Goal: Information Seeking & Learning: Learn about a topic

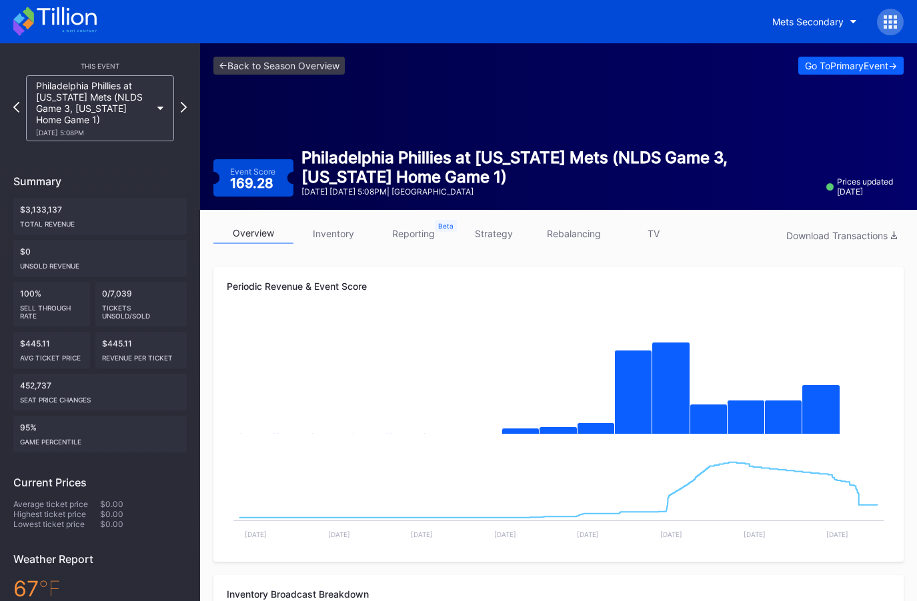
click at [112, 129] on div "[DATE] 5:08PM" at bounding box center [93, 133] width 115 height 8
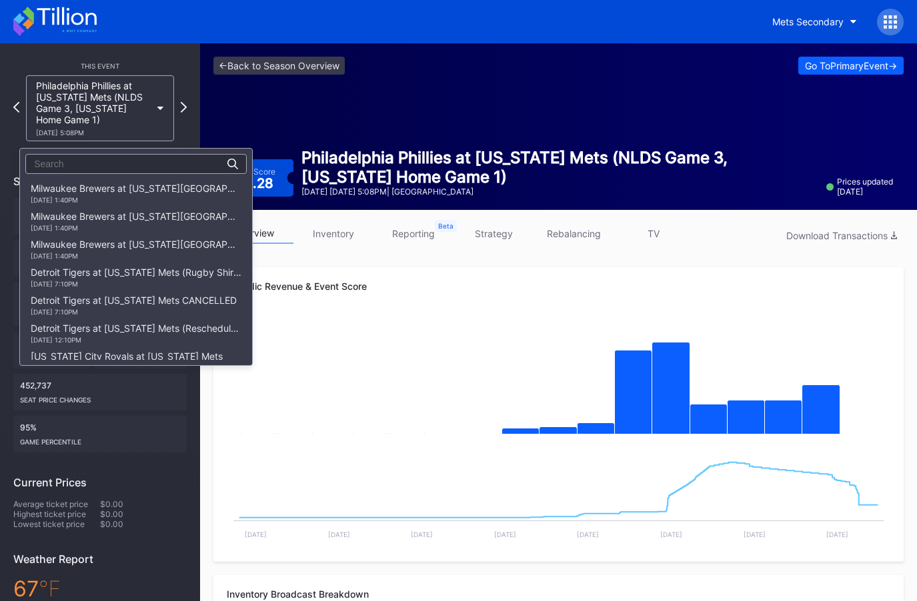
scroll to position [2200, 0]
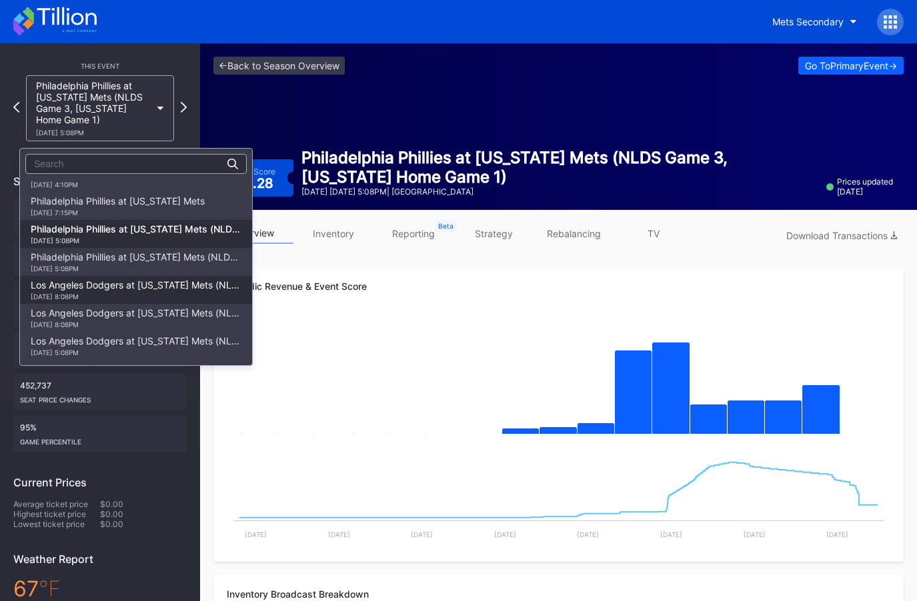
click at [135, 288] on div "Los Angeles Dodgers at New York Mets (NLCS Game 3, New York Home Game 1) 10/16 …" at bounding box center [136, 289] width 211 height 21
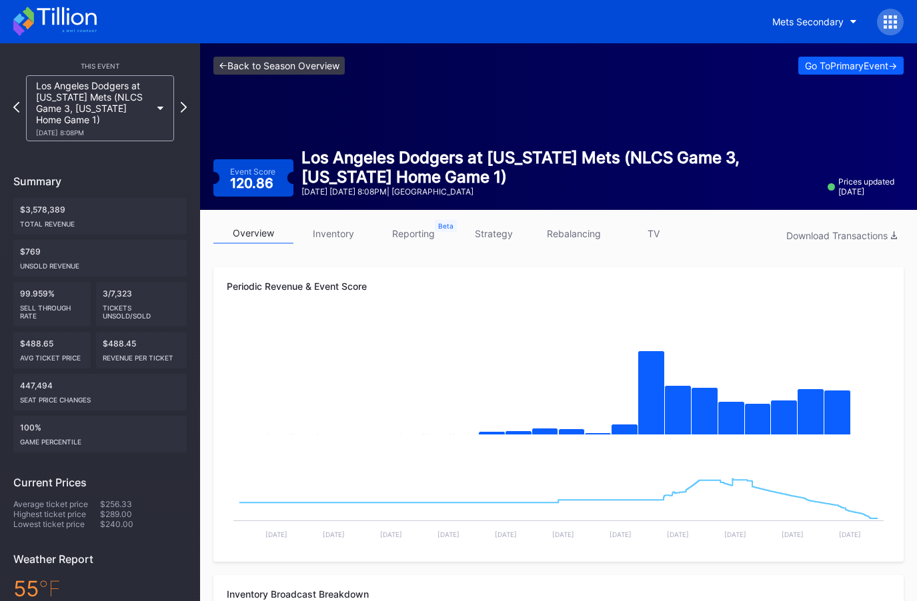
click at [257, 63] on link "<- Back to Season Overview" at bounding box center [278, 66] width 131 height 18
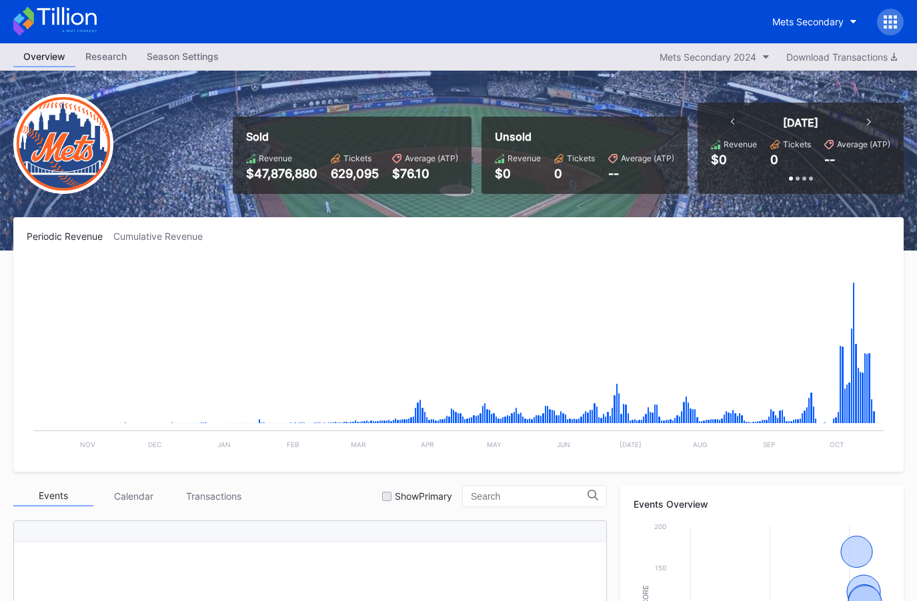
click at [91, 12] on icon at bounding box center [54, 21] width 83 height 29
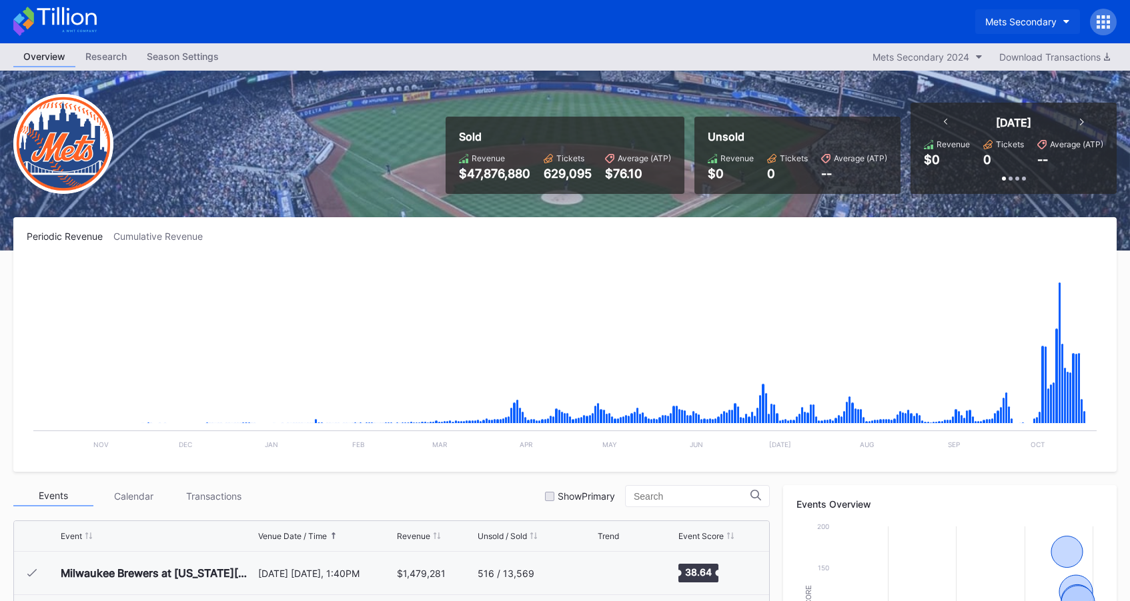
click at [916, 24] on button "Mets Secondary" at bounding box center [1027, 21] width 105 height 25
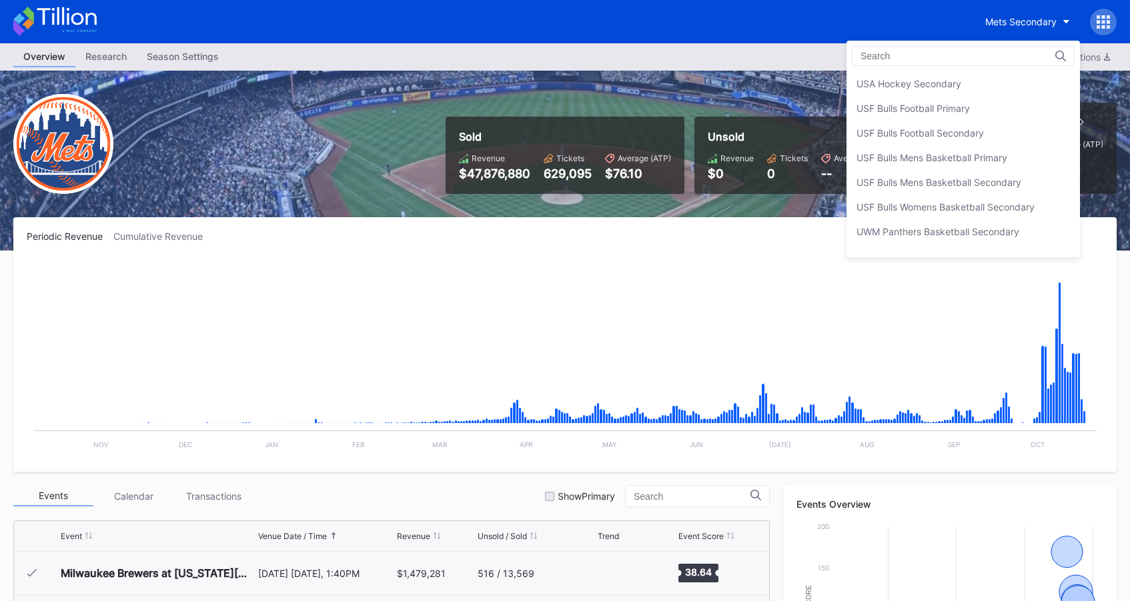
scroll to position [4439, 0]
click at [916, 137] on div "USF Bulls Football Secondary" at bounding box center [919, 134] width 127 height 11
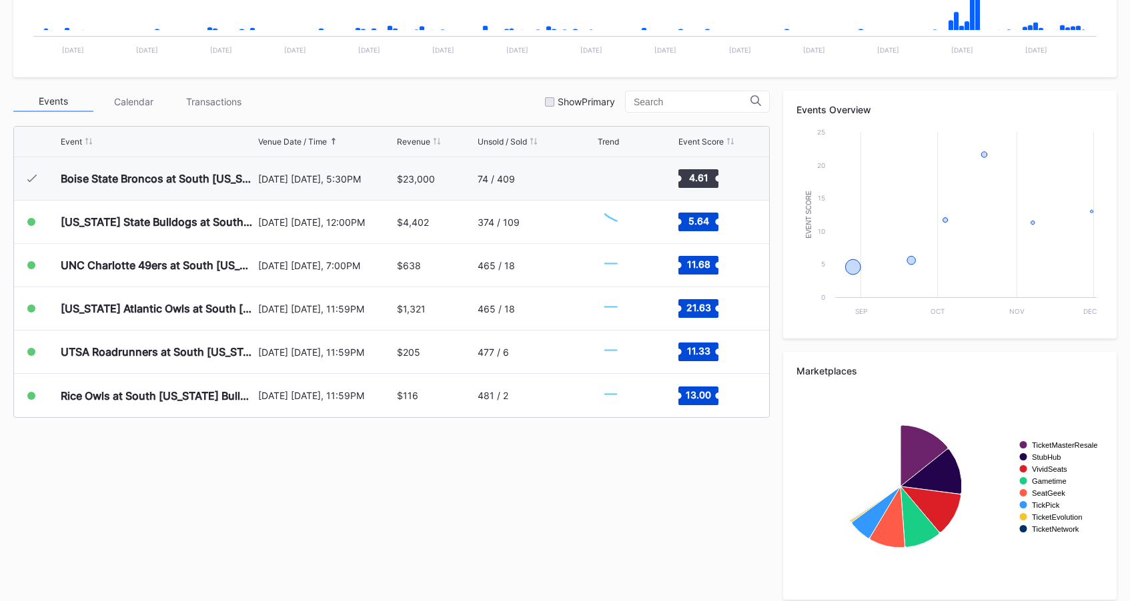
scroll to position [407, 0]
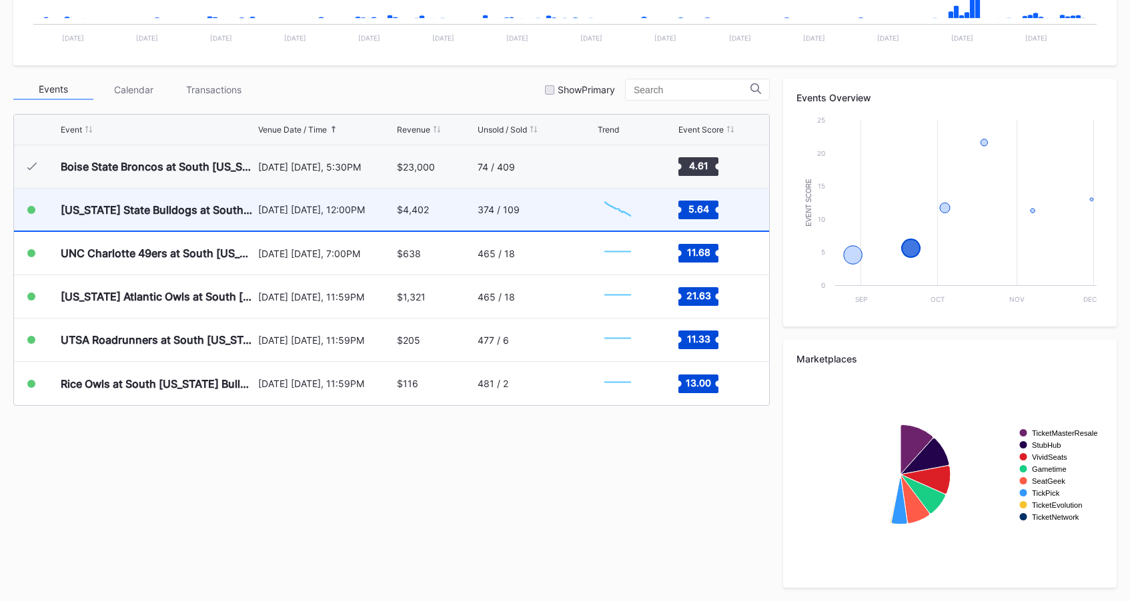
click at [592, 220] on div "374 / 109" at bounding box center [535, 210] width 116 height 42
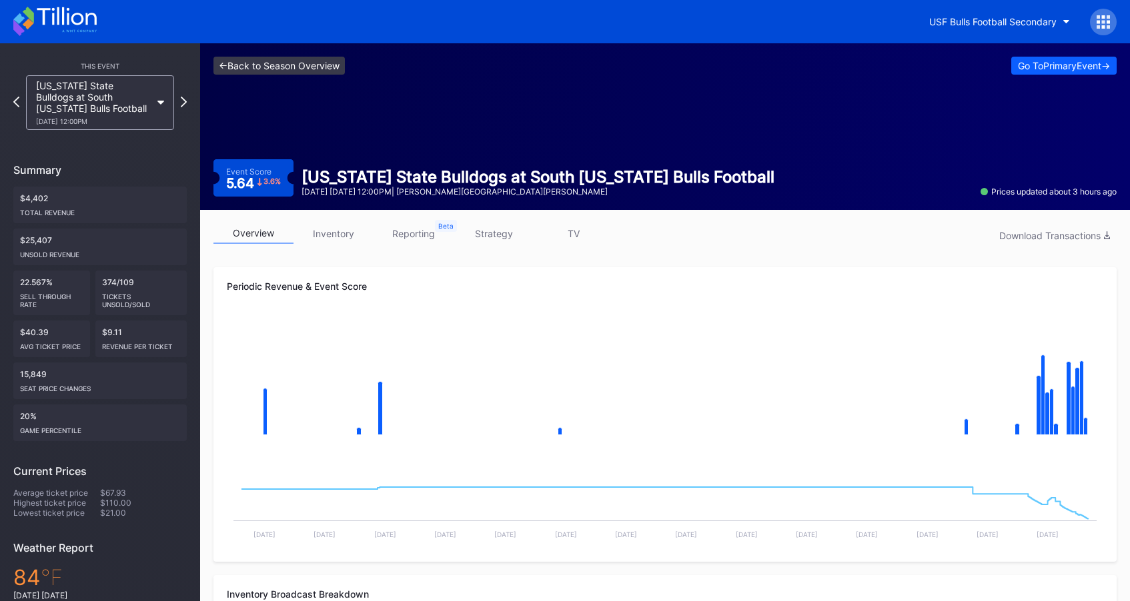
click at [299, 71] on link "<- Back to Season Overview" at bounding box center [278, 66] width 131 height 18
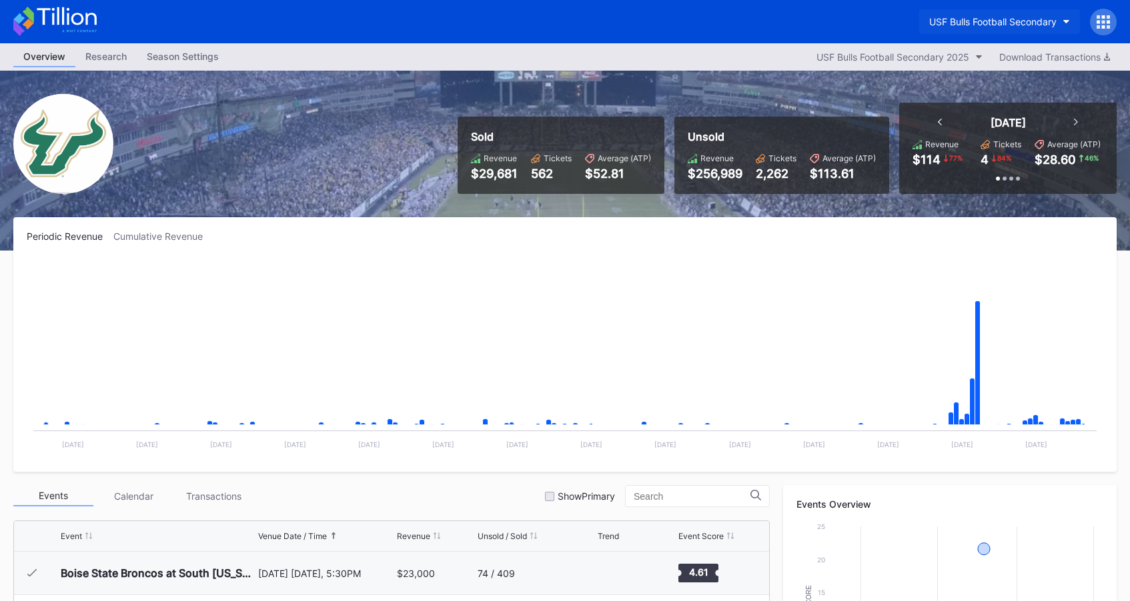
click at [916, 24] on div "USF Bulls Football Secondary" at bounding box center [992, 21] width 127 height 11
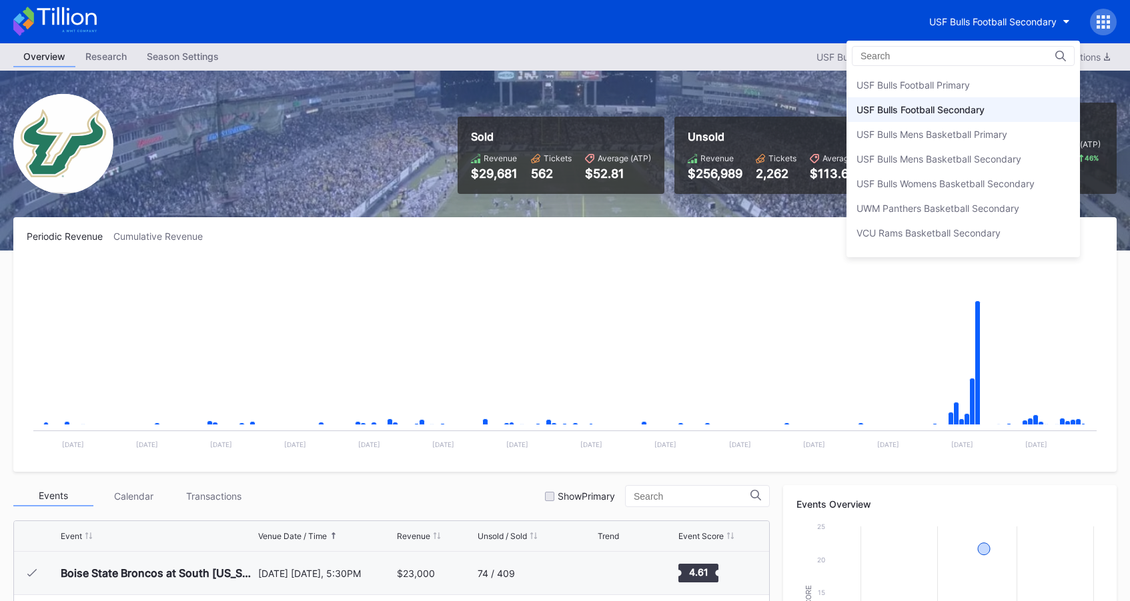
scroll to position [4452, 0]
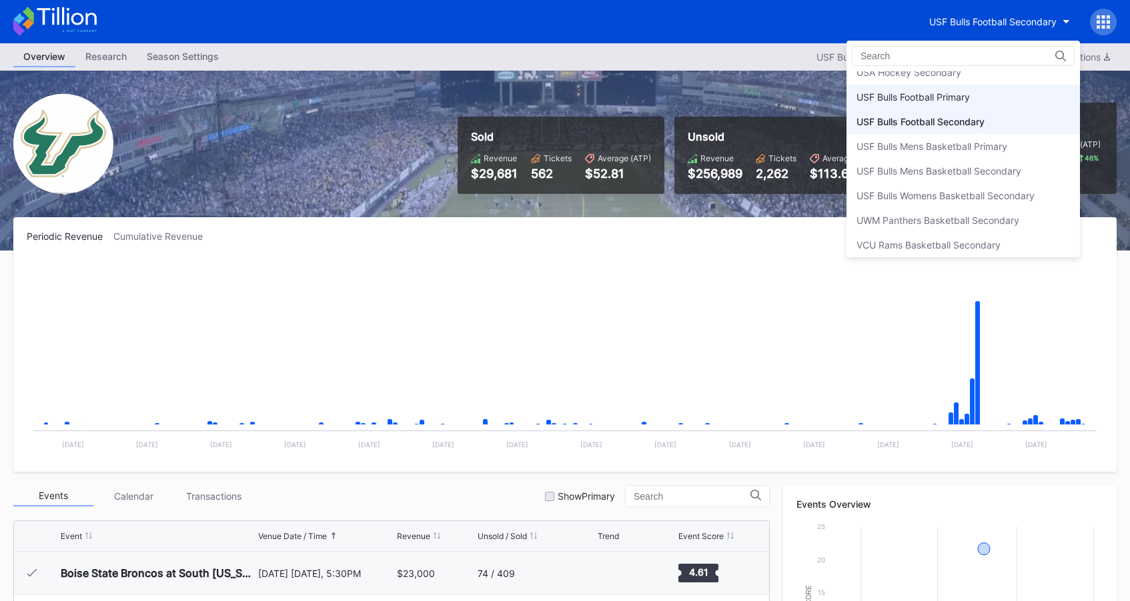
click at [916, 102] on div "USF Bulls Football Primary" at bounding box center [912, 96] width 113 height 11
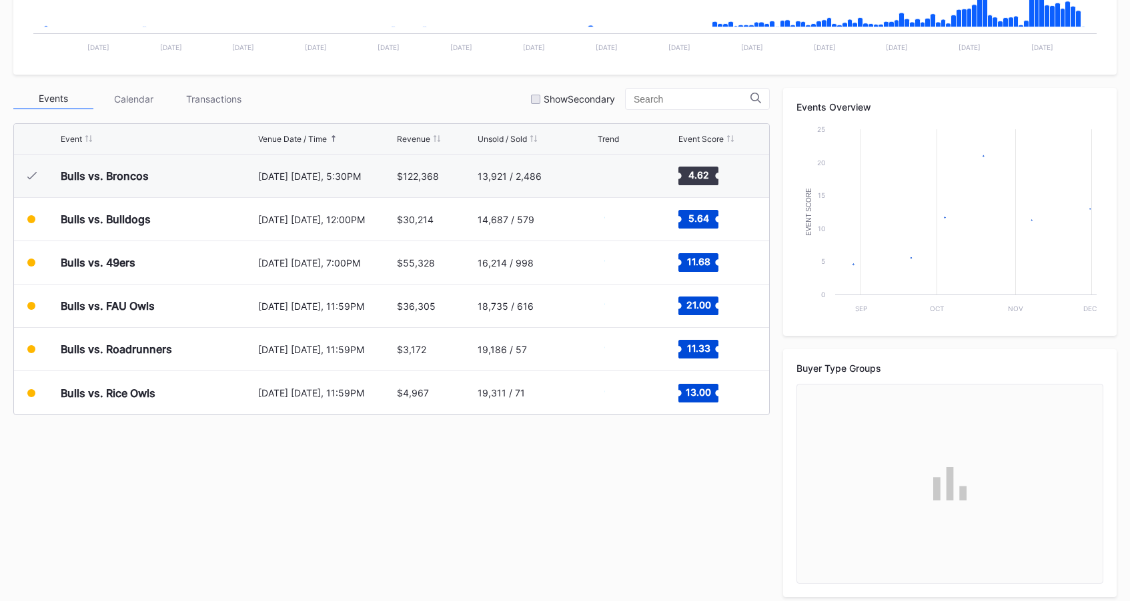
scroll to position [407, 0]
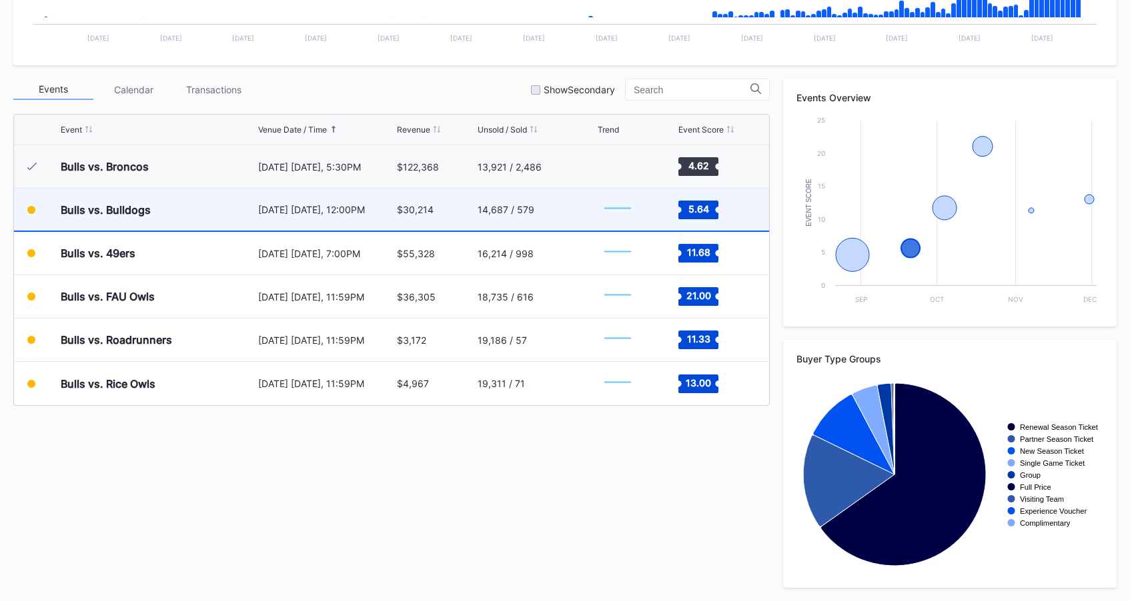
click at [547, 224] on div "14,687 / 579" at bounding box center [535, 210] width 116 height 42
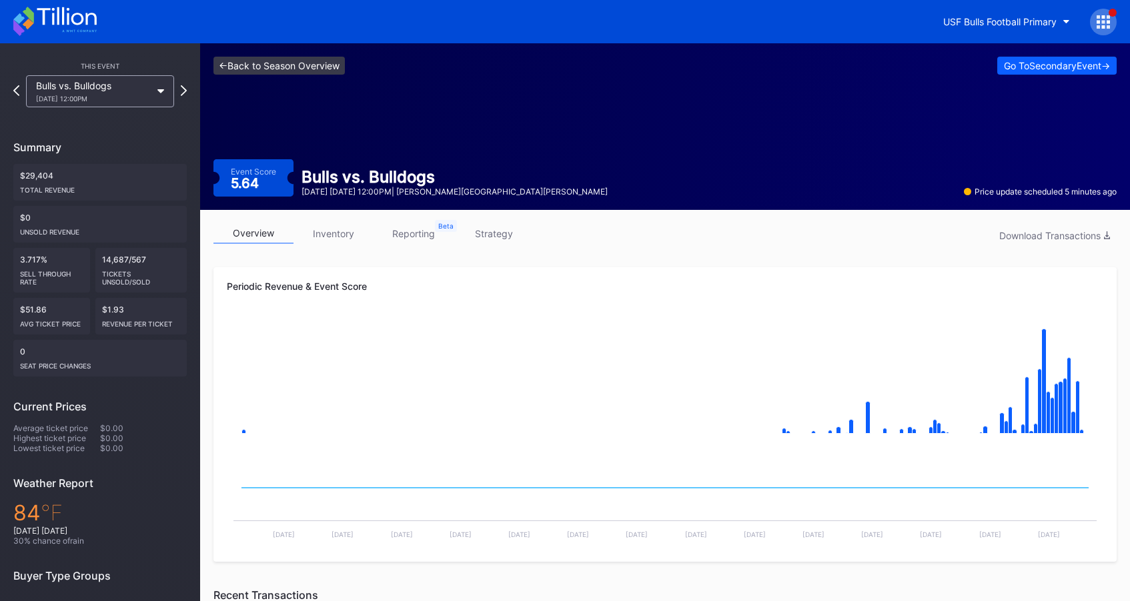
click at [318, 69] on link "<- Back to Season Overview" at bounding box center [278, 66] width 131 height 18
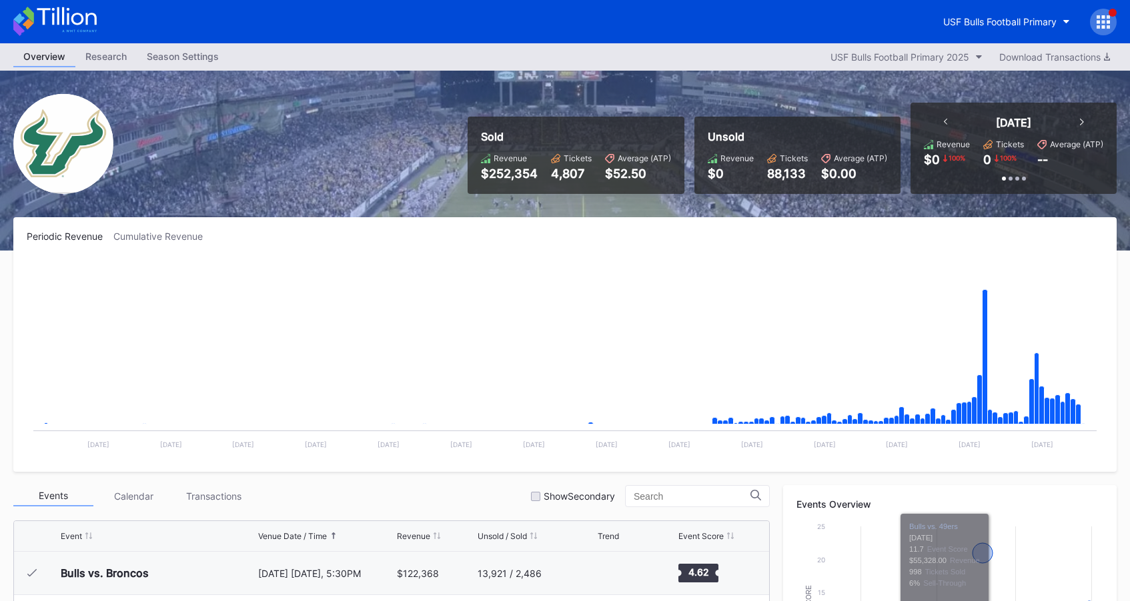
click at [916, 35] on div "USF Bulls Football Primary" at bounding box center [1024, 22] width 183 height 27
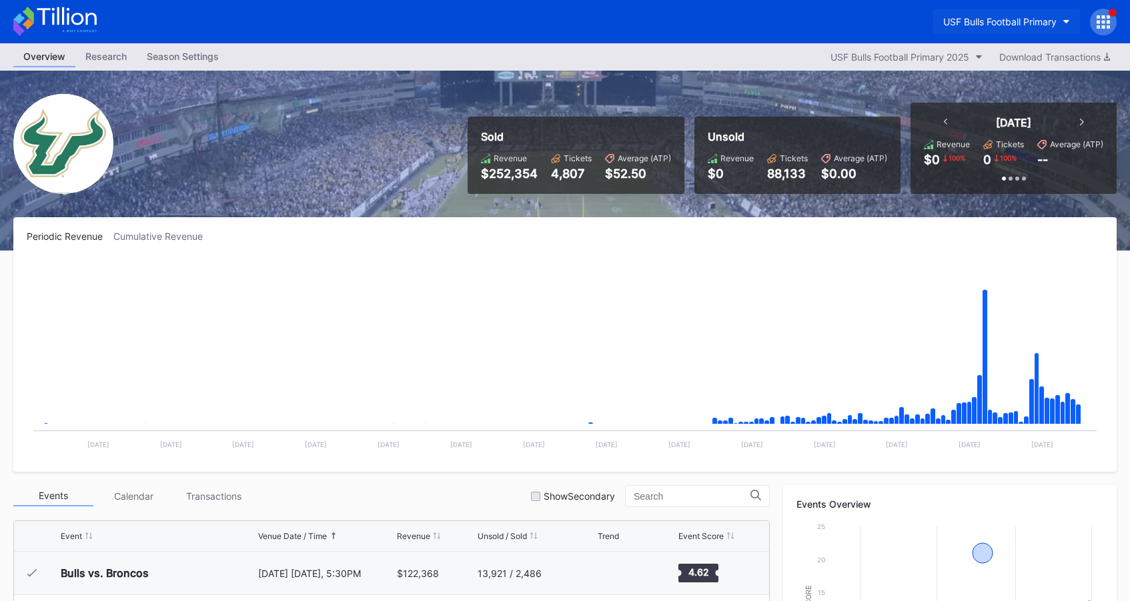
click at [916, 31] on button "USF Bulls Football Primary" at bounding box center [1006, 21] width 147 height 25
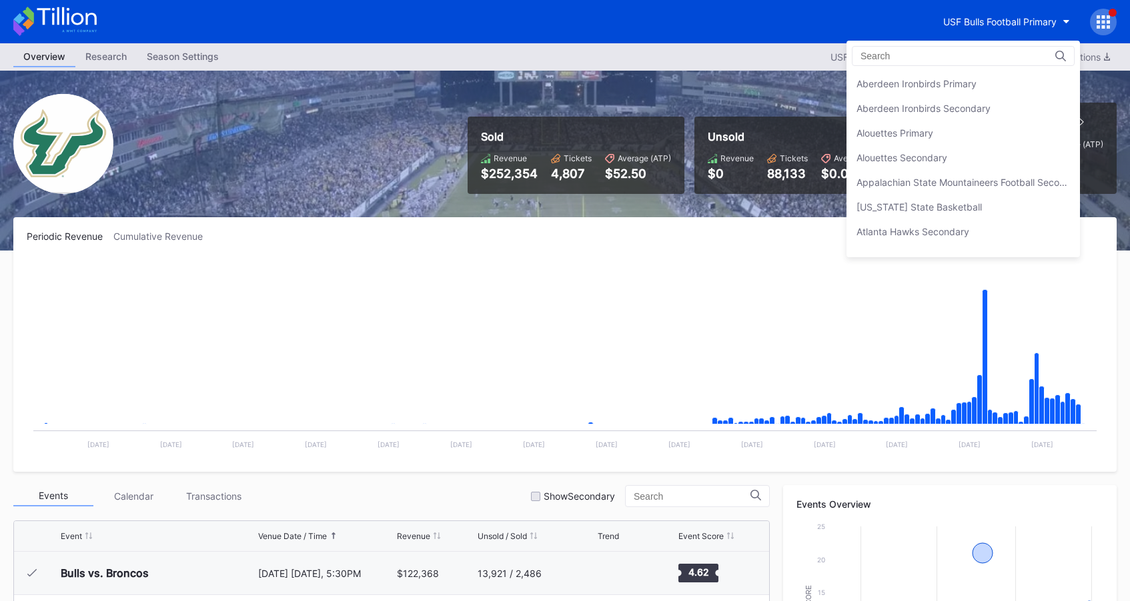
scroll to position [4466, 0]
click at [916, 101] on div "USF Bulls Football Secondary" at bounding box center [962, 108] width 233 height 25
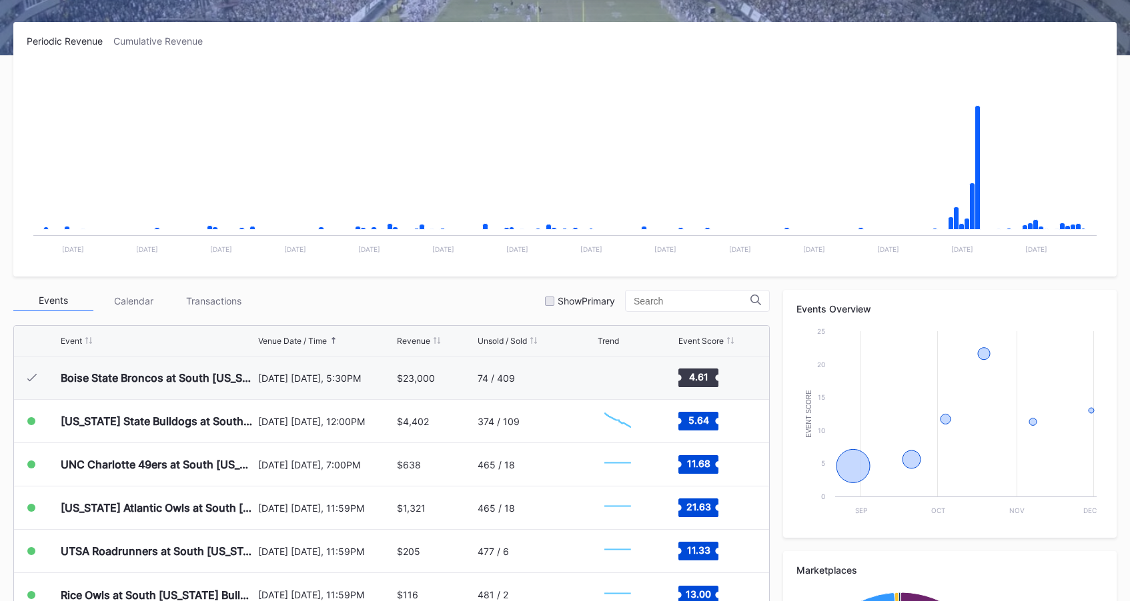
scroll to position [407, 0]
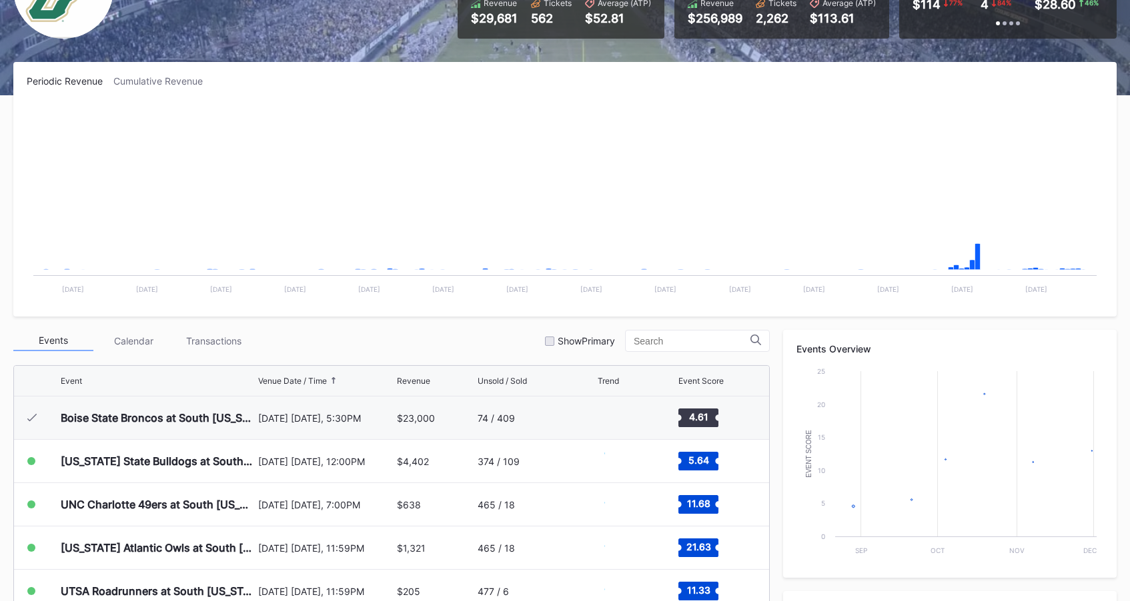
scroll to position [407, 0]
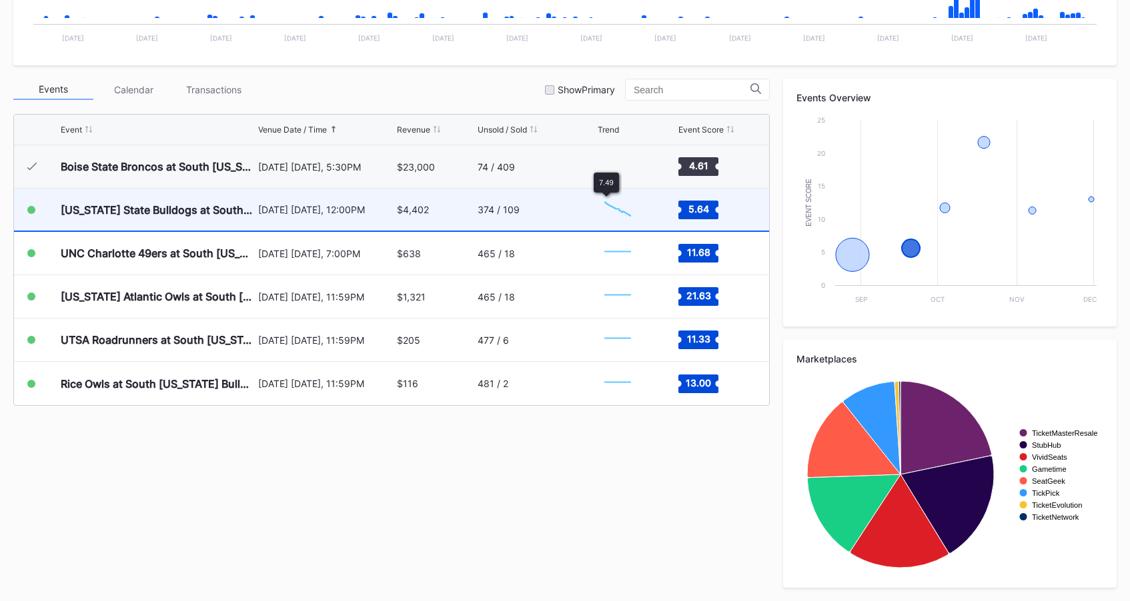
click at [577, 204] on div "374 / 109" at bounding box center [535, 210] width 116 height 42
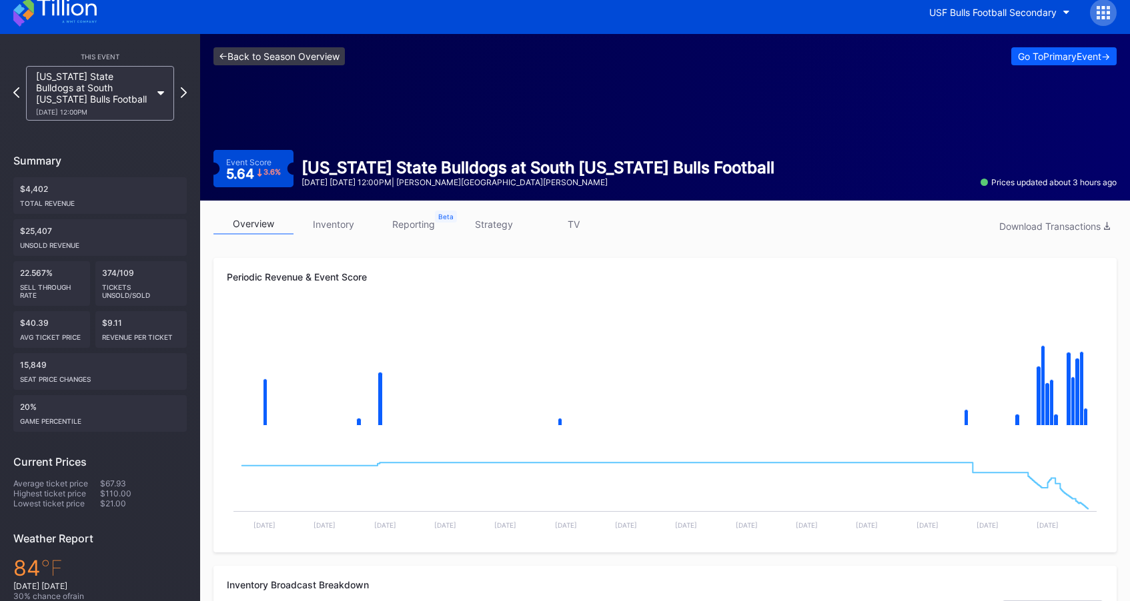
scroll to position [11, 0]
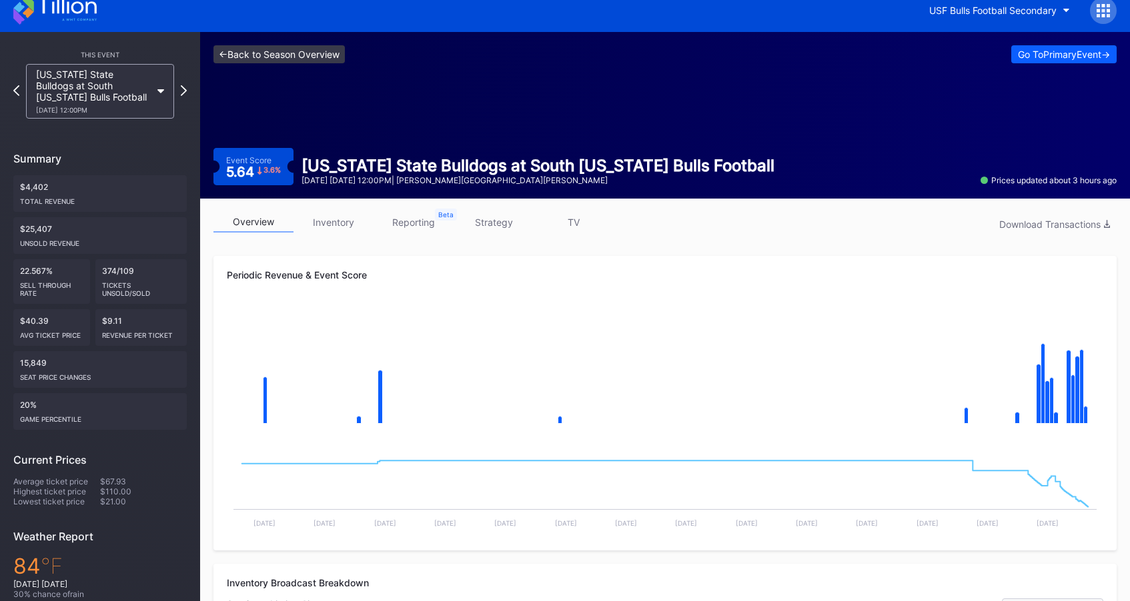
click at [249, 67] on div "<- Back to Season Overview Go To Primary Event -> Event Score 5.64 3.6 % [US_ST…" at bounding box center [665, 115] width 930 height 167
click at [255, 61] on link "<- Back to Season Overview" at bounding box center [278, 54] width 131 height 18
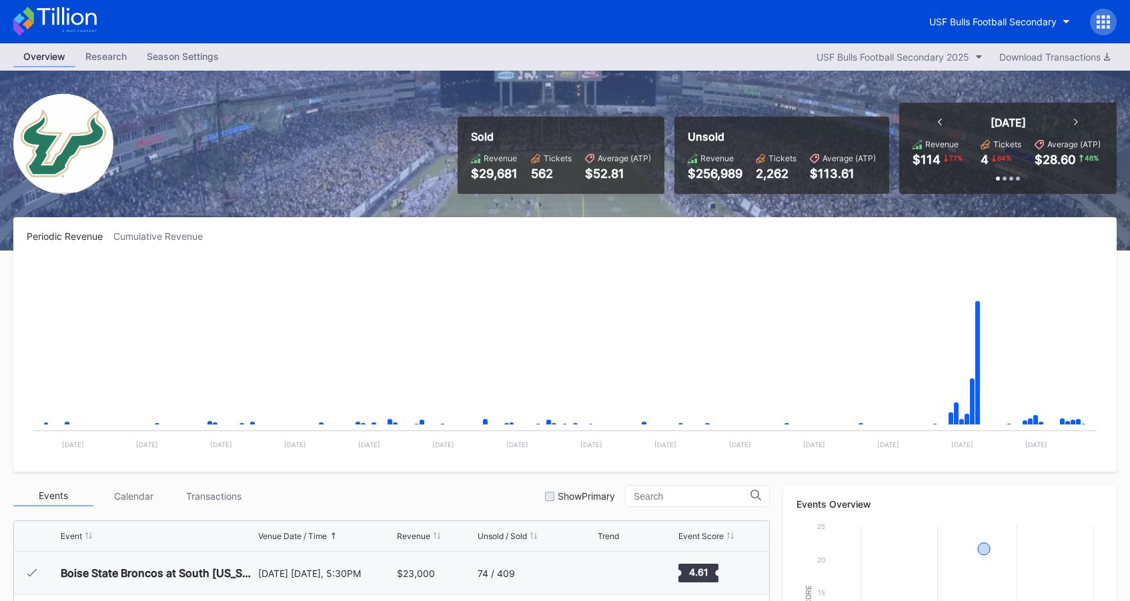
click at [49, 8] on icon at bounding box center [66, 16] width 59 height 18
click at [981, 31] on button "USF Bulls Football Secondary" at bounding box center [999, 21] width 161 height 25
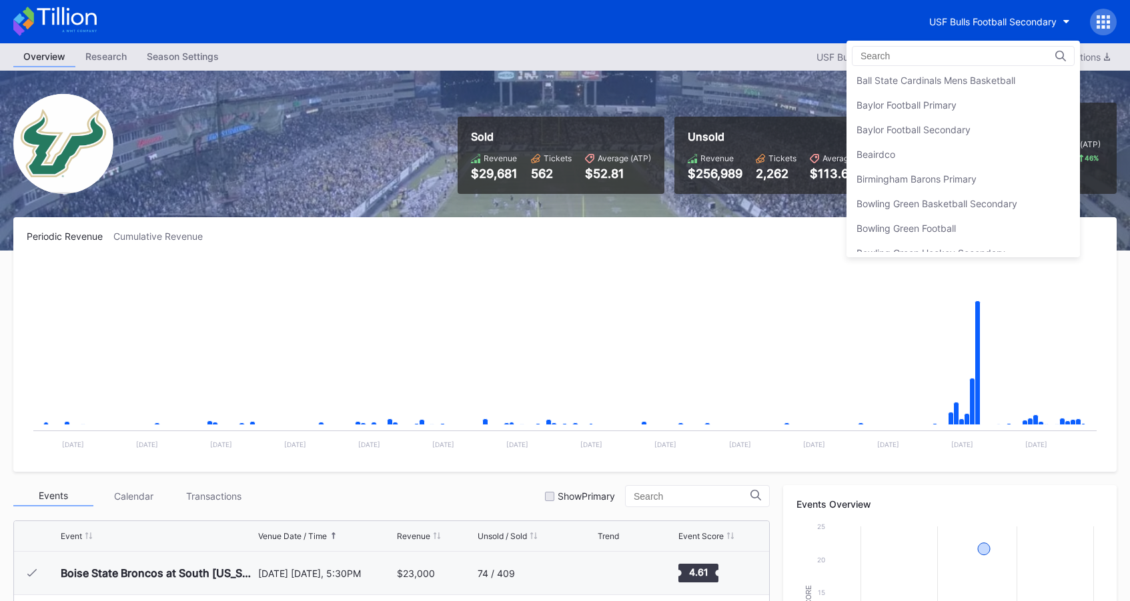
scroll to position [198, 0]
click at [934, 124] on div "Beairdco" at bounding box center [962, 132] width 233 height 25
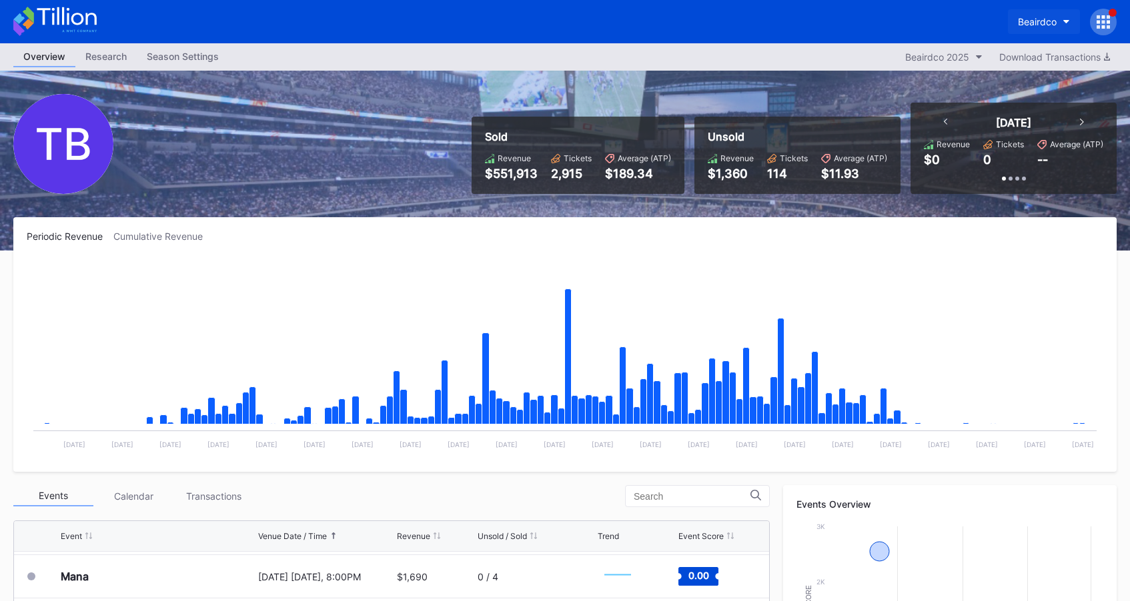
click at [1053, 20] on div "Beairdco" at bounding box center [1037, 21] width 39 height 11
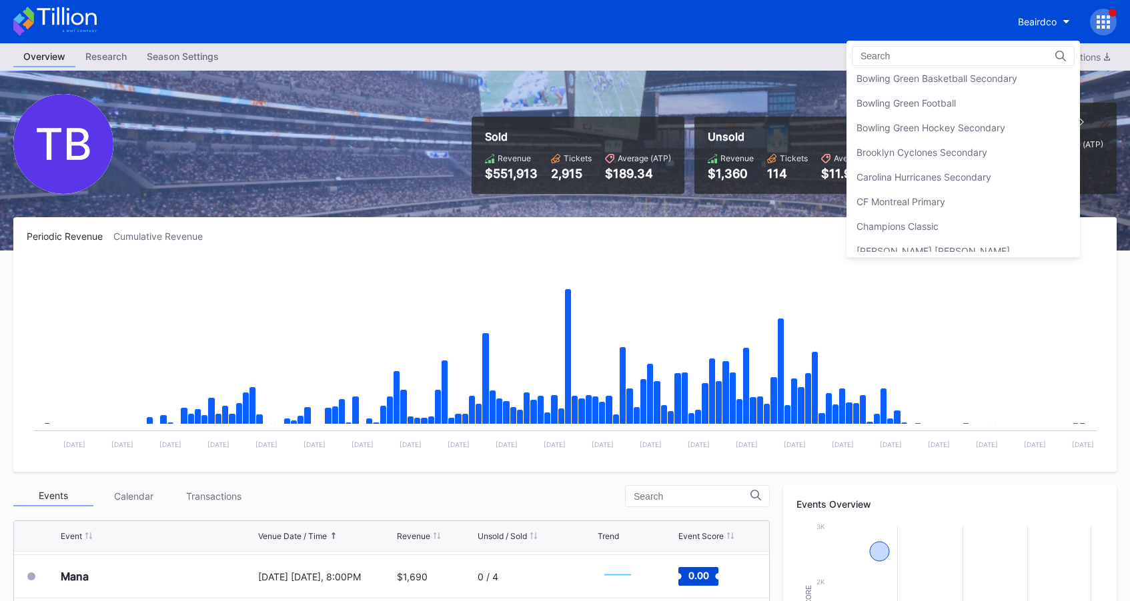
scroll to position [302, 0]
click at [963, 196] on div "CF Montreal Primary" at bounding box center [962, 201] width 233 height 25
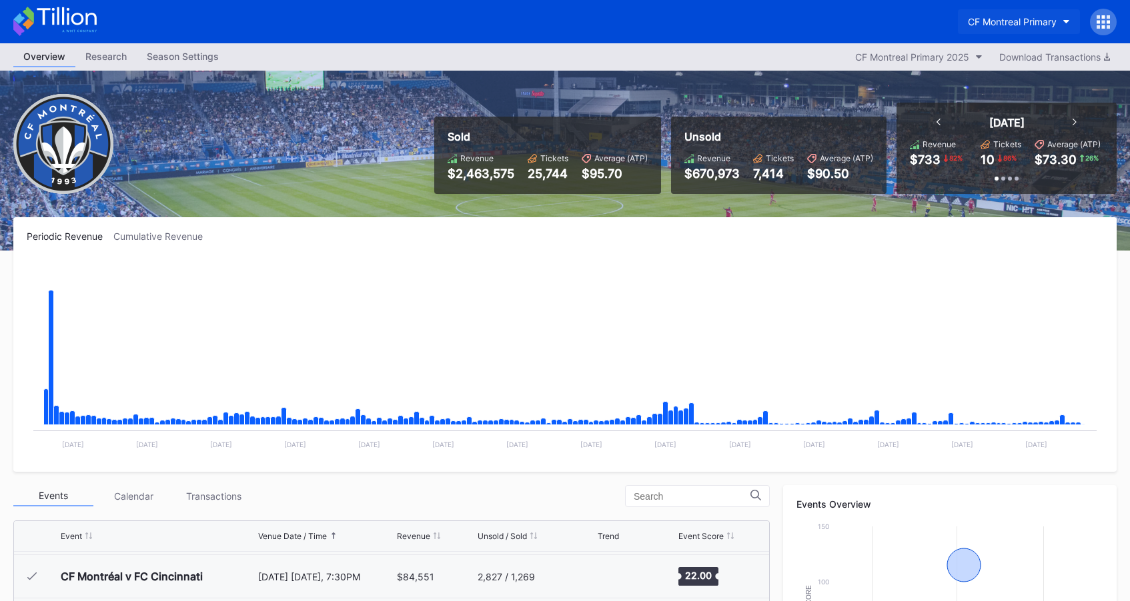
click at [1057, 23] on button "CF Montreal Primary" at bounding box center [1019, 21] width 122 height 25
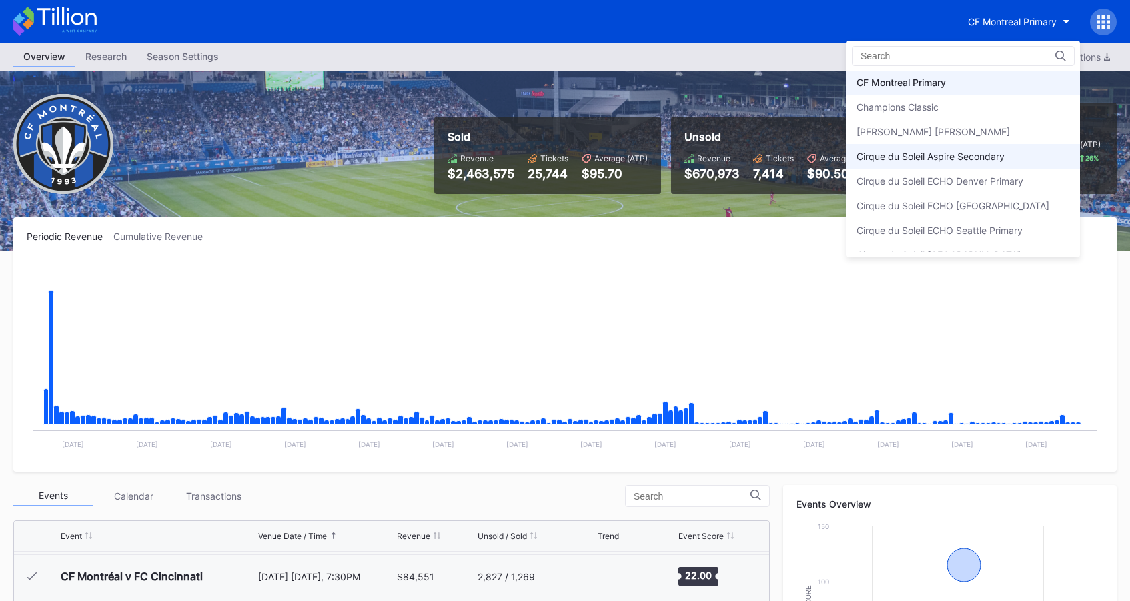
scroll to position [463, 0]
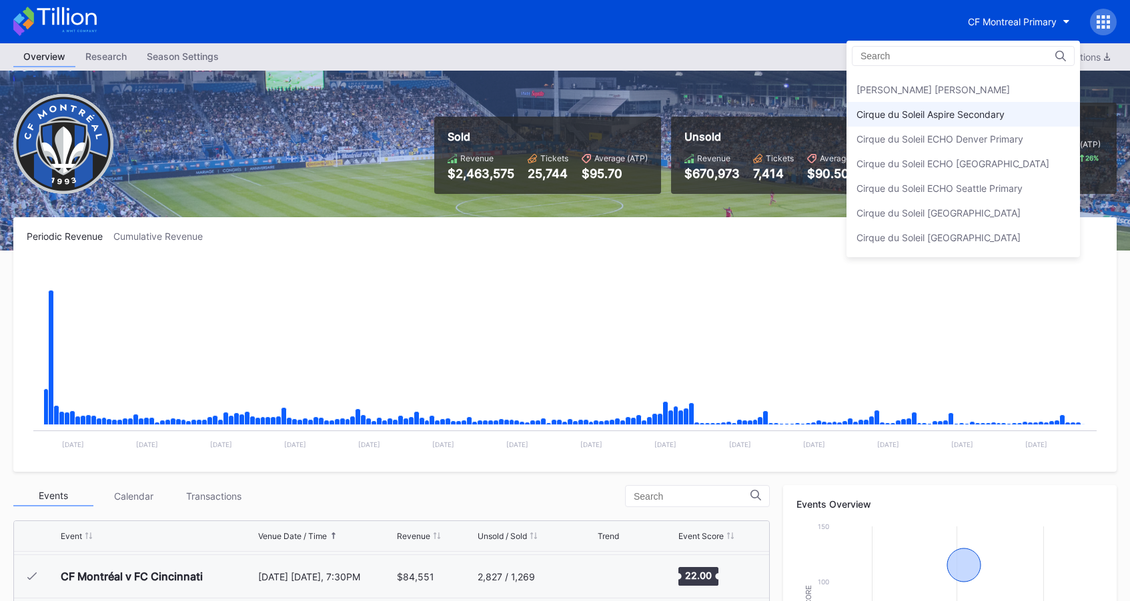
click at [992, 117] on div "Cirque du Soleil Aspire Secondary" at bounding box center [930, 114] width 148 height 11
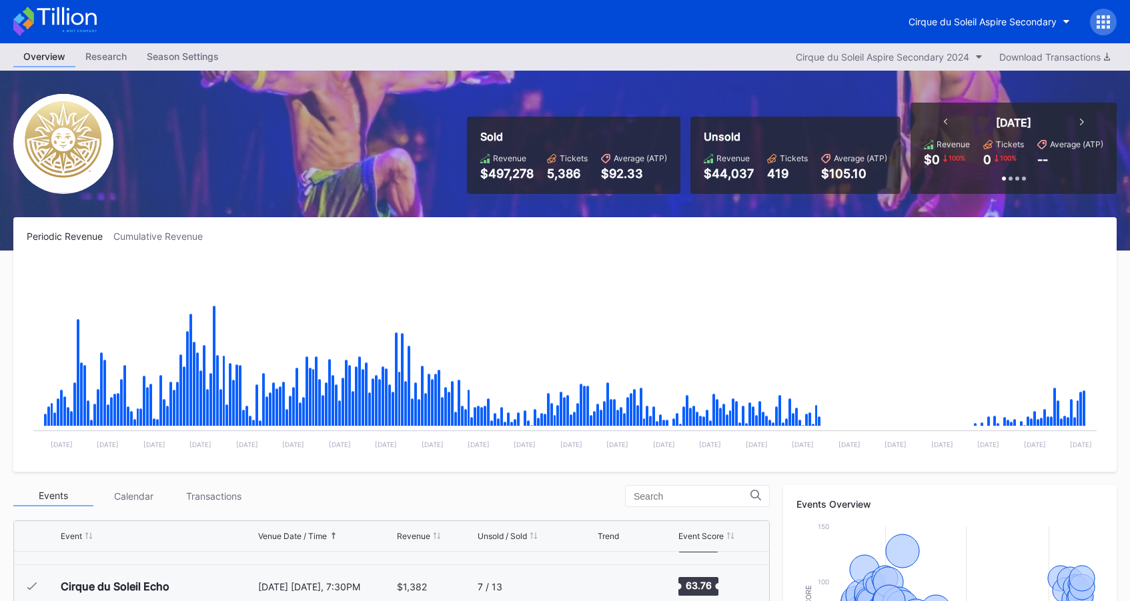
scroll to position [13523, 0]
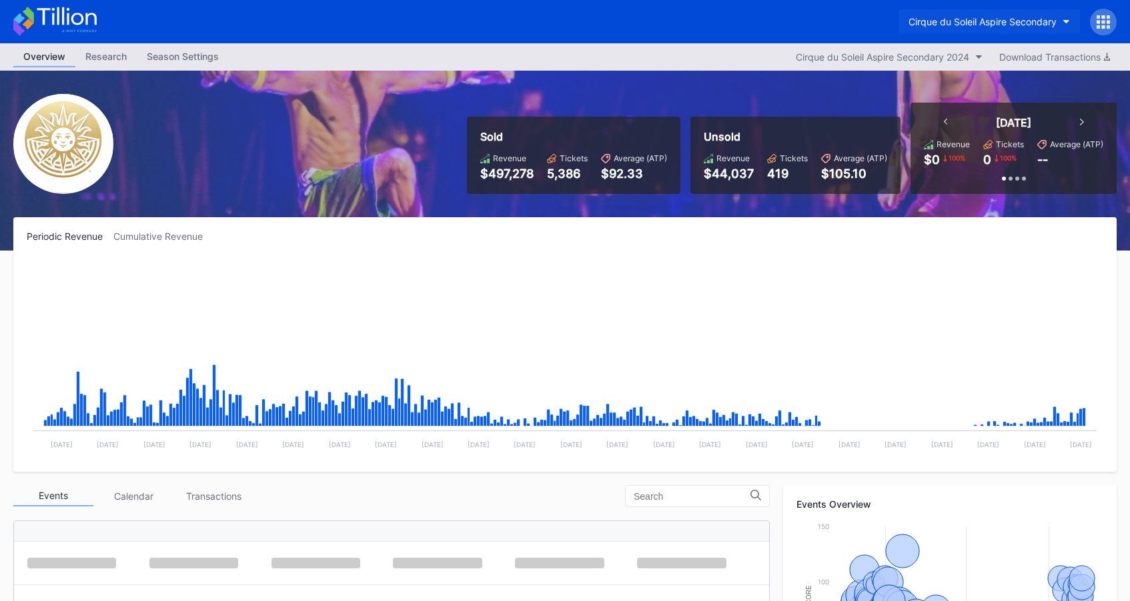
click at [1014, 24] on div "Cirque du Soleil Aspire Secondary" at bounding box center [982, 21] width 148 height 11
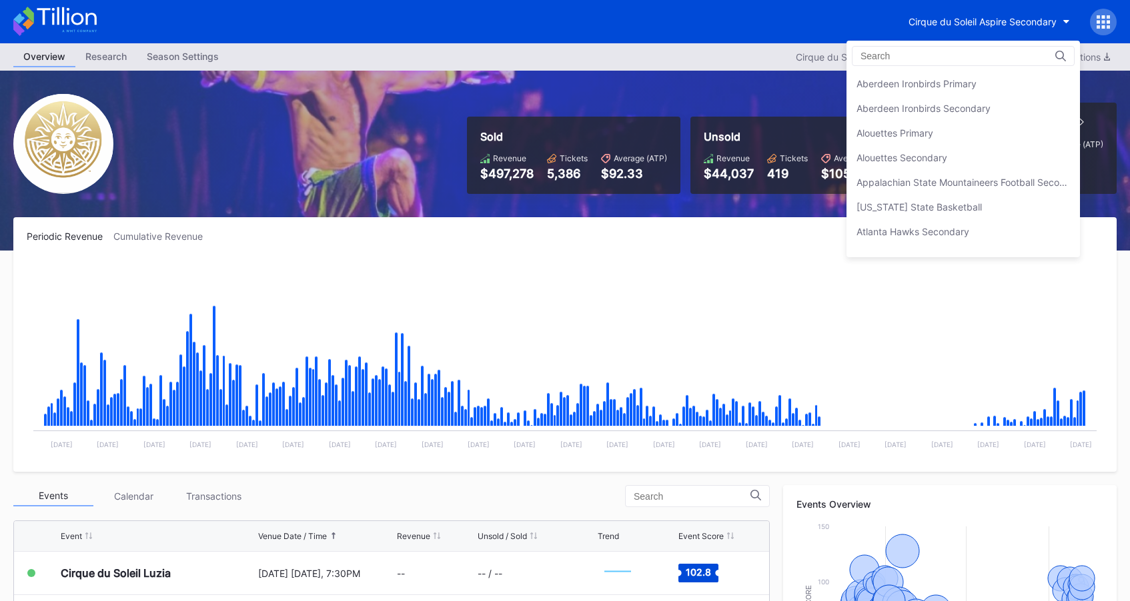
scroll to position [493, 0]
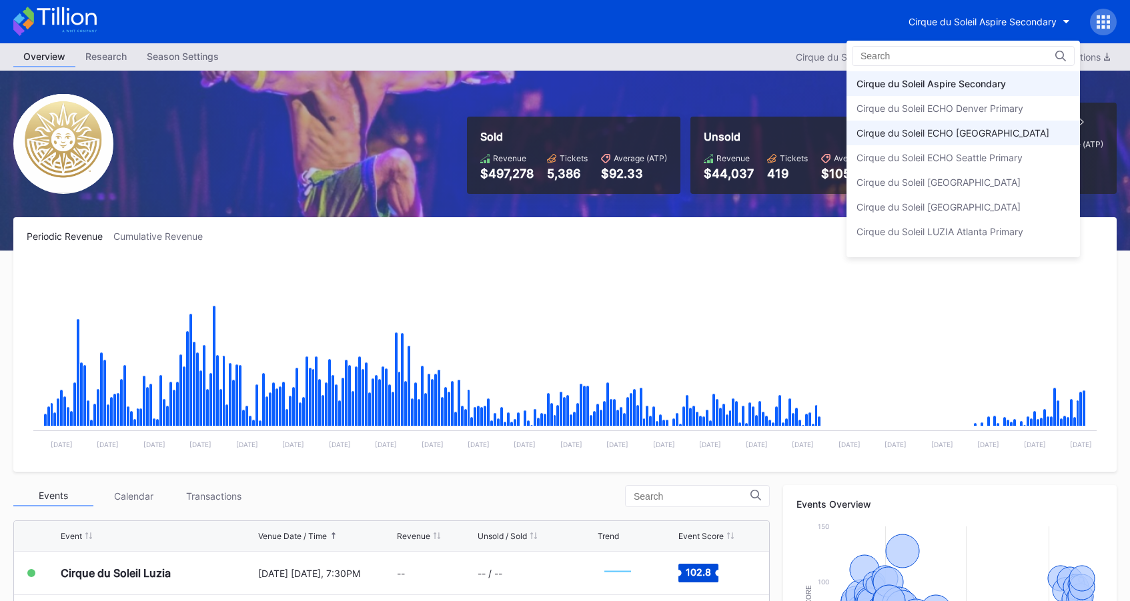
click at [971, 126] on div "Cirque du Soleil ECHO [GEOGRAPHIC_DATA]" at bounding box center [962, 133] width 233 height 25
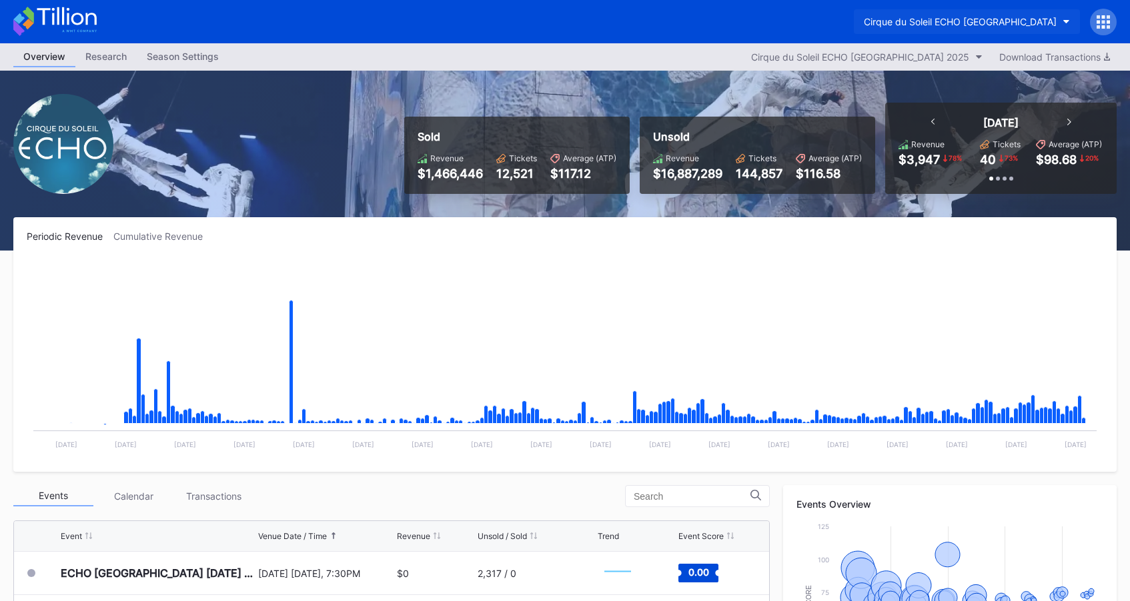
click at [919, 21] on div "Cirque du Soleil ECHO [GEOGRAPHIC_DATA]" at bounding box center [960, 21] width 193 height 11
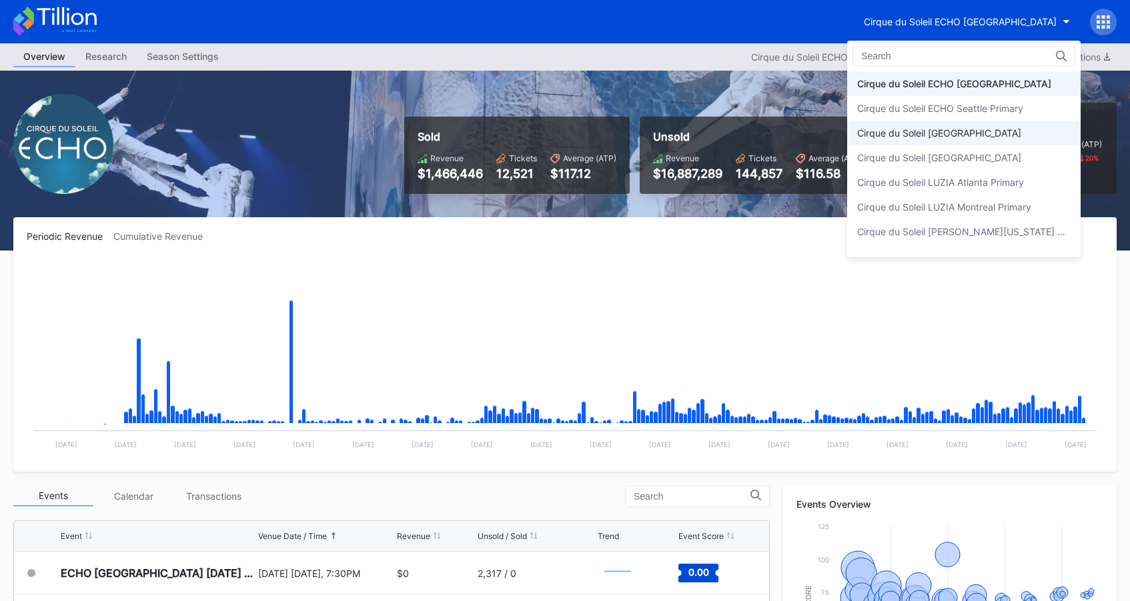
scroll to position [503, 0]
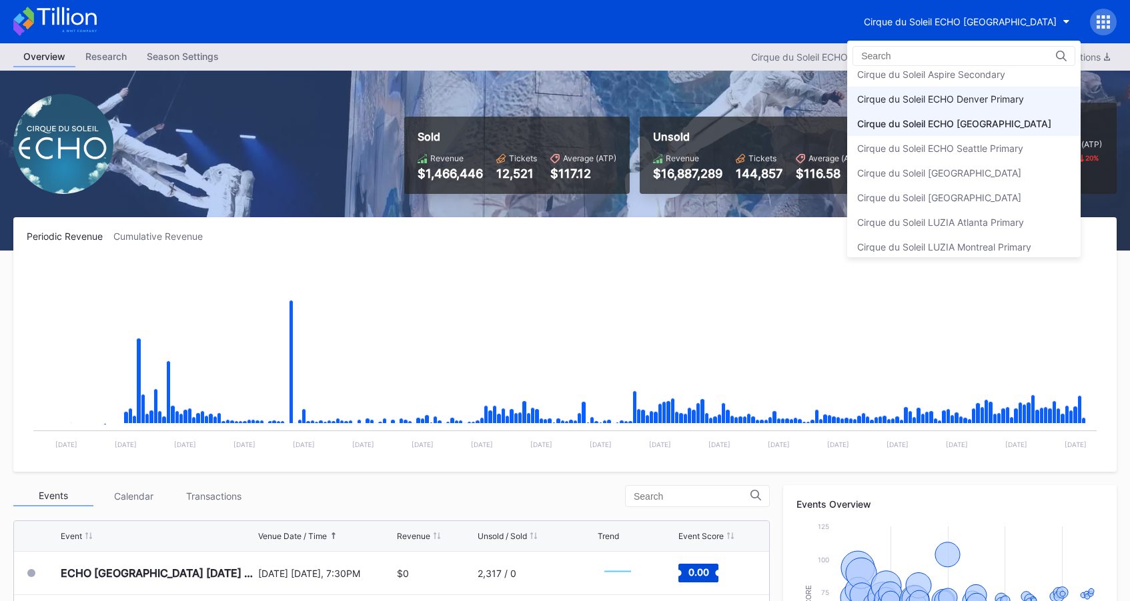
click at [1012, 103] on div "Cirque du Soleil ECHO Denver Primary" at bounding box center [940, 98] width 167 height 11
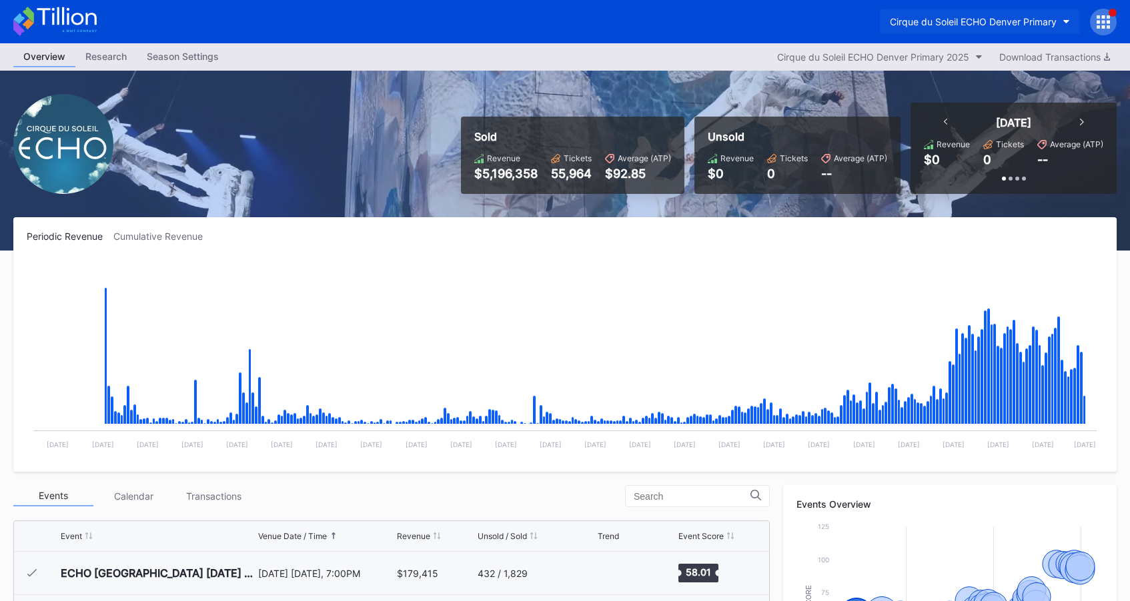
click at [944, 29] on button "Cirque du Soleil ECHO Denver Primary" at bounding box center [980, 21] width 200 height 25
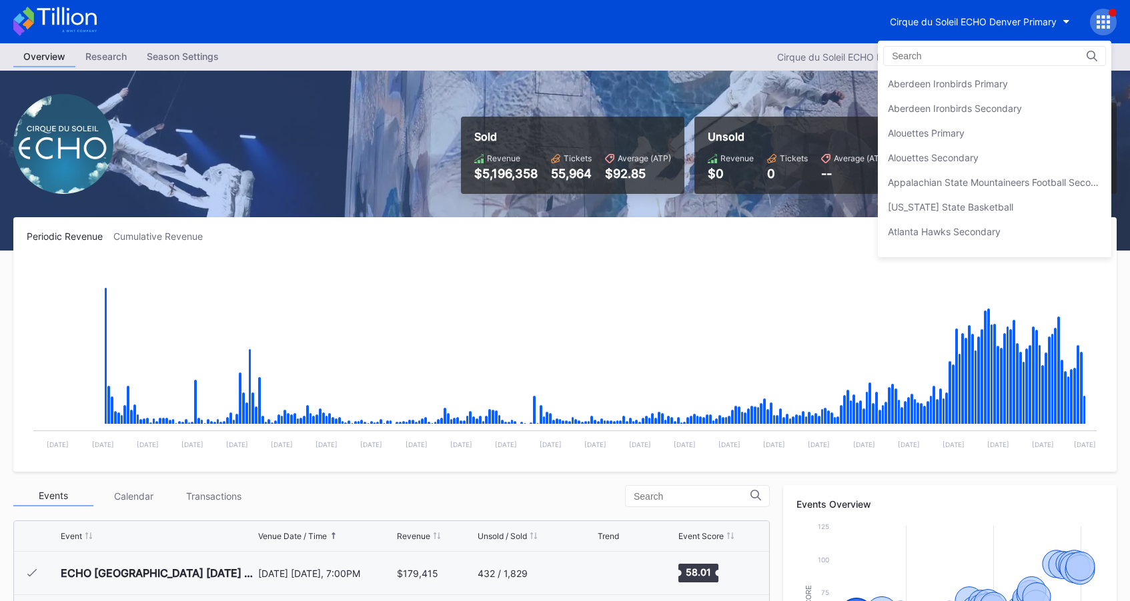
scroll to position [518, 0]
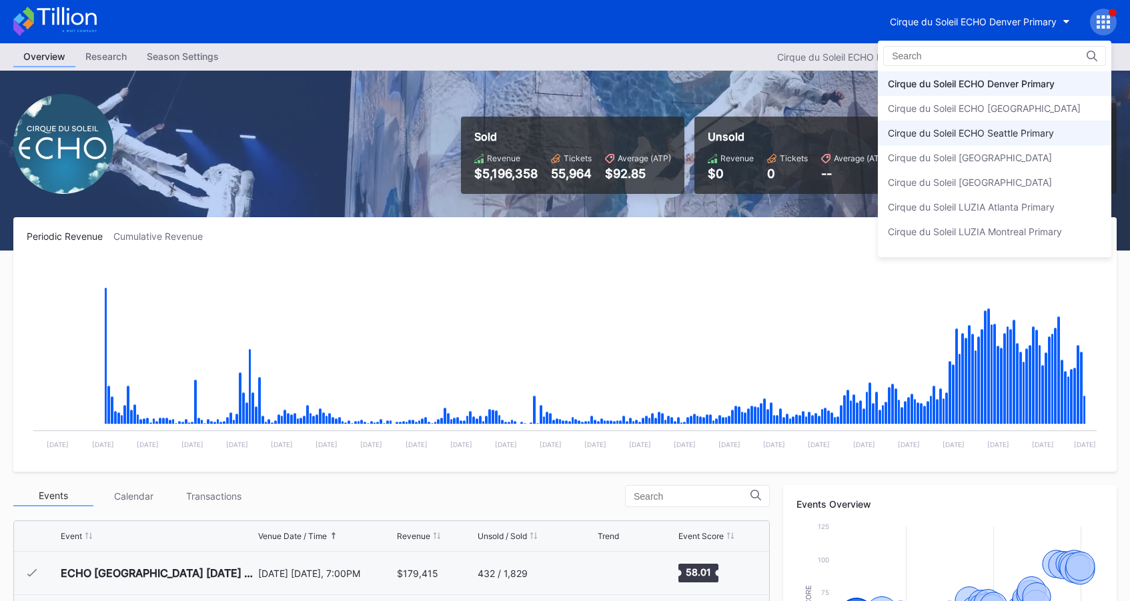
click at [948, 130] on div "Cirque du Soleil ECHO Seattle Primary" at bounding box center [971, 132] width 166 height 11
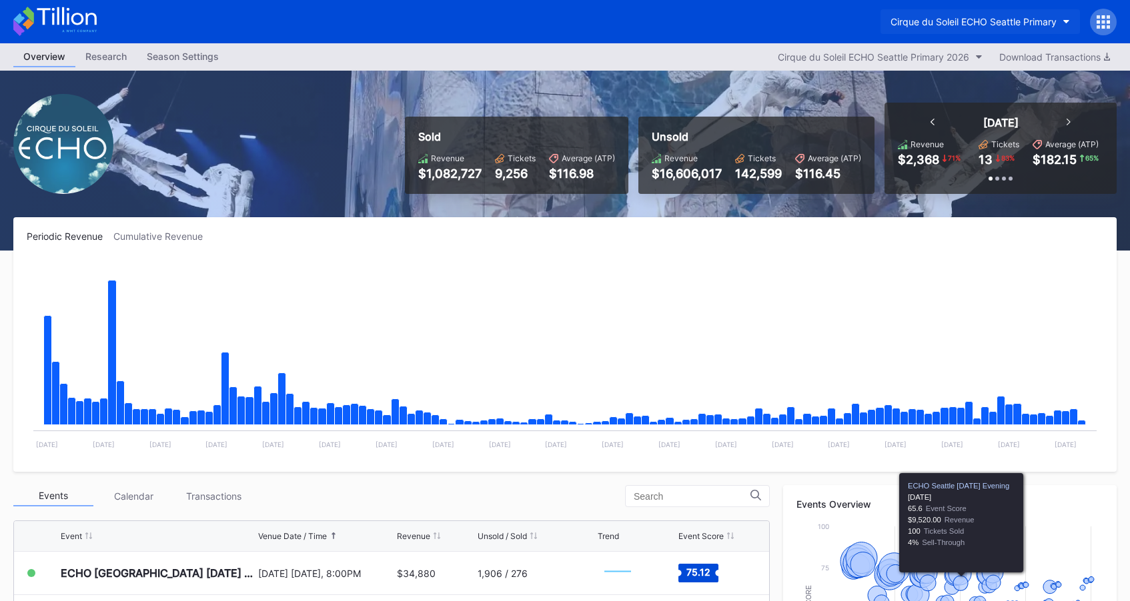
click at [1006, 19] on div "Cirque du Soleil ECHO Seattle Primary" at bounding box center [973, 21] width 166 height 11
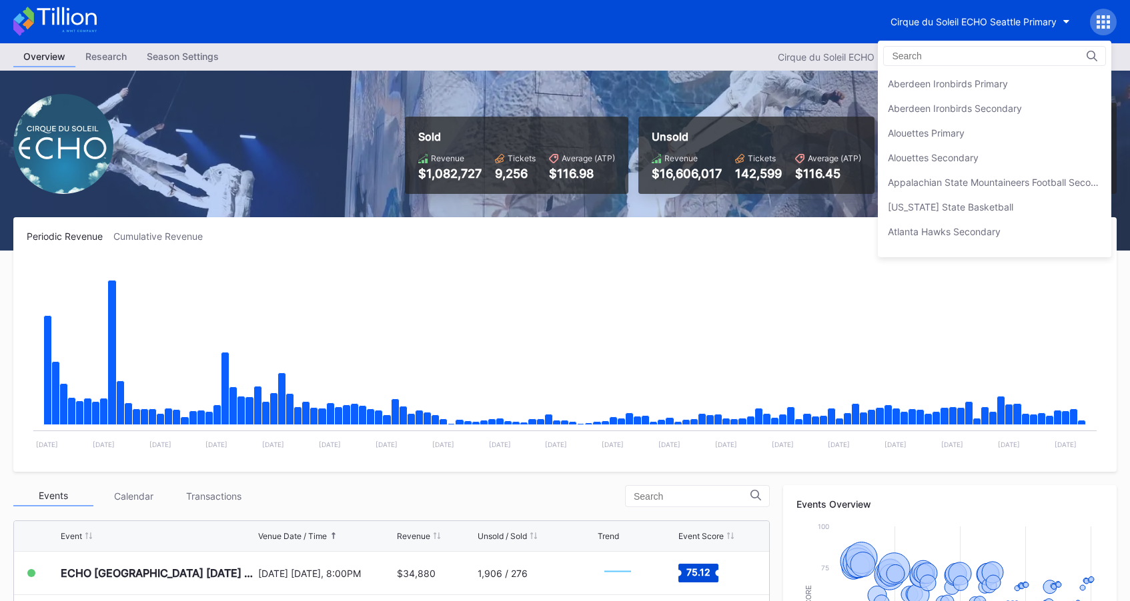
scroll to position [567, 0]
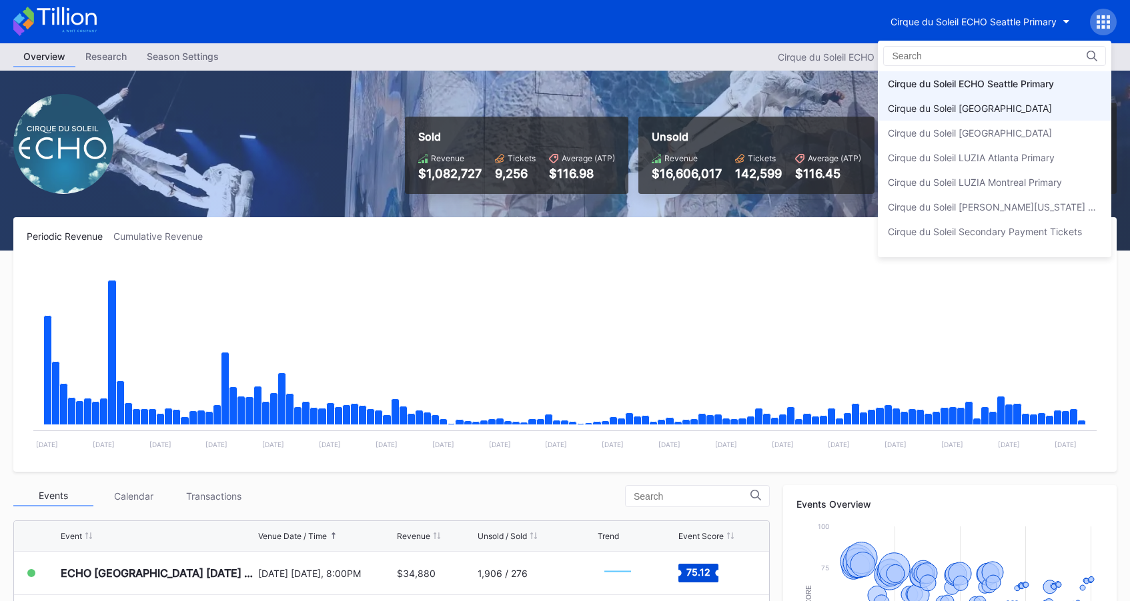
click at [1004, 103] on div "Cirque du Soleil [GEOGRAPHIC_DATA]" at bounding box center [970, 108] width 164 height 11
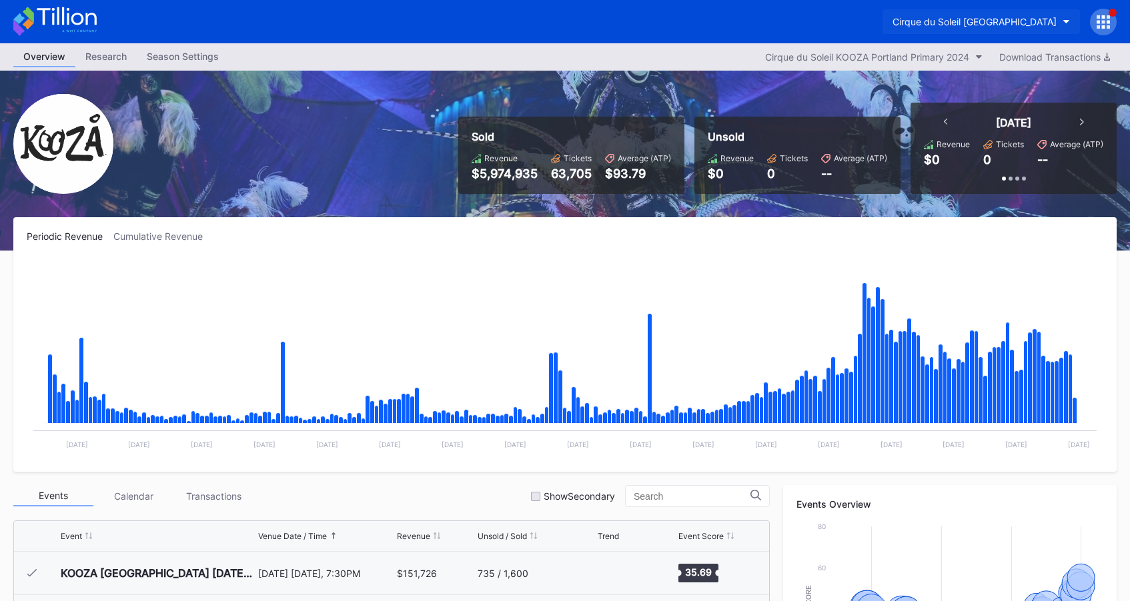
click at [992, 21] on div "Cirque du Soleil [GEOGRAPHIC_DATA]" at bounding box center [974, 21] width 164 height 11
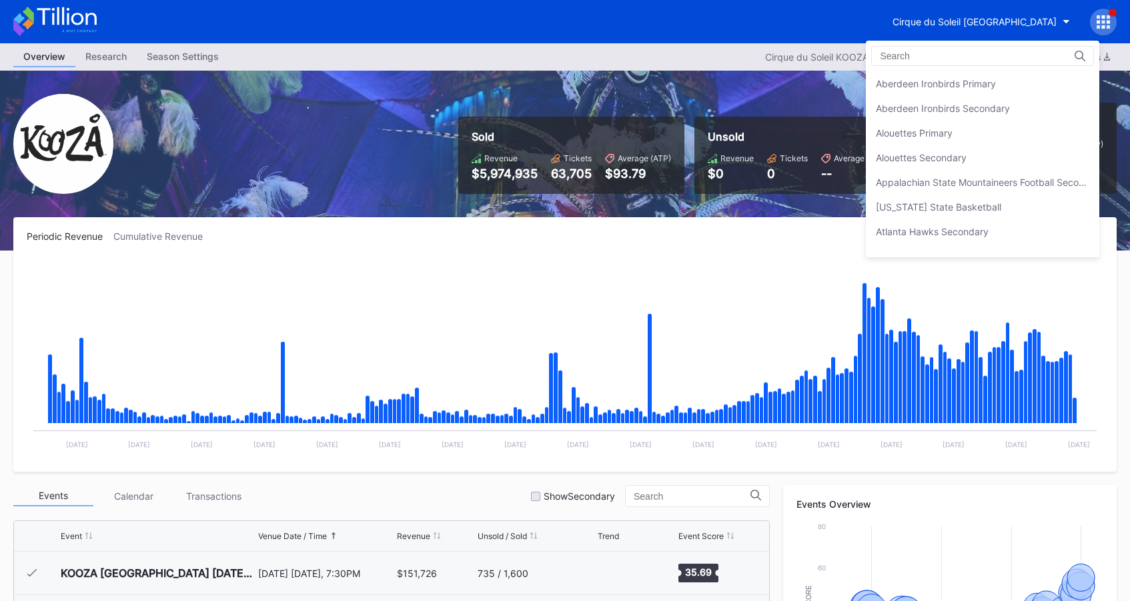
scroll to position [592, 0]
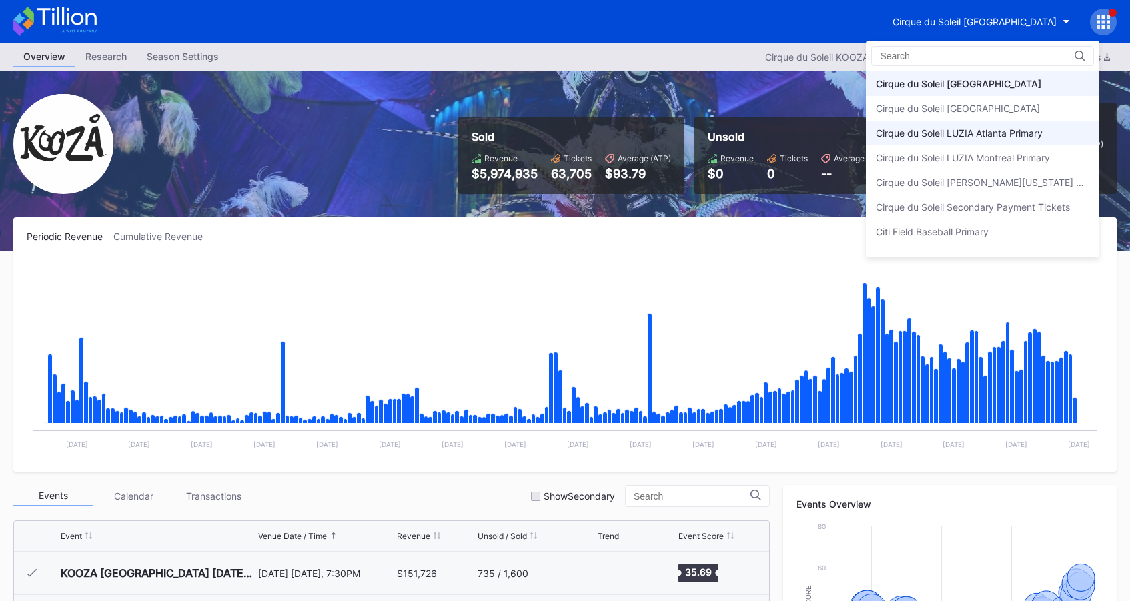
click at [978, 143] on div "Cirque du Soleil LUZIA Atlanta Primary" at bounding box center [982, 133] width 233 height 25
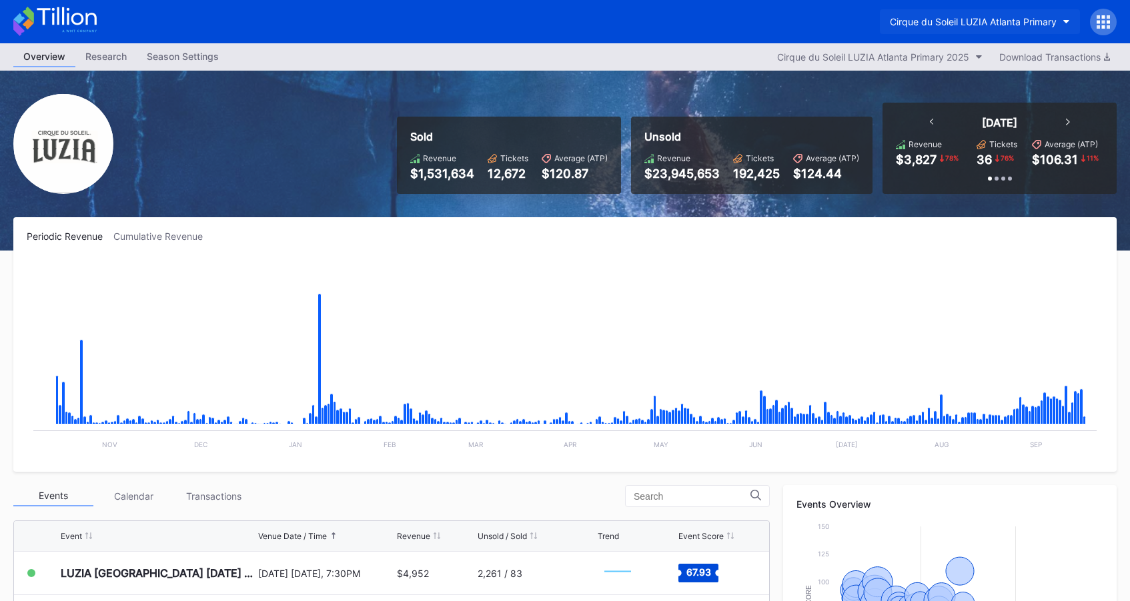
click at [982, 23] on div "Cirque du Soleil LUZIA Atlanta Primary" at bounding box center [973, 21] width 167 height 11
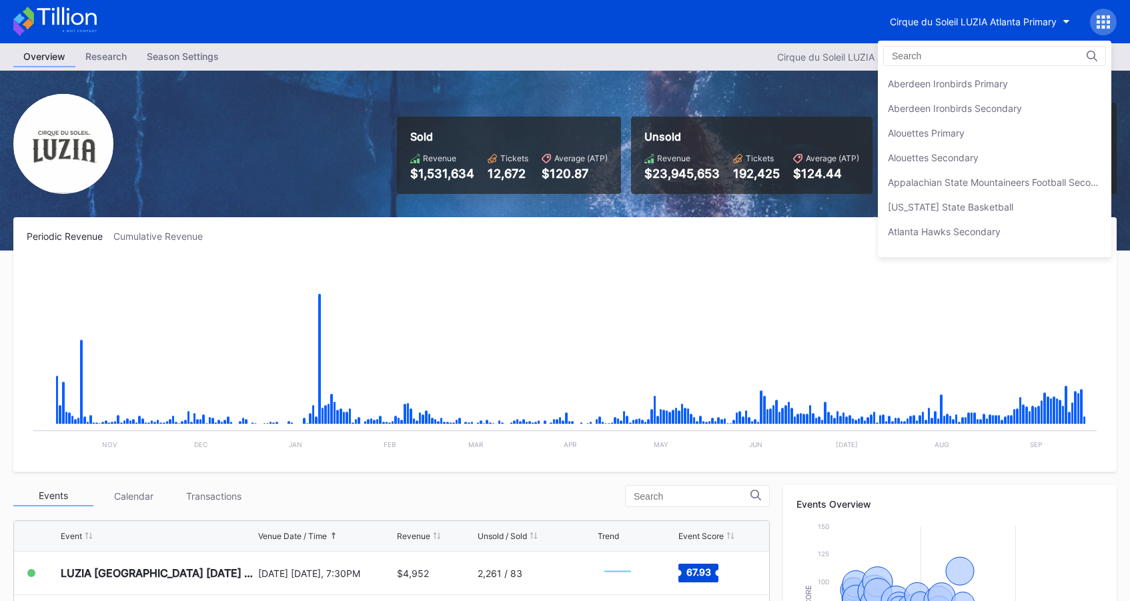
scroll to position [641, 0]
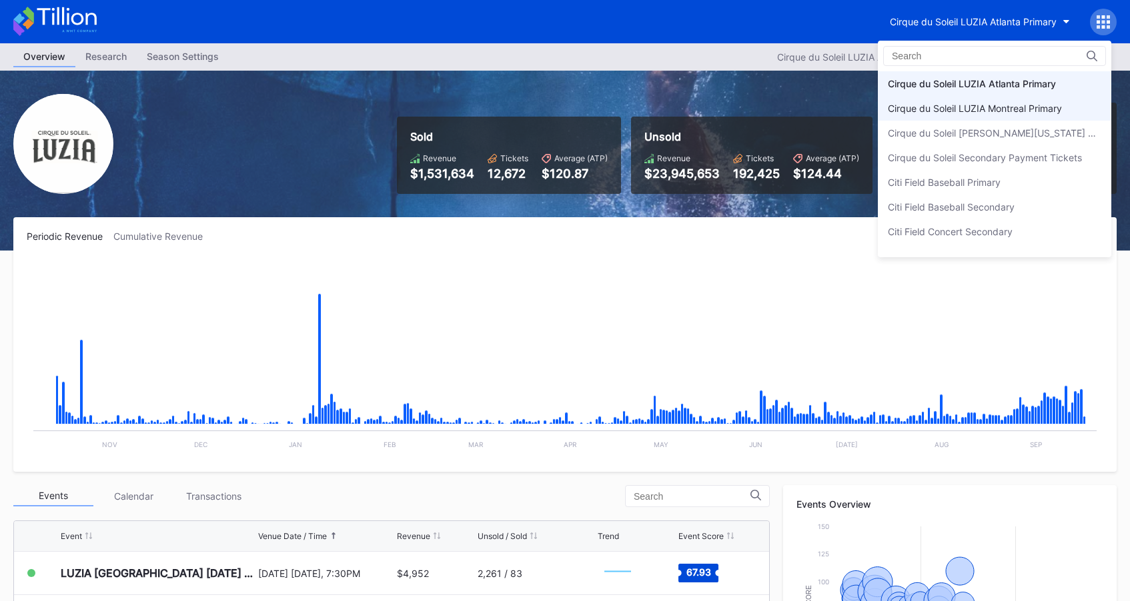
click at [976, 106] on div "Cirque du Soleil LUZIA Montreal Primary" at bounding box center [975, 108] width 174 height 11
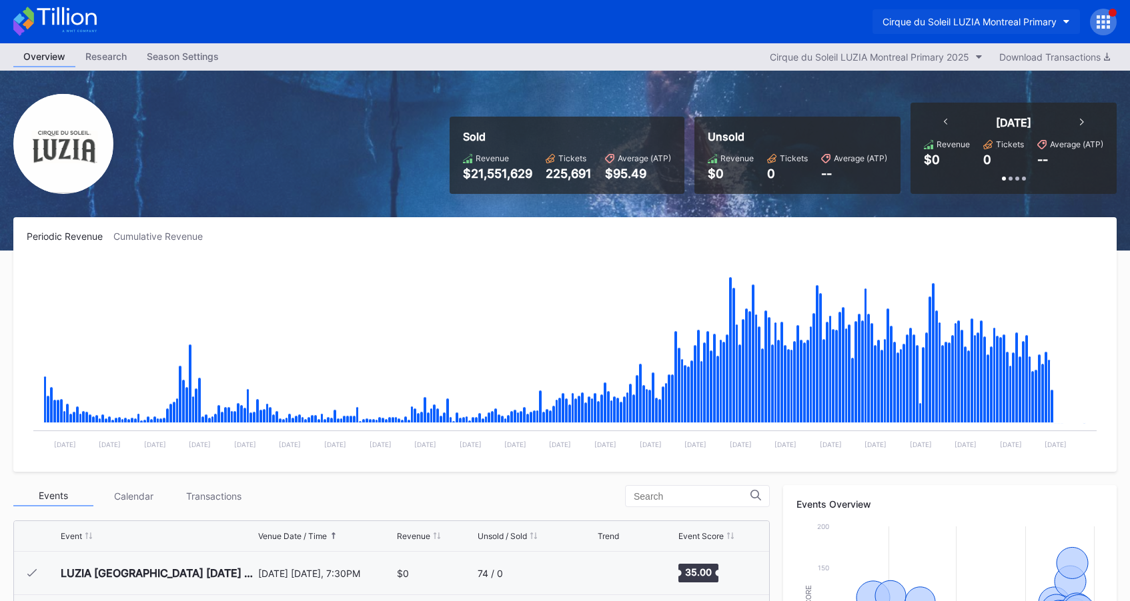
click at [981, 21] on div "Cirque du Soleil LUZIA Montreal Primary" at bounding box center [969, 21] width 174 height 11
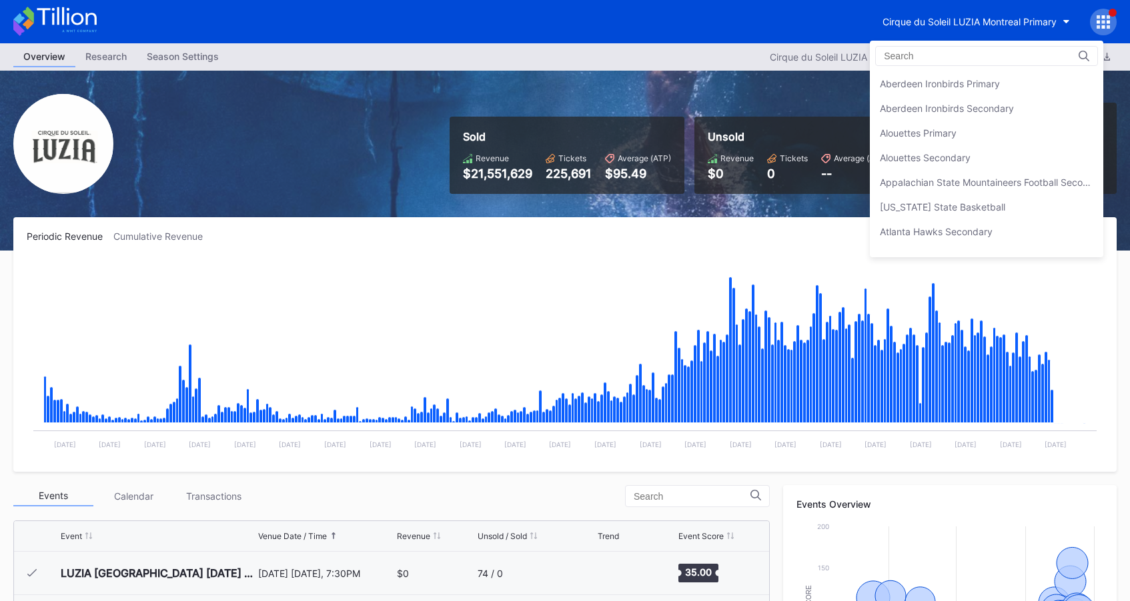
scroll to position [666, 0]
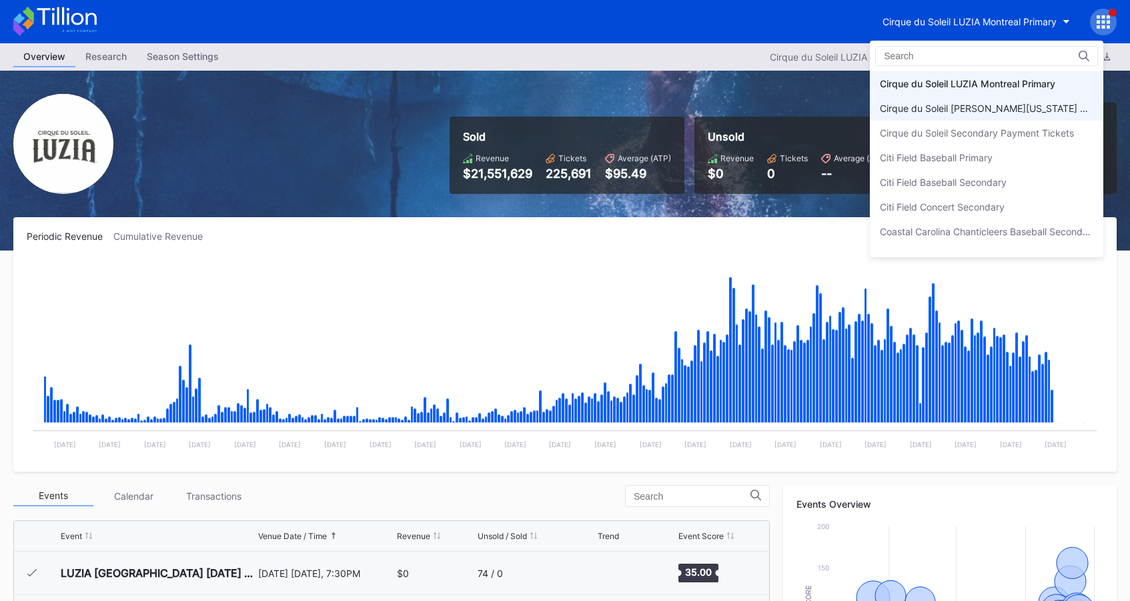
click at [980, 104] on div "Cirque du Soleil [PERSON_NAME][US_STATE] Primary" at bounding box center [986, 108] width 213 height 11
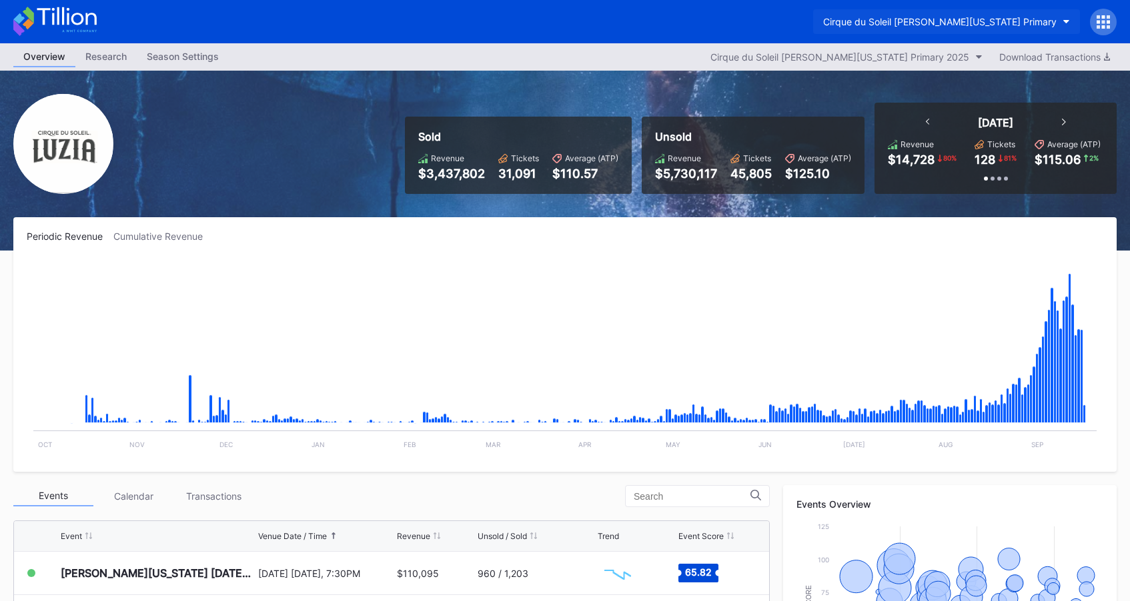
click at [951, 23] on div "Cirque du Soleil [PERSON_NAME][US_STATE] Primary" at bounding box center [939, 21] width 233 height 11
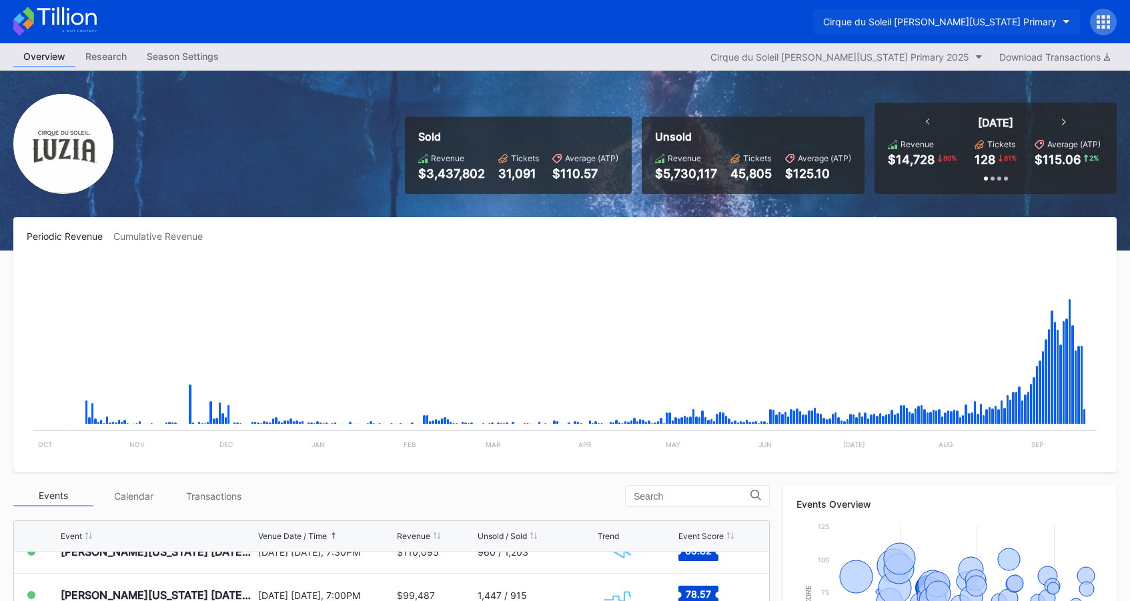
click at [973, 27] on button "Cirque du Soleil [PERSON_NAME][US_STATE] Primary" at bounding box center [946, 21] width 267 height 25
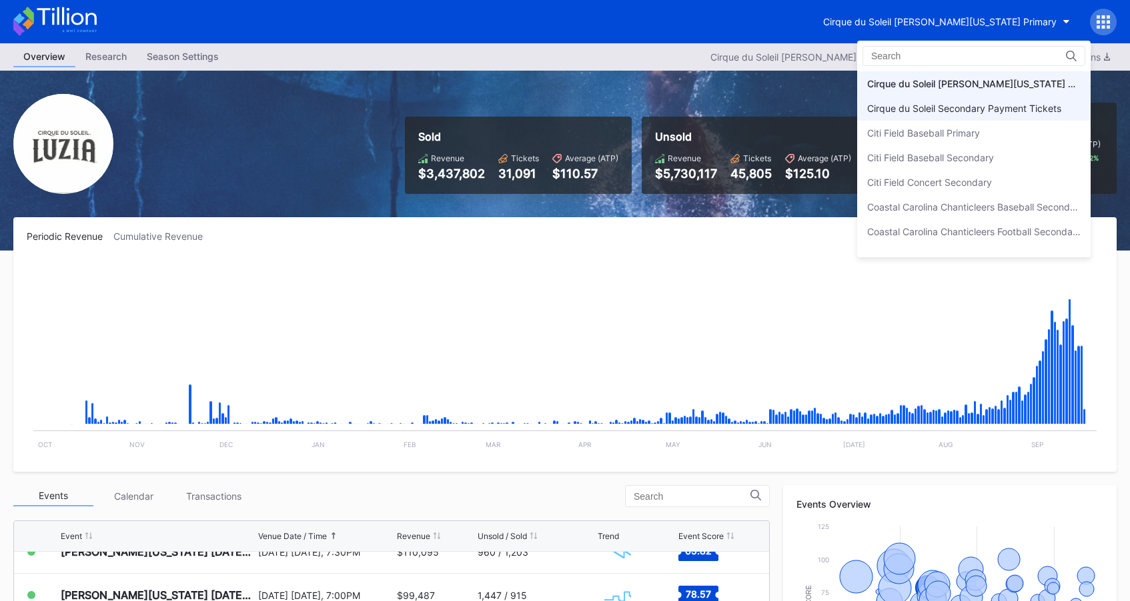
click at [959, 109] on div "Cirque du Soleil Secondary Payment Tickets" at bounding box center [964, 108] width 194 height 11
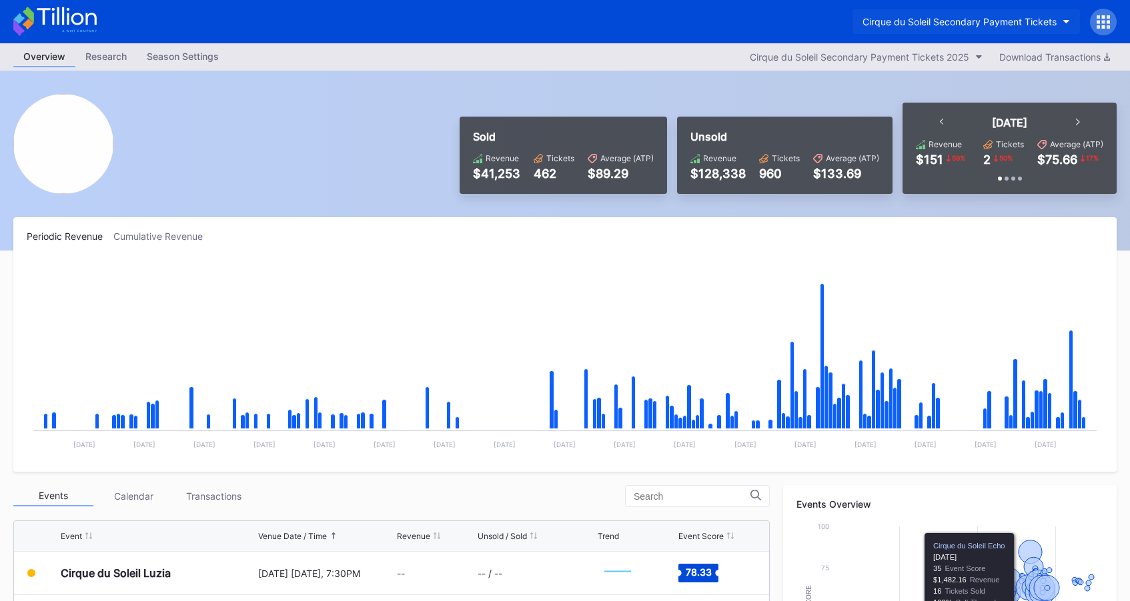
click at [961, 25] on div "Cirque du Soleil Secondary Payment Tickets" at bounding box center [959, 21] width 194 height 11
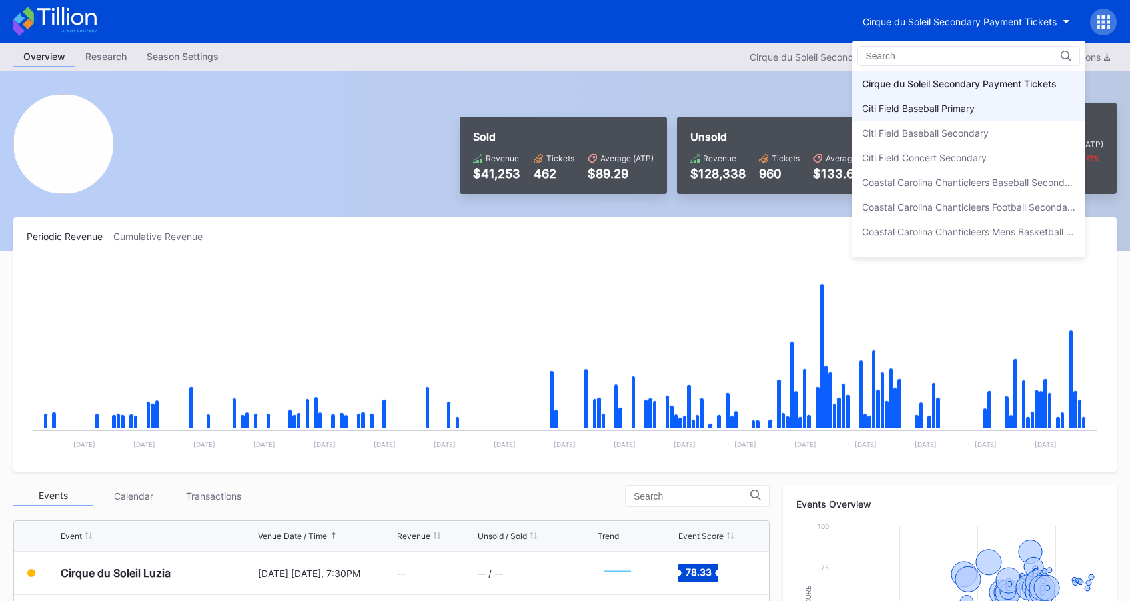
click at [959, 111] on div "Citi Field Baseball Primary" at bounding box center [918, 108] width 113 height 11
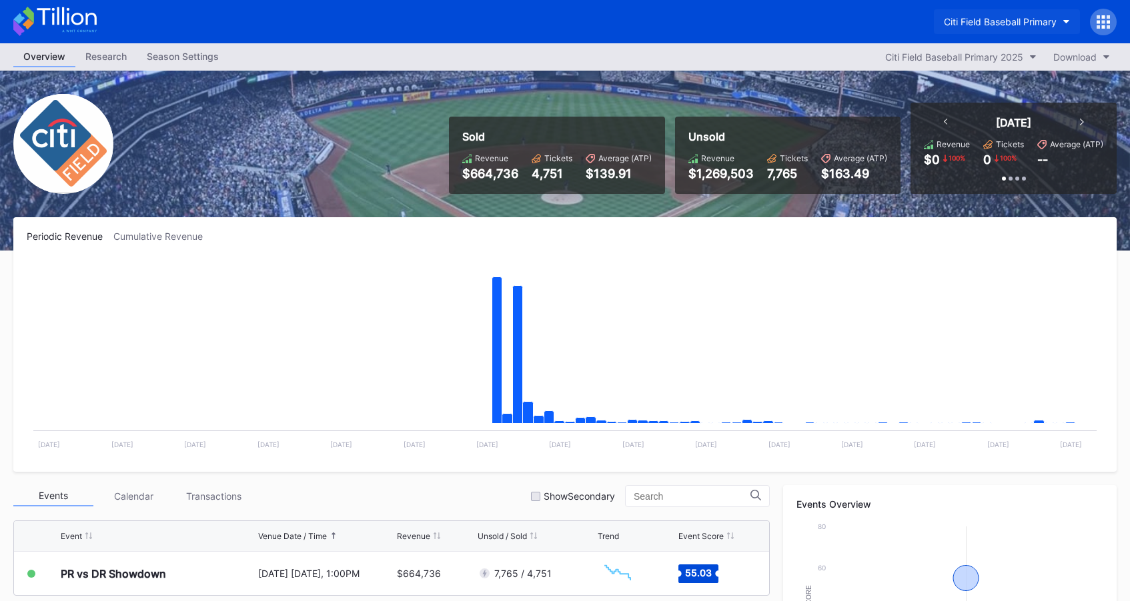
click at [980, 26] on div "Citi Field Baseball Primary" at bounding box center [1000, 21] width 113 height 11
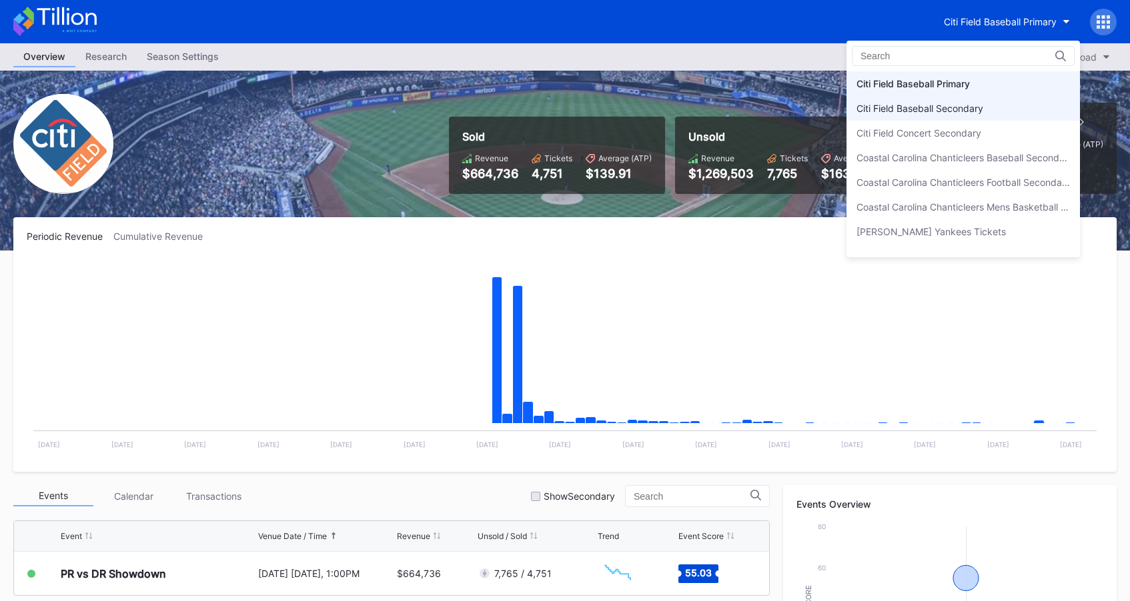
click at [974, 101] on div "Citi Field Baseball Secondary" at bounding box center [962, 108] width 233 height 25
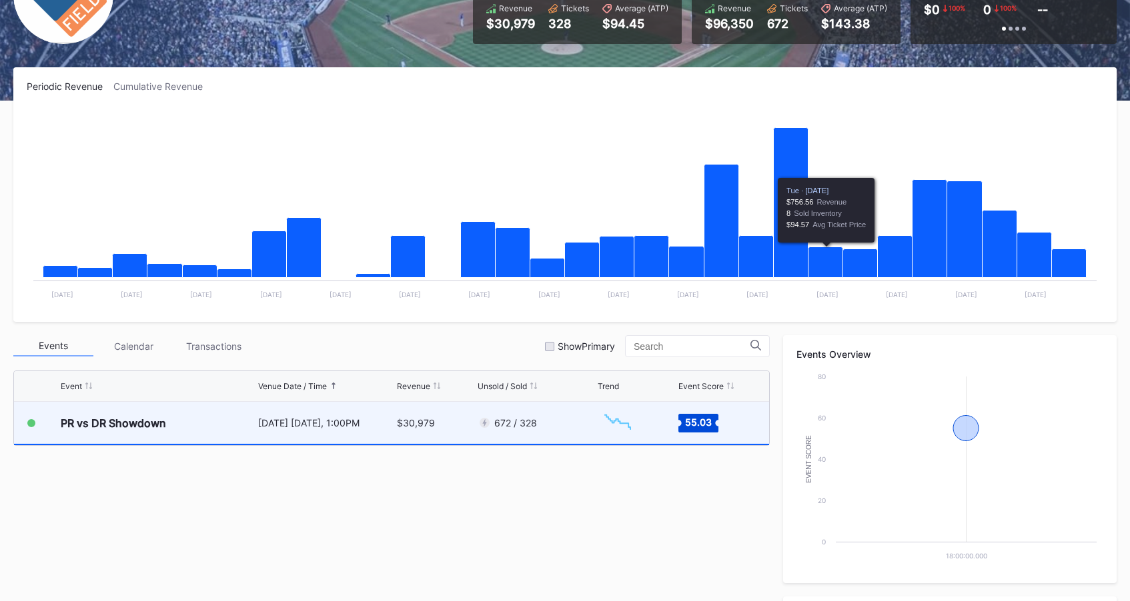
click at [567, 415] on div "672 / 328" at bounding box center [535, 423] width 116 height 42
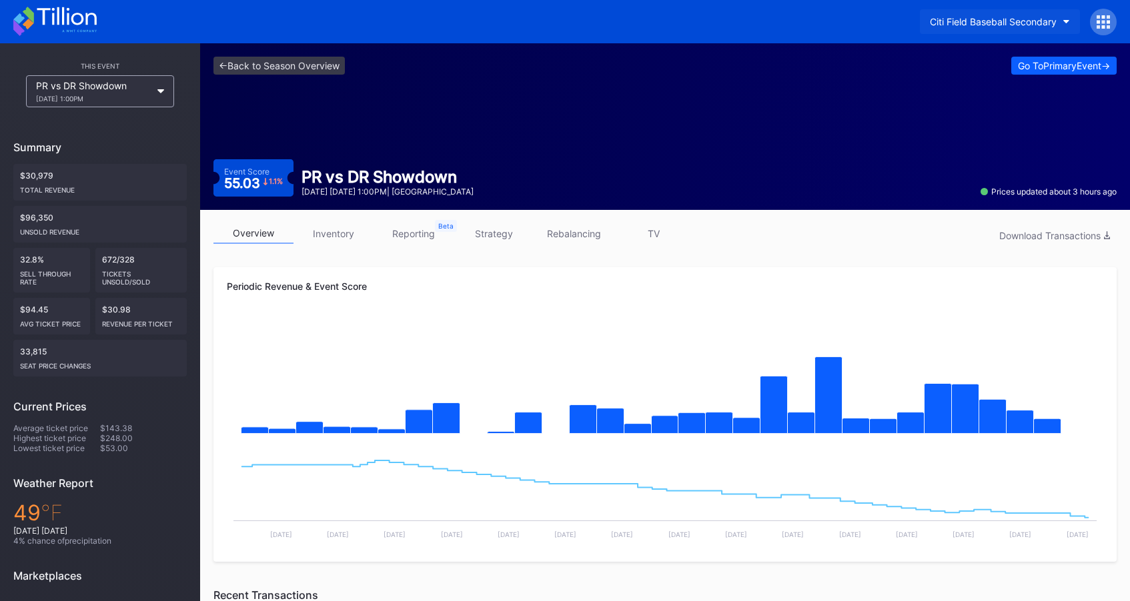
click at [1006, 19] on div "Citi Field Baseball Secondary" at bounding box center [993, 21] width 127 height 11
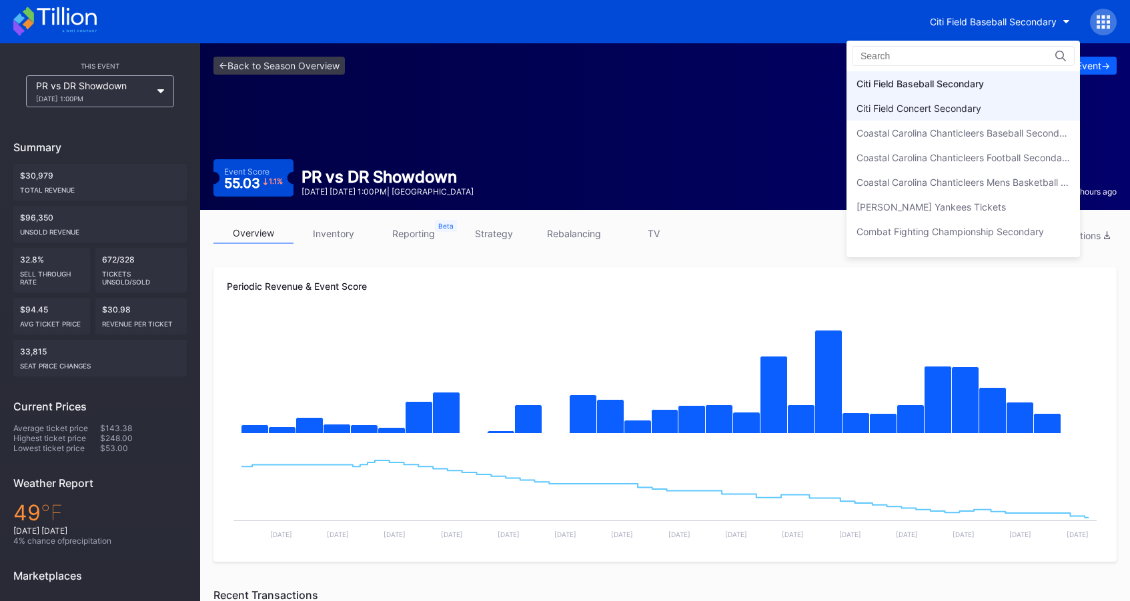
click at [1002, 113] on div "Citi Field Concert Secondary" at bounding box center [962, 108] width 233 height 25
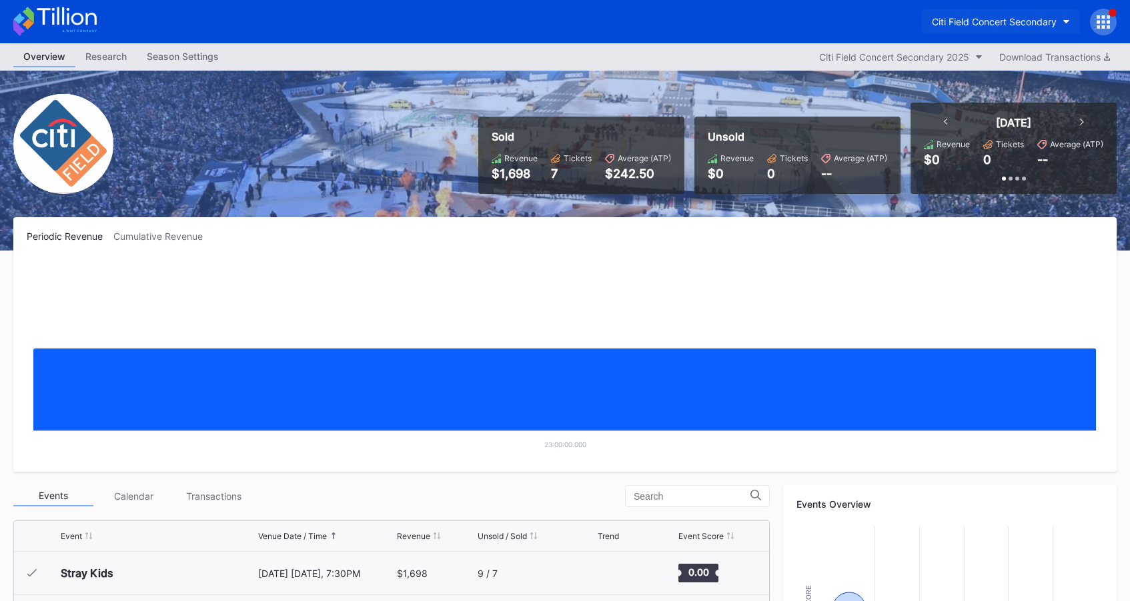
click at [1015, 21] on div "Citi Field Concert Secondary" at bounding box center [994, 21] width 125 height 11
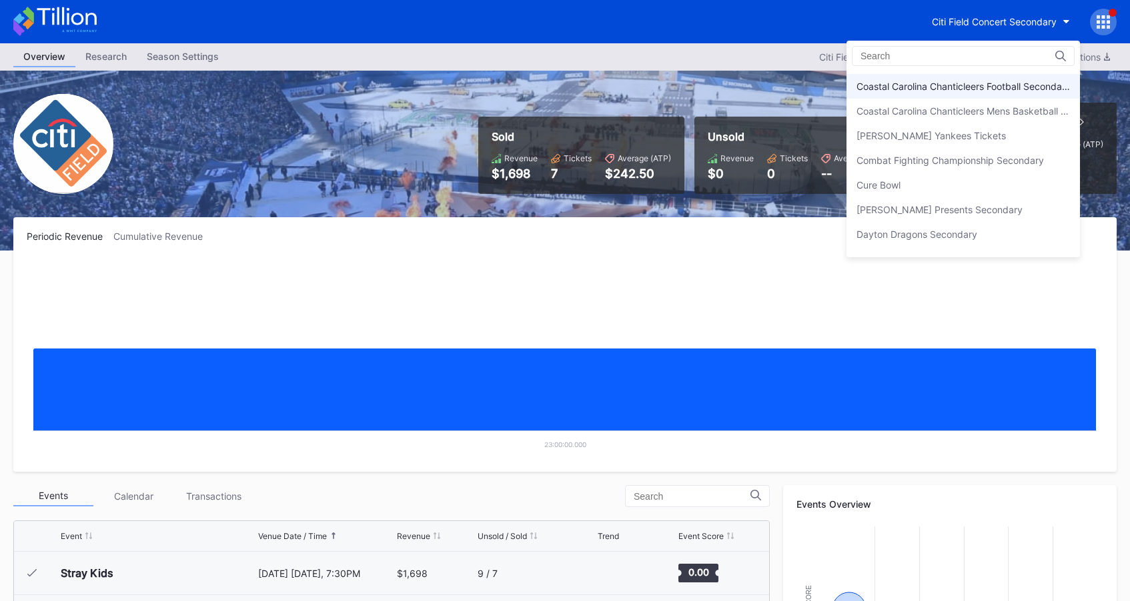
click at [1007, 142] on div "[PERSON_NAME] Yankees Tickets" at bounding box center [962, 135] width 233 height 25
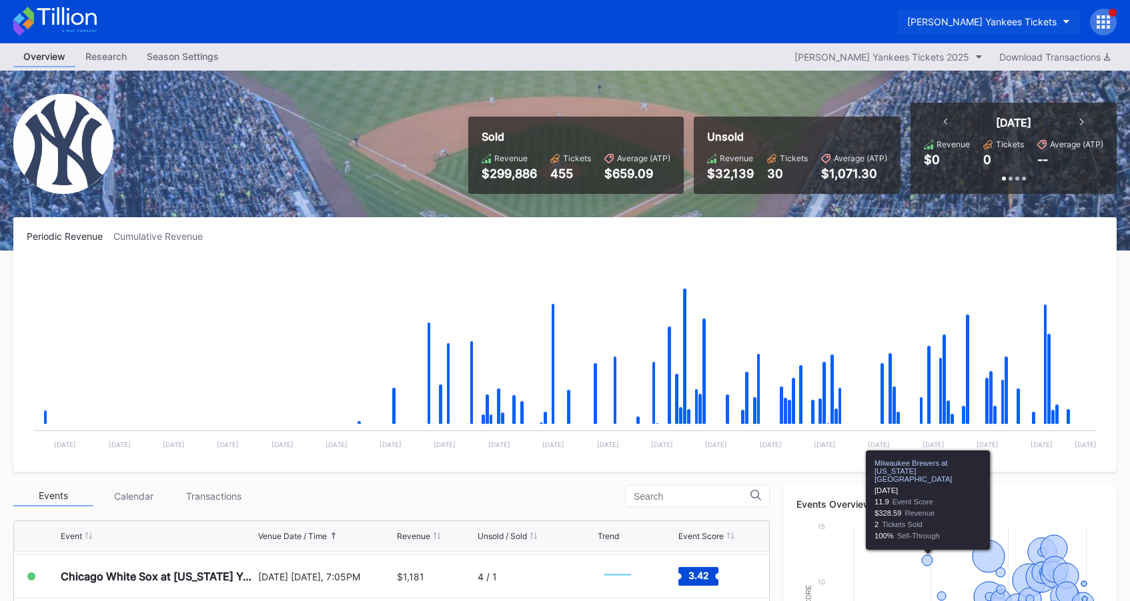
click at [1004, 18] on div "[PERSON_NAME] Yankees Tickets" at bounding box center [981, 21] width 149 height 11
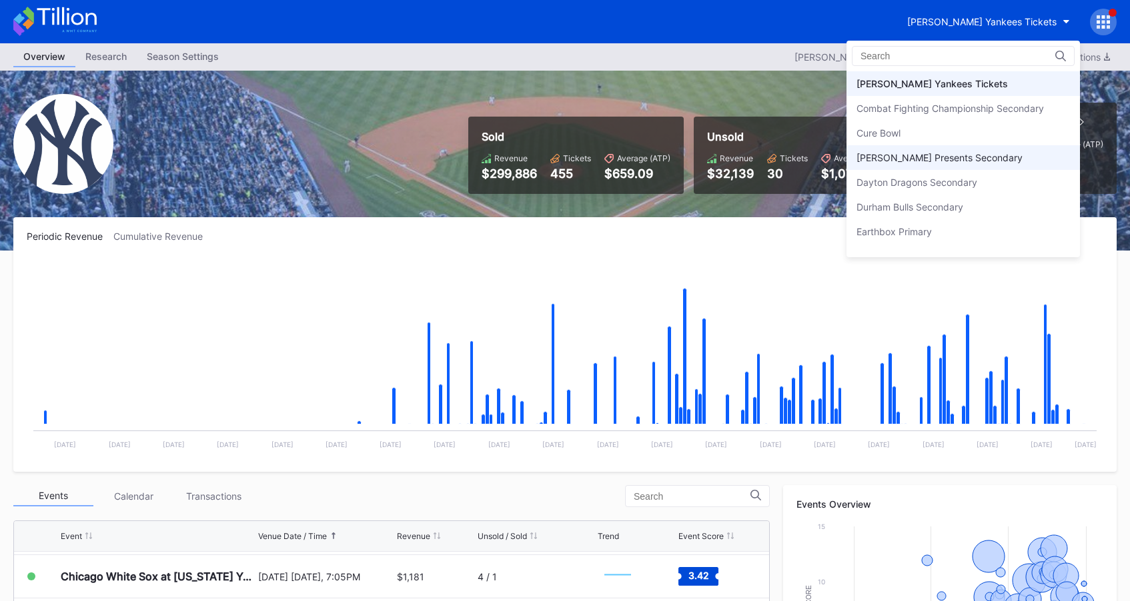
click at [944, 148] on div "[PERSON_NAME] Presents Secondary" at bounding box center [962, 157] width 233 height 25
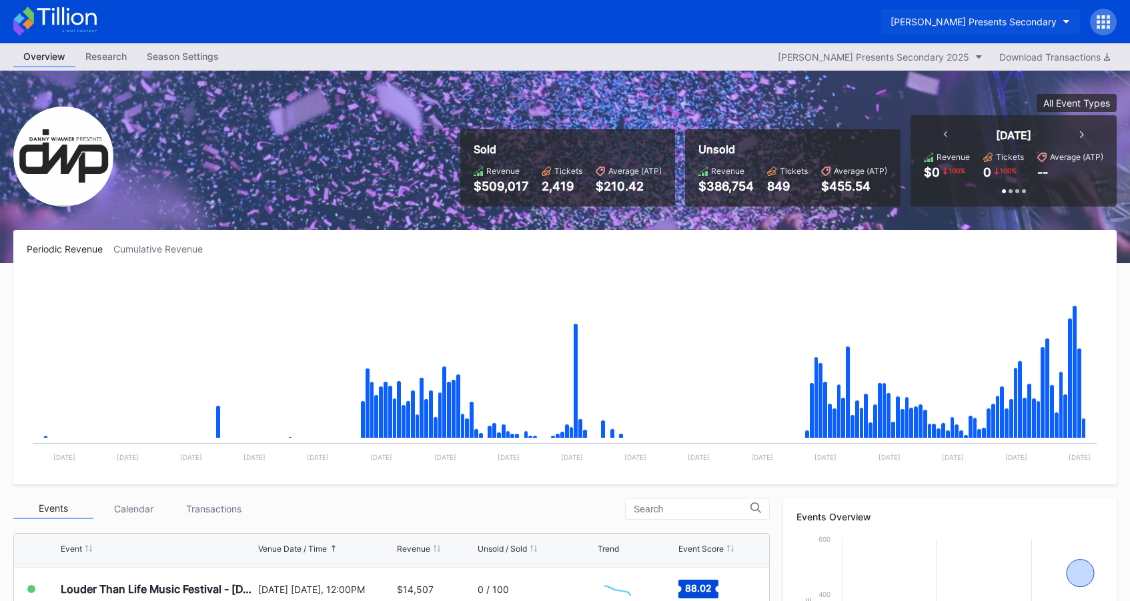
click at [1000, 30] on button "[PERSON_NAME] Presents Secondary" at bounding box center [979, 21] width 199 height 25
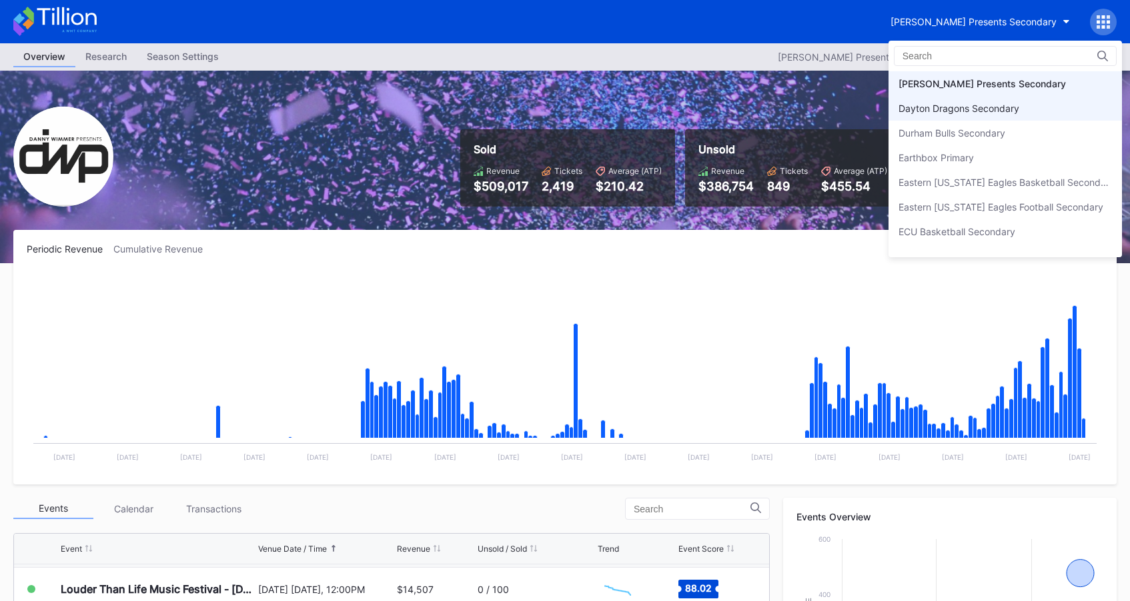
click at [992, 103] on div "Dayton Dragons Secondary" at bounding box center [958, 108] width 121 height 11
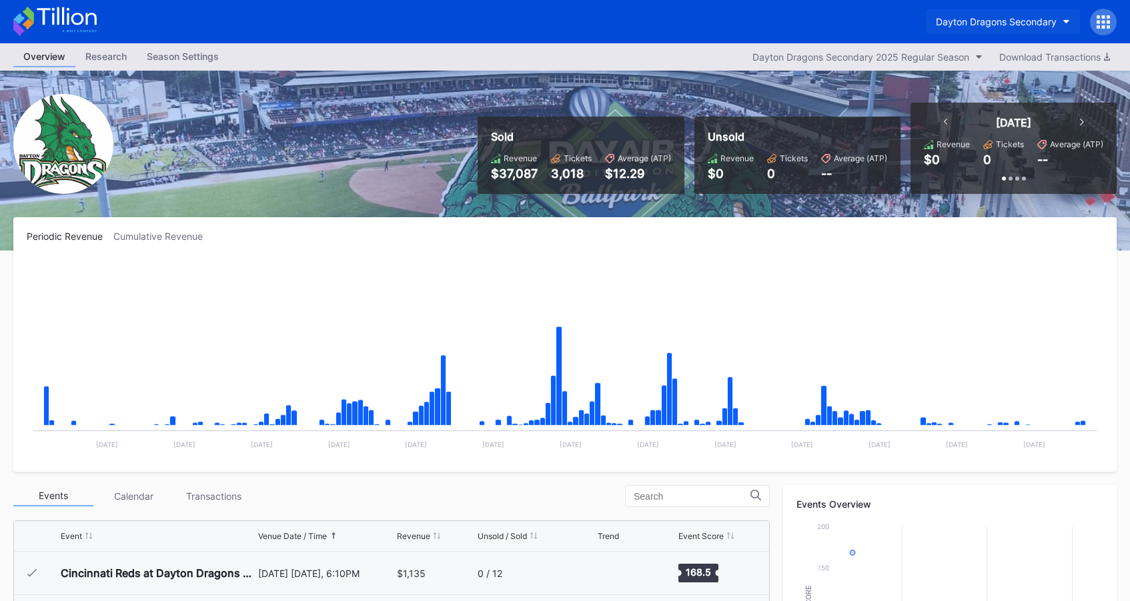
click at [997, 31] on button "Dayton Dragons Secondary" at bounding box center [1003, 21] width 154 height 25
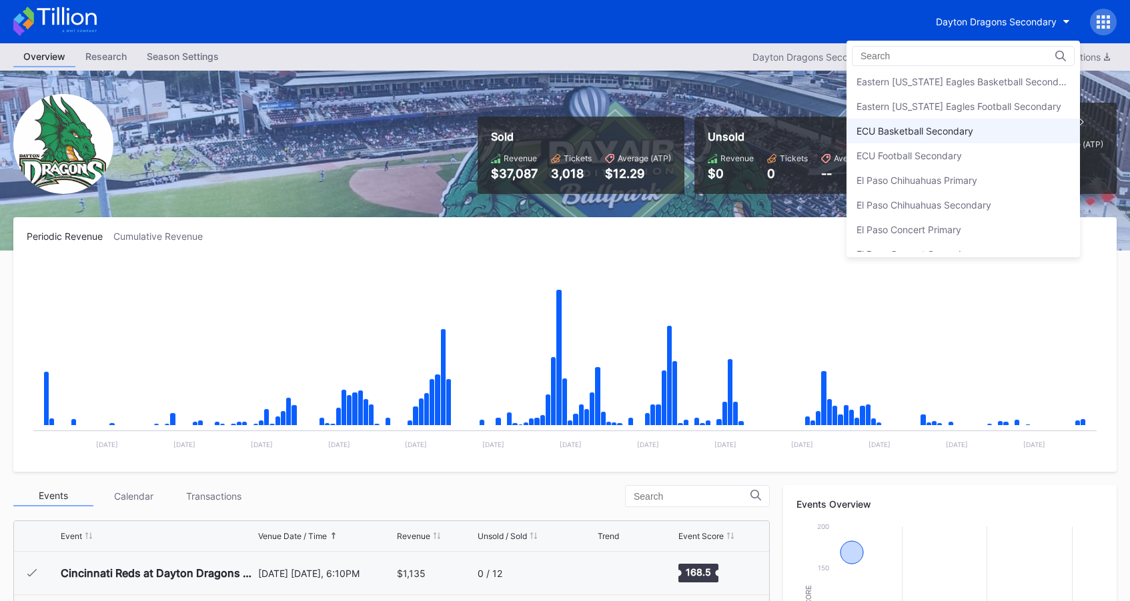
scroll to position [1064, 0]
click at [967, 177] on div "El Paso Chihuahuas Primary" at bounding box center [916, 179] width 121 height 11
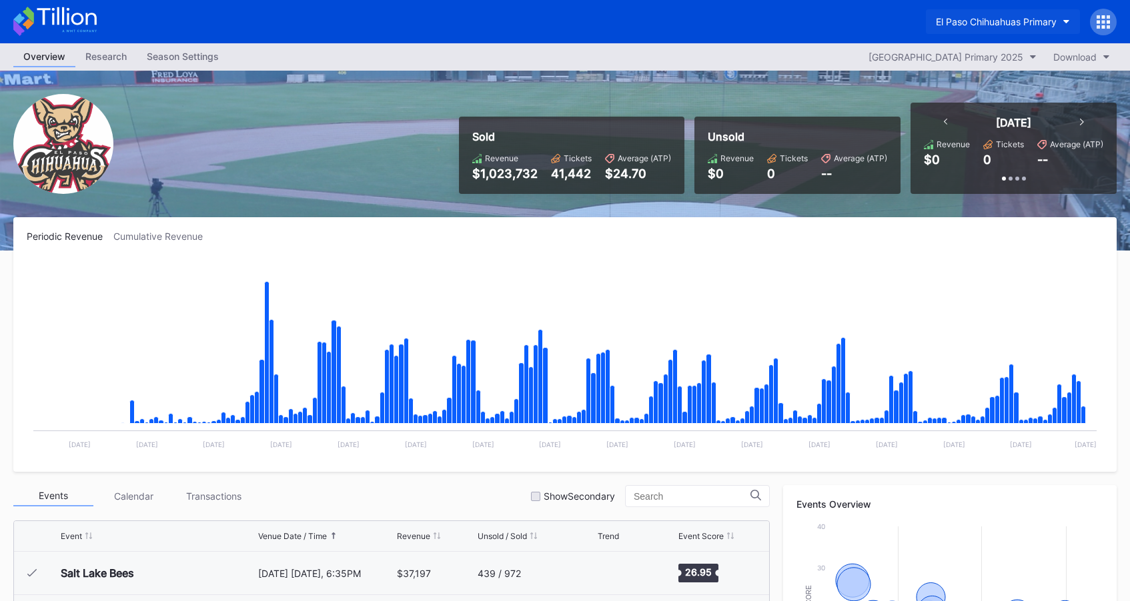
click at [979, 17] on div "El Paso Chihuahuas Primary" at bounding box center [996, 21] width 121 height 11
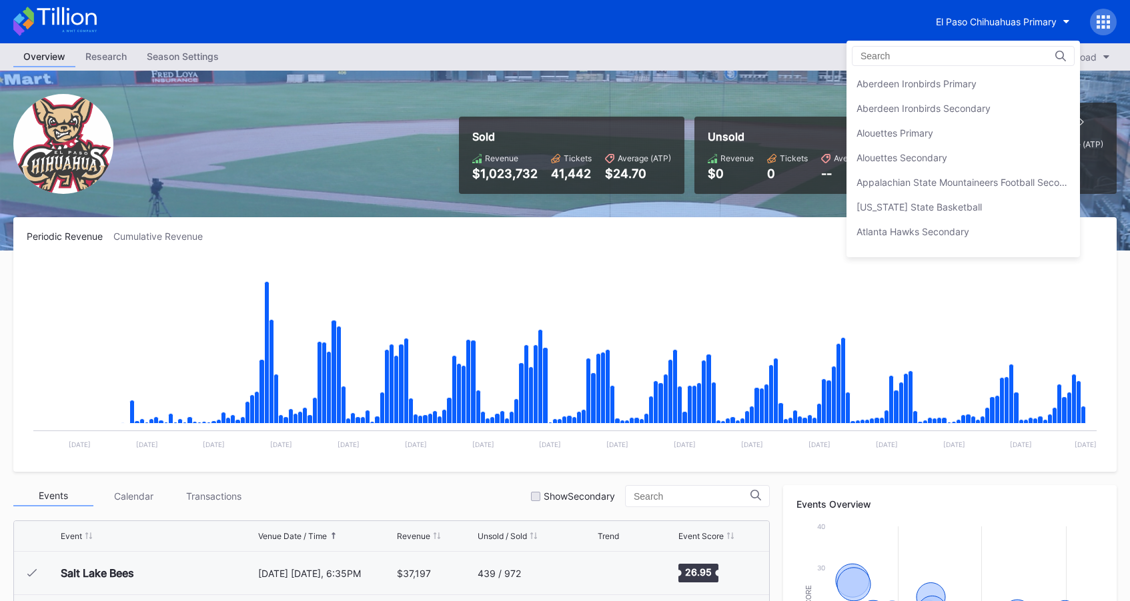
scroll to position [1160, 0]
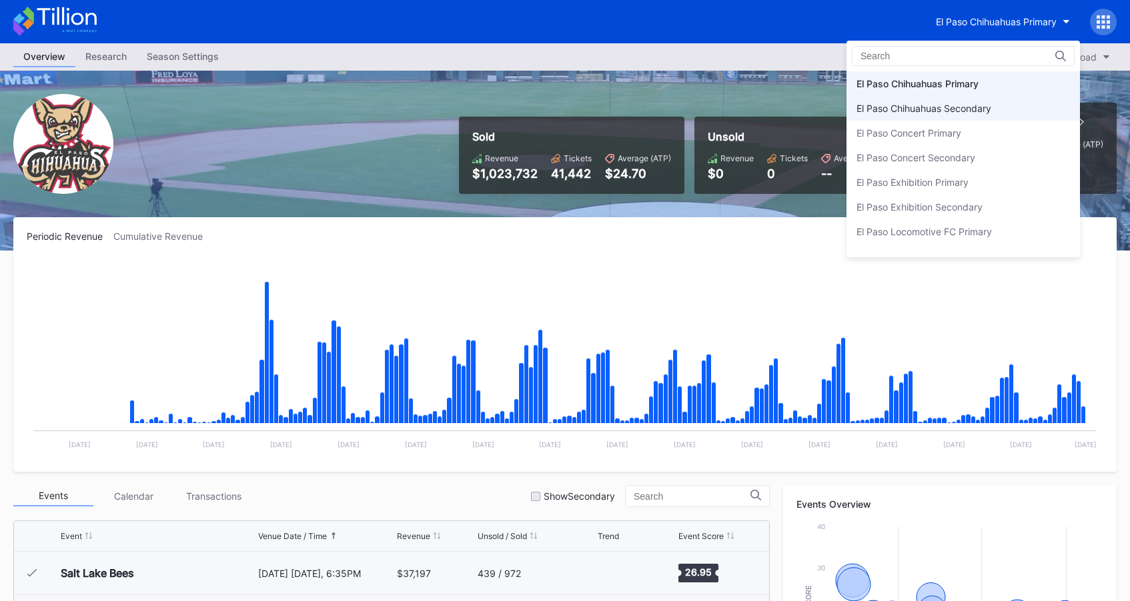
click at [959, 113] on div "El Paso Chihuahuas Secondary" at bounding box center [923, 108] width 135 height 11
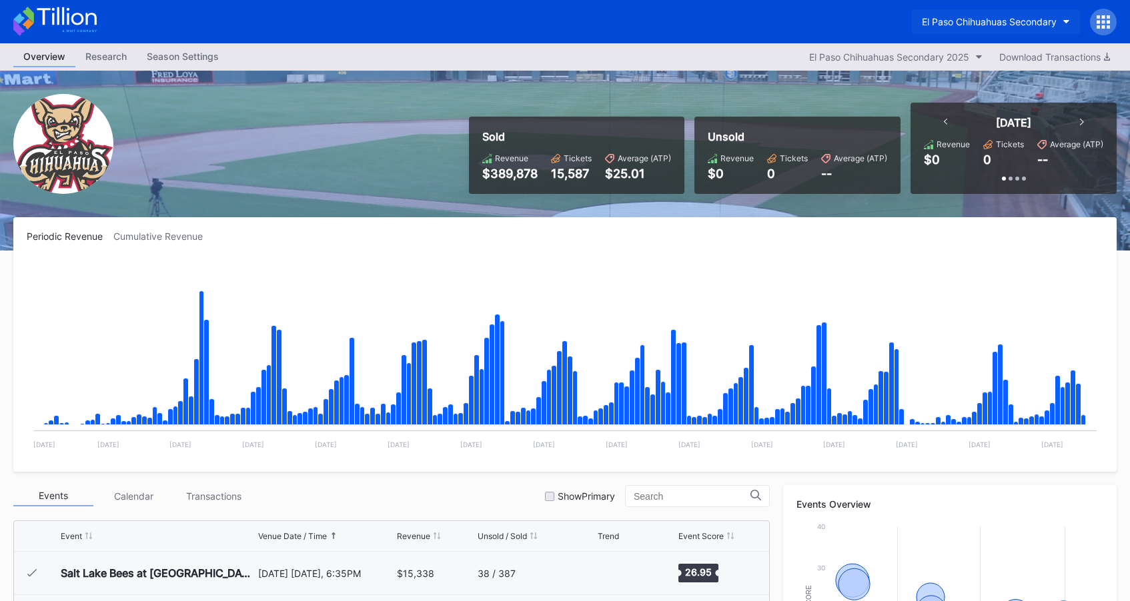
click at [987, 22] on div "El Paso Chihuahuas Secondary" at bounding box center [989, 21] width 135 height 11
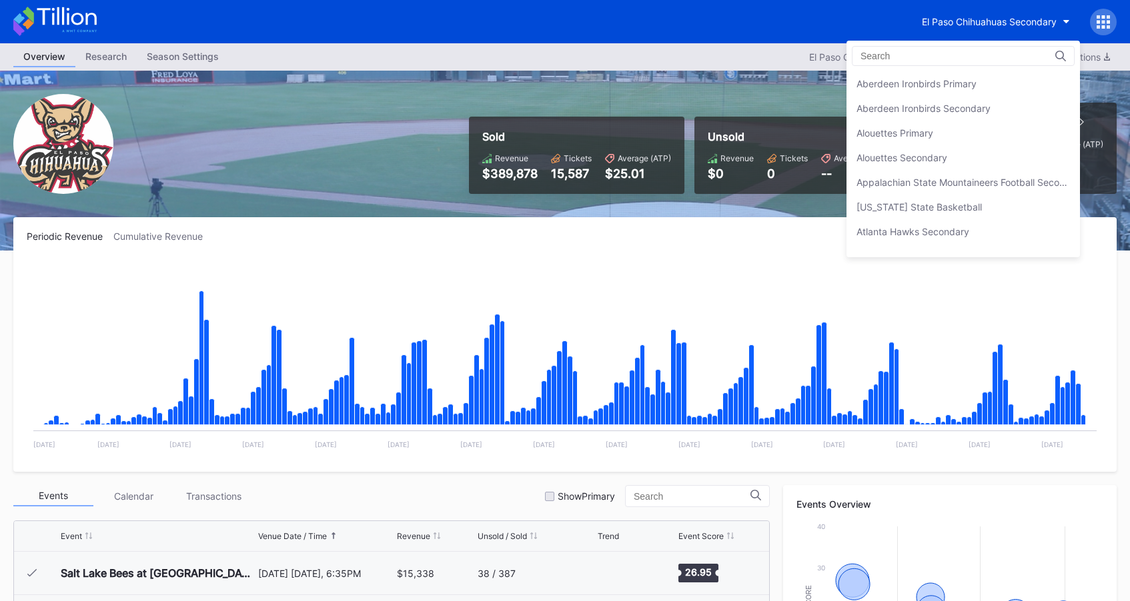
scroll to position [1184, 0]
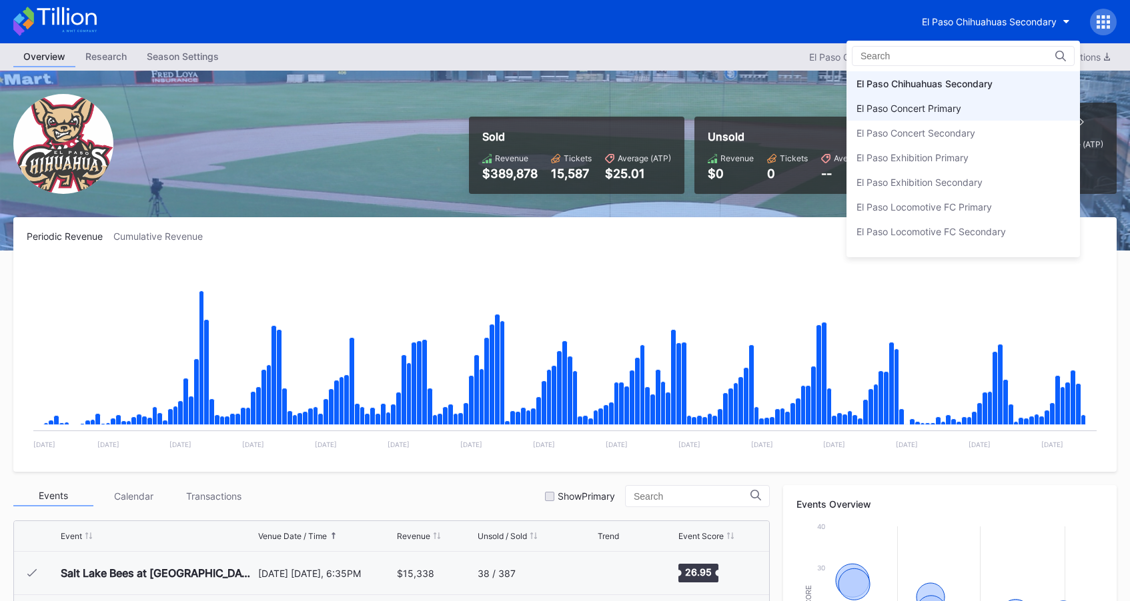
click at [972, 109] on div "El Paso Concert Primary" at bounding box center [962, 108] width 233 height 25
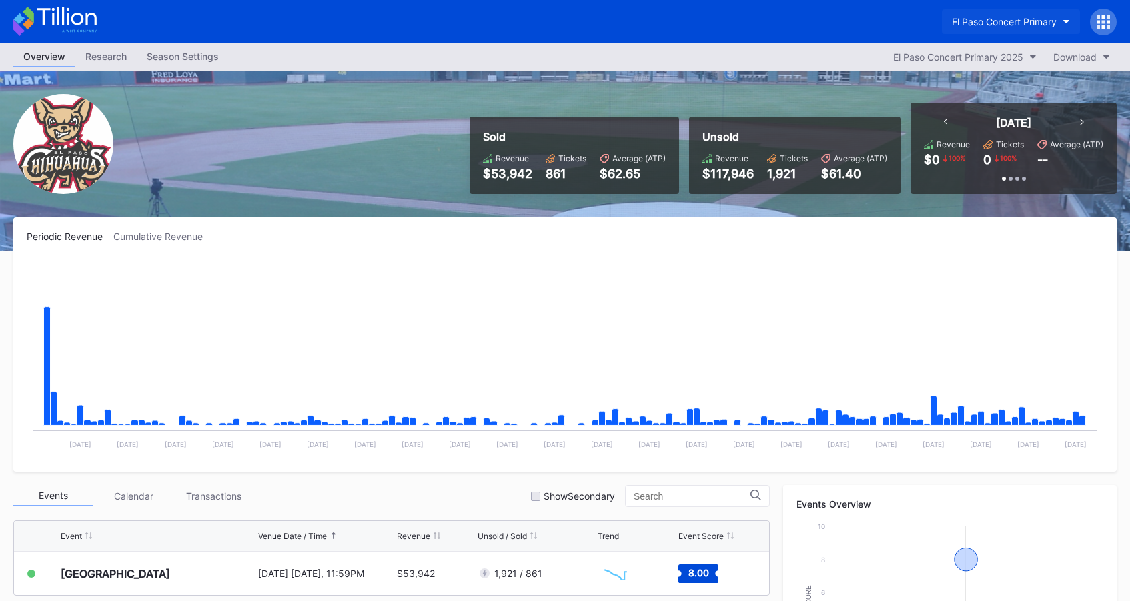
click at [994, 20] on div "El Paso Concert Primary" at bounding box center [1004, 21] width 105 height 11
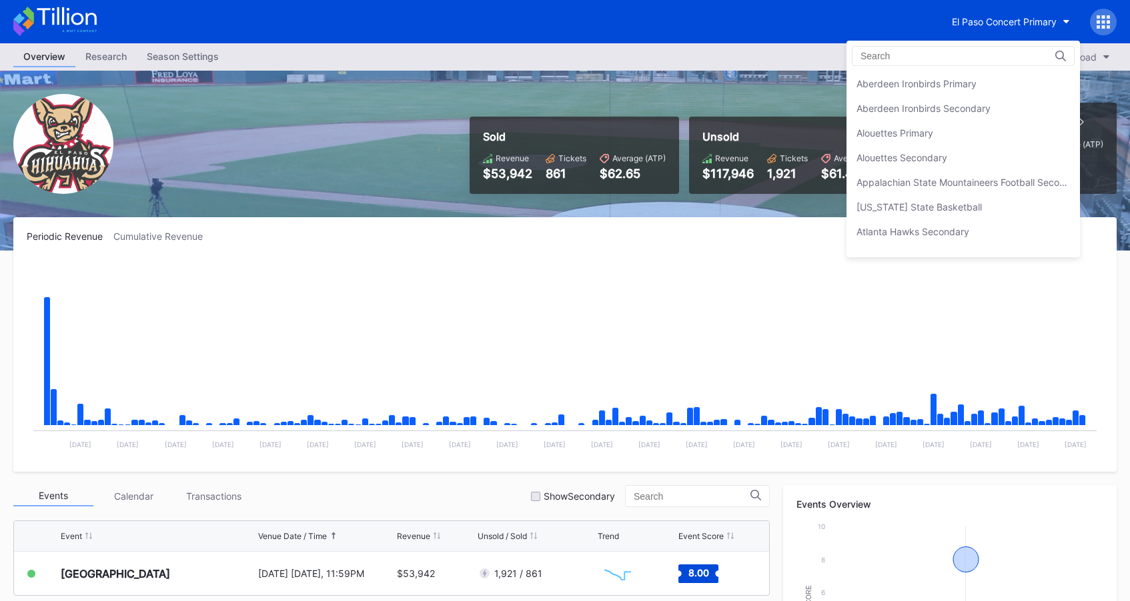
scroll to position [1209, 0]
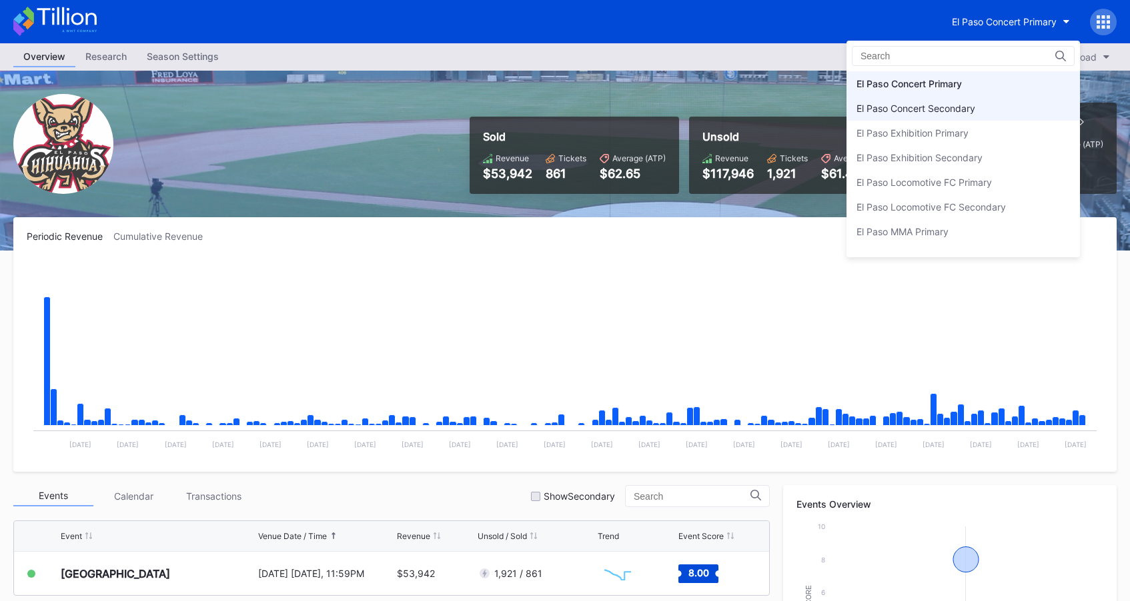
click at [991, 109] on div "El Paso Concert Secondary" at bounding box center [962, 108] width 233 height 25
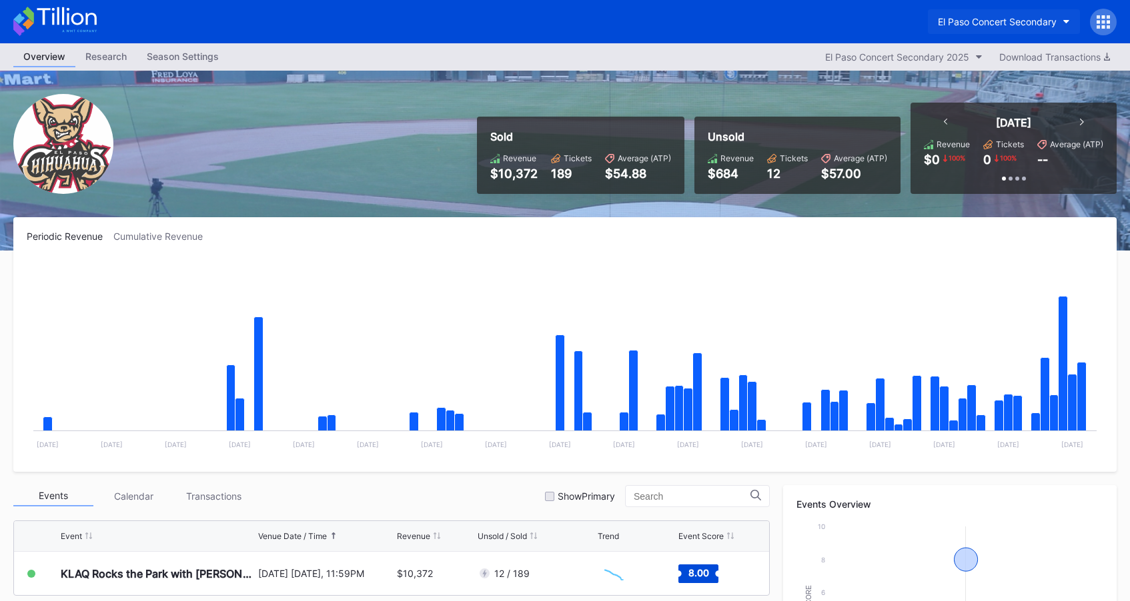
click at [1002, 9] on button "El Paso Concert Secondary" at bounding box center [1004, 21] width 152 height 25
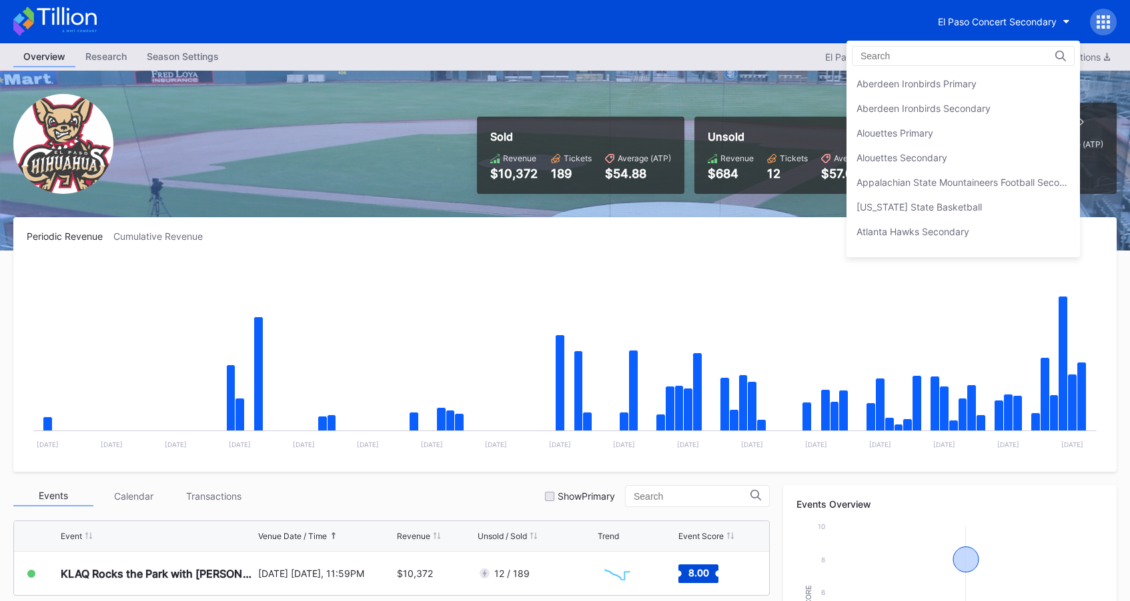
scroll to position [1234, 0]
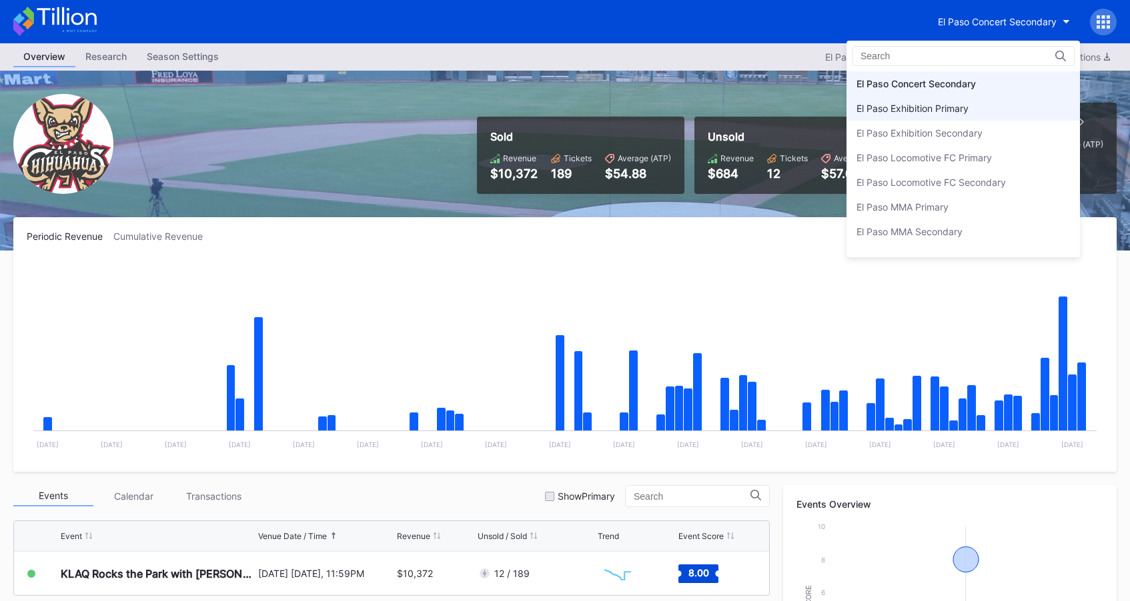
click at [990, 114] on div "El Paso Exhibition Primary" at bounding box center [962, 108] width 233 height 25
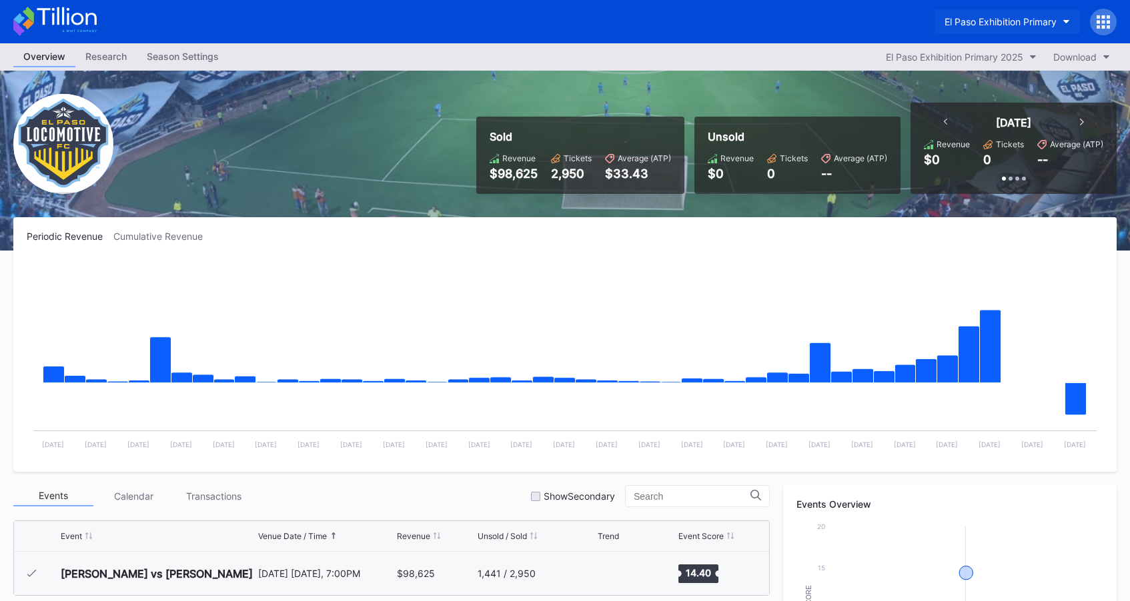
click at [992, 23] on div "El Paso Exhibition Primary" at bounding box center [1000, 21] width 112 height 11
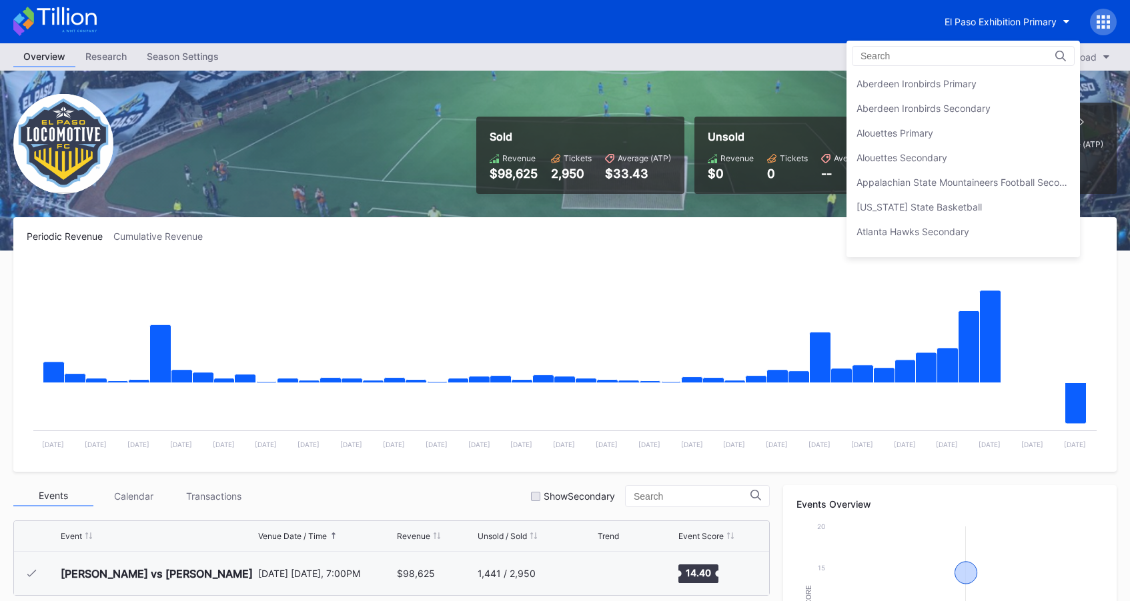
scroll to position [1258, 0]
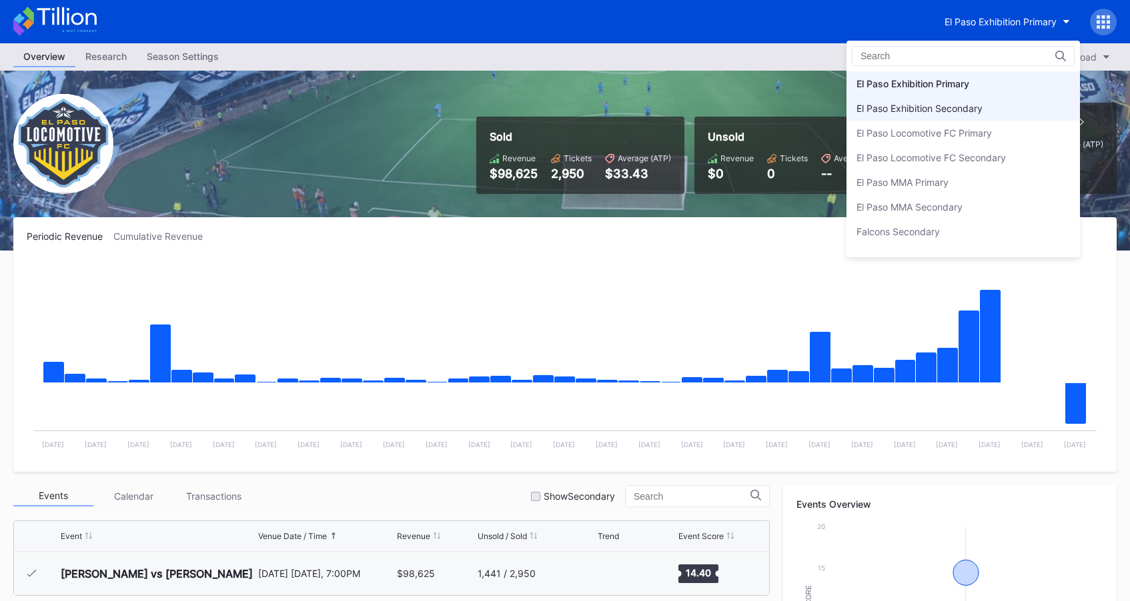
click at [990, 109] on div "El Paso Exhibition Secondary" at bounding box center [962, 108] width 233 height 25
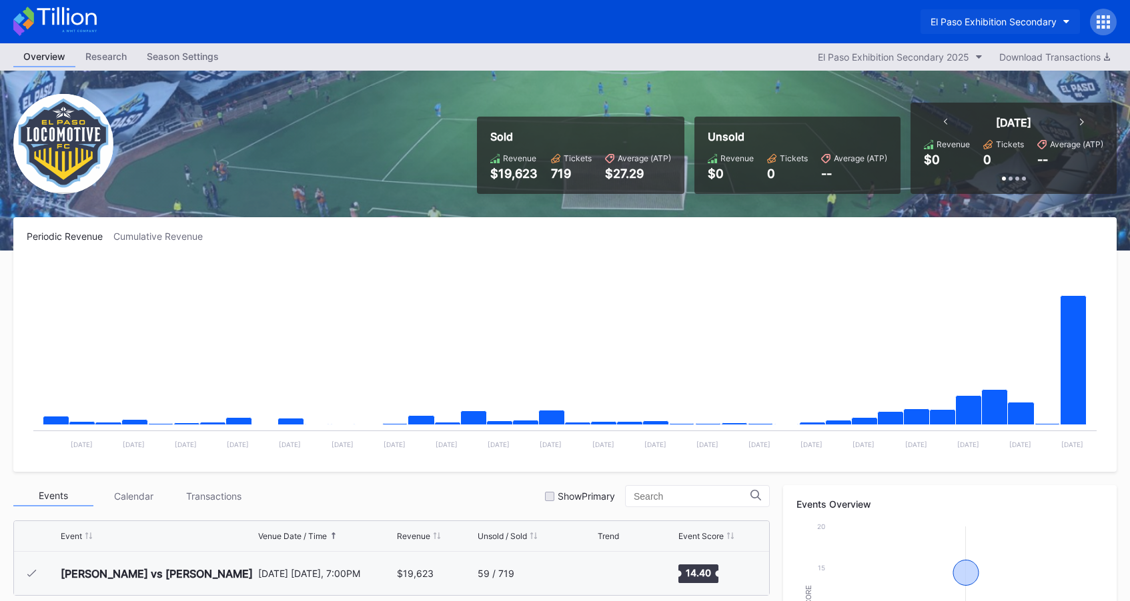
click at [994, 31] on button "El Paso Exhibition Secondary" at bounding box center [999, 21] width 159 height 25
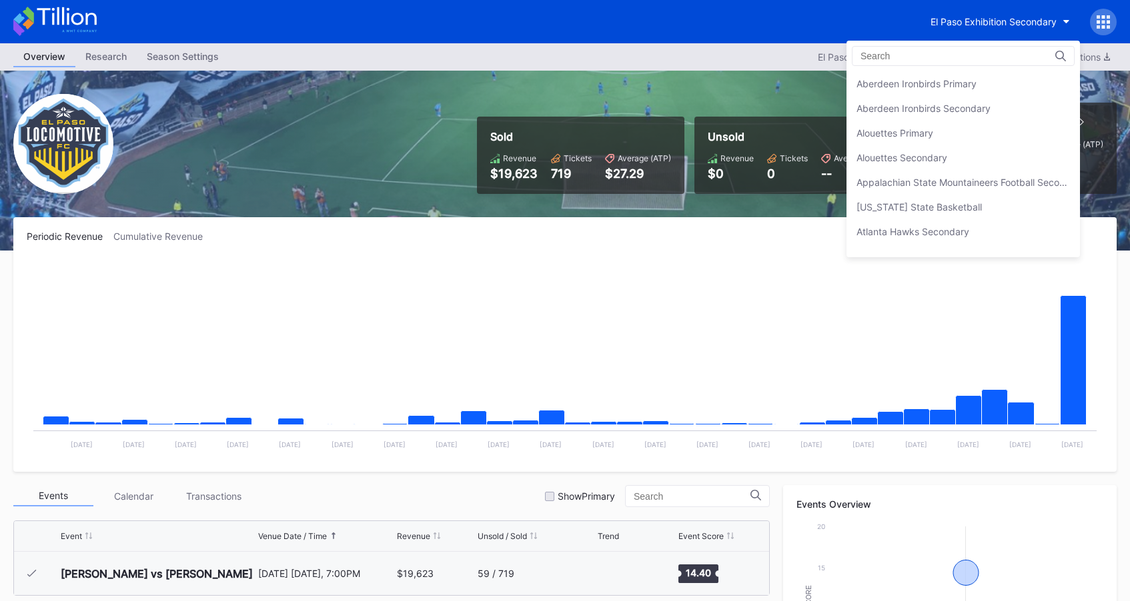
scroll to position [1283, 0]
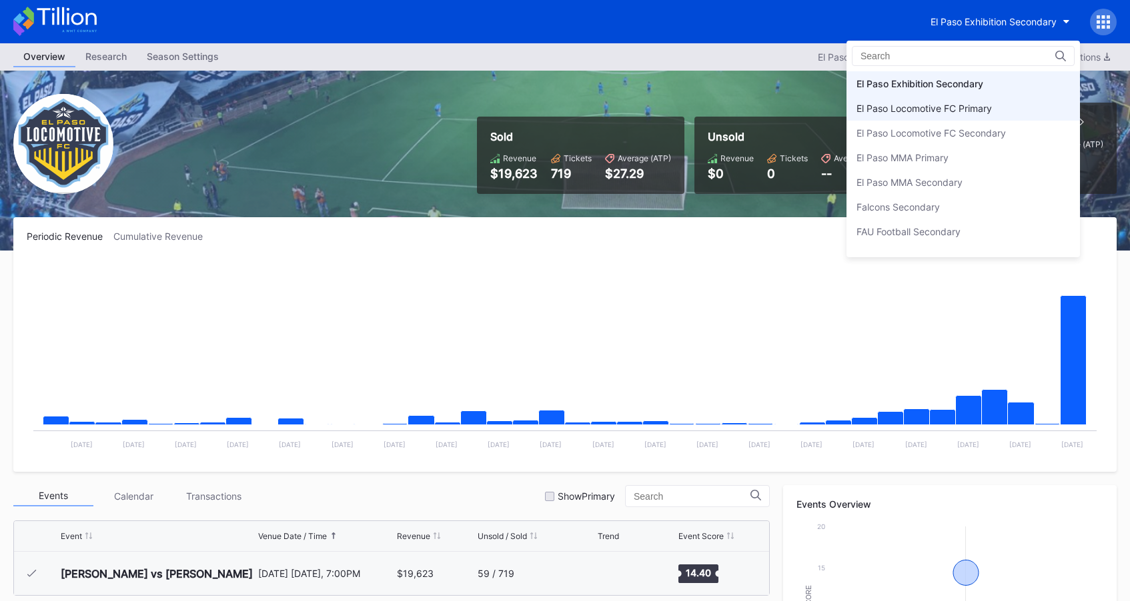
click at [977, 107] on div "El Paso Locomotive FC Primary" at bounding box center [923, 108] width 135 height 11
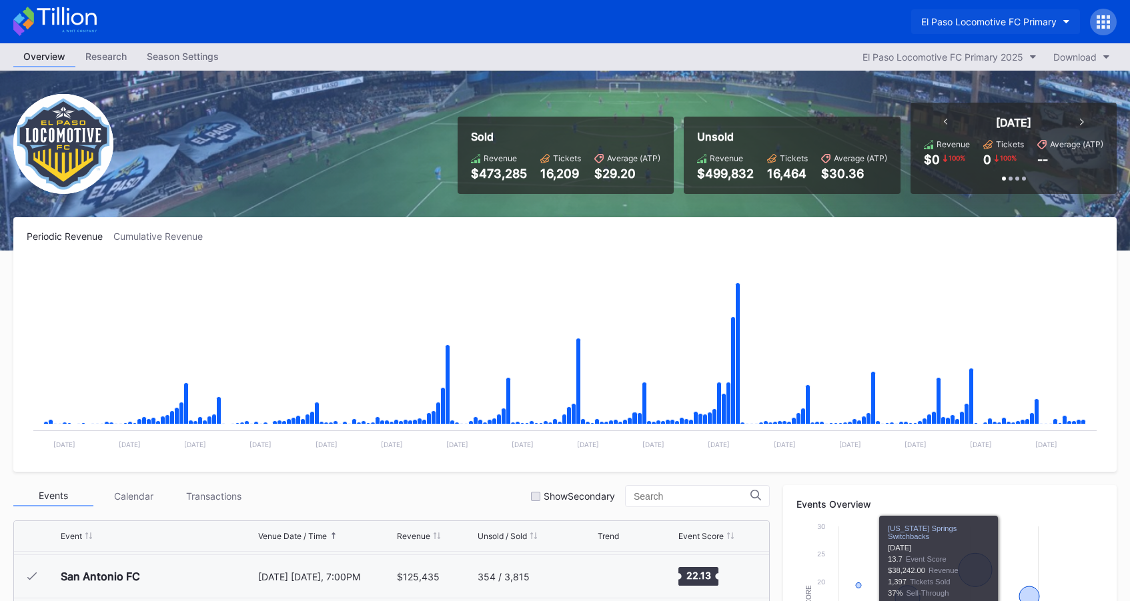
click at [1013, 25] on div "El Paso Locomotive FC Primary" at bounding box center [988, 21] width 135 height 11
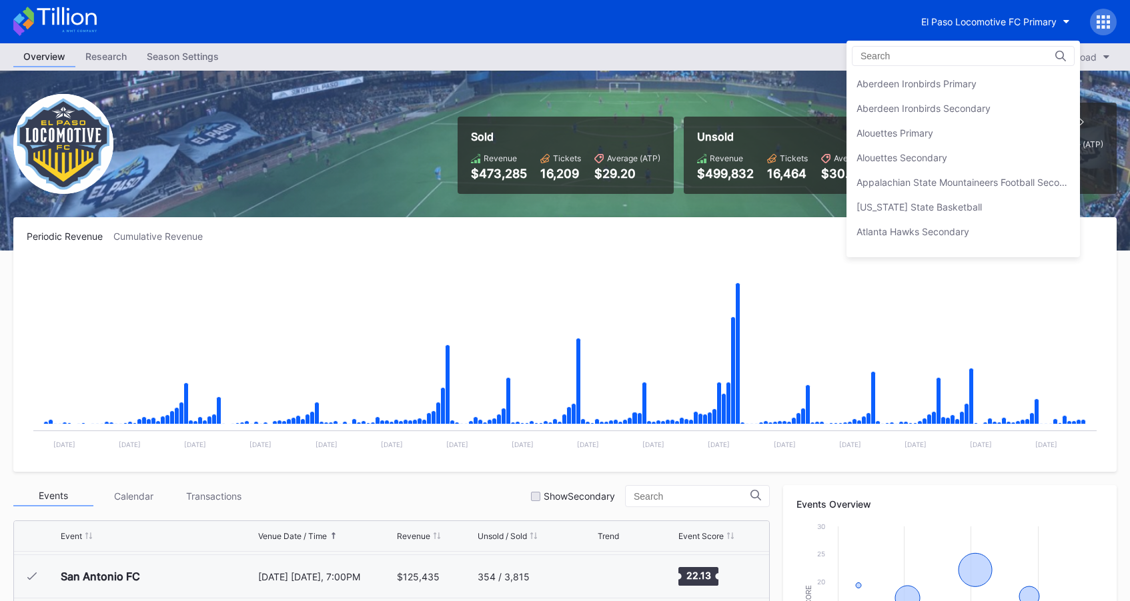
scroll to position [1308, 0]
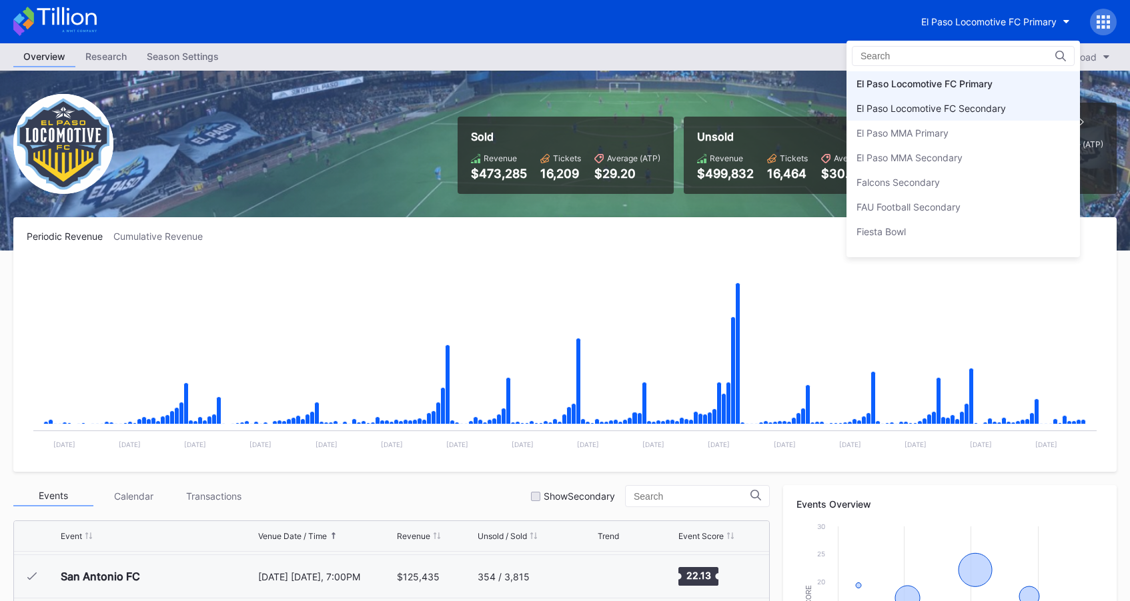
click at [980, 104] on div "El Paso Locomotive FC Secondary" at bounding box center [930, 108] width 149 height 11
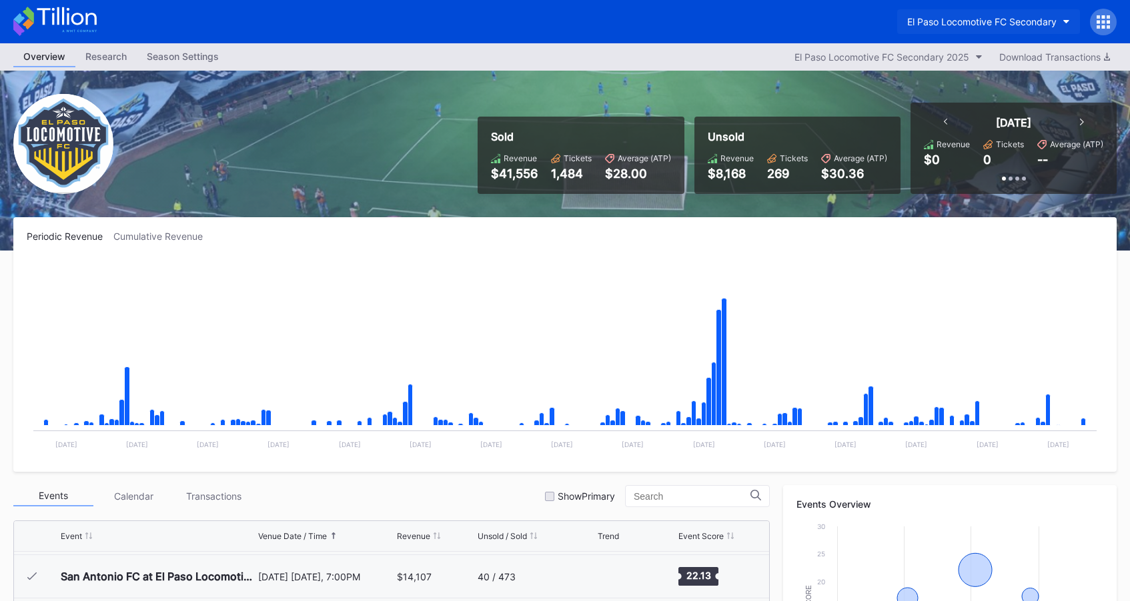
click at [966, 23] on div "El Paso Locomotive FC Secondary" at bounding box center [981, 21] width 149 height 11
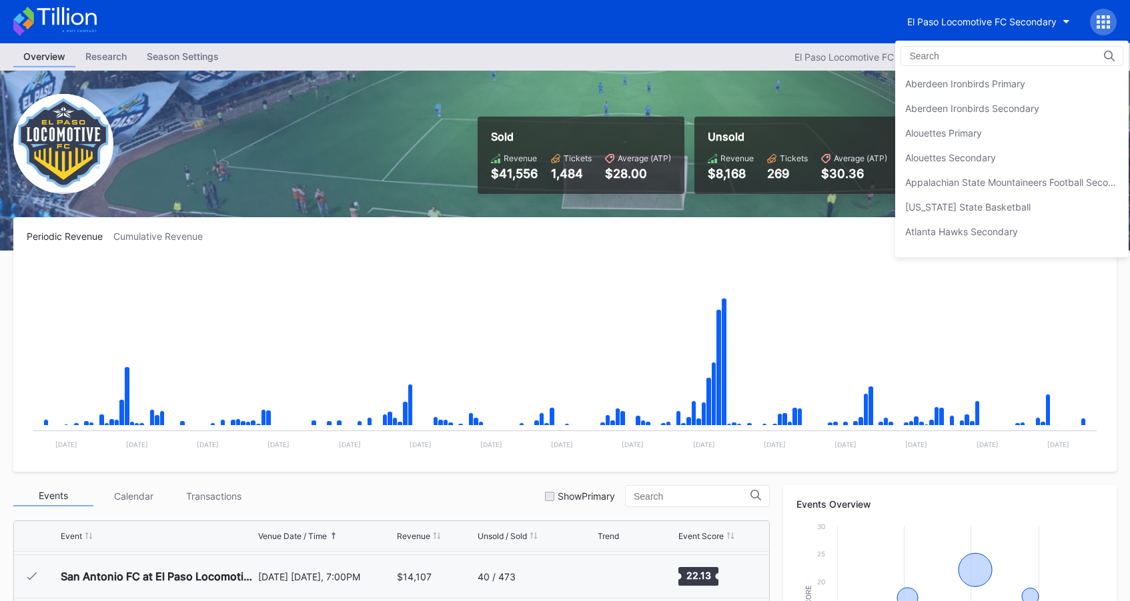
scroll to position [1332, 0]
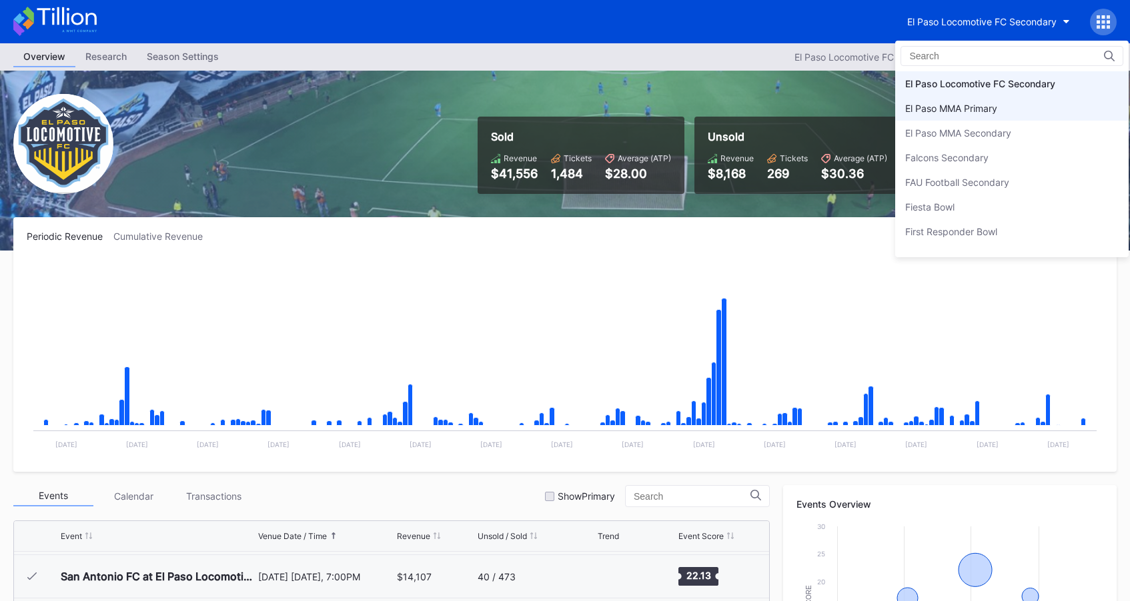
click at [965, 114] on div "El Paso MMA Primary" at bounding box center [1011, 108] width 233 height 25
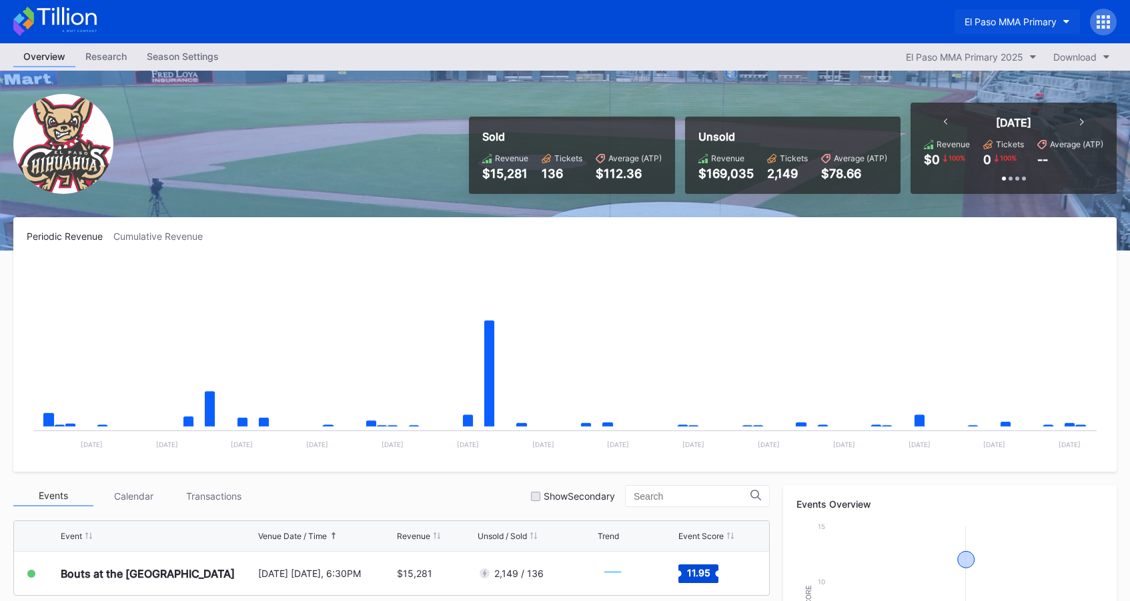
click at [985, 21] on div "El Paso MMA Primary" at bounding box center [1010, 21] width 92 height 11
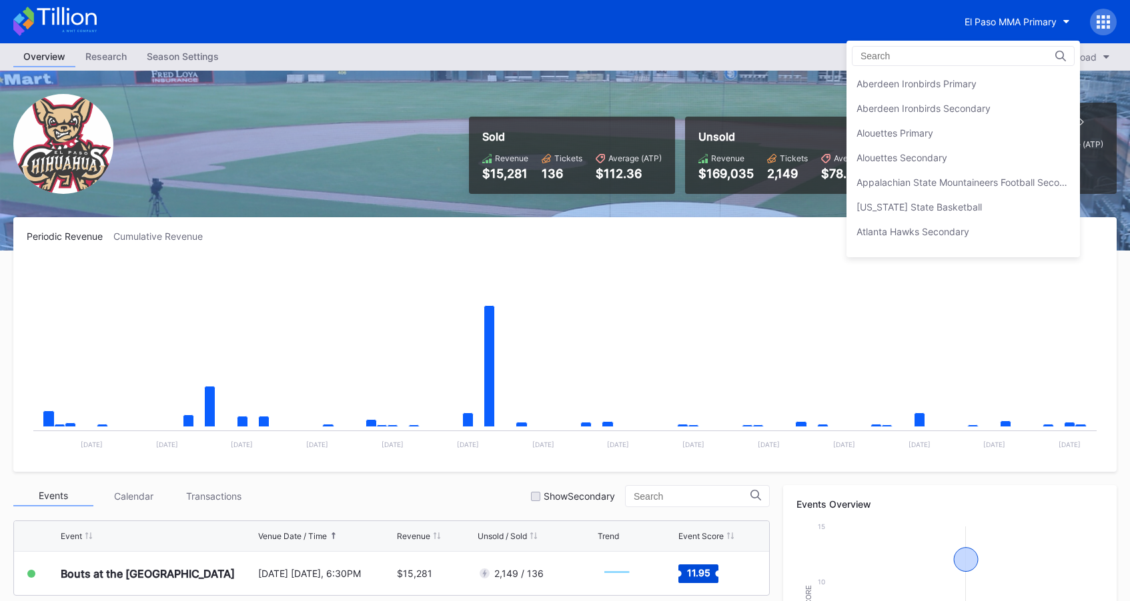
scroll to position [1357, 0]
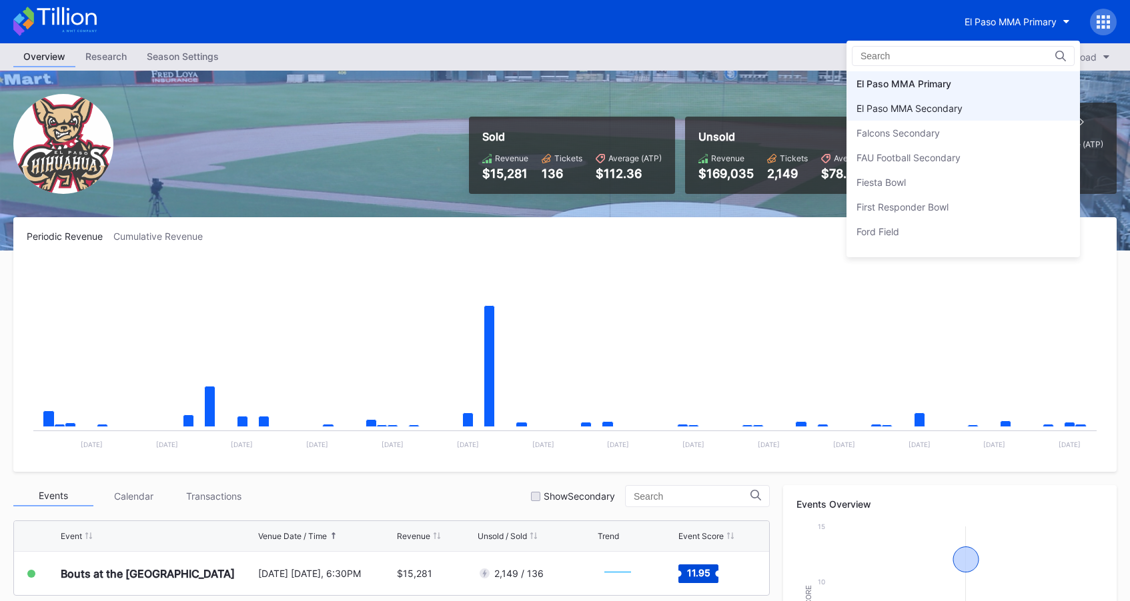
click at [1022, 117] on div "El Paso MMA Secondary" at bounding box center [962, 108] width 233 height 25
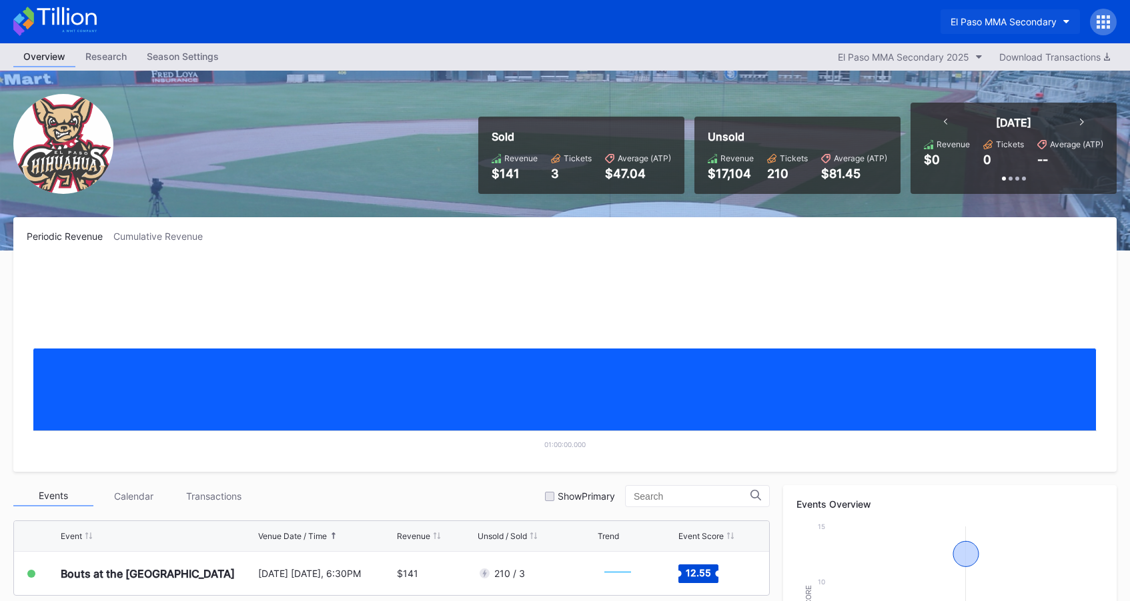
click at [994, 25] on div "El Paso MMA Secondary" at bounding box center [1003, 21] width 106 height 11
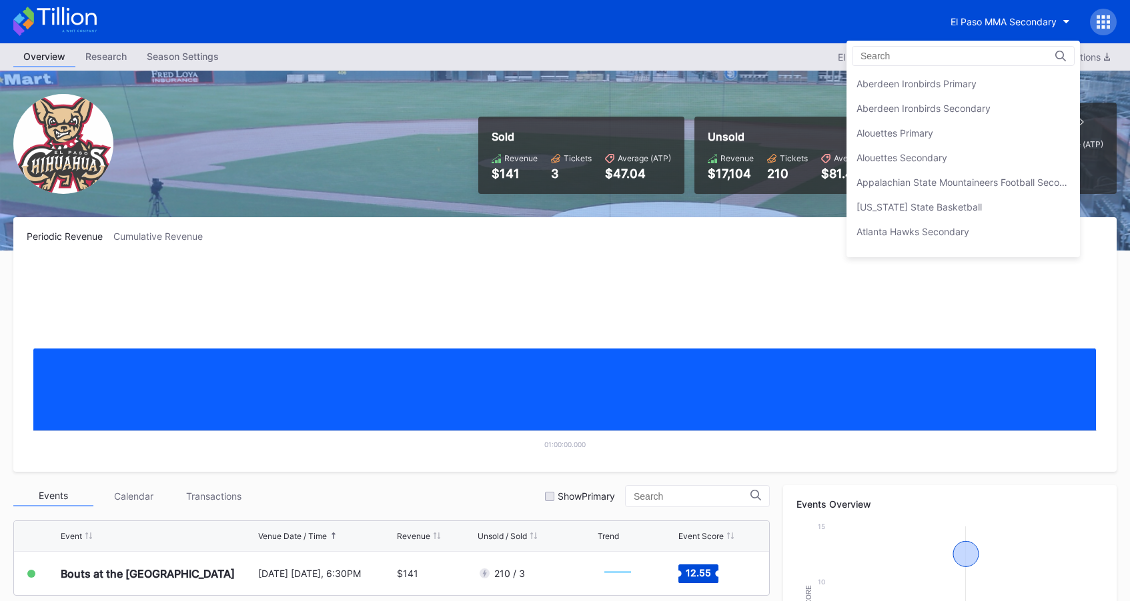
scroll to position [1382, 0]
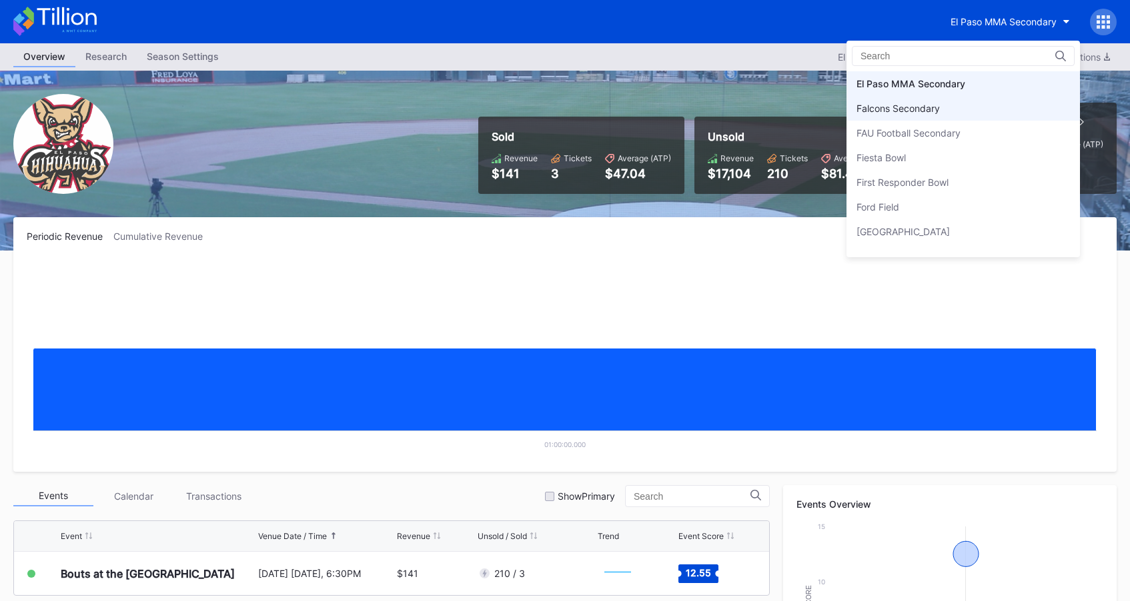
click at [992, 108] on div "Falcons Secondary" at bounding box center [962, 108] width 233 height 25
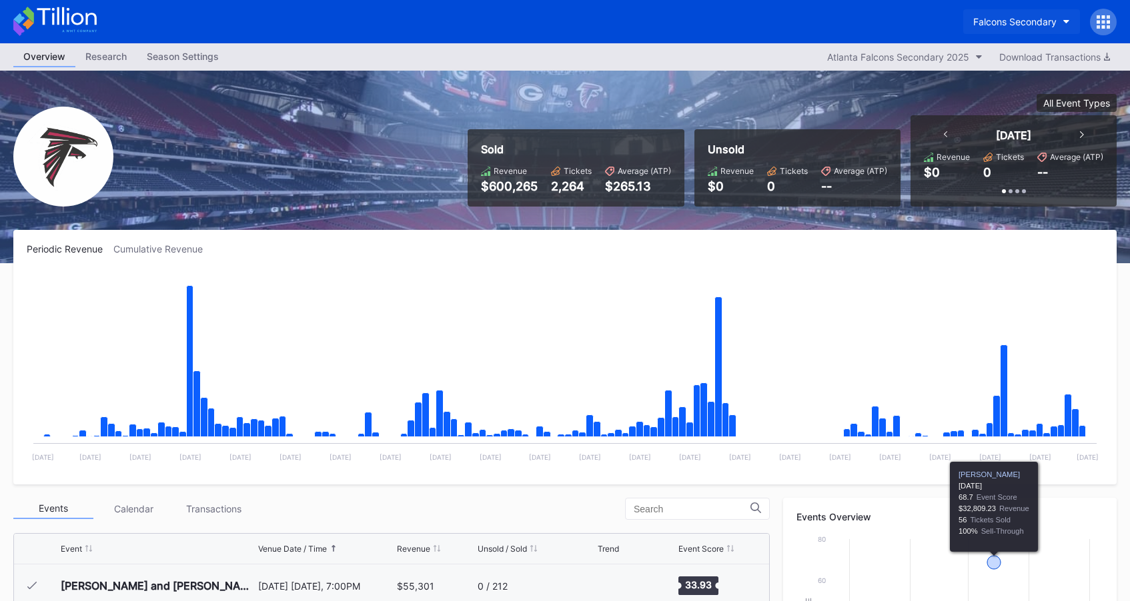
click at [993, 19] on div "Falcons Secondary" at bounding box center [1014, 21] width 83 height 11
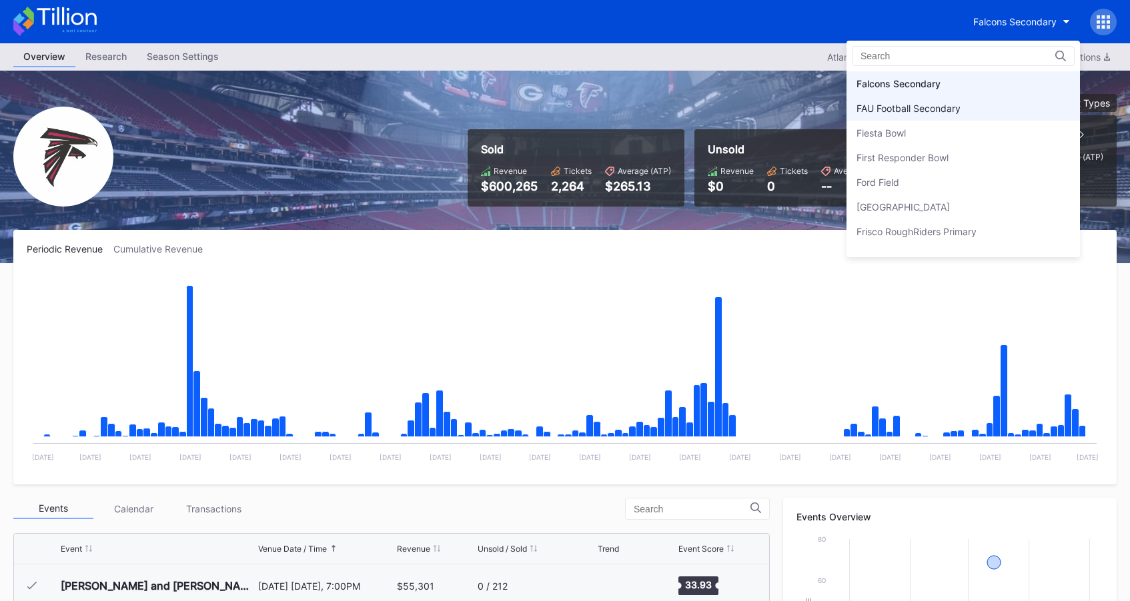
click at [962, 115] on div "FAU Football Secondary" at bounding box center [962, 108] width 233 height 25
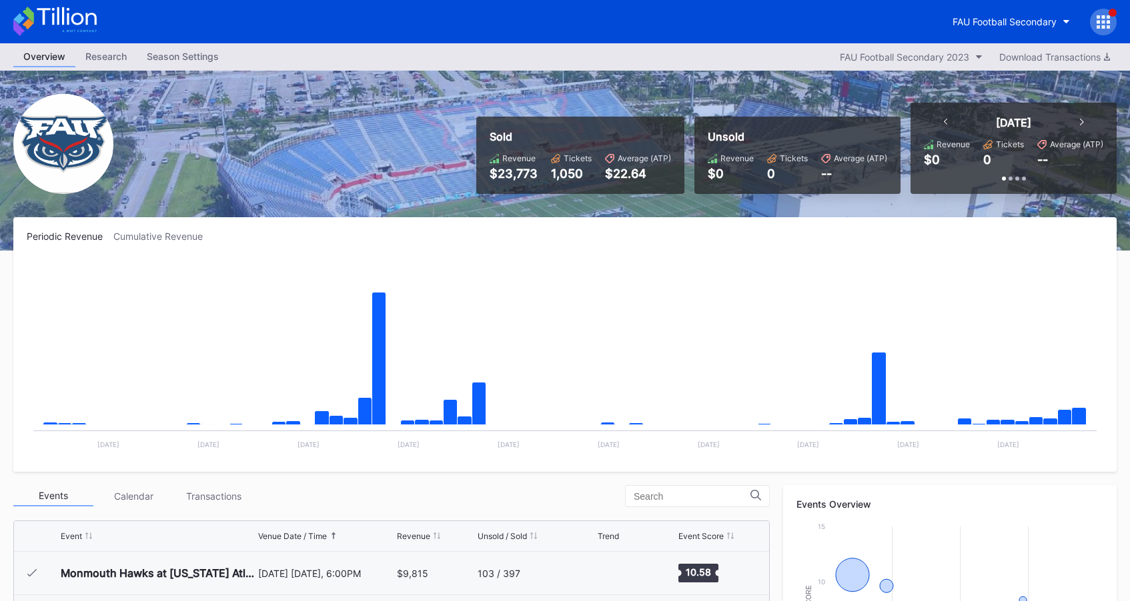
click at [989, 6] on div "FAU Football Secondary" at bounding box center [565, 21] width 1130 height 43
click at [989, 16] on div "FAU Football Secondary" at bounding box center [1004, 21] width 104 height 11
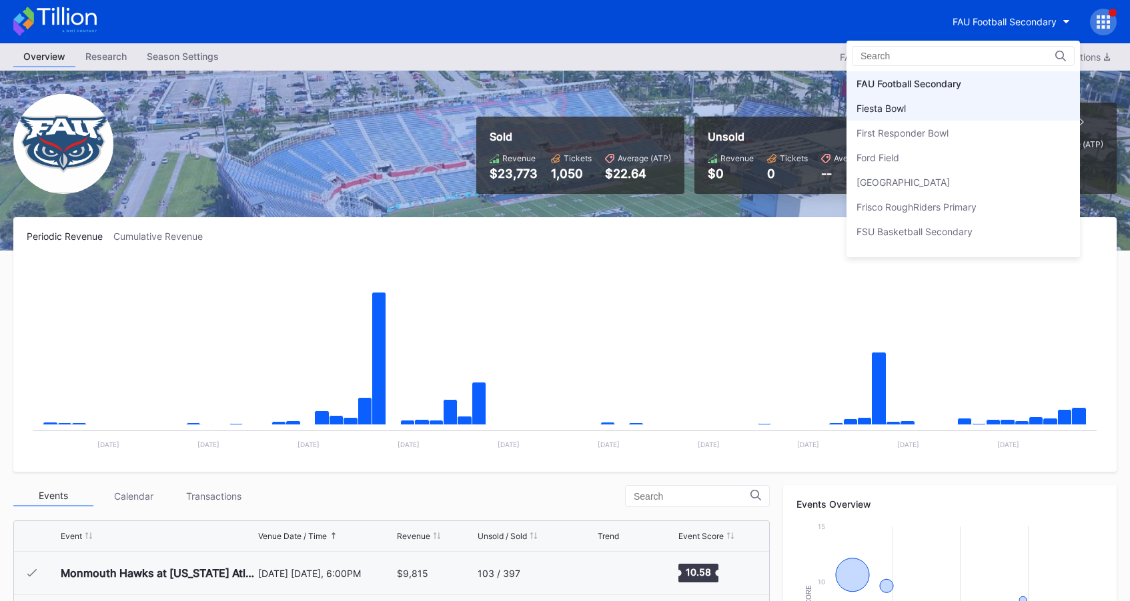
click at [972, 108] on div "Fiesta Bowl" at bounding box center [962, 108] width 233 height 25
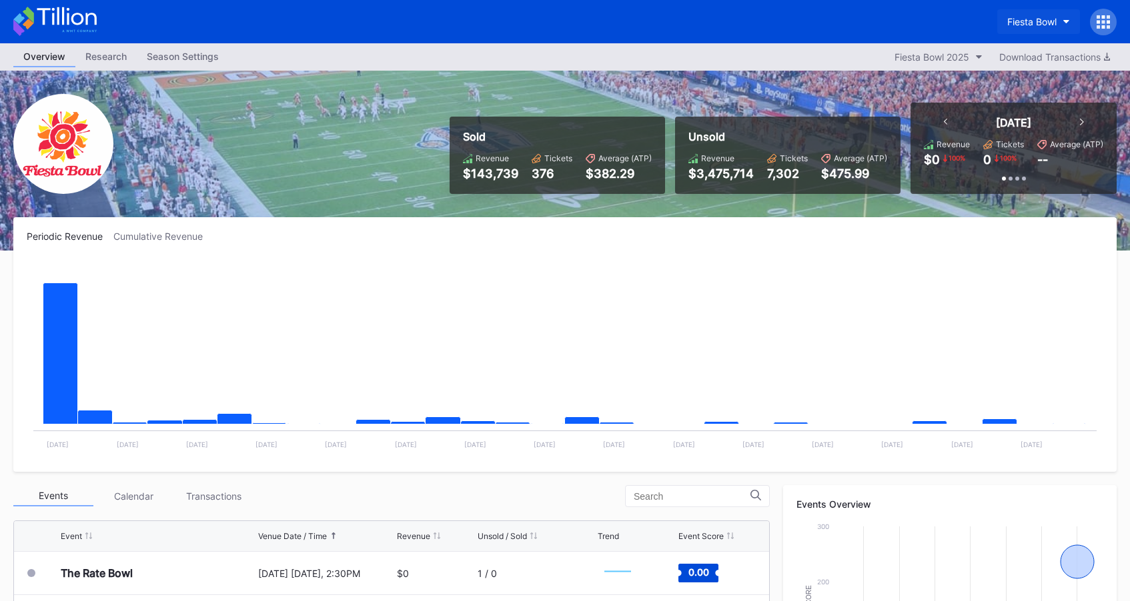
click at [1037, 27] on button "Fiesta Bowl" at bounding box center [1038, 21] width 83 height 25
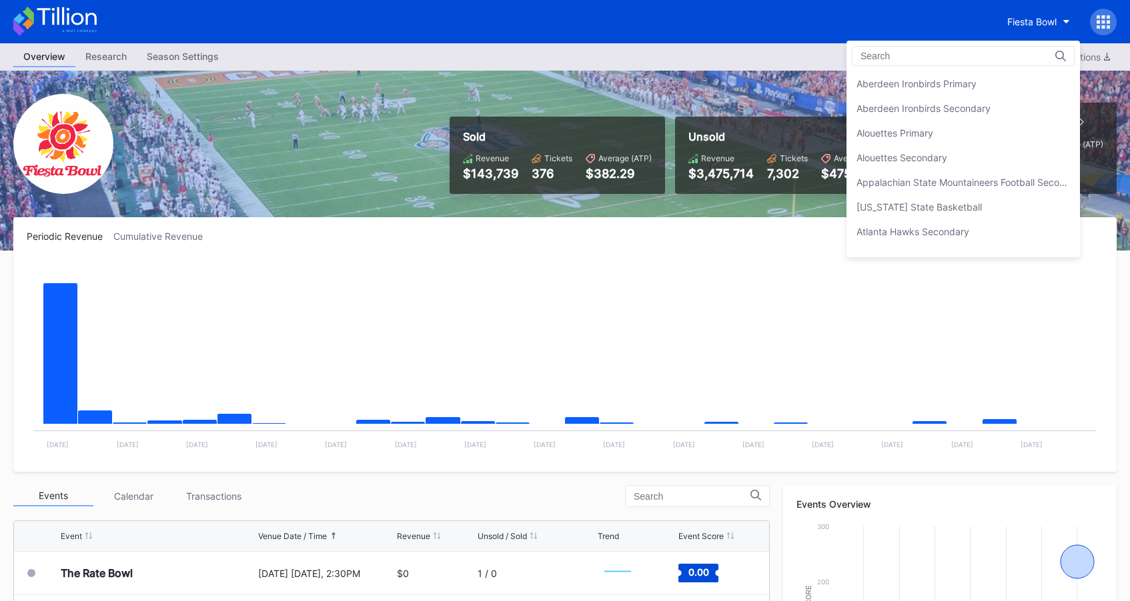
scroll to position [1456, 0]
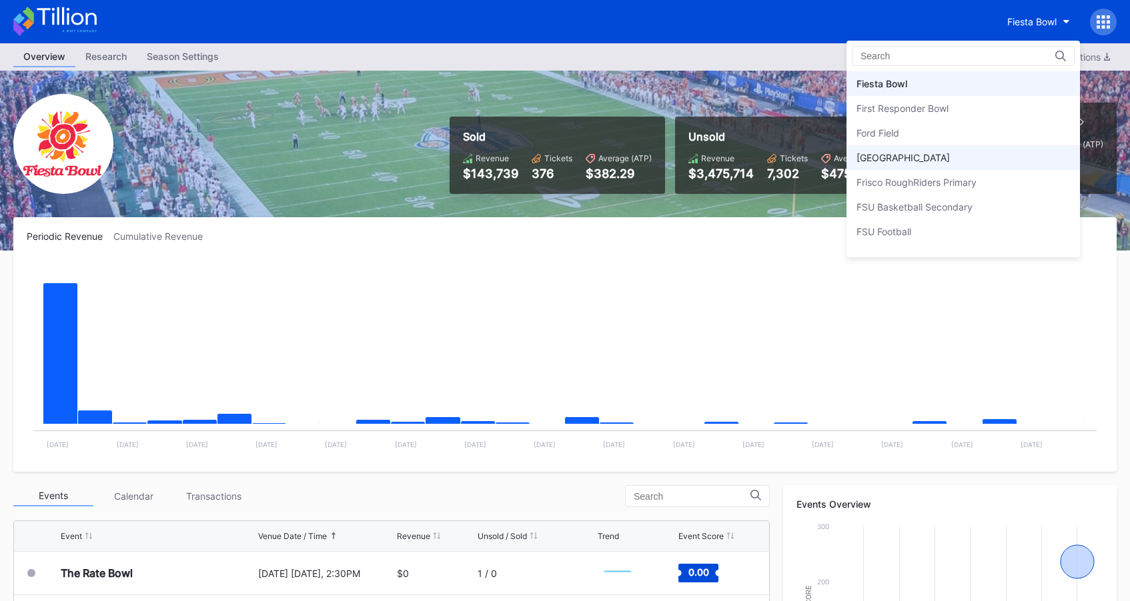
click at [950, 157] on div "[GEOGRAPHIC_DATA]" at bounding box center [902, 157] width 93 height 11
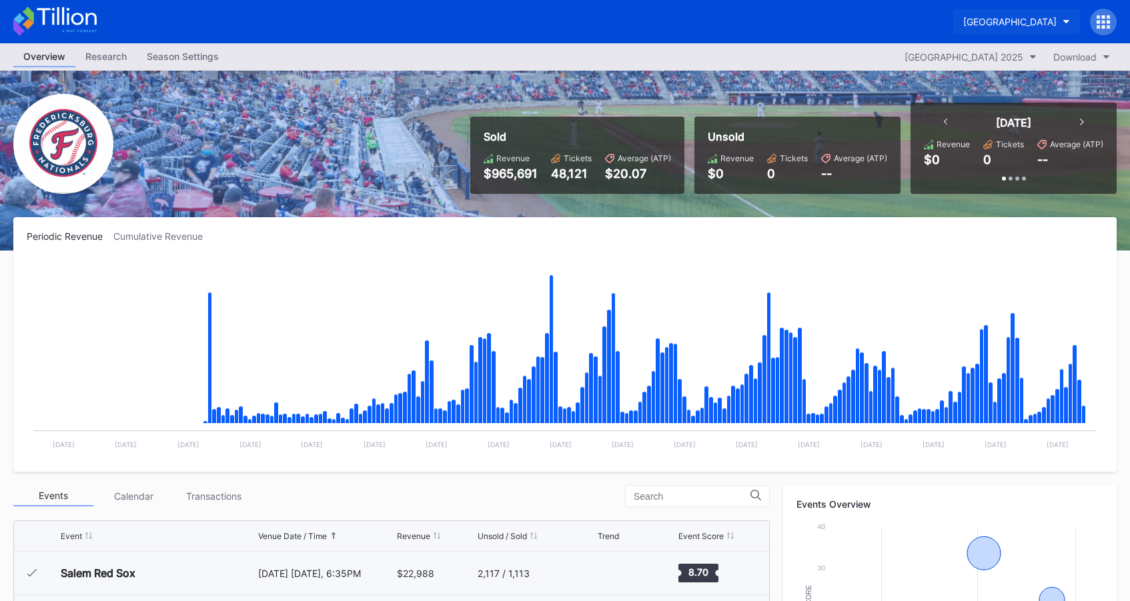
click at [1038, 21] on div "[GEOGRAPHIC_DATA]" at bounding box center [1009, 21] width 93 height 11
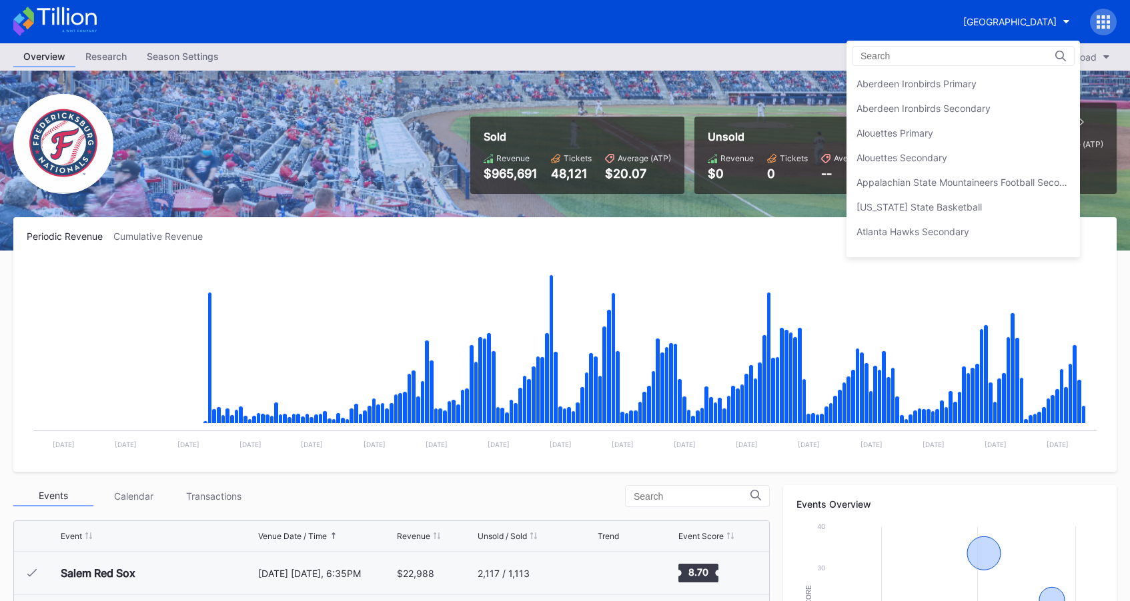
scroll to position [1530, 0]
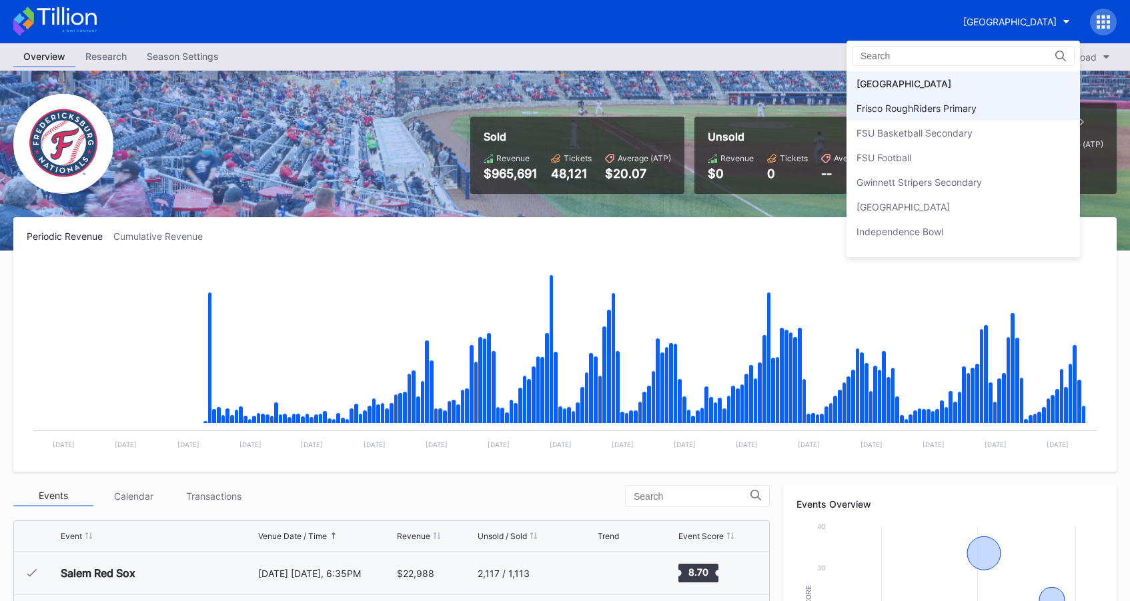
click at [992, 110] on div "Frisco RoughRiders Primary" at bounding box center [962, 108] width 233 height 25
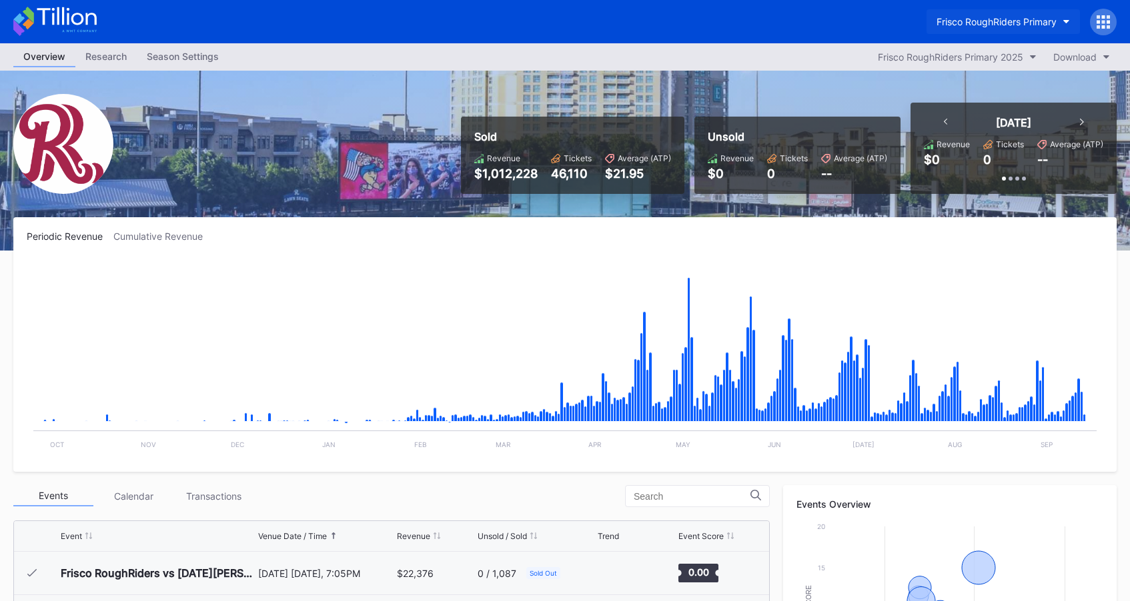
click at [1029, 29] on button "Frisco RoughRiders Primary" at bounding box center [1002, 21] width 153 height 25
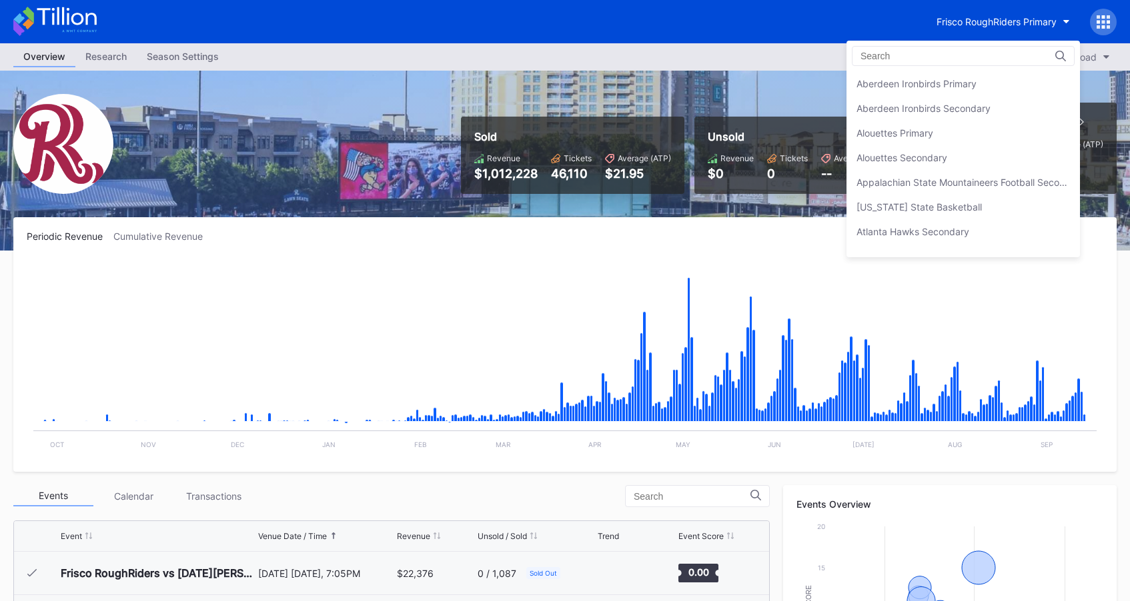
scroll to position [1554, 0]
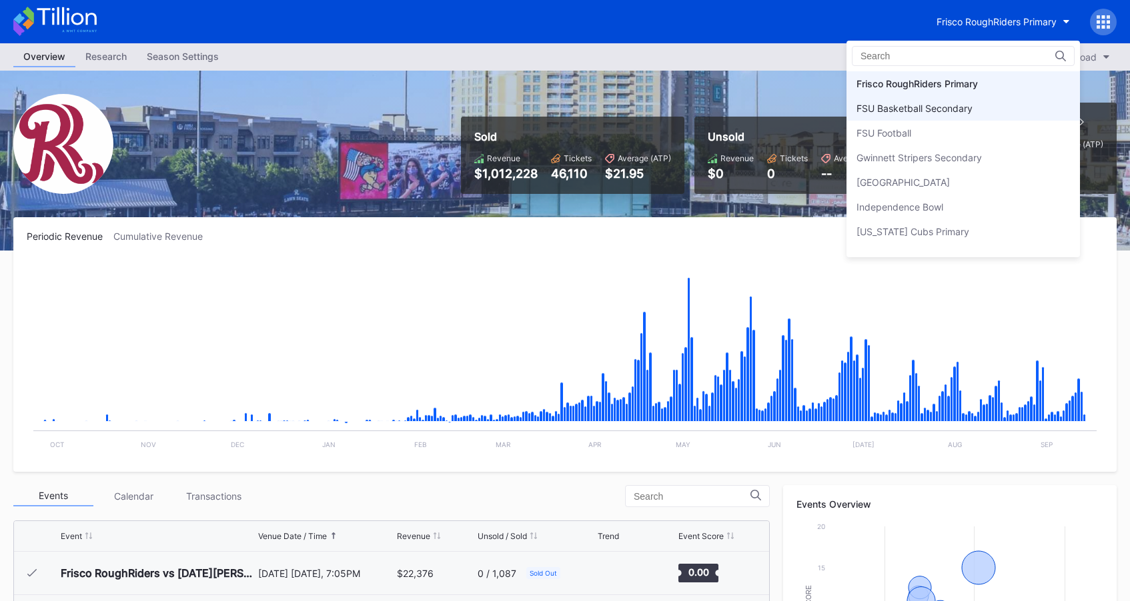
click at [1014, 106] on div "FSU Basketball Secondary" at bounding box center [962, 108] width 233 height 25
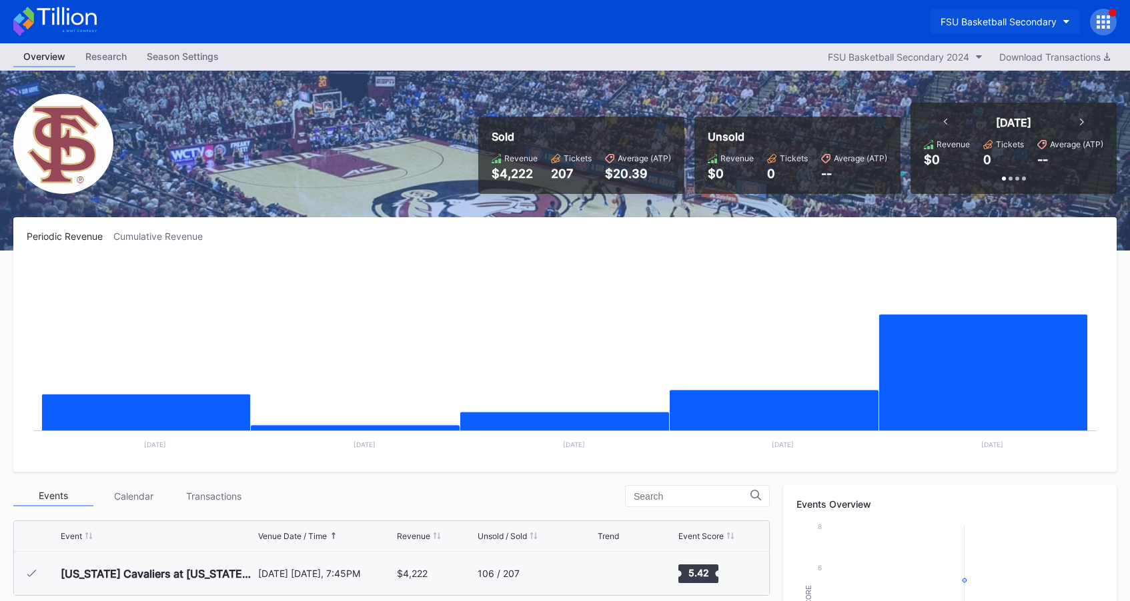
click at [1030, 18] on div "FSU Basketball Secondary" at bounding box center [998, 21] width 116 height 11
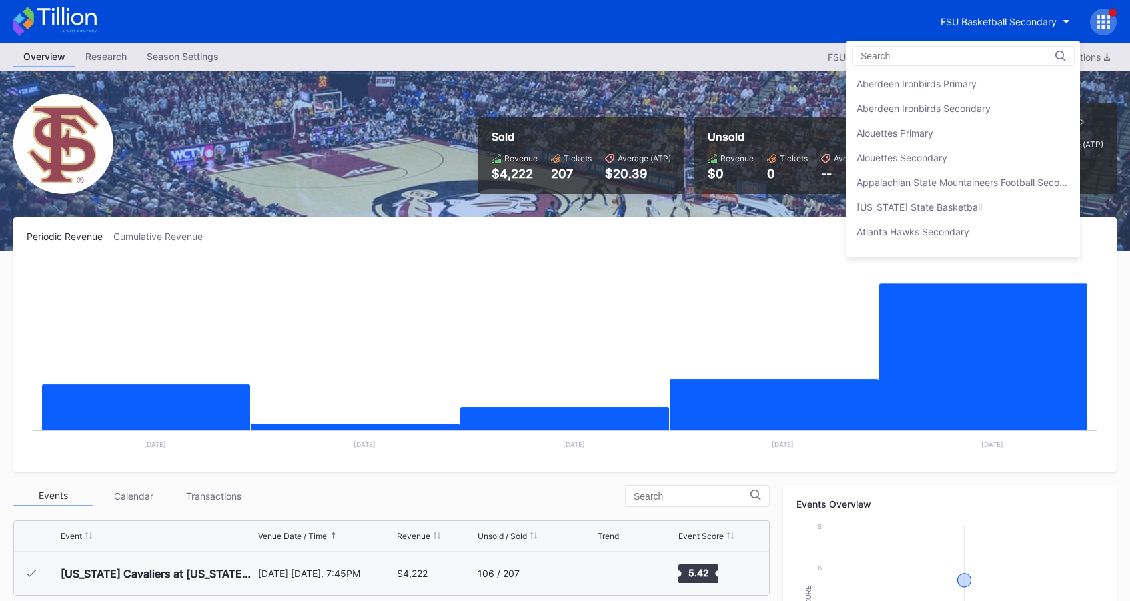
scroll to position [1579, 0]
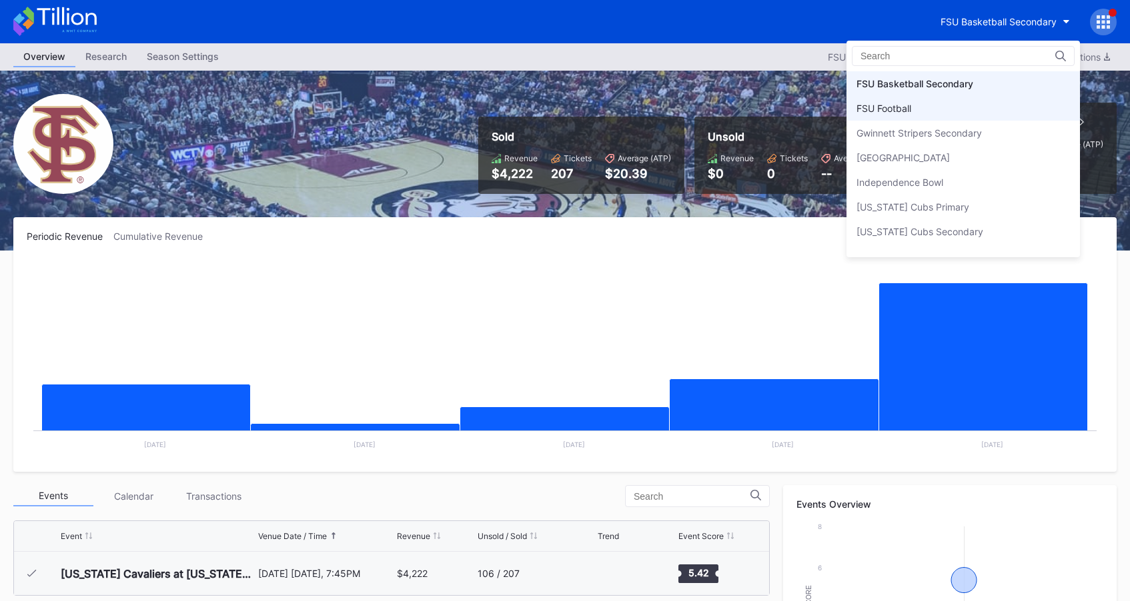
click at [1006, 104] on div "FSU Football" at bounding box center [962, 108] width 233 height 25
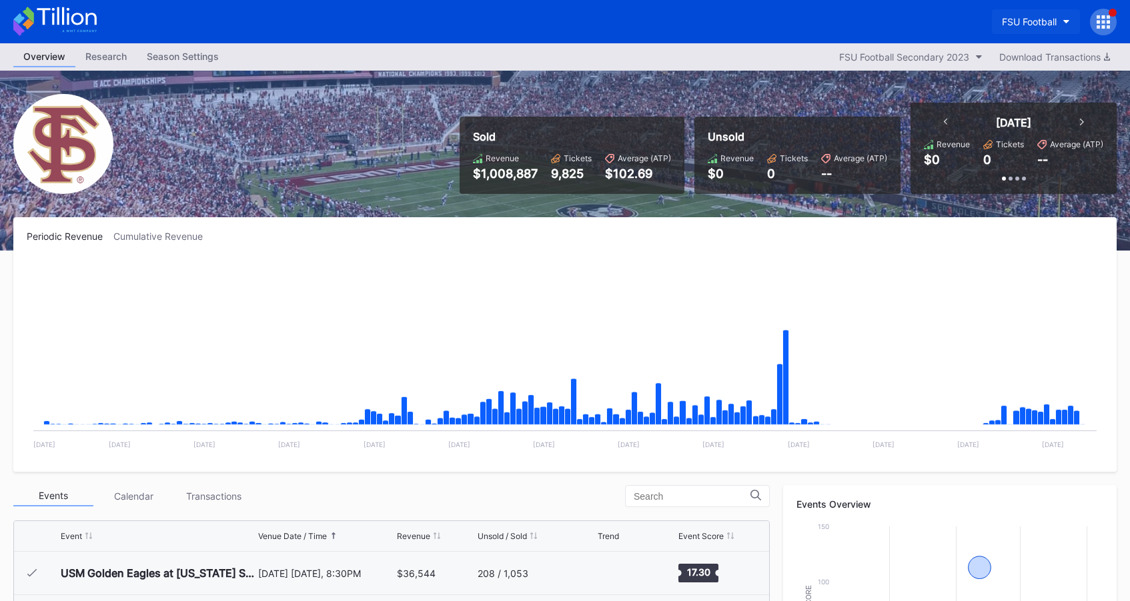
click at [1022, 29] on button "FSU Football" at bounding box center [1036, 21] width 88 height 25
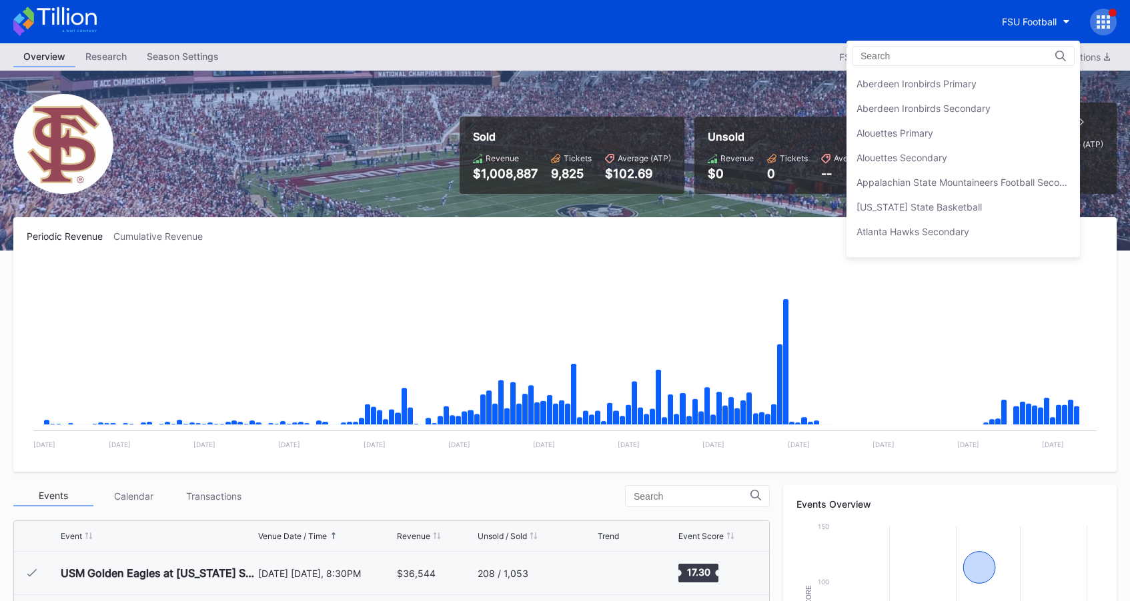
scroll to position [1604, 0]
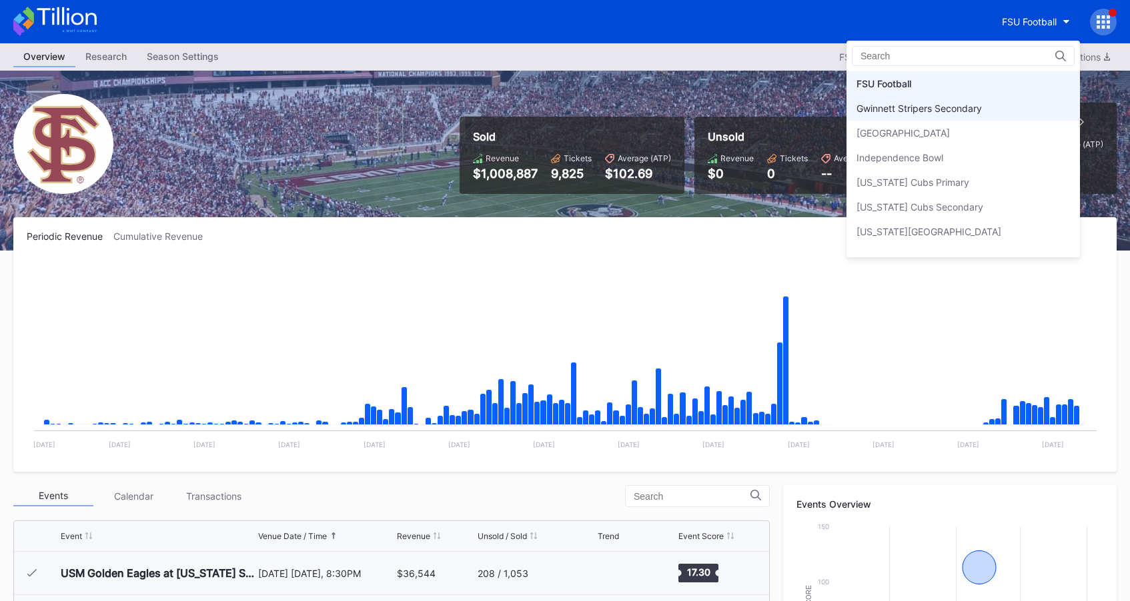
click at [980, 118] on div "Gwinnett Stripers Secondary" at bounding box center [962, 108] width 233 height 25
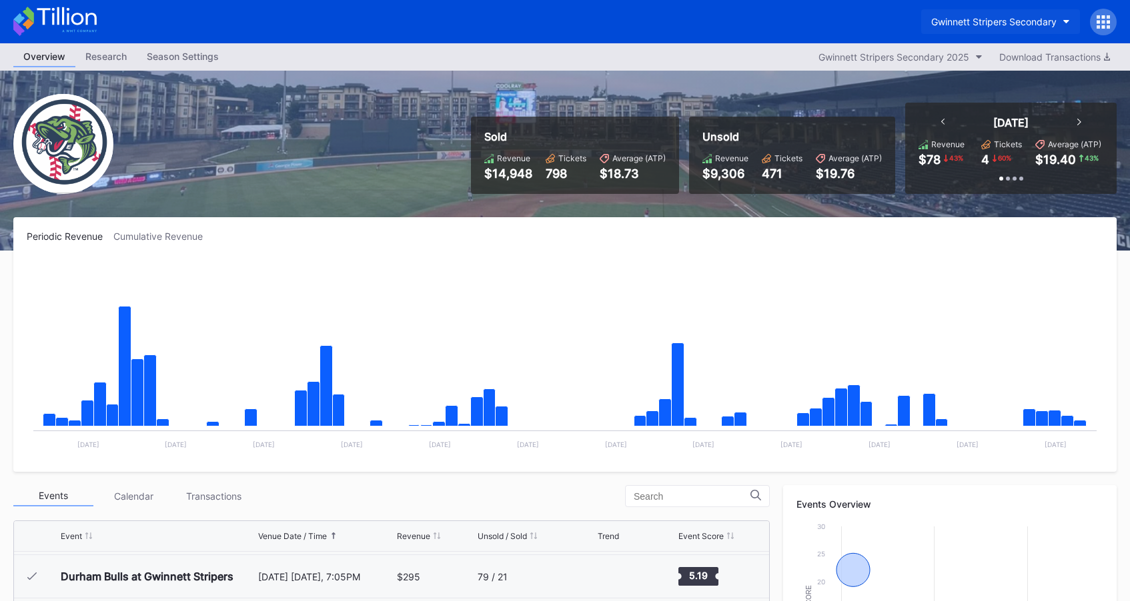
click at [1000, 24] on div "Gwinnett Stripers Secondary" at bounding box center [993, 21] width 125 height 11
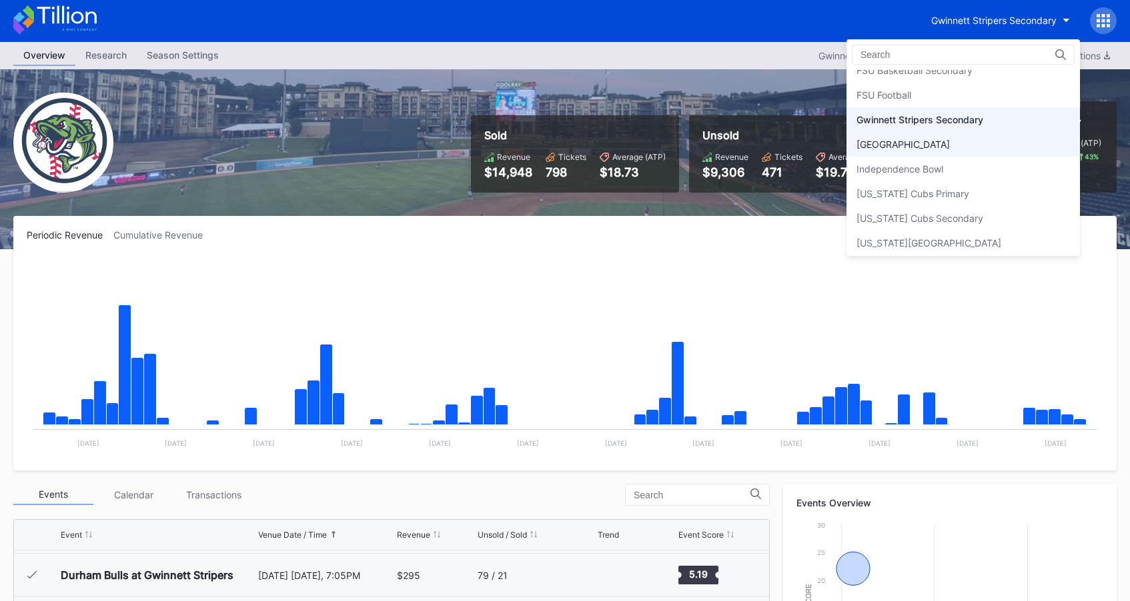
scroll to position [1587, 0]
click at [950, 145] on div "[GEOGRAPHIC_DATA]" at bounding box center [902, 148] width 93 height 11
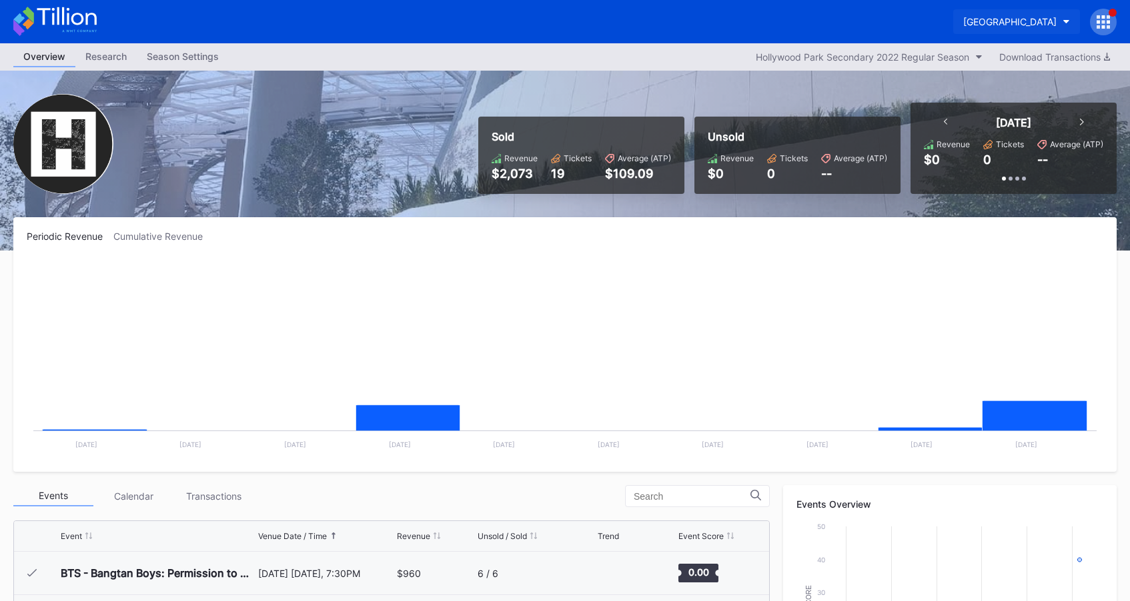
click at [984, 25] on div "[GEOGRAPHIC_DATA]" at bounding box center [1009, 21] width 93 height 11
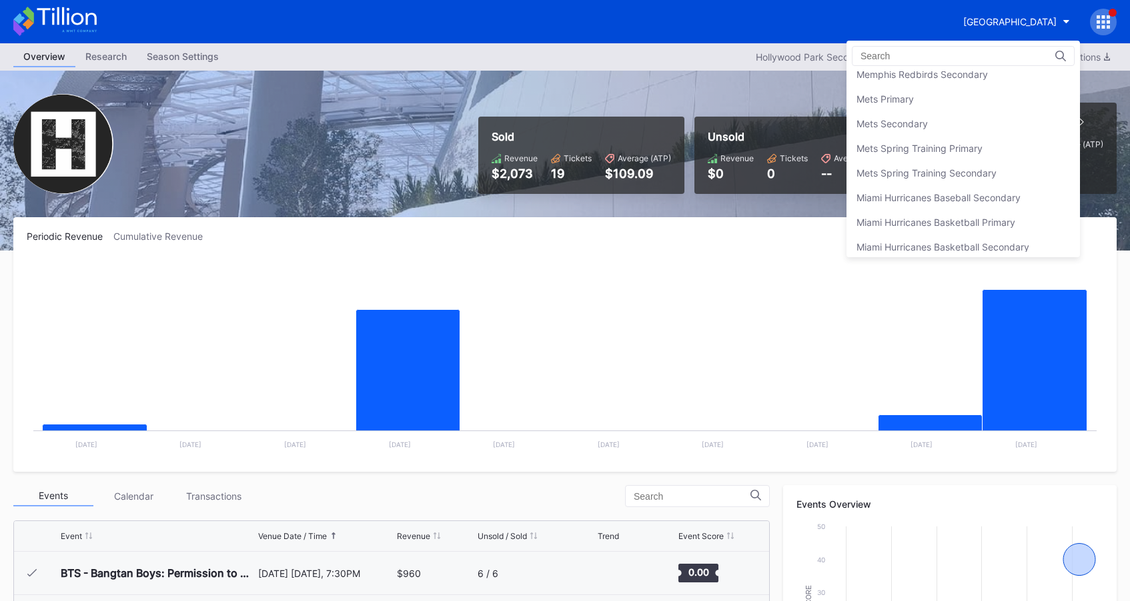
scroll to position [2058, 0]
click at [956, 121] on div "Mets Secondary" at bounding box center [962, 123] width 233 height 25
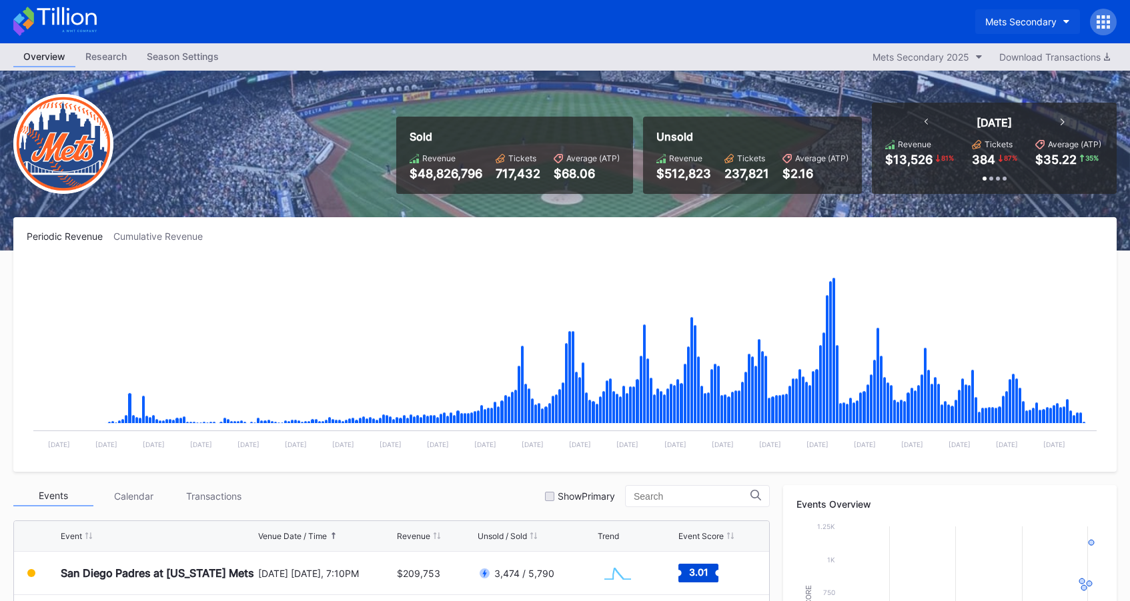
click at [1042, 21] on div "Mets Secondary" at bounding box center [1020, 21] width 71 height 11
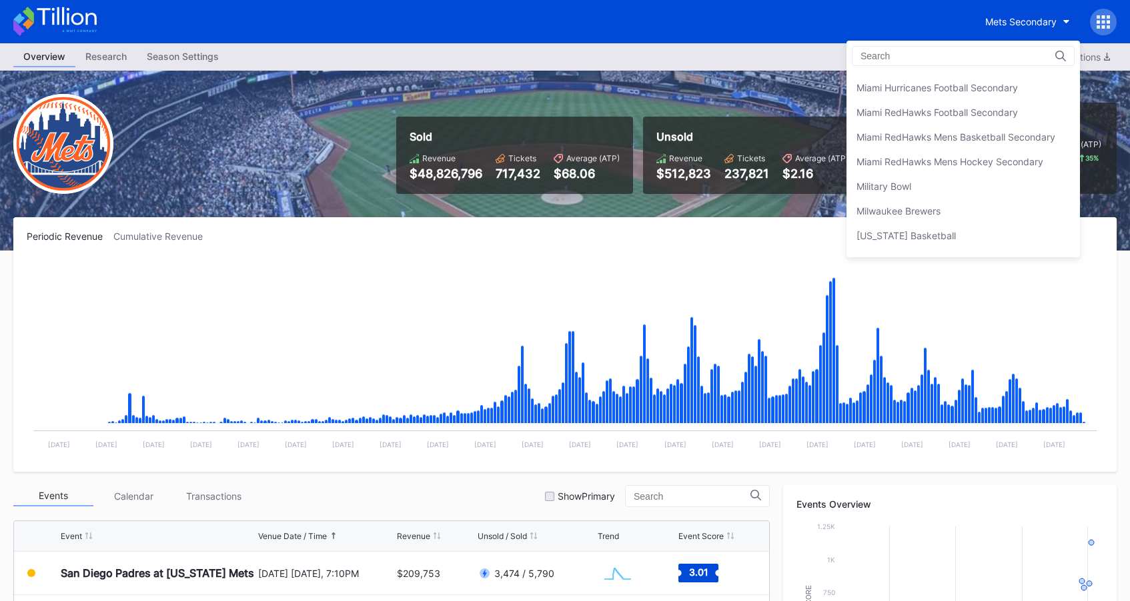
scroll to position [2265, 0]
click at [995, 121] on div "Miami RedHawks Football Secondary" at bounding box center [962, 113] width 233 height 25
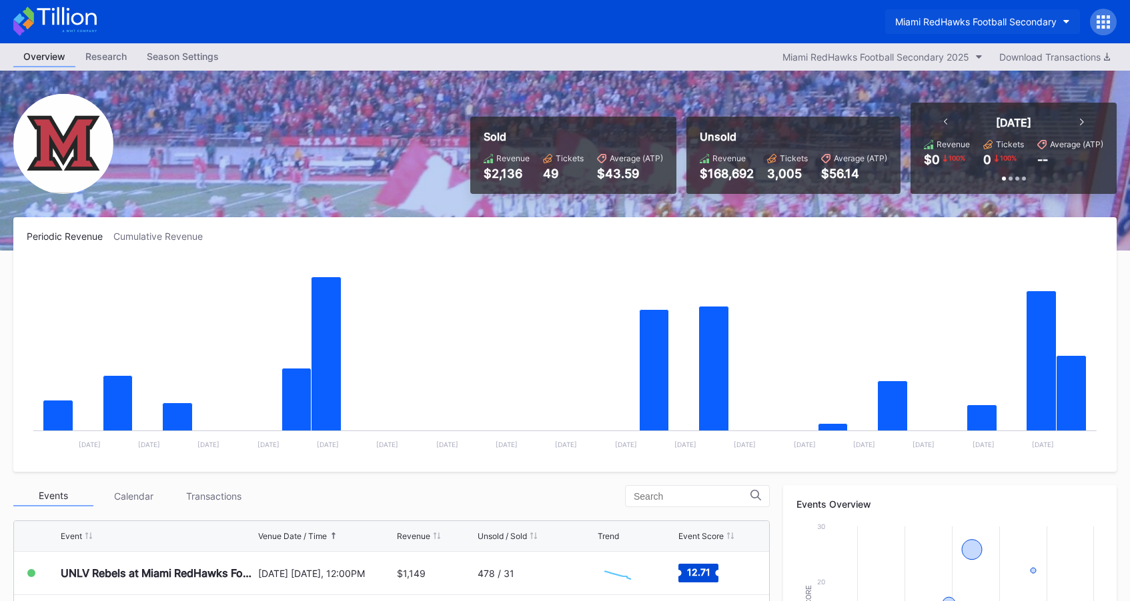
click at [990, 18] on div "Miami RedHawks Football Secondary" at bounding box center [975, 21] width 161 height 11
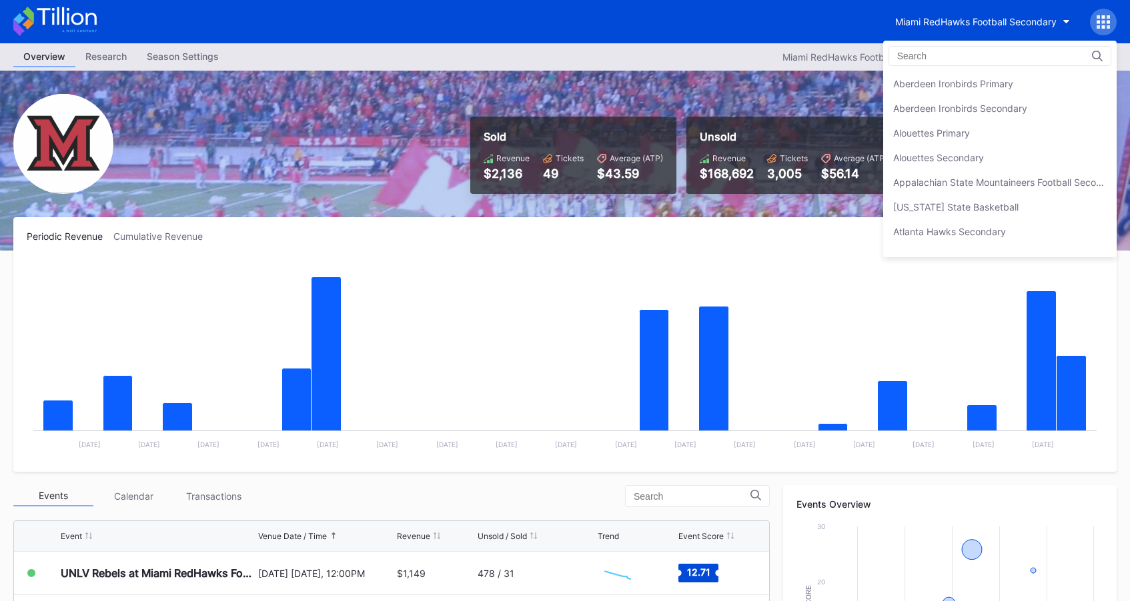
scroll to position [2295, 0]
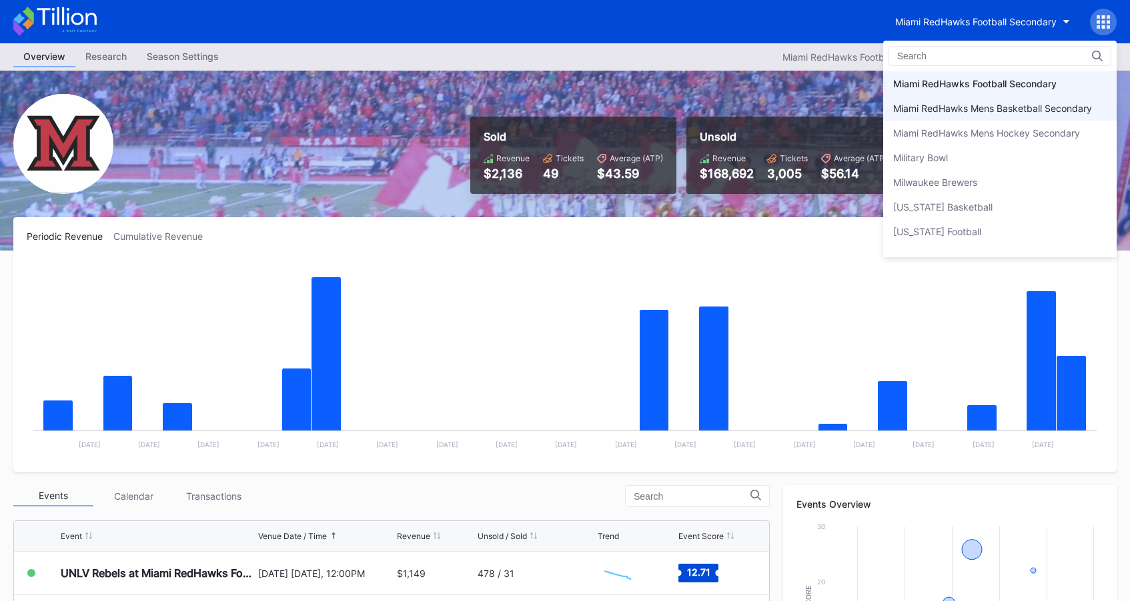
click at [976, 104] on div "Miami RedHawks Mens Basketball Secondary" at bounding box center [992, 108] width 199 height 11
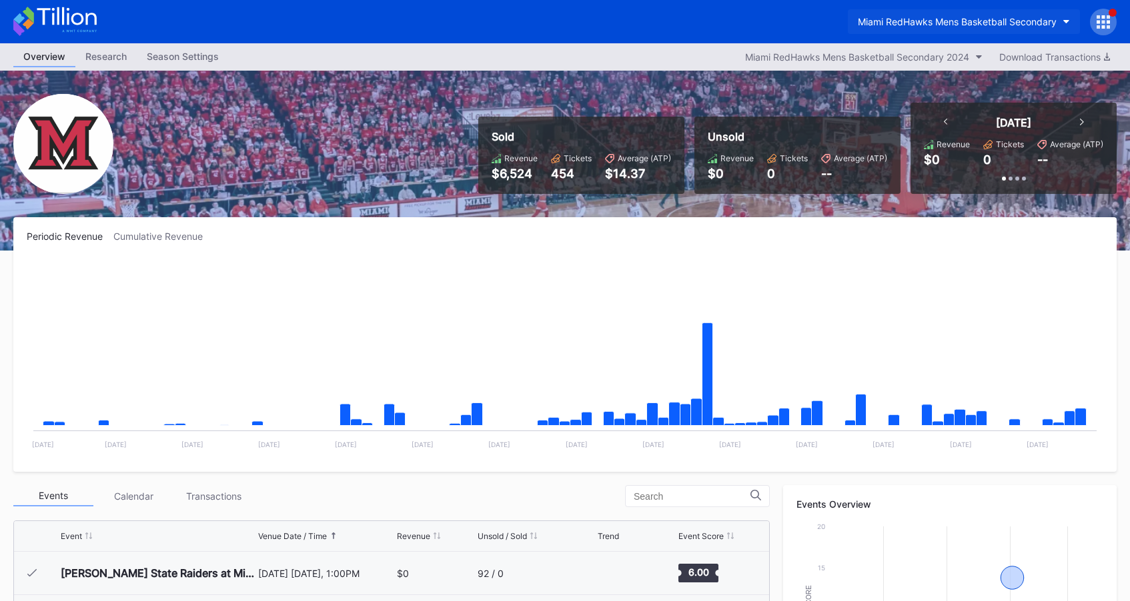
click at [980, 24] on div "Miami RedHawks Mens Basketball Secondary" at bounding box center [957, 21] width 199 height 11
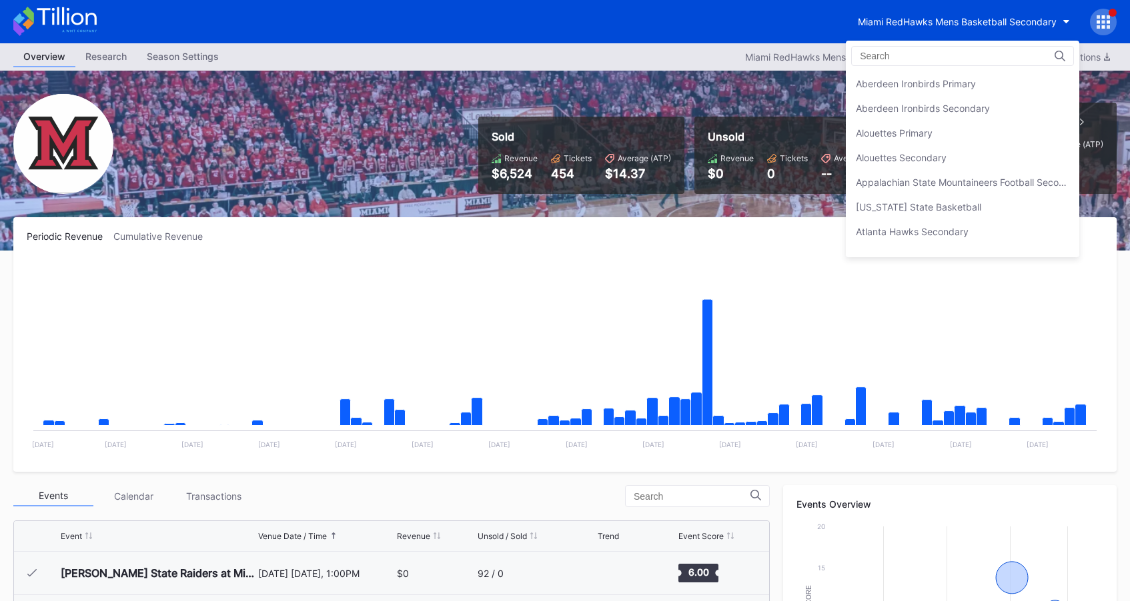
scroll to position [2319, 0]
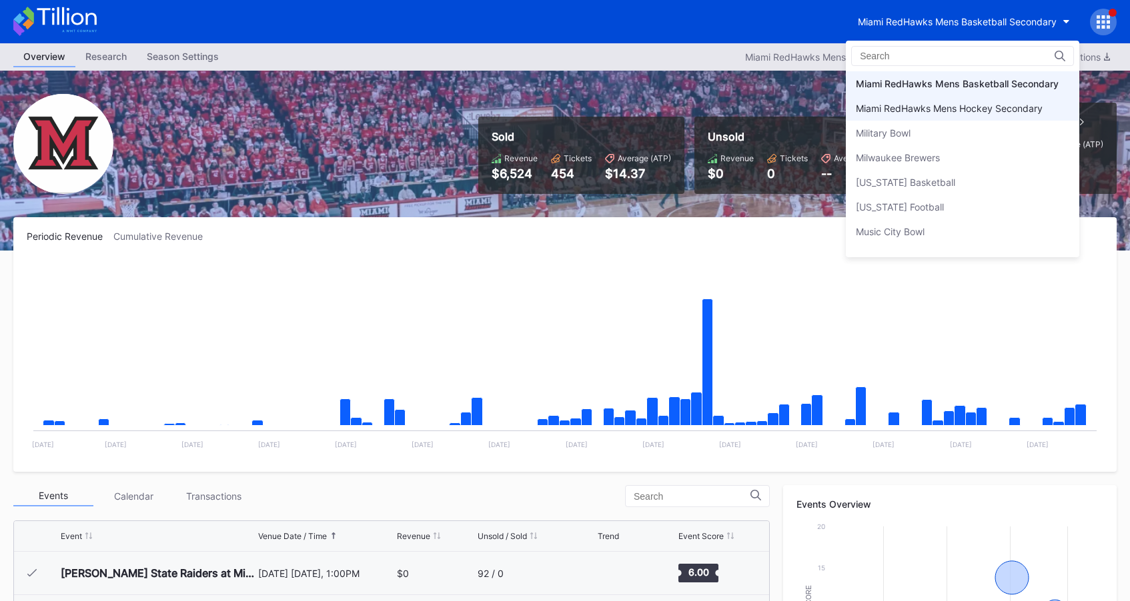
click at [975, 103] on div "Miami RedHawks Mens Hockey Secondary" at bounding box center [949, 108] width 187 height 11
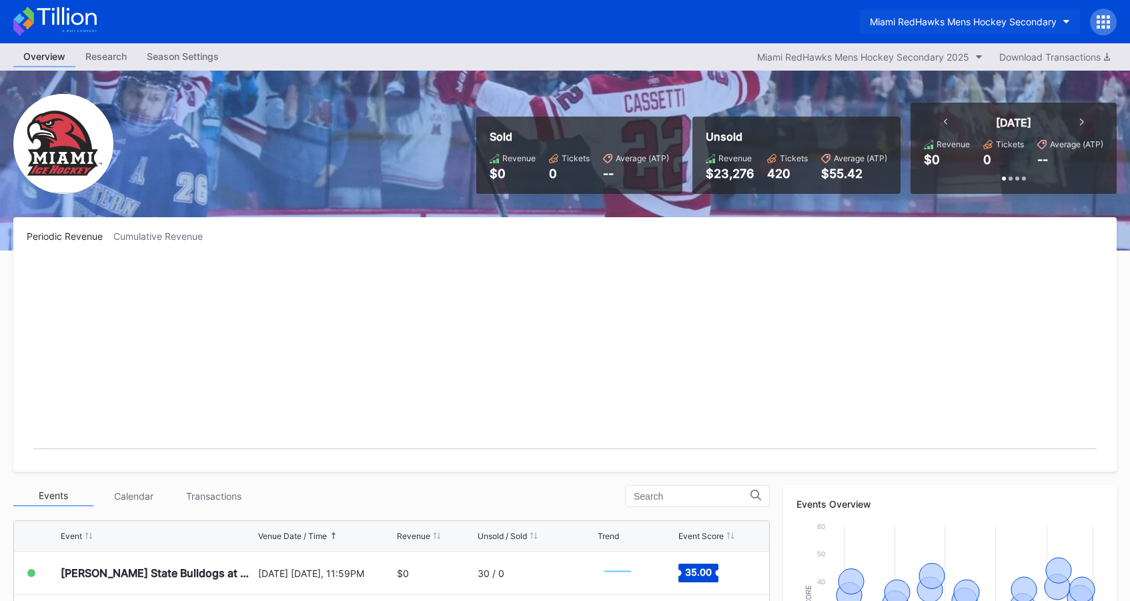
click at [964, 31] on button "Miami RedHawks Mens Hockey Secondary" at bounding box center [970, 21] width 220 height 25
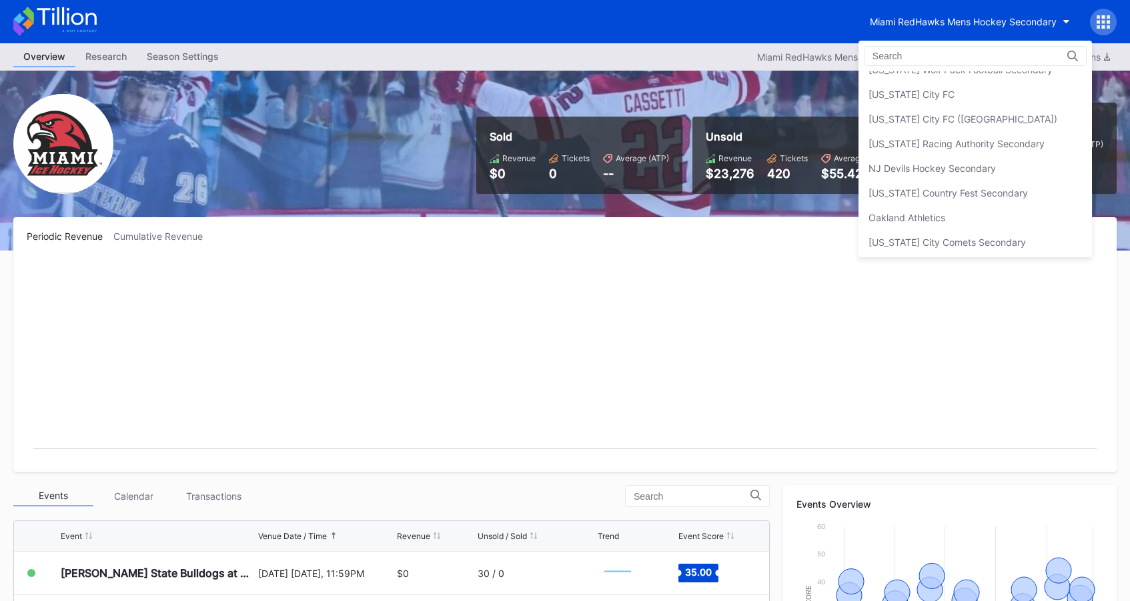
scroll to position [2564, 0]
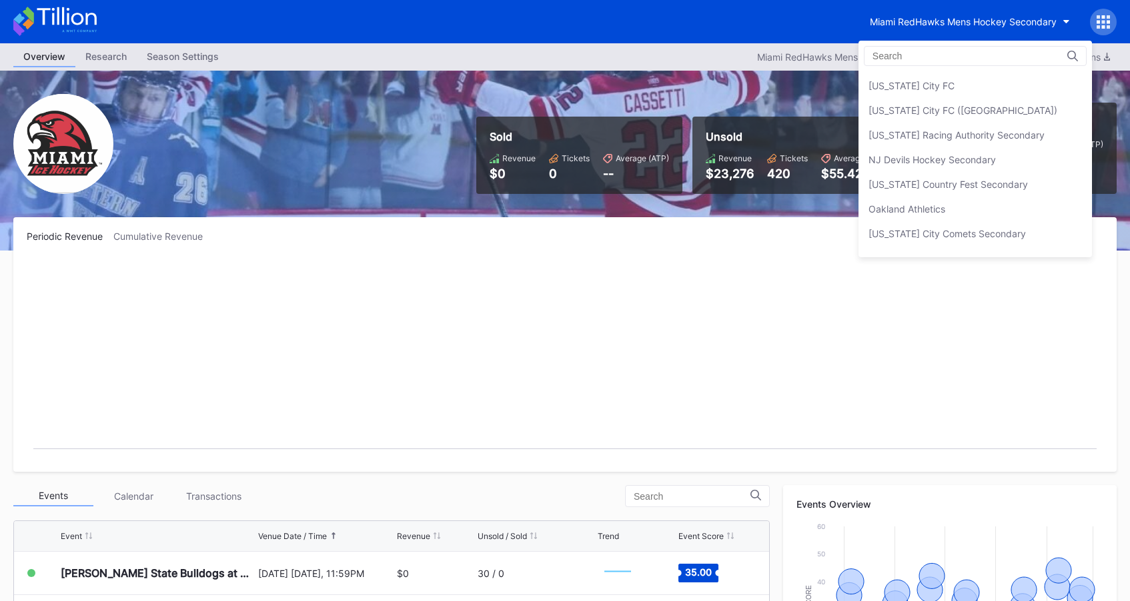
click at [950, 126] on div "[US_STATE] Racing Authority Secondary" at bounding box center [974, 135] width 233 height 25
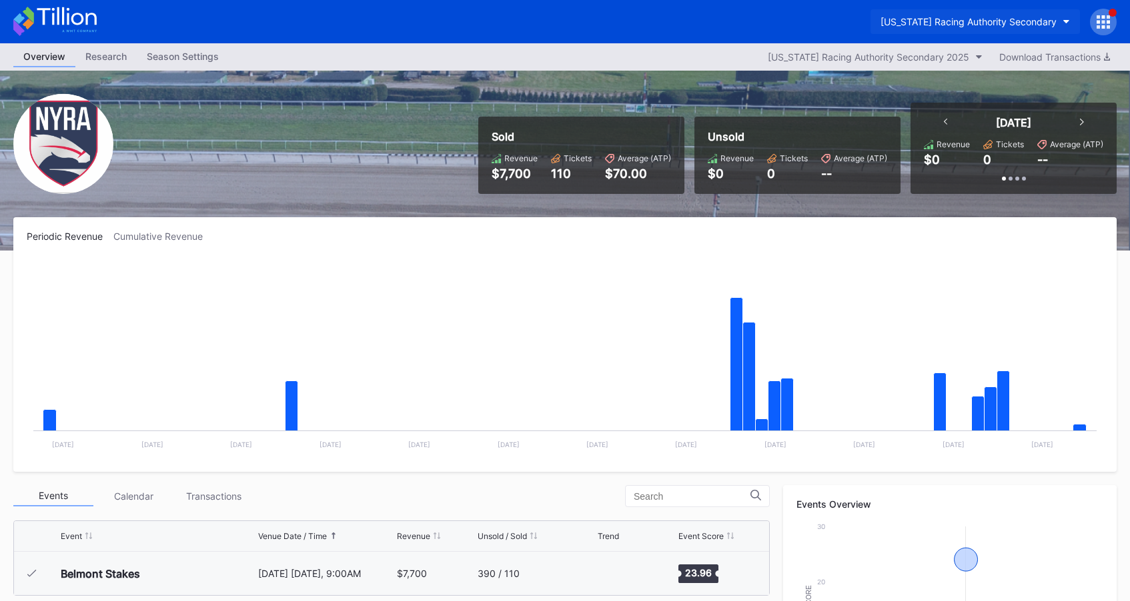
click at [942, 21] on div "[US_STATE] Racing Authority Secondary" at bounding box center [968, 21] width 176 height 11
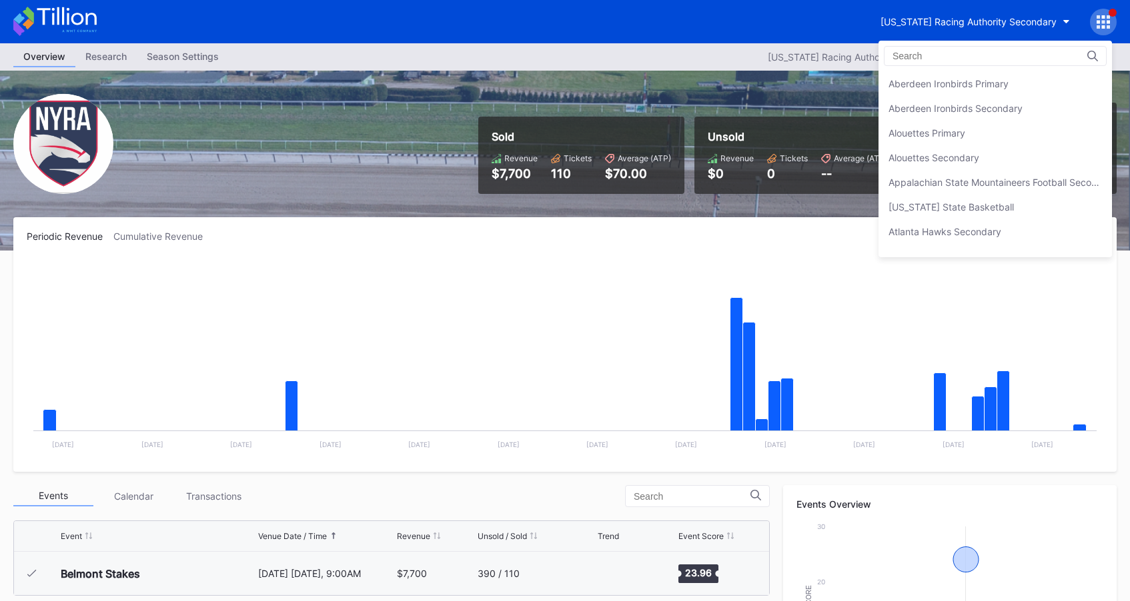
scroll to position [2615, 0]
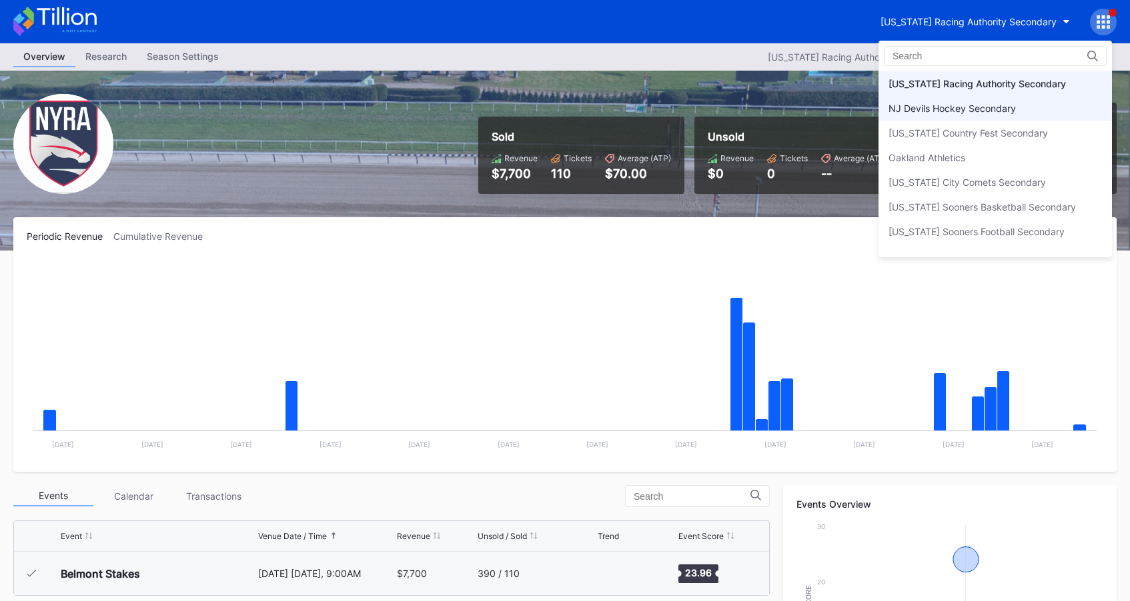
click at [975, 115] on div "NJ Devils Hockey Secondary" at bounding box center [994, 108] width 233 height 25
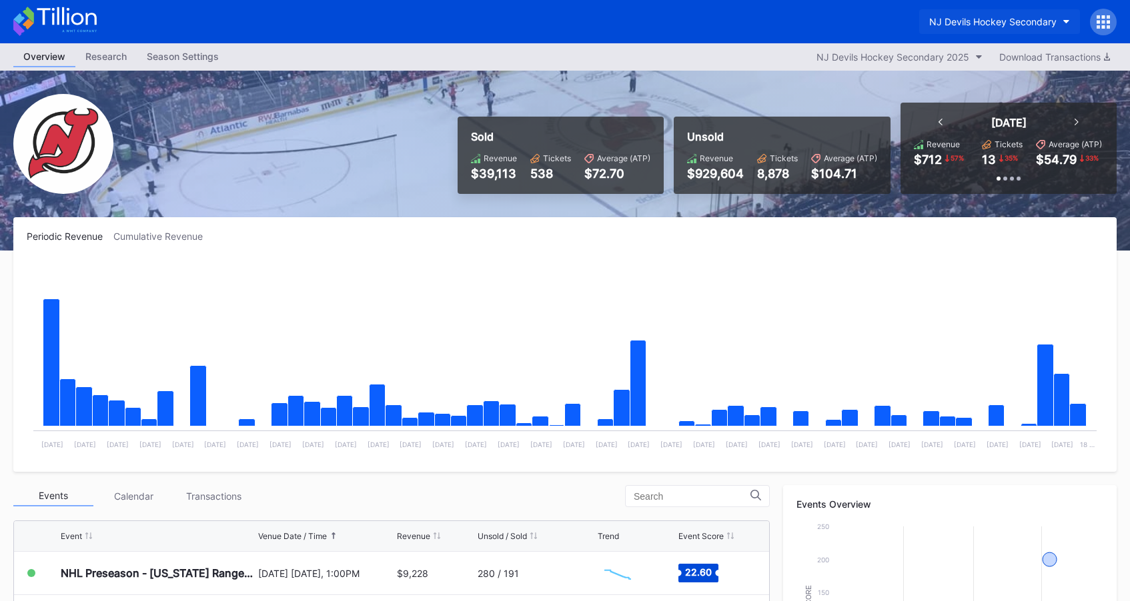
click at [994, 25] on div "NJ Devils Hockey Secondary" at bounding box center [992, 21] width 127 height 11
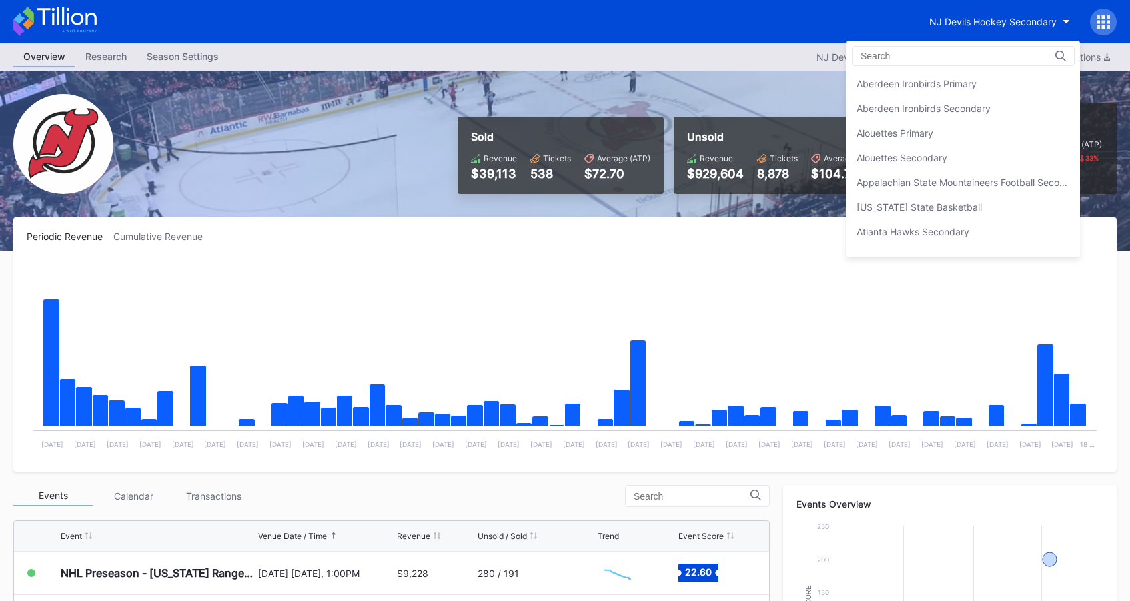
scroll to position [2640, 0]
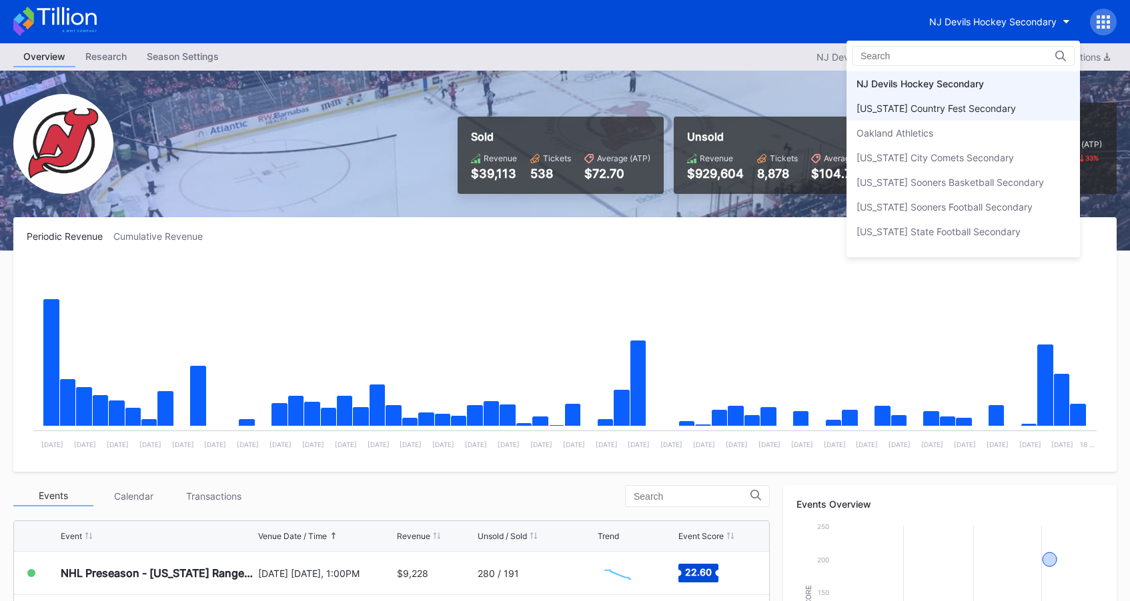
click at [987, 106] on div "[US_STATE] Country Fest Secondary" at bounding box center [935, 108] width 159 height 11
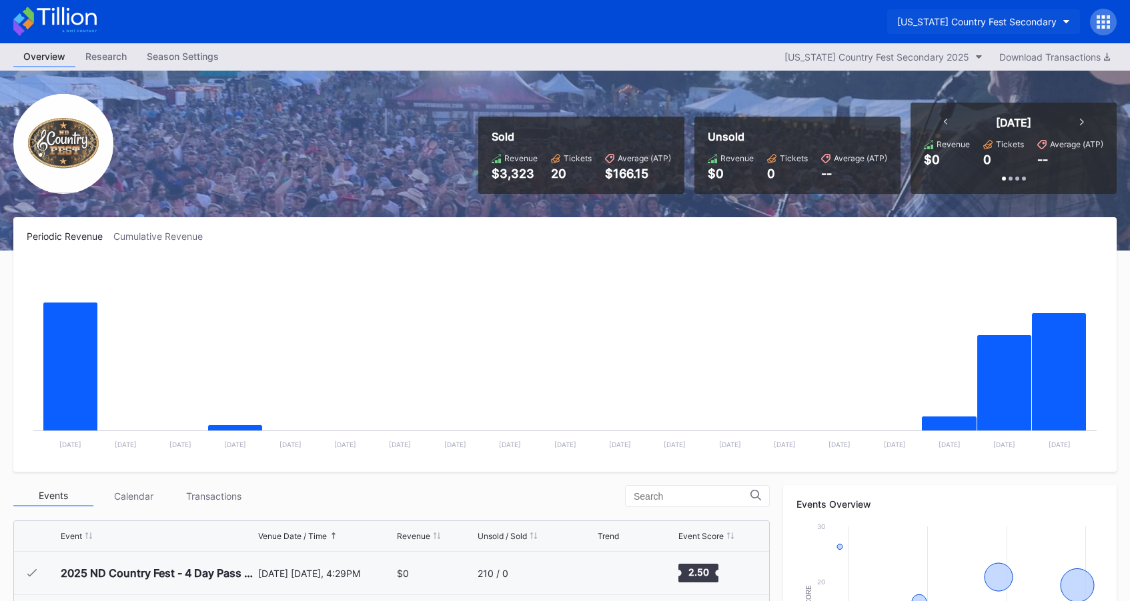
click at [1028, 27] on button "[US_STATE] Country Fest Secondary" at bounding box center [983, 21] width 193 height 25
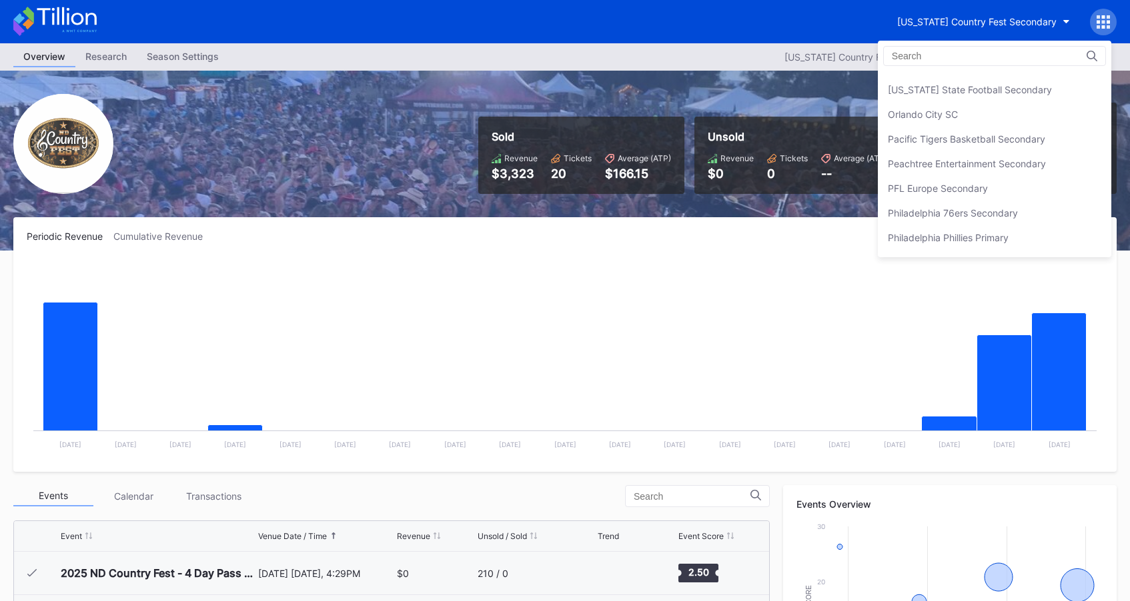
scroll to position [2788, 0]
click at [989, 148] on div "Peachtree Entertainment Secondary" at bounding box center [994, 157] width 233 height 25
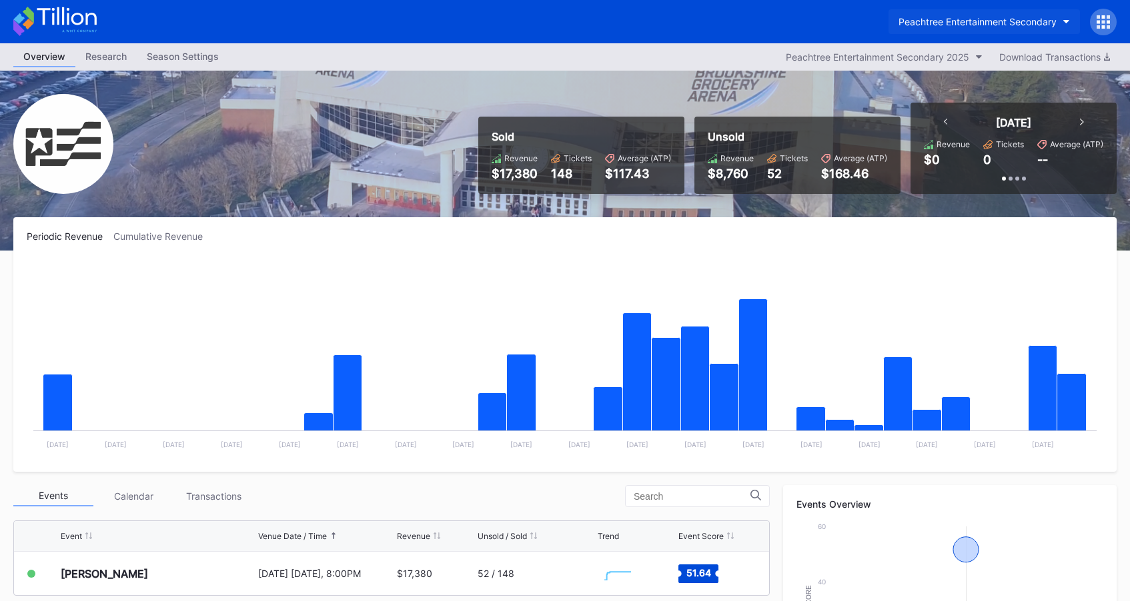
click at [1016, 26] on div "Peachtree Entertainment Secondary" at bounding box center [977, 21] width 158 height 11
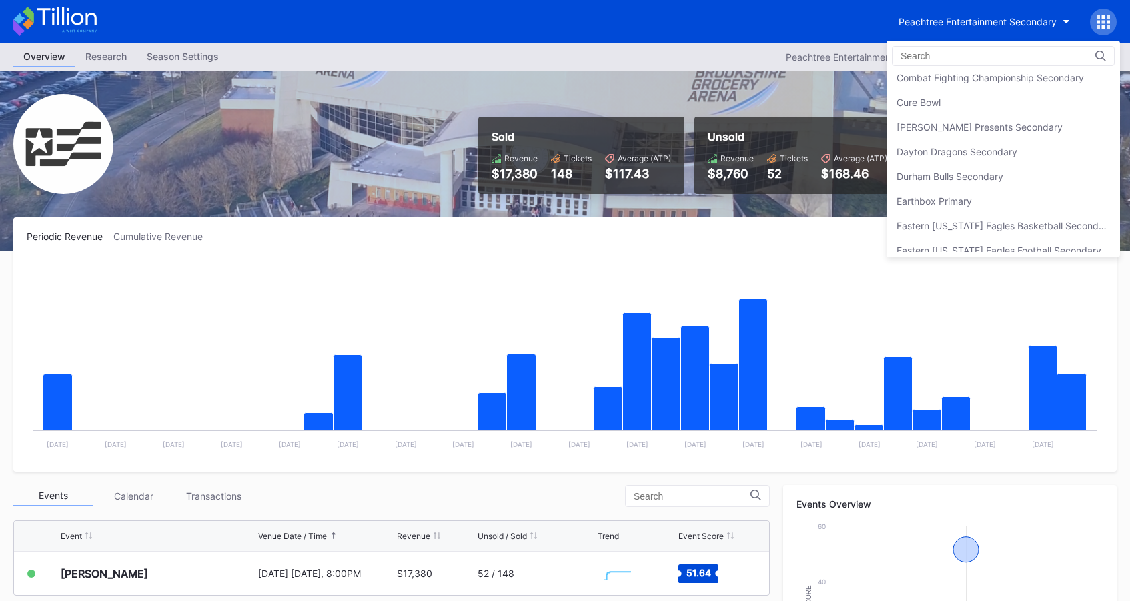
scroll to position [906, 0]
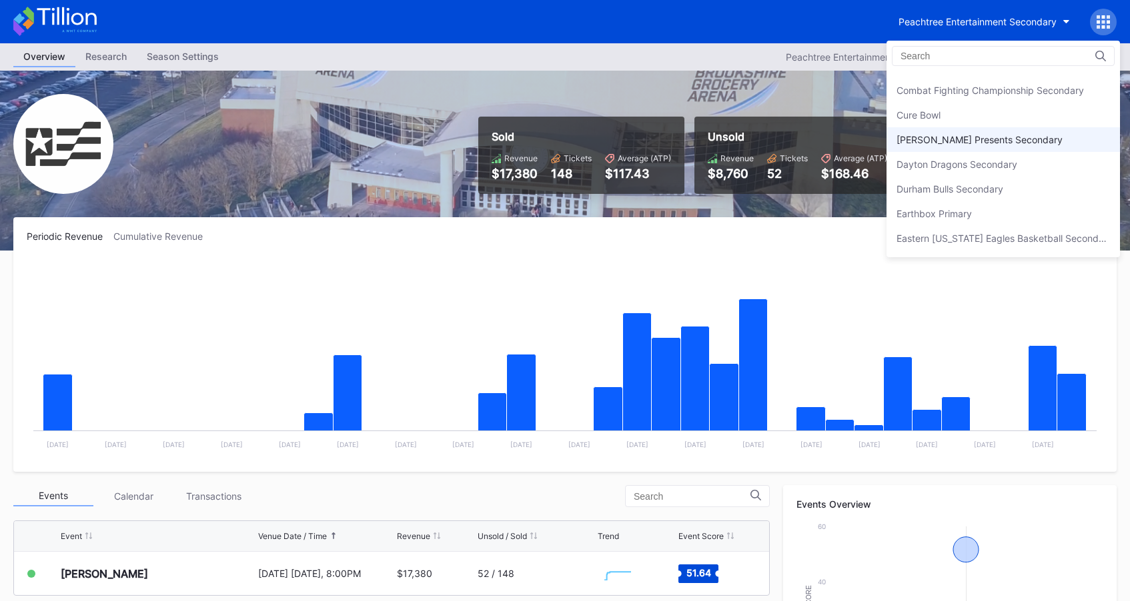
click at [990, 136] on div "[PERSON_NAME] Presents Secondary" at bounding box center [979, 139] width 166 height 11
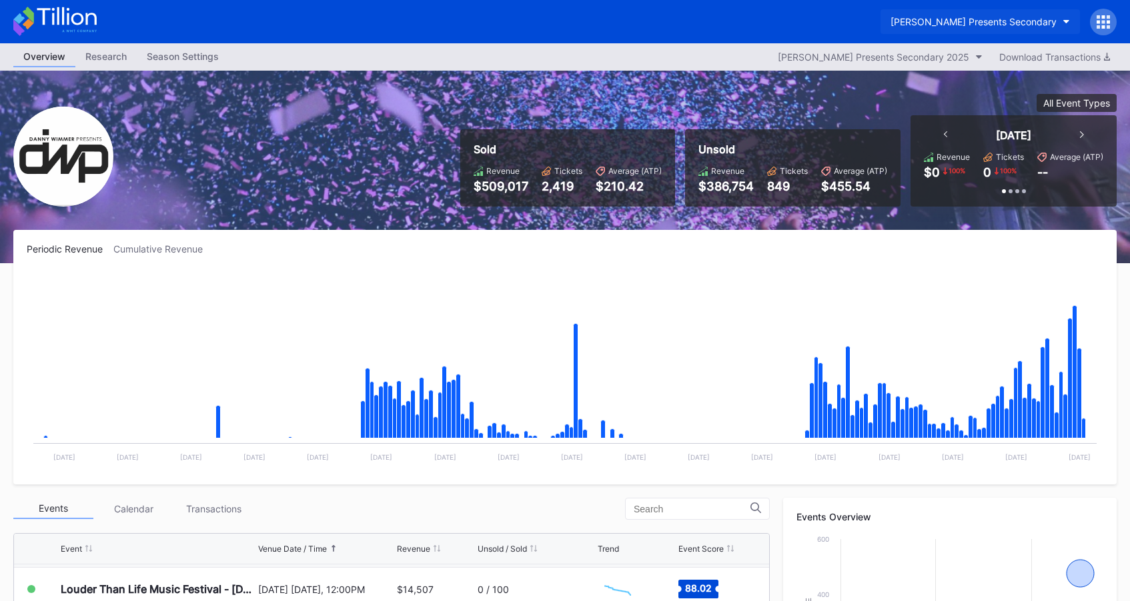
click at [988, 21] on div "[PERSON_NAME] Presents Secondary" at bounding box center [973, 21] width 166 height 11
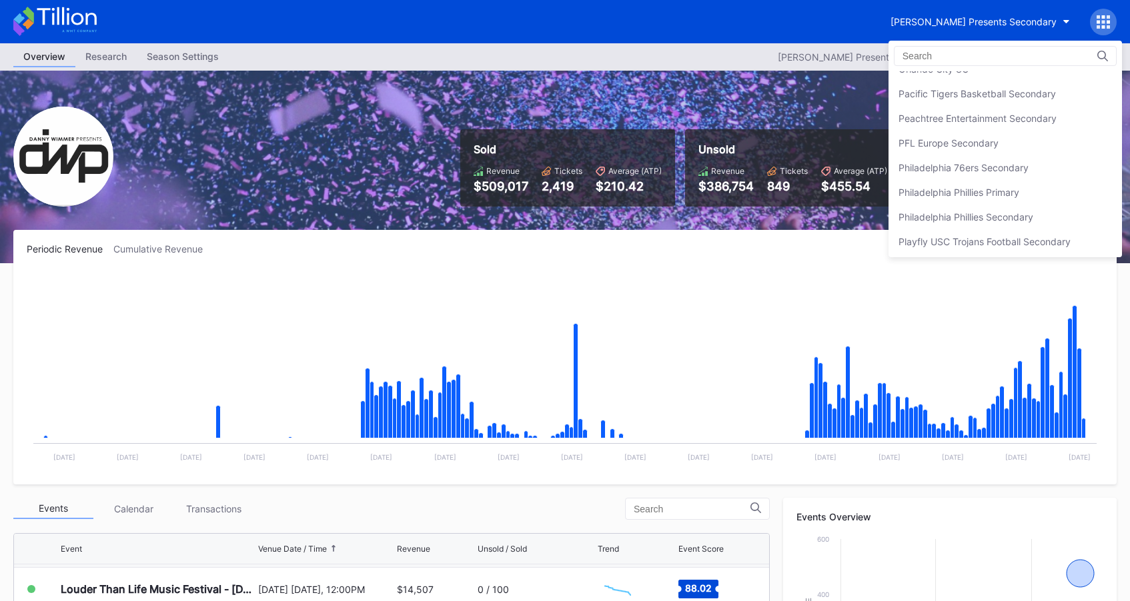
scroll to position [2864, 0]
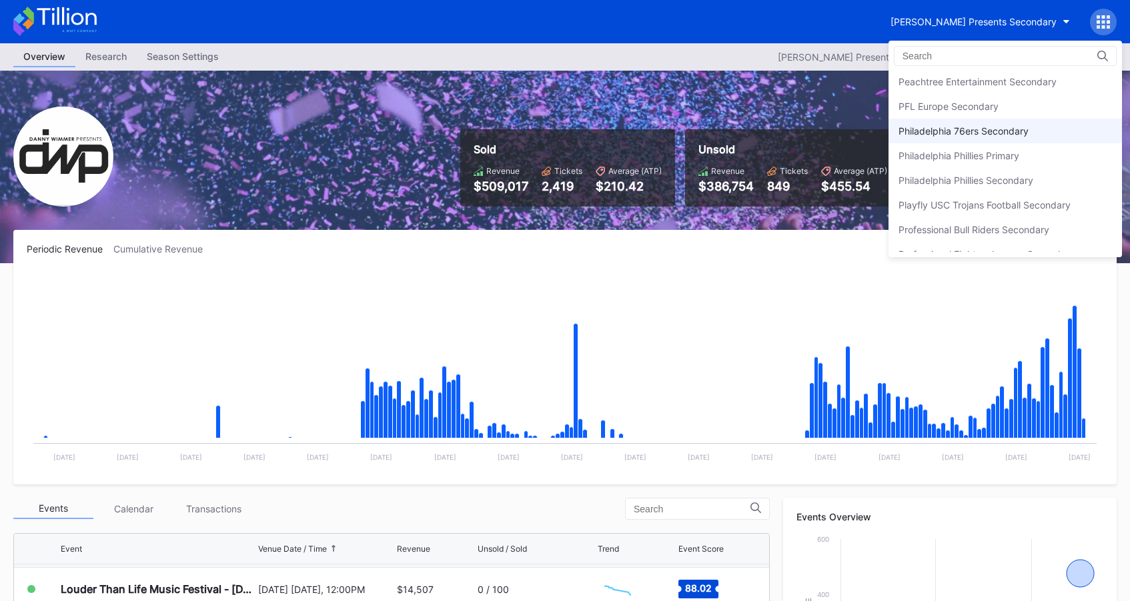
click at [1000, 132] on div "Philadelphia 76ers Secondary" at bounding box center [963, 130] width 130 height 11
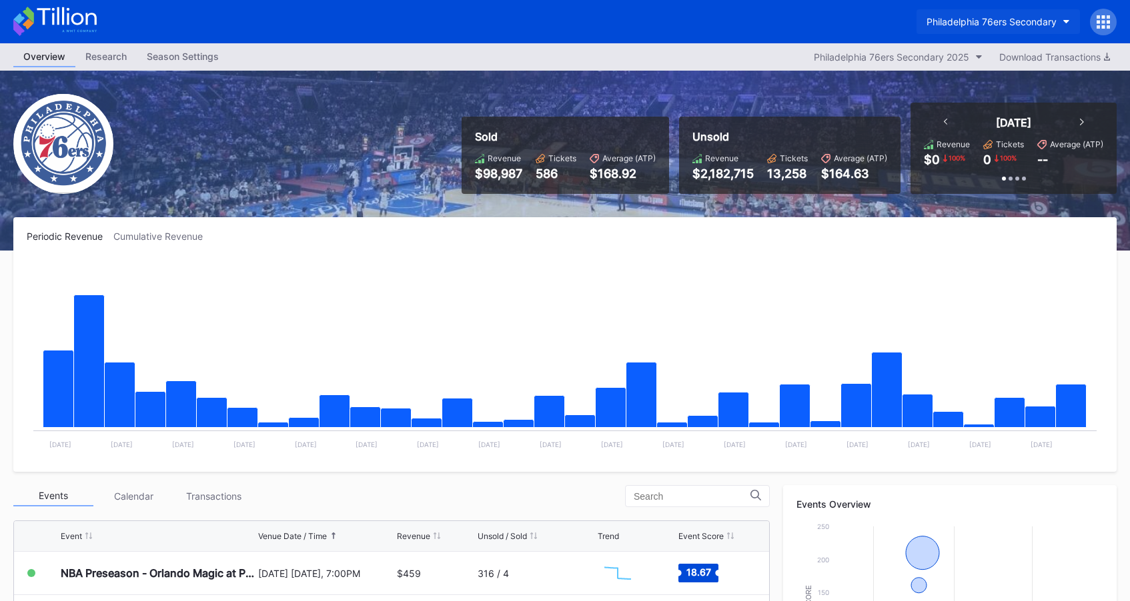
click at [973, 30] on button "Philadelphia 76ers Secondary" at bounding box center [997, 21] width 163 height 25
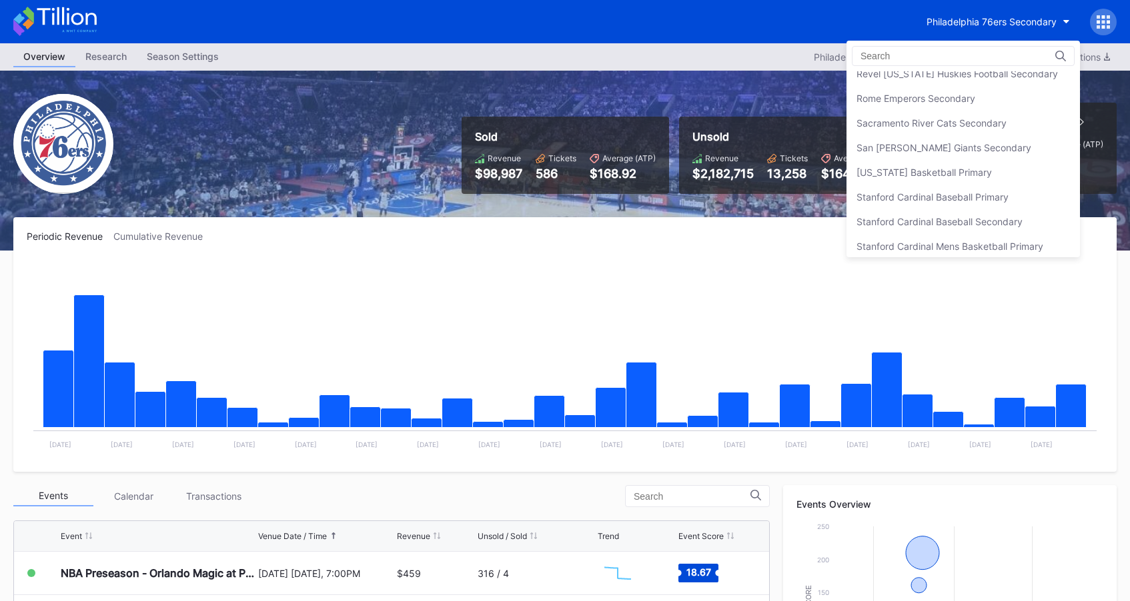
scroll to position [3816, 0]
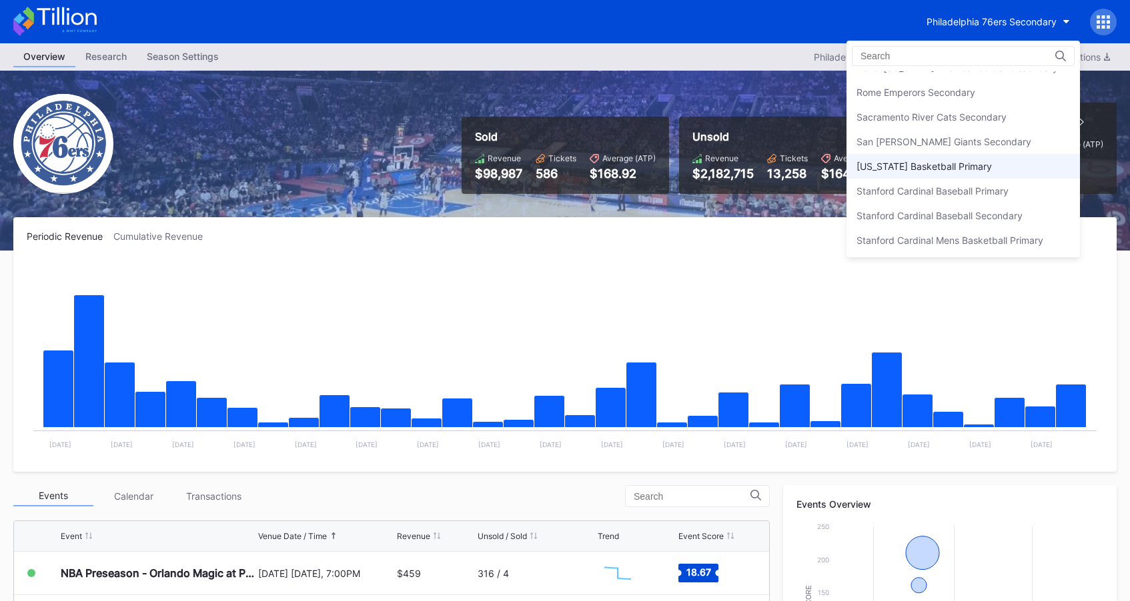
click at [974, 164] on div "[US_STATE] Basketball Primary" at bounding box center [923, 166] width 135 height 11
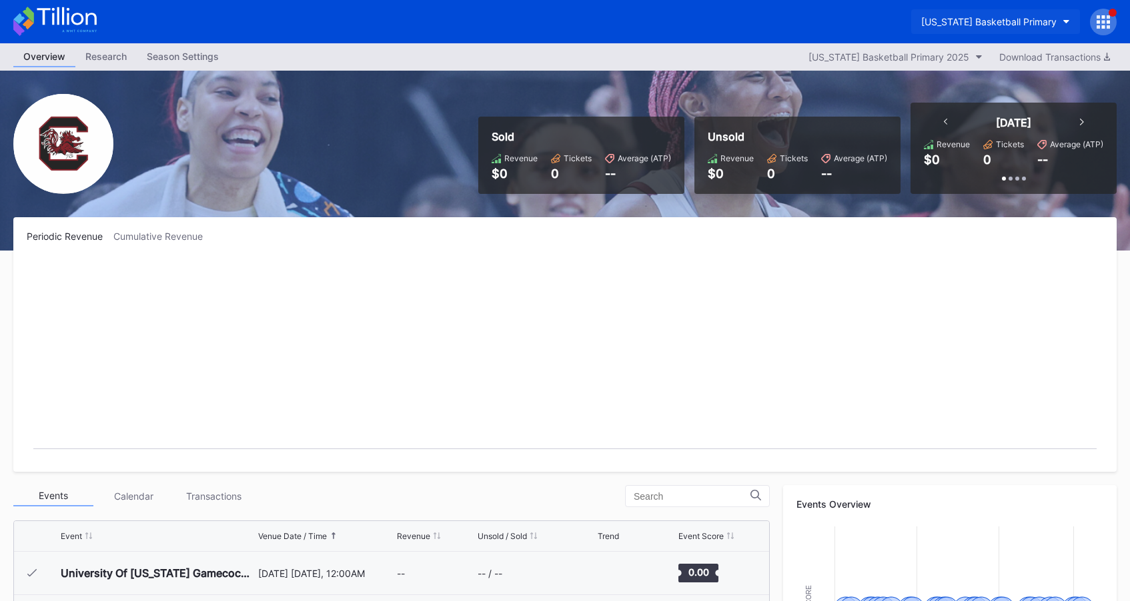
click at [973, 23] on div "[US_STATE] Basketball Primary" at bounding box center [988, 21] width 135 height 11
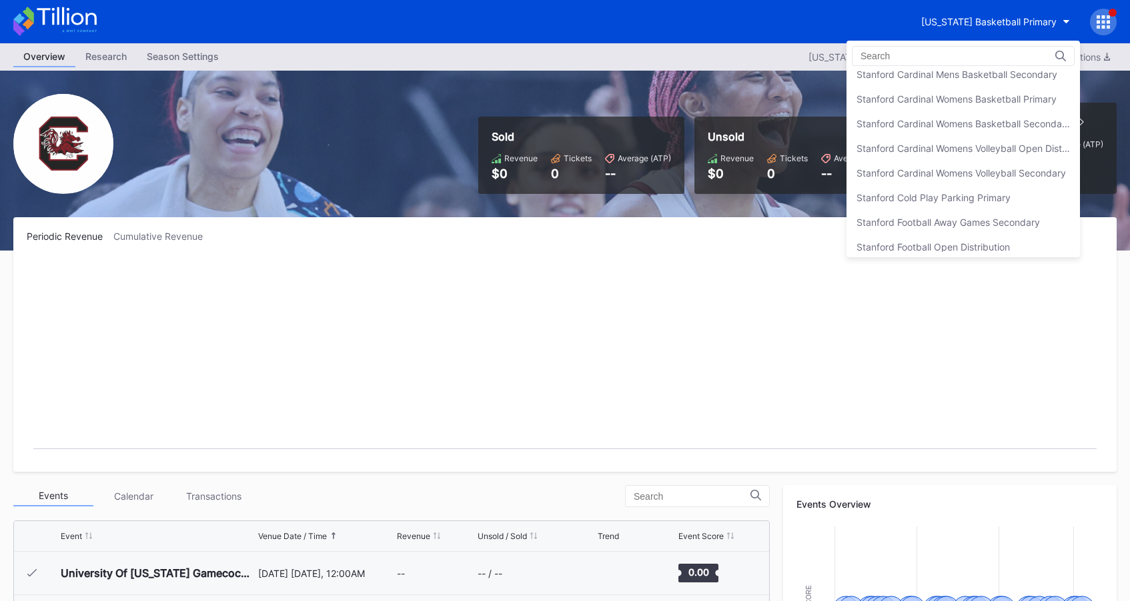
scroll to position [4050, 0]
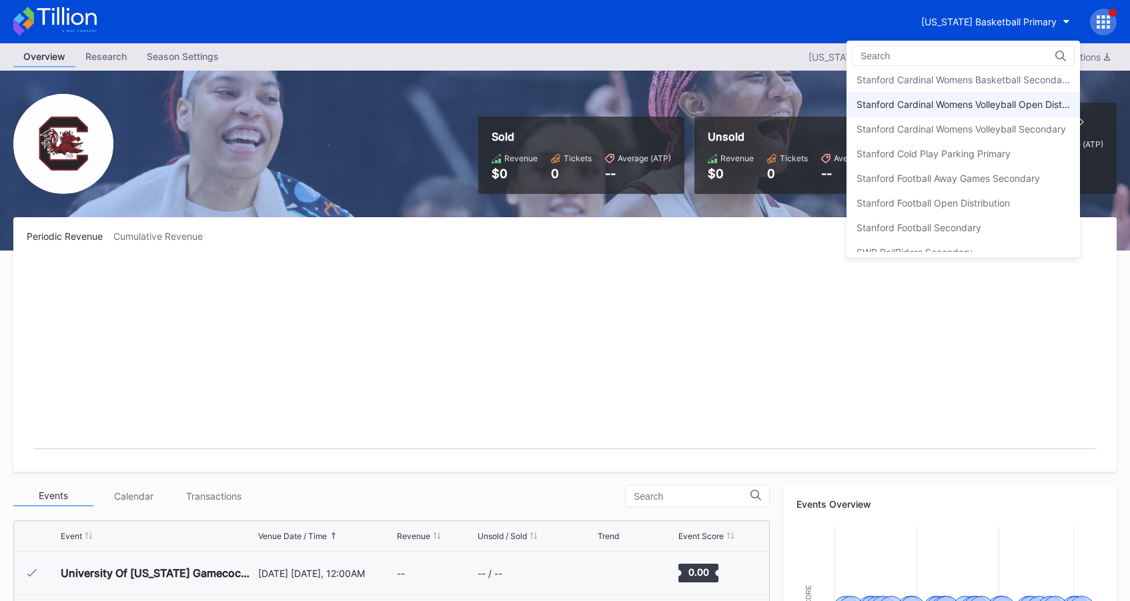
click at [974, 106] on div "Stanford Cardinal Womens Volleyball Open Distribution" at bounding box center [962, 104] width 213 height 11
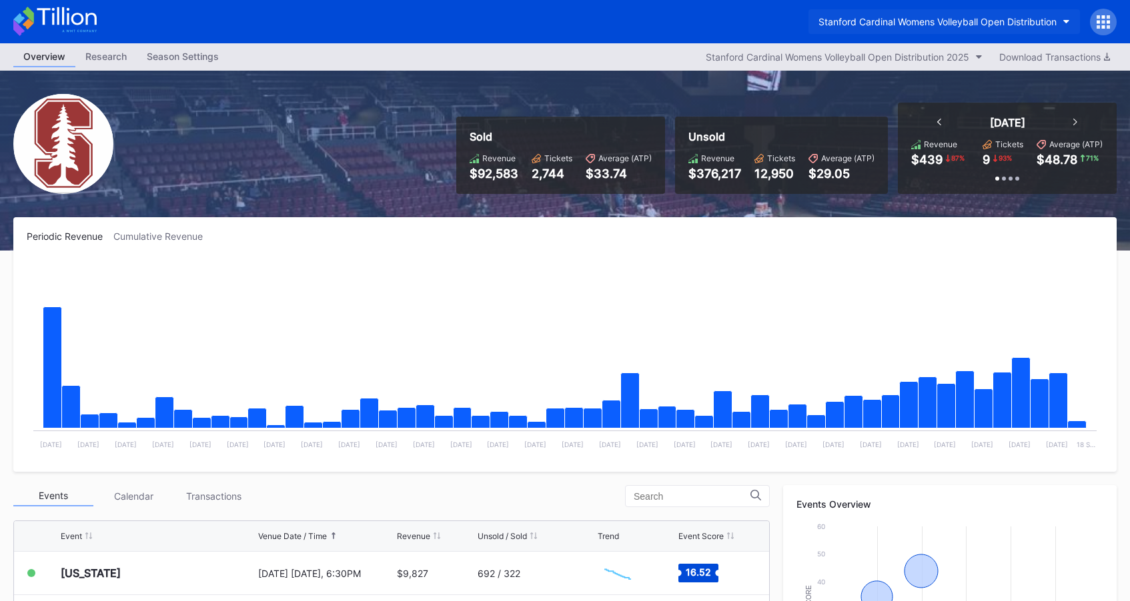
click at [954, 25] on div "Stanford Cardinal Womens Volleyball Open Distribution" at bounding box center [937, 21] width 238 height 11
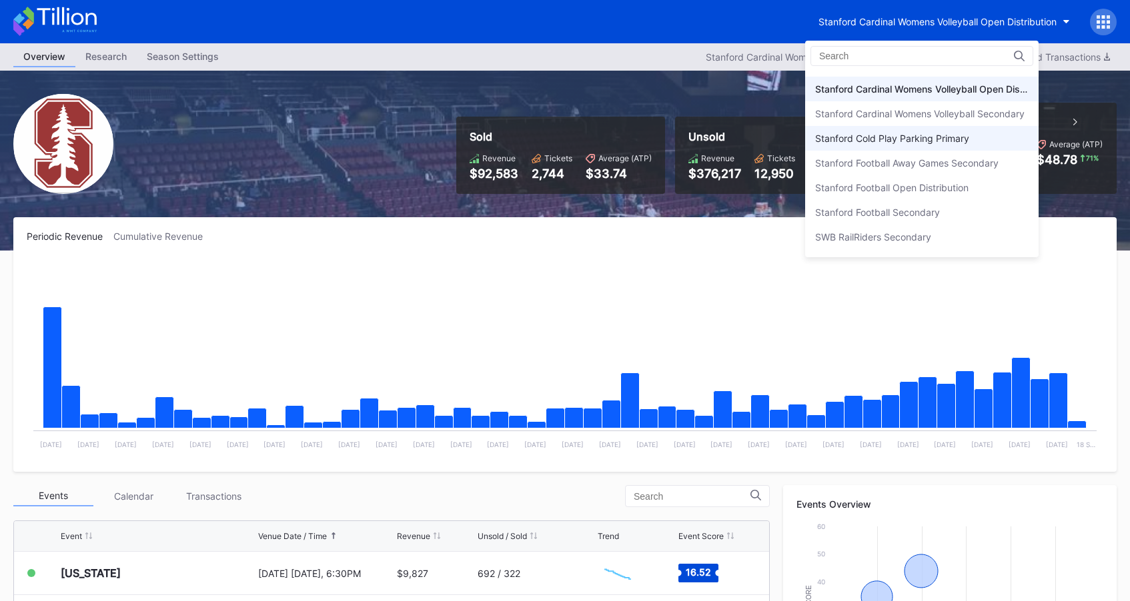
scroll to position [4066, 0]
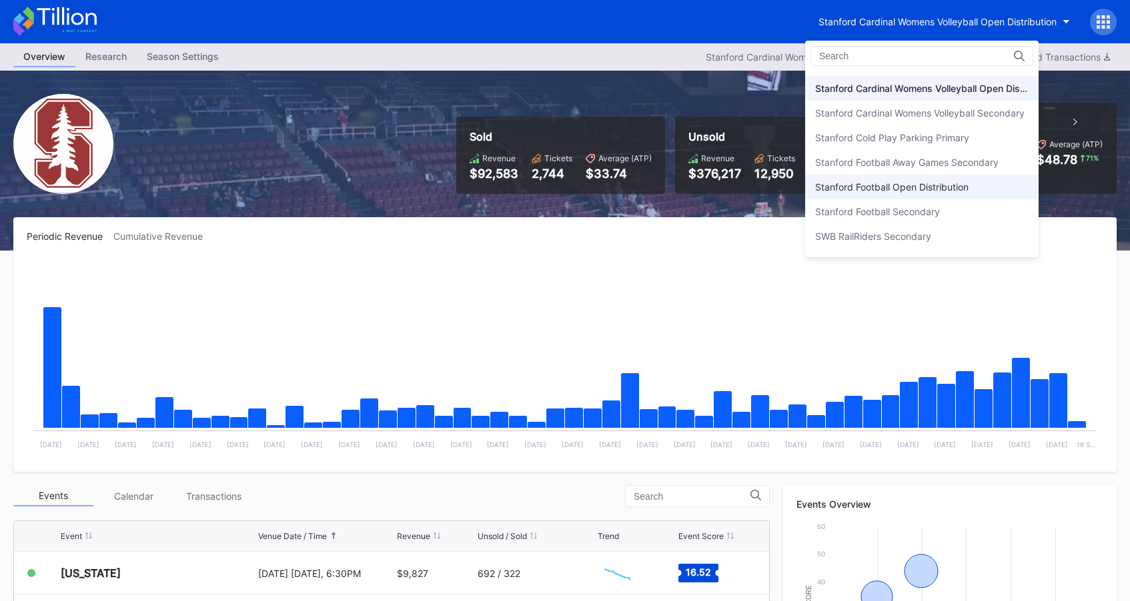
click at [948, 180] on div "Stanford Football Open Distribution" at bounding box center [921, 187] width 233 height 25
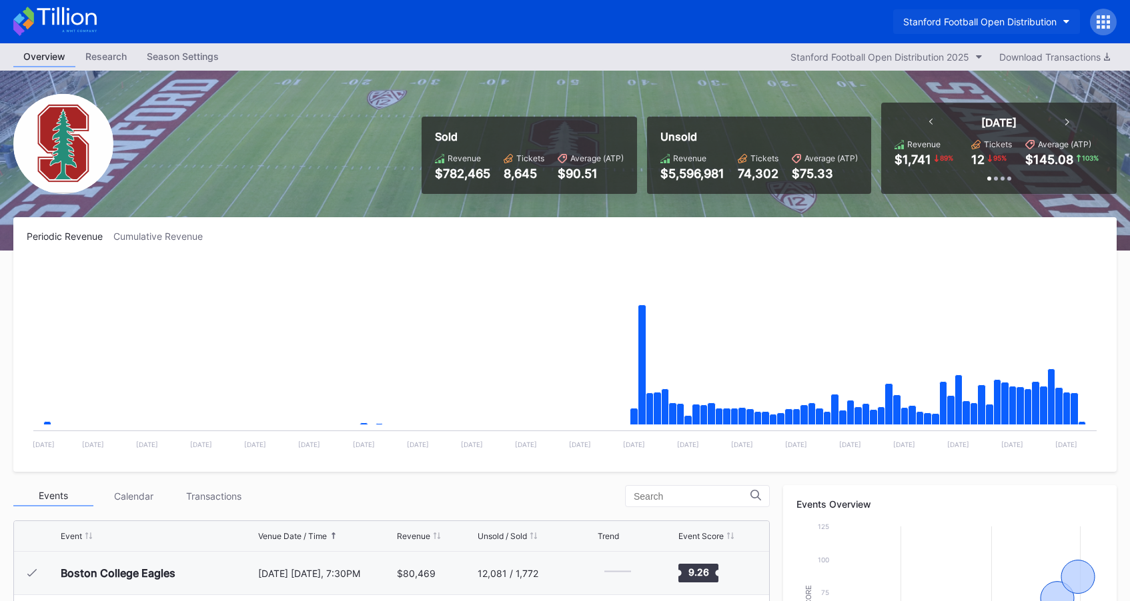
click at [943, 16] on div "Stanford Football Open Distribution" at bounding box center [979, 21] width 153 height 11
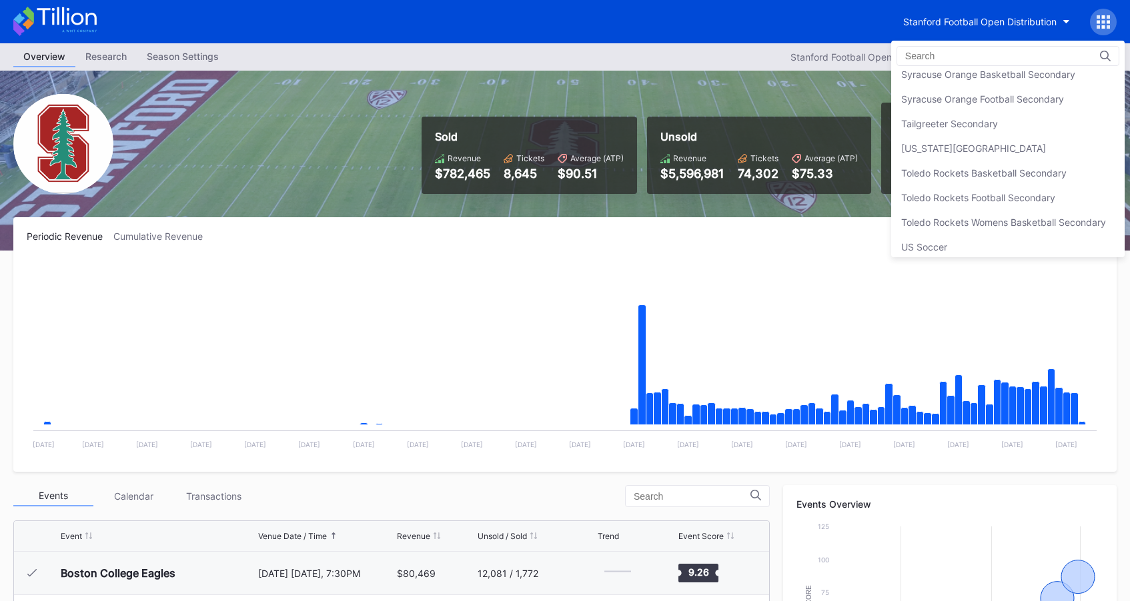
scroll to position [4256, 0]
click at [980, 124] on div "Tailgreeter Secondary" at bounding box center [949, 120] width 97 height 11
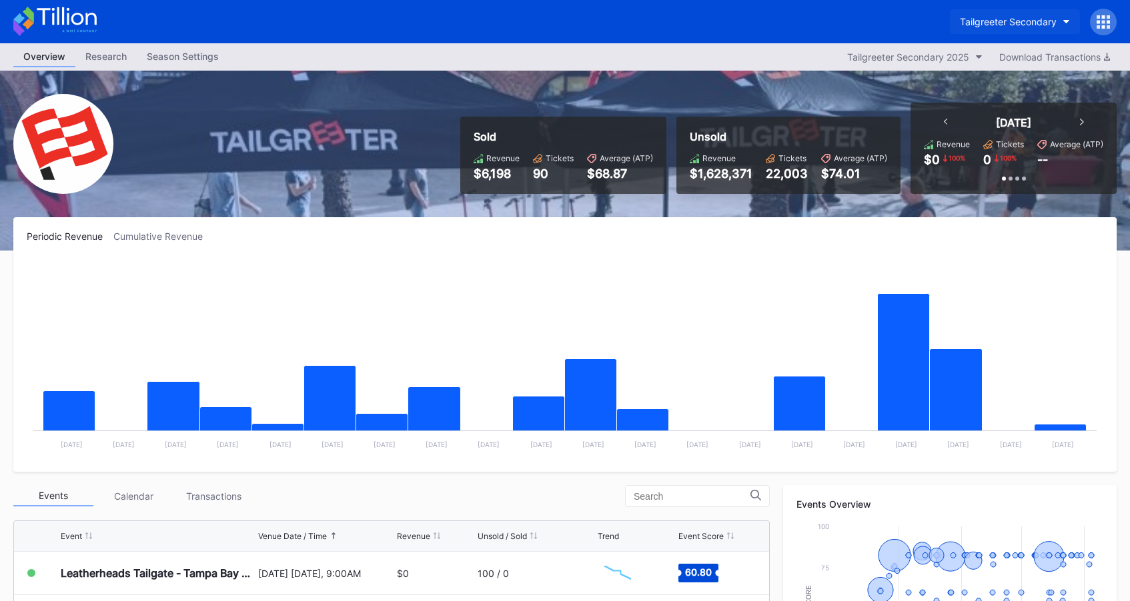
click at [1012, 22] on div "Tailgreeter Secondary" at bounding box center [1008, 21] width 97 height 11
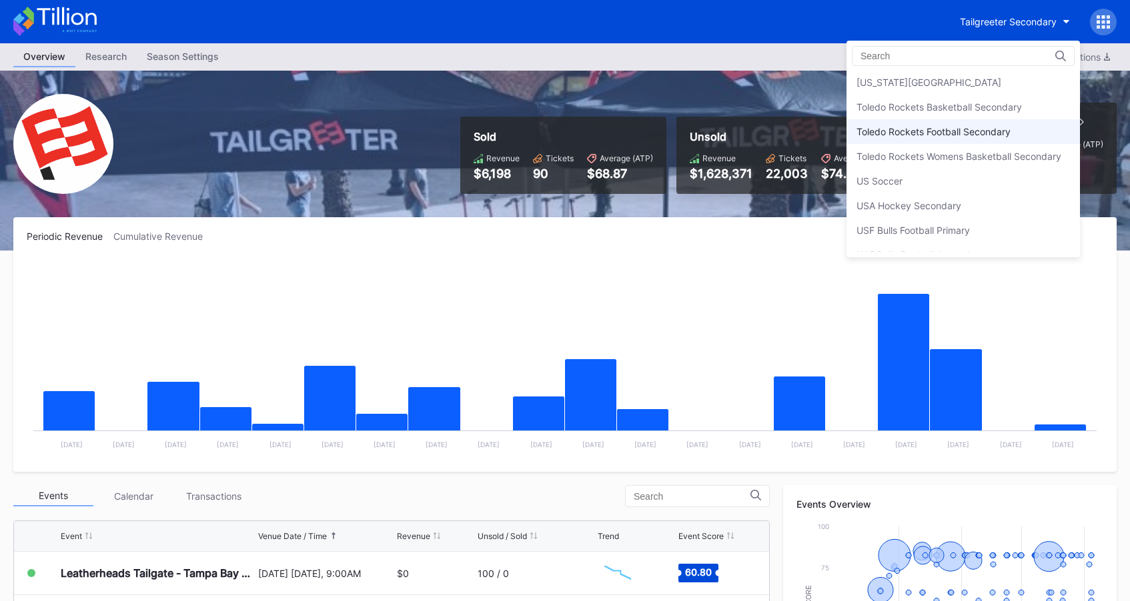
scroll to position [4338, 0]
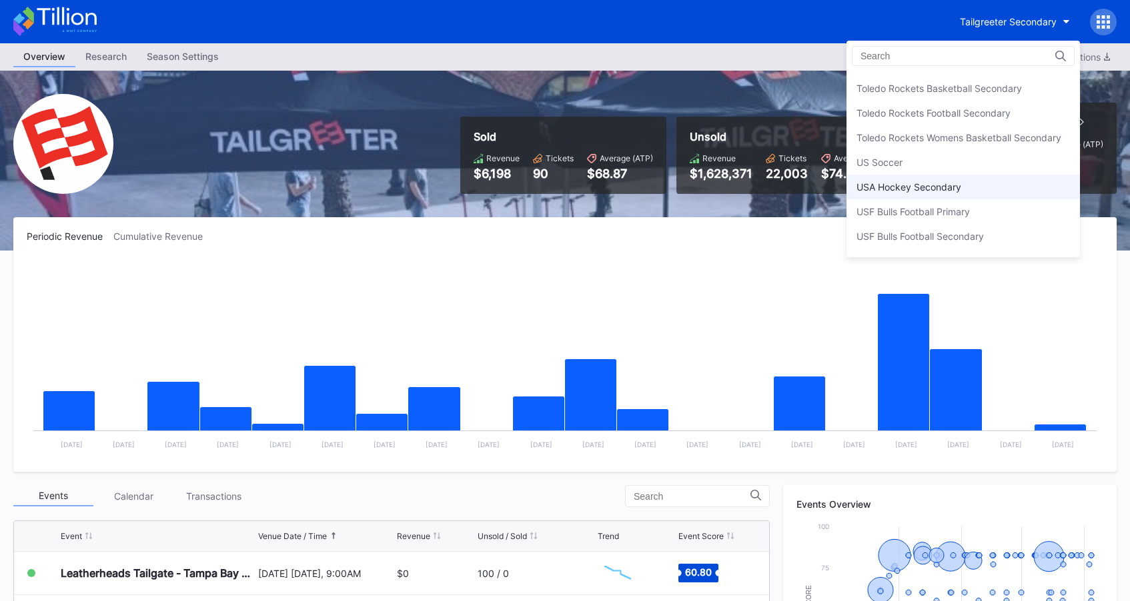
click at [990, 189] on div "USA Hockey Secondary" at bounding box center [962, 187] width 233 height 25
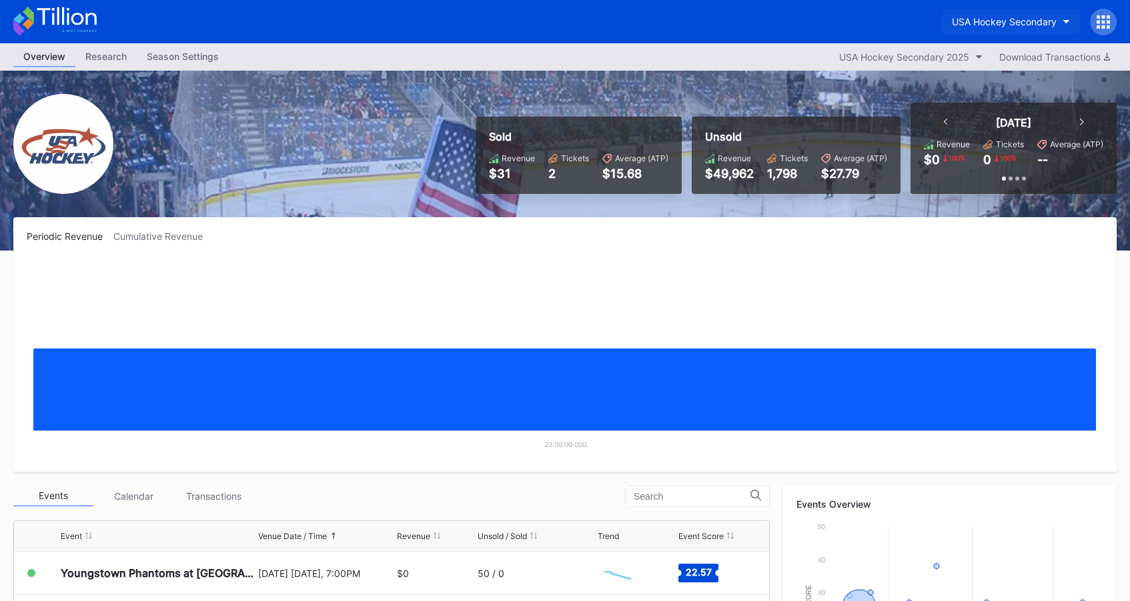
click at [992, 30] on button "USA Hockey Secondary" at bounding box center [1011, 21] width 138 height 25
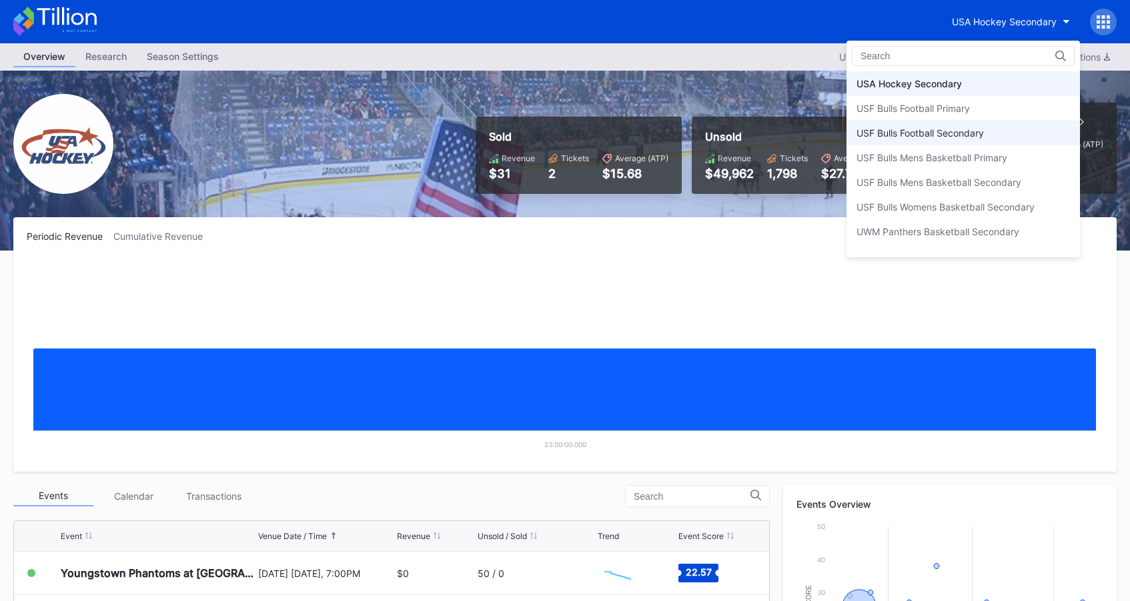
scroll to position [4466, 0]
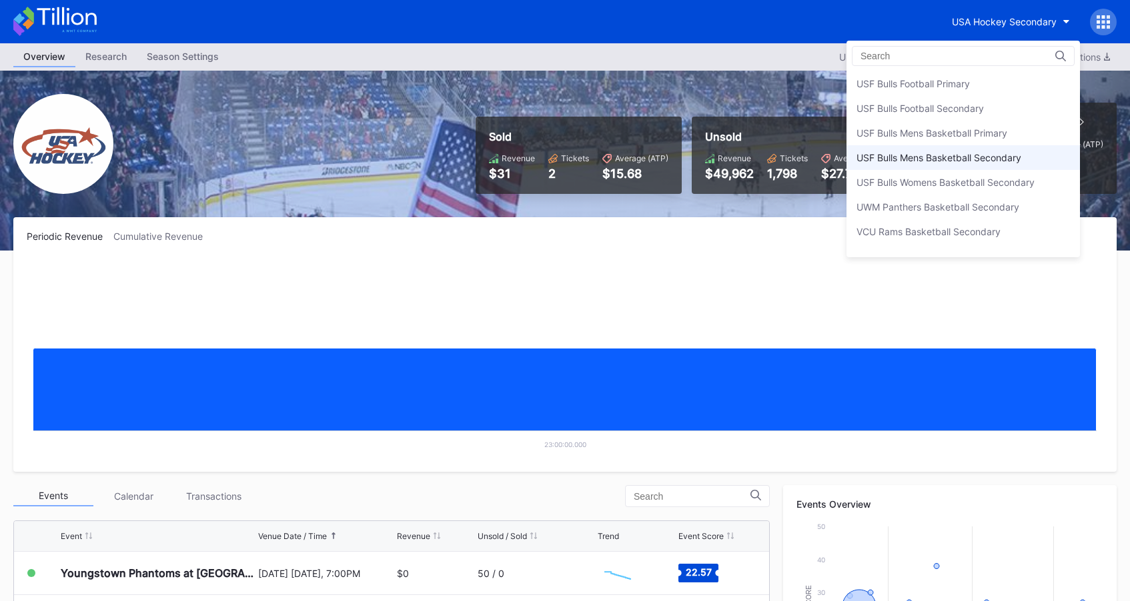
click at [991, 149] on div "USF Bulls Mens Basketball Secondary" at bounding box center [962, 157] width 233 height 25
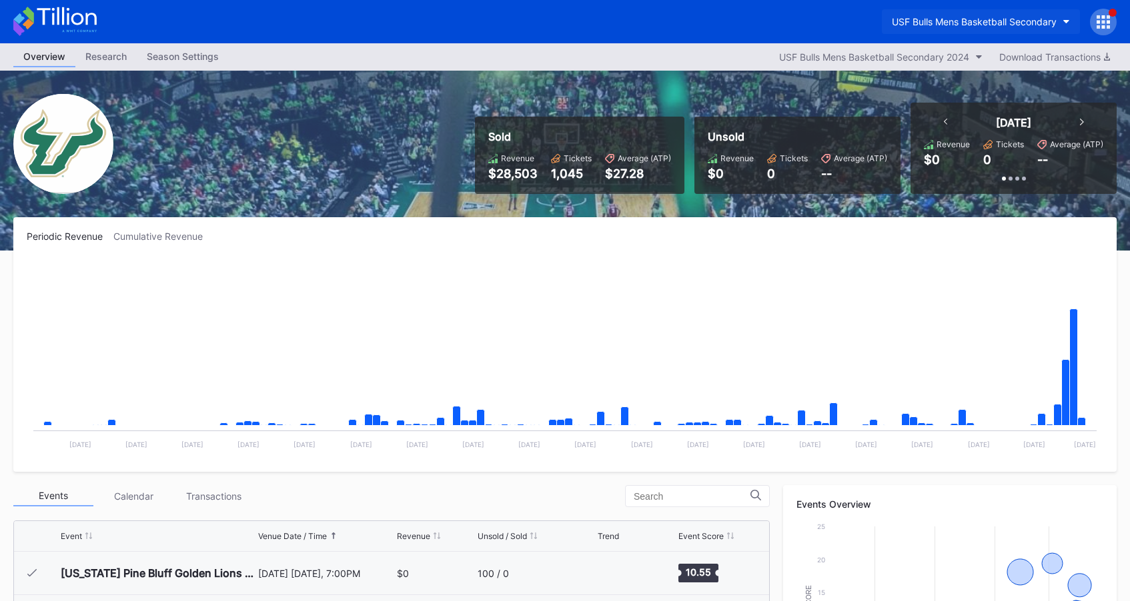
click at [988, 33] on button "USF Bulls Mens Basketball Secondary" at bounding box center [981, 21] width 198 height 25
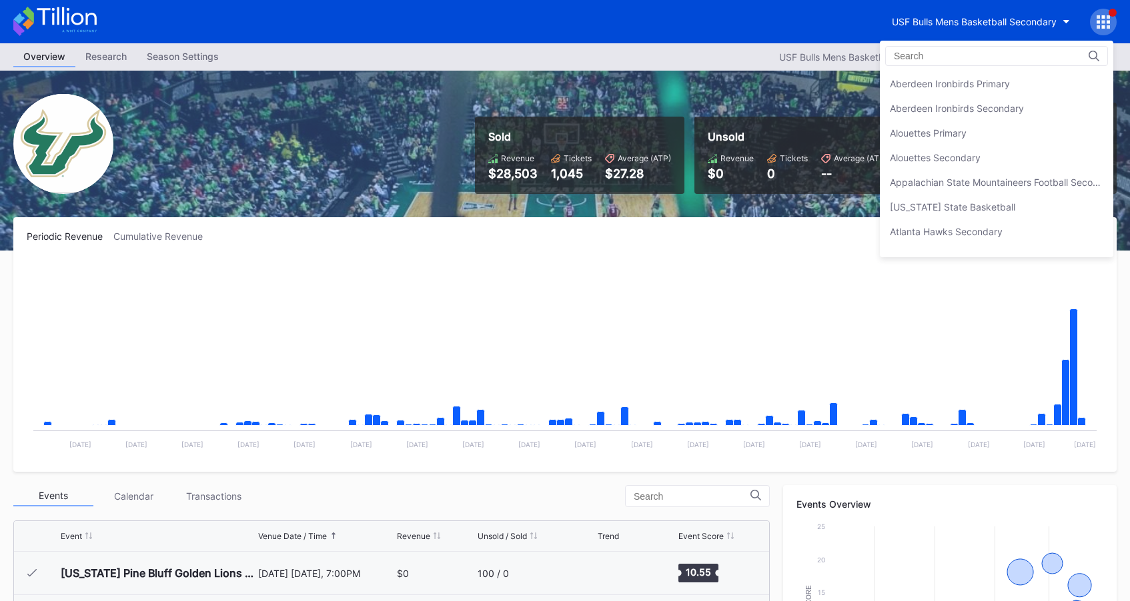
scroll to position [4540, 0]
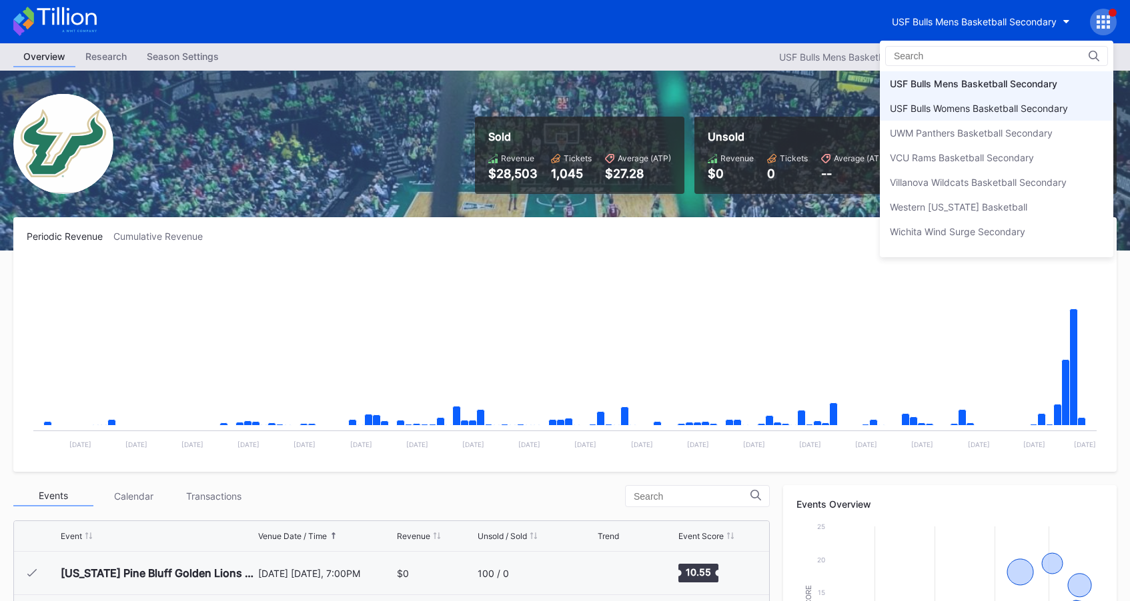
click at [986, 116] on div "USF Bulls Womens Basketball Secondary" at bounding box center [996, 108] width 233 height 25
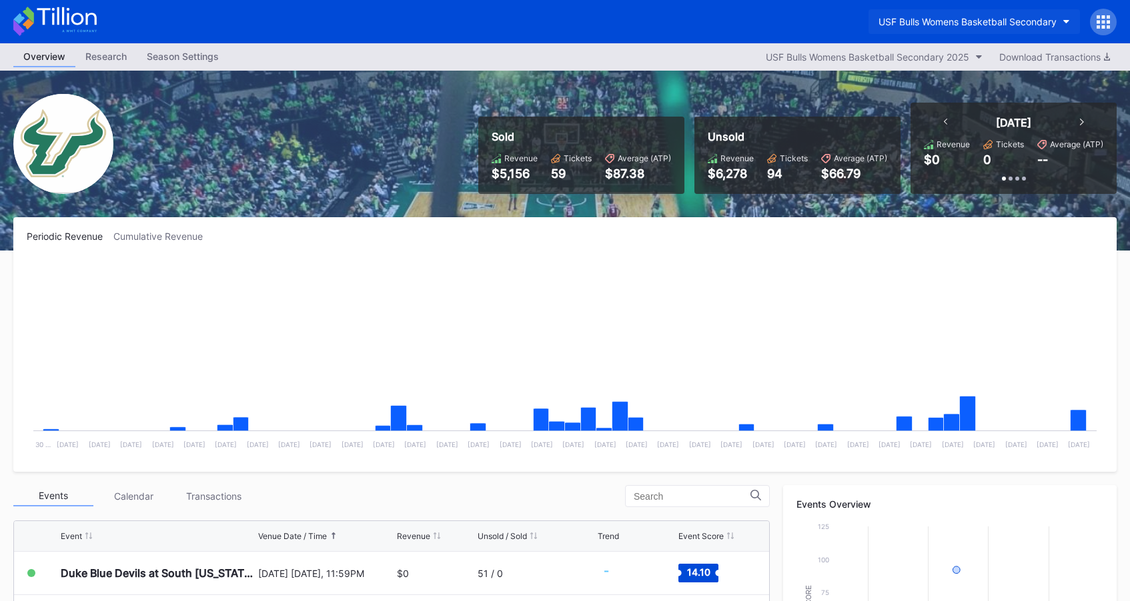
click at [981, 21] on div "USF Bulls Womens Basketball Secondary" at bounding box center [967, 21] width 178 height 11
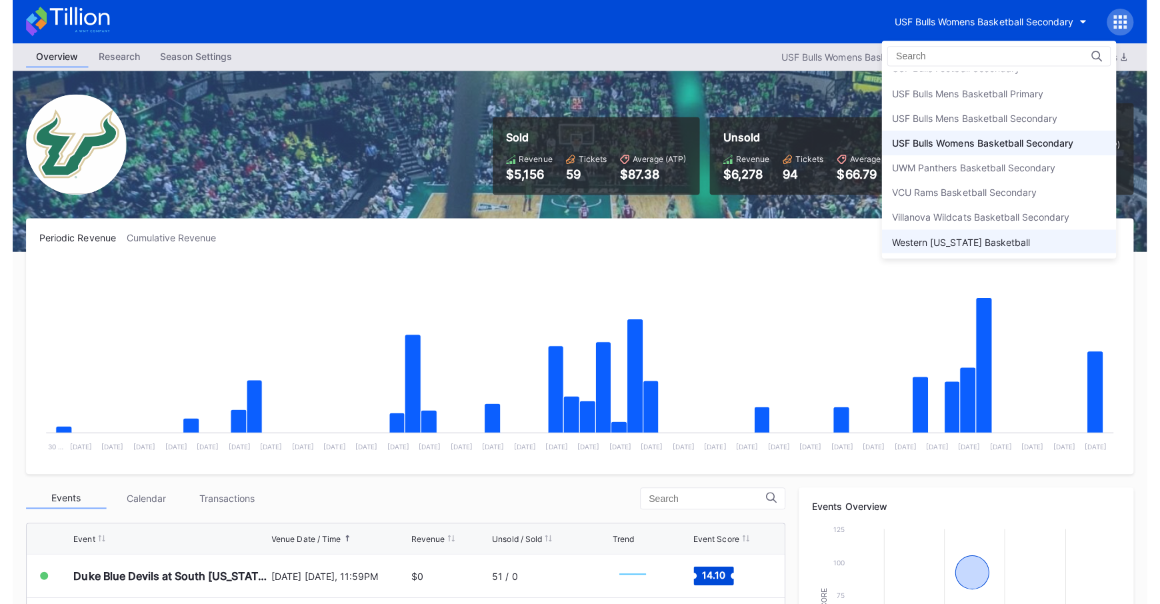
scroll to position [4504, 0]
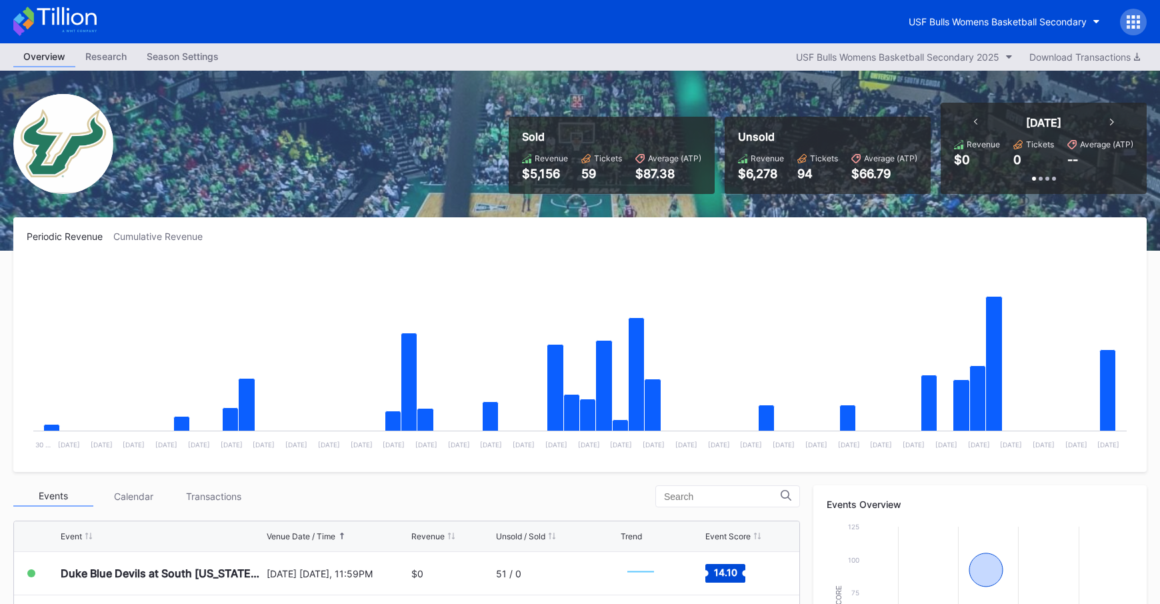
click at [83, 14] on icon at bounding box center [54, 21] width 83 height 29
click at [1037, 11] on button "USF Bulls Womens Basketball Secondary" at bounding box center [1004, 21] width 211 height 25
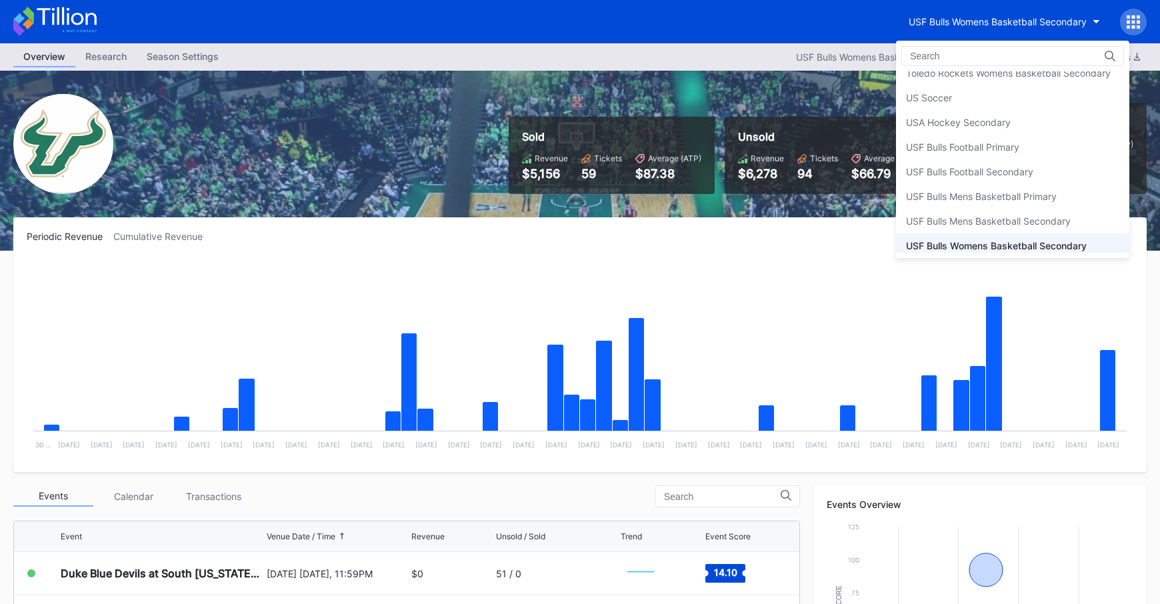
scroll to position [4396, 0]
click at [1020, 174] on div "USF Bulls Football Secondary" at bounding box center [969, 177] width 127 height 11
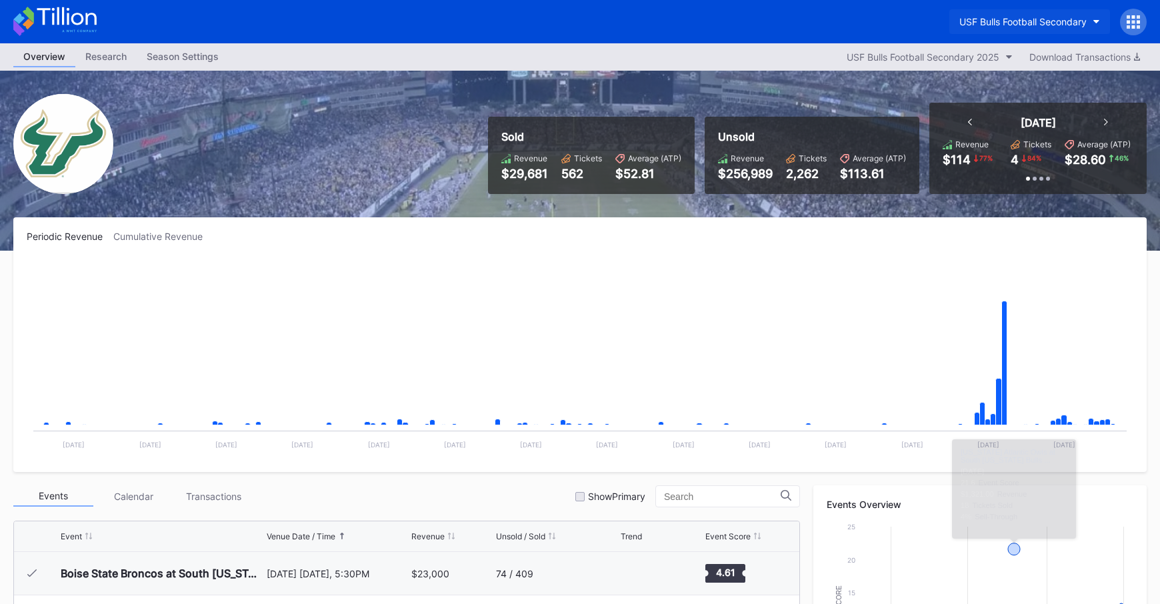
click at [1030, 17] on div "USF Bulls Football Secondary" at bounding box center [1023, 21] width 127 height 11
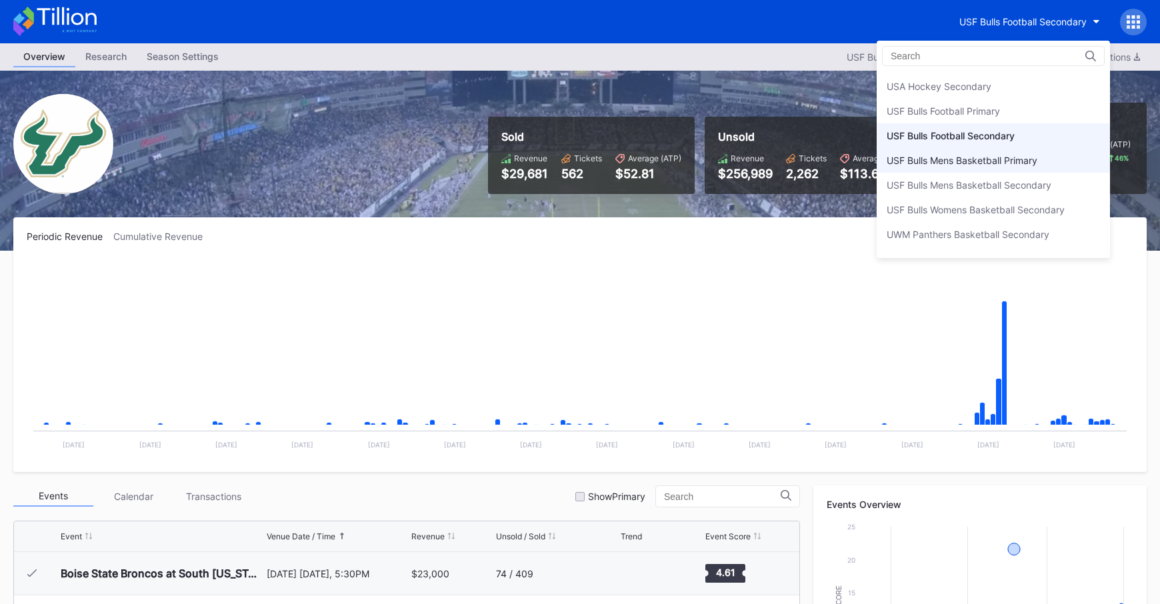
scroll to position [4437, 0]
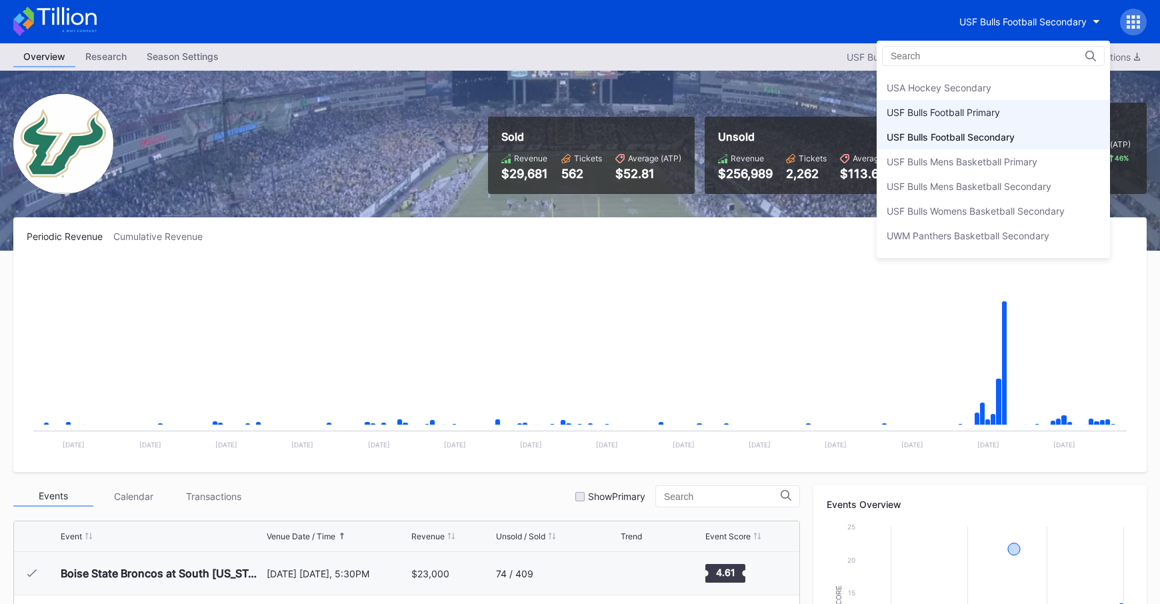
click at [1003, 112] on div "USF Bulls Football Primary" at bounding box center [993, 112] width 233 height 25
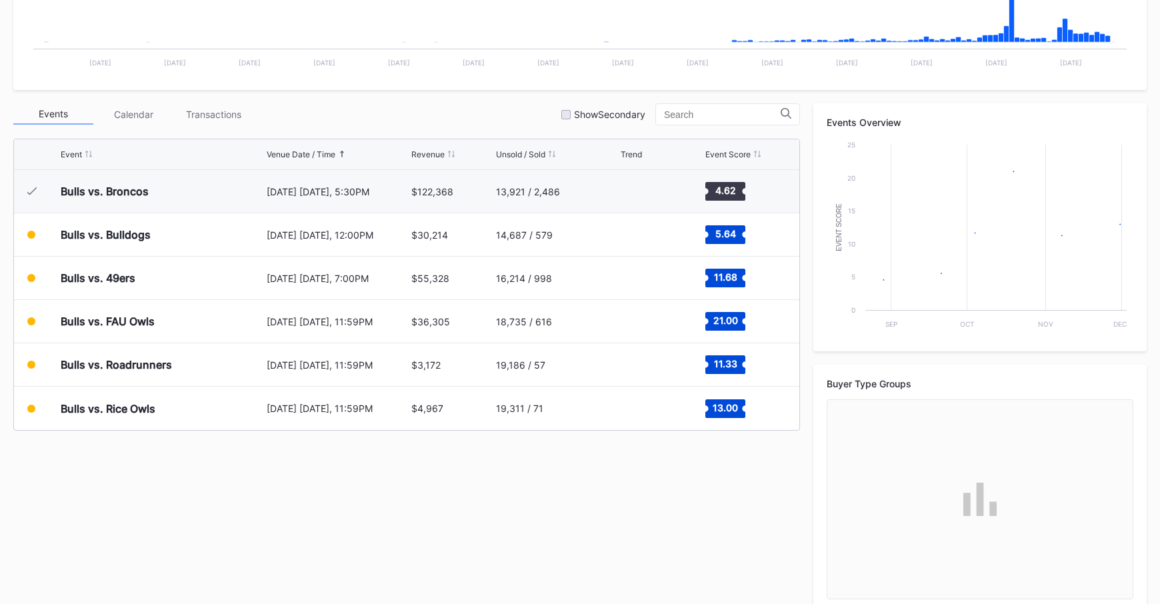
scroll to position [404, 0]
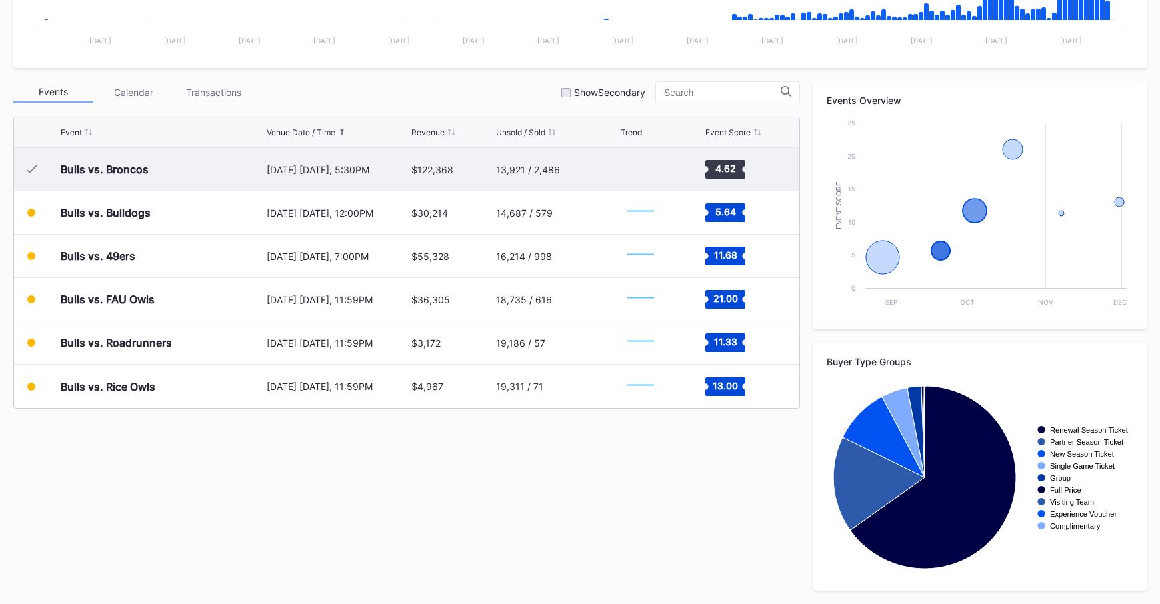
click at [413, 181] on div "$122,368" at bounding box center [451, 169] width 81 height 43
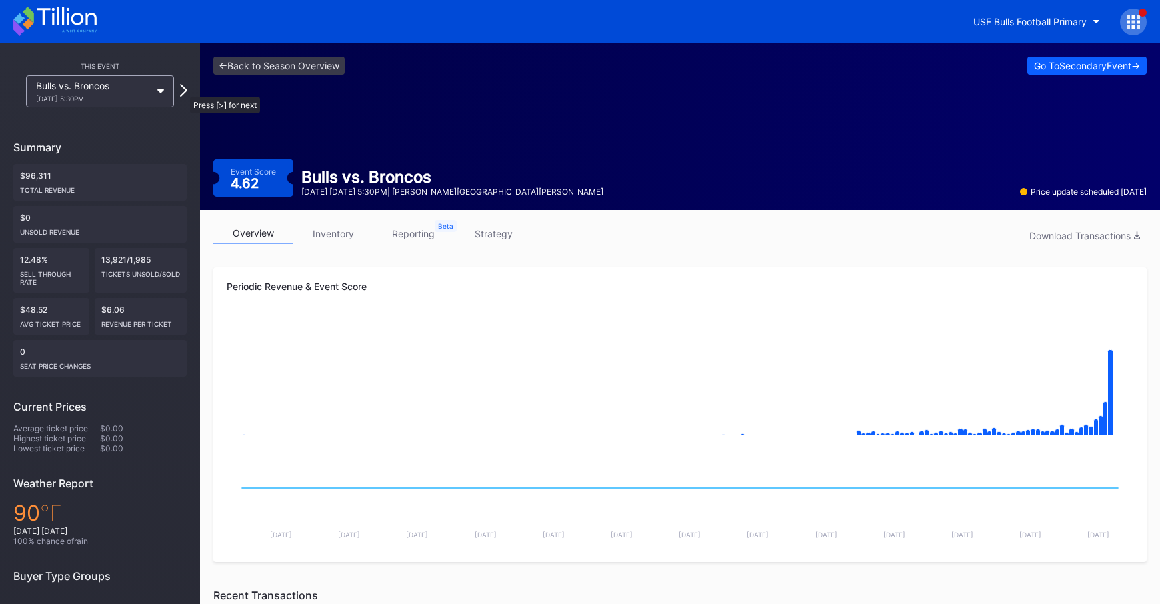
click at [183, 90] on icon at bounding box center [183, 90] width 7 height 13
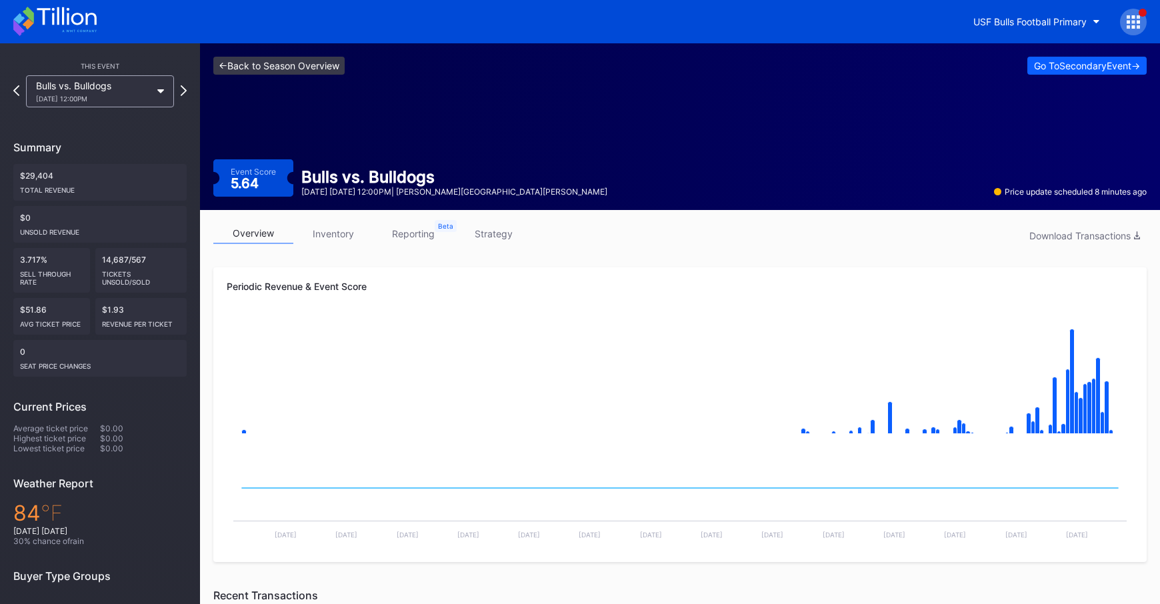
click at [320, 74] on link "<- Back to Season Overview" at bounding box center [278, 66] width 131 height 18
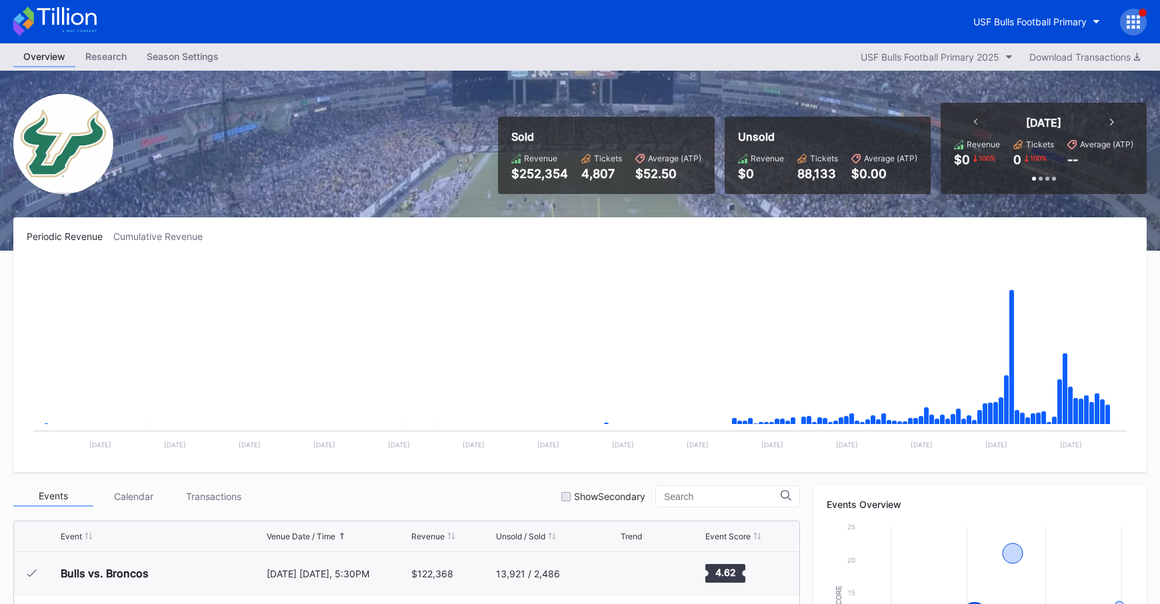
click at [55, 23] on icon at bounding box center [54, 21] width 83 height 29
click at [1017, 11] on button "USF Bulls Football Primary" at bounding box center [1037, 21] width 147 height 25
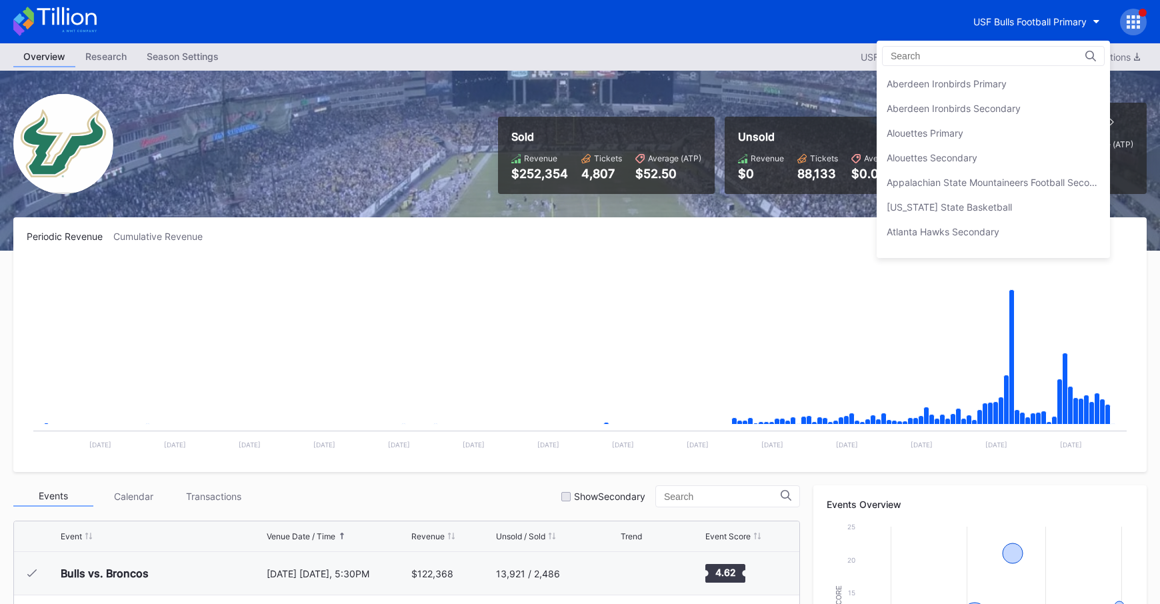
scroll to position [4466, 0]
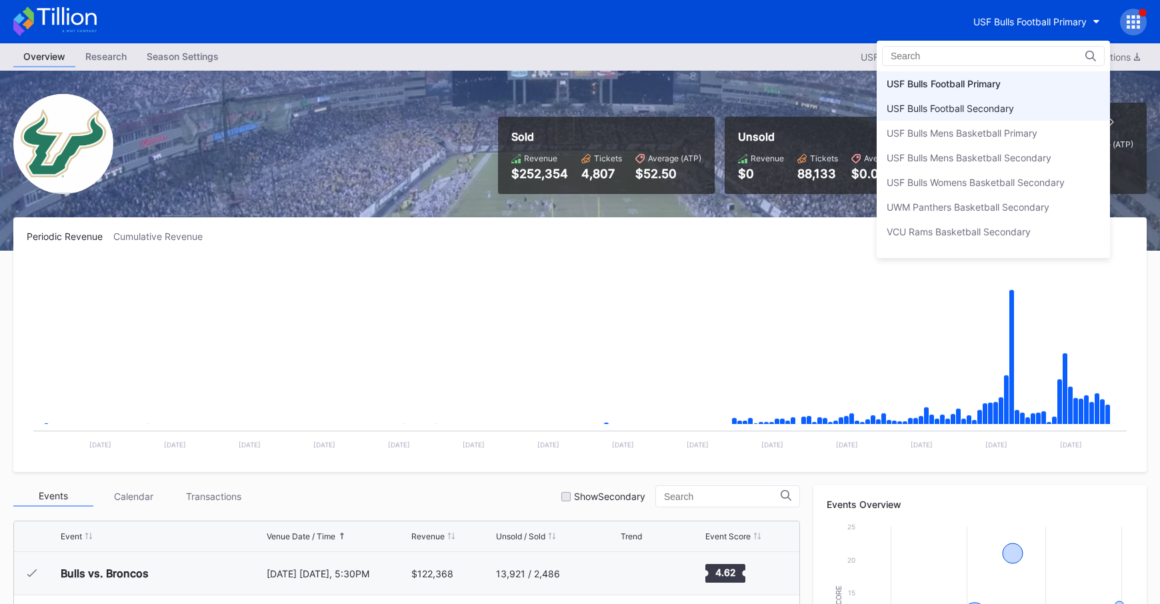
click at [1003, 116] on div "USF Bulls Football Secondary" at bounding box center [993, 108] width 233 height 25
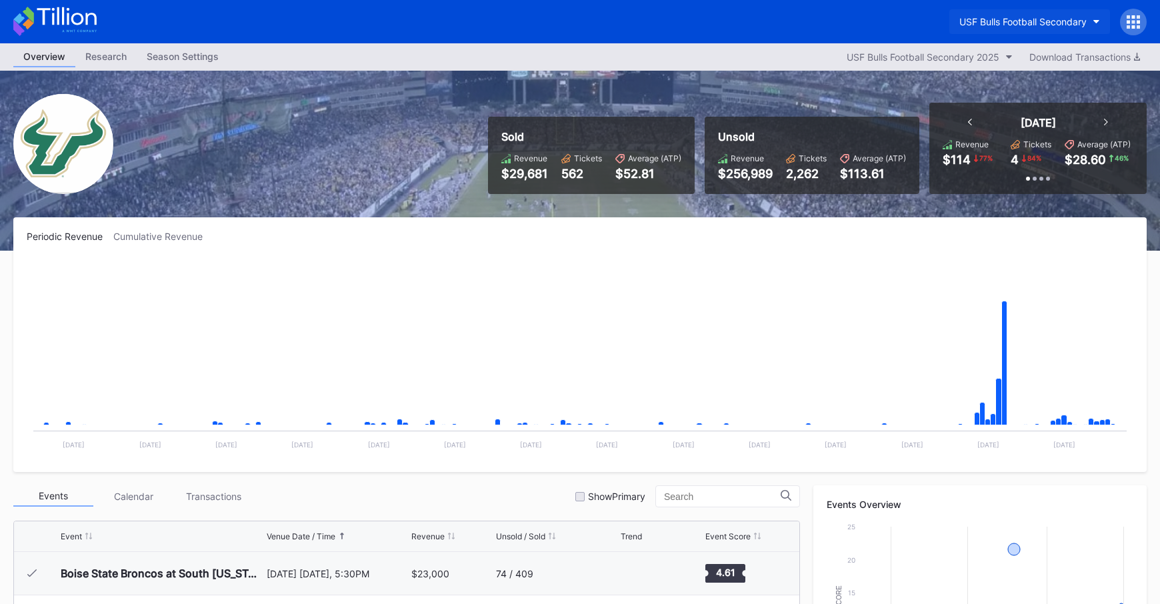
click at [1020, 20] on div "USF Bulls Football Secondary" at bounding box center [1023, 21] width 127 height 11
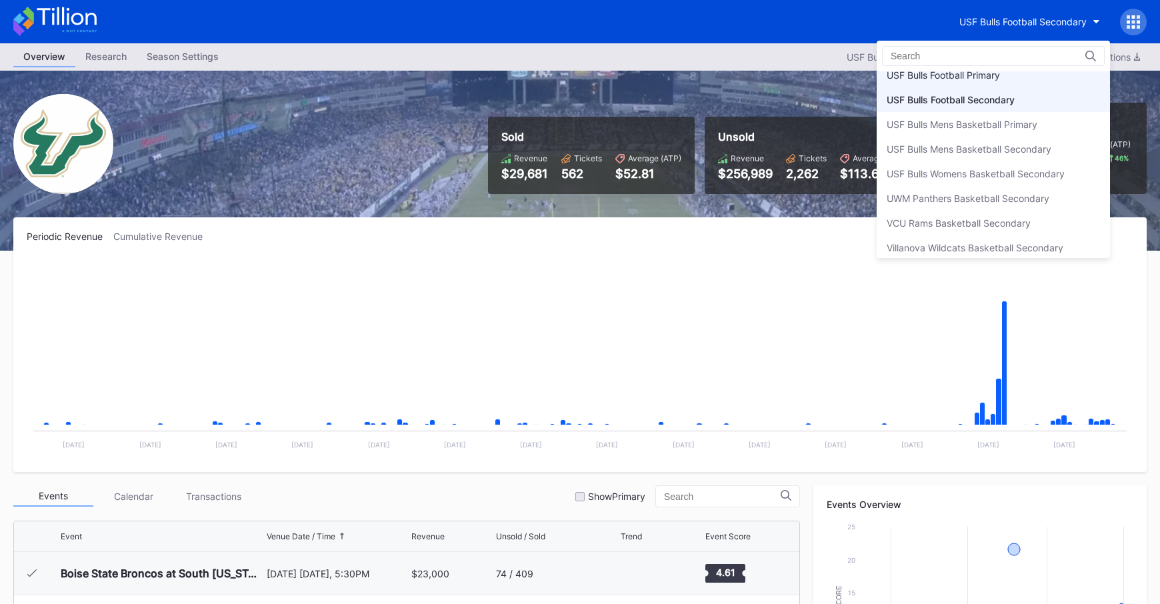
click at [1012, 88] on div "Aberdeen Ironbirds Primary Aberdeen Ironbirds Secondary Alouettes Primary Aloue…" at bounding box center [993, 161] width 233 height 181
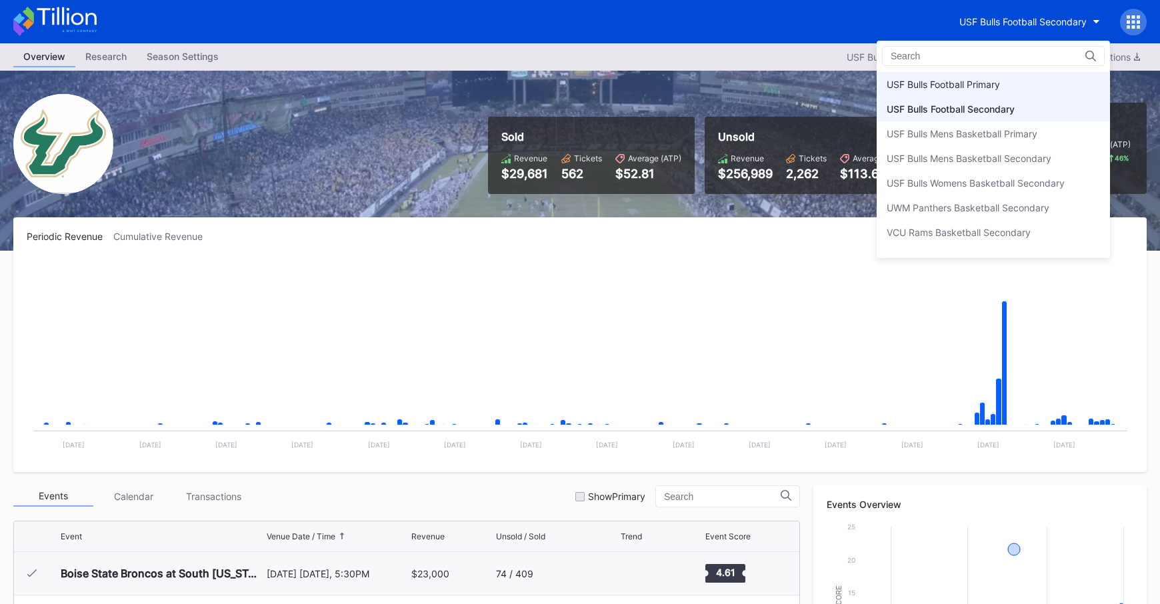
click at [973, 82] on div "USF Bulls Football Primary" at bounding box center [943, 84] width 113 height 11
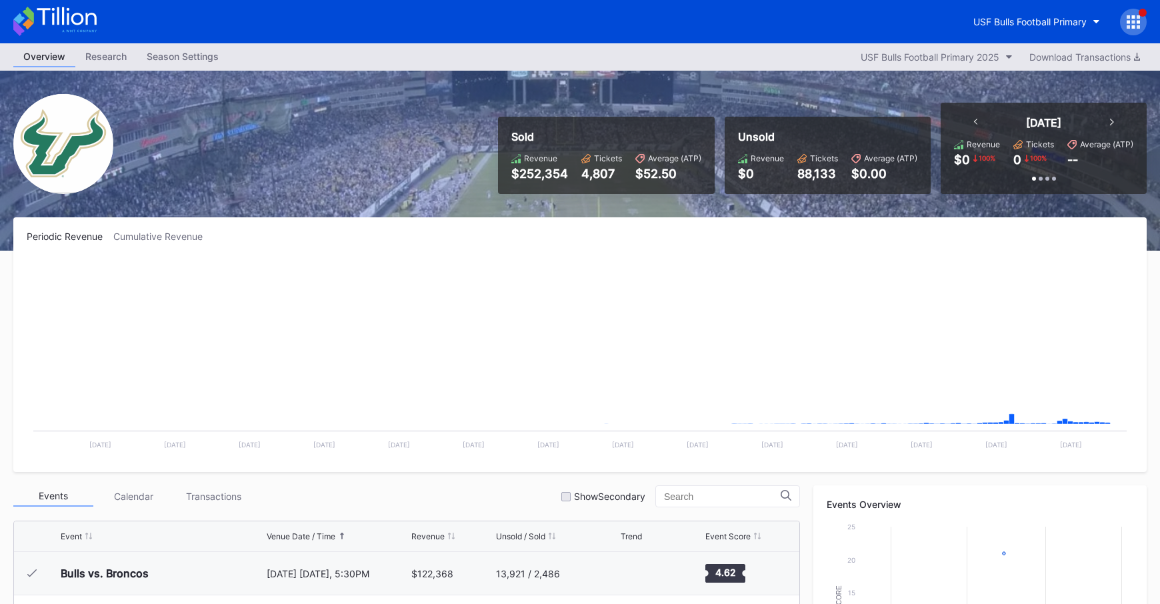
scroll to position [5, 0]
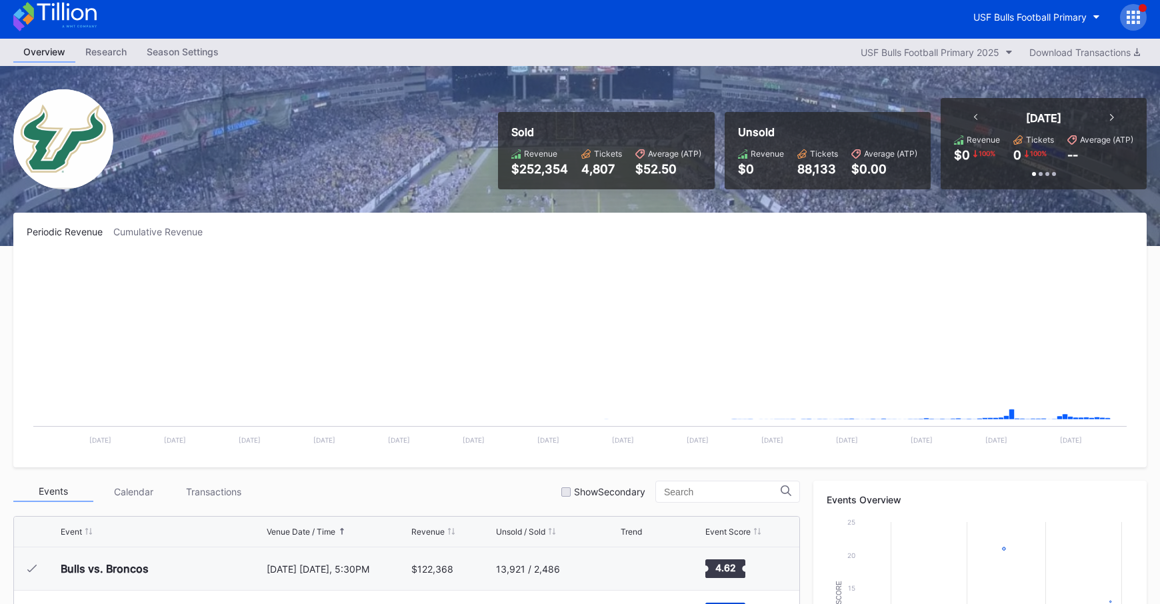
click at [182, 148] on div "Sold Revenue $252,354 Tickets 4,807 Average (ATP) $52.50 Unsold Revenue $0 Tick…" at bounding box center [580, 156] width 1160 height 180
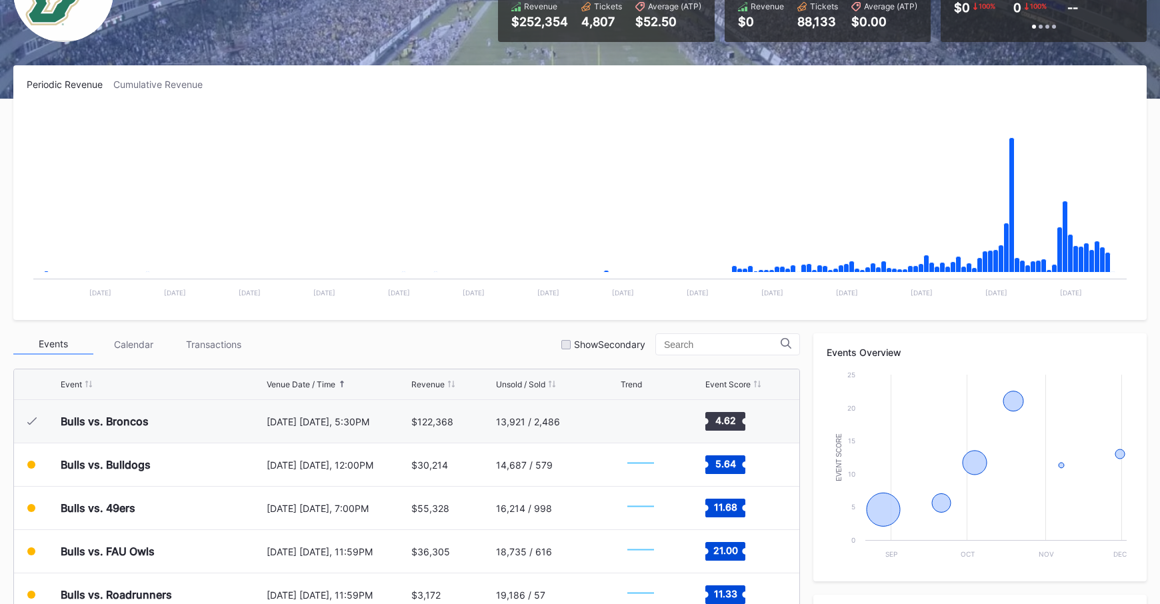
scroll to position [149, 0]
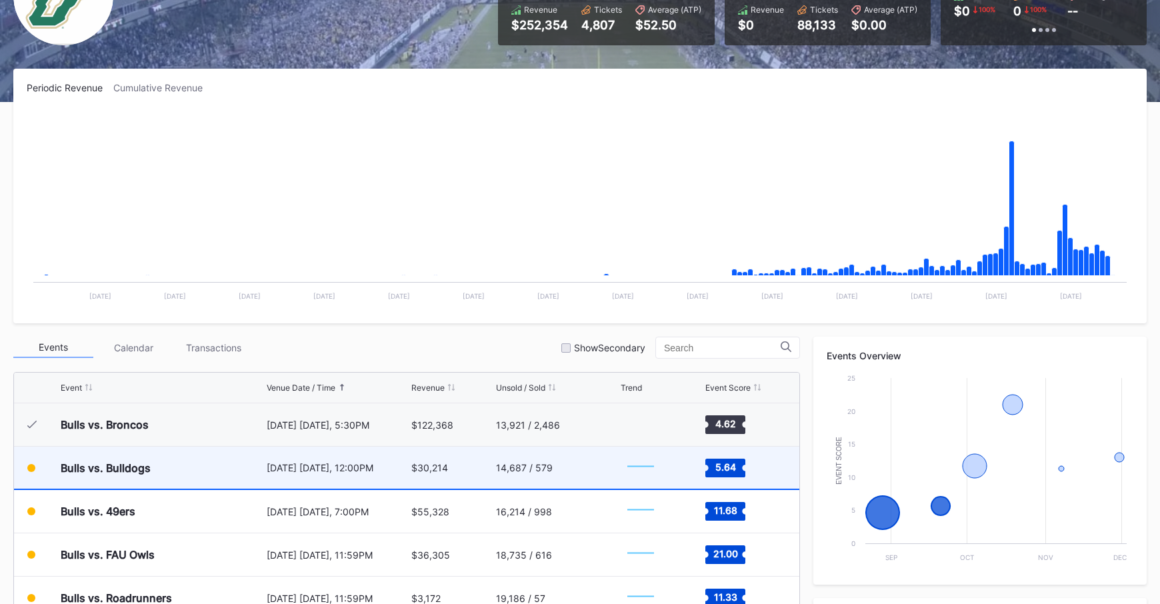
click at [378, 461] on div "[DATE] [DATE], 12:00PM" at bounding box center [338, 468] width 142 height 42
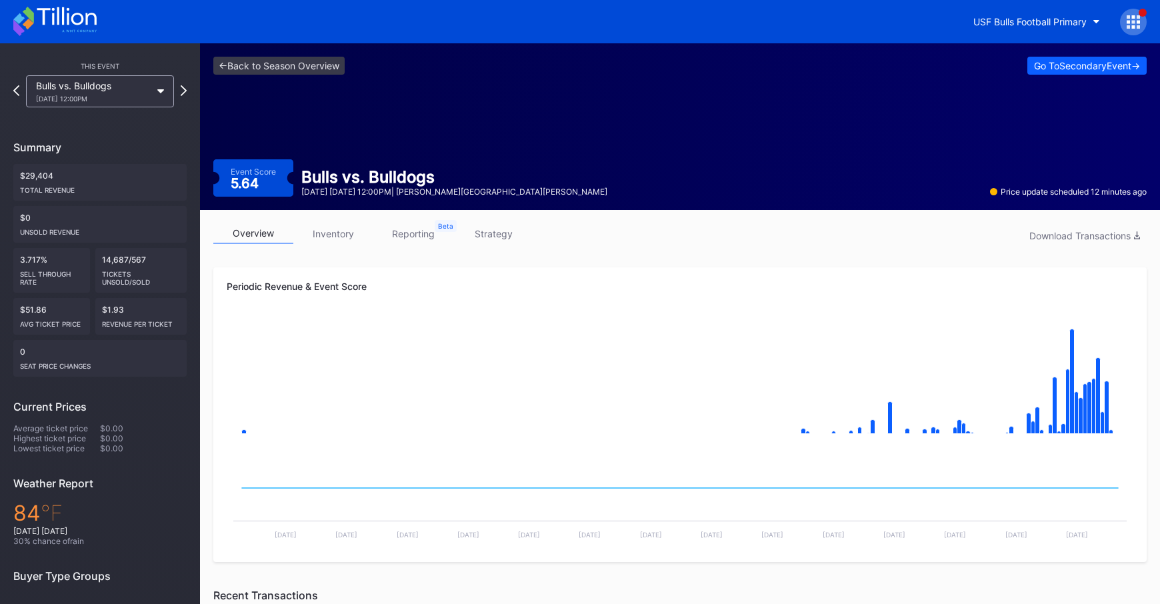
click at [1066, 77] on div "<- Back to Season Overview Go To Secondary Event -> Event Score 5.64 Bulls vs. …" at bounding box center [680, 126] width 960 height 167
click at [1066, 73] on button "Go To Secondary Event ->" at bounding box center [1087, 66] width 119 height 18
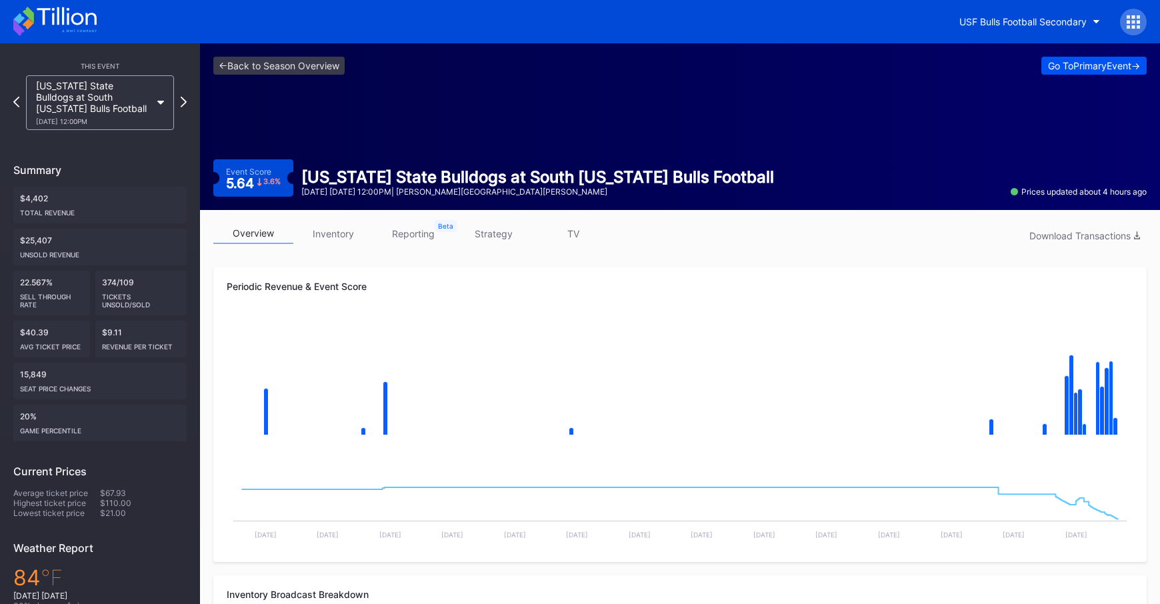
click at [1100, 67] on div "Go To Primary Event ->" at bounding box center [1094, 65] width 92 height 11
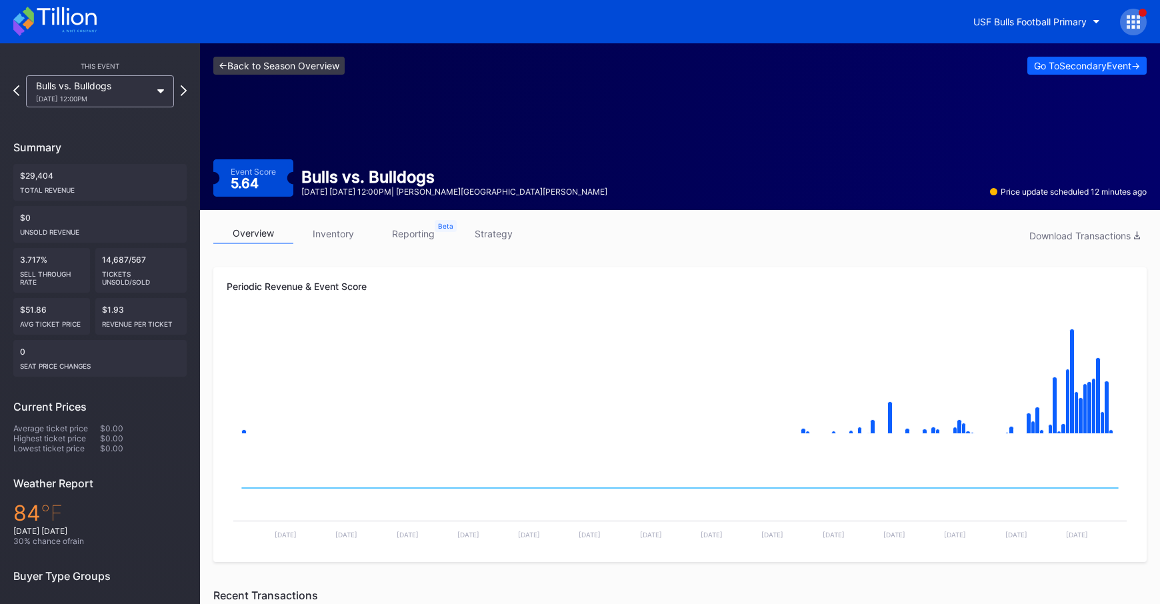
click at [311, 68] on link "<- Back to Season Overview" at bounding box center [278, 66] width 131 height 18
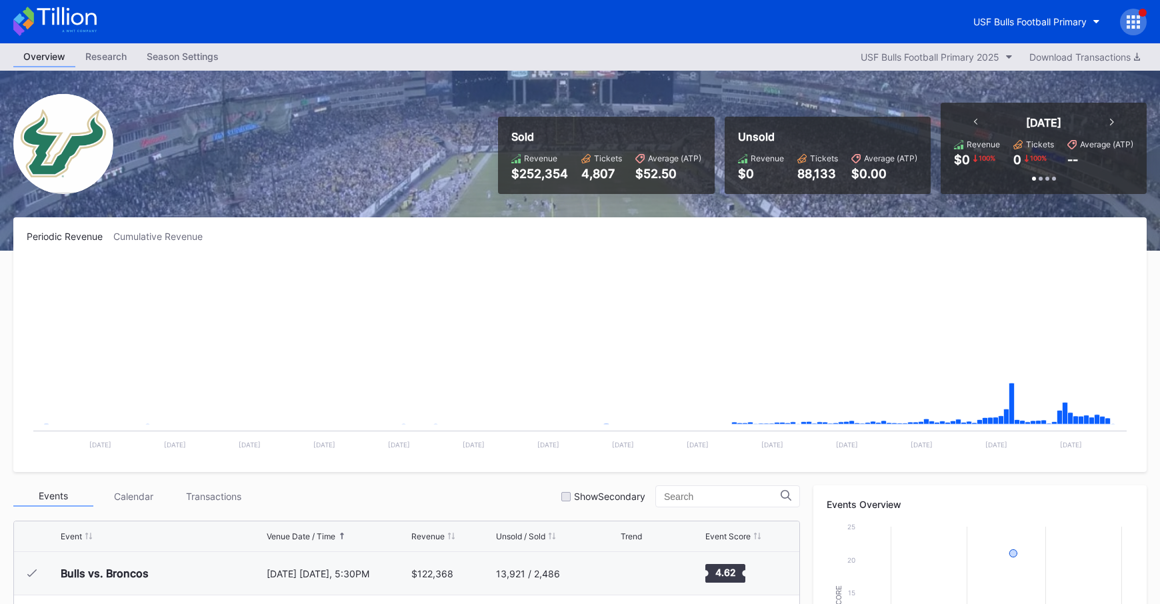
scroll to position [404, 0]
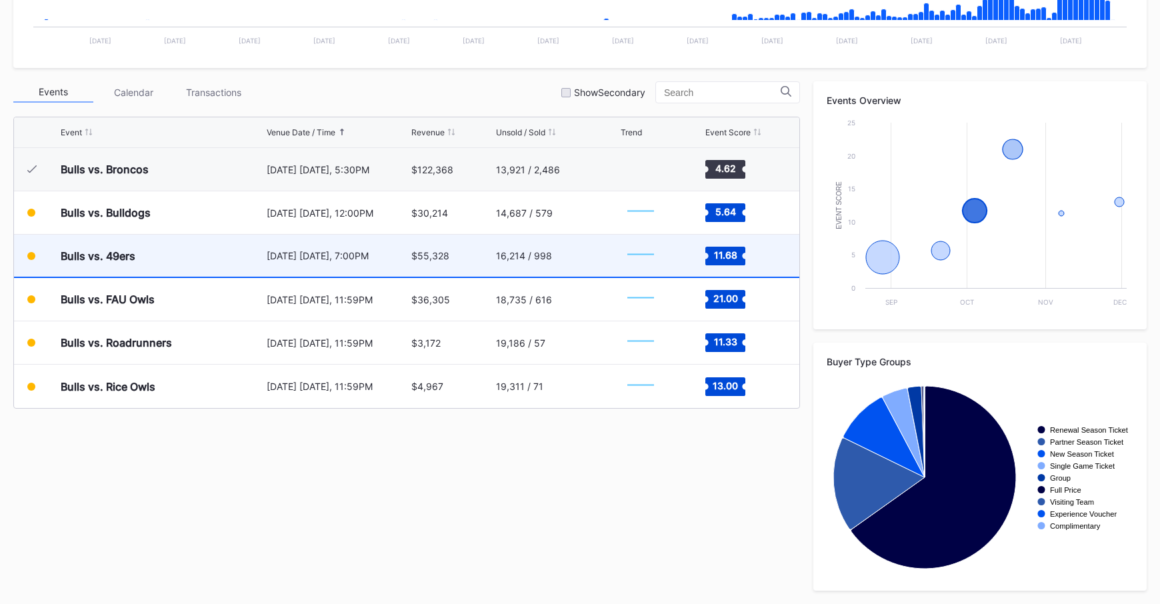
click at [277, 256] on div "[DATE] [DATE], 7:00PM" at bounding box center [338, 255] width 142 height 11
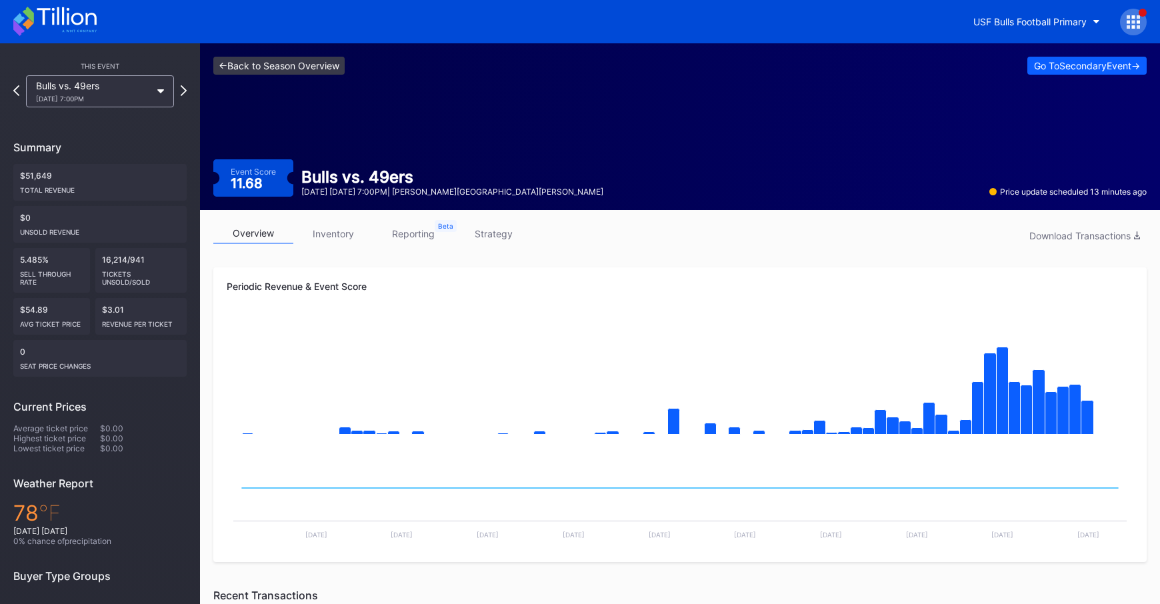
click at [307, 68] on link "<- Back to Season Overview" at bounding box center [278, 66] width 131 height 18
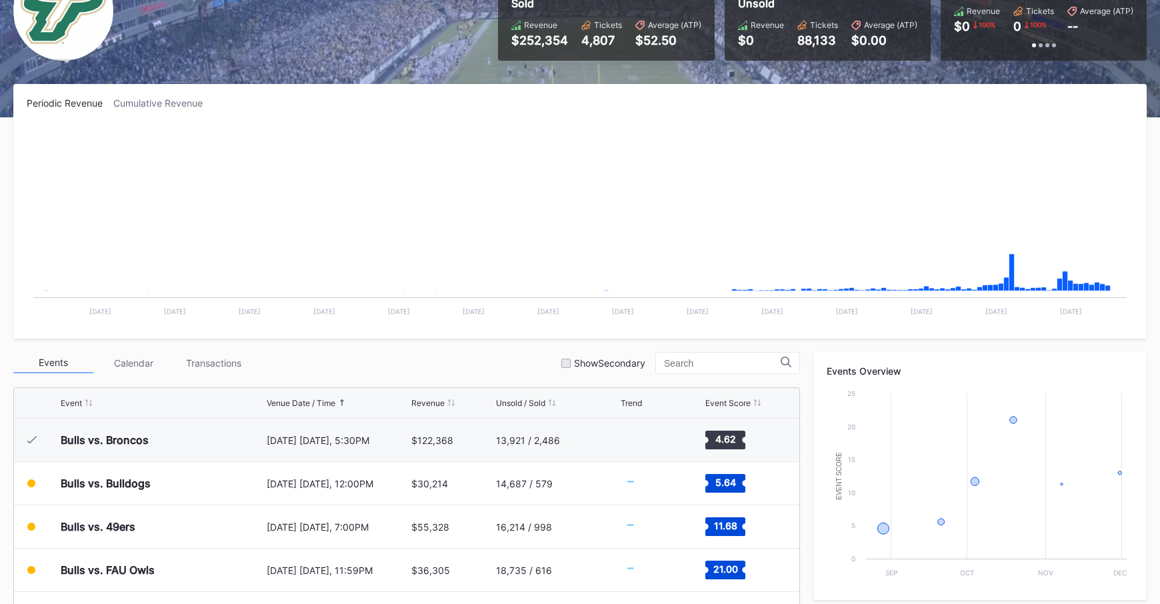
scroll to position [404, 0]
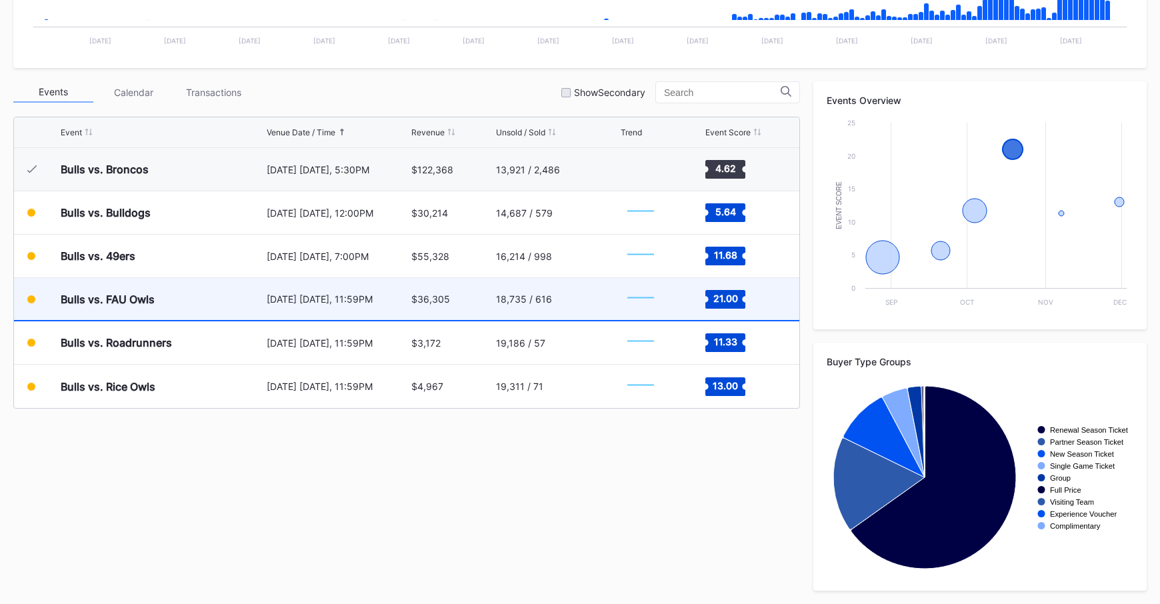
click at [347, 309] on div "[DATE] [DATE], 11:59PM" at bounding box center [338, 299] width 142 height 42
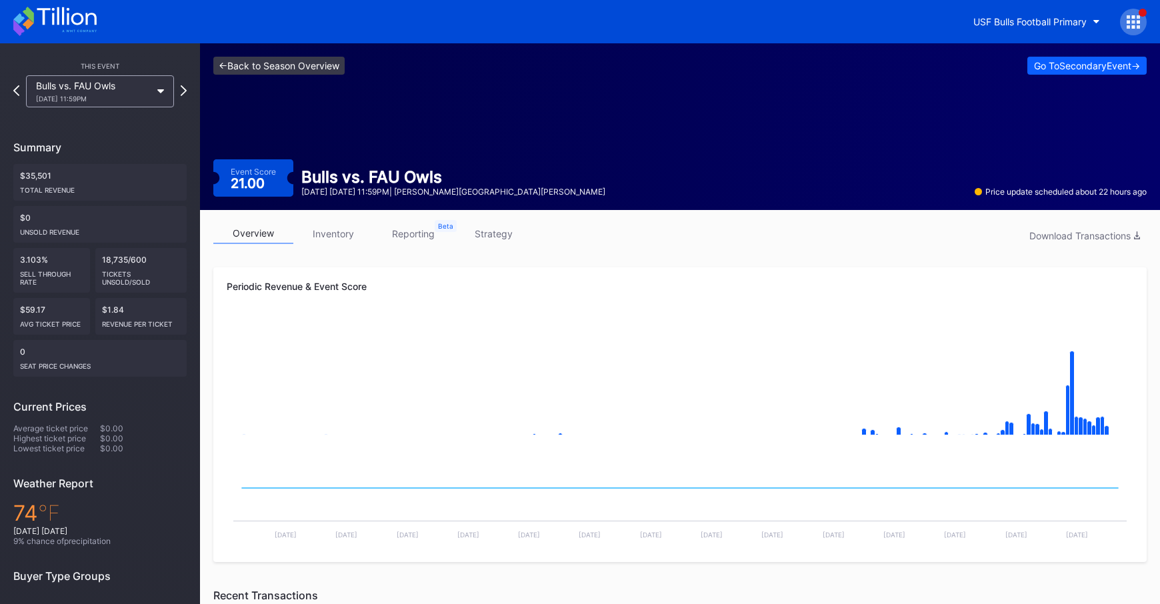
click at [270, 63] on link "<- Back to Season Overview" at bounding box center [278, 66] width 131 height 18
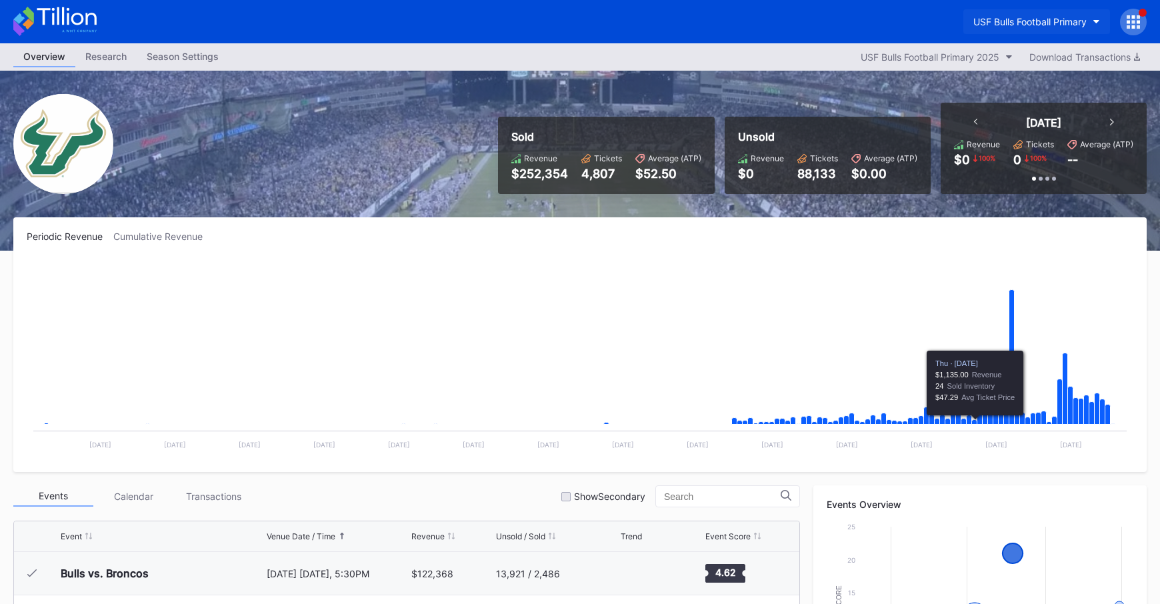
click at [1002, 33] on button "USF Bulls Football Primary" at bounding box center [1037, 21] width 147 height 25
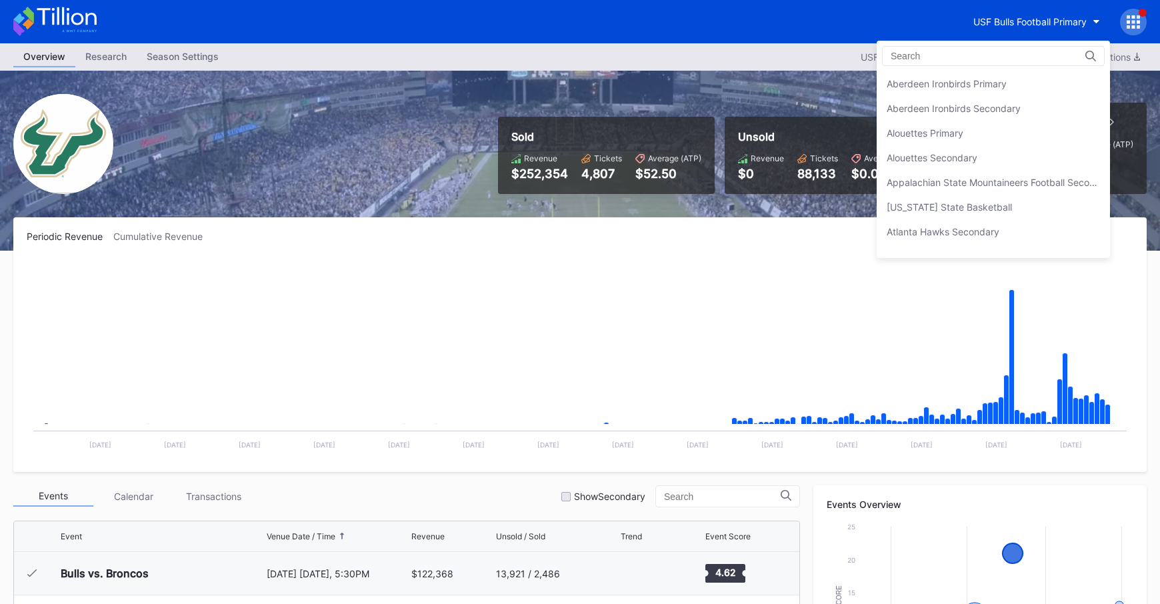
scroll to position [4466, 0]
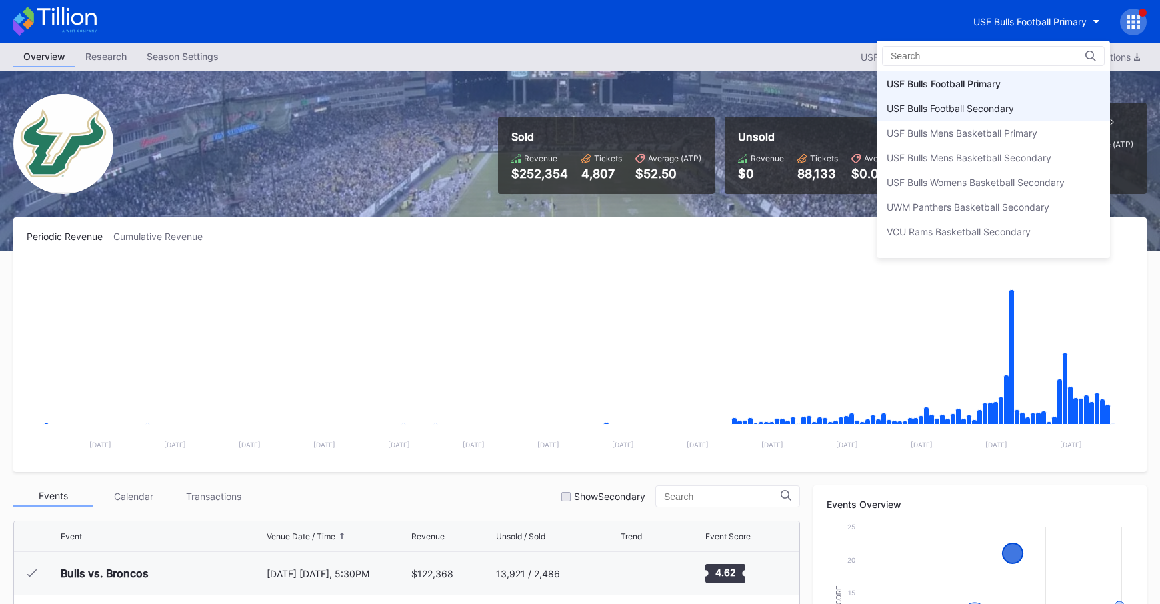
click at [1007, 110] on div "USF Bulls Football Secondary" at bounding box center [950, 108] width 127 height 11
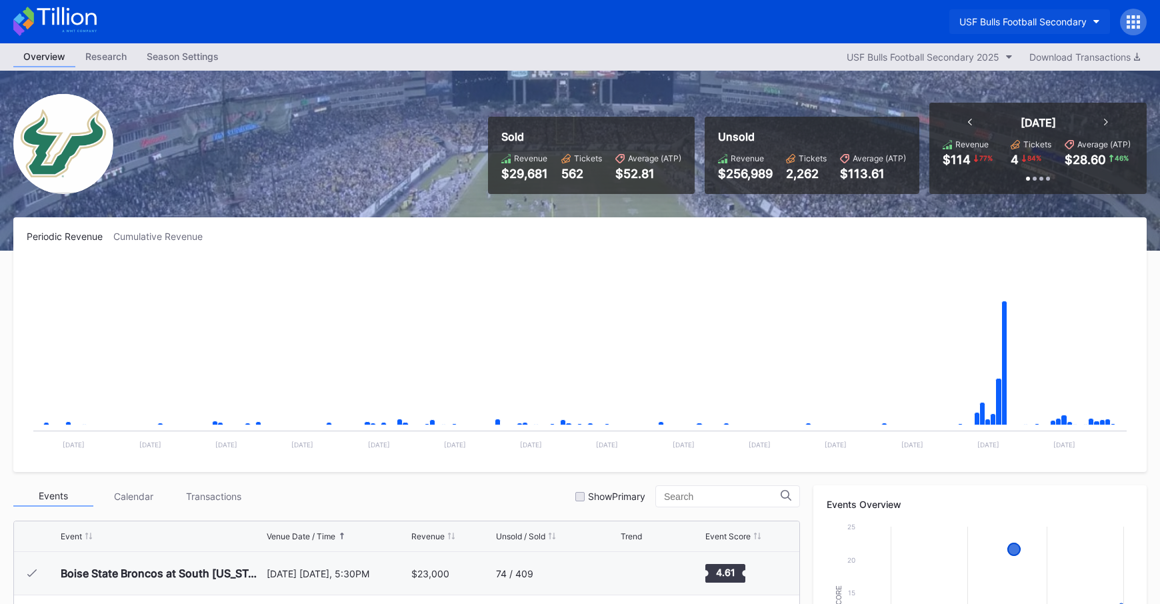
click at [1021, 21] on div "USF Bulls Football Secondary" at bounding box center [1023, 21] width 127 height 11
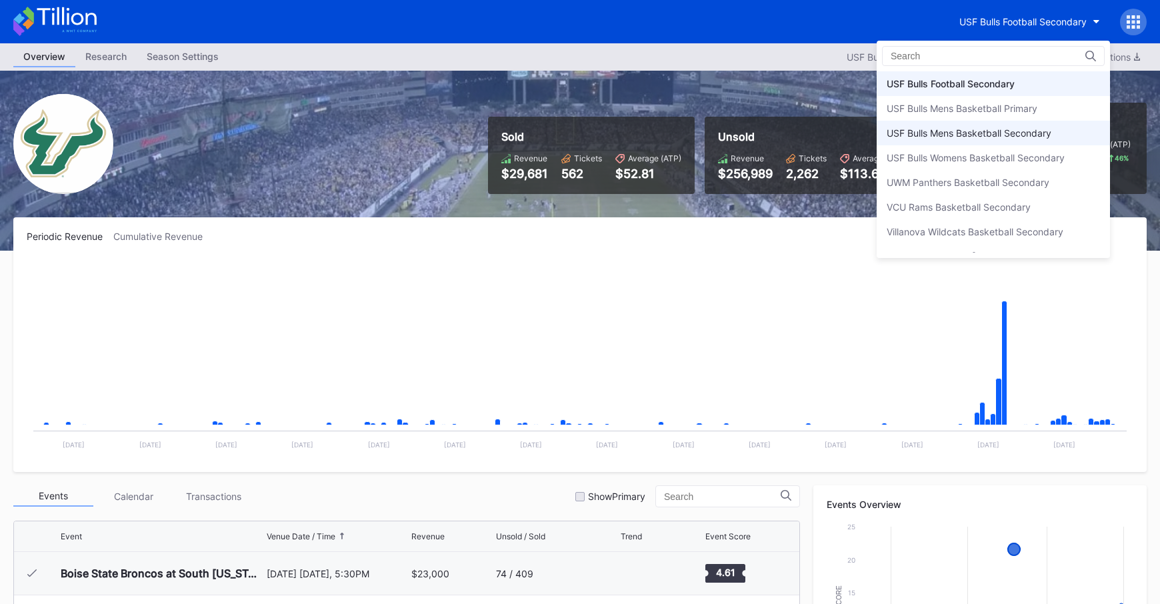
scroll to position [4442, 0]
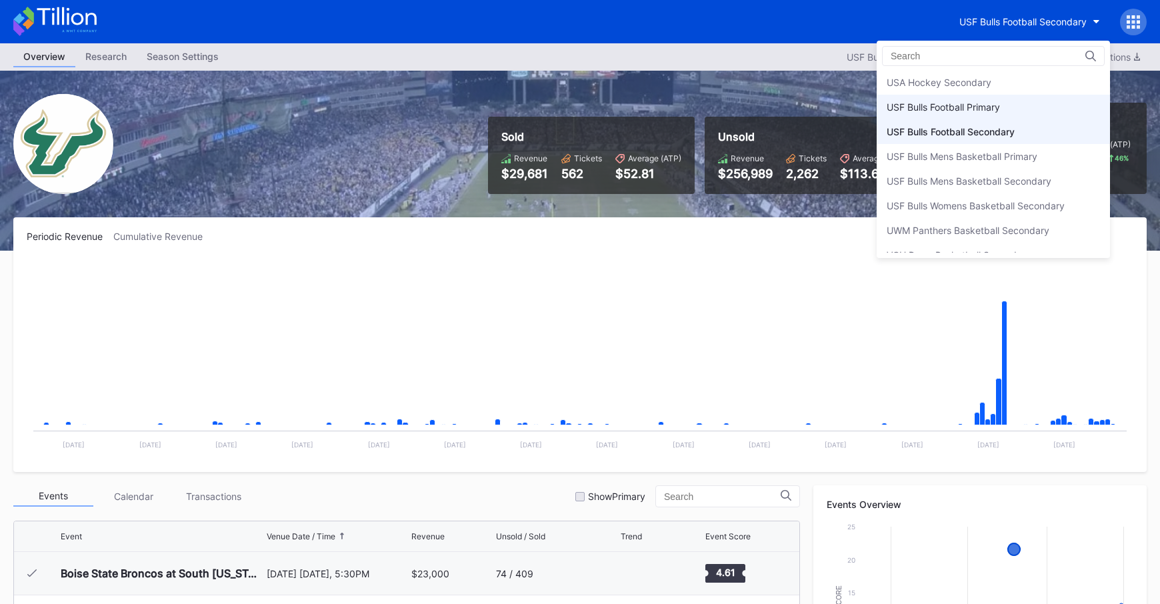
click at [1005, 108] on div "USF Bulls Football Primary" at bounding box center [993, 107] width 233 height 25
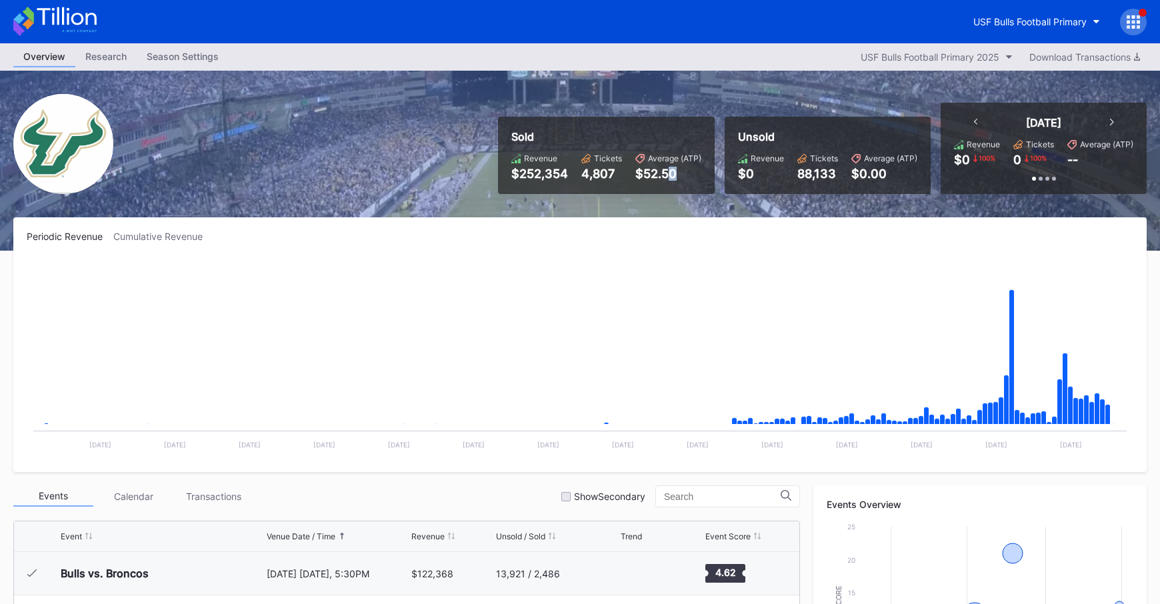
drag, startPoint x: 659, startPoint y: 180, endPoint x: 668, endPoint y: 179, distance: 9.4
click at [668, 179] on div "Sold Revenue $252,354 Tickets 4,807 Average (ATP) $52.50" at bounding box center [606, 155] width 217 height 77
drag, startPoint x: 668, startPoint y: 179, endPoint x: 661, endPoint y: 179, distance: 7.3
click at [667, 179] on div "$52.50" at bounding box center [668, 174] width 66 height 14
click at [648, 179] on div "$52.50" at bounding box center [668, 174] width 66 height 14
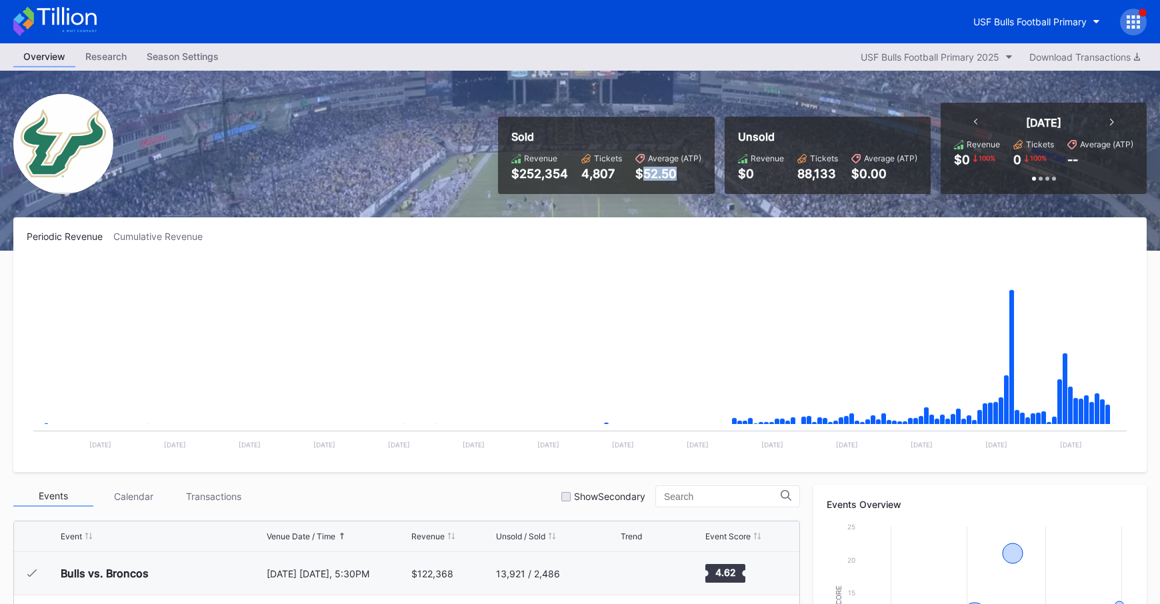
click at [648, 179] on div "$52.50" at bounding box center [668, 174] width 66 height 14
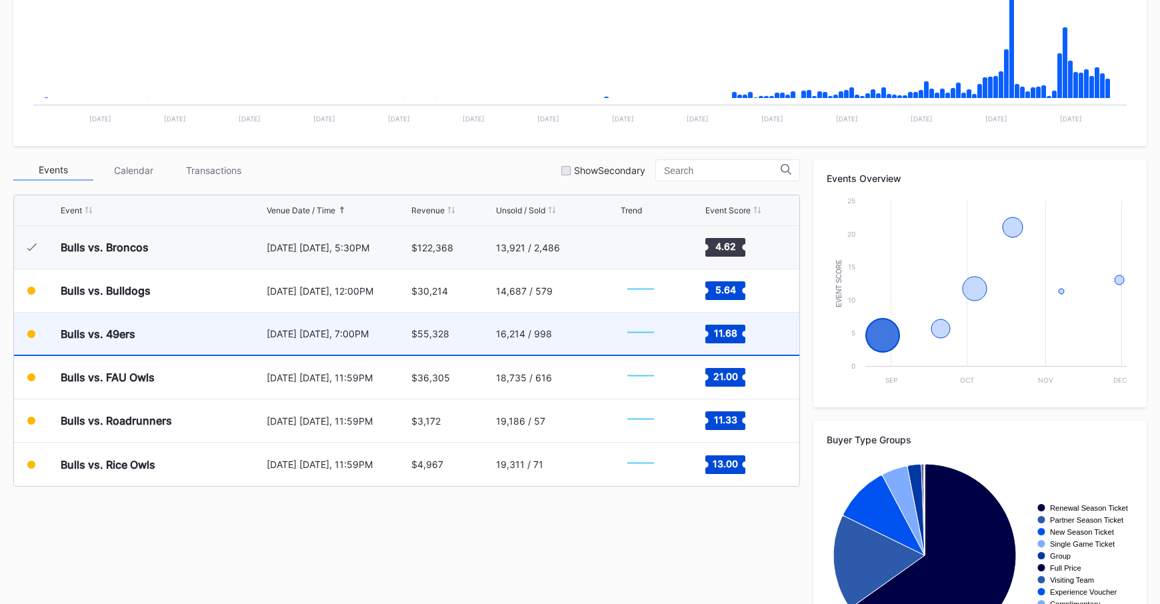
scroll to position [337, 0]
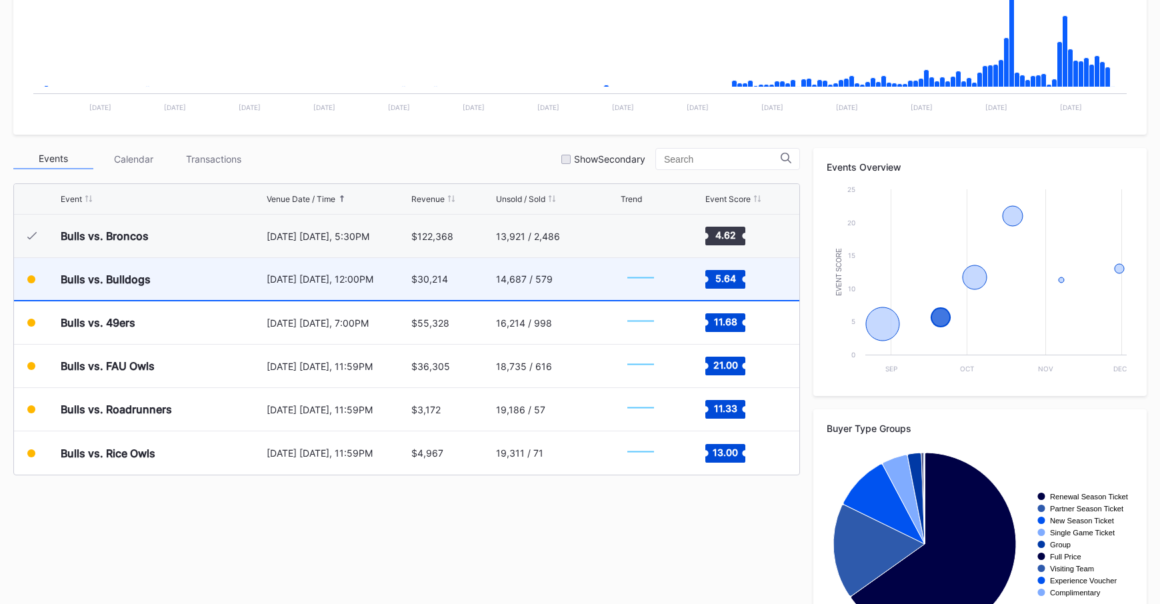
click at [552, 293] on div "14,687 / 579" at bounding box center [556, 279] width 121 height 42
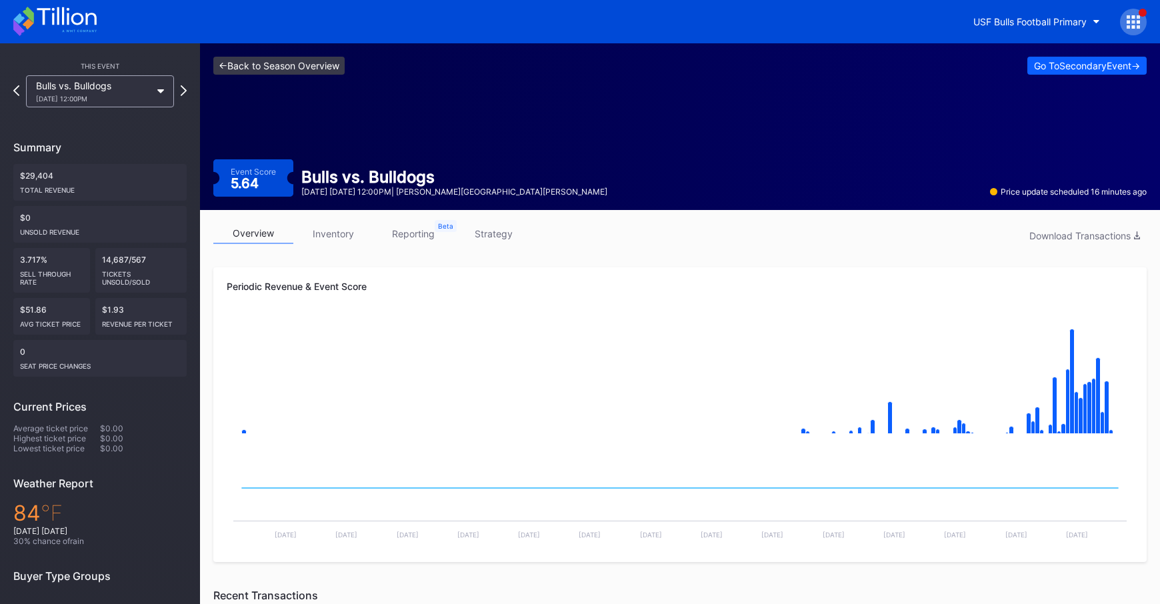
click at [331, 59] on link "<- Back to Season Overview" at bounding box center [278, 66] width 131 height 18
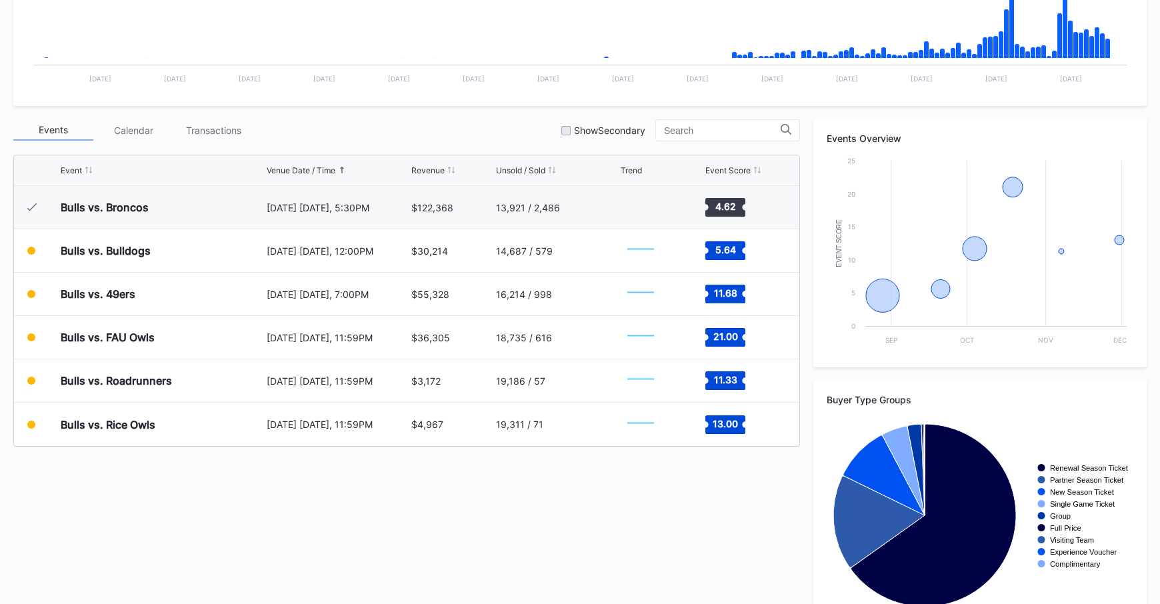
scroll to position [404, 0]
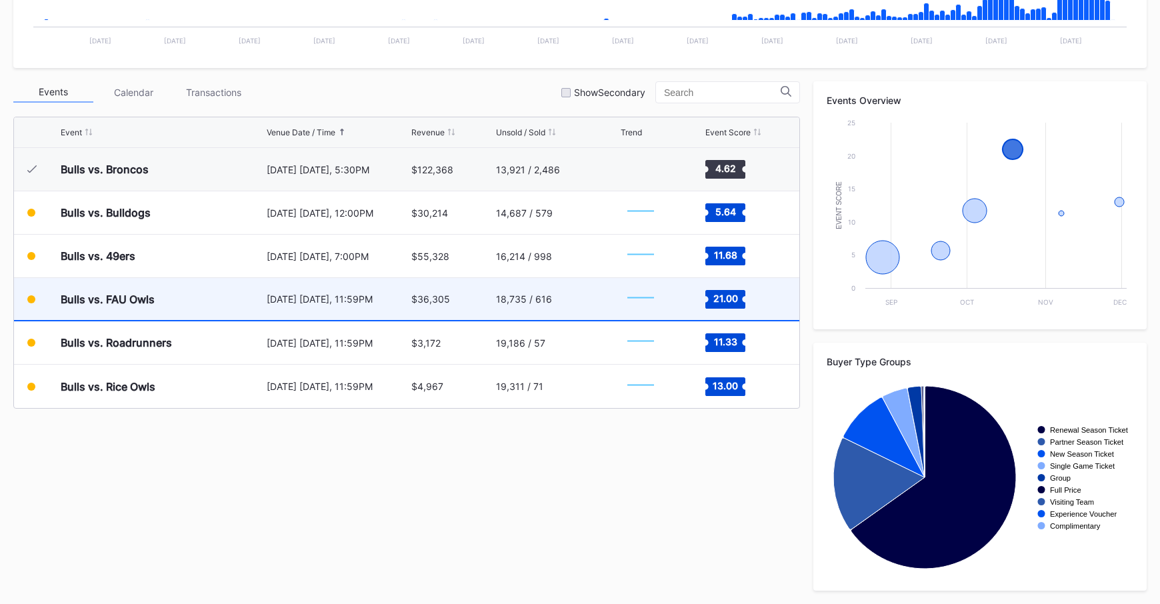
click at [379, 311] on div "October 18 Saturday, 11:59PM" at bounding box center [338, 299] width 142 height 42
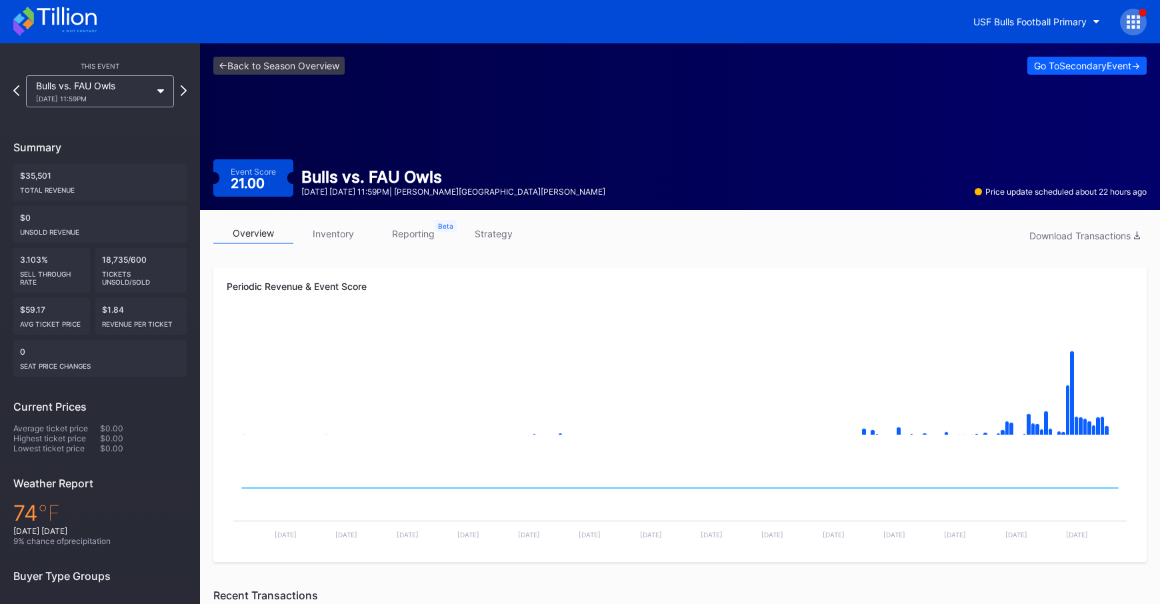
drag, startPoint x: 386, startPoint y: 193, endPoint x: 407, endPoint y: 195, distance: 20.7
click at [407, 195] on div "October 18 Saturday 11:59PM | Raymond James Stadium" at bounding box center [453, 192] width 304 height 10
click at [288, 64] on link "<- Back to Season Overview" at bounding box center [278, 66] width 131 height 18
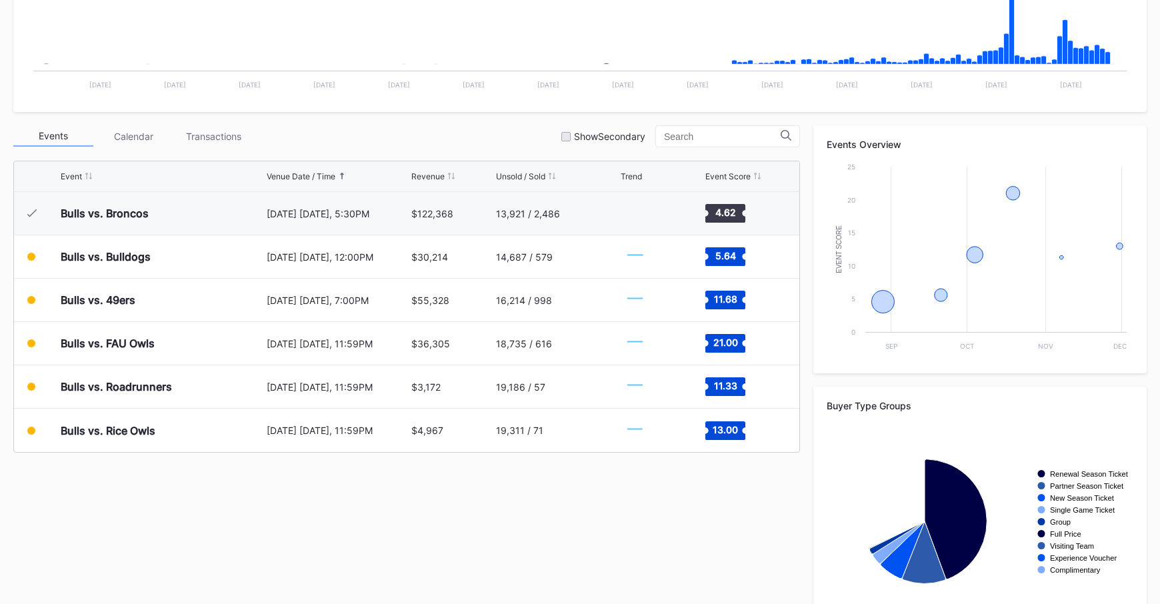
scroll to position [404, 0]
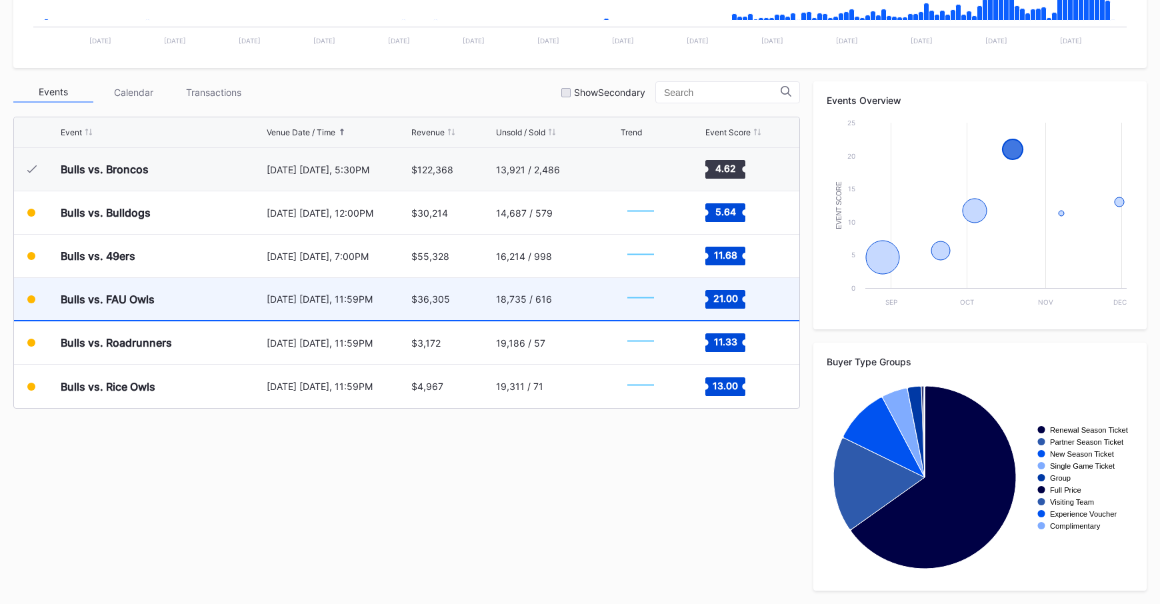
drag, startPoint x: 363, startPoint y: 302, endPoint x: 398, endPoint y: 305, distance: 34.8
click at [398, 305] on div "October 18 Saturday, 11:59PM" at bounding box center [338, 299] width 142 height 42
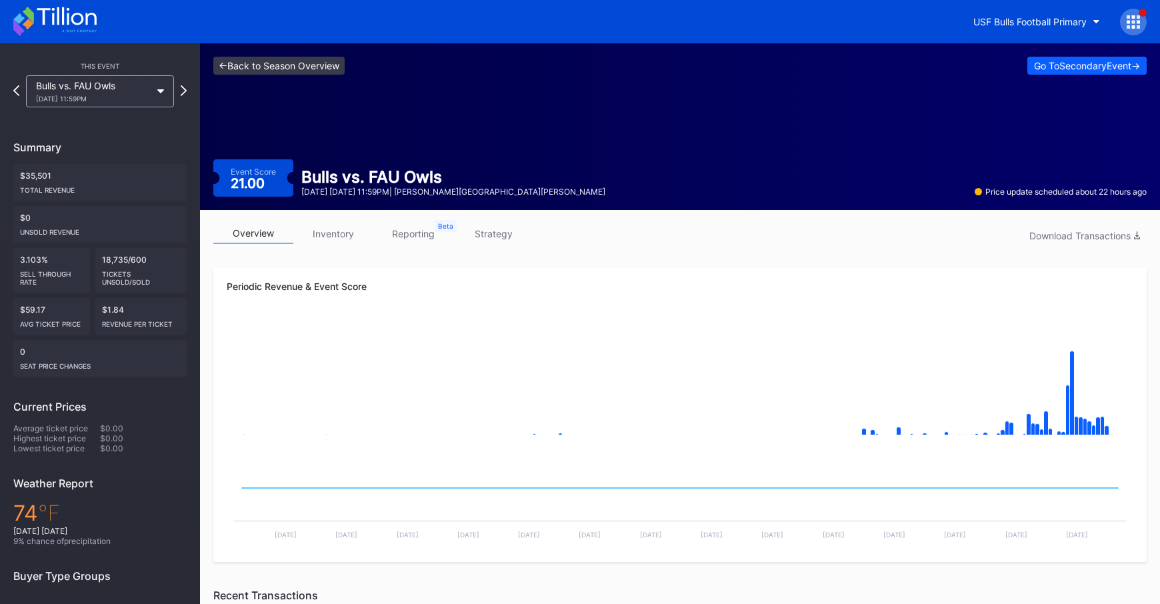
click at [302, 65] on link "<- Back to Season Overview" at bounding box center [278, 66] width 131 height 18
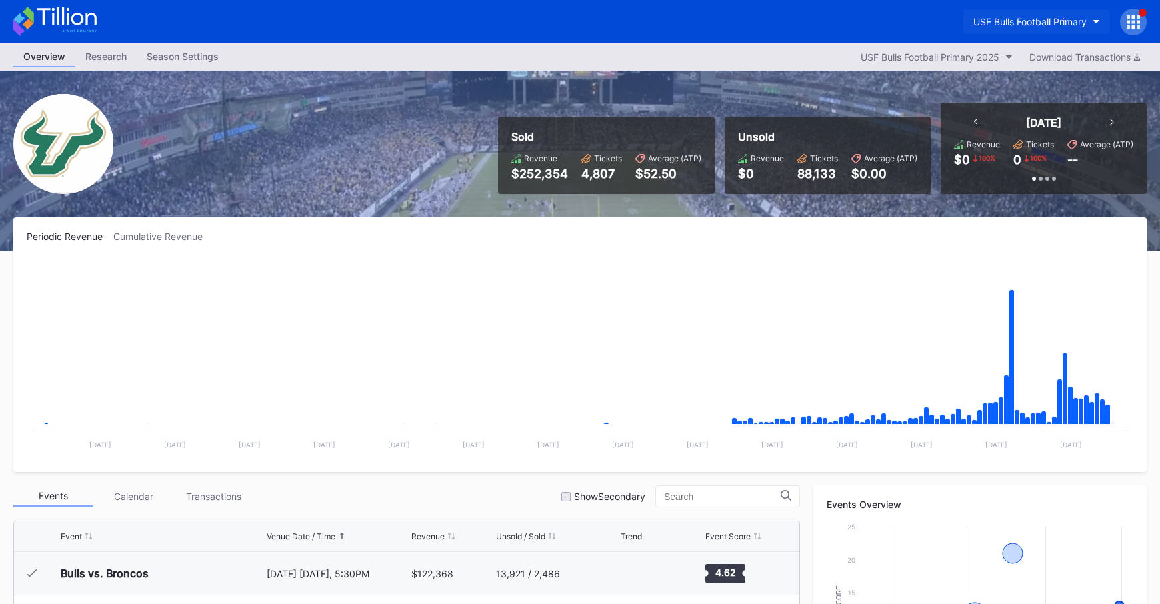
click at [1018, 16] on div "USF Bulls Football Primary" at bounding box center [1030, 21] width 113 height 11
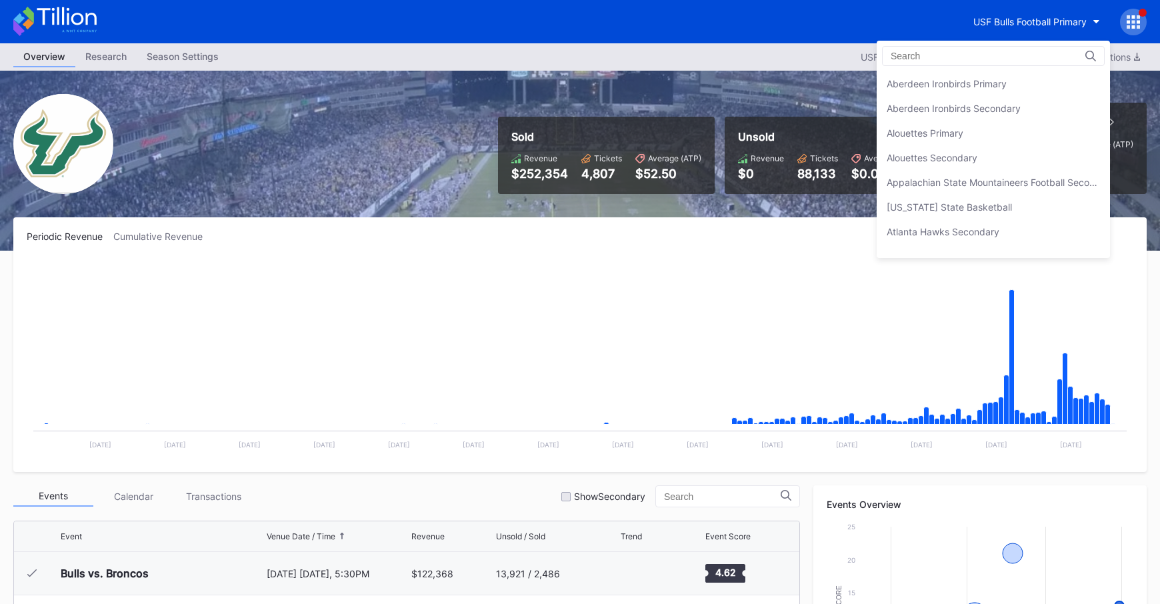
scroll to position [4466, 0]
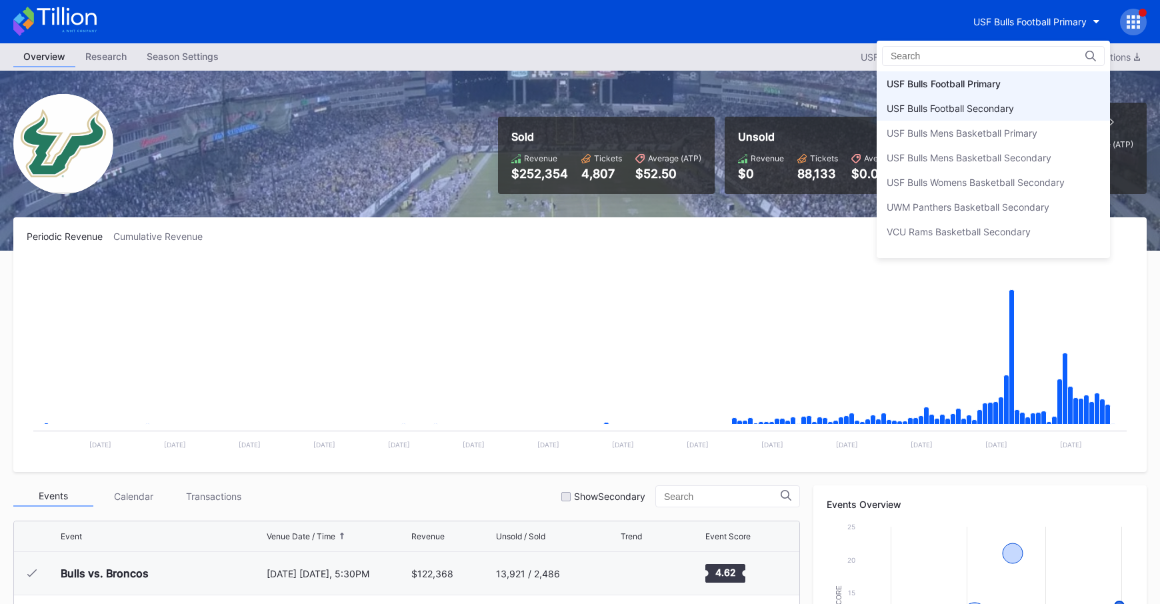
click at [1018, 119] on div "USF Bulls Football Secondary" at bounding box center [993, 108] width 233 height 25
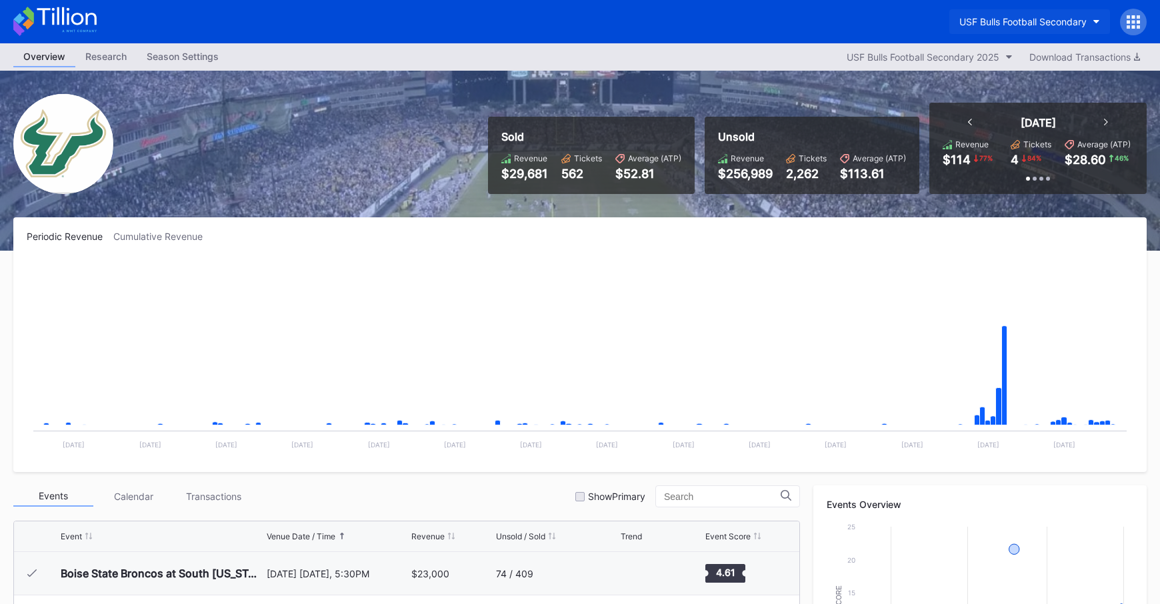
click at [1016, 15] on button "USF Bulls Football Secondary" at bounding box center [1030, 21] width 161 height 25
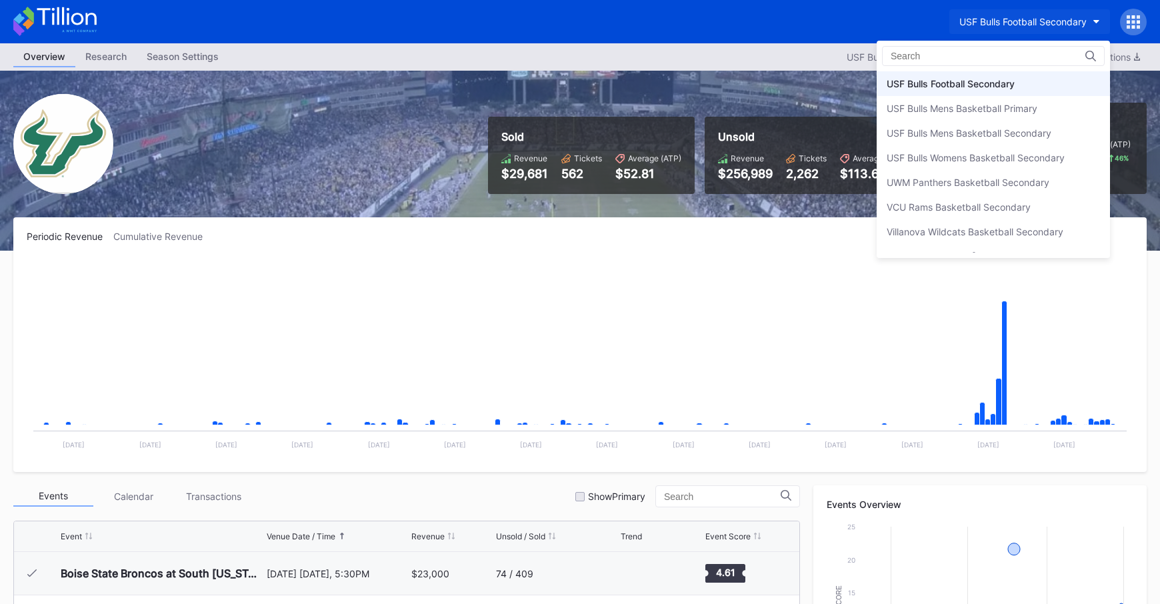
scroll to position [4470, 0]
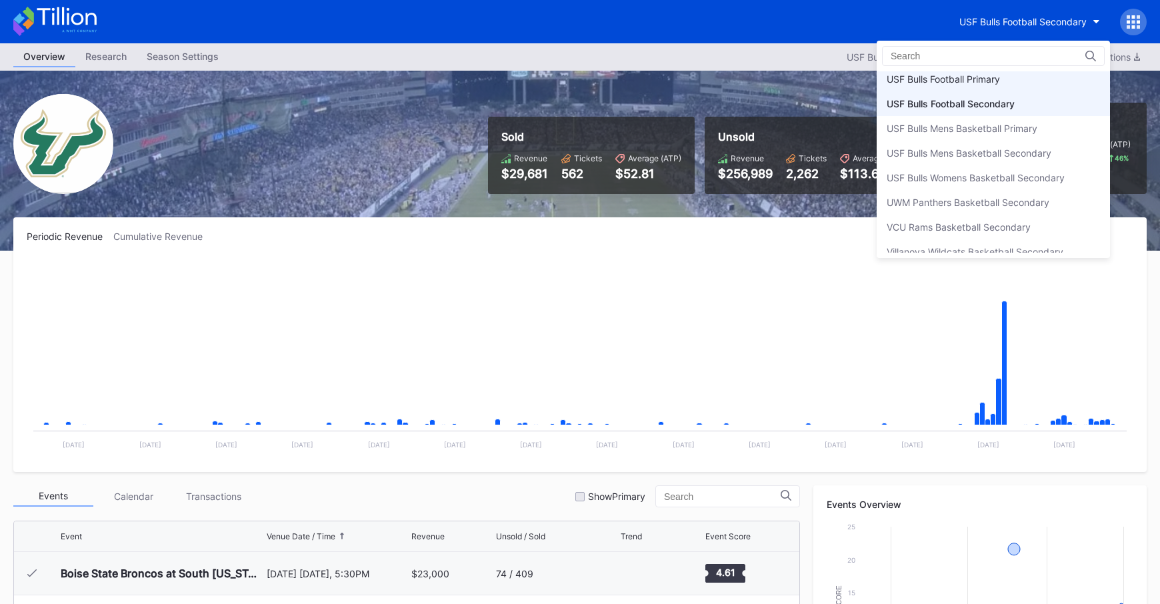
click at [994, 83] on div "USF Bulls Football Primary" at bounding box center [943, 78] width 113 height 11
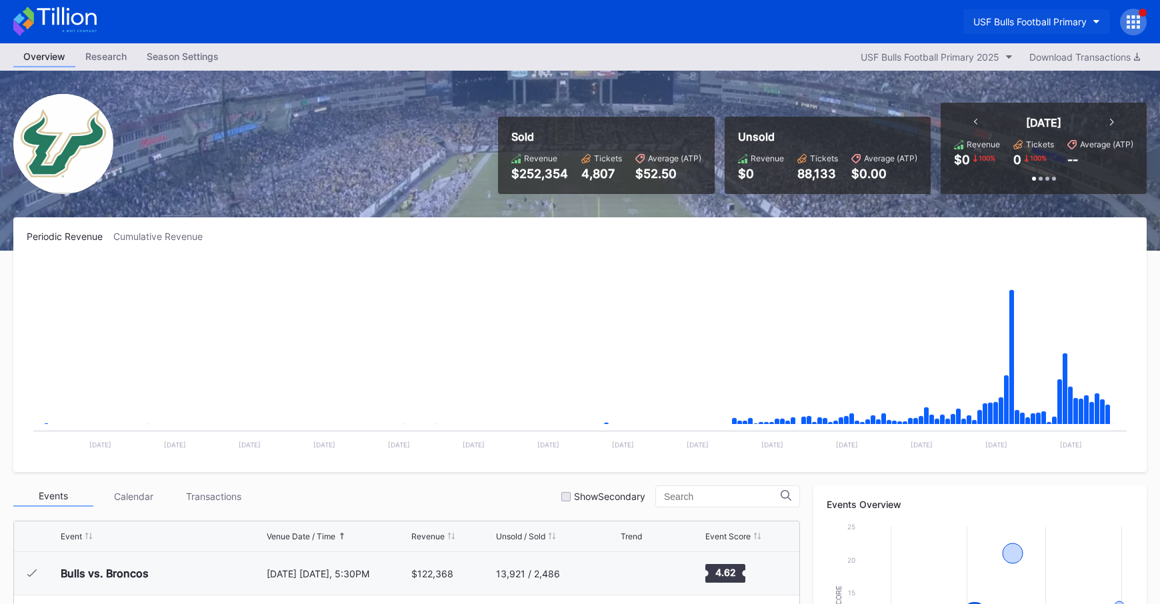
click at [1008, 20] on div "USF Bulls Football Primary" at bounding box center [1030, 21] width 113 height 11
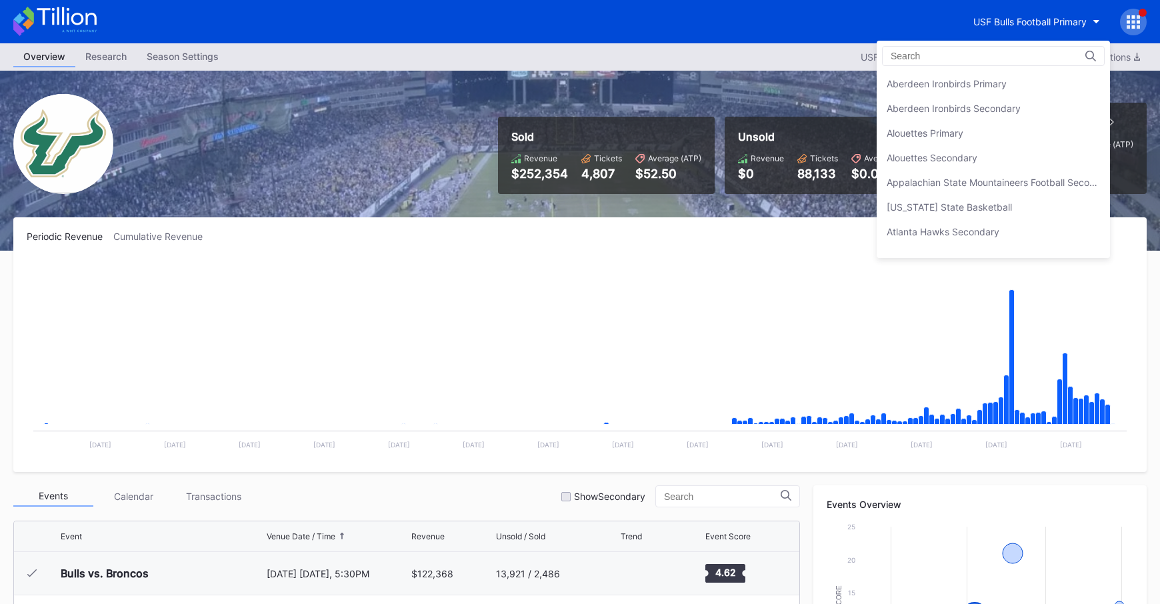
scroll to position [4466, 0]
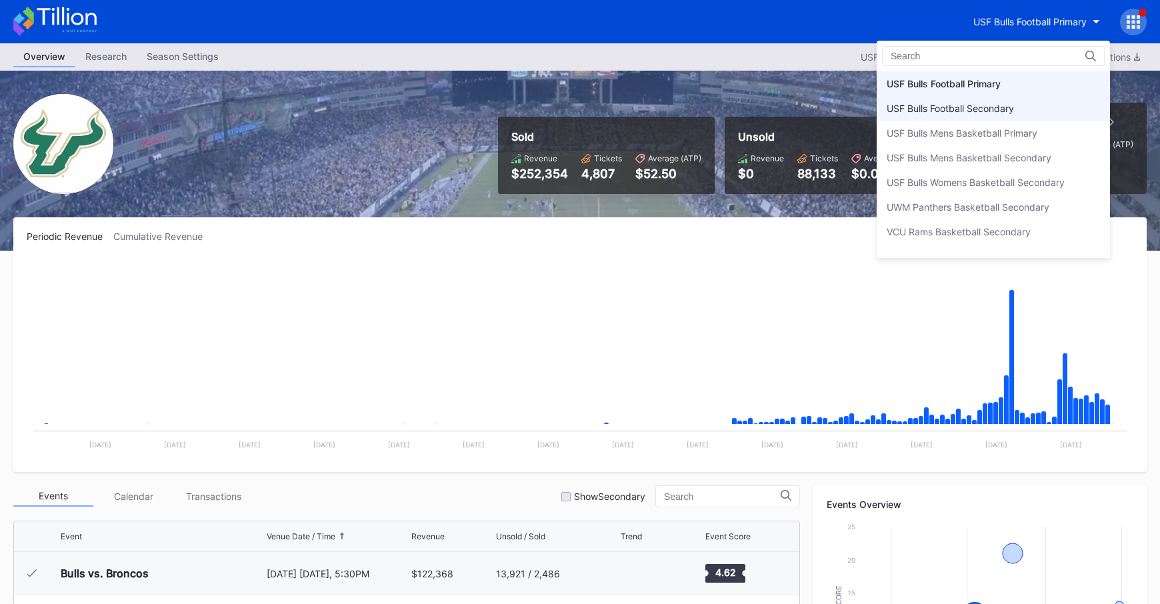
click at [1021, 113] on div "USF Bulls Football Secondary" at bounding box center [993, 108] width 233 height 25
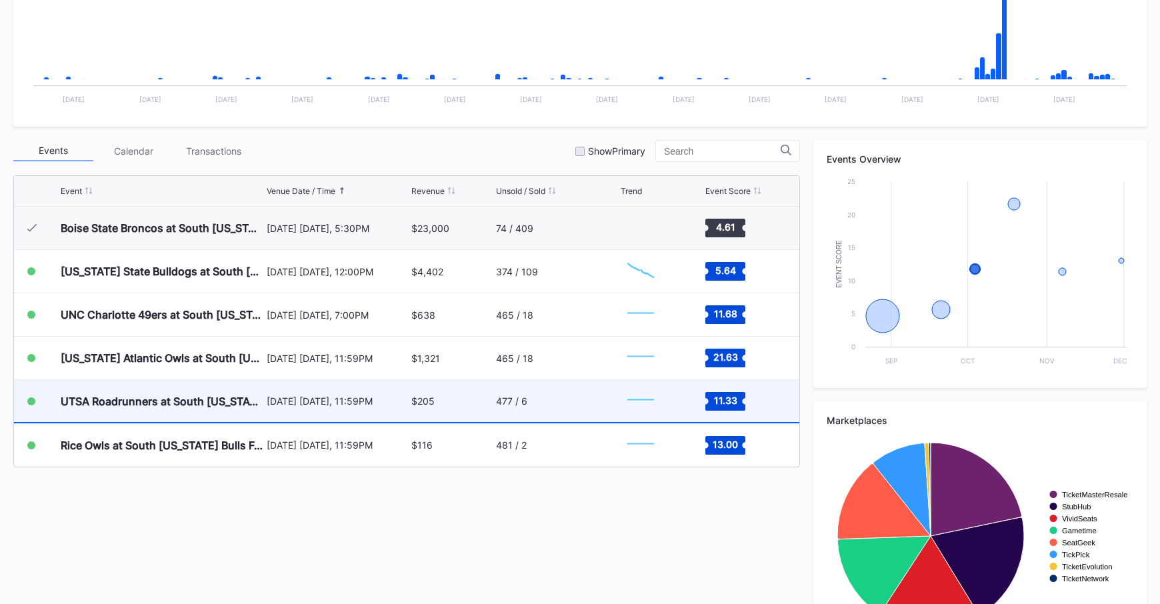
scroll to position [404, 0]
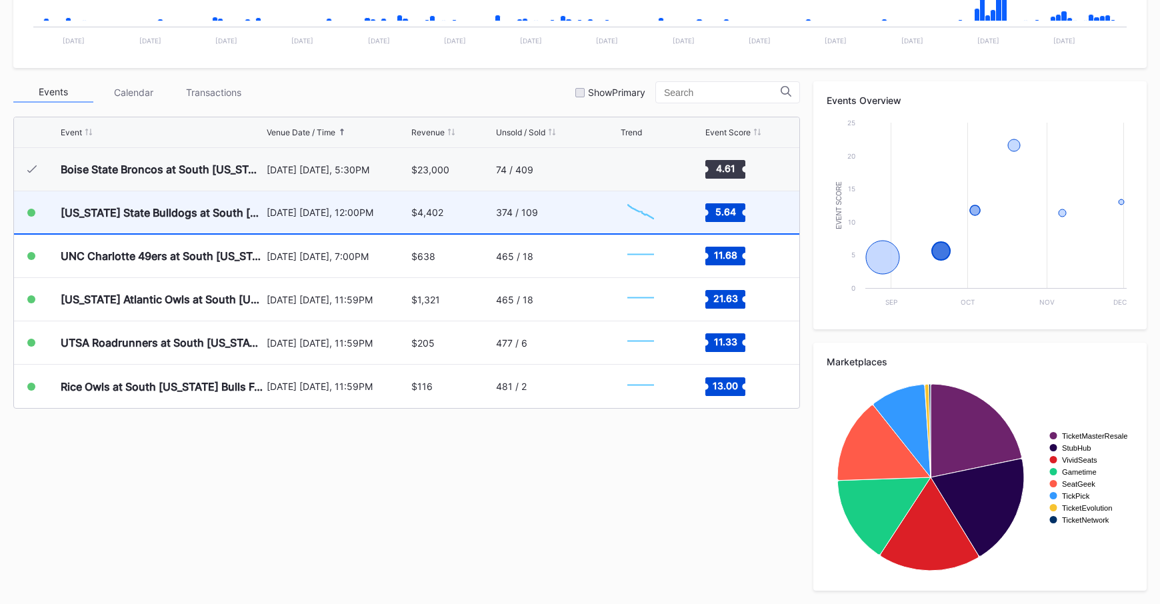
click at [410, 226] on div "South Carolina State Bulldogs at South Florida Bulls Football September 20 Satu…" at bounding box center [407, 212] width 786 height 43
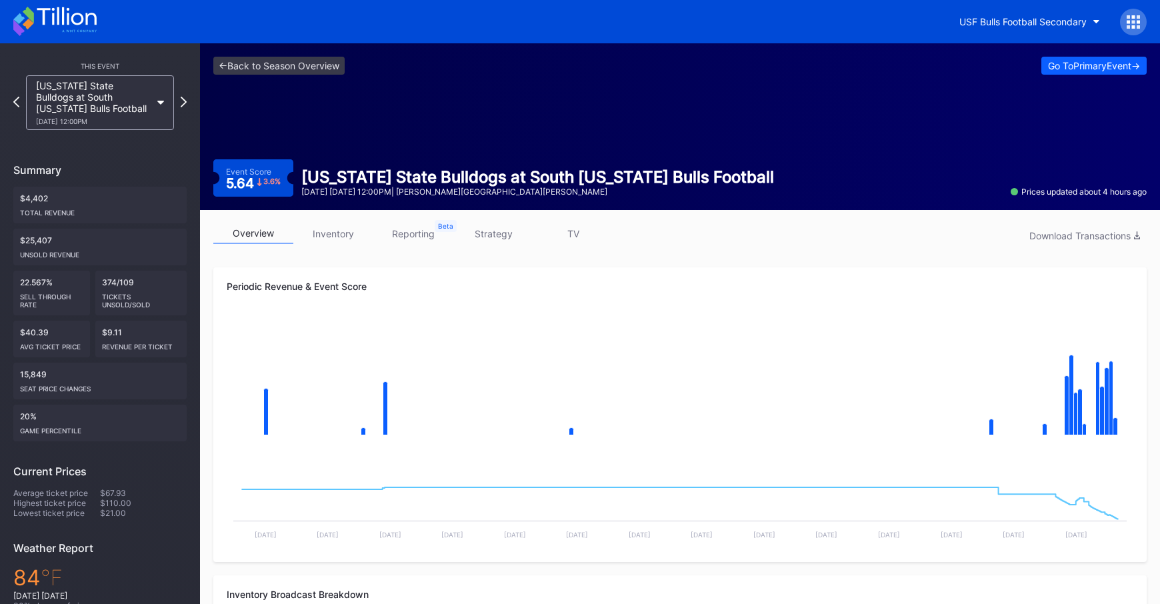
click at [1130, 21] on icon at bounding box center [1133, 21] width 13 height 13
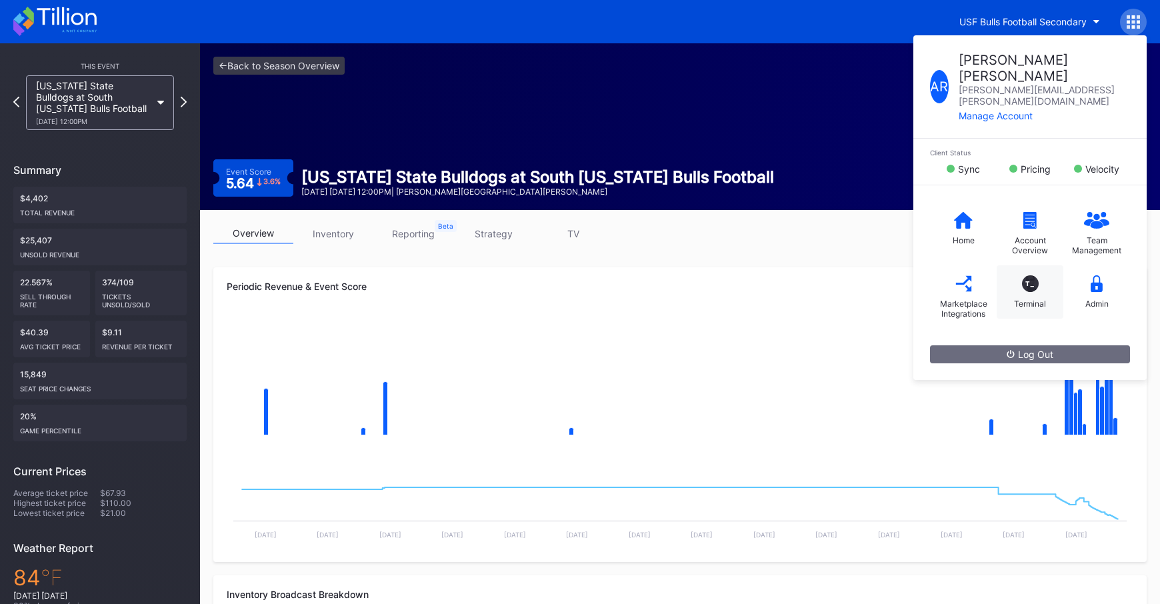
click at [1022, 275] on div "T_" at bounding box center [1030, 283] width 17 height 17
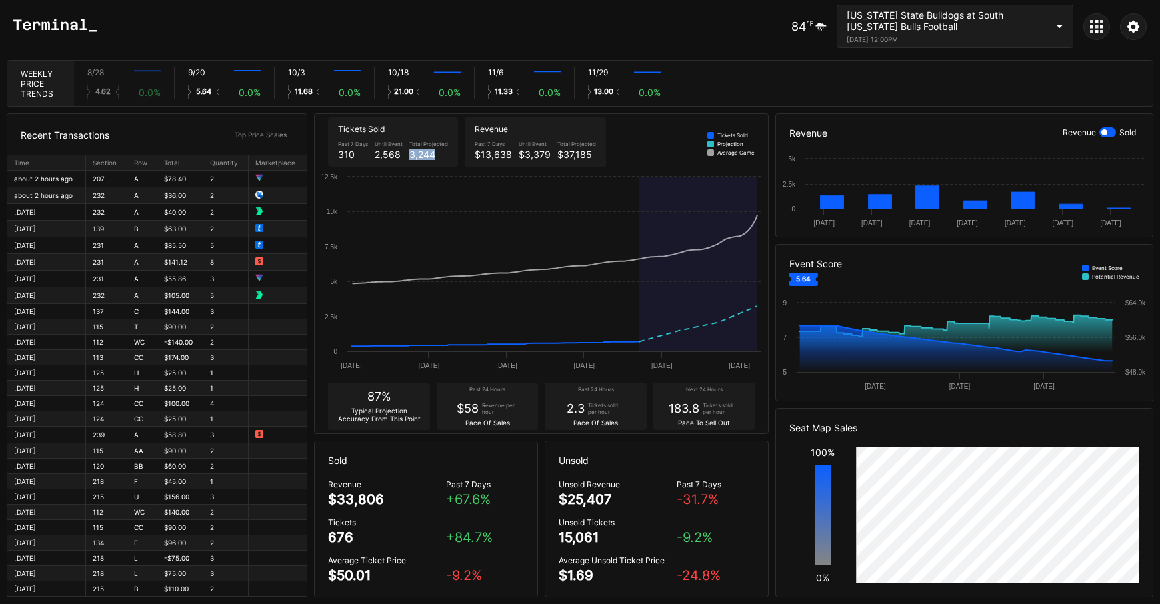
drag, startPoint x: 408, startPoint y: 157, endPoint x: 441, endPoint y: 157, distance: 33.3
click at [439, 157] on div "3,244" at bounding box center [428, 154] width 39 height 11
click at [989, 29] on div "South Carolina State Bulldogs at South Florida Bulls Football" at bounding box center [947, 20] width 200 height 23
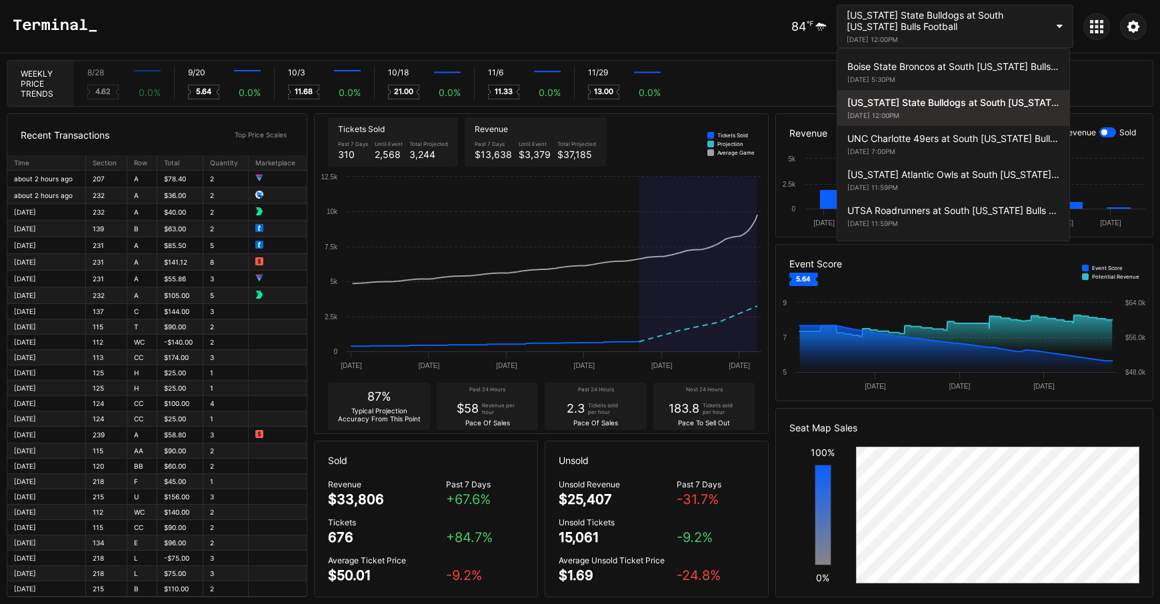
scroll to position [35, 0]
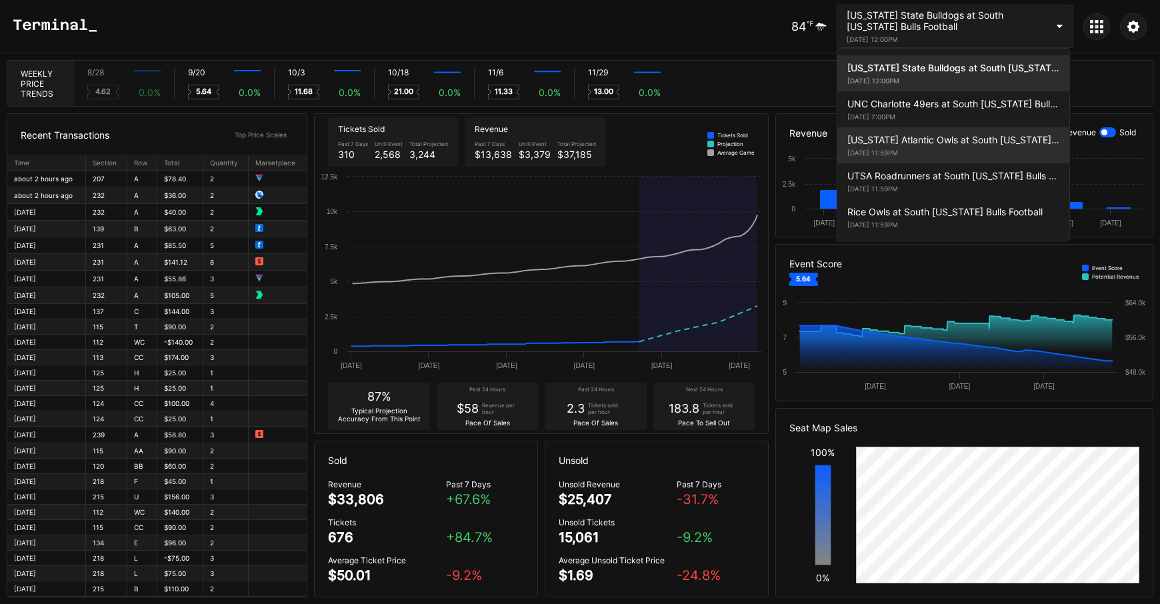
click at [978, 149] on div "October 18, 2025 11:59PM" at bounding box center [954, 153] width 212 height 8
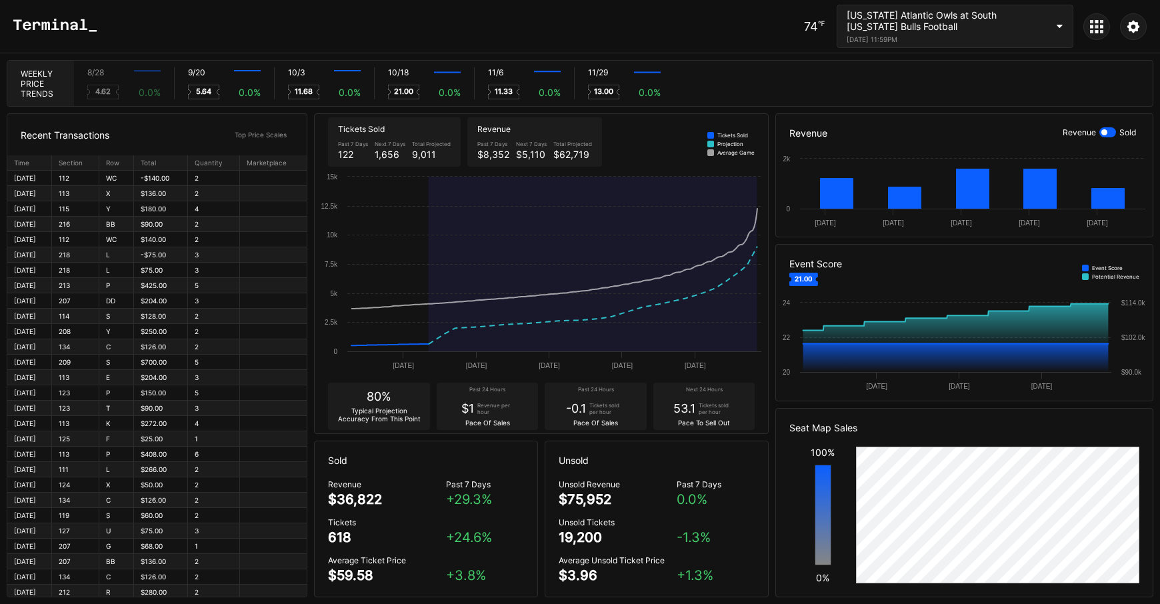
click at [1101, 34] on div at bounding box center [1097, 26] width 27 height 27
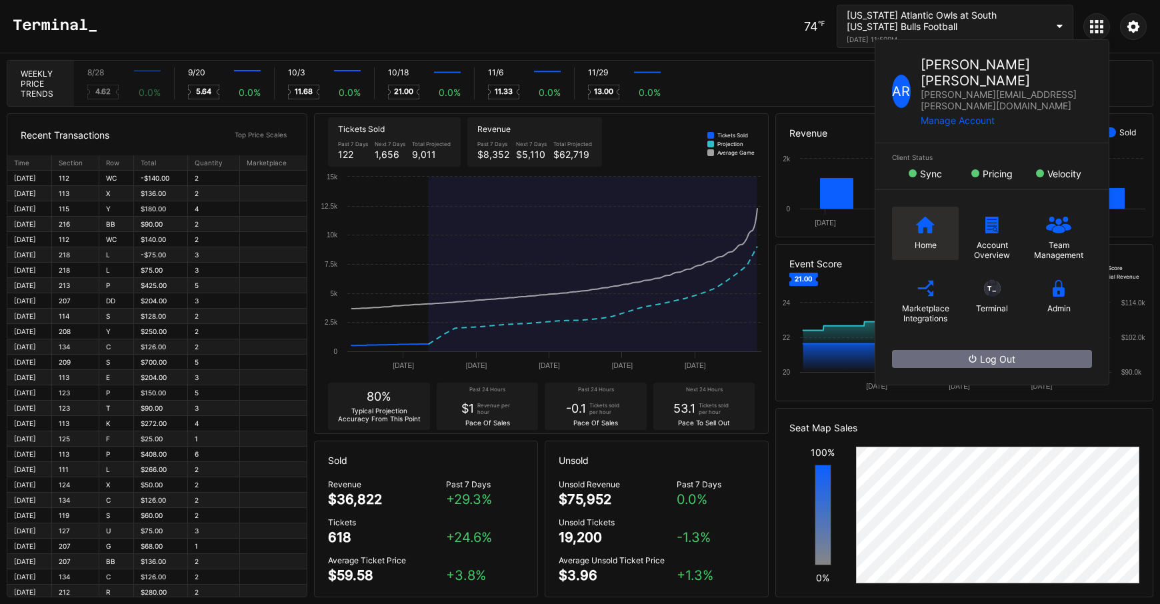
click at [896, 220] on div "Home" at bounding box center [925, 233] width 67 height 53
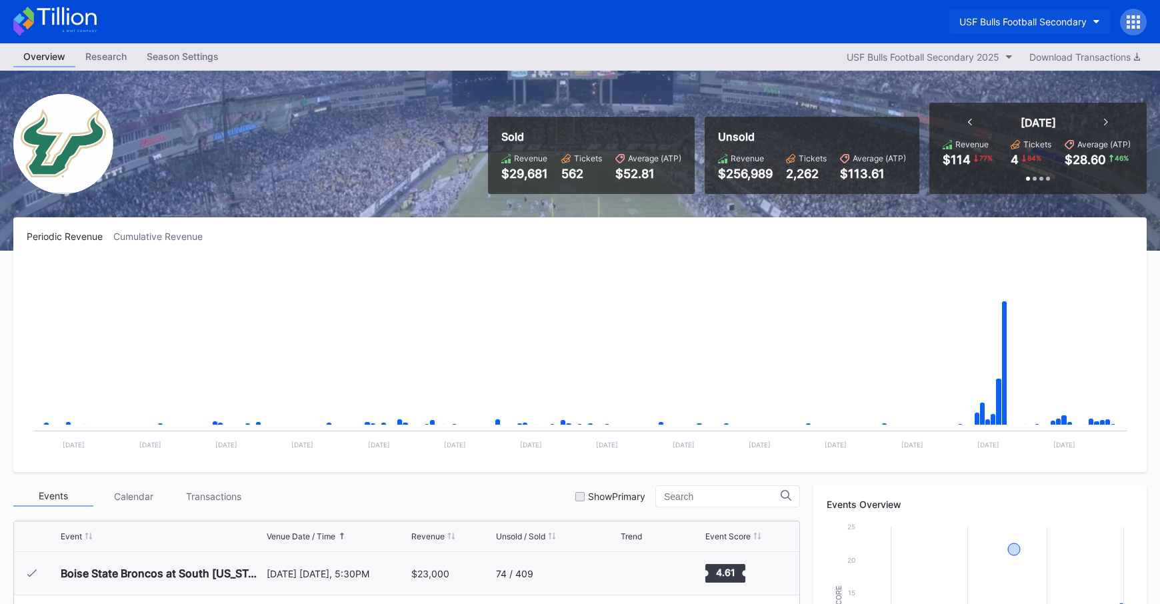
click at [1047, 13] on button "USF Bulls Football Secondary" at bounding box center [1030, 21] width 161 height 25
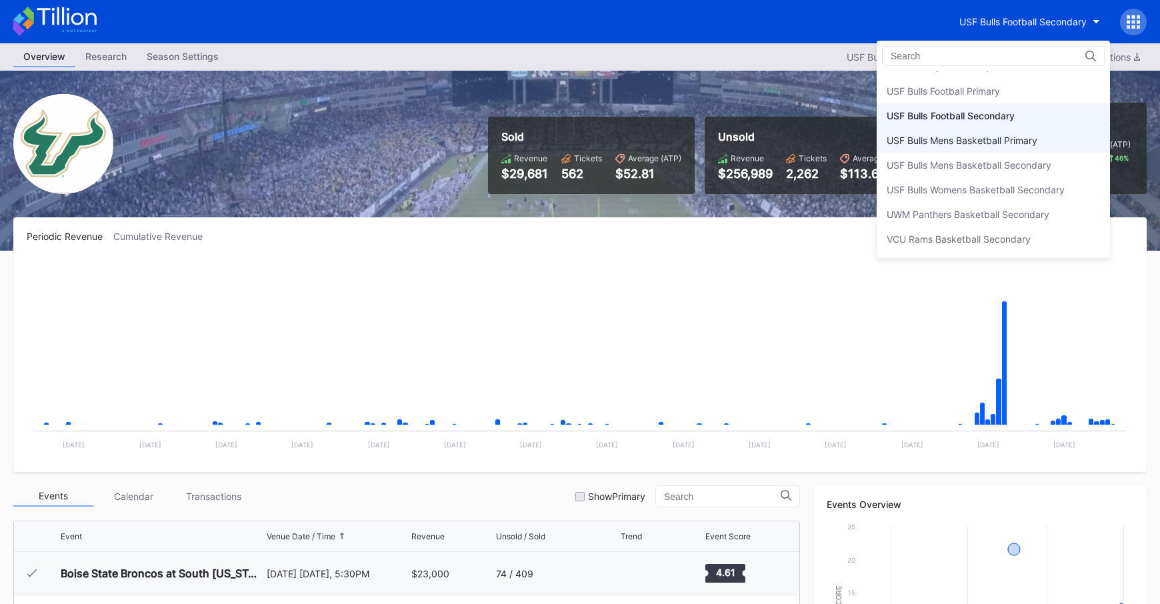
scroll to position [4456, 0]
click at [1034, 95] on div "USF Bulls Football Primary" at bounding box center [993, 93] width 233 height 25
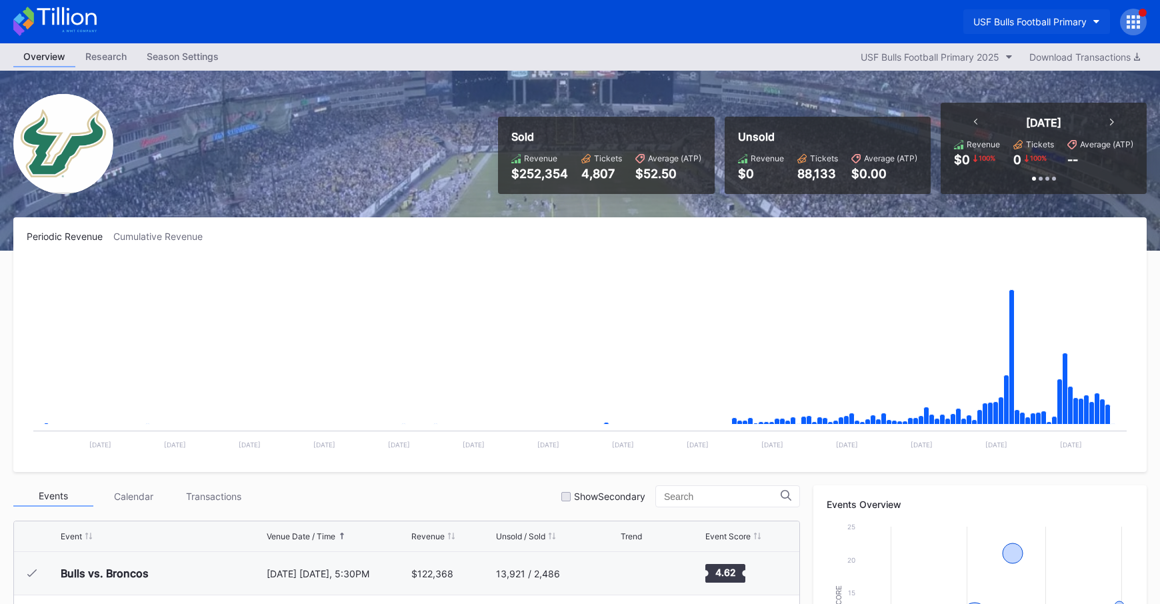
click at [992, 23] on div "USF Bulls Football Primary" at bounding box center [1030, 21] width 113 height 11
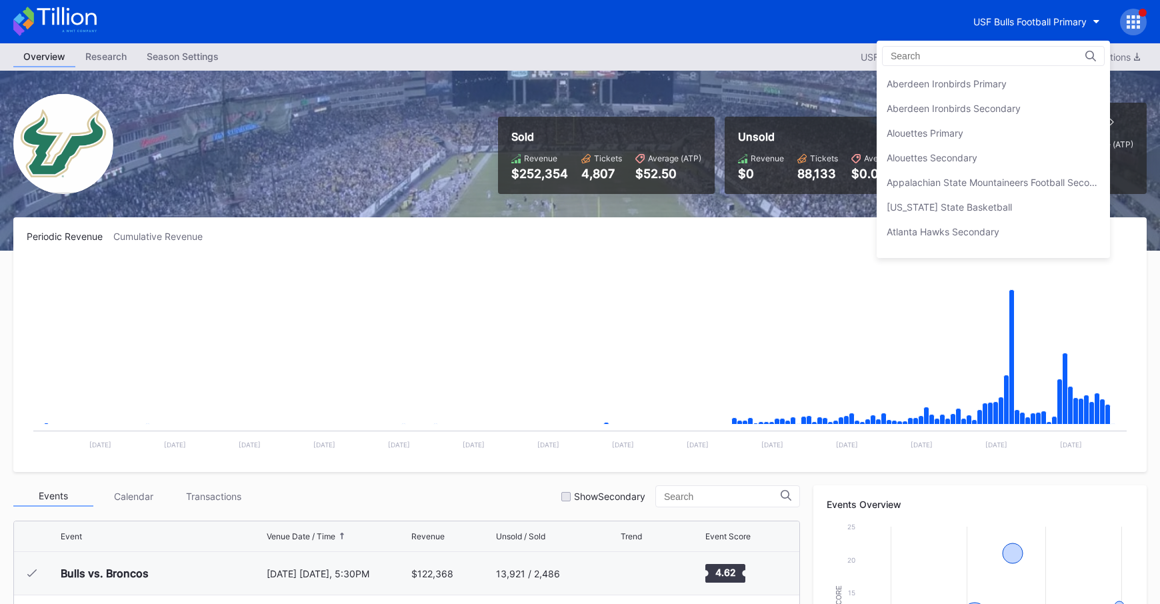
scroll to position [4466, 0]
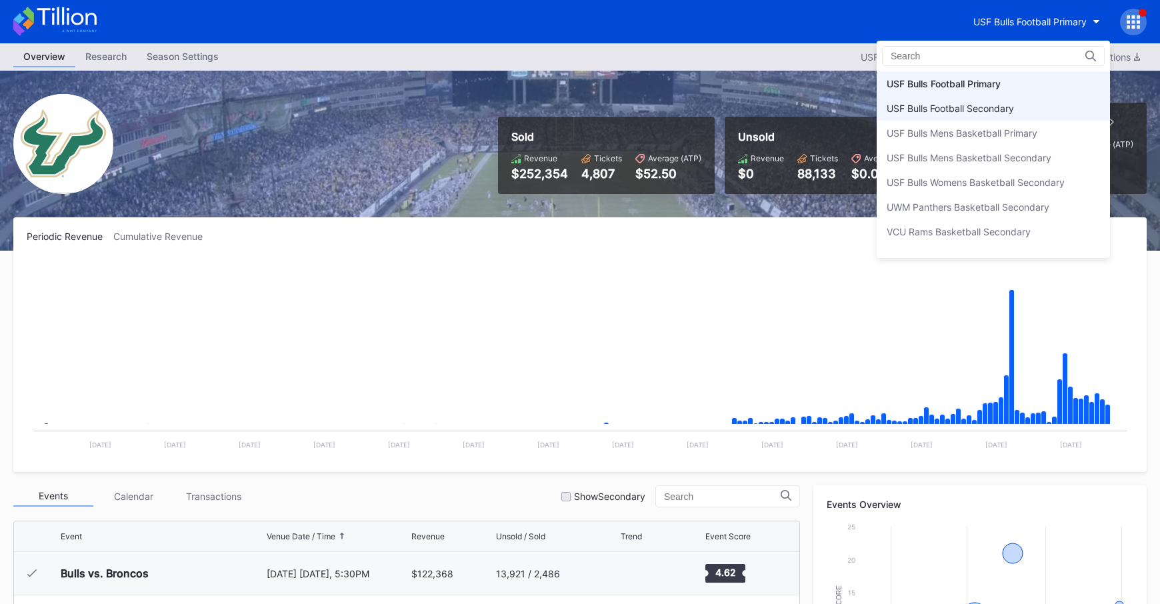
click at [990, 103] on div "USF Bulls Football Secondary" at bounding box center [950, 108] width 127 height 11
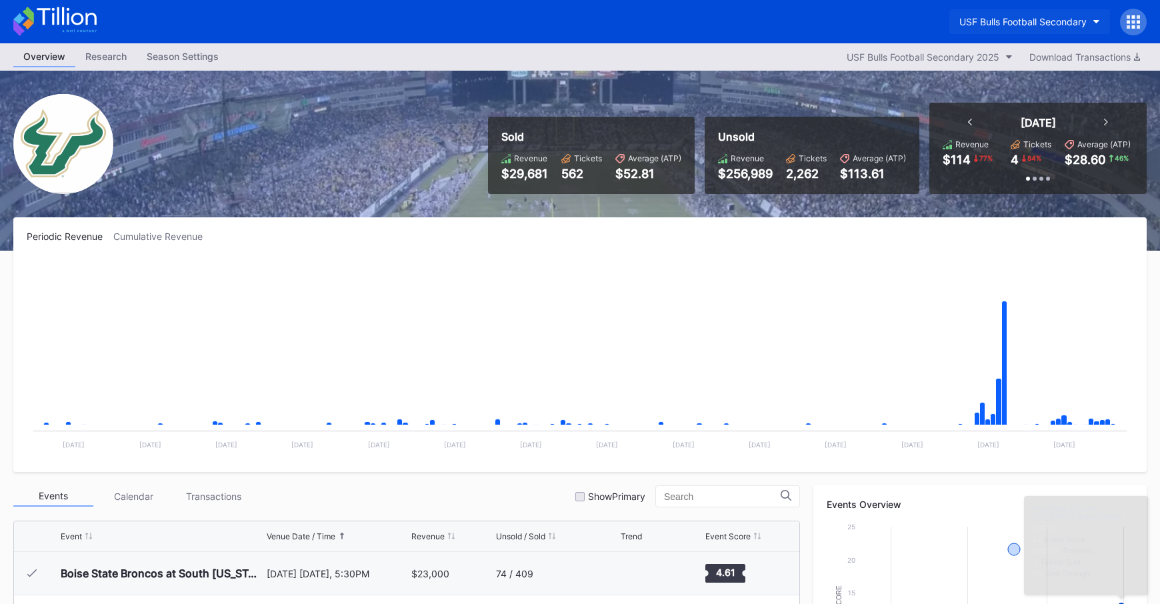
click at [1010, 14] on button "USF Bulls Football Secondary" at bounding box center [1030, 21] width 161 height 25
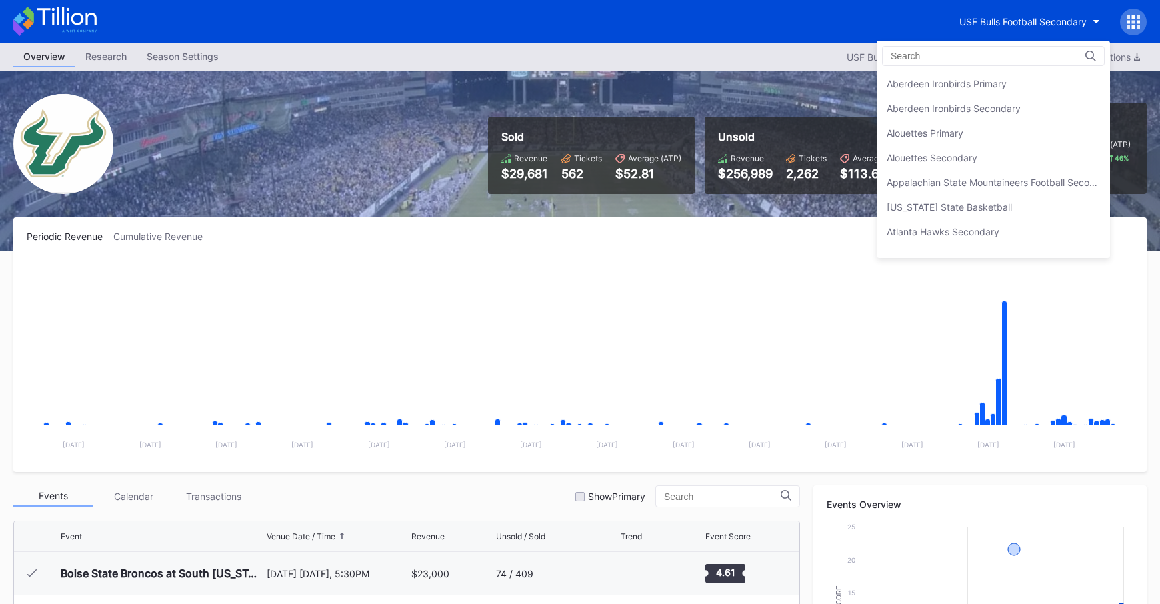
scroll to position [4490, 0]
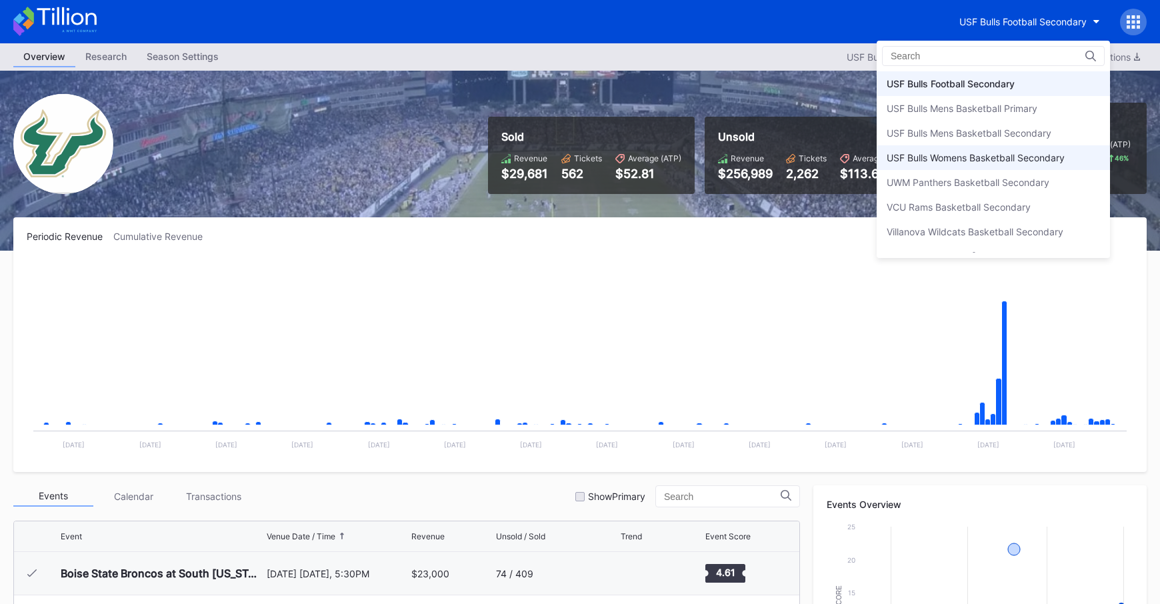
click at [1044, 163] on div "USF Bulls Womens Basketball Secondary" at bounding box center [993, 157] width 233 height 25
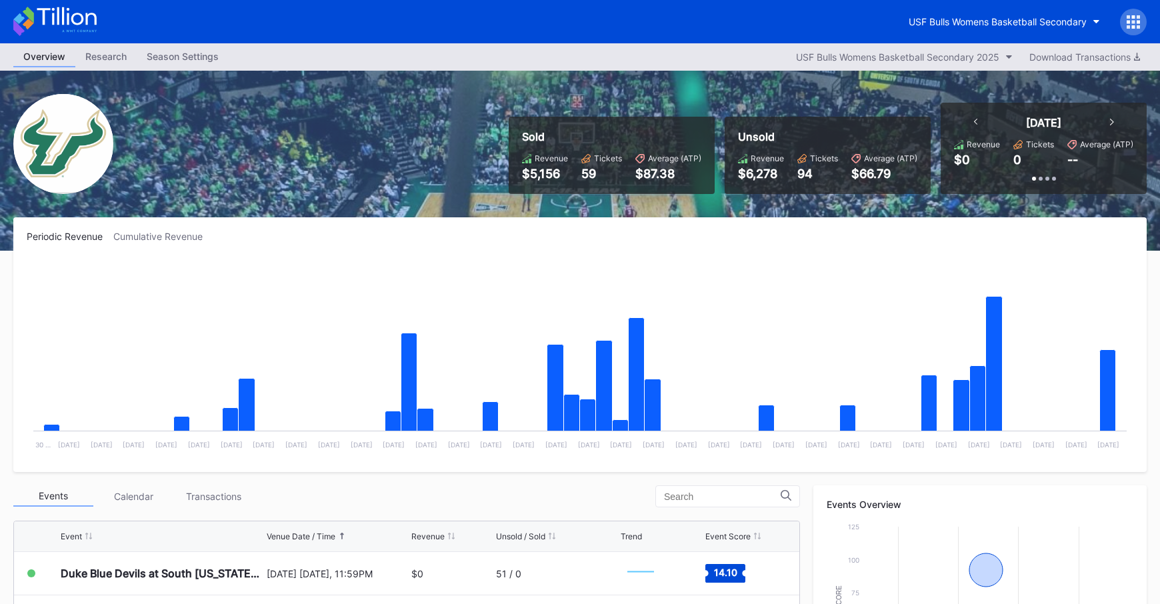
click at [93, 27] on icon at bounding box center [54, 21] width 83 height 29
click at [1019, 21] on div "USF Bulls Womens Basketball Secondary" at bounding box center [998, 21] width 178 height 11
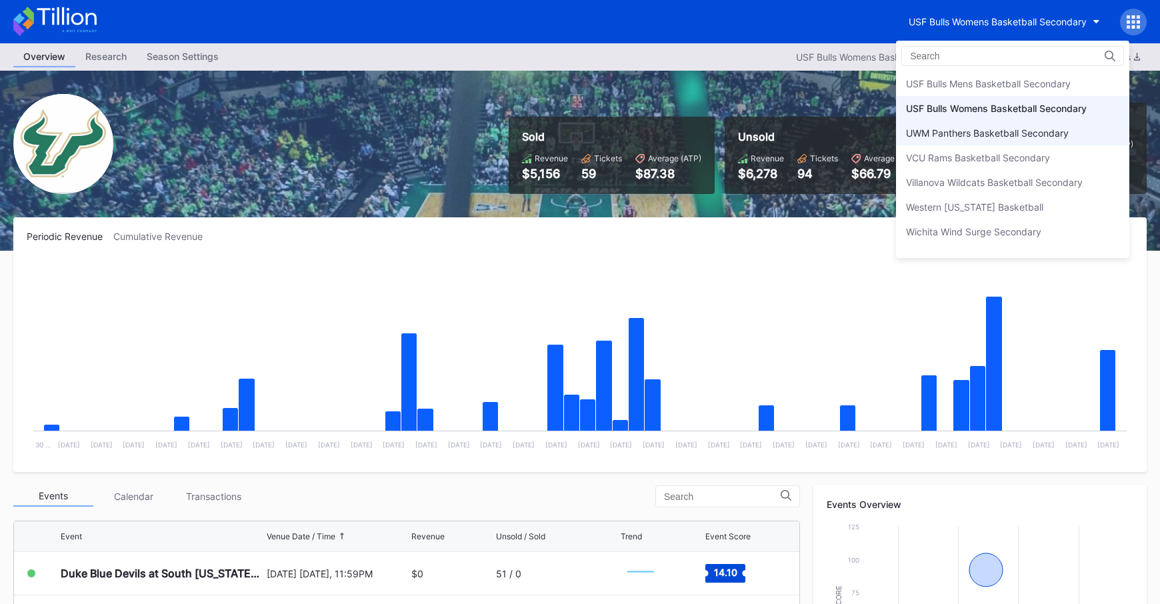
scroll to position [4534, 0]
click at [1001, 96] on div "USF Bulls Mens Basketball Secondary" at bounding box center [1012, 89] width 233 height 25
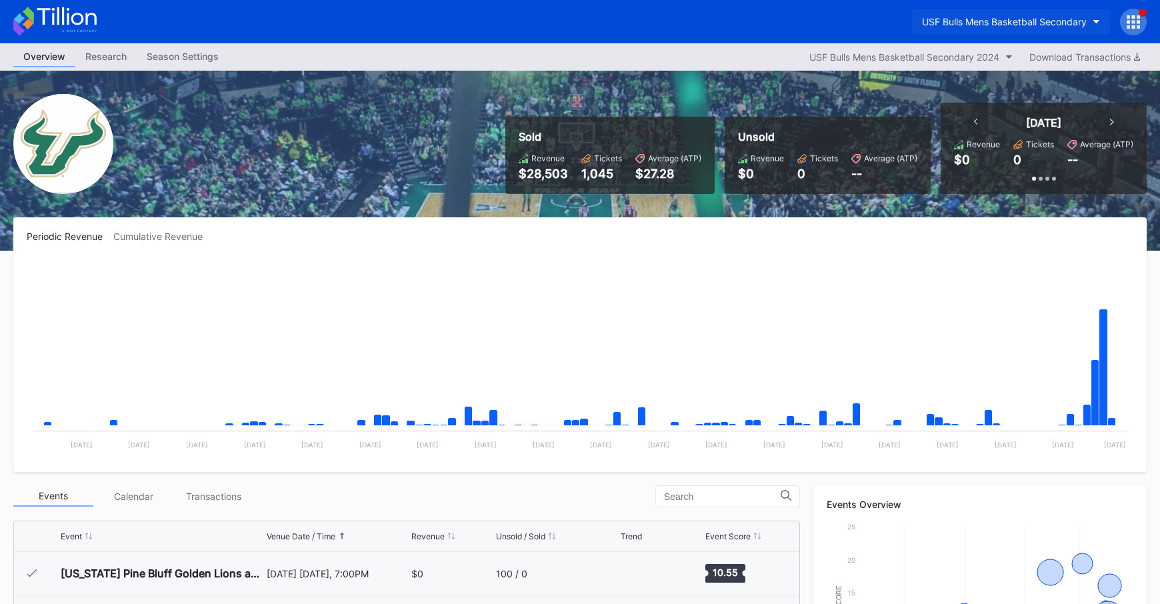
click at [995, 16] on div "USF Bulls Mens Basketball Secondary" at bounding box center [1004, 21] width 165 height 11
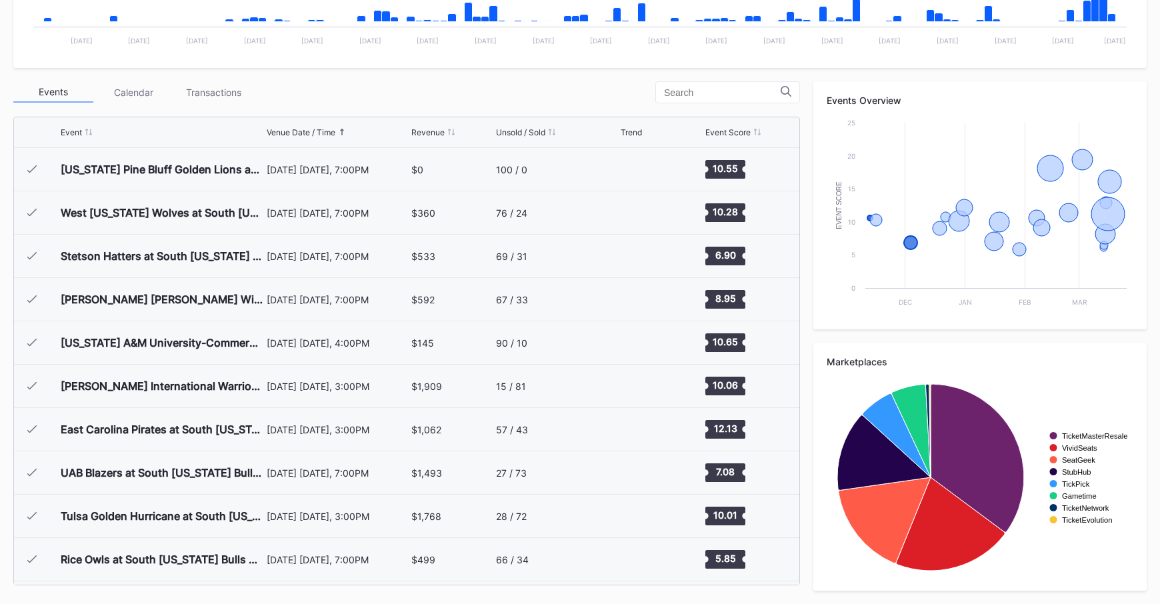
click at [433, 130] on div "Revenue" at bounding box center [427, 132] width 33 height 10
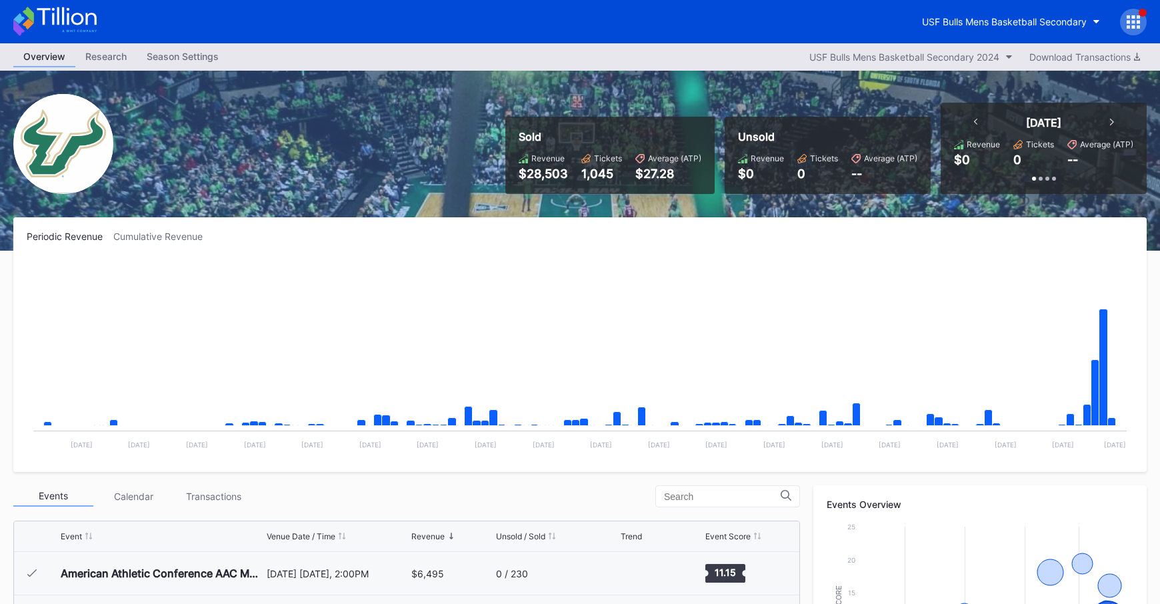
click at [83, 23] on icon at bounding box center [54, 21] width 83 height 29
click at [983, 63] on button "USF Bulls Mens Basketball Secondary 2024" at bounding box center [911, 57] width 217 height 18
click at [992, 21] on div "USF Bulls Mens Basketball Secondary" at bounding box center [1004, 21] width 165 height 11
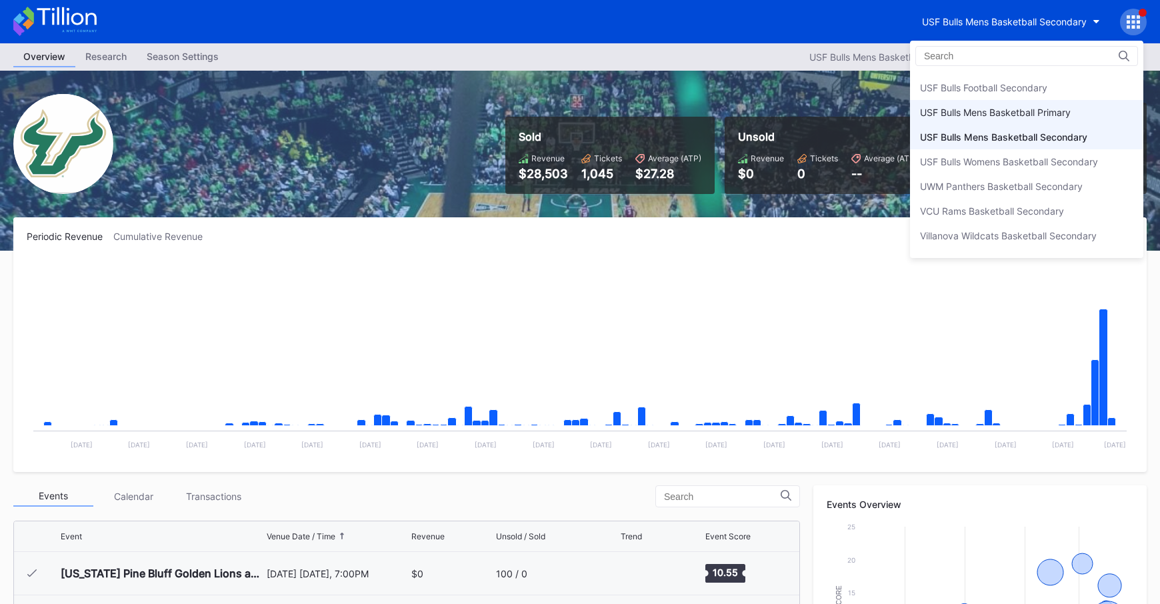
scroll to position [4506, 0]
click at [1036, 149] on div "USF Bulls Womens Basketball Secondary" at bounding box center [1026, 142] width 233 height 25
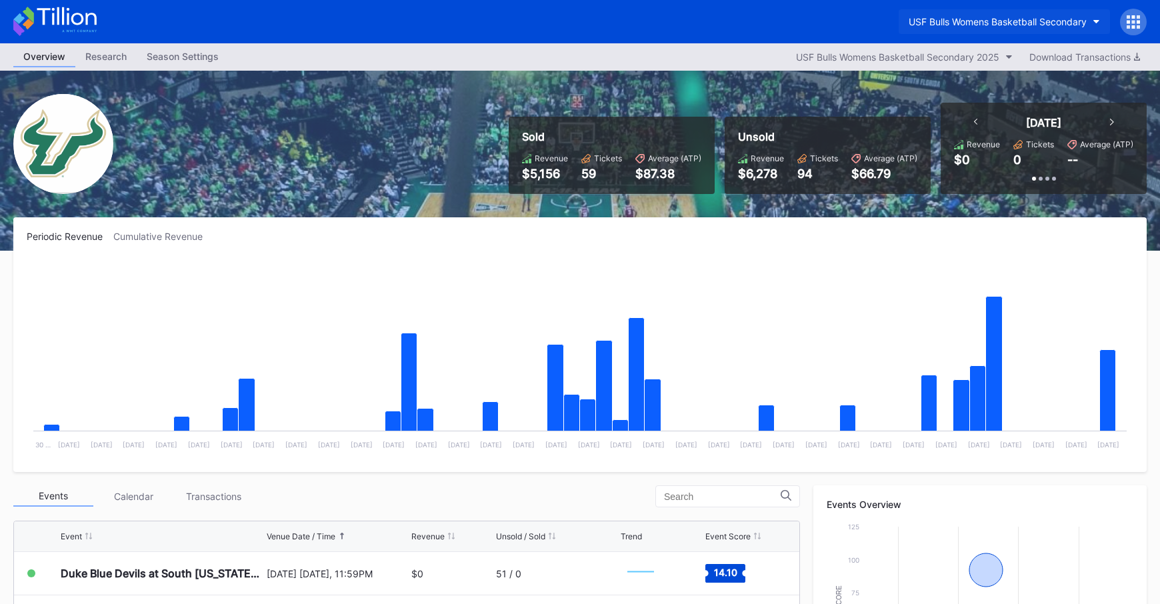
click at [984, 26] on div "USF Bulls Womens Basketball Secondary" at bounding box center [998, 21] width 178 height 11
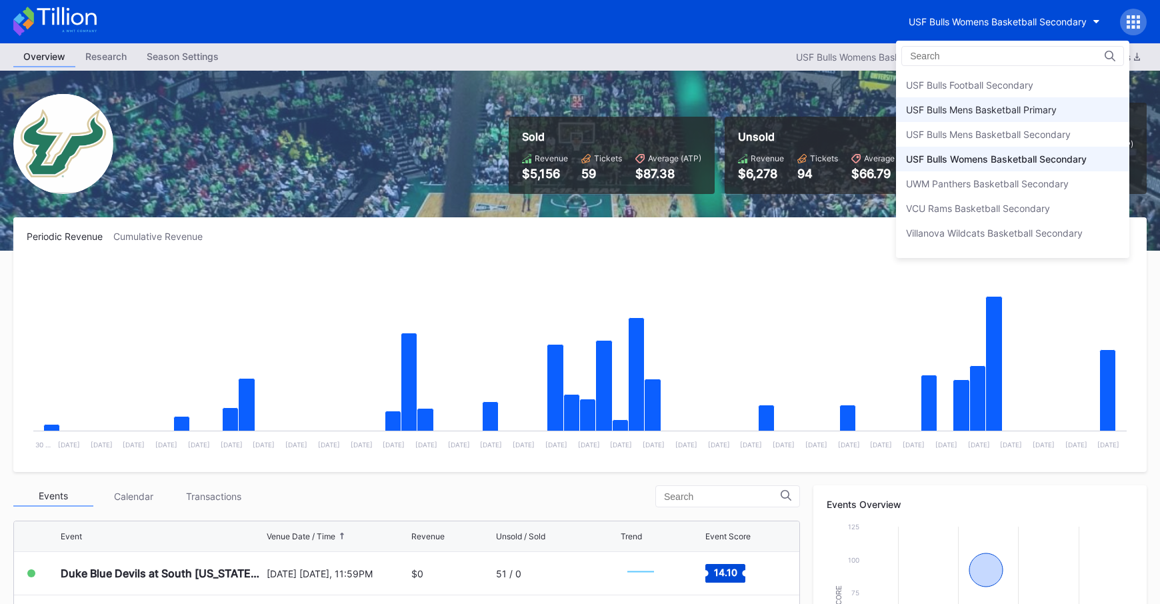
scroll to position [4480, 0]
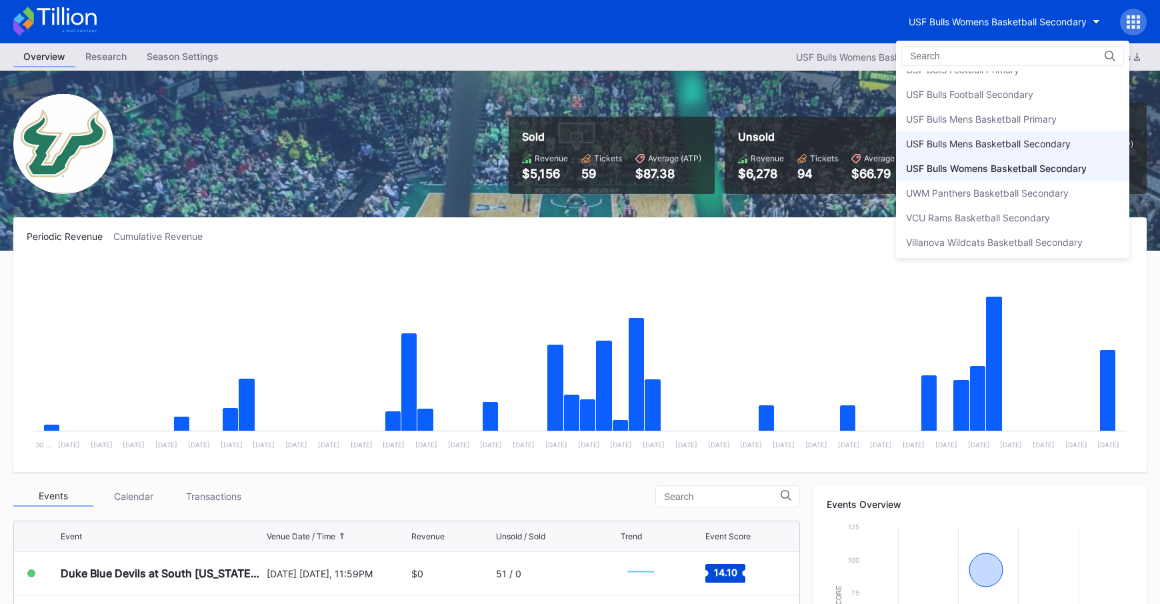
click at [991, 137] on div "USF Bulls Mens Basketball Secondary" at bounding box center [1012, 143] width 233 height 25
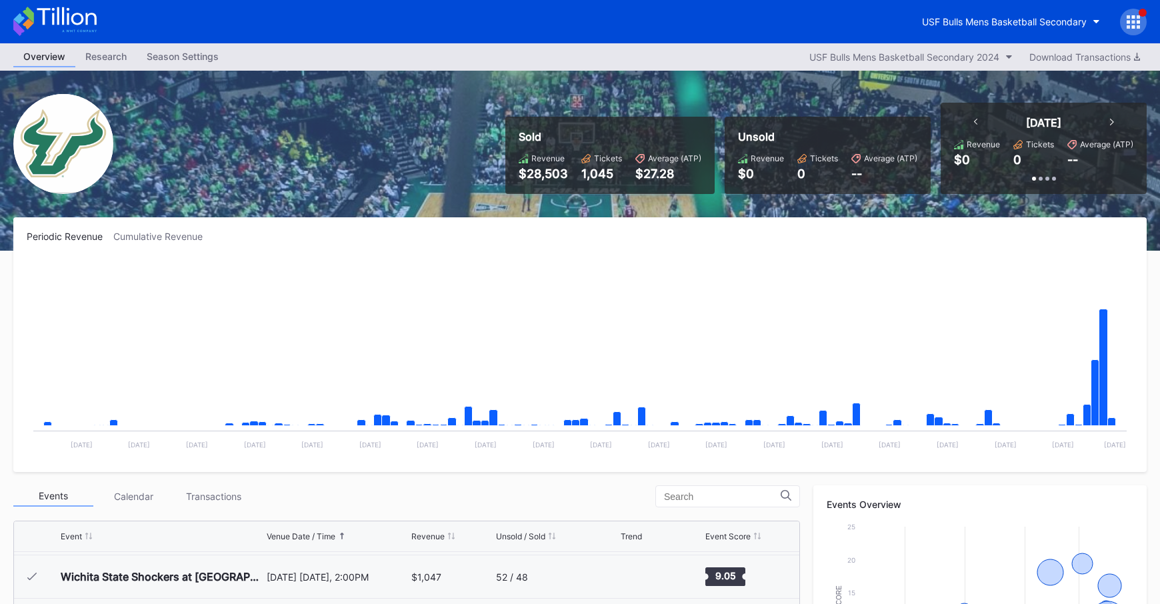
click at [67, 11] on icon at bounding box center [54, 21] width 83 height 29
click at [70, 23] on icon at bounding box center [54, 21] width 83 height 29
click at [996, 32] on button "USF Bulls Mens Basketball Secondary" at bounding box center [1011, 21] width 198 height 25
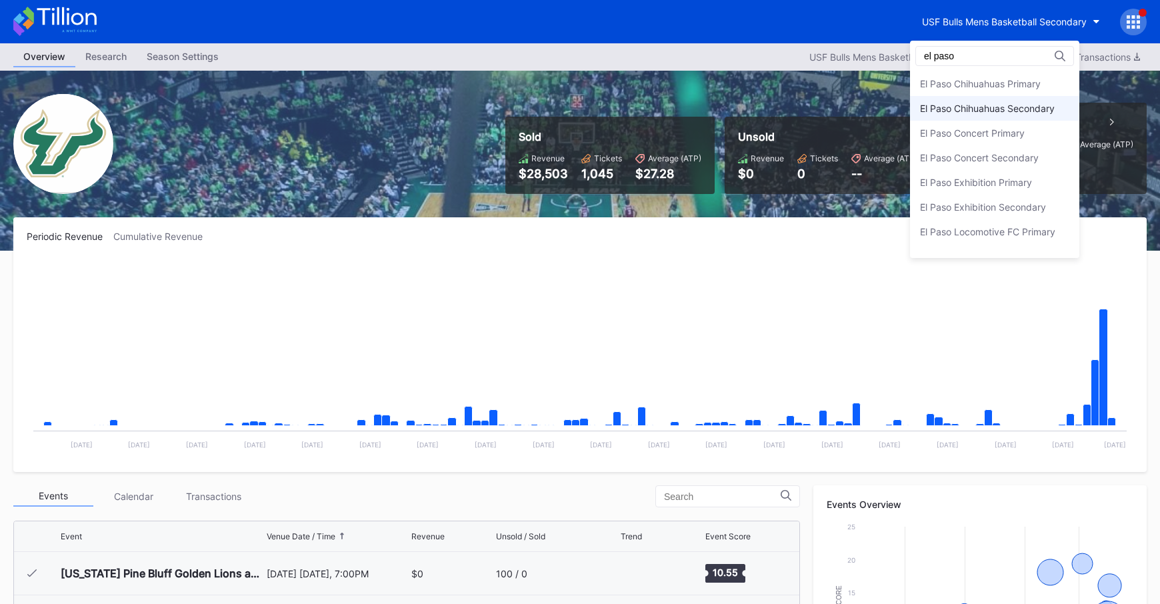
type input "el paso"
click at [1007, 103] on div "El Paso Chihuahuas Secondary" at bounding box center [987, 108] width 135 height 11
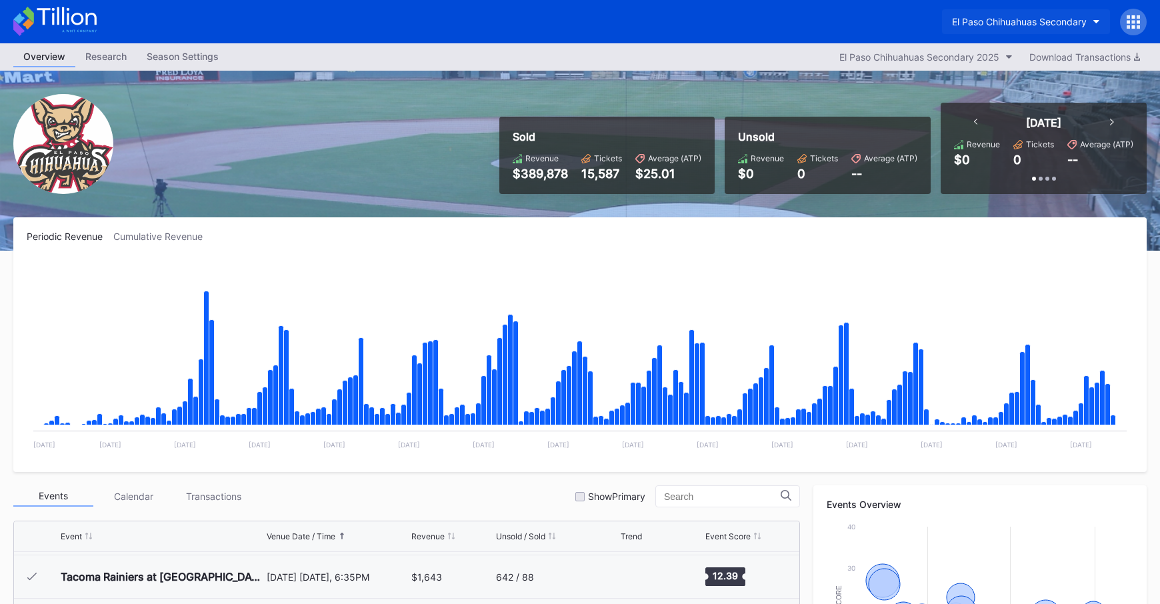
click at [1028, 26] on div "El Paso Chihuahuas Secondary" at bounding box center [1019, 21] width 135 height 11
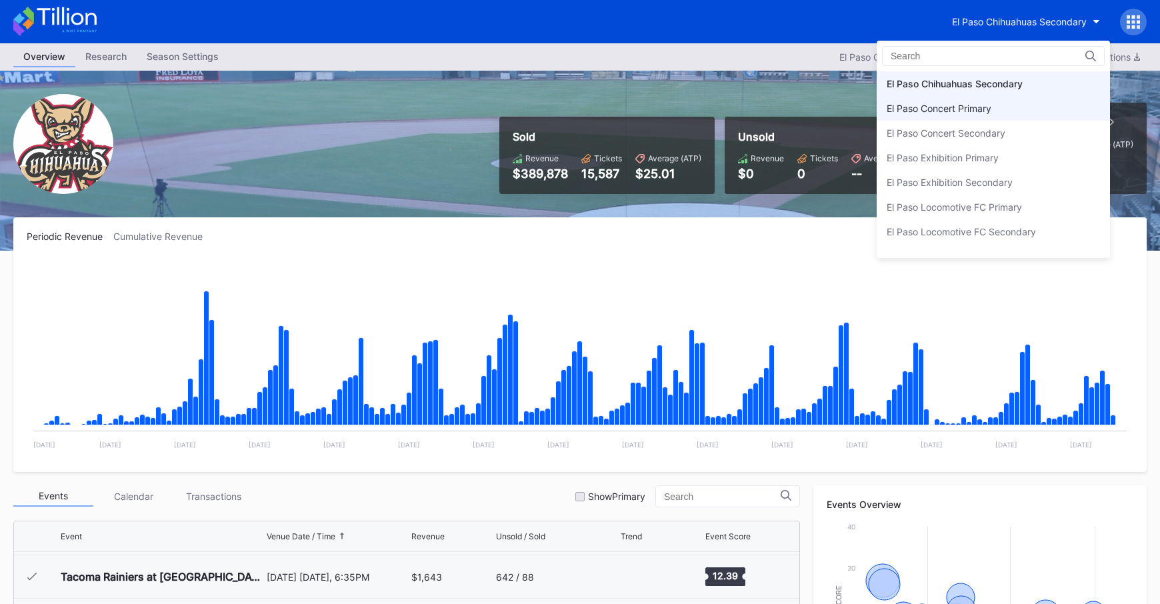
scroll to position [1172, 0]
click at [1005, 77] on div "El Paso Chihuahuas Primary" at bounding box center [993, 71] width 233 height 25
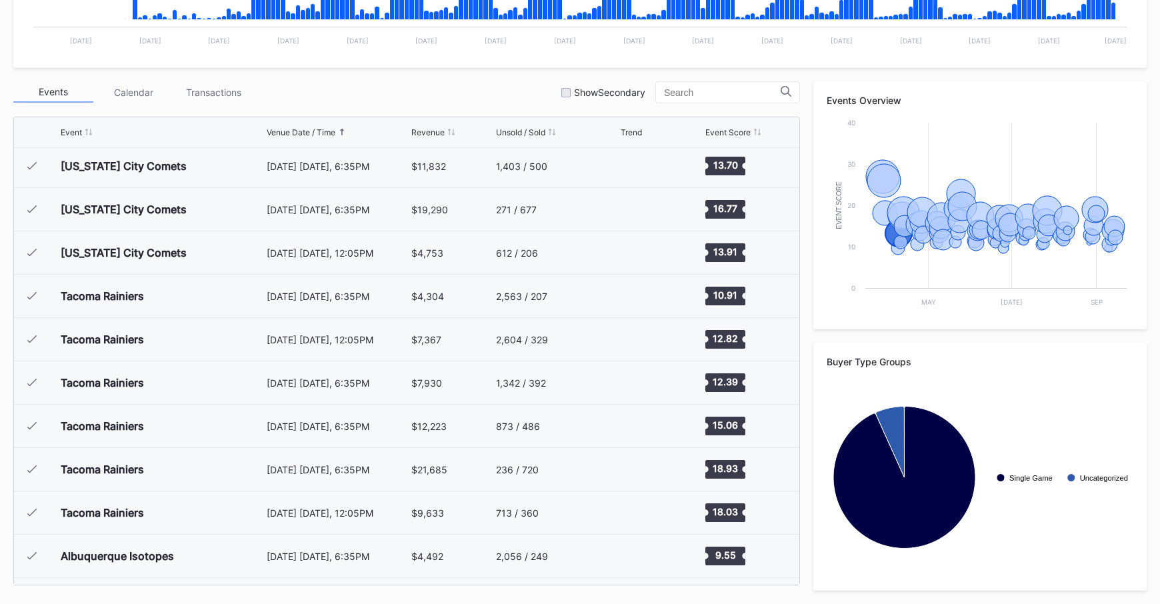
scroll to position [2814, 0]
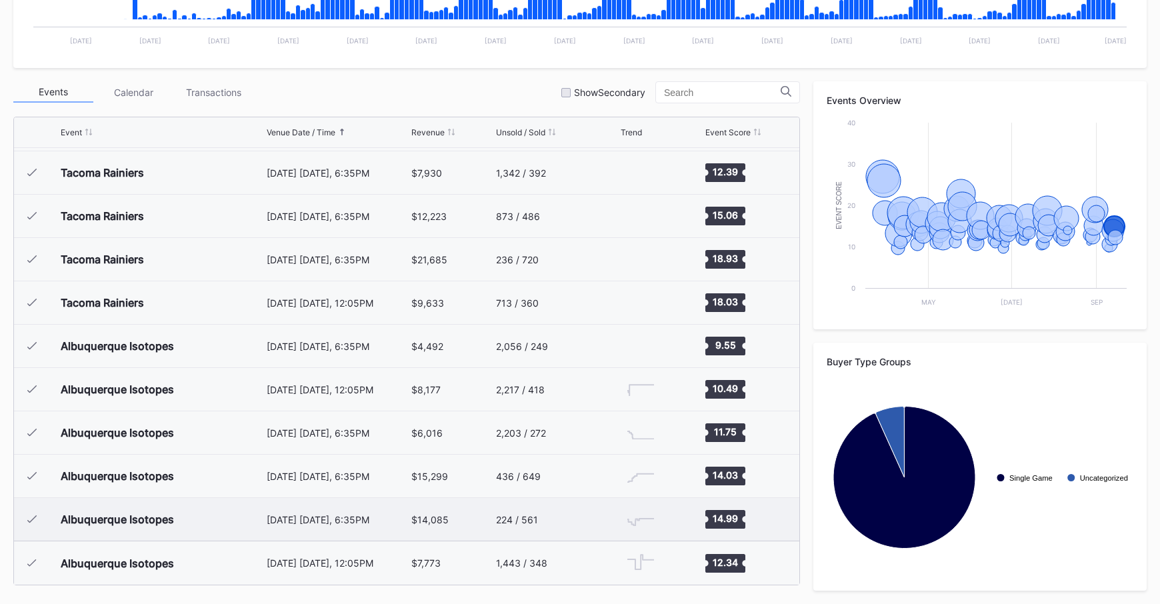
click at [525, 533] on div "224 / 561" at bounding box center [556, 519] width 121 height 43
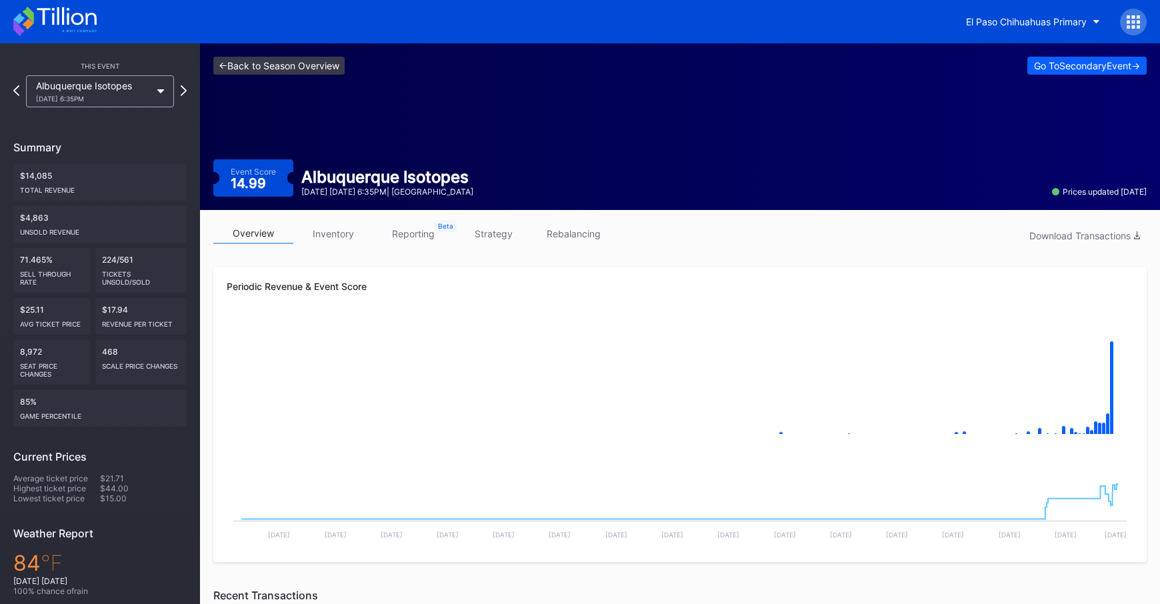
click at [309, 65] on link "<- Back to Season Overview" at bounding box center [278, 66] width 131 height 18
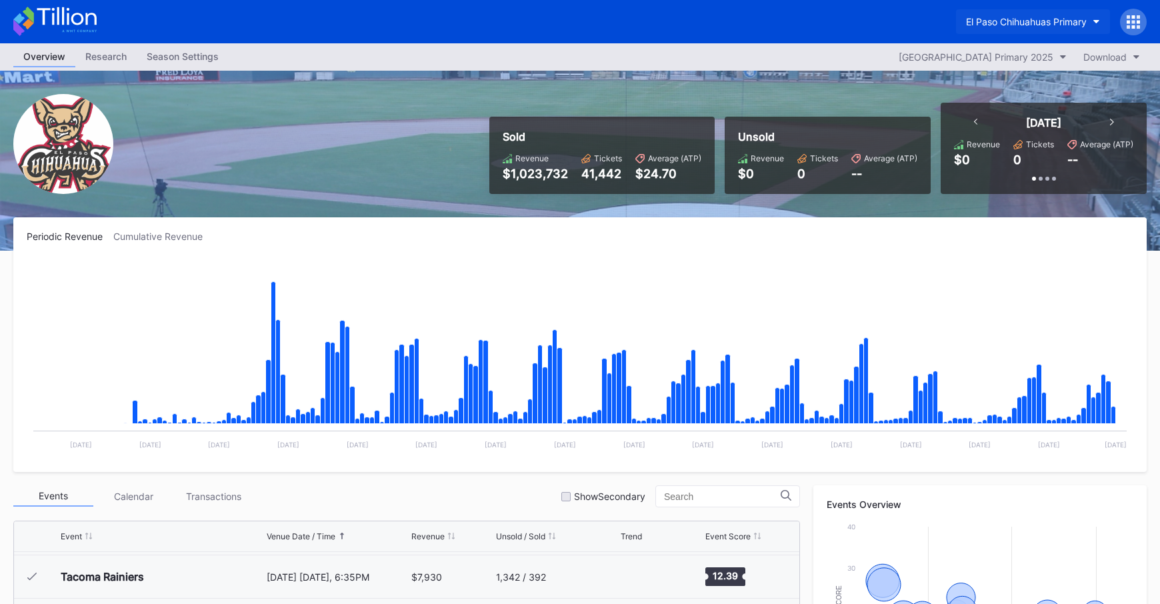
click at [1036, 23] on div "El Paso Chihuahuas Primary" at bounding box center [1026, 21] width 121 height 11
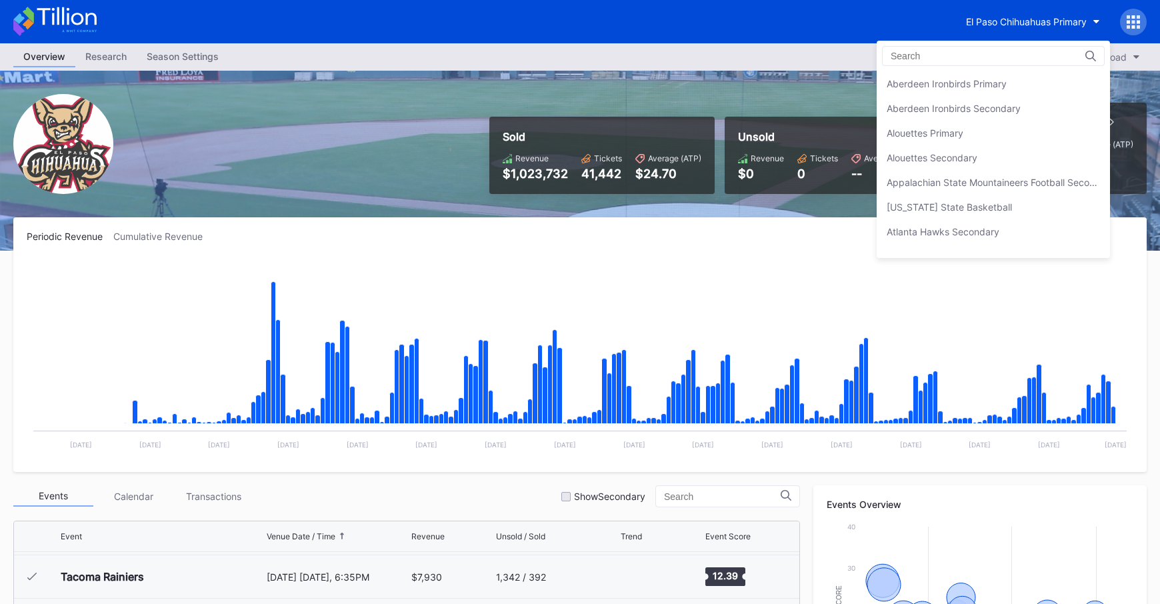
scroll to position [1160, 0]
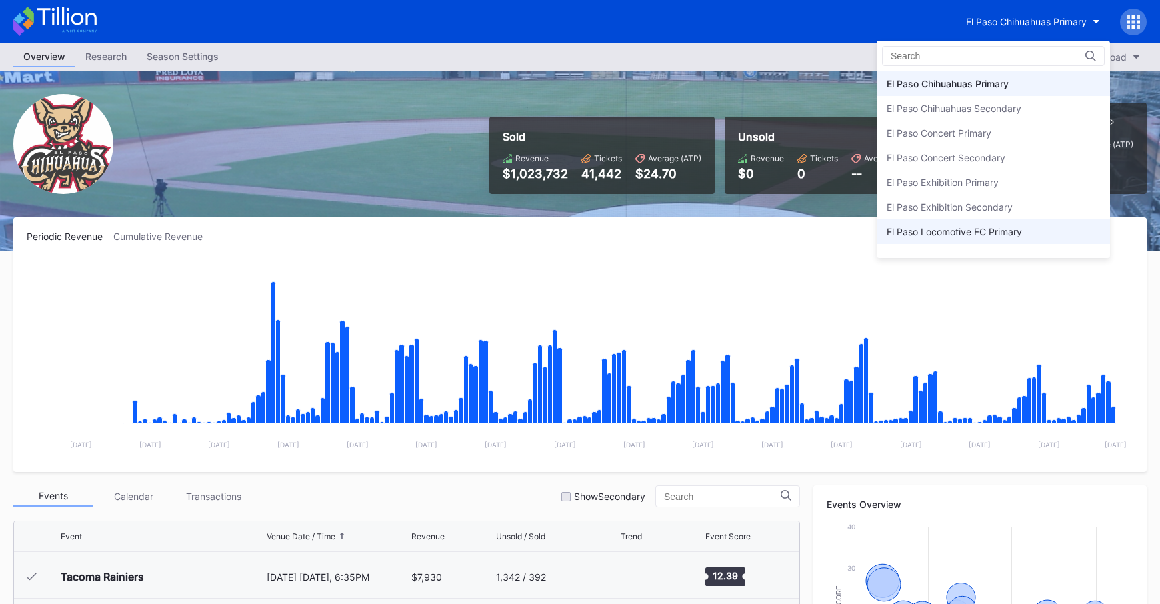
click at [1018, 223] on div "El Paso Locomotive FC Primary" at bounding box center [993, 231] width 233 height 25
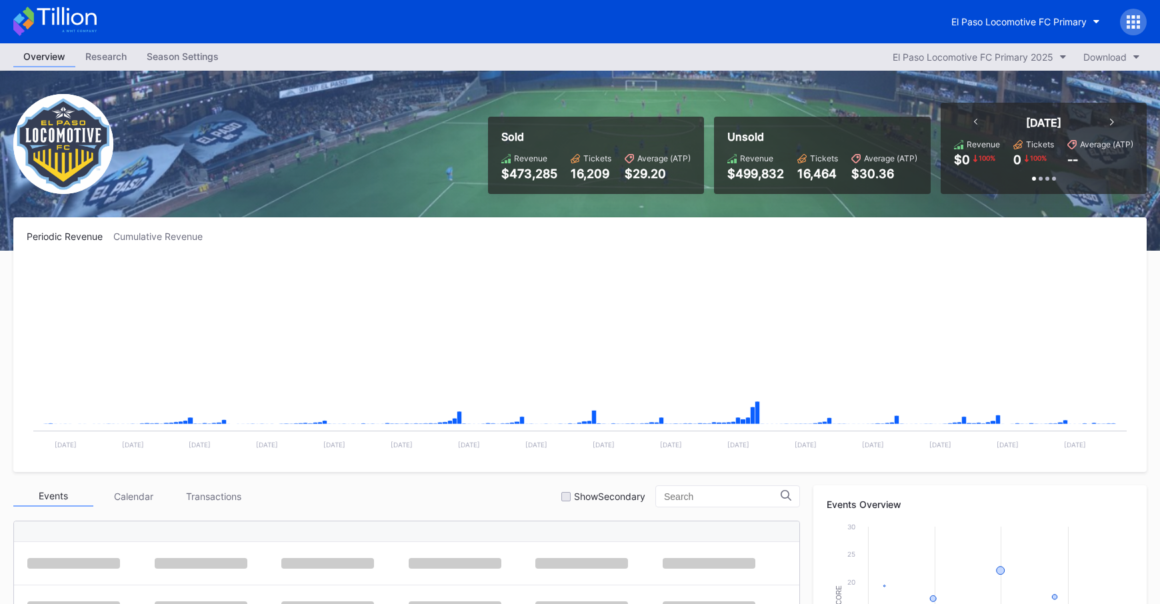
scroll to position [343, 0]
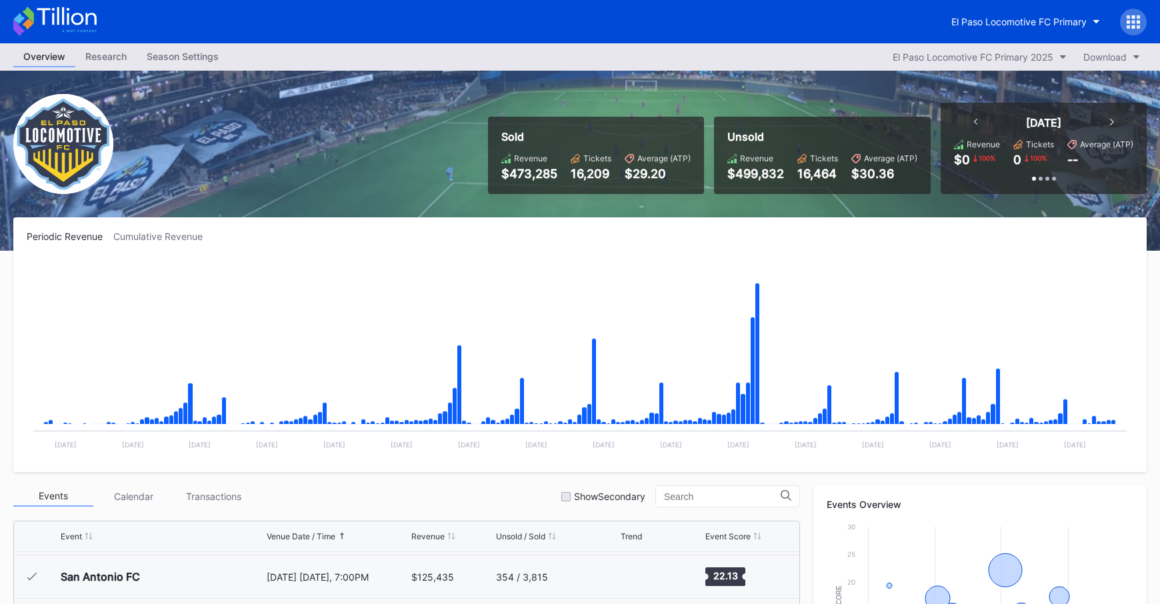
click at [66, 7] on icon at bounding box center [54, 21] width 83 height 29
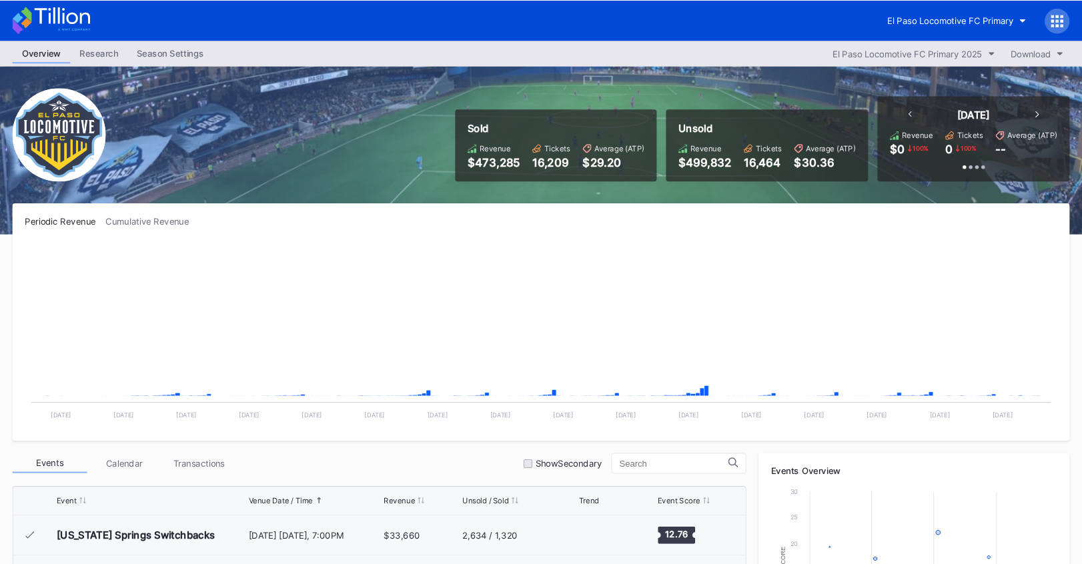
scroll to position [343, 0]
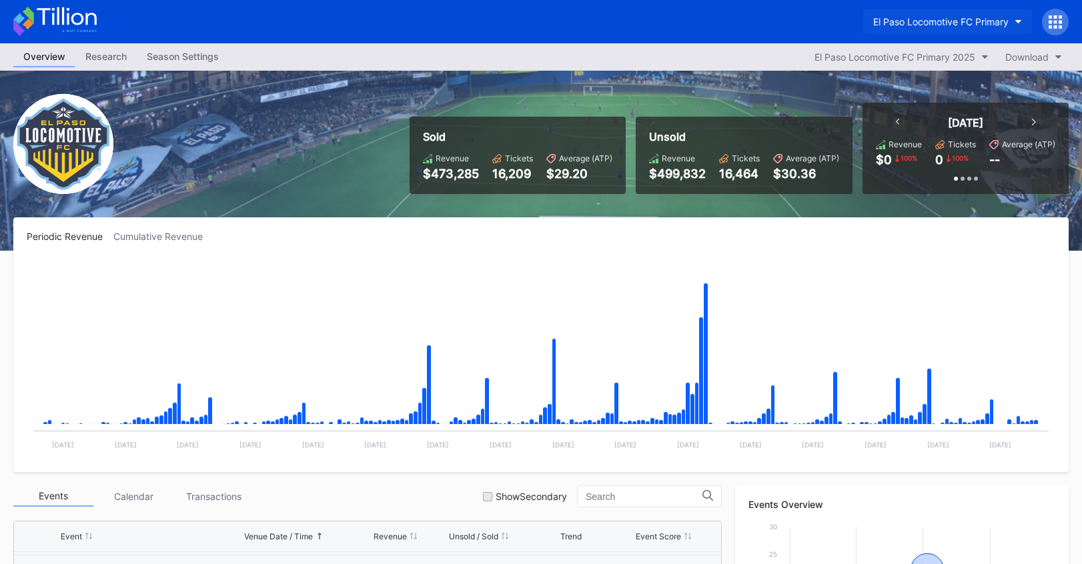
click at [886, 27] on button "El Paso Locomotive FC Primary" at bounding box center [947, 21] width 169 height 25
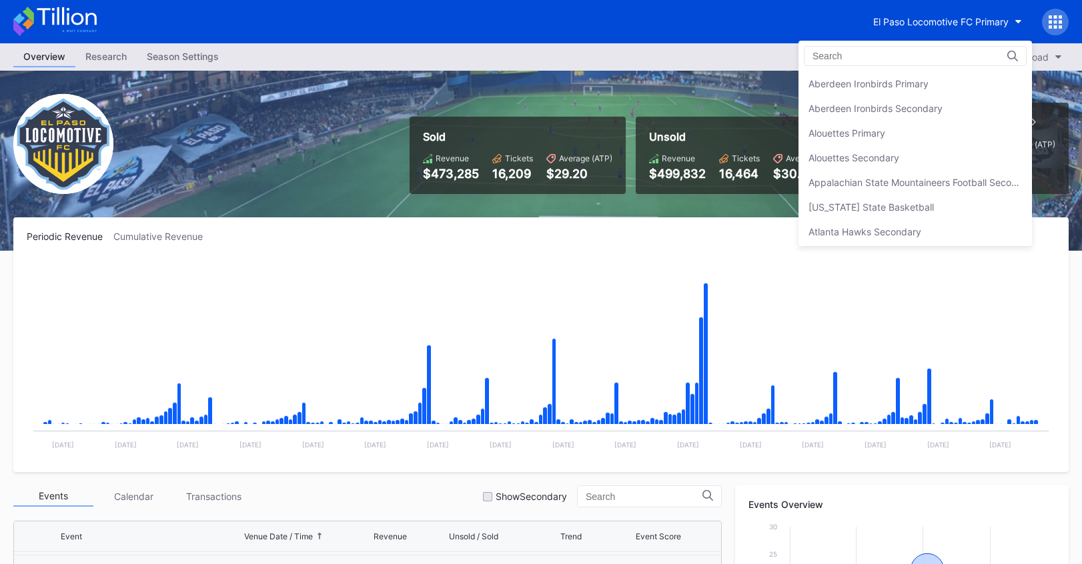
scroll to position [1308, 0]
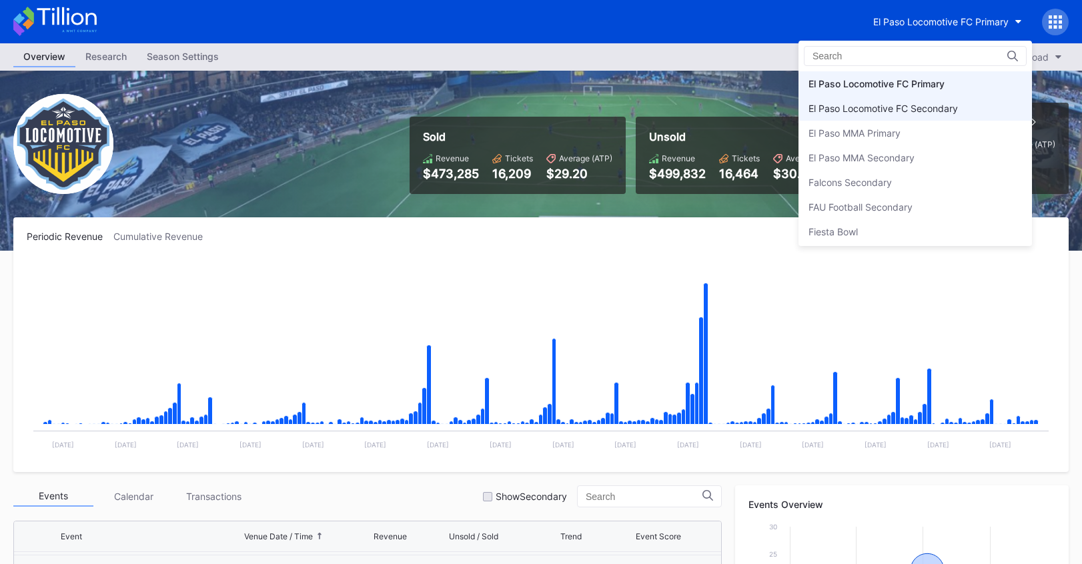
click at [901, 119] on div "El Paso Locomotive FC Secondary" at bounding box center [914, 108] width 233 height 25
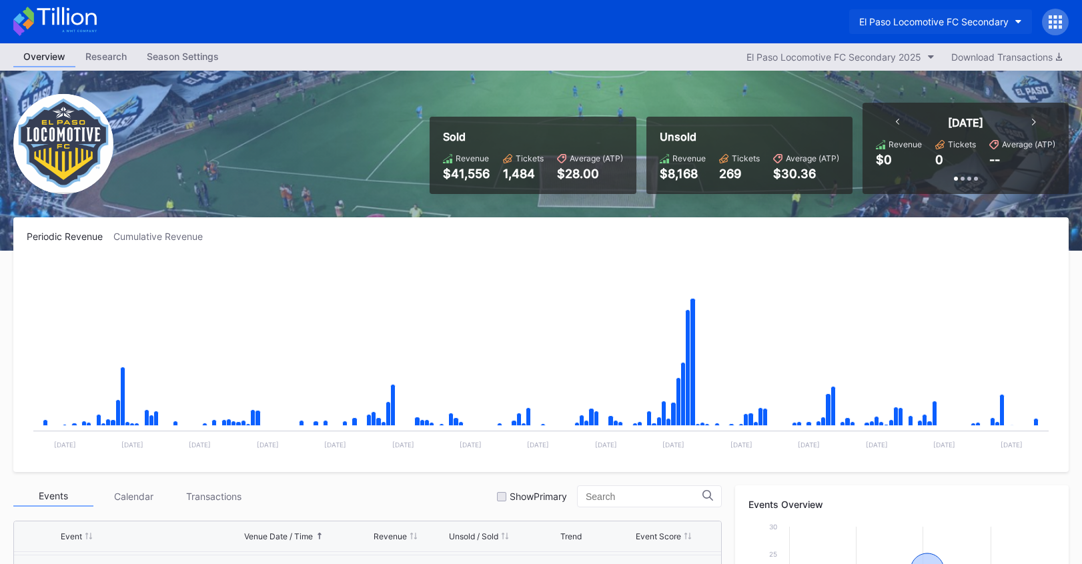
click at [880, 23] on div "El Paso Locomotive FC Secondary" at bounding box center [933, 21] width 149 height 11
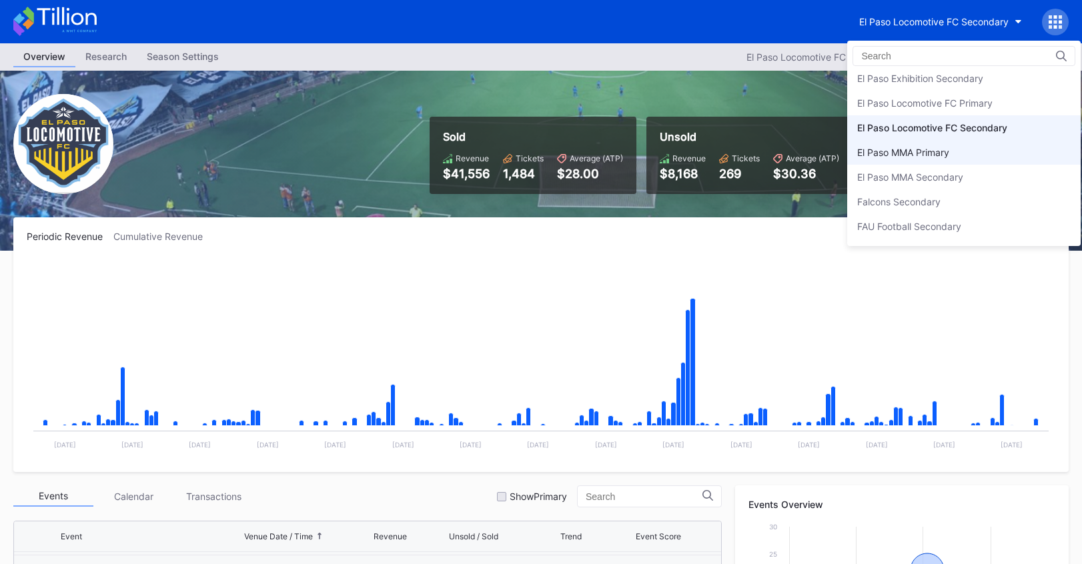
scroll to position [1286, 0]
click at [897, 109] on div "El Paso Locomotive FC Primary" at bounding box center [924, 104] width 135 height 11
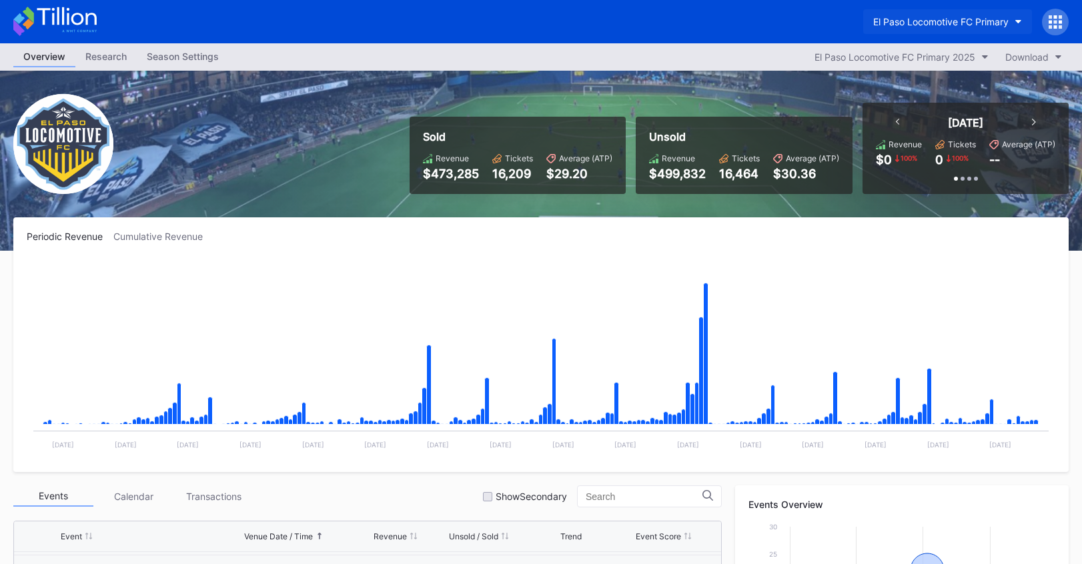
click at [917, 23] on div "El Paso Locomotive FC Primary" at bounding box center [940, 21] width 135 height 11
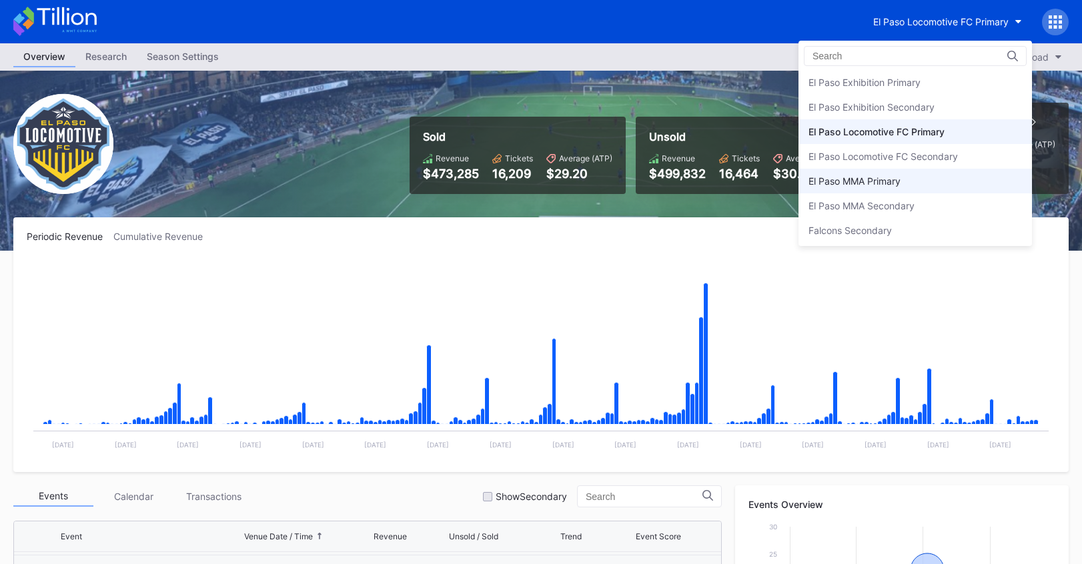
scroll to position [1260, 0]
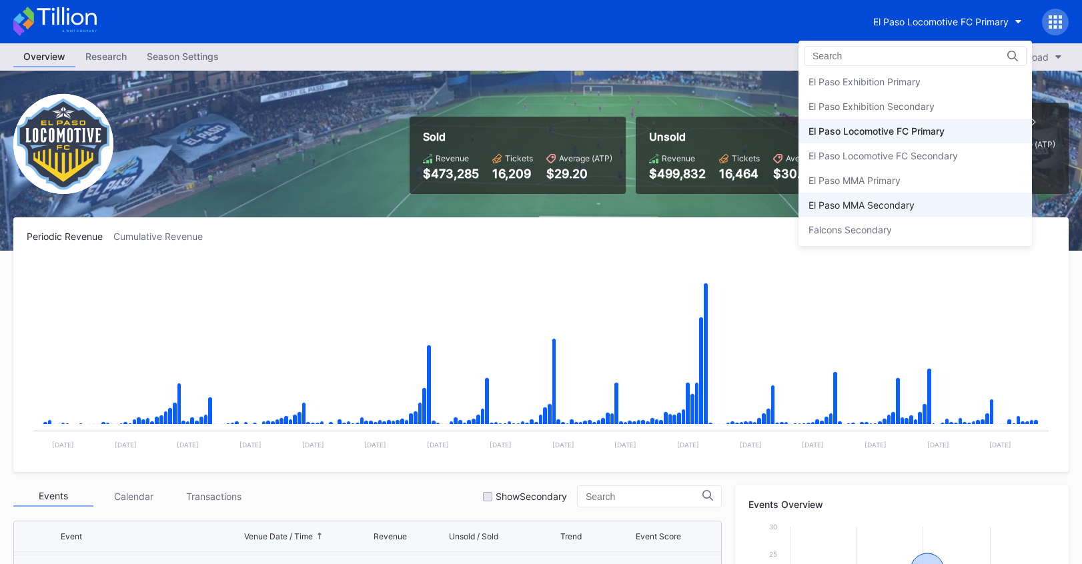
click at [930, 200] on div "El Paso MMA Secondary" at bounding box center [914, 205] width 233 height 25
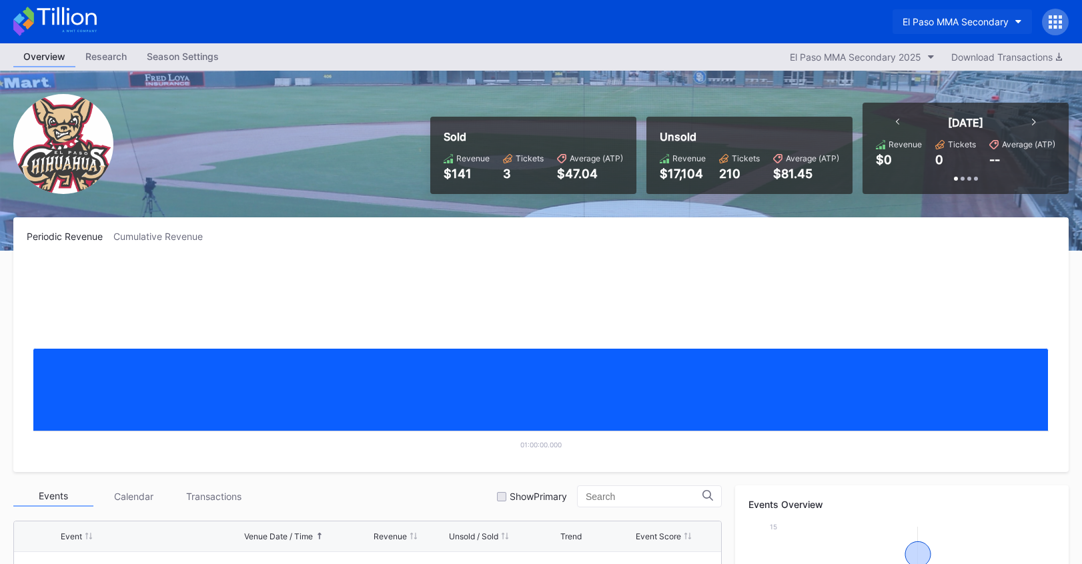
click at [959, 29] on button "El Paso MMA Secondary" at bounding box center [961, 21] width 139 height 25
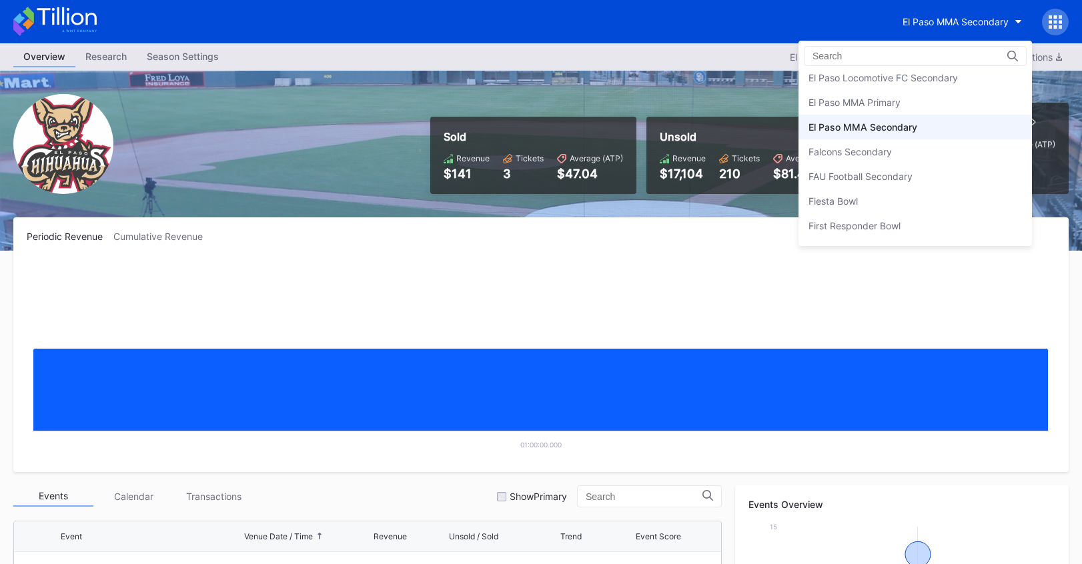
scroll to position [1332, 0]
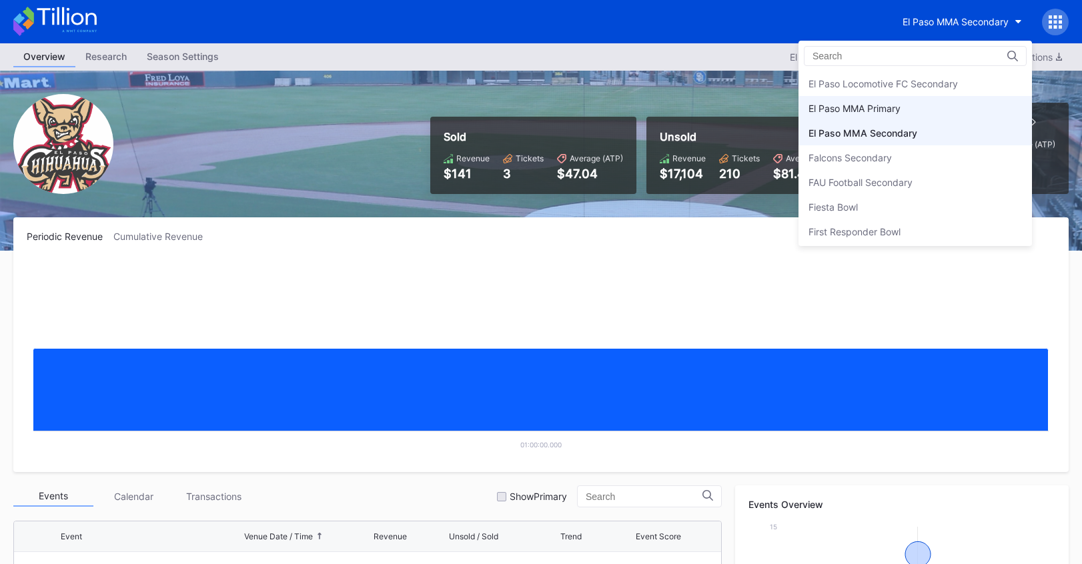
click at [930, 107] on div "El Paso MMA Primary" at bounding box center [914, 108] width 233 height 25
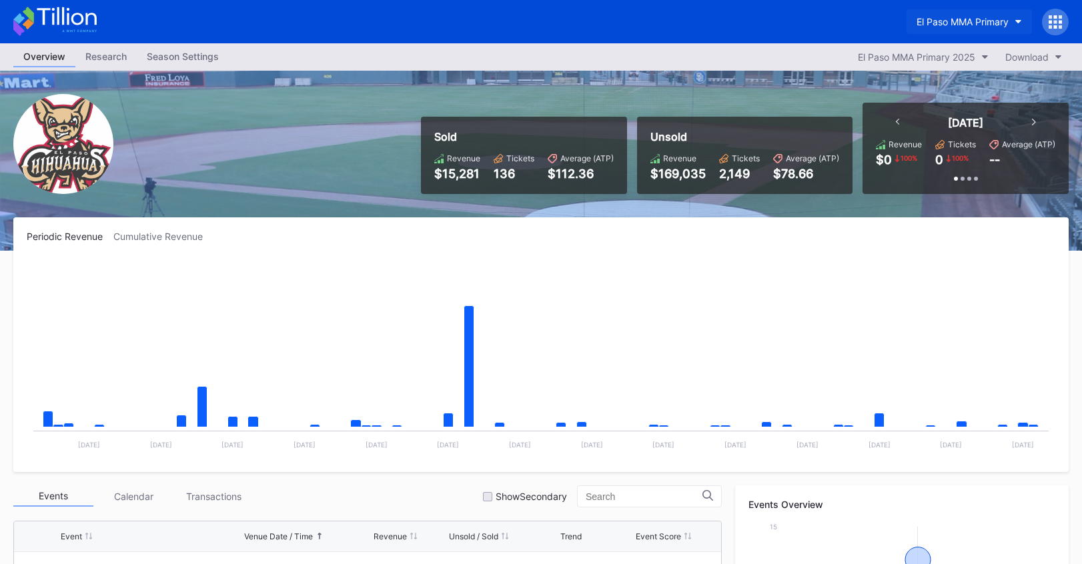
click at [935, 22] on div "El Paso MMA Primary" at bounding box center [962, 21] width 92 height 11
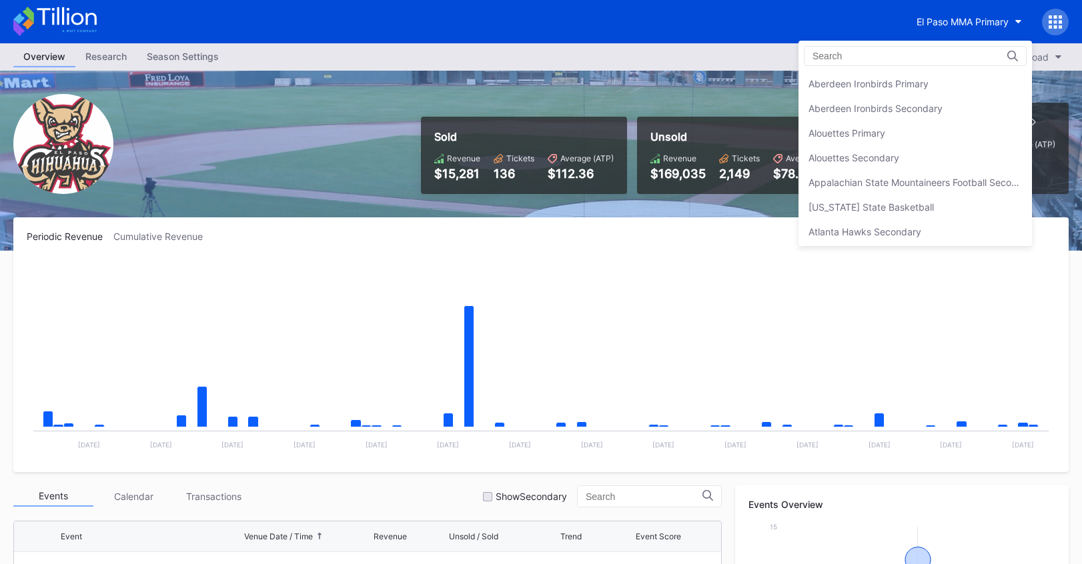
scroll to position [1357, 0]
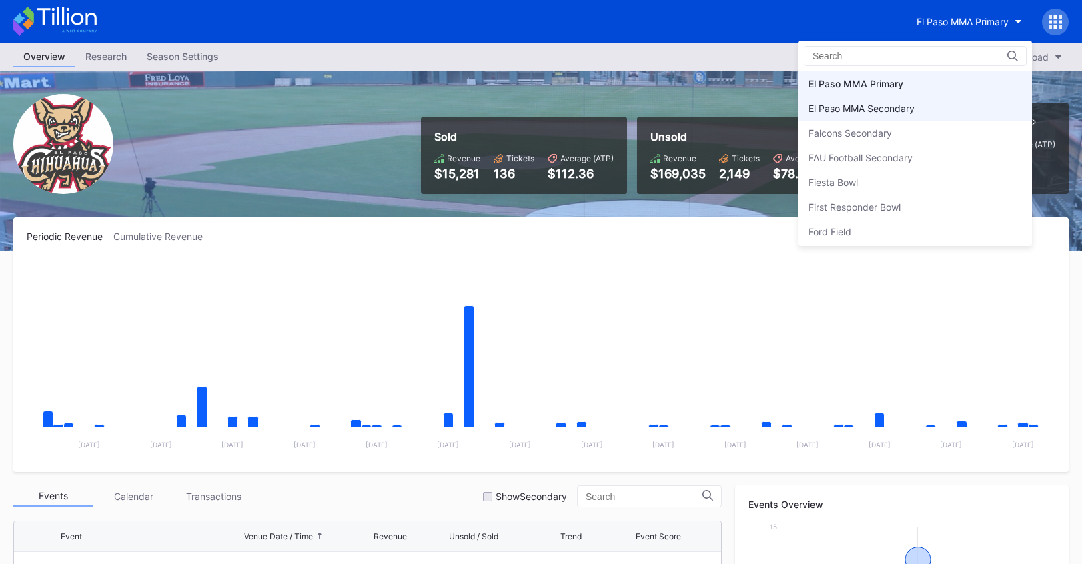
click at [928, 102] on div "El Paso MMA Secondary" at bounding box center [914, 108] width 233 height 25
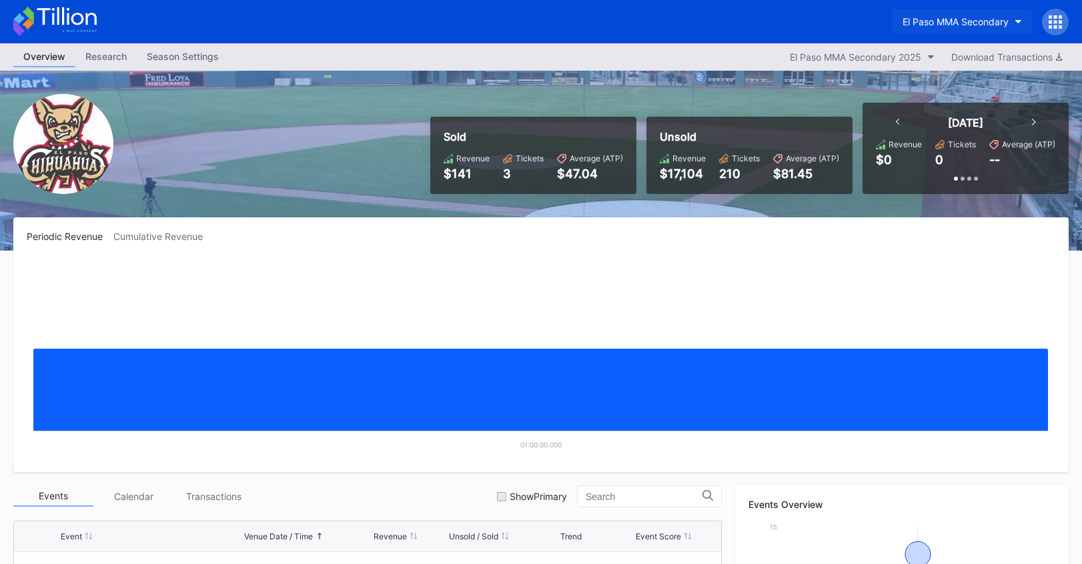
click at [959, 25] on div "El Paso MMA Secondary" at bounding box center [955, 21] width 106 height 11
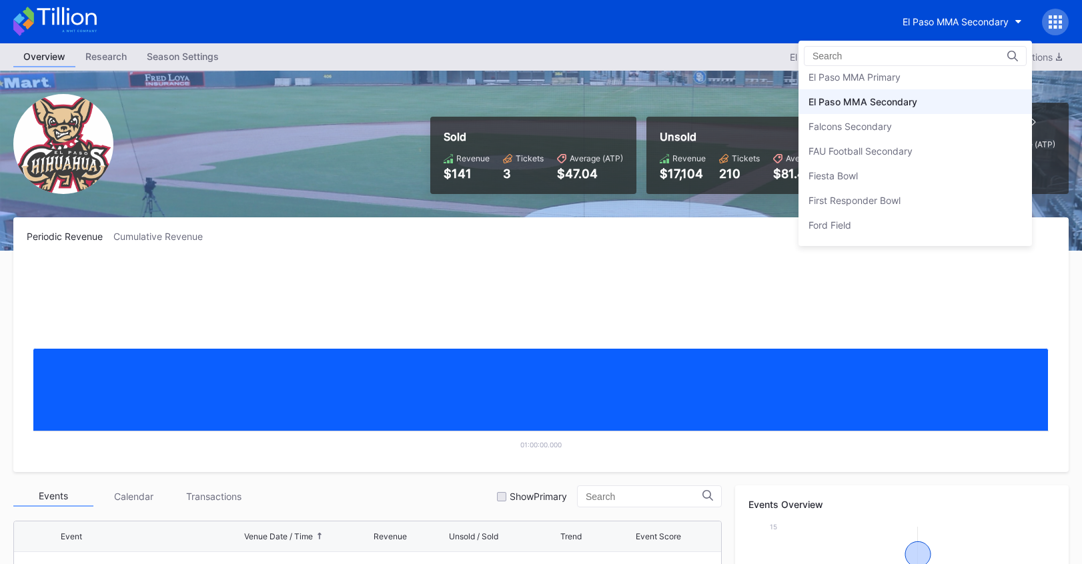
scroll to position [1362, 0]
click at [931, 87] on div "El Paso MMA Primary" at bounding box center [914, 79] width 233 height 25
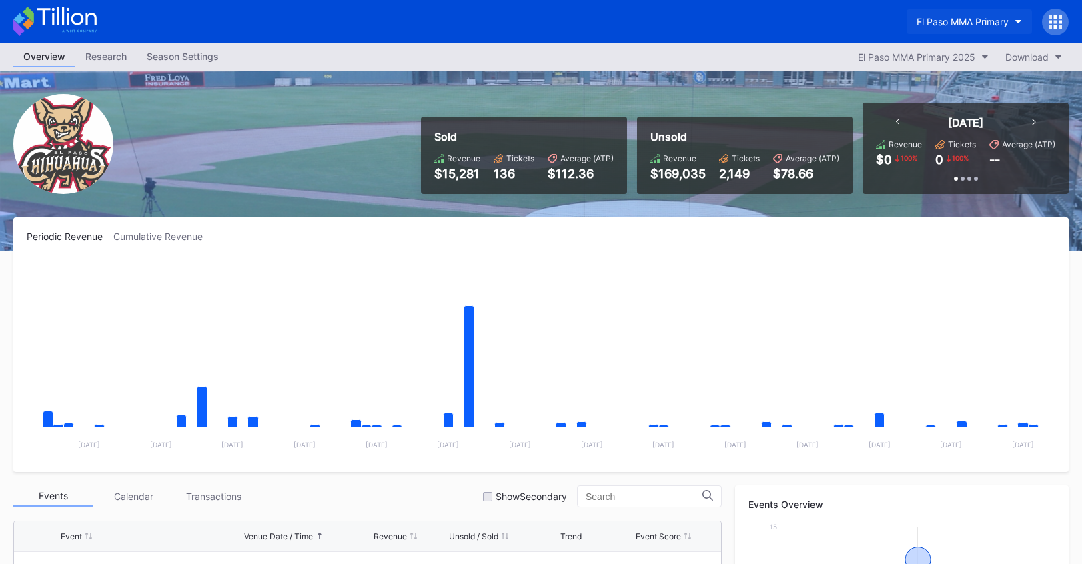
click at [984, 19] on div "El Paso MMA Primary" at bounding box center [962, 21] width 92 height 11
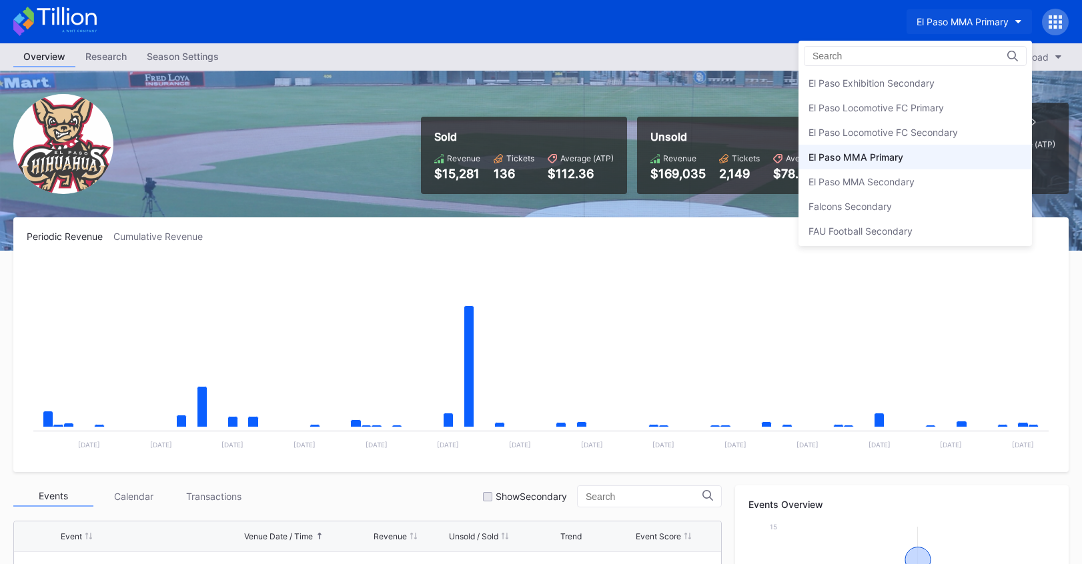
scroll to position [1283, 0]
click at [934, 121] on div "El Paso Locomotive FC Secondary" at bounding box center [914, 133] width 233 height 25
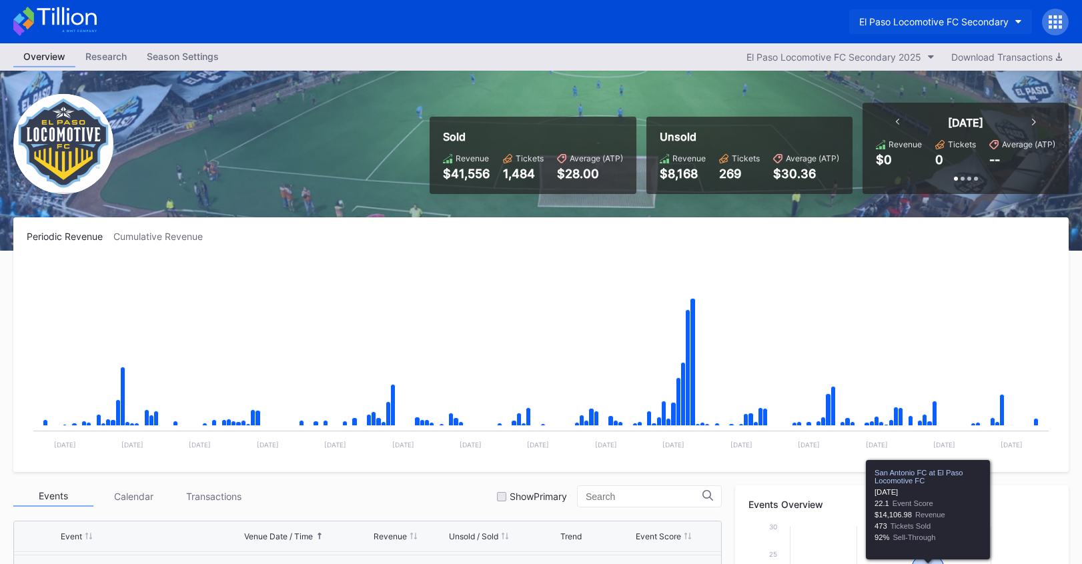
click at [945, 28] on button "El Paso Locomotive FC Secondary" at bounding box center [940, 21] width 183 height 25
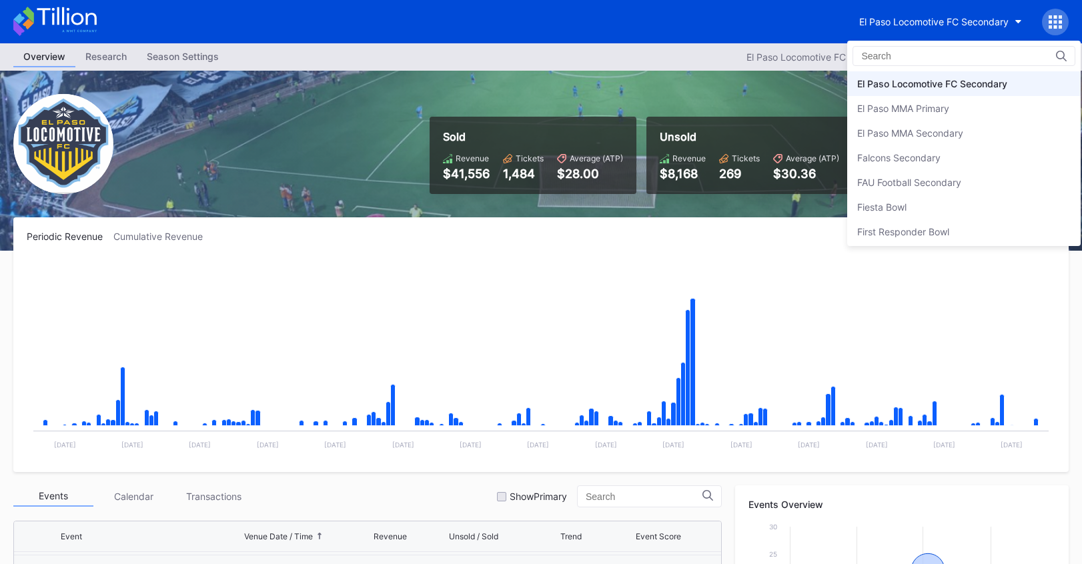
scroll to position [1308, 0]
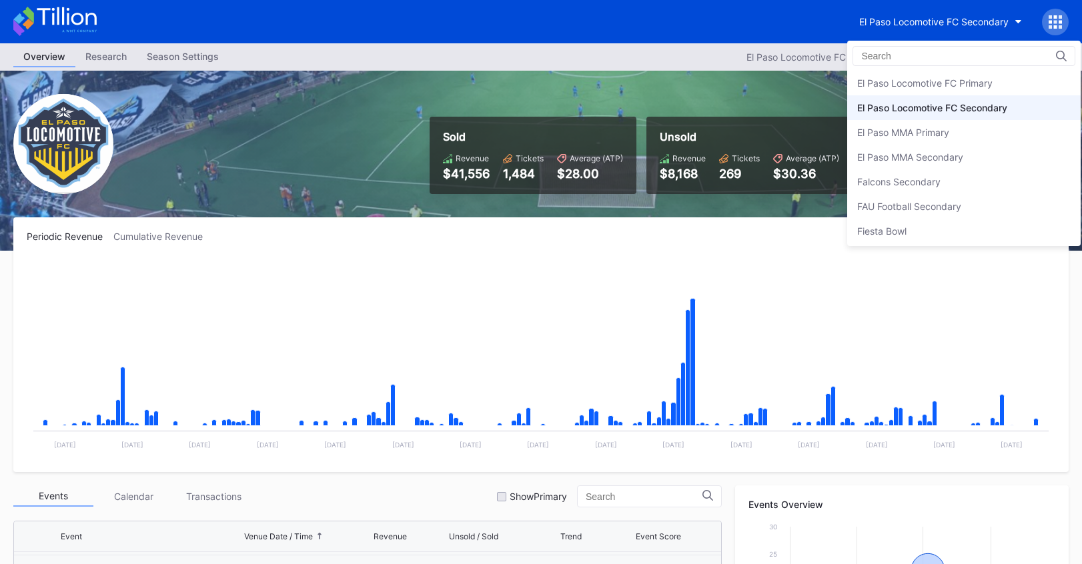
click at [936, 89] on div "El Paso Locomotive FC Primary" at bounding box center [963, 83] width 233 height 25
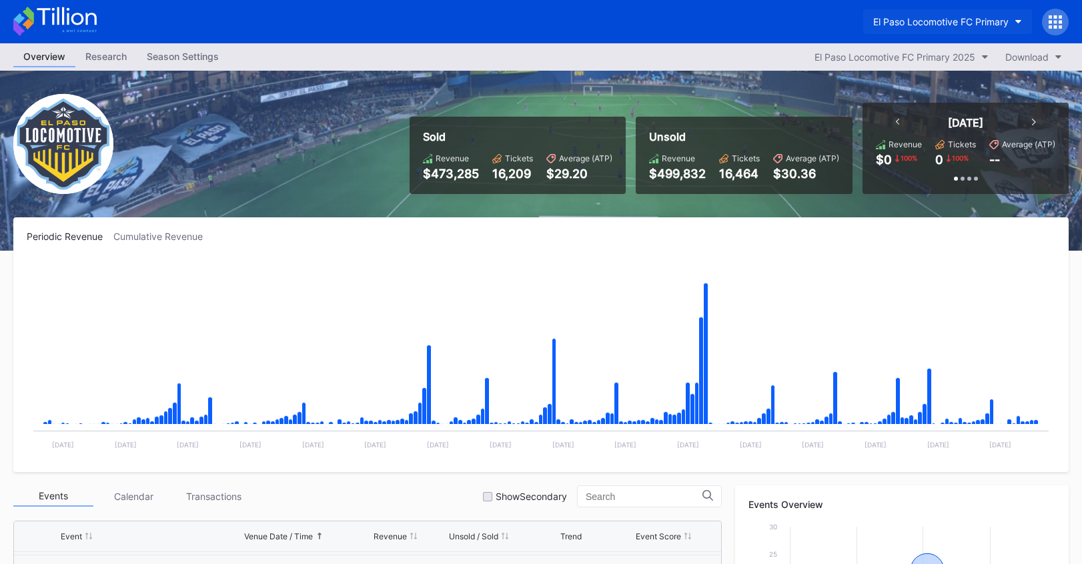
click at [947, 23] on div "El Paso Locomotive FC Primary" at bounding box center [940, 21] width 135 height 11
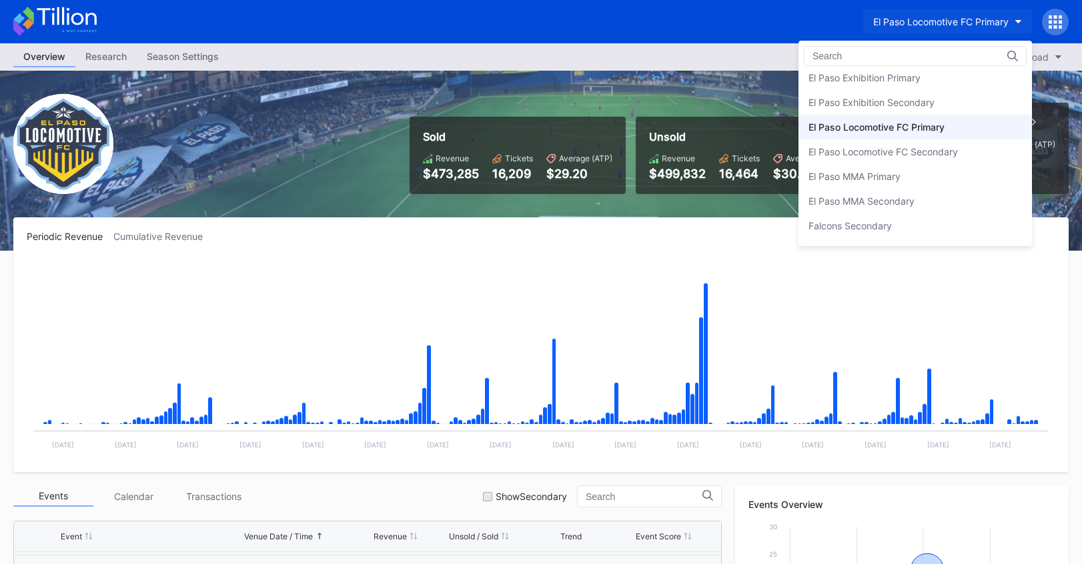
scroll to position [1262, 0]
click at [928, 103] on div "El Paso Exhibition Secondary" at bounding box center [871, 104] width 126 height 11
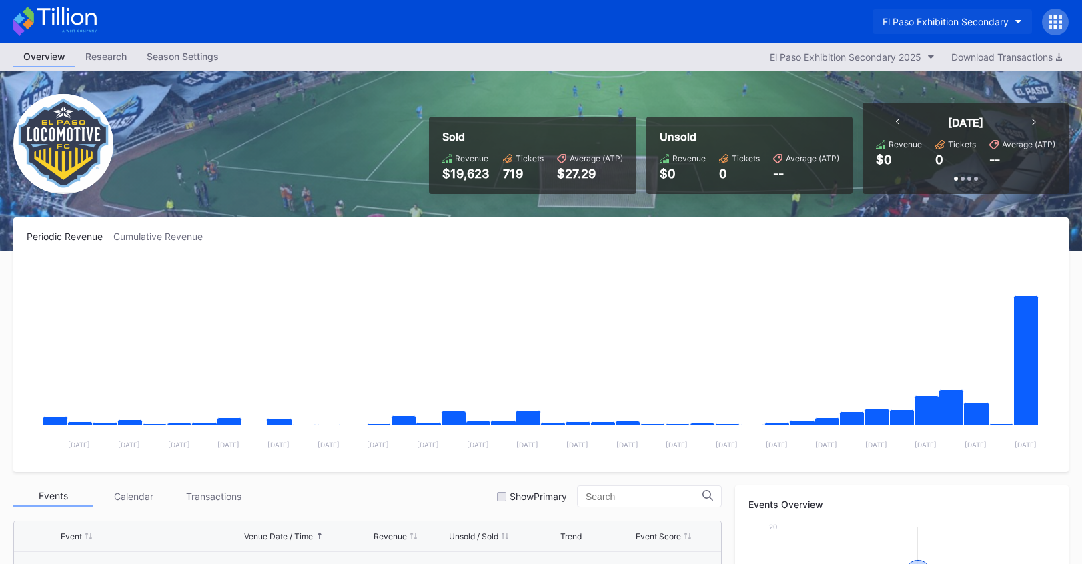
click at [946, 33] on button "El Paso Exhibition Secondary" at bounding box center [951, 21] width 159 height 25
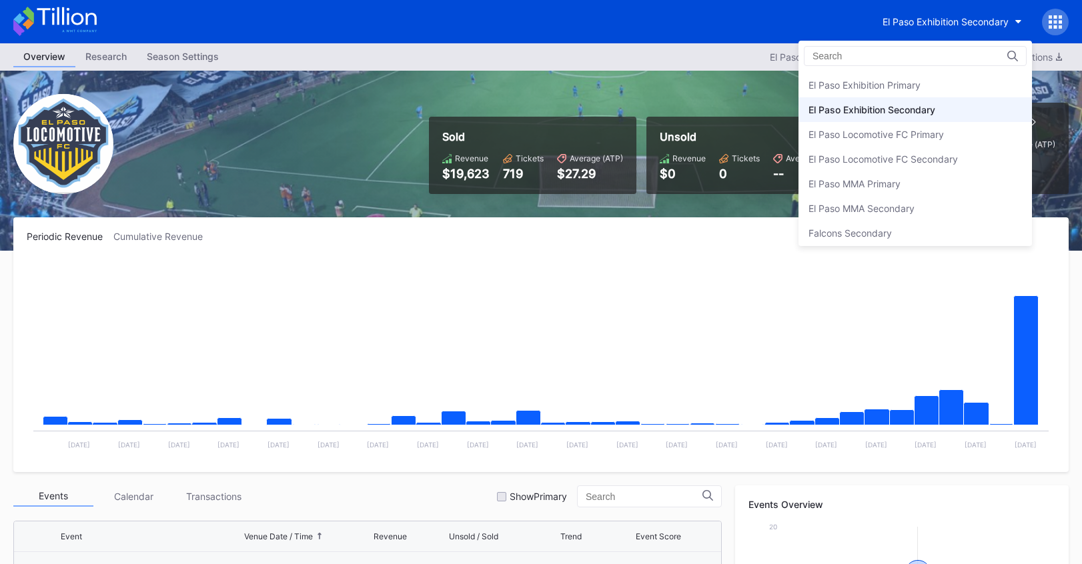
scroll to position [1242, 0]
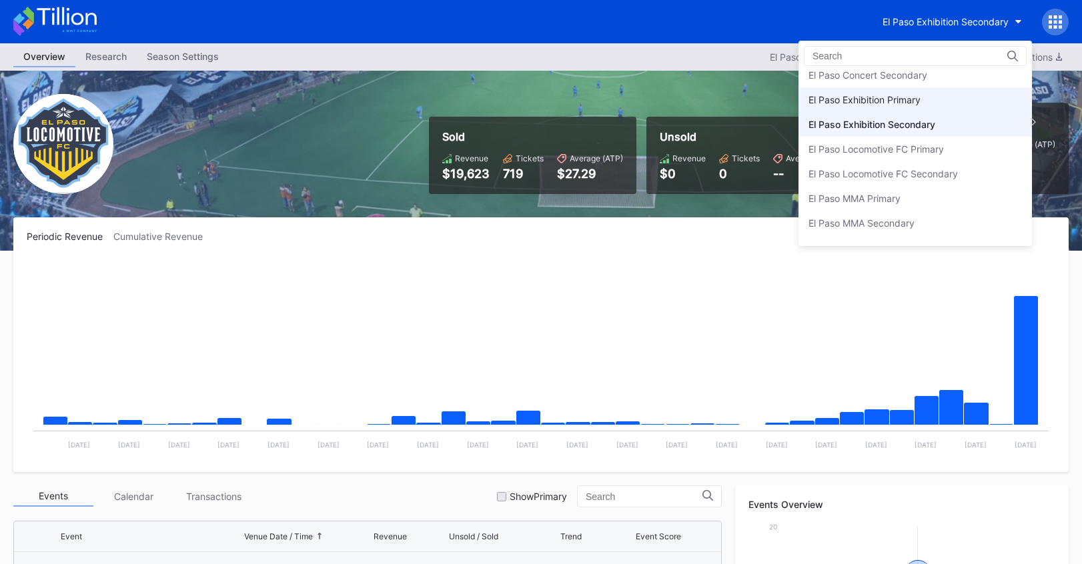
click at [930, 101] on div "El Paso Exhibition Primary" at bounding box center [914, 99] width 233 height 25
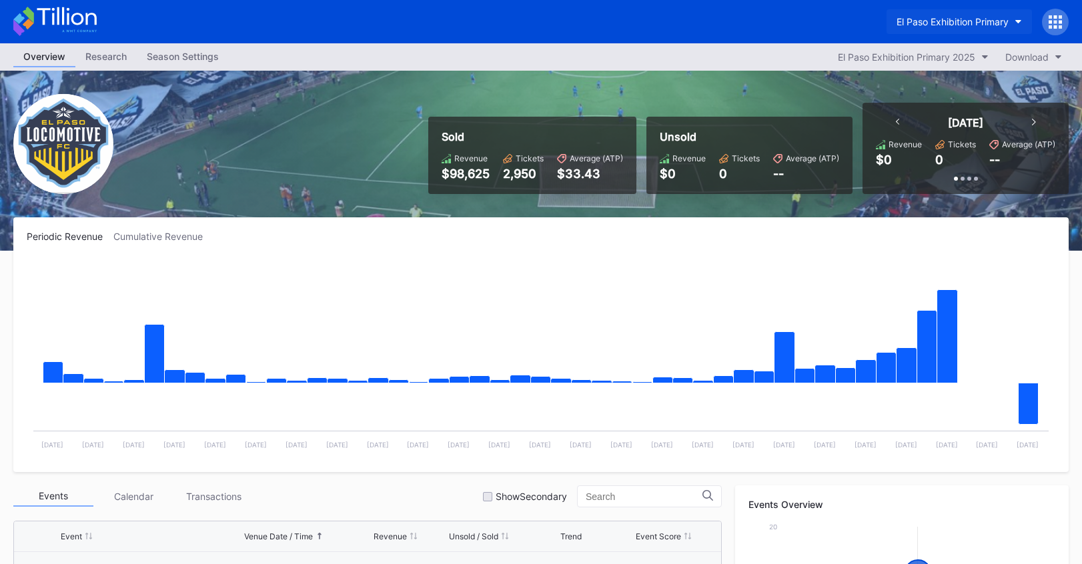
click at [925, 15] on button "El Paso Exhibition Primary" at bounding box center [958, 21] width 145 height 25
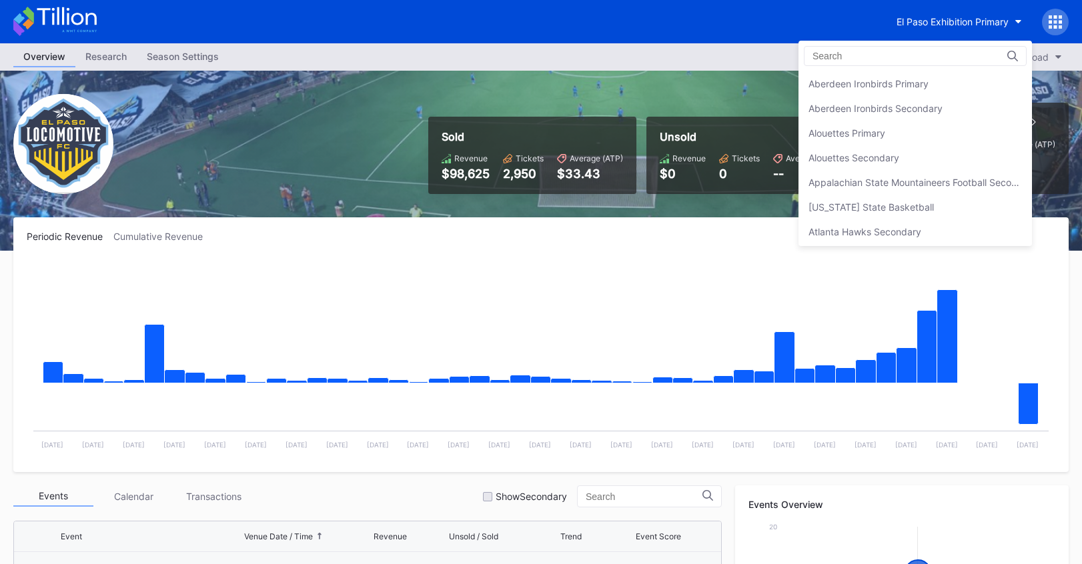
scroll to position [1258, 0]
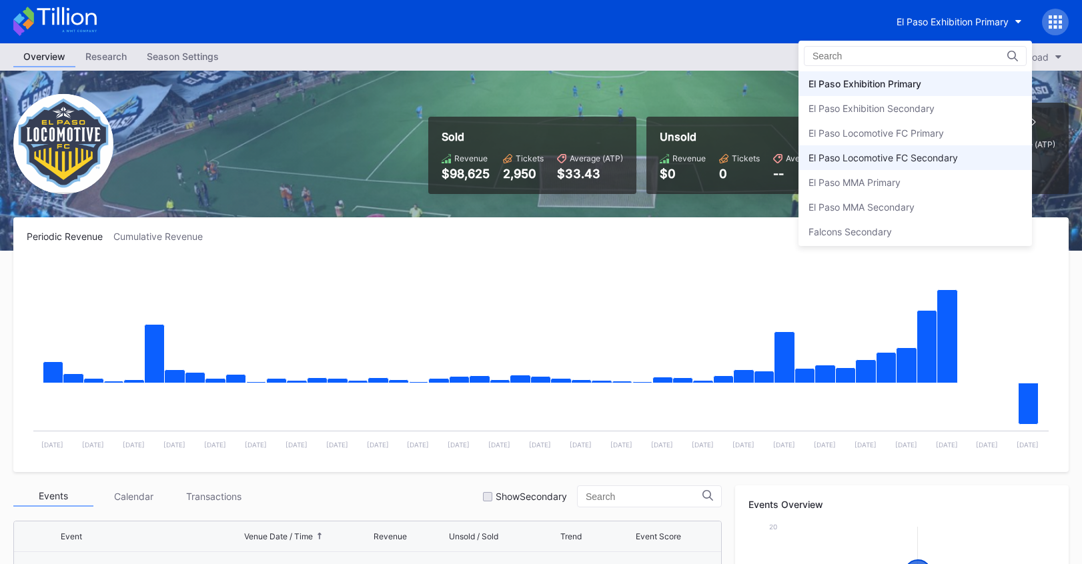
click at [936, 149] on div "El Paso Locomotive FC Secondary" at bounding box center [914, 157] width 233 height 25
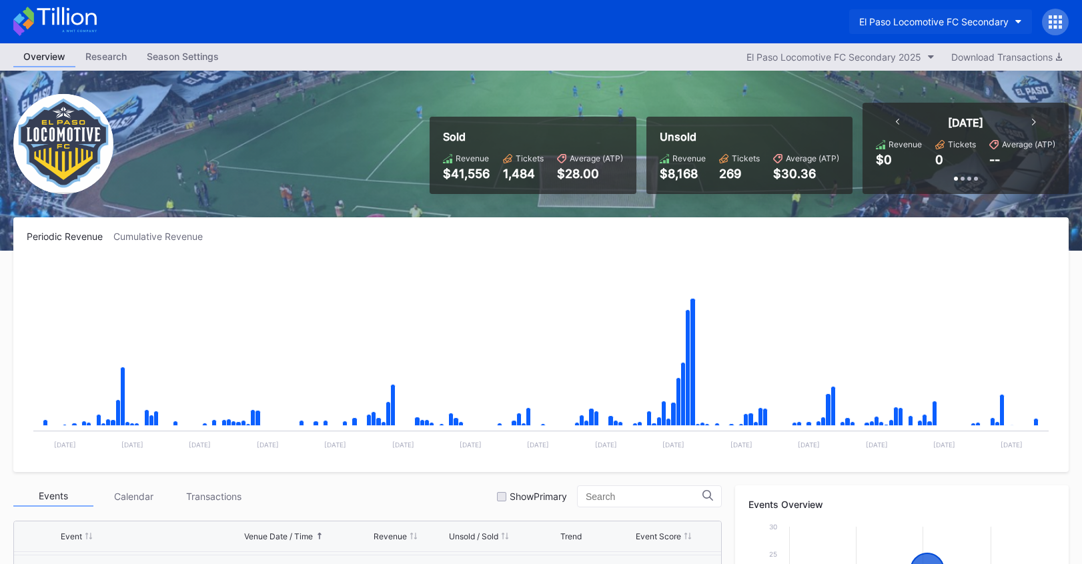
click at [887, 28] on button "El Paso Locomotive FC Secondary" at bounding box center [940, 21] width 183 height 25
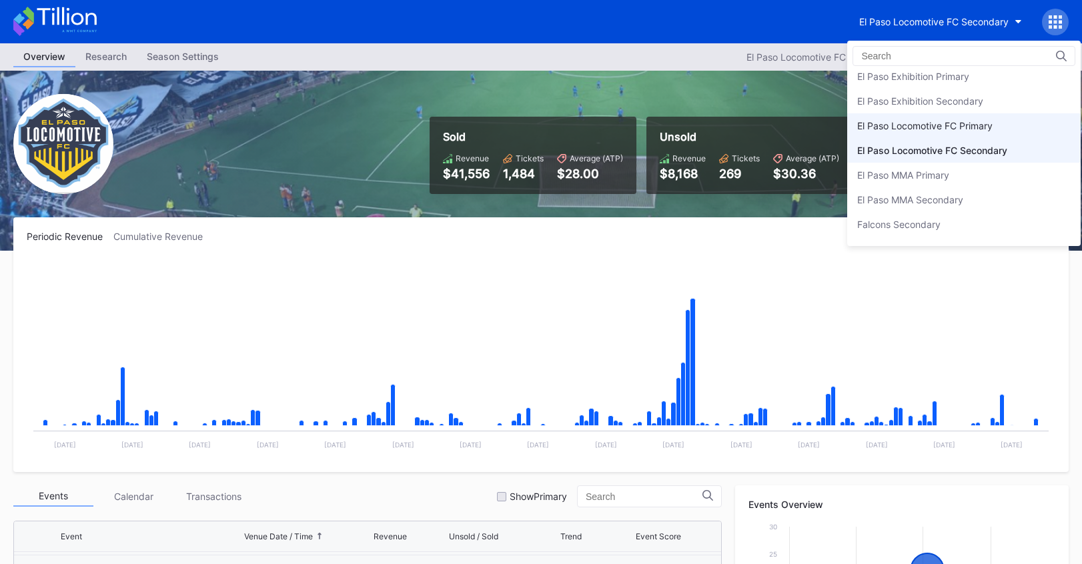
scroll to position [1264, 0]
click at [906, 127] on div "El Paso Locomotive FC Primary" at bounding box center [924, 126] width 135 height 11
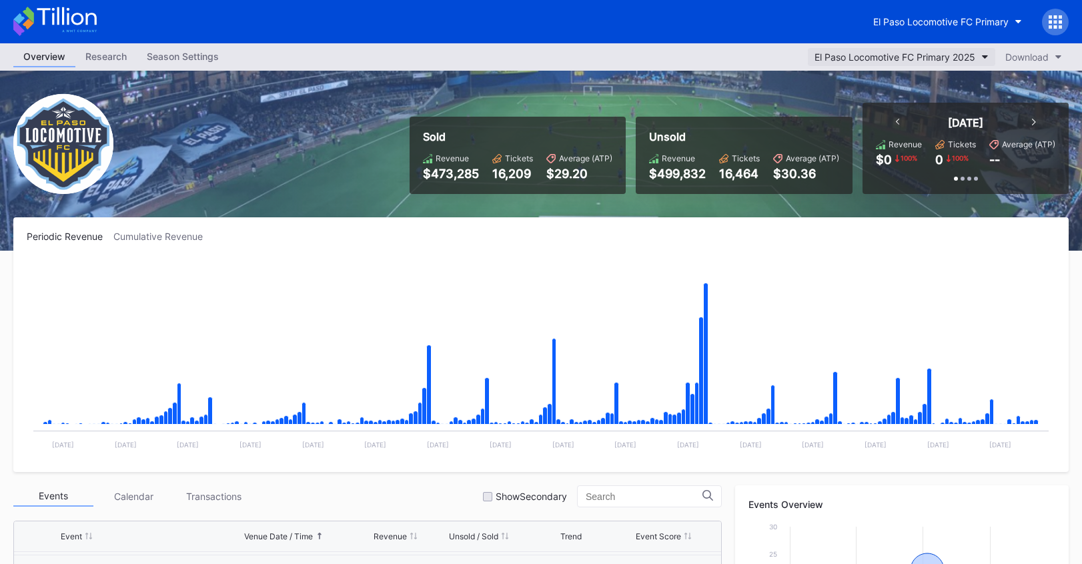
click at [898, 55] on div "El Paso Locomotive FC Primary 2025" at bounding box center [894, 56] width 161 height 11
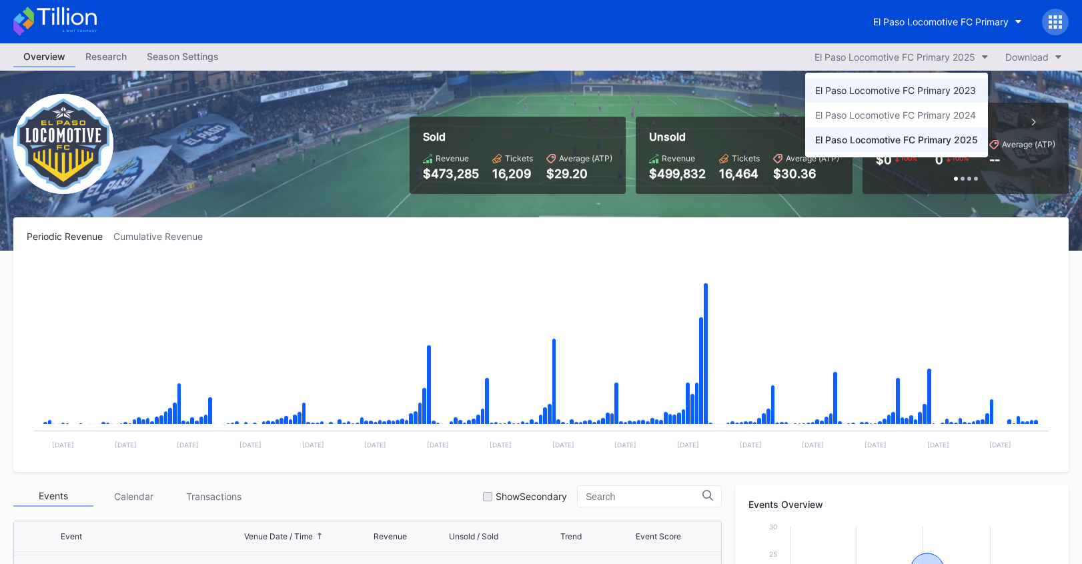
click at [914, 91] on div "El Paso Locomotive FC Primary 2023" at bounding box center [895, 90] width 161 height 11
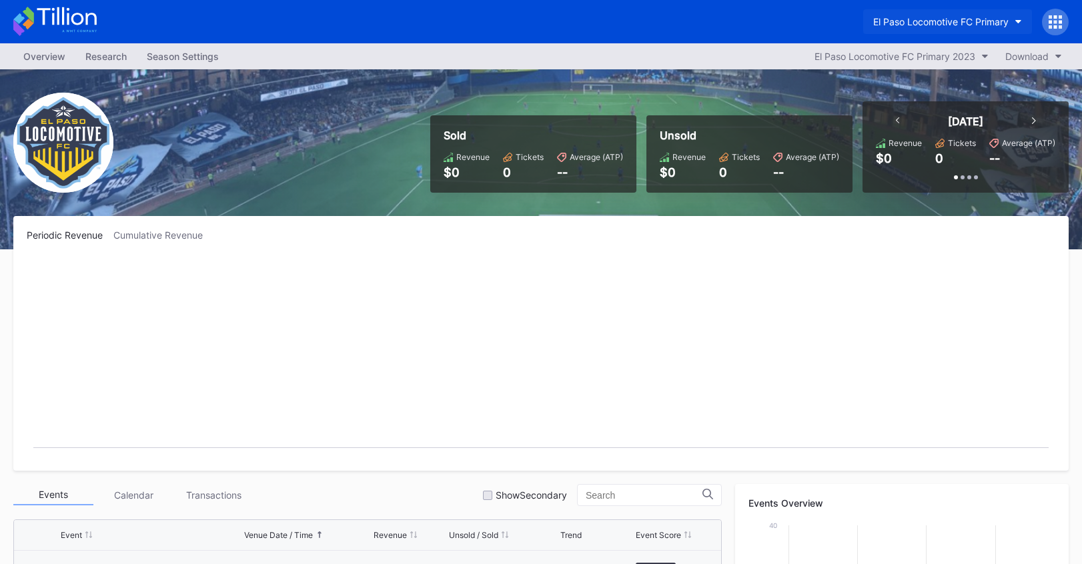
scroll to position [300, 0]
click at [967, 26] on div "El Paso Locomotive FC Primary" at bounding box center [940, 21] width 135 height 11
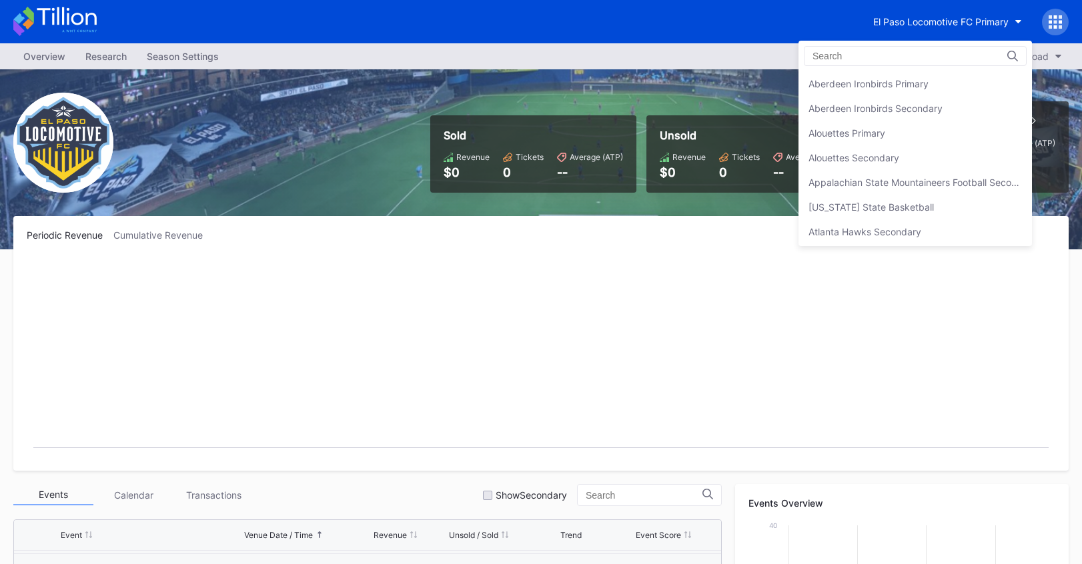
scroll to position [1308, 0]
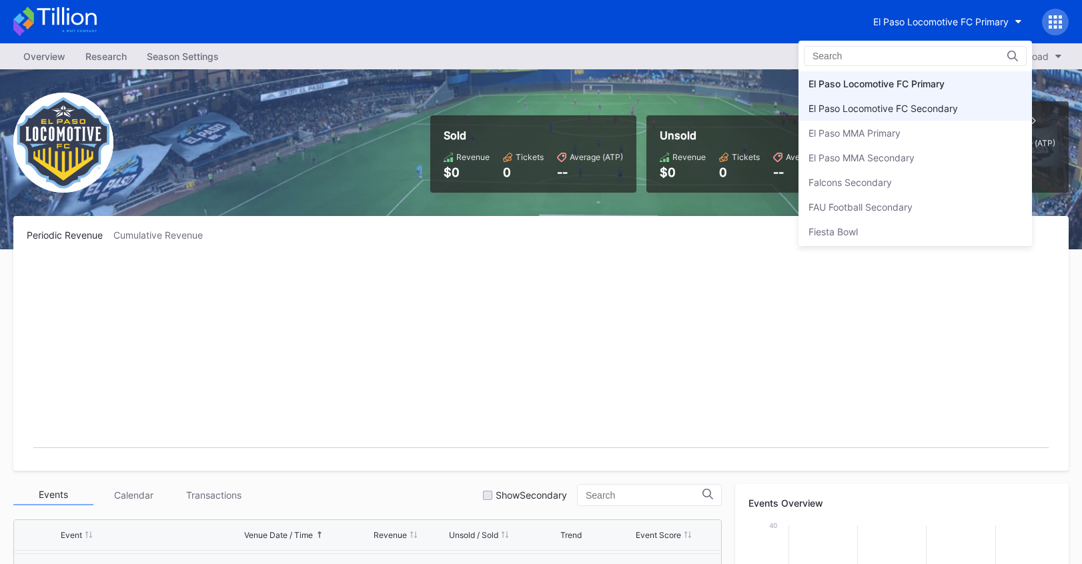
click at [939, 101] on div "El Paso Locomotive FC Secondary" at bounding box center [914, 108] width 233 height 25
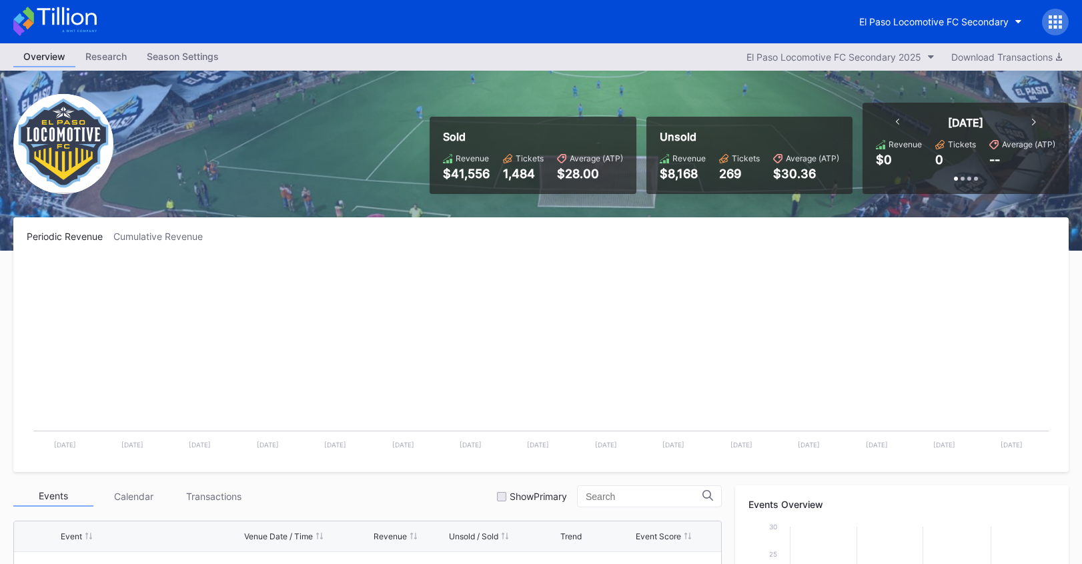
scroll to position [300, 0]
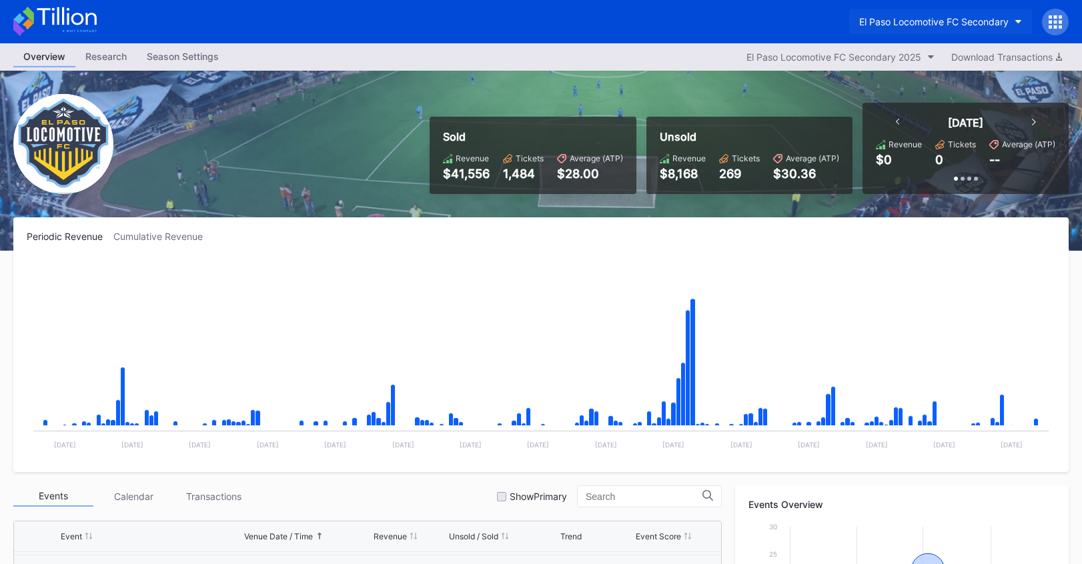
click at [932, 20] on div "El Paso Locomotive FC Secondary" at bounding box center [933, 21] width 149 height 11
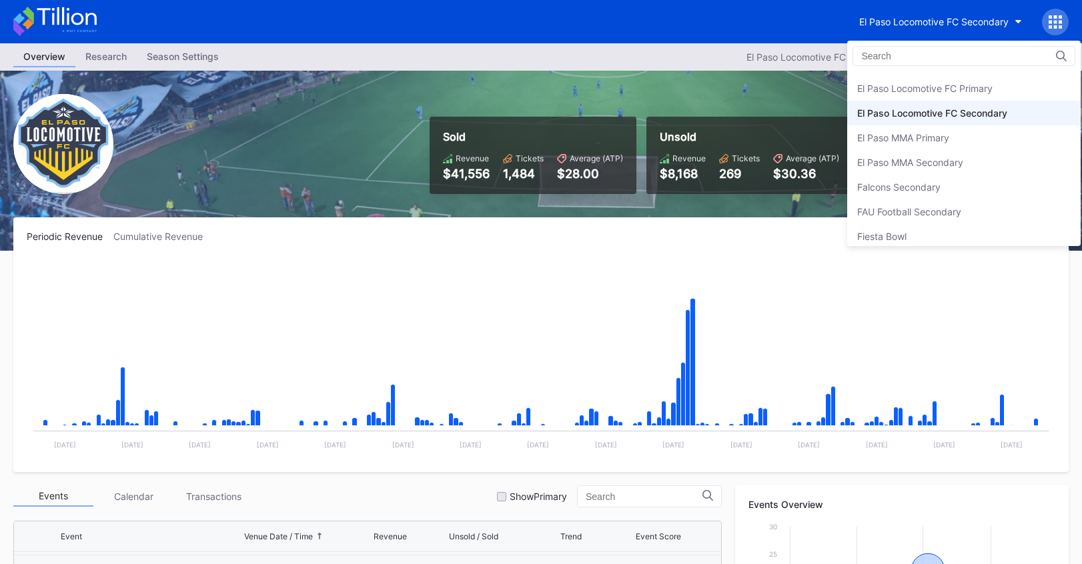
scroll to position [1291, 0]
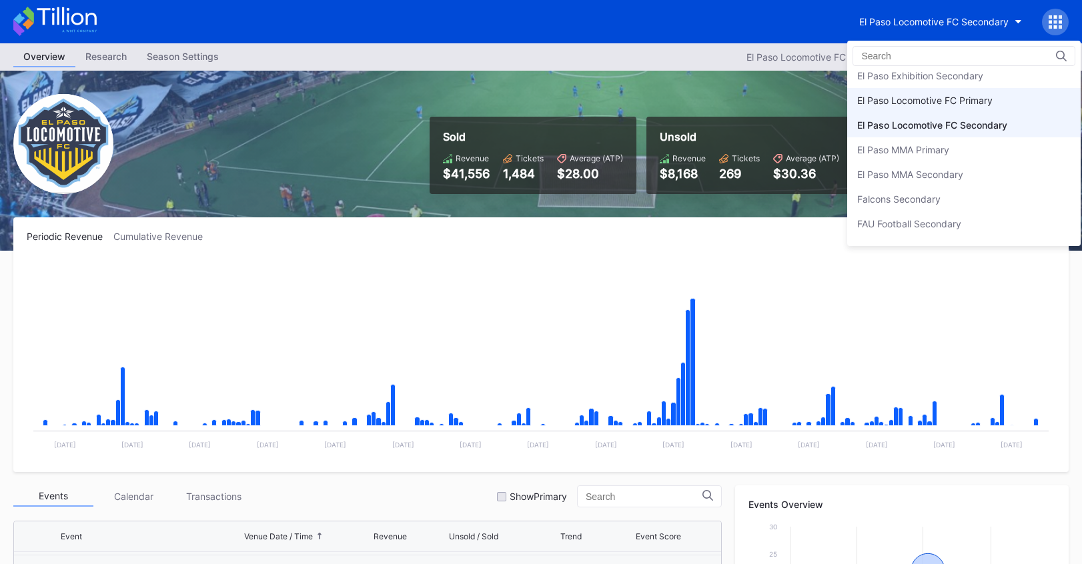
click at [928, 95] on div "El Paso Locomotive FC Primary" at bounding box center [924, 100] width 135 height 11
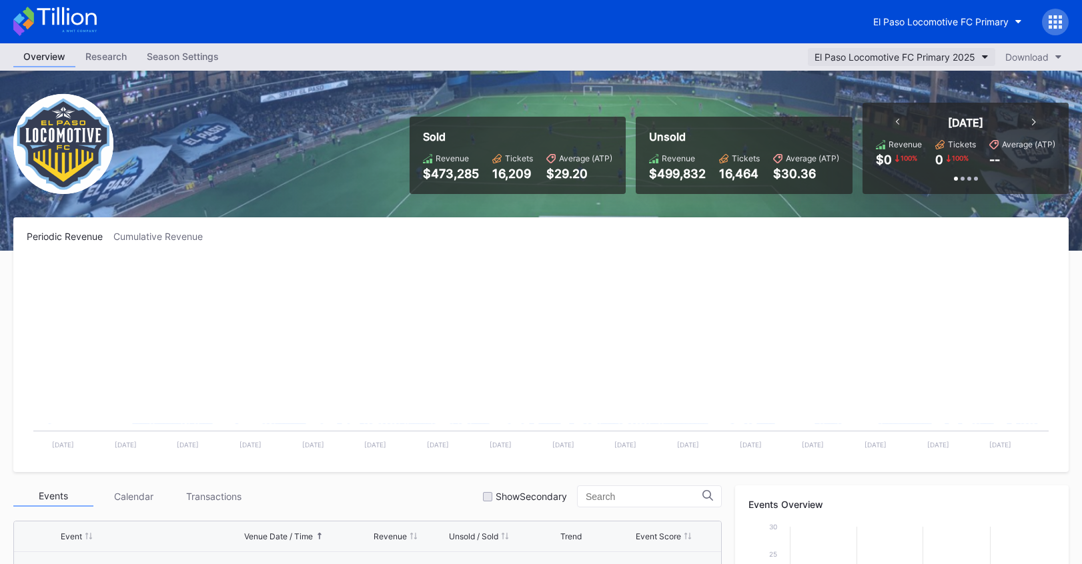
scroll to position [343, 0]
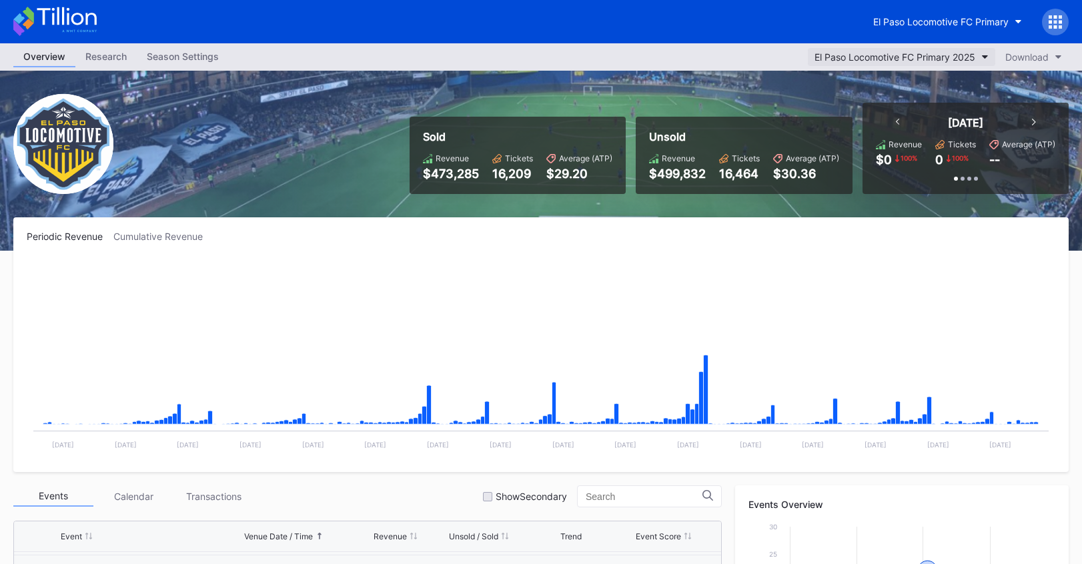
click at [846, 56] on div "El Paso Locomotive FC Primary 2025" at bounding box center [894, 56] width 161 height 11
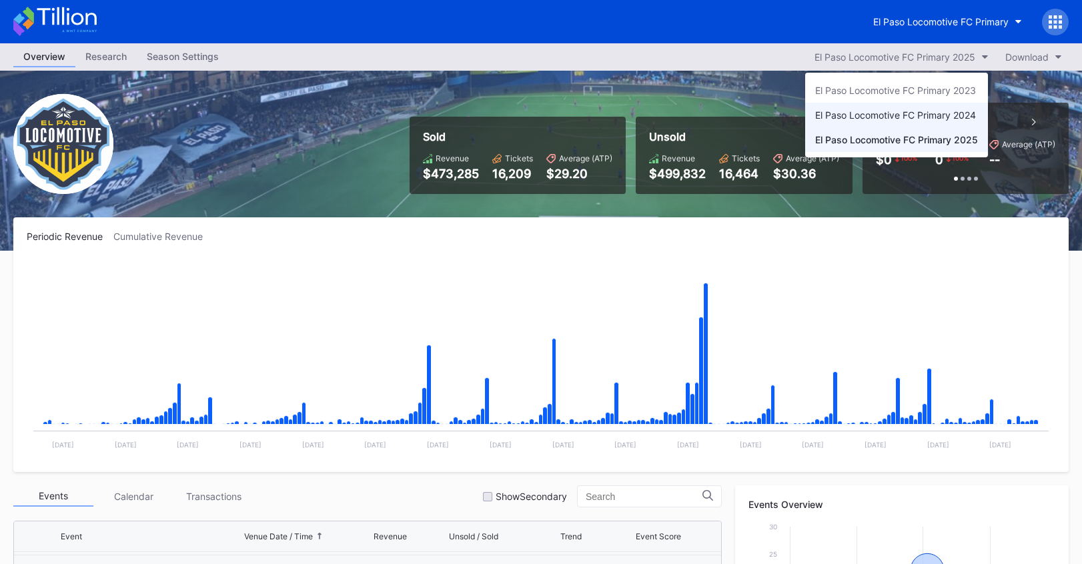
click at [879, 113] on div "El Paso Locomotive FC Primary 2024" at bounding box center [895, 114] width 161 height 11
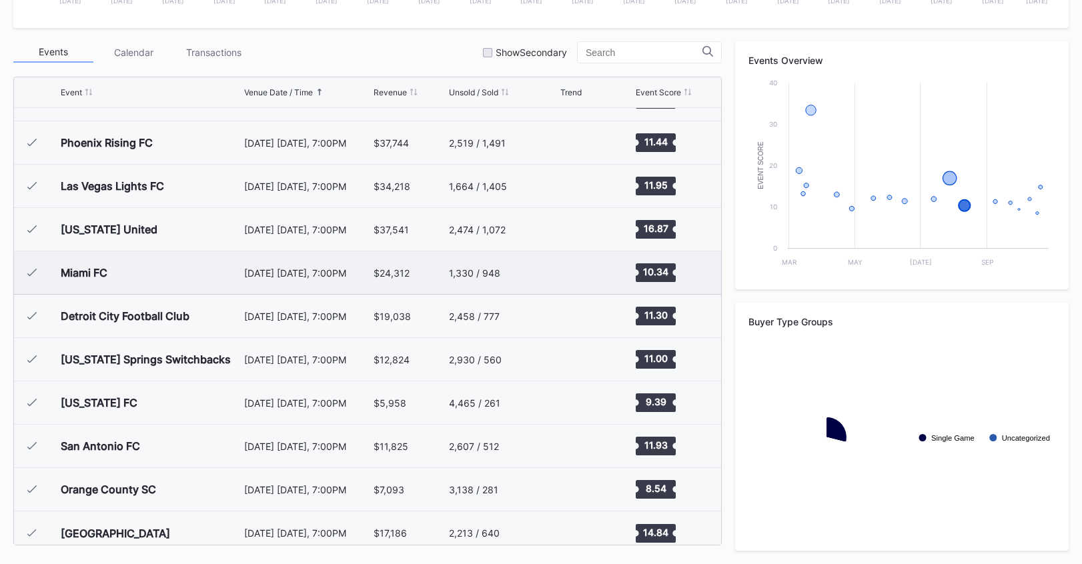
scroll to position [343, 0]
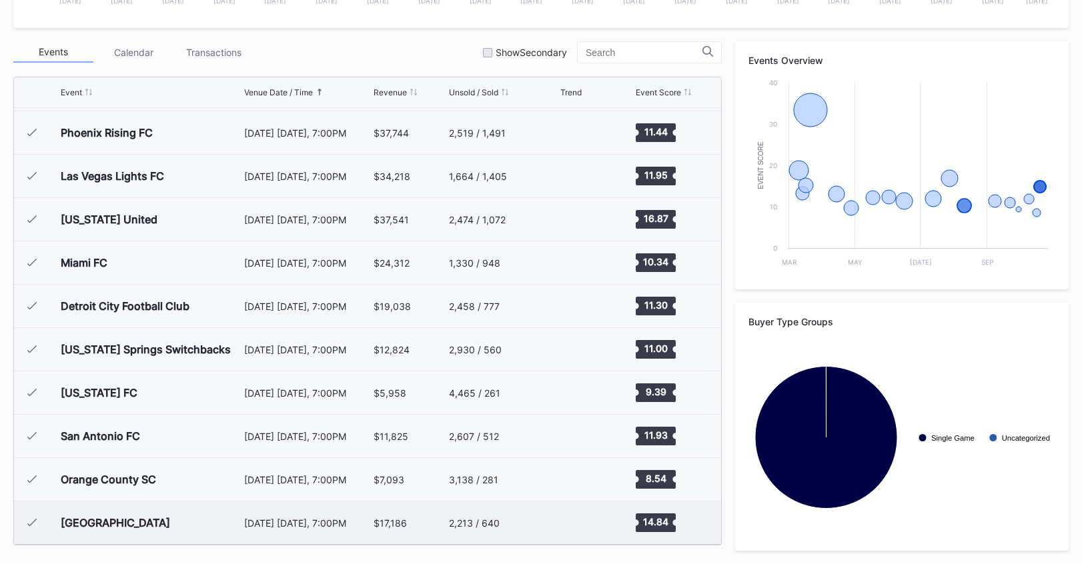
click at [473, 534] on div "2,213 / 640" at bounding box center [503, 522] width 108 height 43
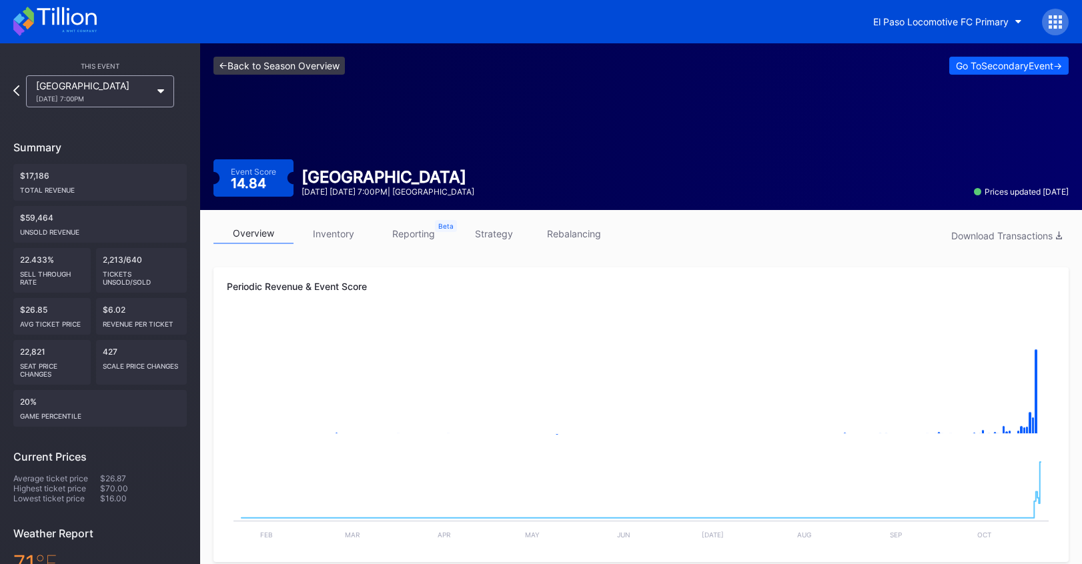
click at [287, 66] on link "<- Back to Season Overview" at bounding box center [278, 66] width 131 height 18
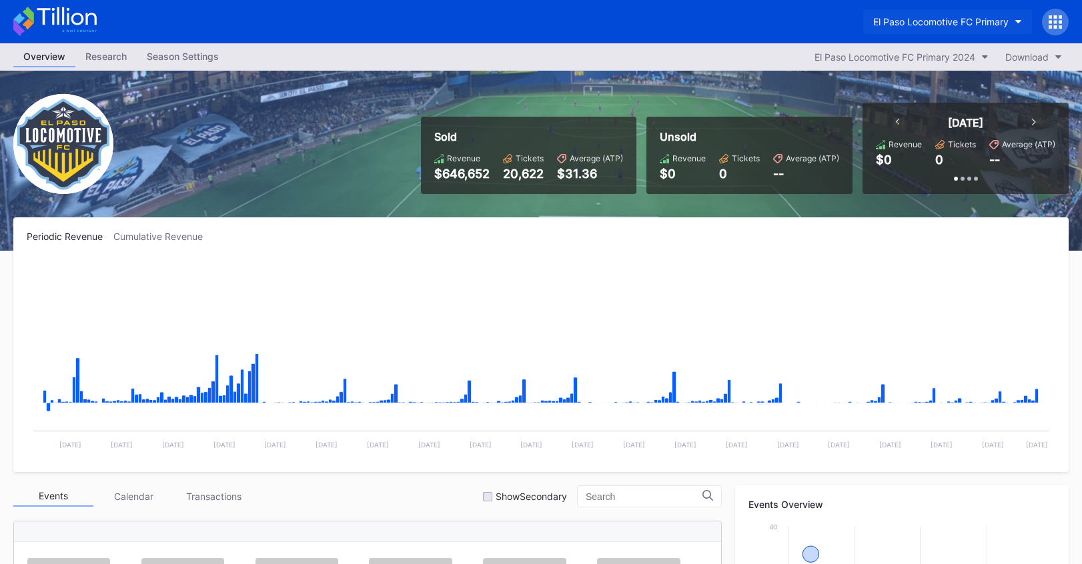
click at [892, 26] on div "El Paso Locomotive FC Primary" at bounding box center [940, 21] width 135 height 11
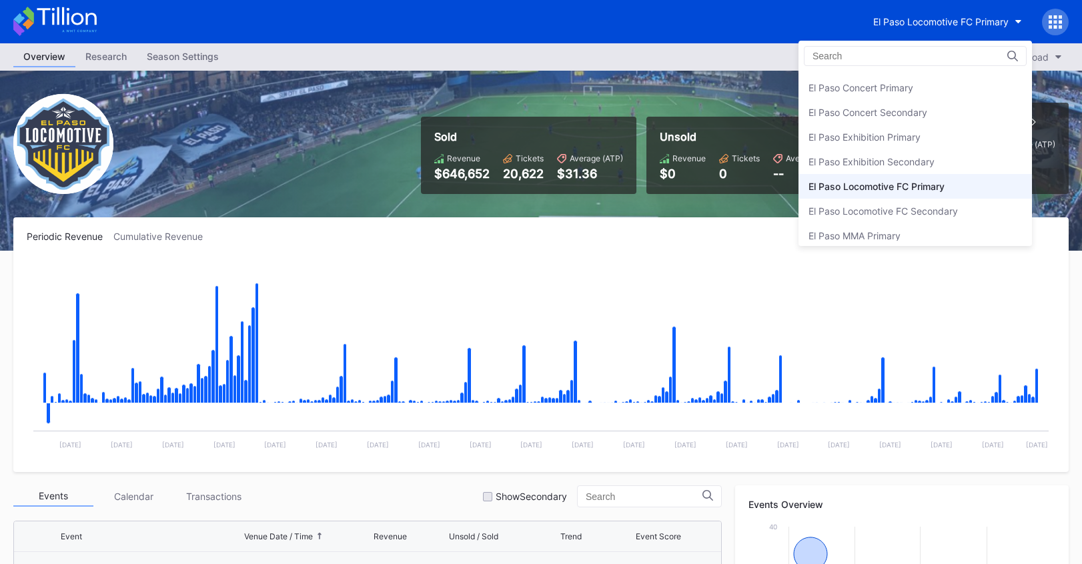
scroll to position [1188, 0]
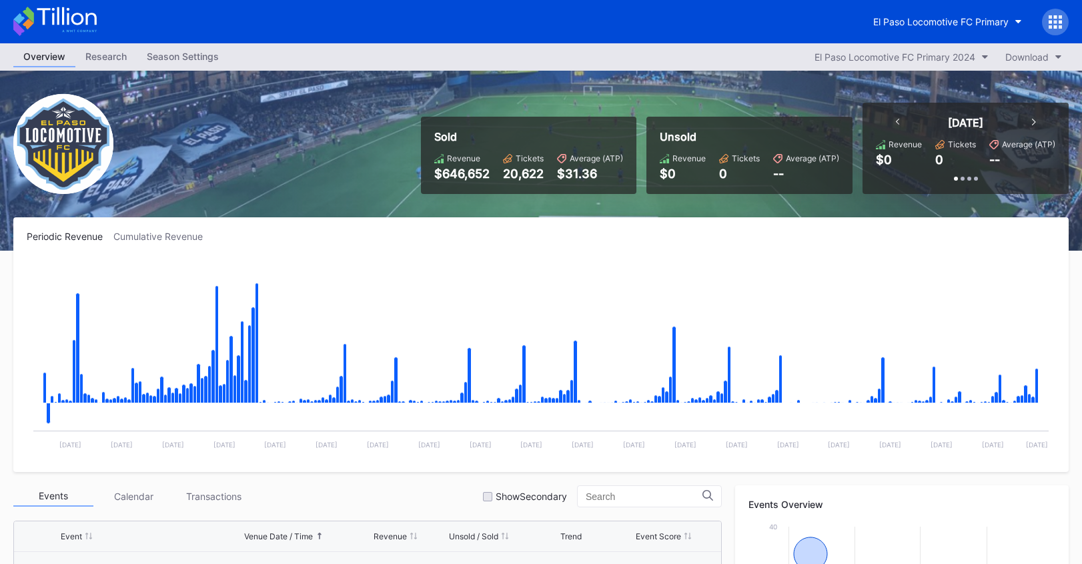
click at [67, 24] on icon at bounding box center [66, 16] width 59 height 18
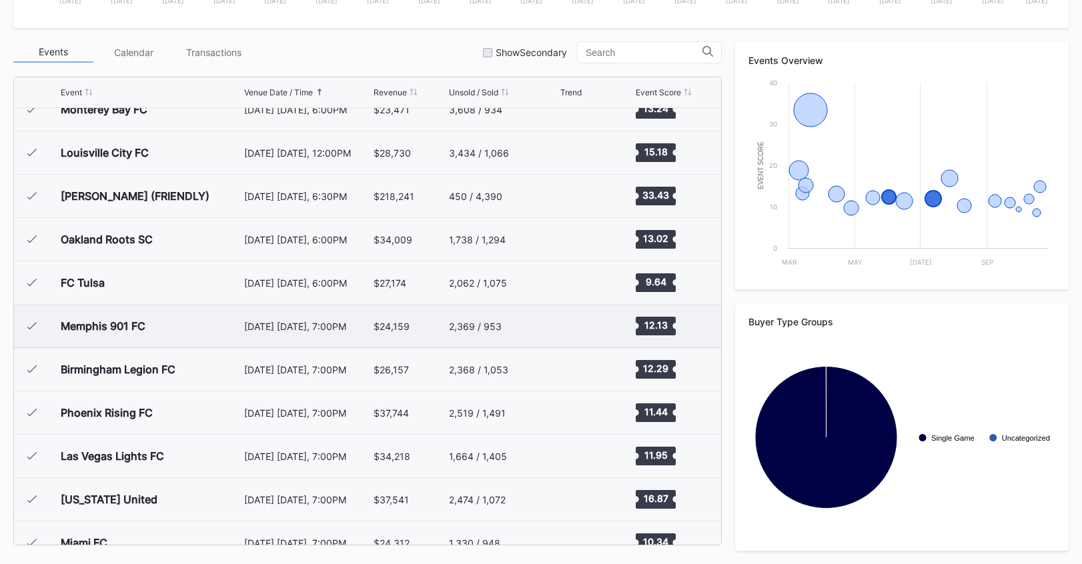
scroll to position [54, 0]
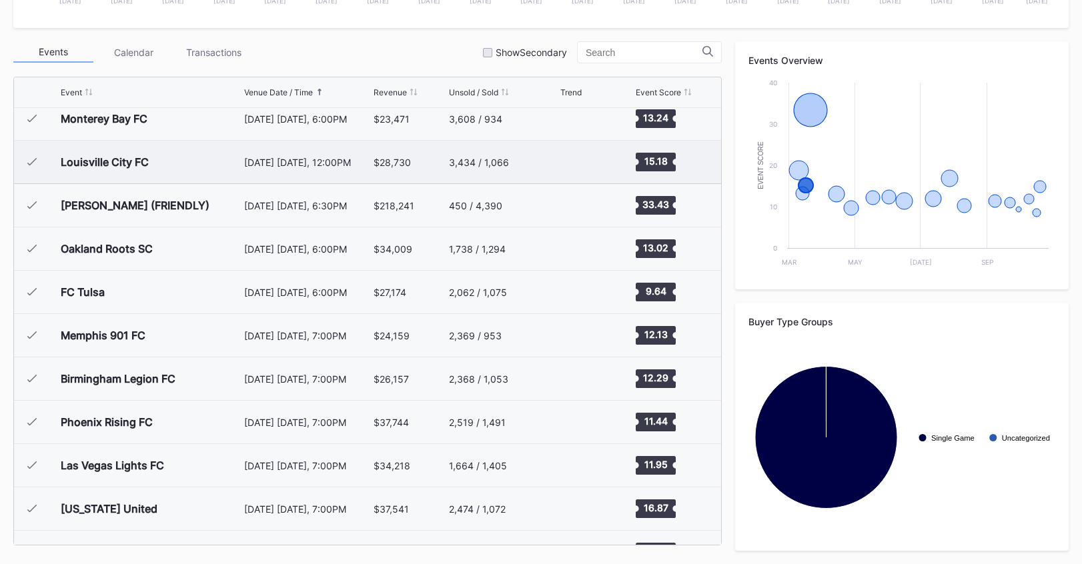
click at [505, 169] on div "3,434 / 1,066" at bounding box center [503, 162] width 108 height 43
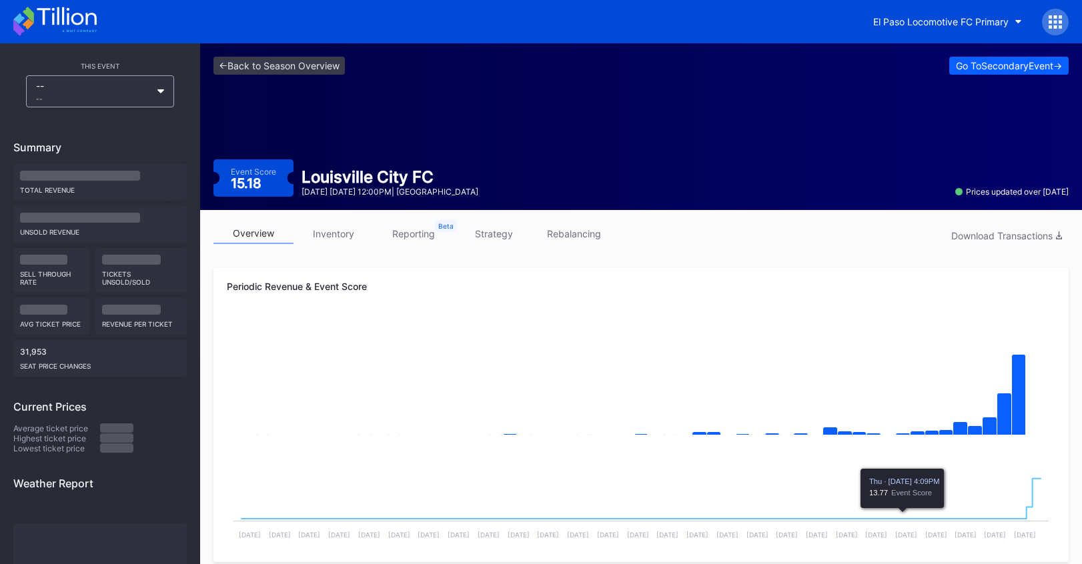
click at [511, 240] on link "strategy" at bounding box center [493, 233] width 80 height 21
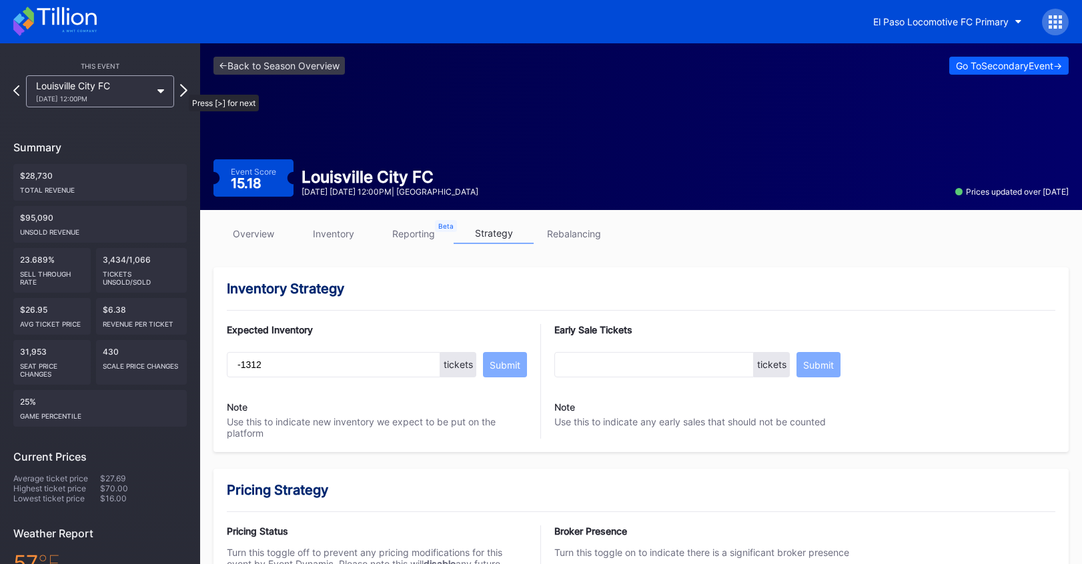
click at [183, 87] on icon at bounding box center [183, 90] width 7 height 13
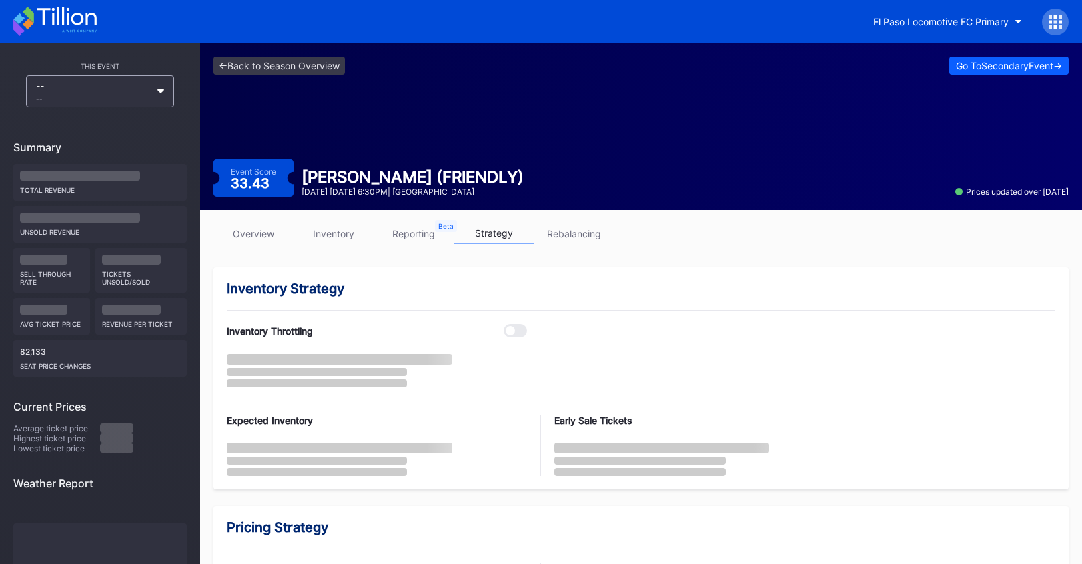
click at [279, 53] on div "<- Back to Season Overview Go To Secondary Event -> Event Score 33.43 FC Juarez…" at bounding box center [641, 126] width 882 height 167
click at [282, 62] on link "<- Back to Season Overview" at bounding box center [278, 66] width 131 height 18
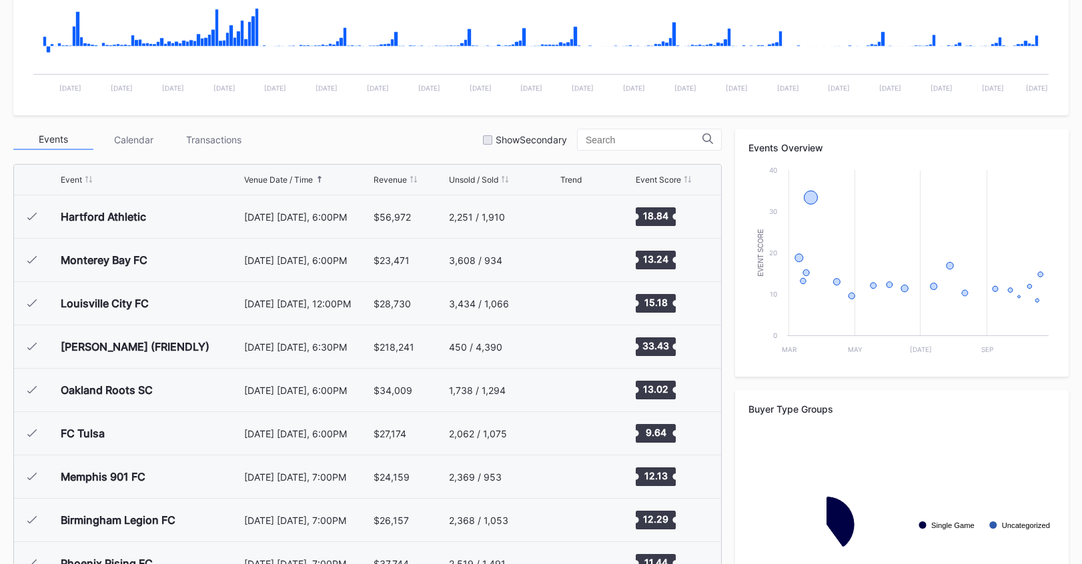
scroll to position [444, 0]
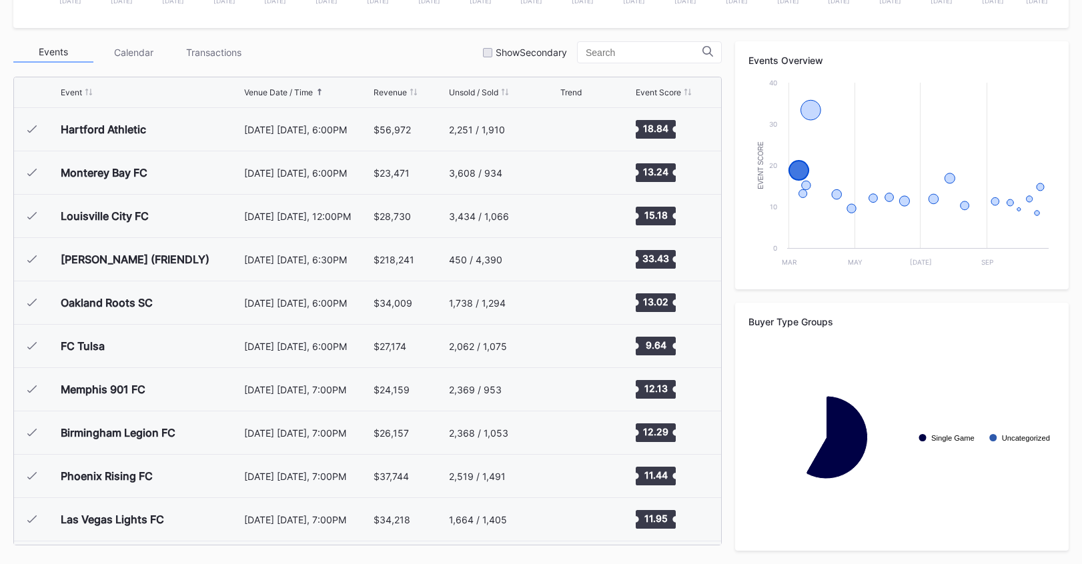
click at [403, 86] on div "Event Venue Date / Time Revenue Unsold / Sold Trend Event Score" at bounding box center [367, 92] width 707 height 31
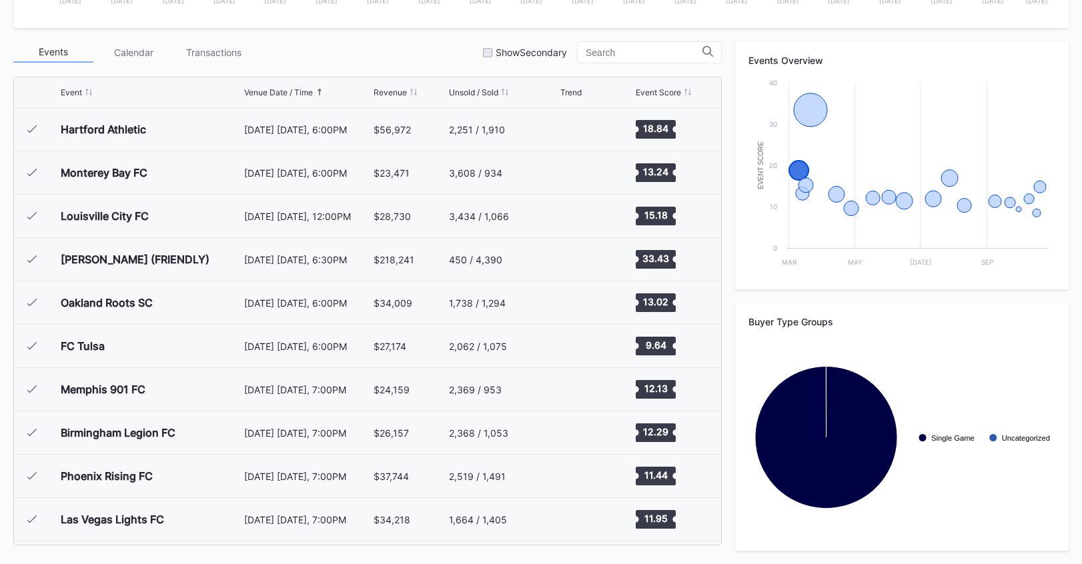
click at [400, 89] on div "Revenue" at bounding box center [389, 92] width 33 height 10
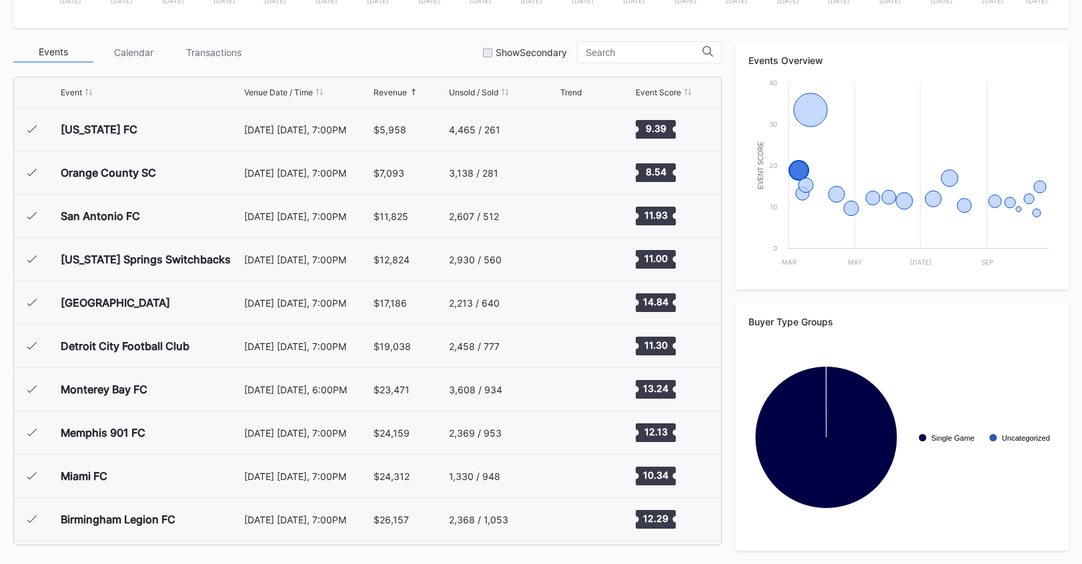
click at [399, 91] on div "Revenue" at bounding box center [389, 92] width 33 height 10
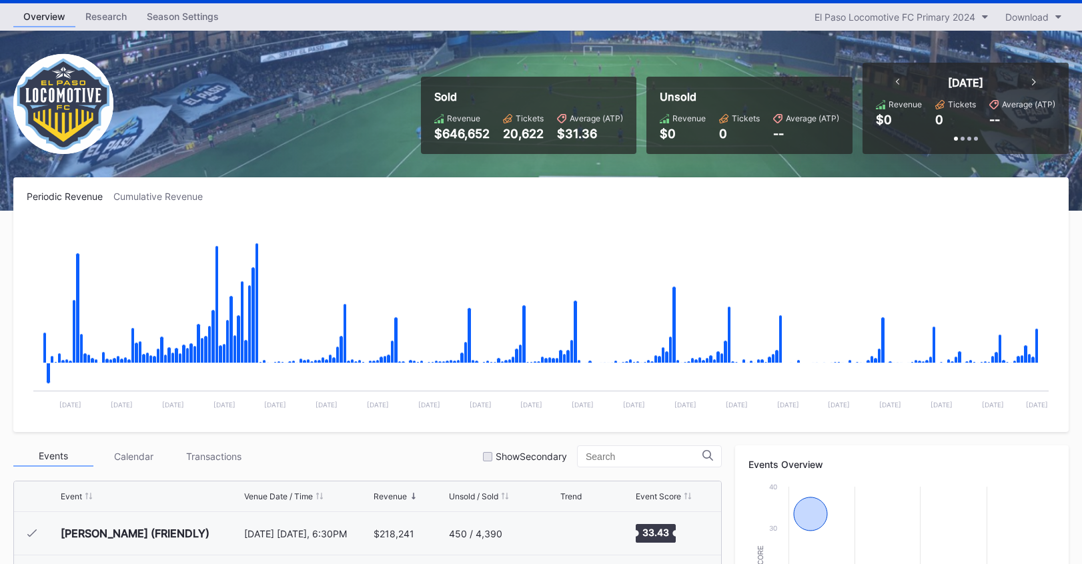
scroll to position [0, 0]
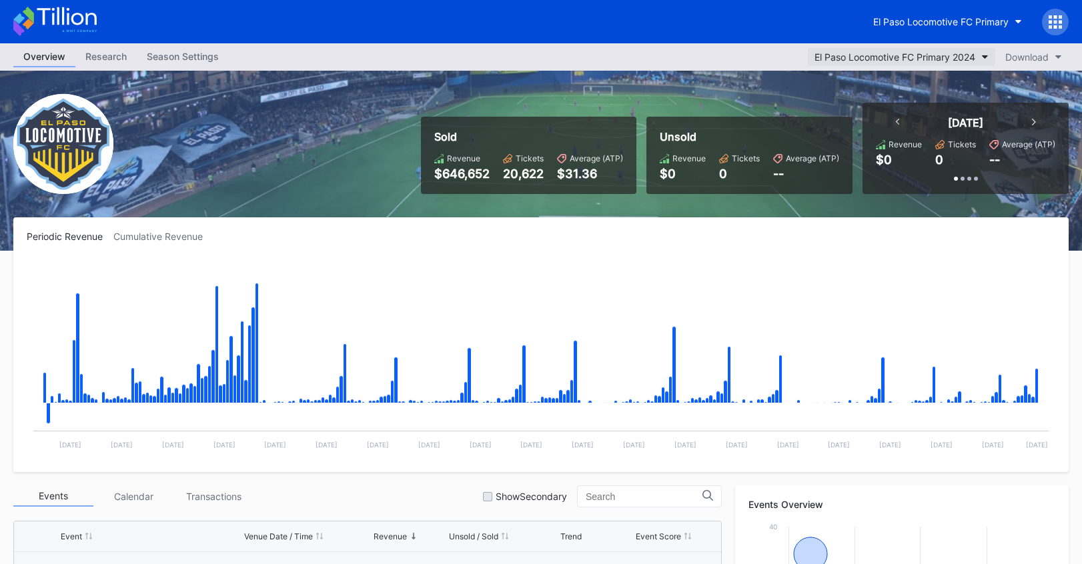
click at [922, 61] on div "El Paso Locomotive FC Primary 2024" at bounding box center [894, 56] width 161 height 11
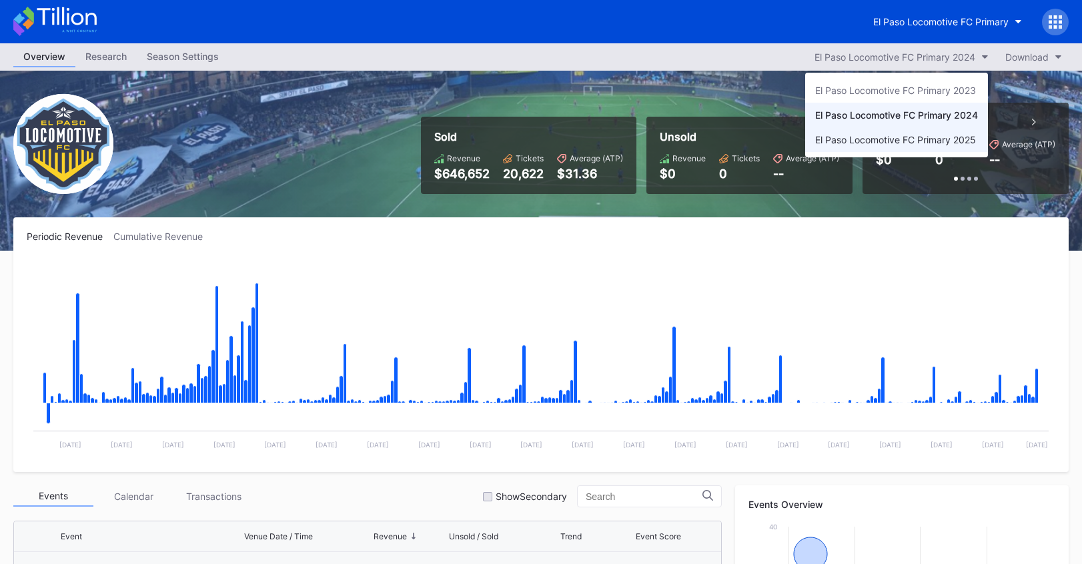
click at [920, 145] on div "El Paso Locomotive FC Primary 2025" at bounding box center [895, 139] width 161 height 11
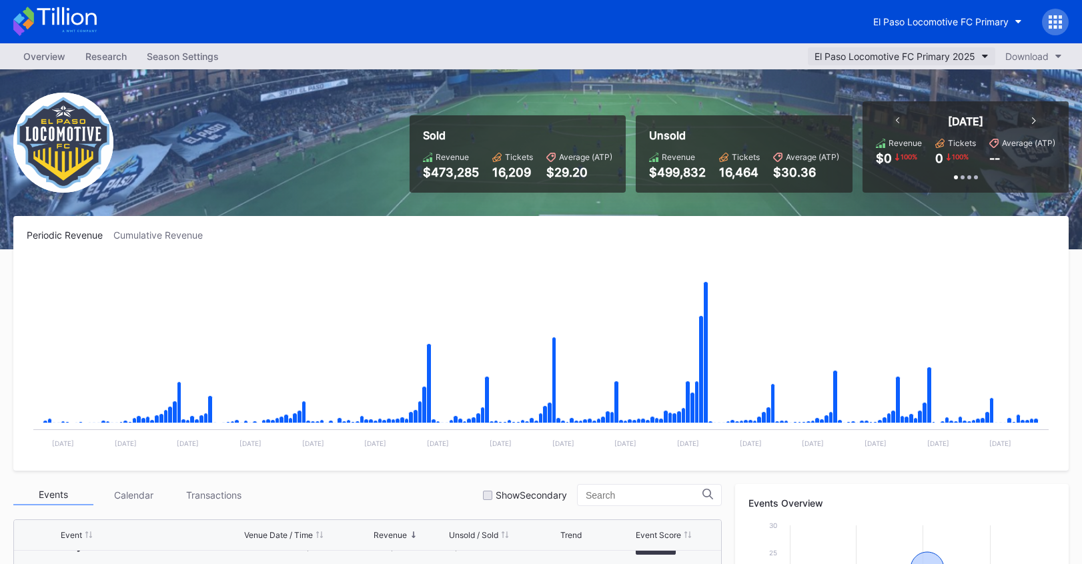
click at [907, 54] on div "El Paso Locomotive FC Primary 2025" at bounding box center [894, 56] width 161 height 11
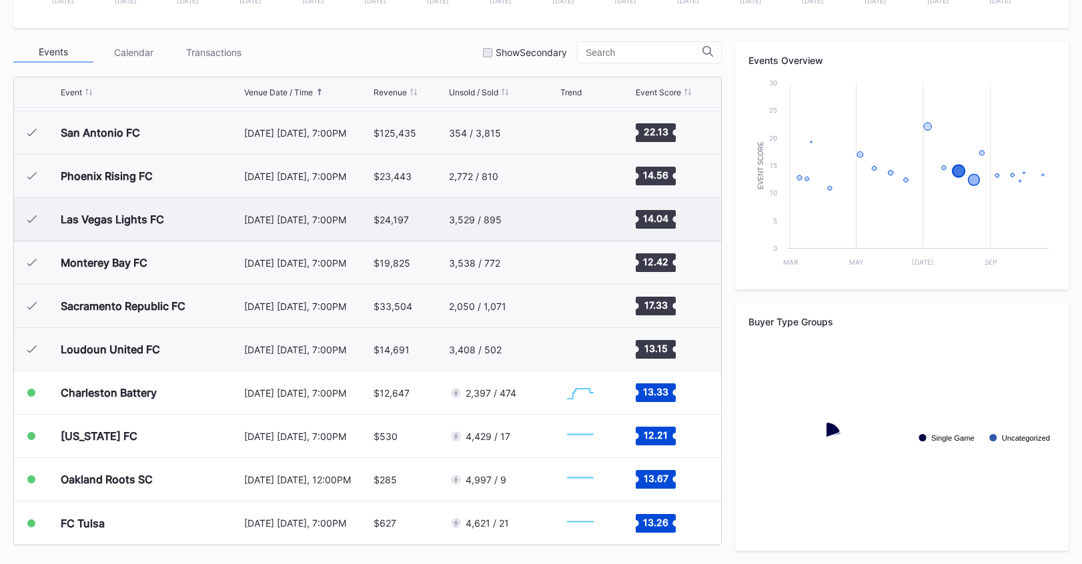
scroll to position [305, 0]
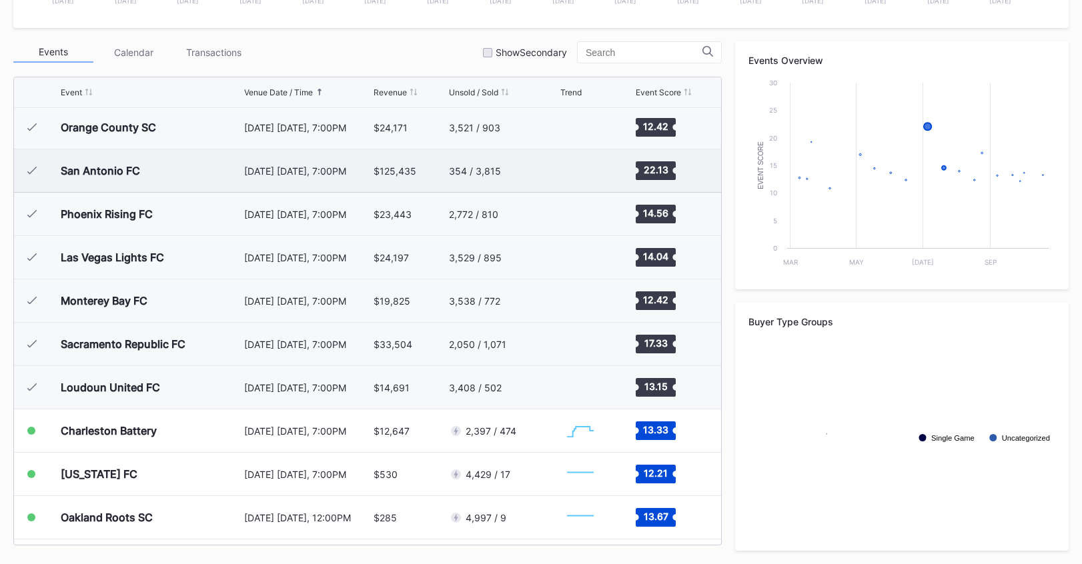
click at [330, 188] on div "[DATE] [DATE], 7:00PM" at bounding box center [307, 170] width 126 height 43
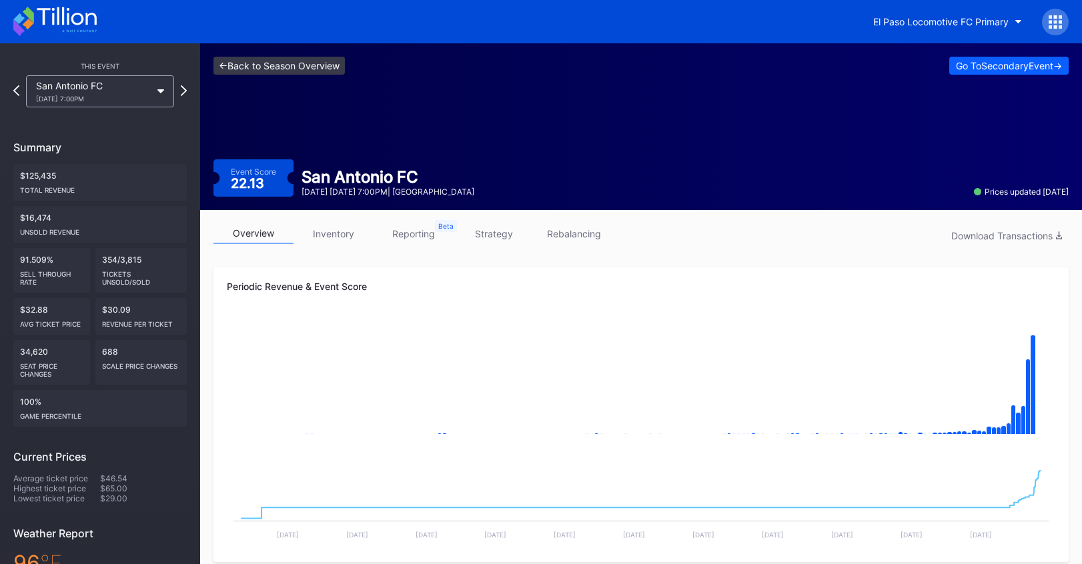
click at [234, 72] on link "<- Back to Season Overview" at bounding box center [278, 66] width 131 height 18
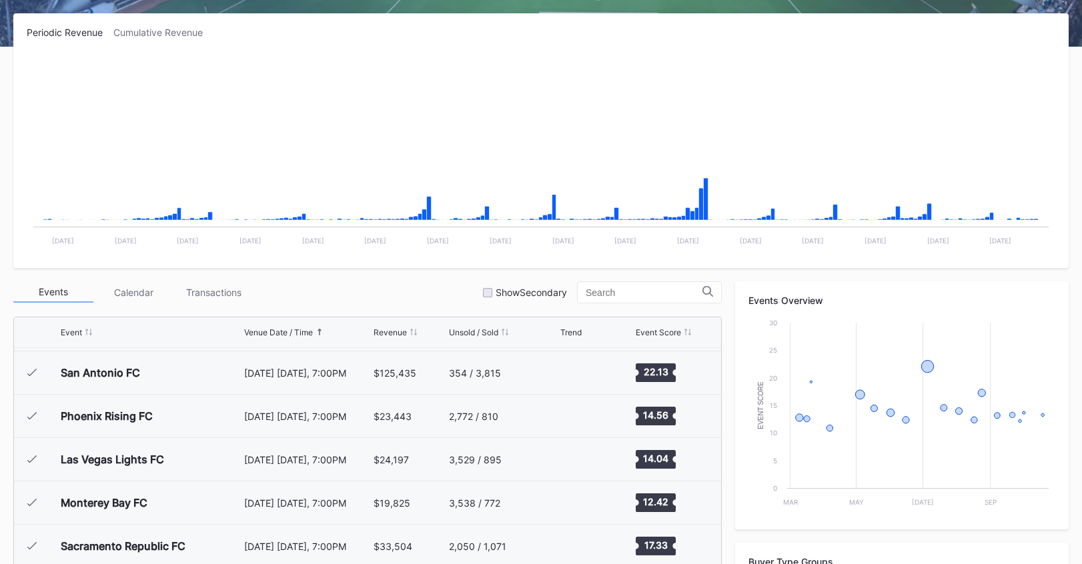
scroll to position [444, 0]
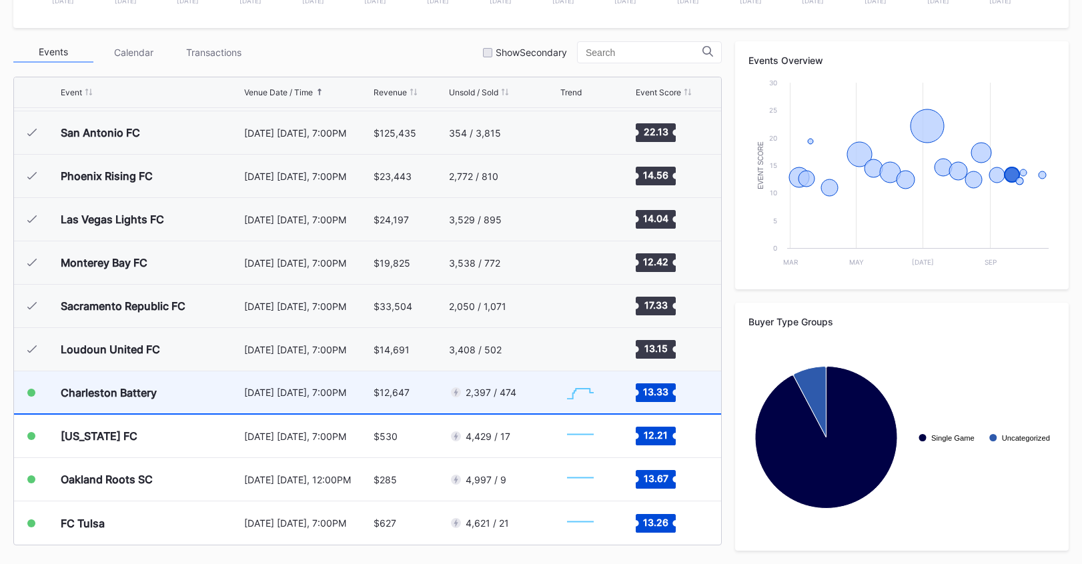
click at [506, 399] on div "2,397 / 474" at bounding box center [482, 392] width 67 height 13
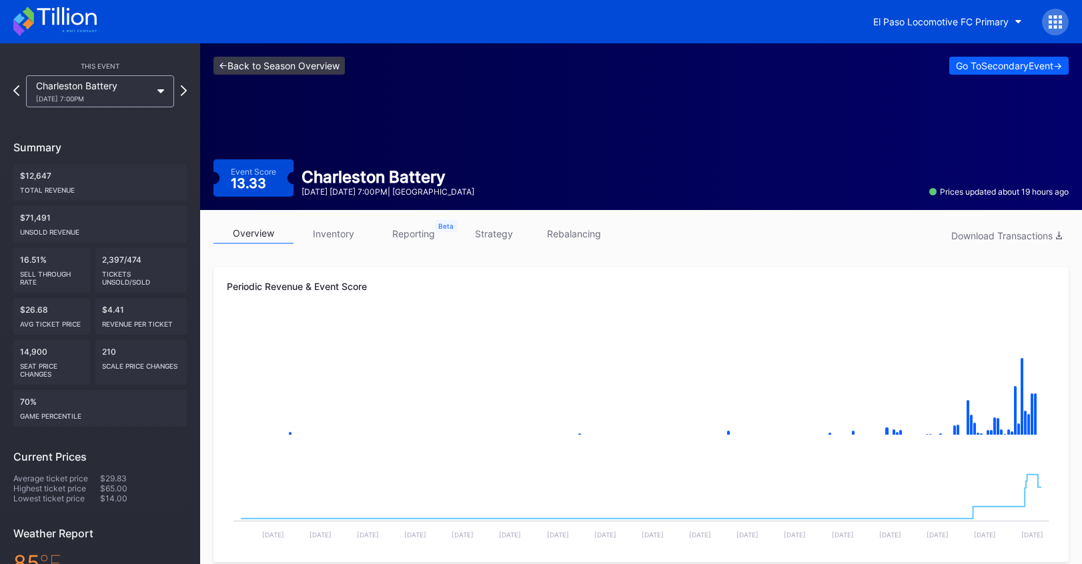
click at [318, 69] on link "<- Back to Season Overview" at bounding box center [278, 66] width 131 height 18
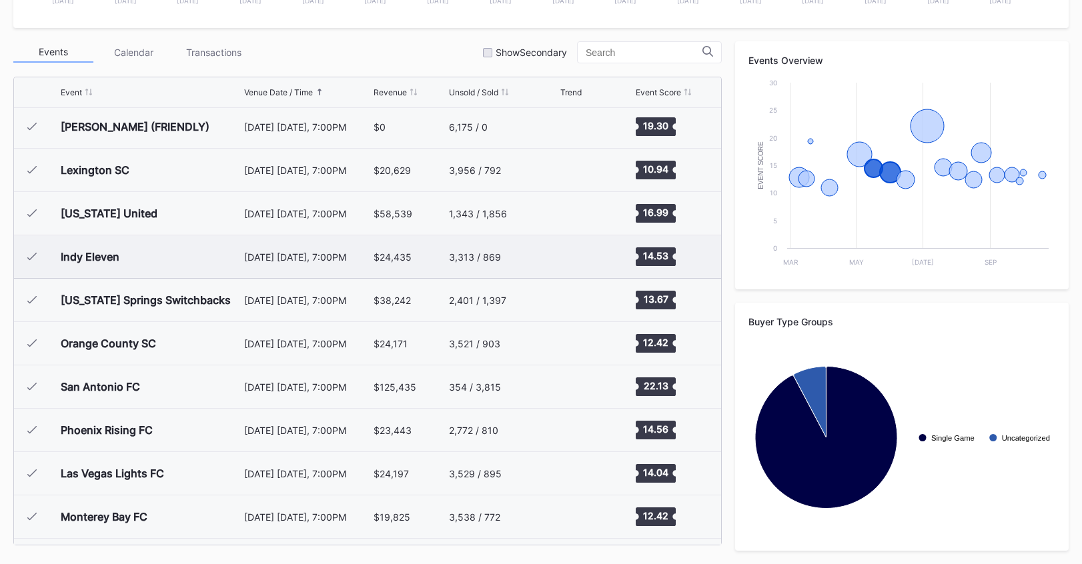
scroll to position [69, 0]
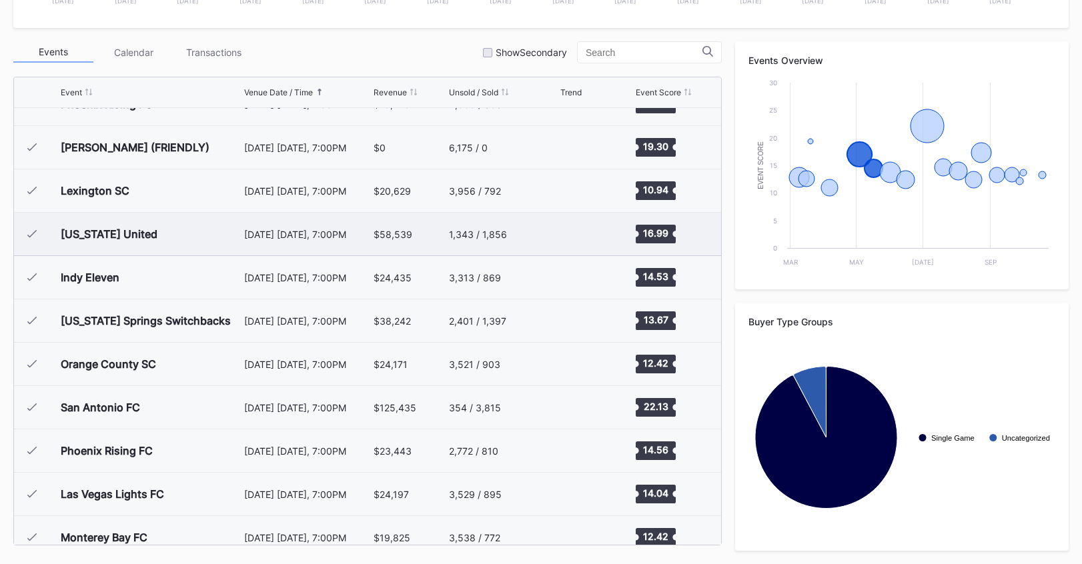
click at [411, 239] on div "$58,539" at bounding box center [409, 234] width 72 height 43
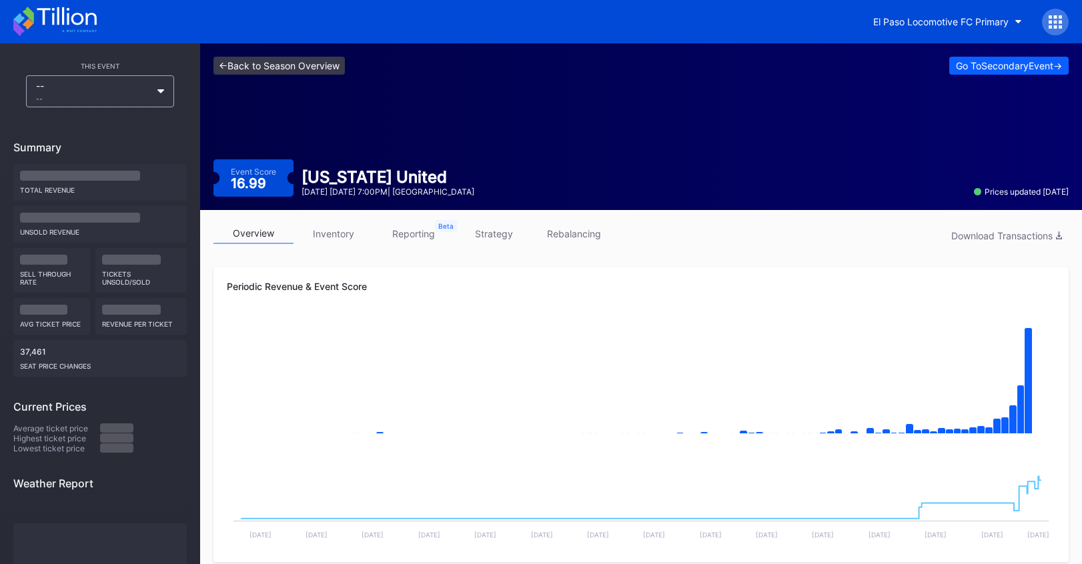
click at [341, 69] on link "<- Back to Season Overview" at bounding box center [278, 66] width 131 height 18
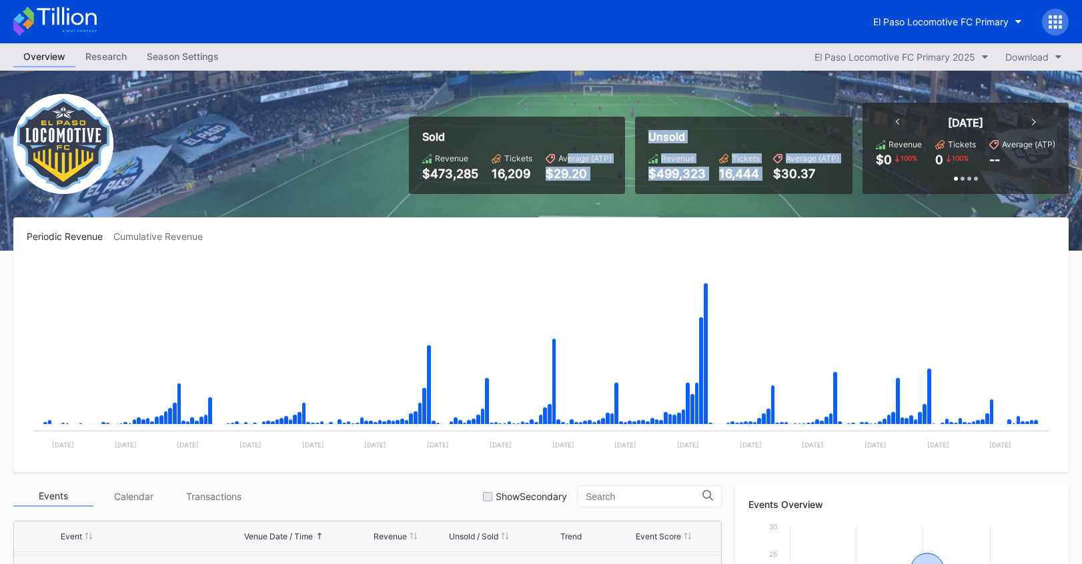
drag, startPoint x: 567, startPoint y: 154, endPoint x: 776, endPoint y: 179, distance: 210.9
click at [776, 179] on div "Sold Revenue $473,285 Tickets 16,209 Average (ATP) $29.20 Unsold Revenue $499,3…" at bounding box center [733, 148] width 669 height 91
click at [776, 179] on div "$30.37" at bounding box center [806, 174] width 66 height 14
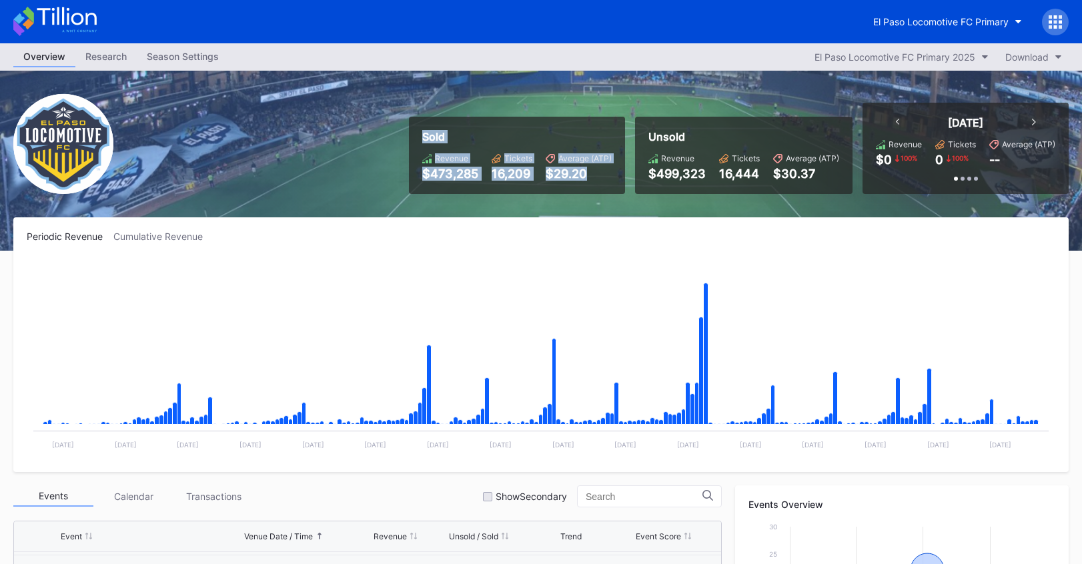
drag, startPoint x: 421, startPoint y: 135, endPoint x: 579, endPoint y: 185, distance: 166.0
click at [579, 185] on div "Sold Revenue $473,285 Tickets 16,209 Average (ATP) $29.20" at bounding box center [517, 155] width 216 height 77
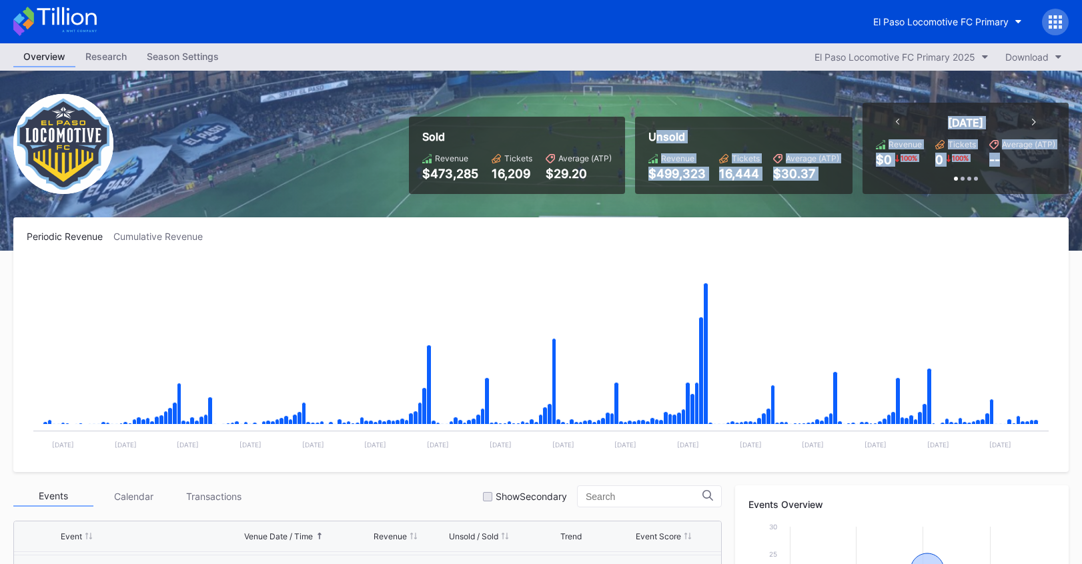
drag, startPoint x: 736, startPoint y: 150, endPoint x: 1036, endPoint y: 191, distance: 302.2
click at [1036, 191] on div "Sold Revenue $473,285 Tickets 16,209 Average (ATP) $29.20 Unsold Revenue $499,3…" at bounding box center [733, 148] width 669 height 91
click at [1036, 191] on div "[DATE] Revenue $0 100 % Tickets 0 100 % Average (ATP) -- Past 7 Days Revenue $6…" at bounding box center [965, 148] width 206 height 91
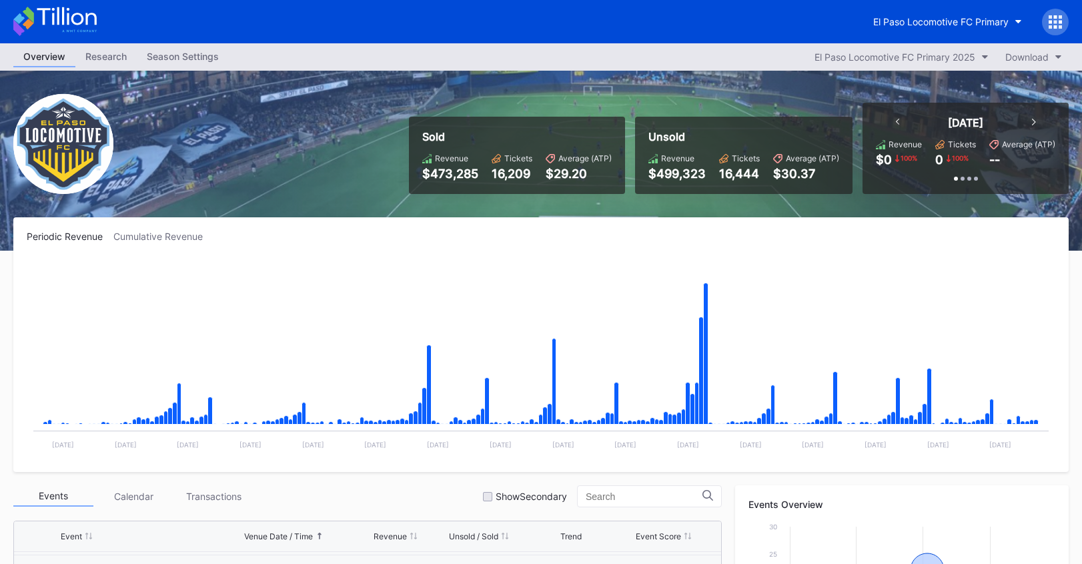
click at [1034, 124] on icon at bounding box center [1034, 122] width 4 height 7
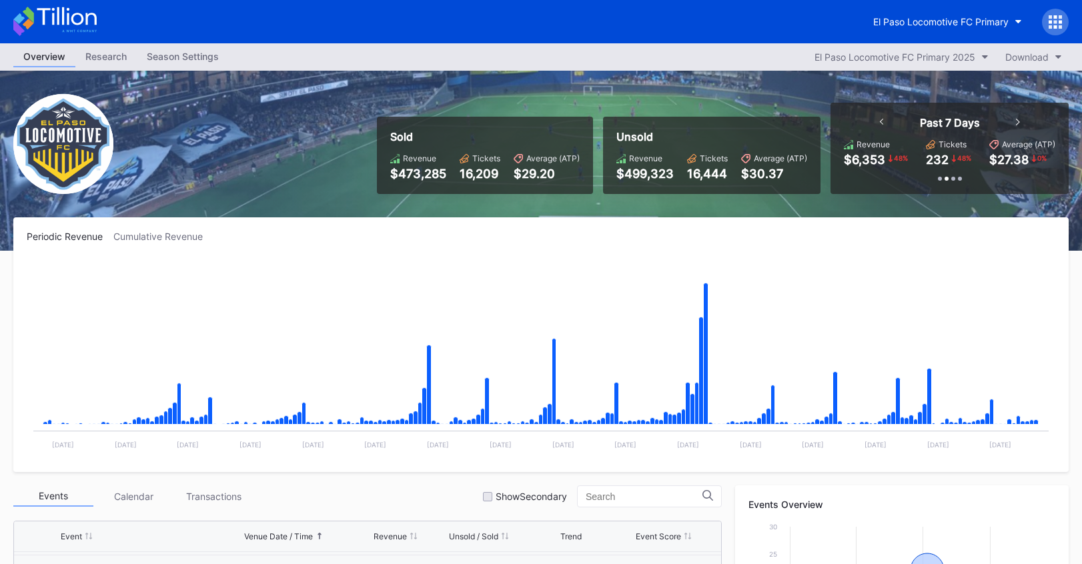
click at [880, 124] on icon at bounding box center [882, 122] width 4 height 7
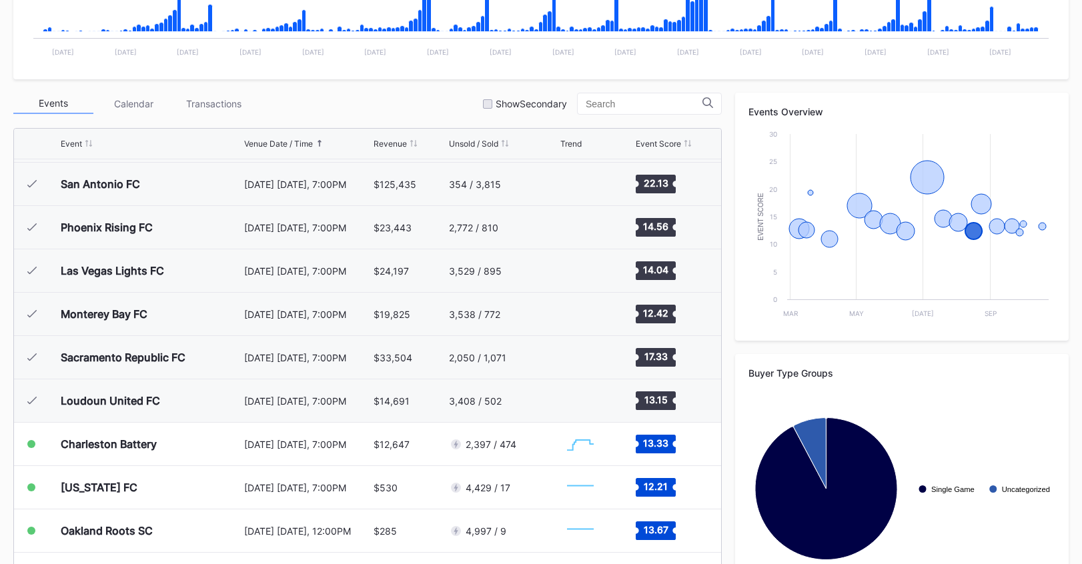
scroll to position [444, 0]
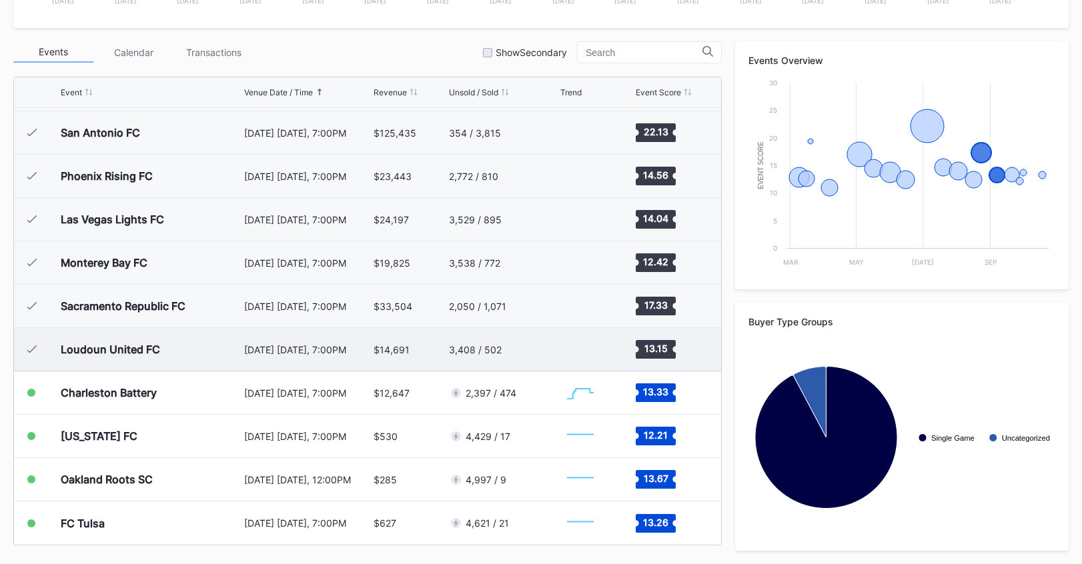
click at [403, 357] on div "$14,691" at bounding box center [409, 349] width 72 height 43
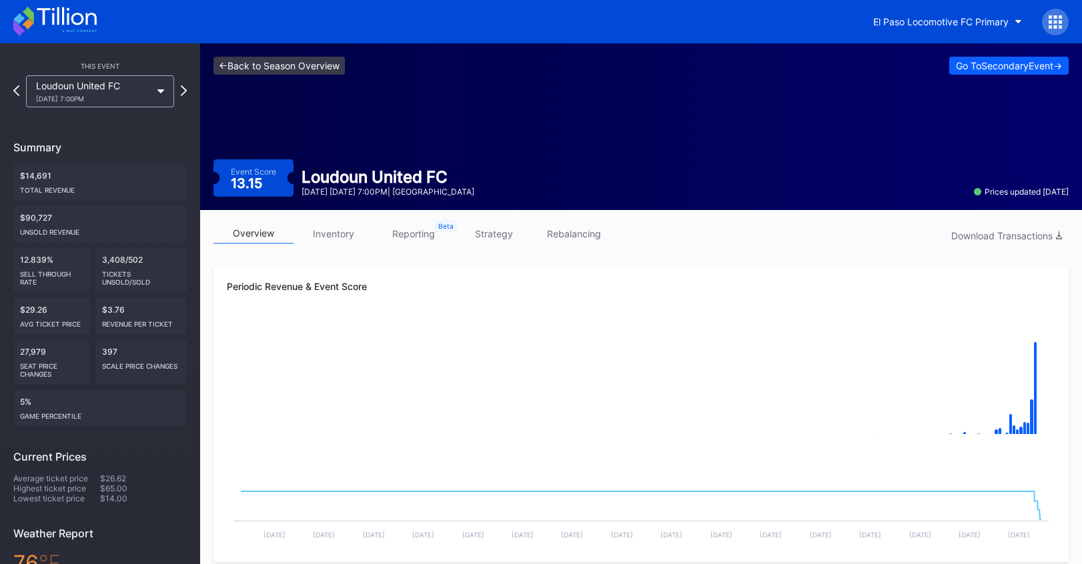
click at [322, 61] on link "<- Back to Season Overview" at bounding box center [278, 66] width 131 height 18
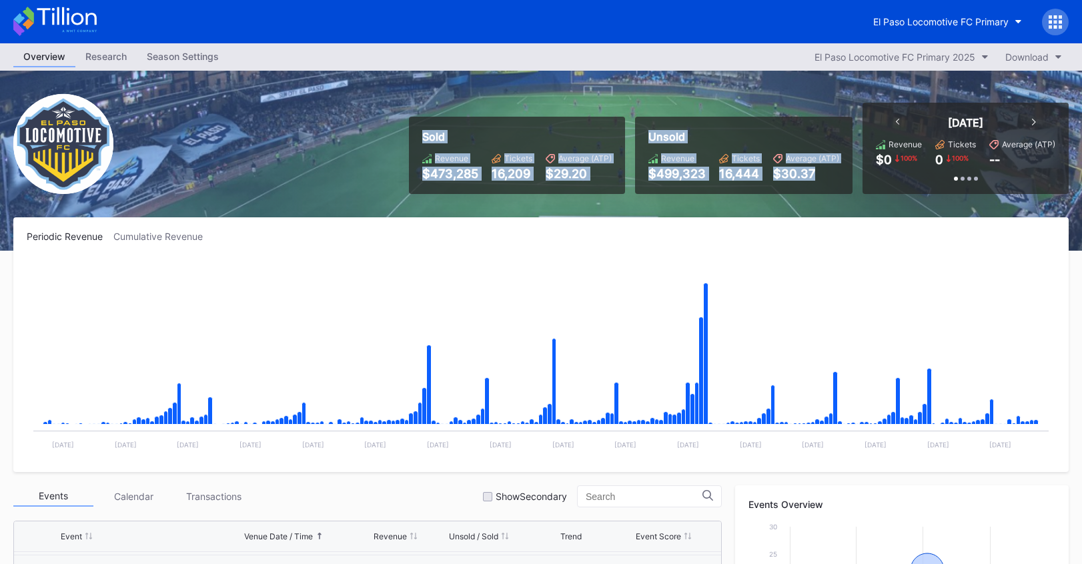
drag, startPoint x: 423, startPoint y: 131, endPoint x: 844, endPoint y: 195, distance: 426.4
click at [844, 195] on div "Sold Revenue $473,285 Tickets 16,209 Average (ATP) $29.20 Unsold Revenue $499,3…" at bounding box center [541, 161] width 1082 height 180
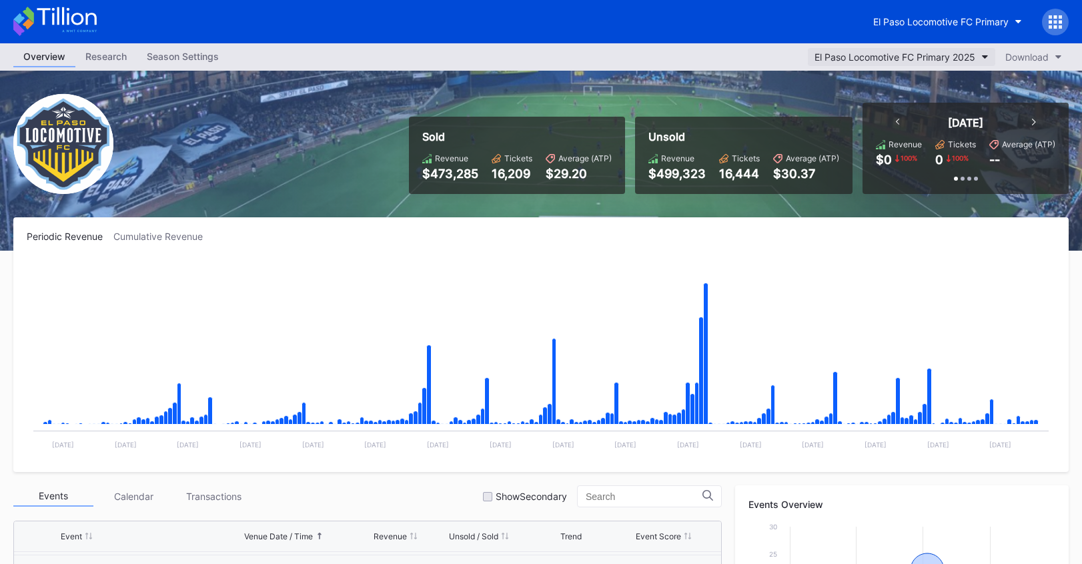
click at [932, 53] on div "El Paso Locomotive FC Primary 2025" at bounding box center [894, 56] width 161 height 11
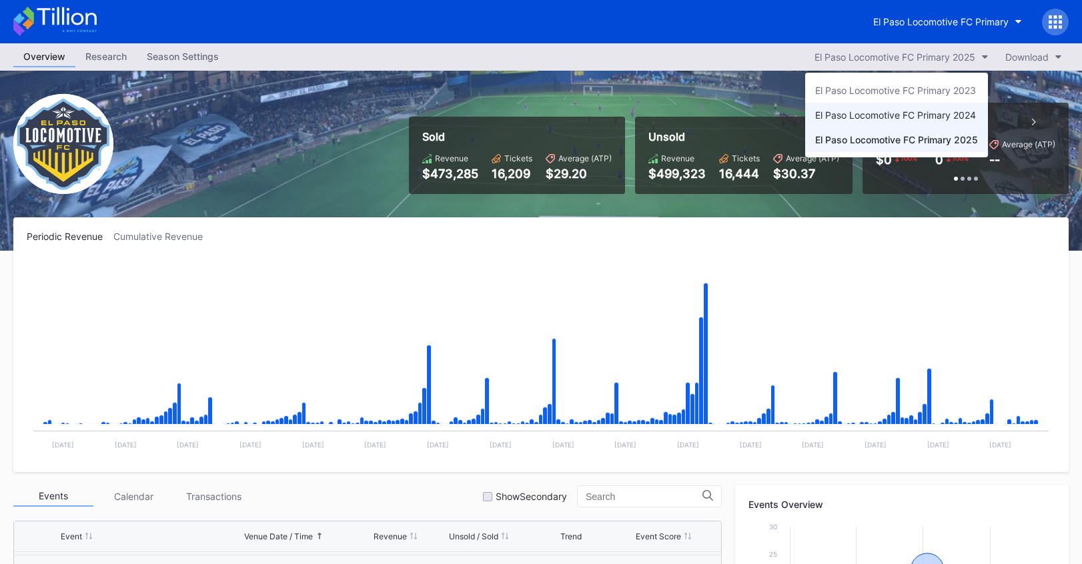
click at [940, 115] on div "El Paso Locomotive FC Primary 2024" at bounding box center [895, 114] width 161 height 11
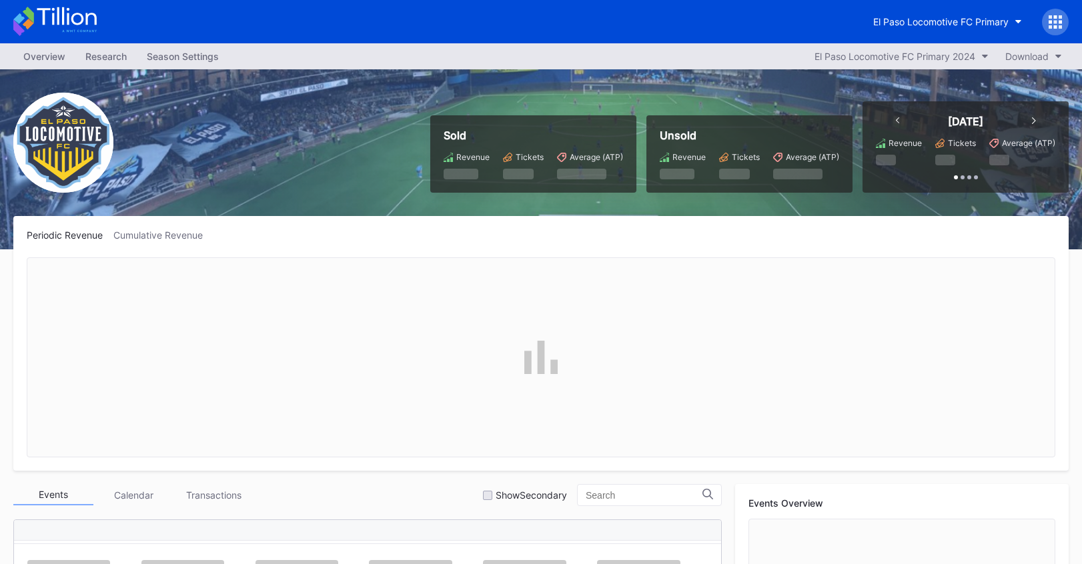
scroll to position [333, 0]
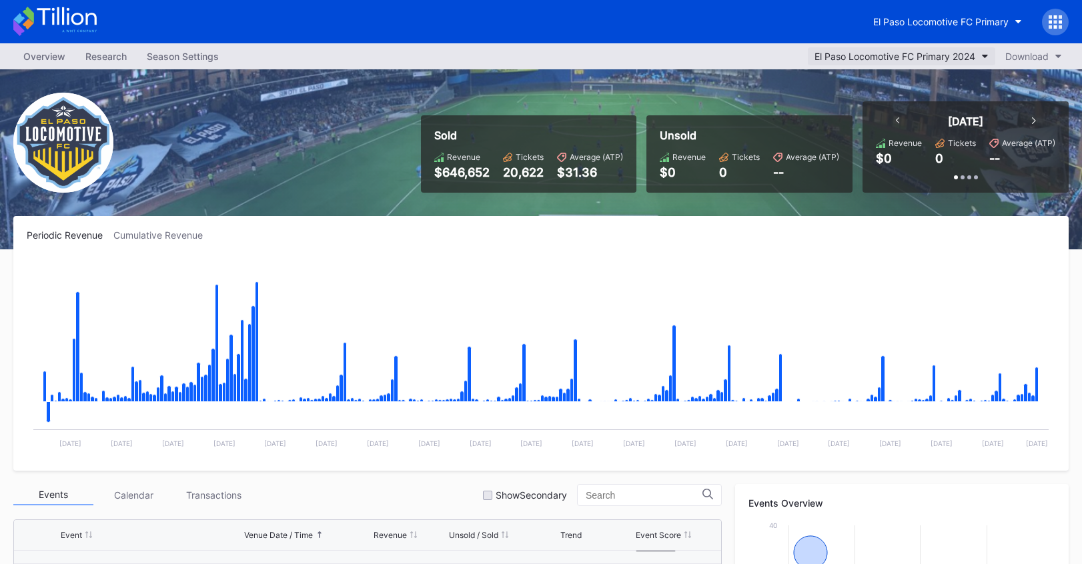
click at [908, 59] on div "El Paso Locomotive FC Primary 2024" at bounding box center [894, 56] width 161 height 11
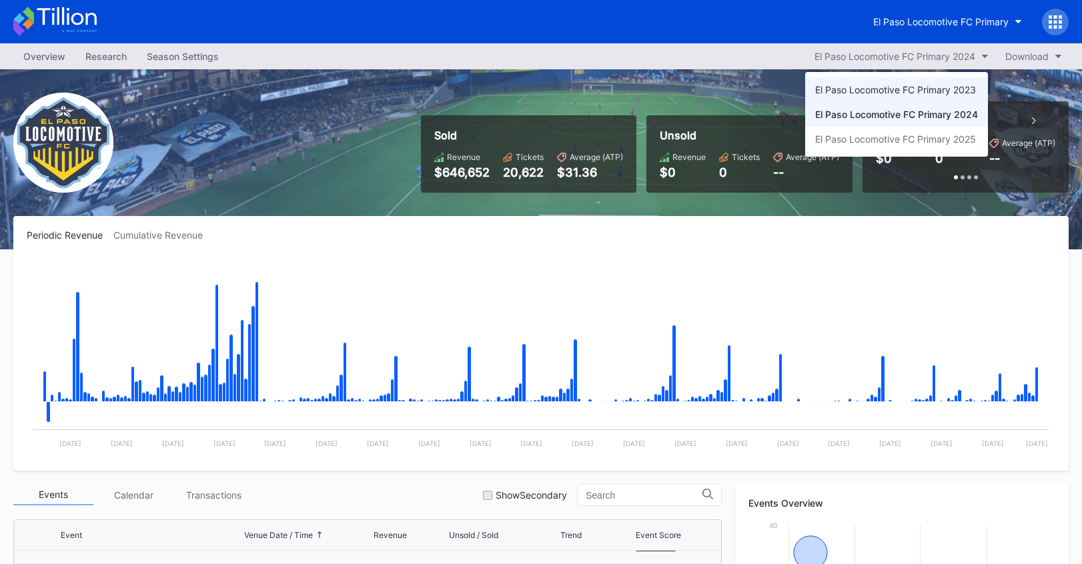
click at [904, 97] on div "El Paso Locomotive FC Primary 2023" at bounding box center [896, 89] width 183 height 25
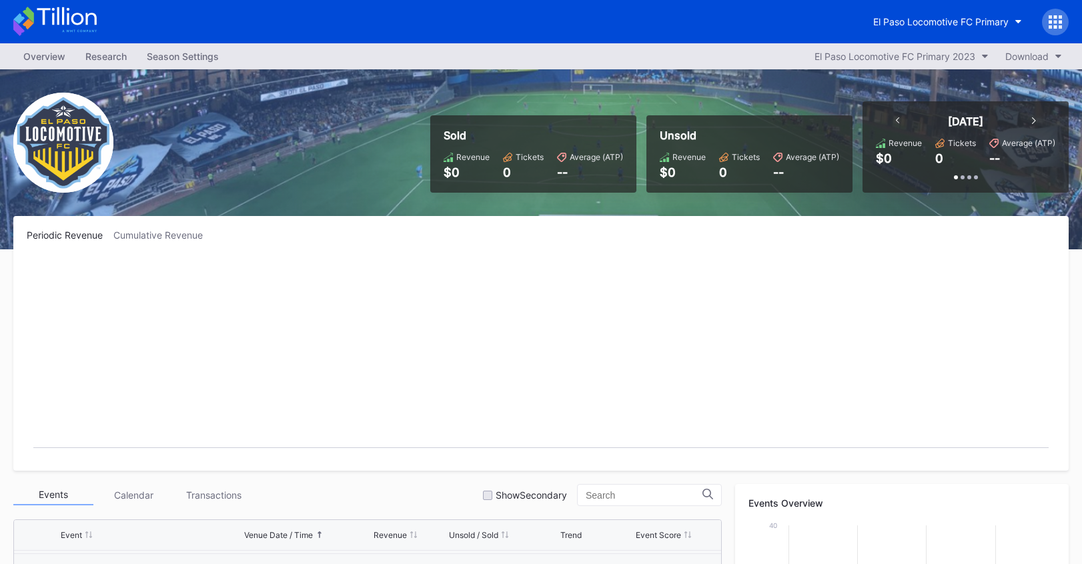
scroll to position [300, 0]
click at [968, 56] on div "El Paso Locomotive FC Primary 2023" at bounding box center [894, 56] width 161 height 11
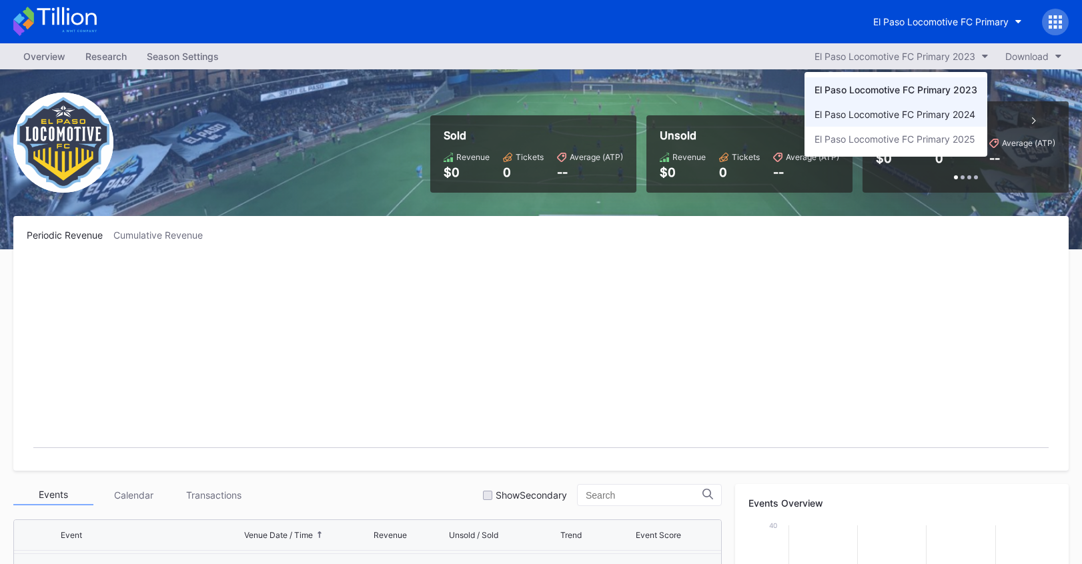
click at [916, 109] on div "El Paso Locomotive FC Primary 2024" at bounding box center [894, 114] width 161 height 11
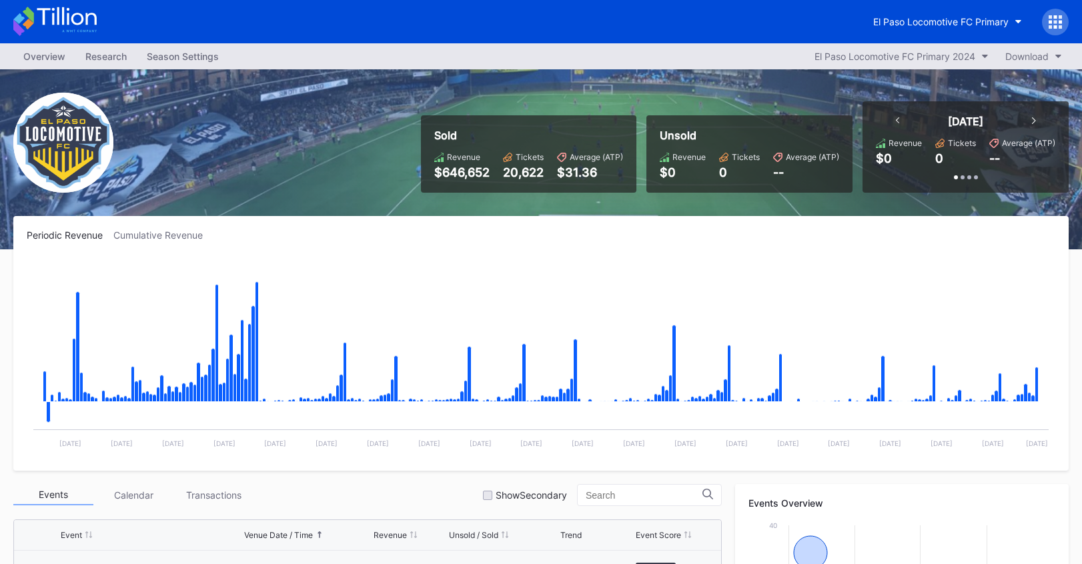
click at [170, 238] on div "Cumulative Revenue" at bounding box center [163, 234] width 100 height 11
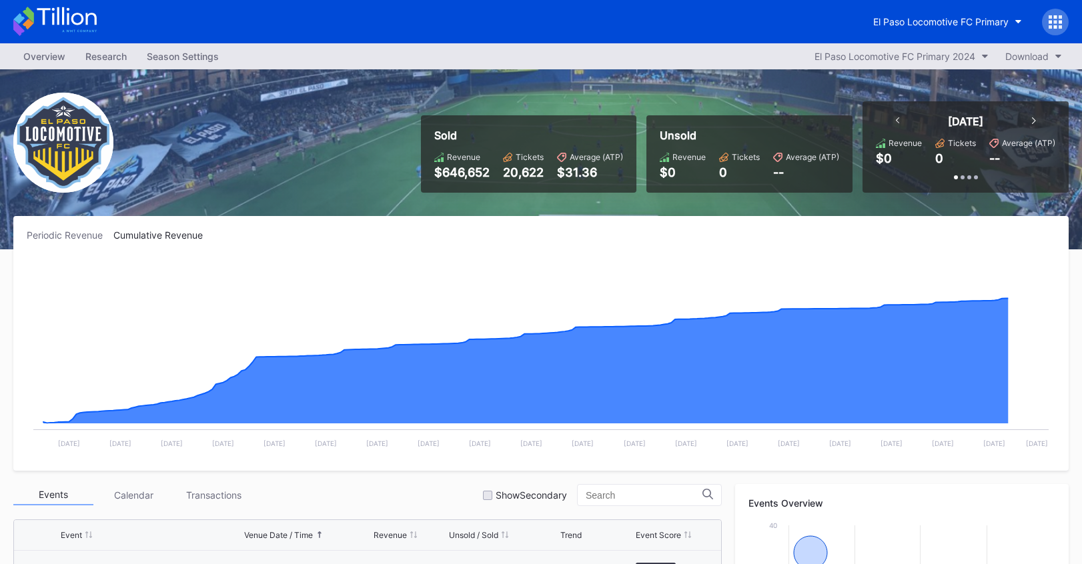
click at [41, 240] on div "Periodic Revenue" at bounding box center [70, 234] width 87 height 11
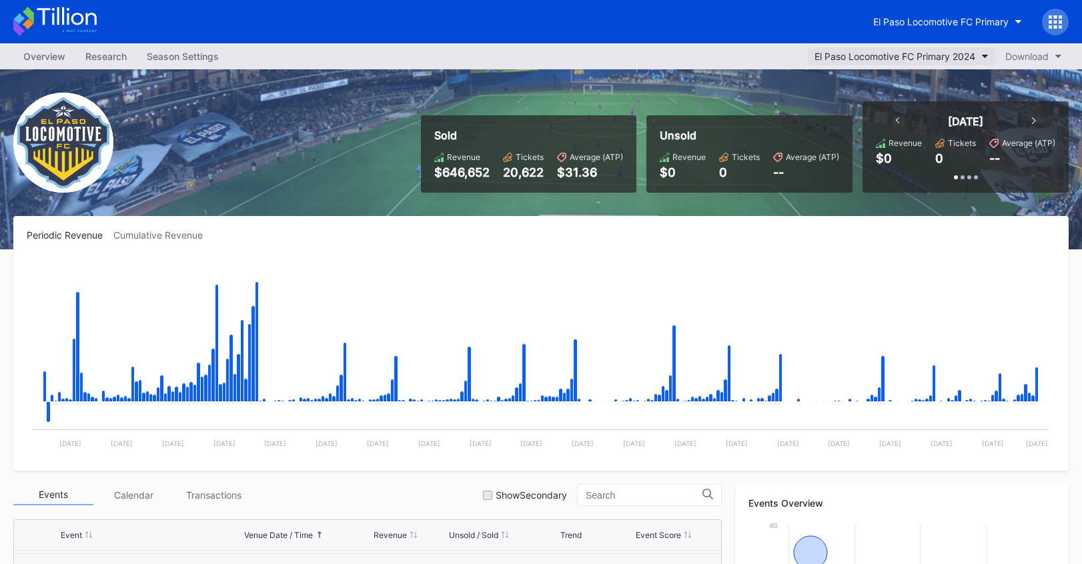
click at [904, 60] on div "El Paso Locomotive FC Primary 2024" at bounding box center [894, 56] width 161 height 11
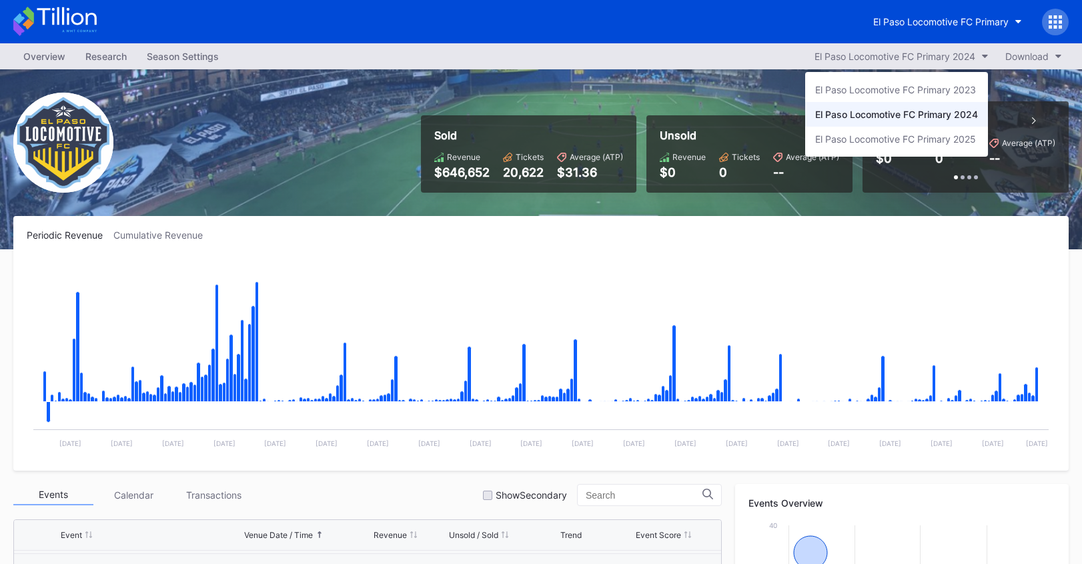
drag, startPoint x: 922, startPoint y: 140, endPoint x: 884, endPoint y: 195, distance: 66.8
click at [922, 140] on div "El Paso Locomotive FC Primary 2025" at bounding box center [895, 138] width 161 height 11
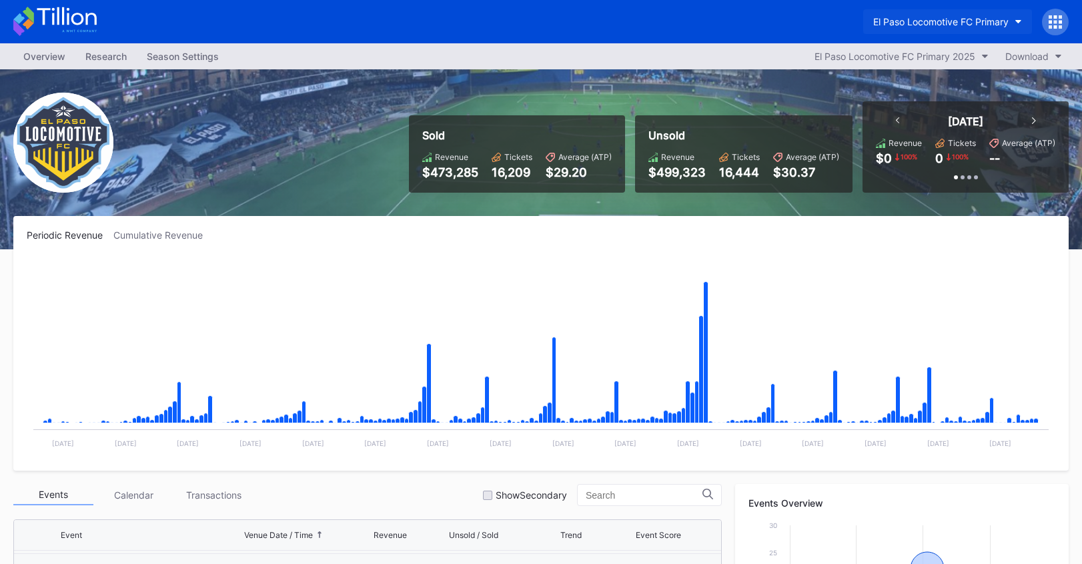
click at [956, 26] on div "El Paso Locomotive FC Primary" at bounding box center [940, 21] width 135 height 11
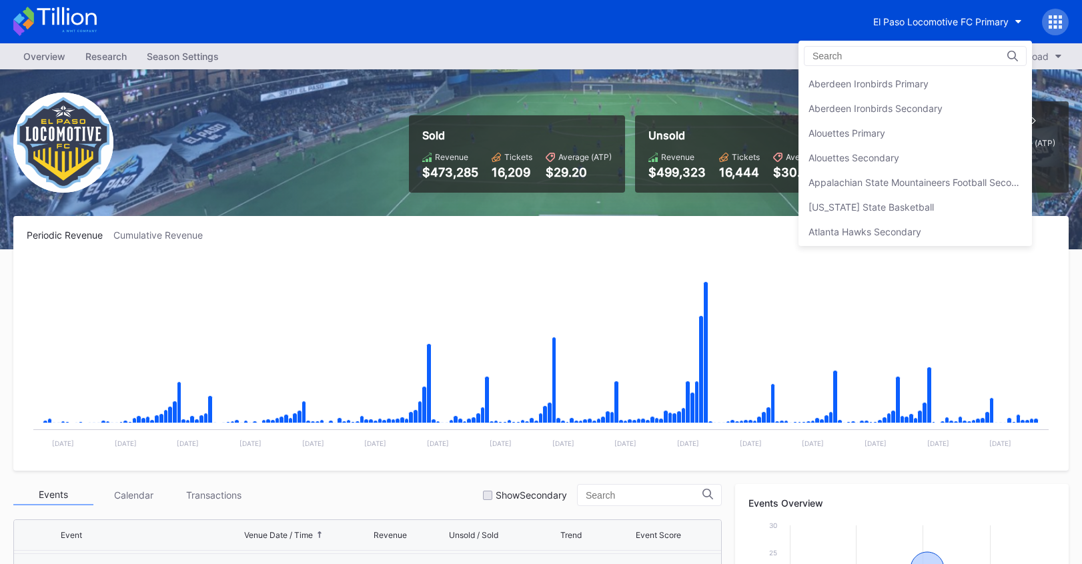
scroll to position [1308, 0]
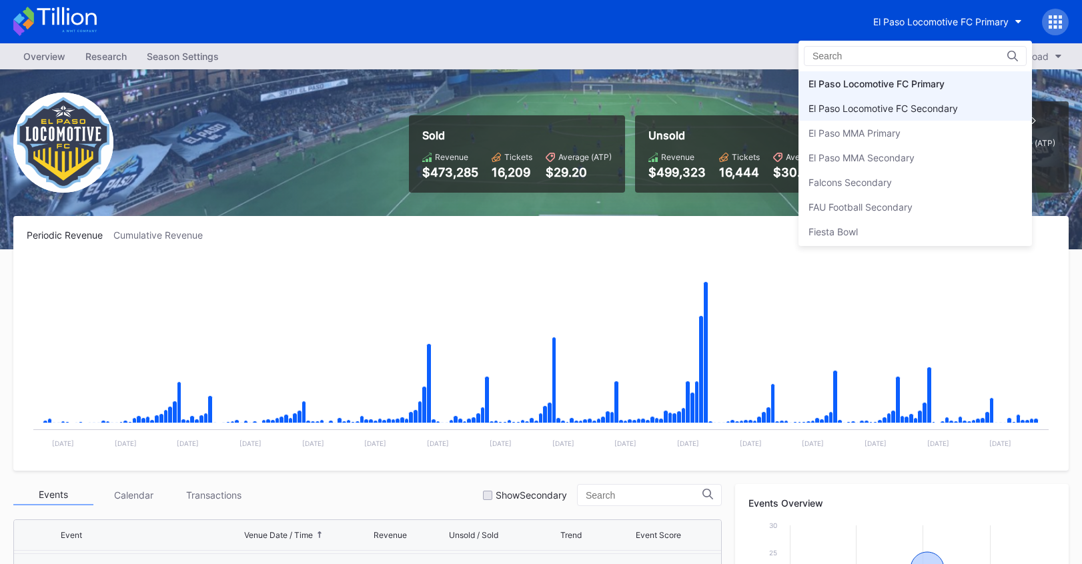
click at [949, 99] on div "El Paso Locomotive FC Secondary" at bounding box center [914, 108] width 233 height 25
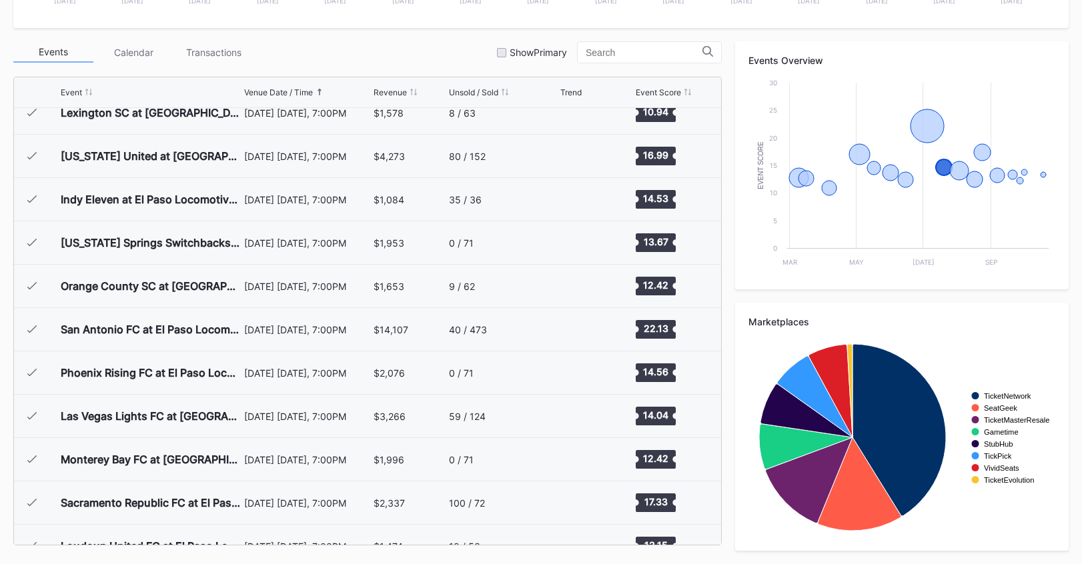
scroll to position [89, 0]
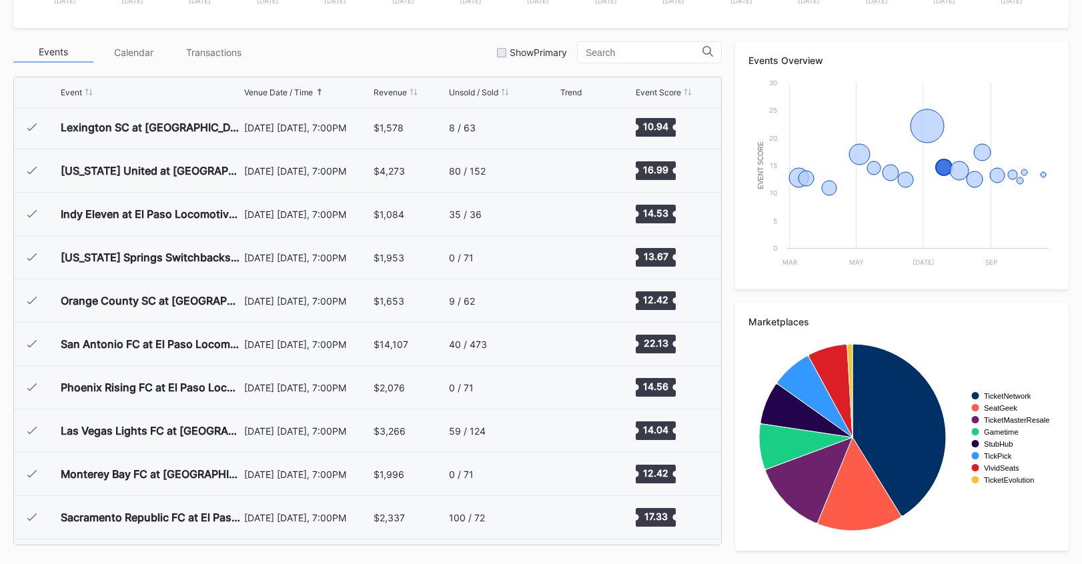
click at [413, 379] on div "$2,076" at bounding box center [409, 387] width 72 height 43
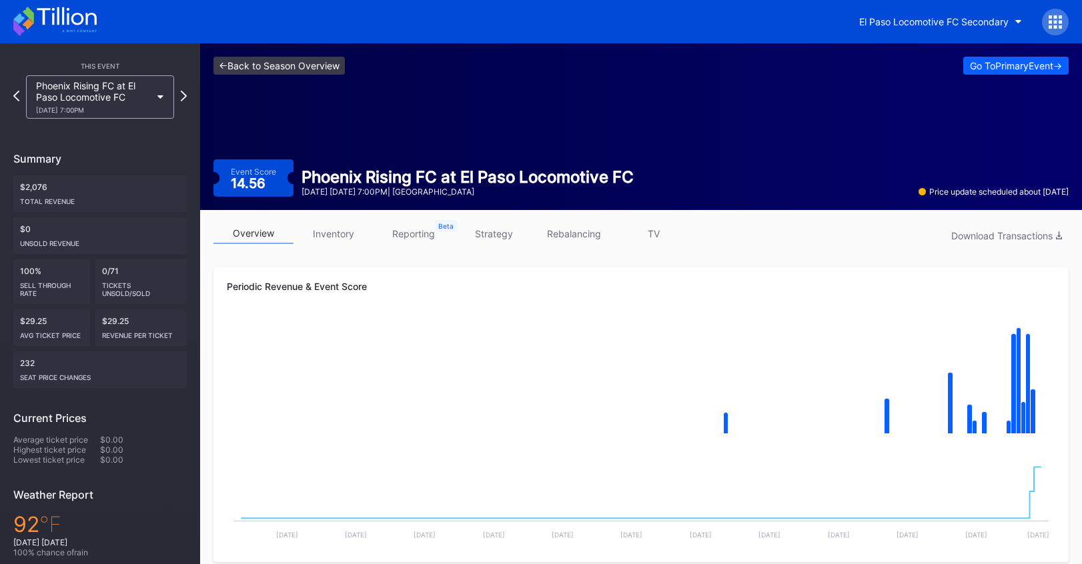
click at [331, 64] on link "<- Back to Season Overview" at bounding box center [278, 66] width 131 height 18
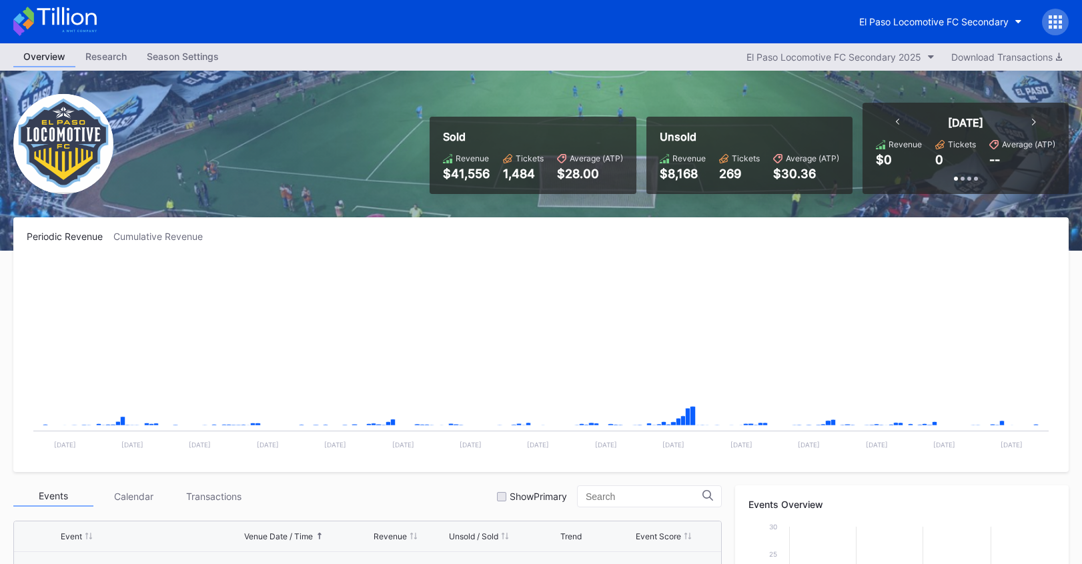
scroll to position [300, 0]
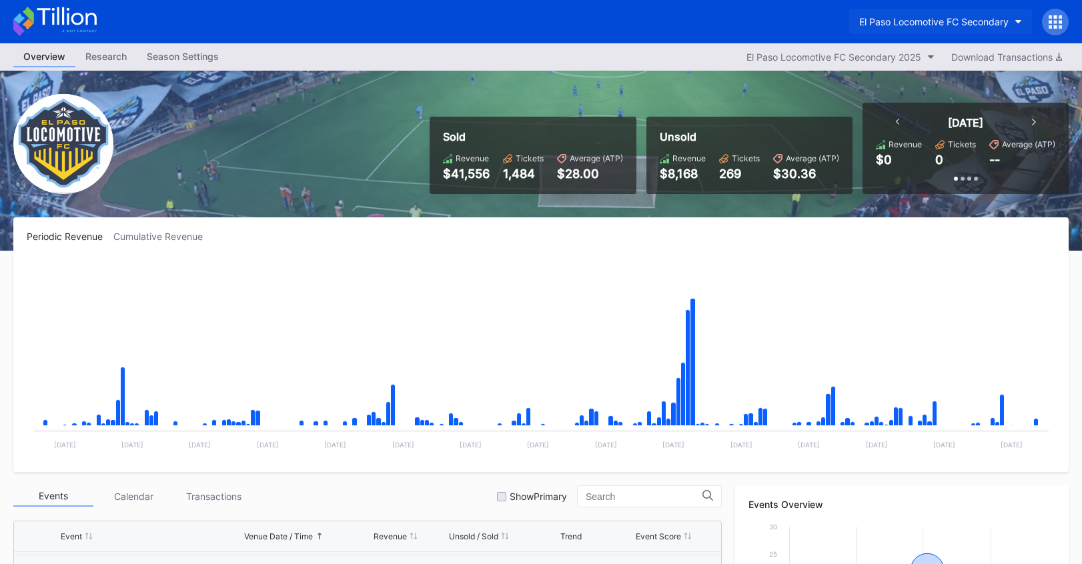
click at [919, 29] on button "El Paso Locomotive FC Secondary" at bounding box center [940, 21] width 183 height 25
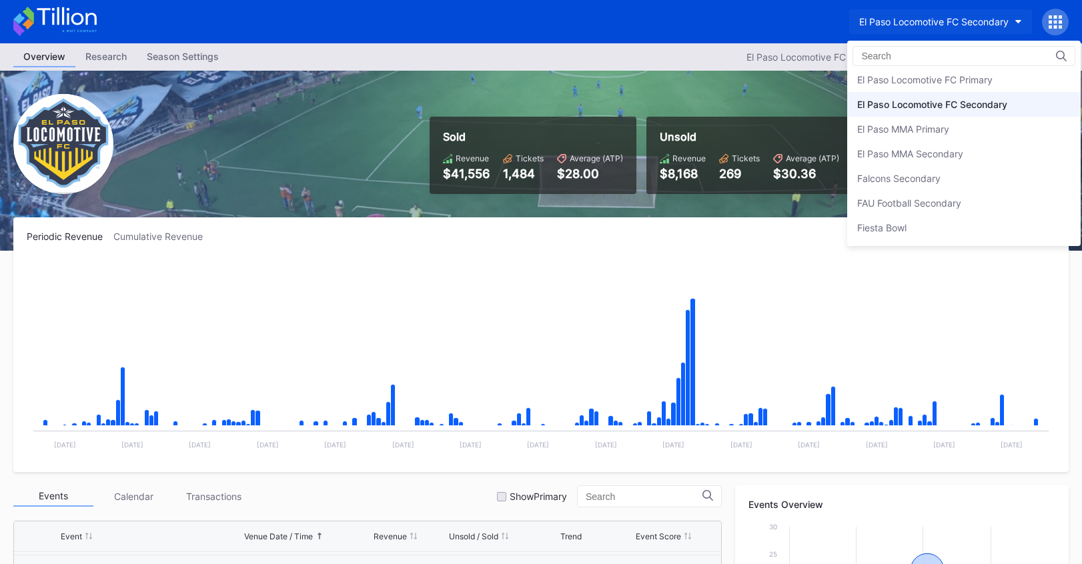
scroll to position [1302, 0]
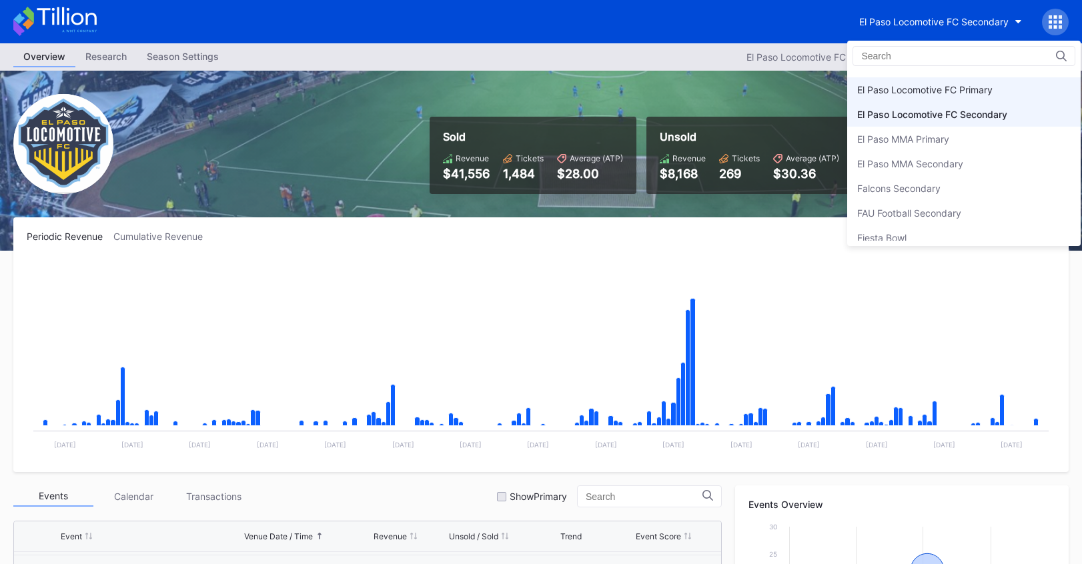
click at [916, 77] on div "El Paso Locomotive FC Primary" at bounding box center [963, 89] width 233 height 25
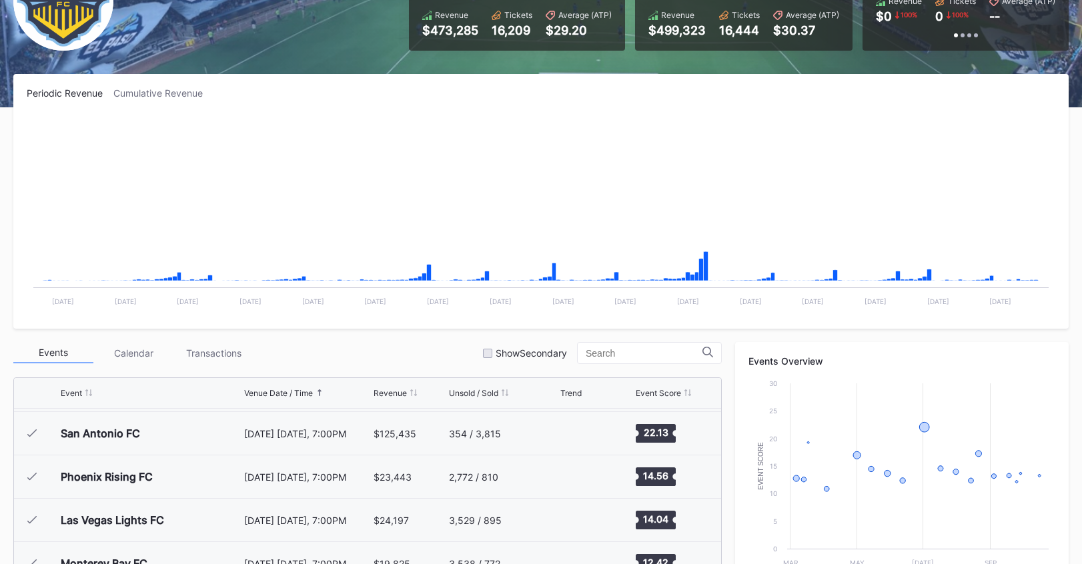
scroll to position [444, 0]
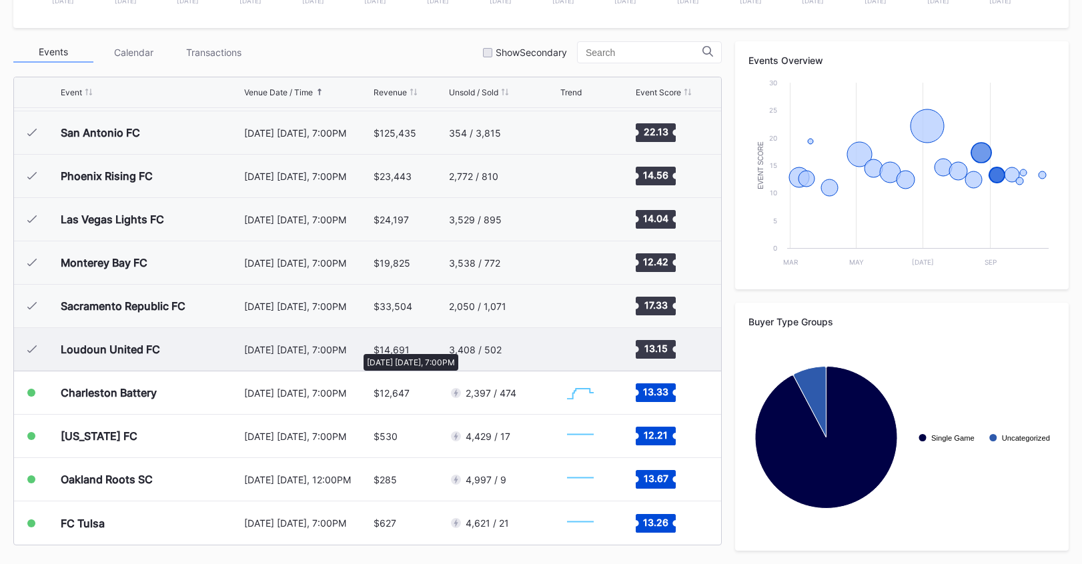
click at [357, 347] on div "[DATE] [DATE], 7:00PM" at bounding box center [307, 349] width 126 height 11
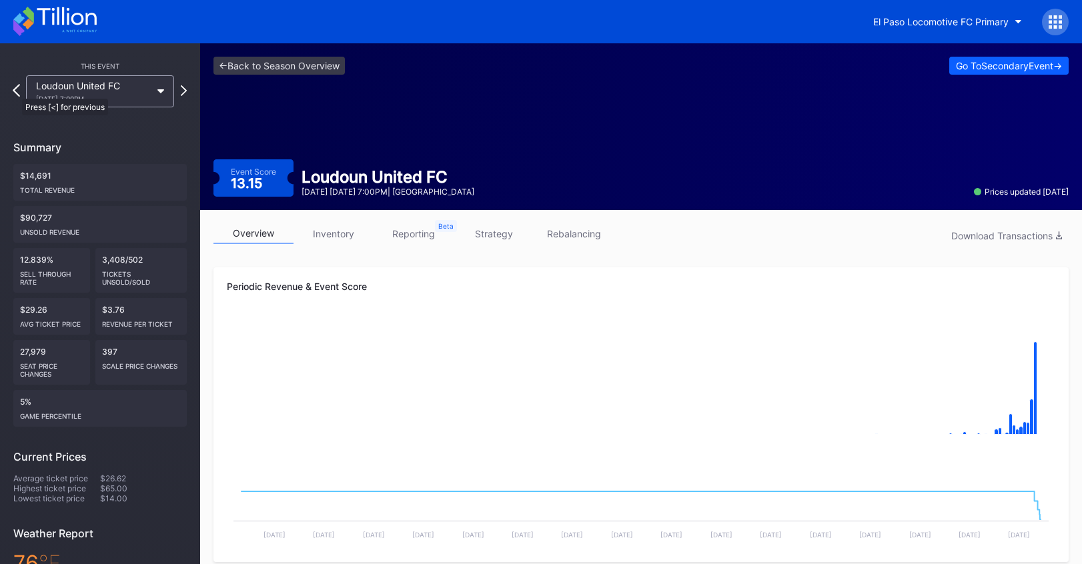
click at [15, 92] on icon at bounding box center [16, 90] width 7 height 13
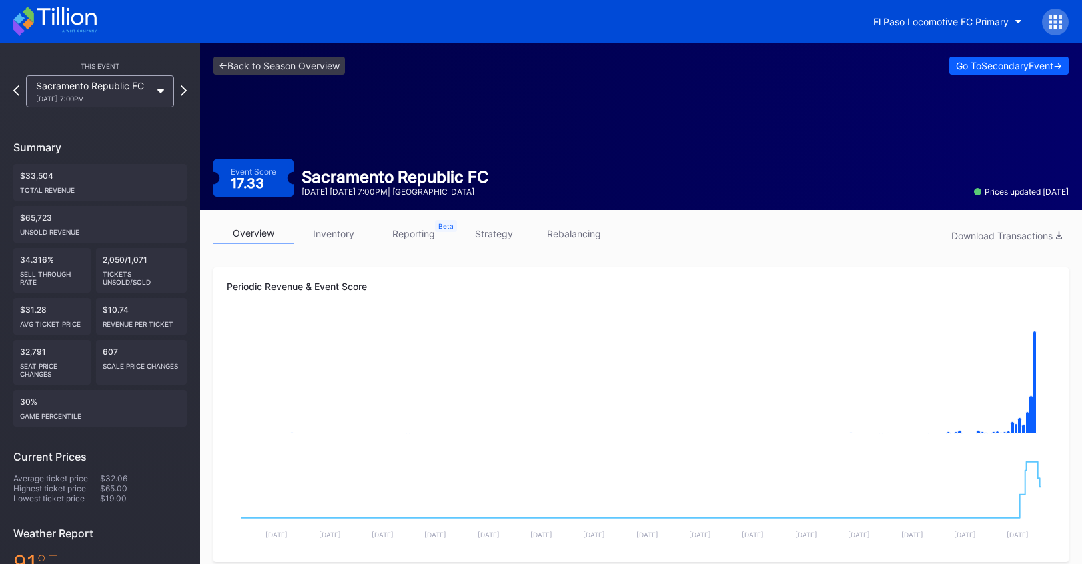
click at [111, 95] on div "[DATE] 7:00PM" at bounding box center [93, 99] width 115 height 8
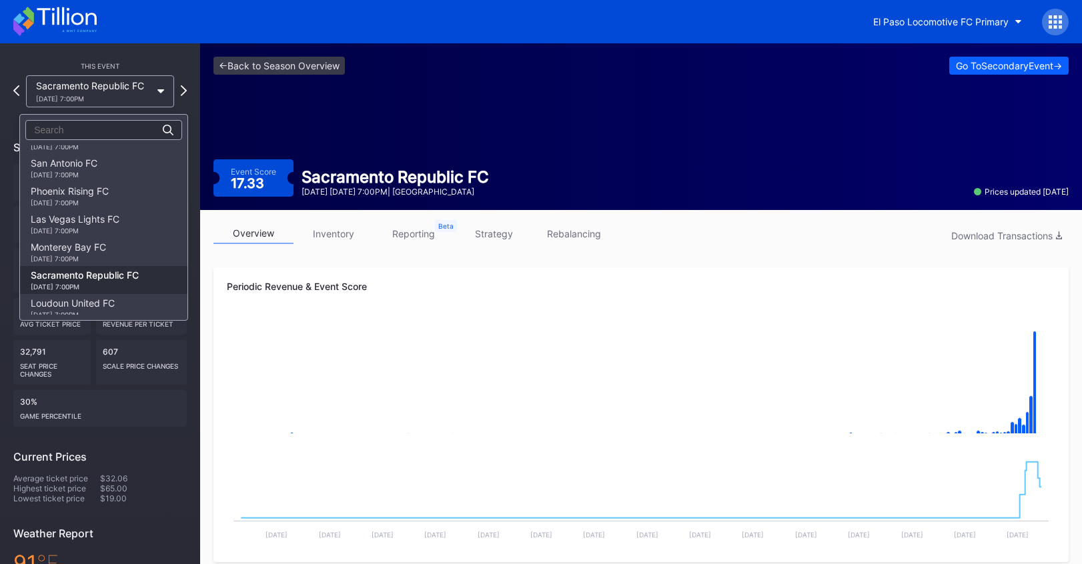
scroll to position [137, 0]
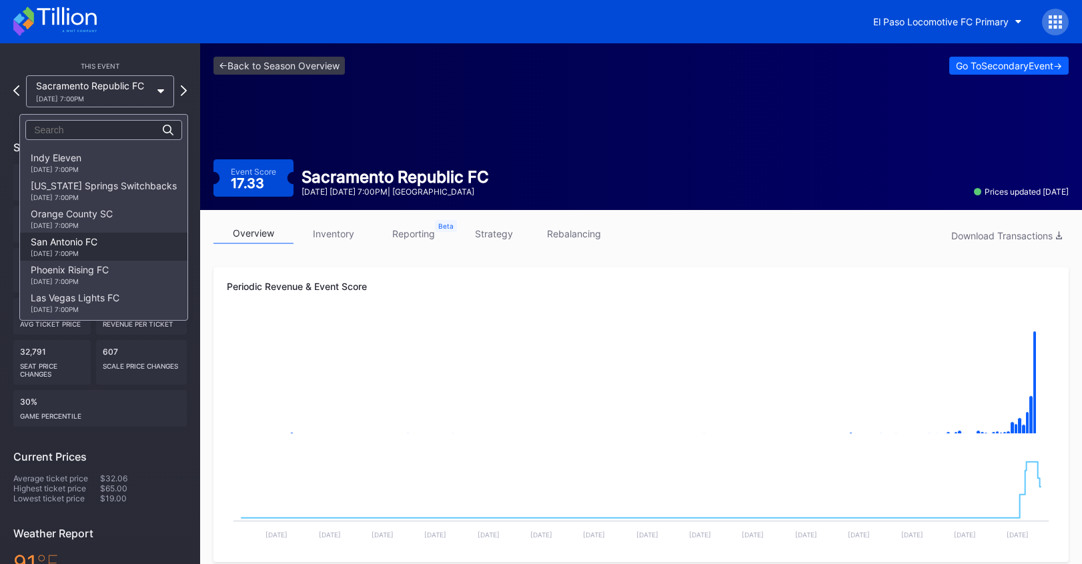
click at [93, 245] on div "San Antonio FC [DATE] 7:00PM" at bounding box center [64, 246] width 67 height 21
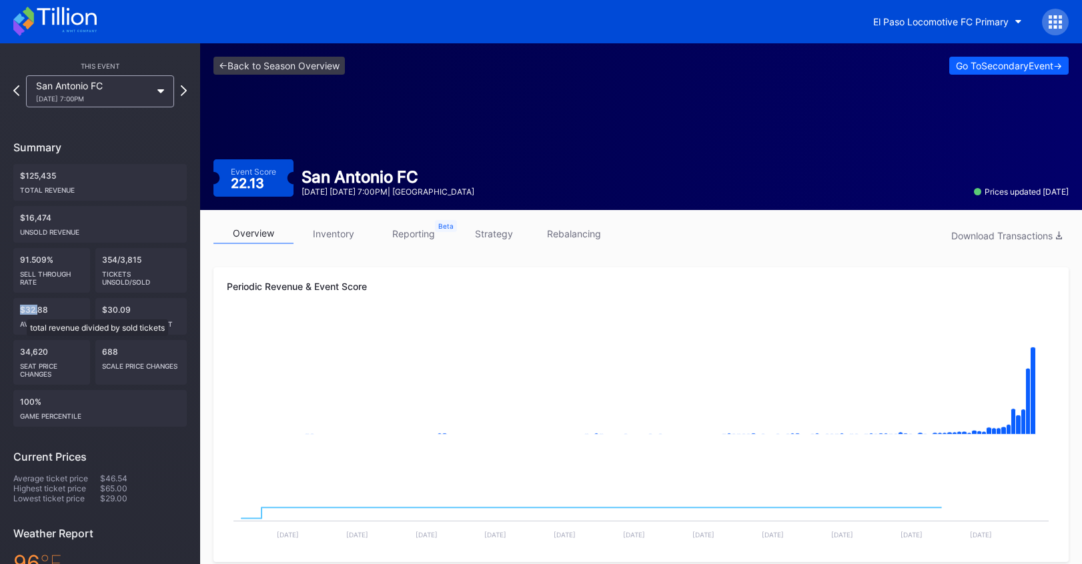
drag, startPoint x: 20, startPoint y: 313, endPoint x: 43, endPoint y: 311, distance: 23.4
click at [43, 312] on div "$32.88 Avg ticket price" at bounding box center [51, 316] width 77 height 37
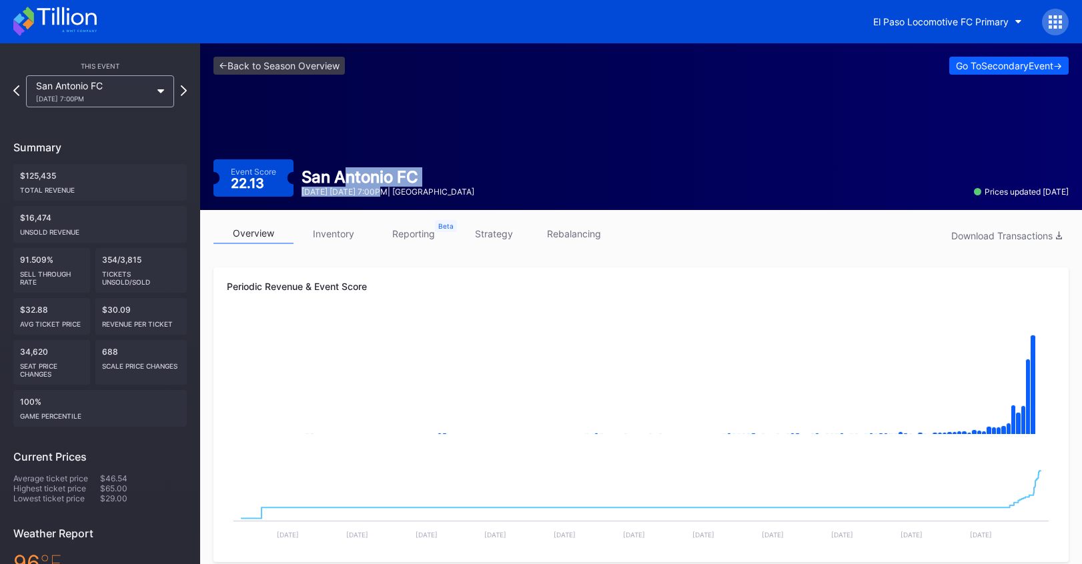
drag, startPoint x: 355, startPoint y: 184, endPoint x: 345, endPoint y: 177, distance: 12.0
click at [345, 177] on div "San Antonio FC [DATE] [DATE] 7:00PM | [GEOGRAPHIC_DATA]" at bounding box center [387, 181] width 189 height 29
click at [345, 177] on div "San Antonio FC" at bounding box center [387, 176] width 173 height 19
drag, startPoint x: 364, startPoint y: 184, endPoint x: 393, endPoint y: 193, distance: 30.0
click at [393, 193] on div "San Antonio FC [DATE] [DATE] 7:00PM | [GEOGRAPHIC_DATA]" at bounding box center [387, 181] width 189 height 29
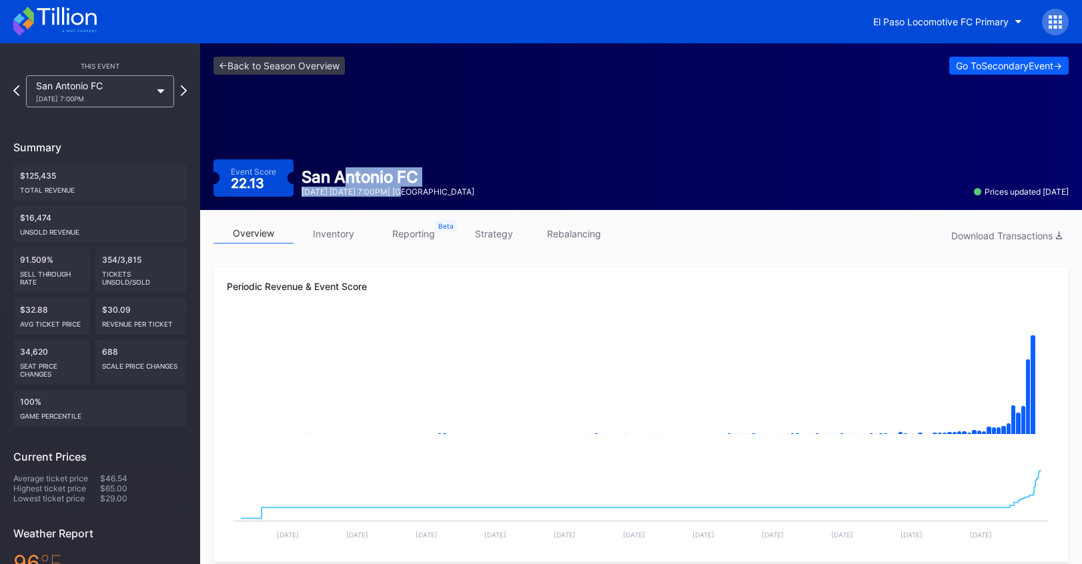
click at [393, 193] on div "[DATE] [DATE] 7:00PM | [GEOGRAPHIC_DATA]" at bounding box center [387, 192] width 173 height 10
click at [315, 124] on div "<- Back to Season Overview Go To Secondary Event -> Event Score 22.13 San Anton…" at bounding box center [641, 126] width 882 height 167
click at [309, 74] on link "<- Back to Season Overview" at bounding box center [278, 66] width 131 height 18
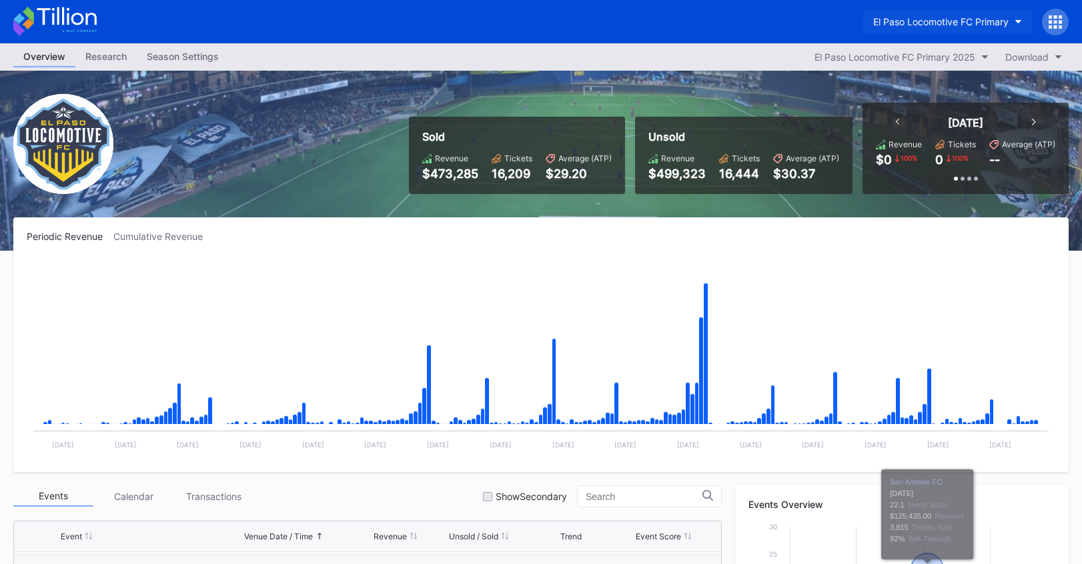
click at [941, 15] on button "El Paso Locomotive FC Primary" at bounding box center [947, 21] width 169 height 25
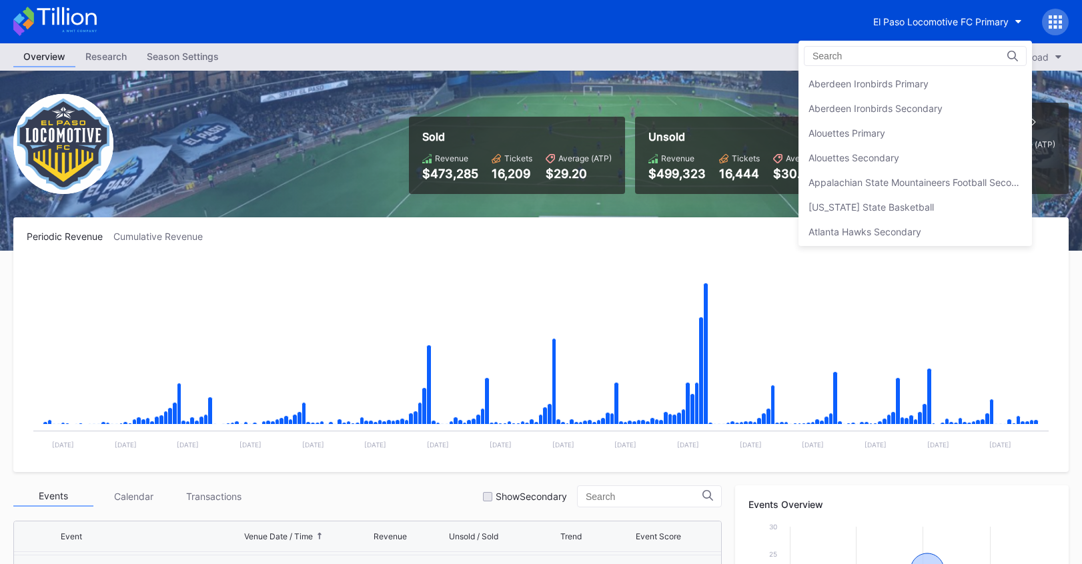
scroll to position [1308, 0]
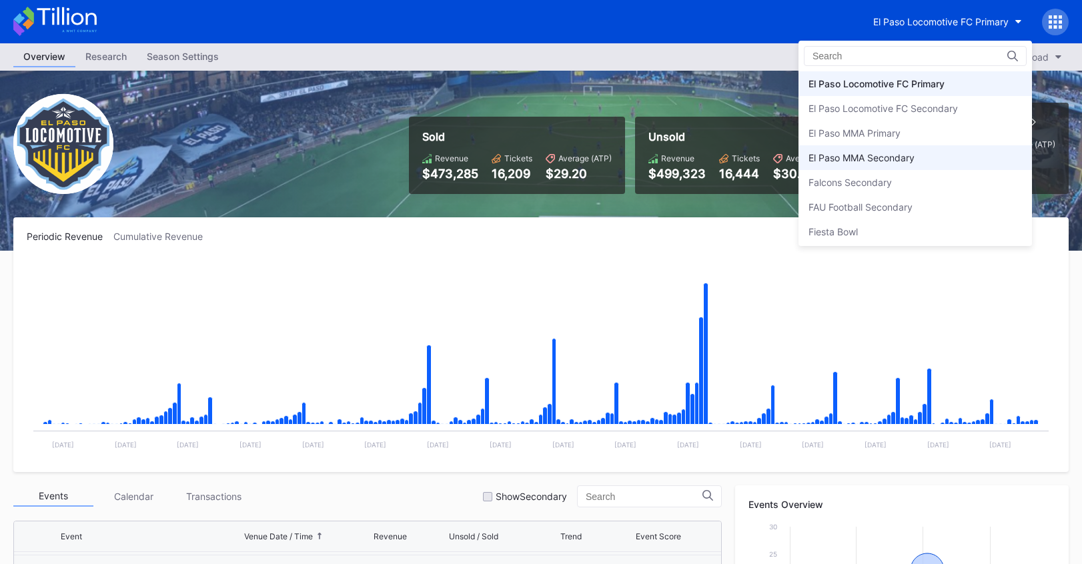
click at [856, 146] on div "El Paso MMA Secondary" at bounding box center [914, 157] width 233 height 25
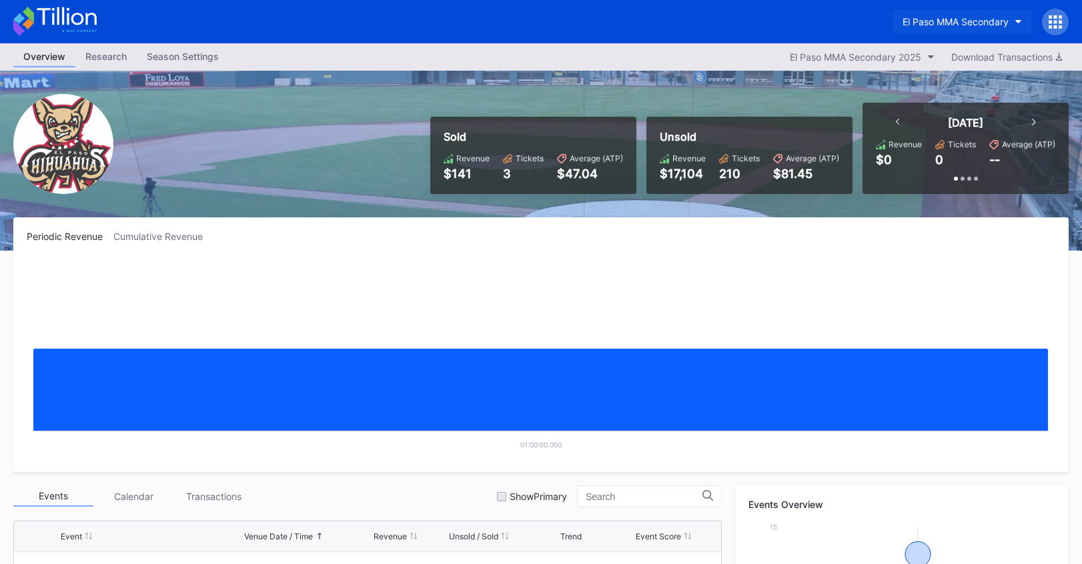
click at [971, 21] on div "El Paso MMA Secondary" at bounding box center [955, 21] width 106 height 11
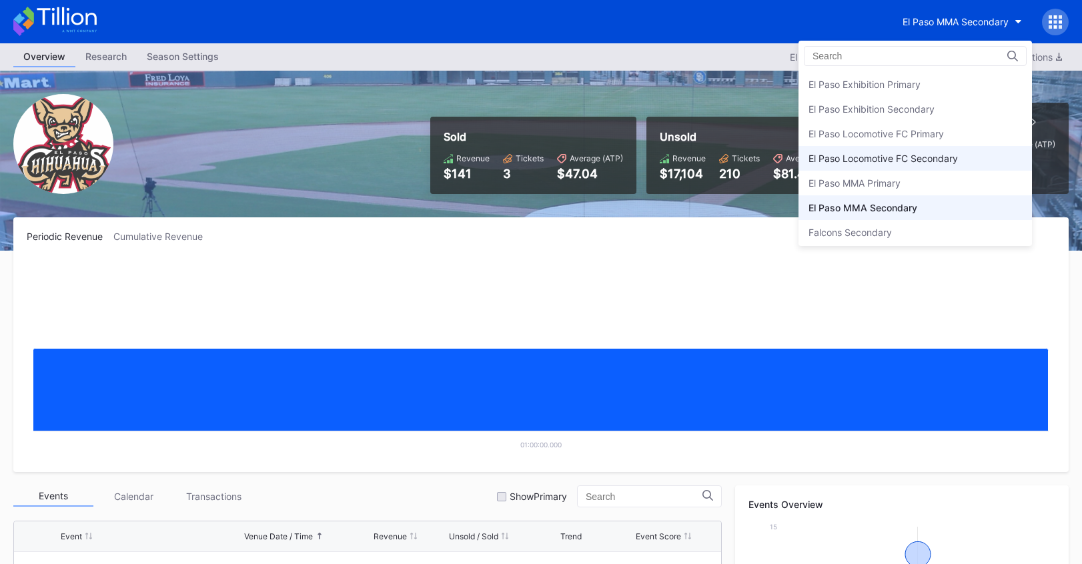
scroll to position [1267, 0]
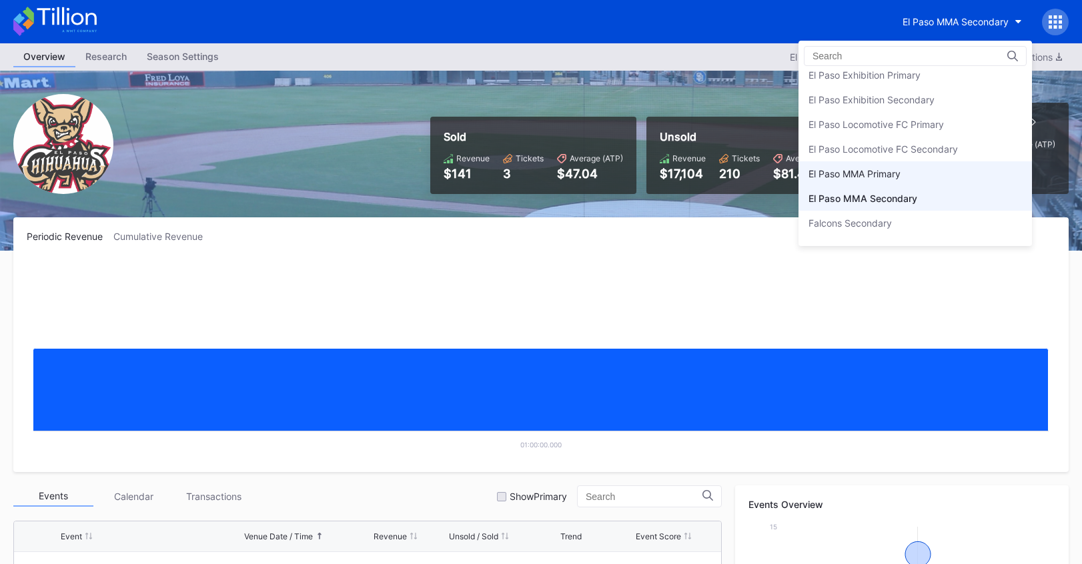
click at [907, 179] on div "El Paso MMA Primary" at bounding box center [914, 173] width 233 height 25
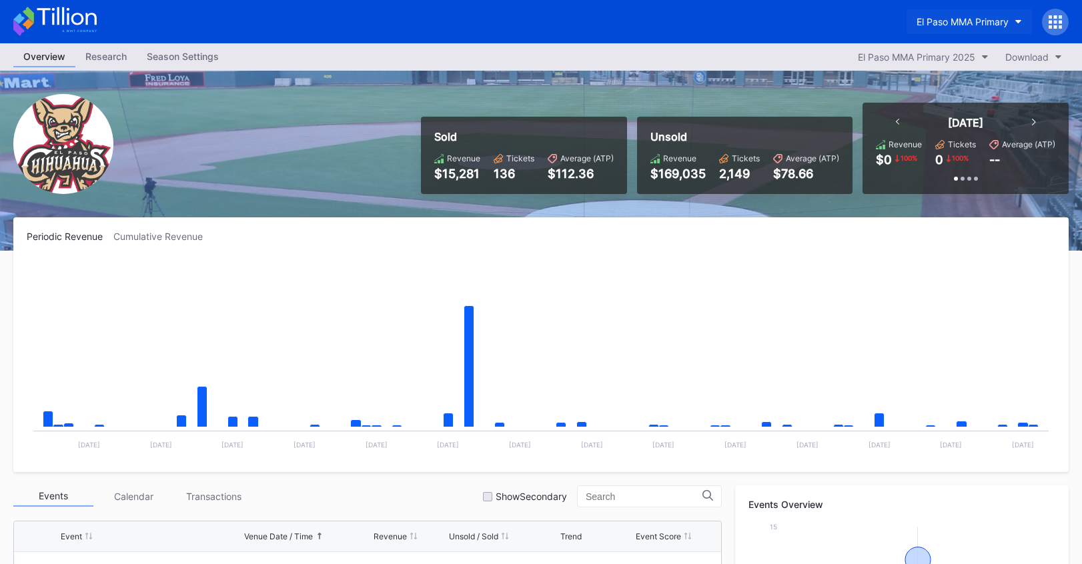
click at [943, 17] on div "El Paso MMA Primary" at bounding box center [962, 21] width 92 height 11
click at [929, 35] on div "El Paso MMA Primary" at bounding box center [541, 21] width 1082 height 43
click at [938, 26] on div "El Paso MMA Primary" at bounding box center [962, 21] width 92 height 11
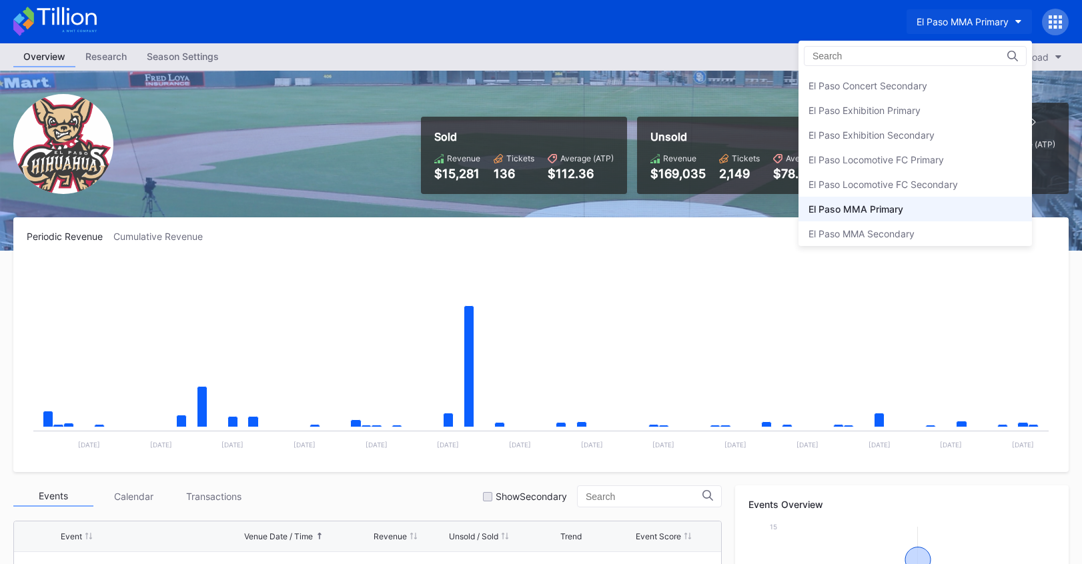
scroll to position [1212, 0]
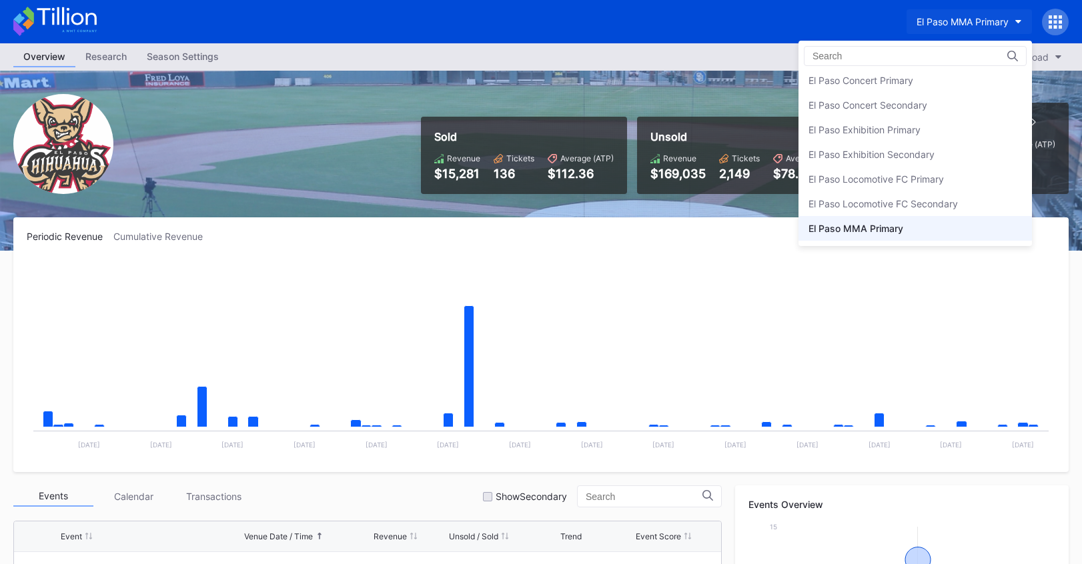
click at [957, 113] on div "El Paso Concert Secondary" at bounding box center [914, 105] width 233 height 25
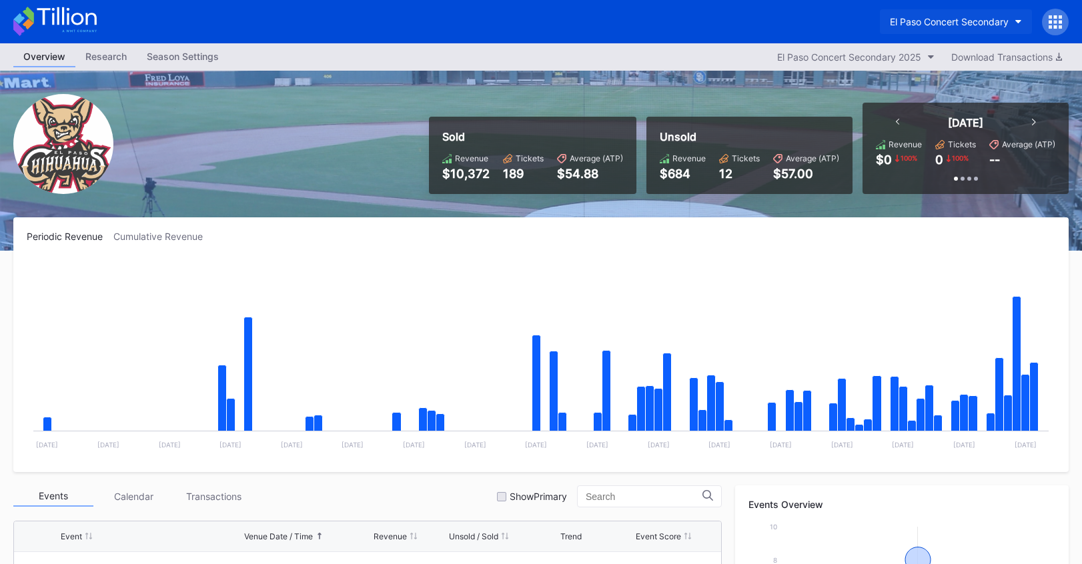
click at [929, 19] on div "El Paso Concert Secondary" at bounding box center [949, 21] width 119 height 11
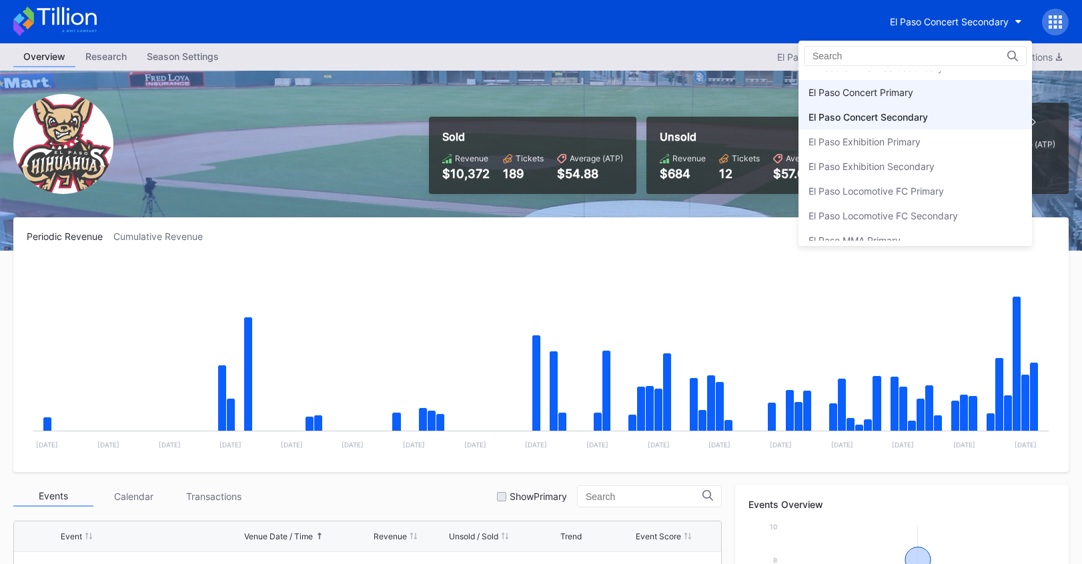
scroll to position [1201, 0]
drag, startPoint x: 929, startPoint y: 19, endPoint x: 935, endPoint y: 87, distance: 67.6
click at [935, 87] on div "El Paso Concert Primary" at bounding box center [914, 91] width 233 height 25
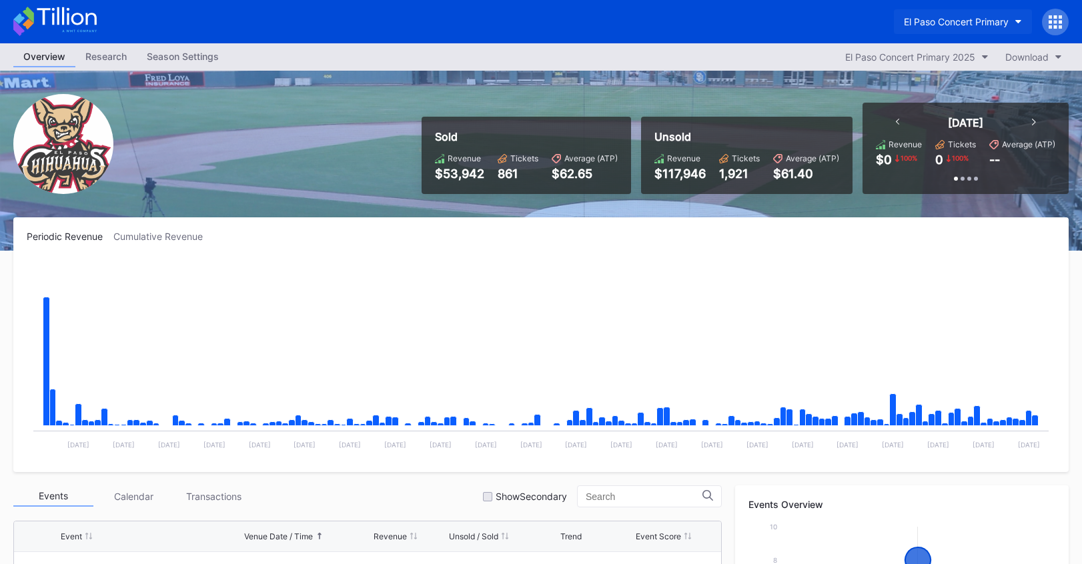
click at [945, 25] on div "El Paso Concert Primary" at bounding box center [956, 21] width 105 height 11
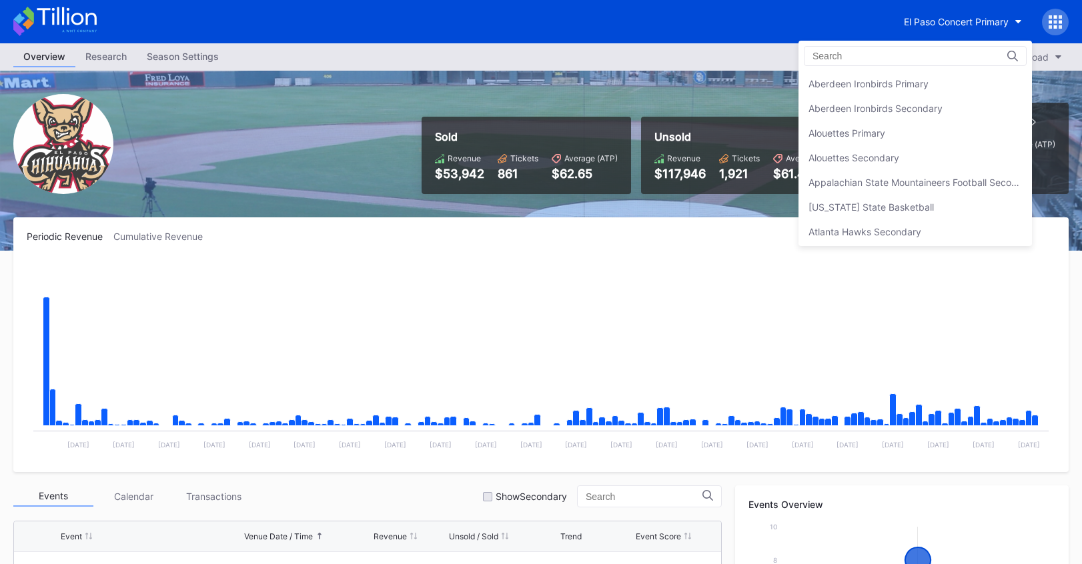
scroll to position [1209, 0]
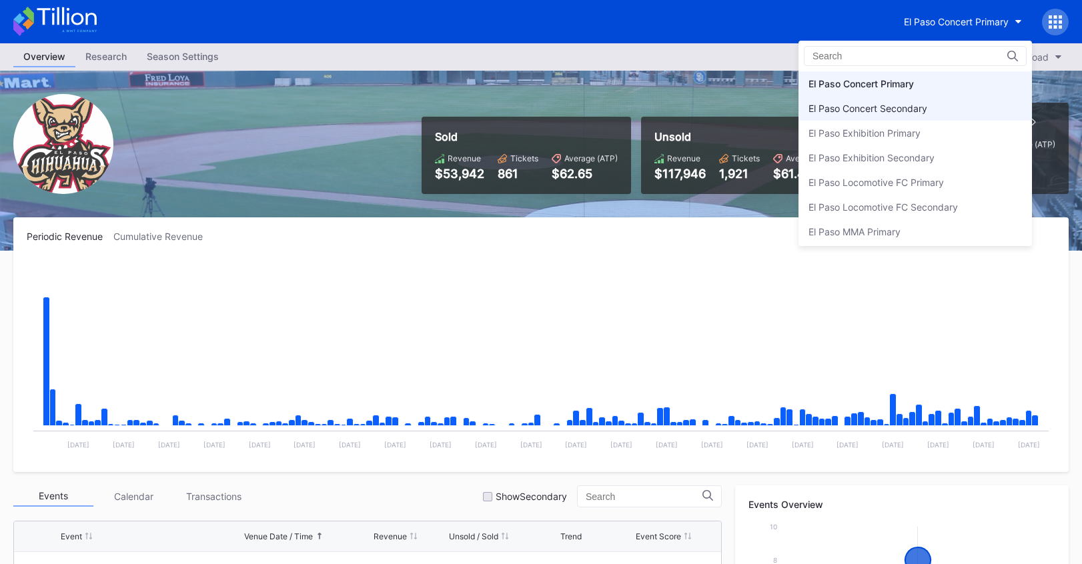
click at [924, 100] on div "El Paso Concert Secondary" at bounding box center [914, 108] width 233 height 25
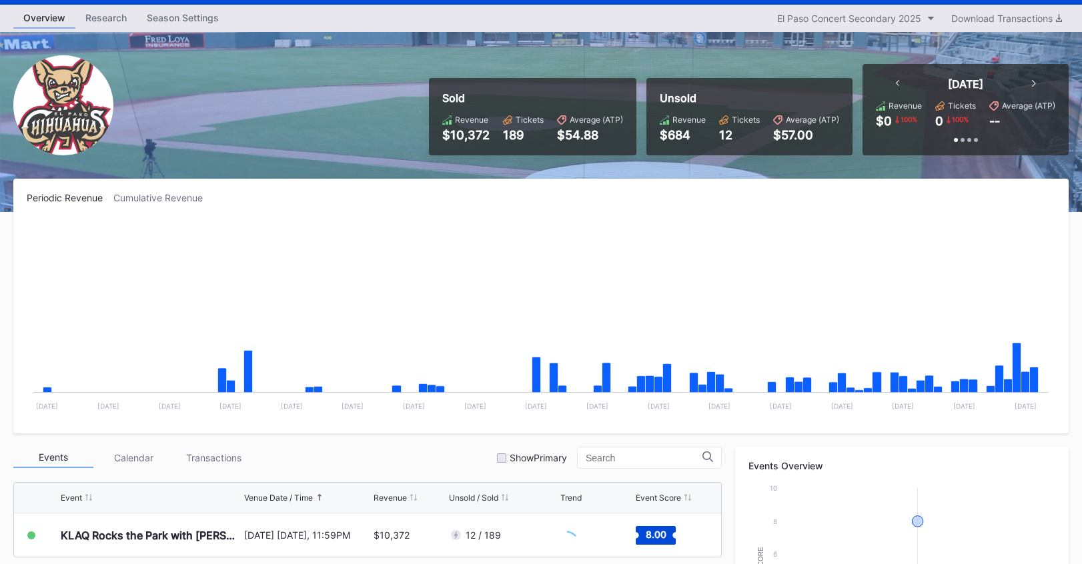
scroll to position [238, 0]
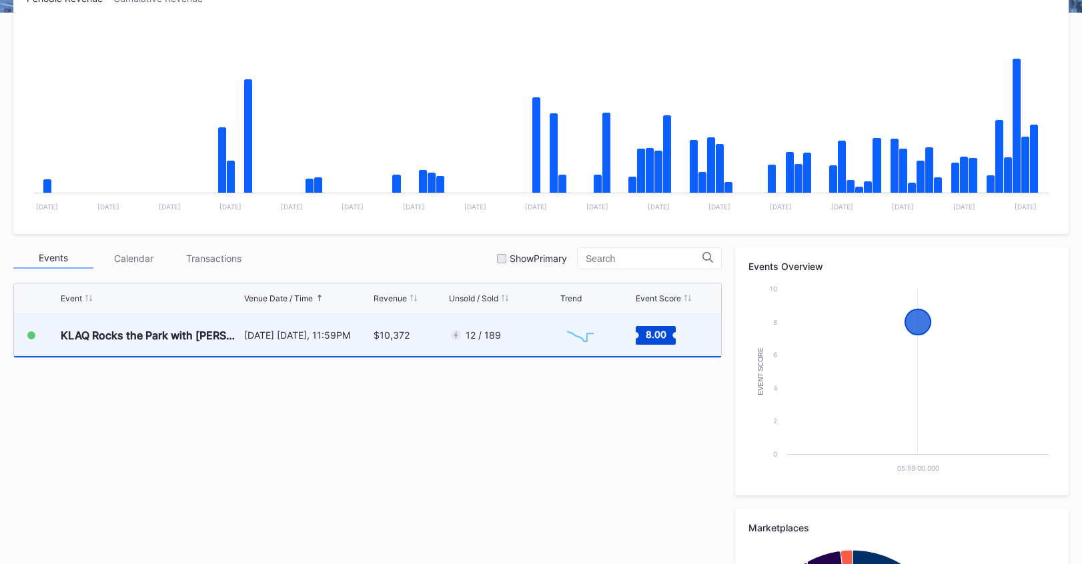
click at [525, 350] on div "12 / 189" at bounding box center [503, 335] width 108 height 42
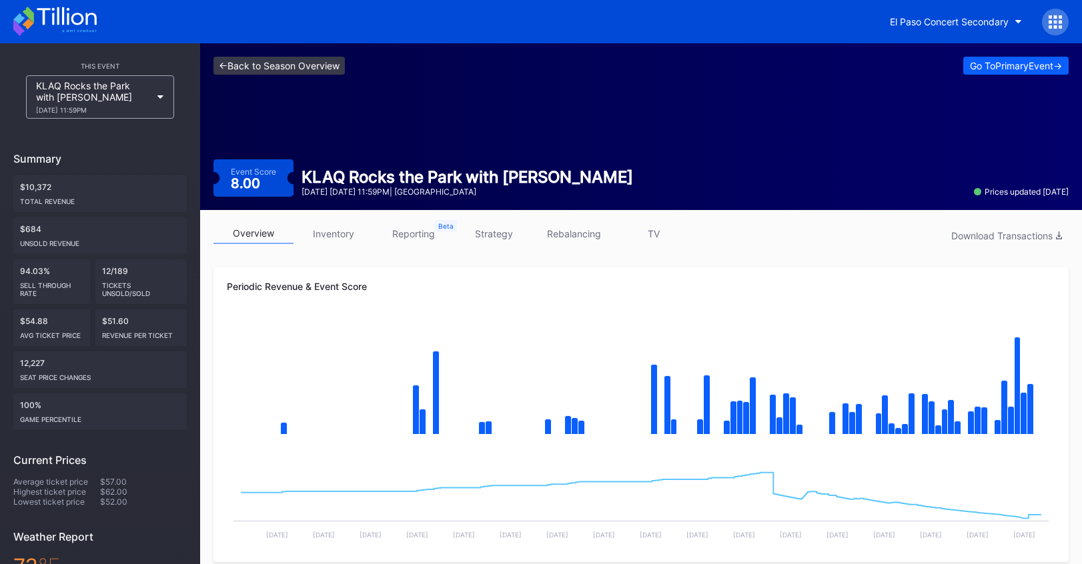
click at [336, 60] on link "<- Back to Season Overview" at bounding box center [278, 66] width 131 height 18
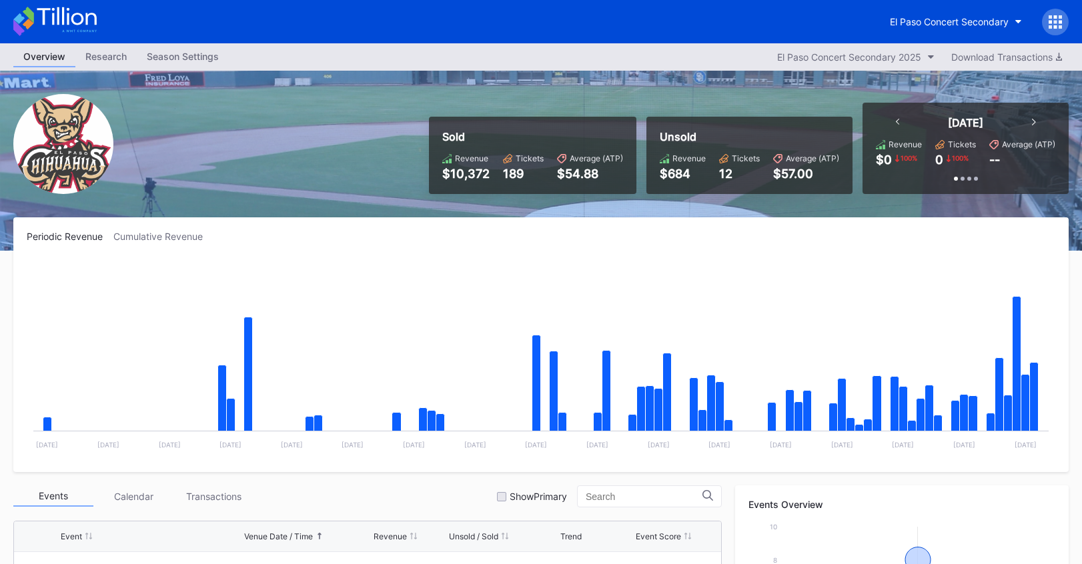
click at [1052, 23] on icon at bounding box center [1054, 21] width 13 height 13
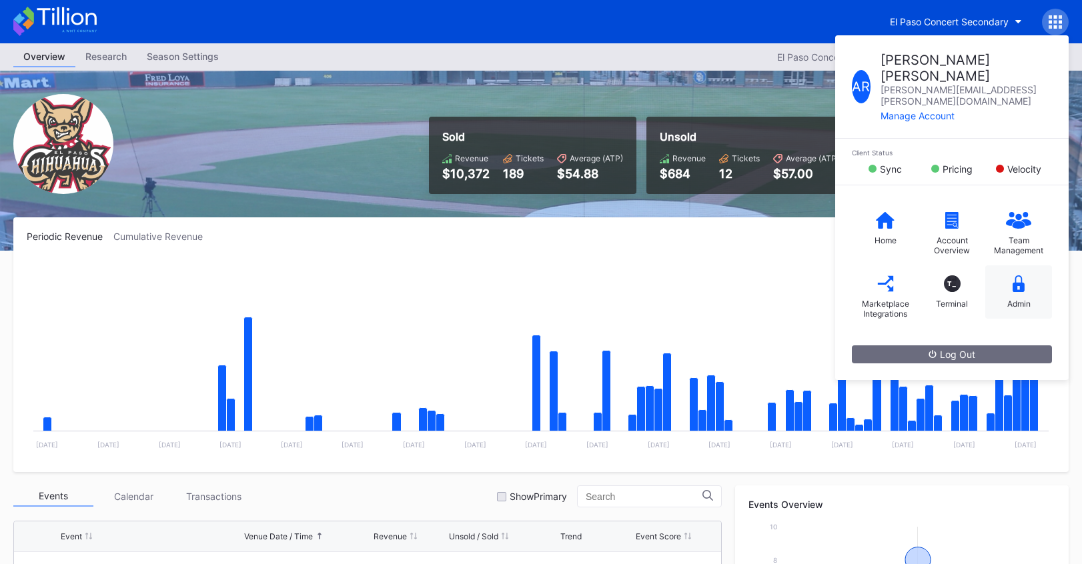
click at [1012, 275] on icon at bounding box center [1018, 283] width 12 height 17
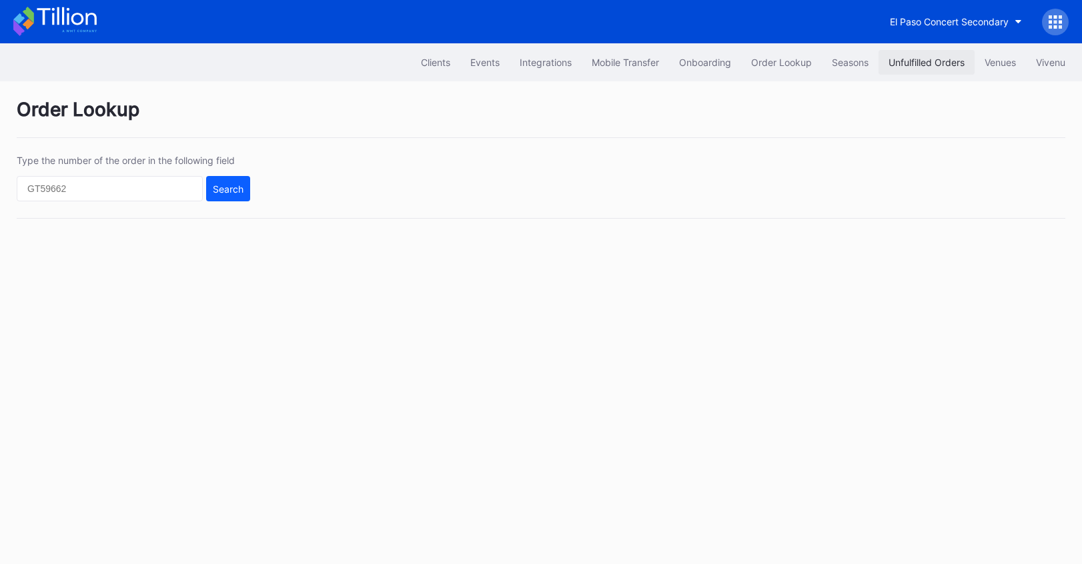
click at [954, 65] on div "Unfulfilled Orders" at bounding box center [926, 62] width 76 height 11
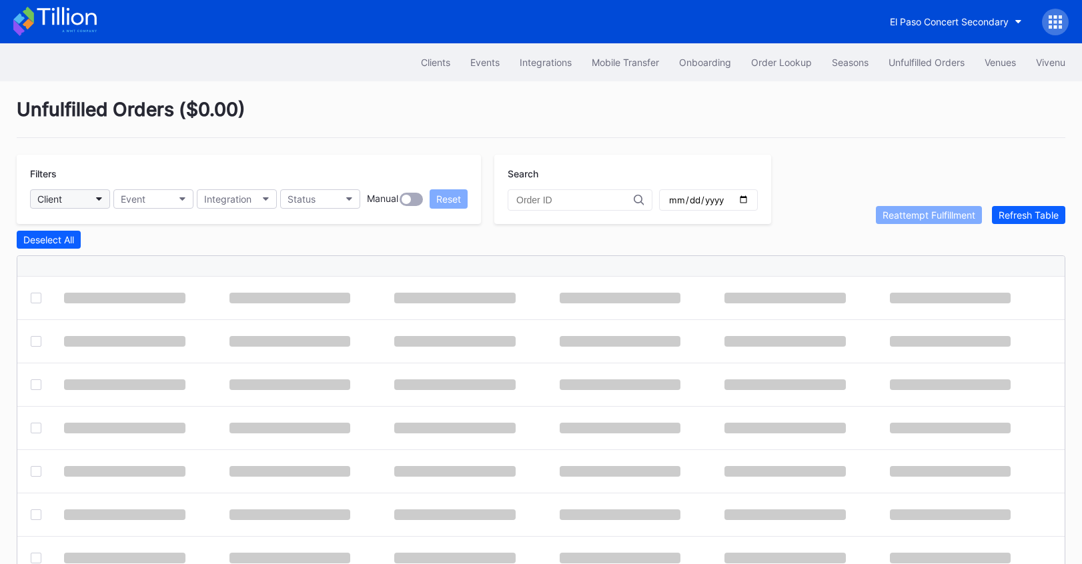
click at [63, 201] on button "Client" at bounding box center [70, 198] width 80 height 19
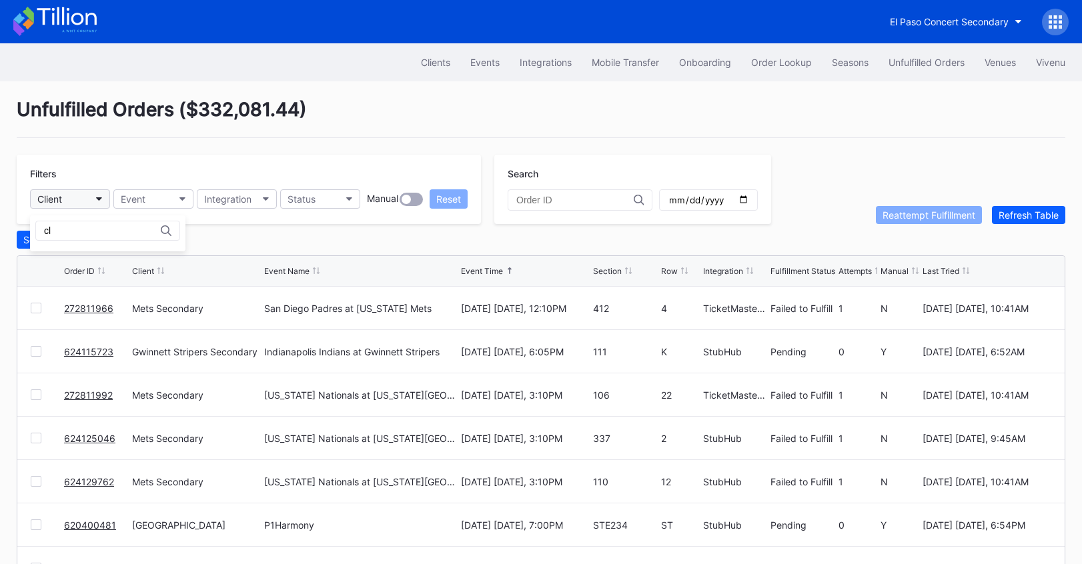
type input "c"
type input "el paso"
click at [65, 273] on div "el paso El Paso Concert Secondary" at bounding box center [107, 245] width 155 height 61
click at [73, 266] on div "El Paso Concert Secondary" at bounding box center [107, 258] width 155 height 25
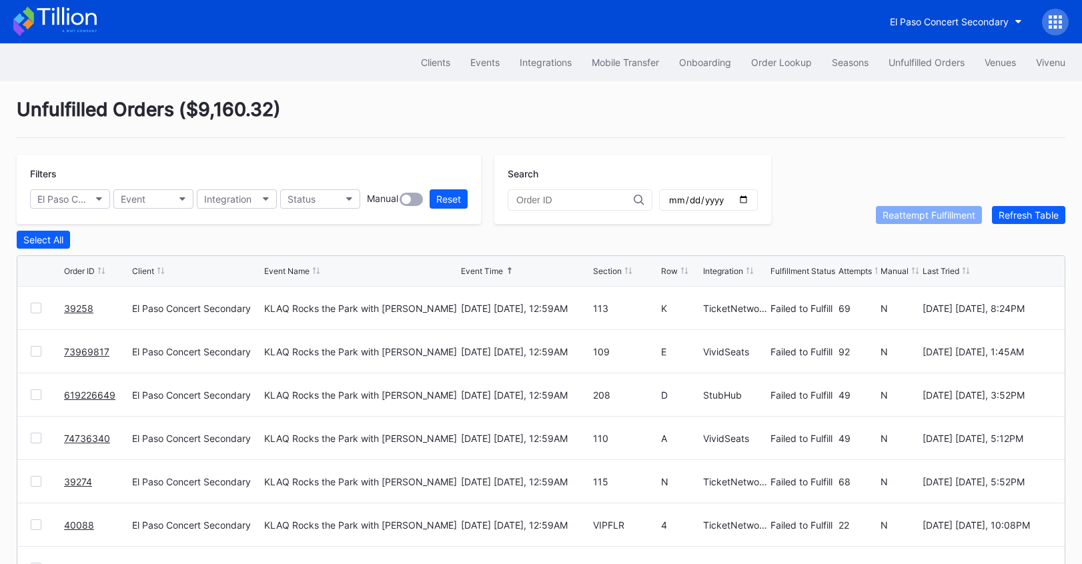
click at [77, 21] on icon at bounding box center [54, 21] width 83 height 29
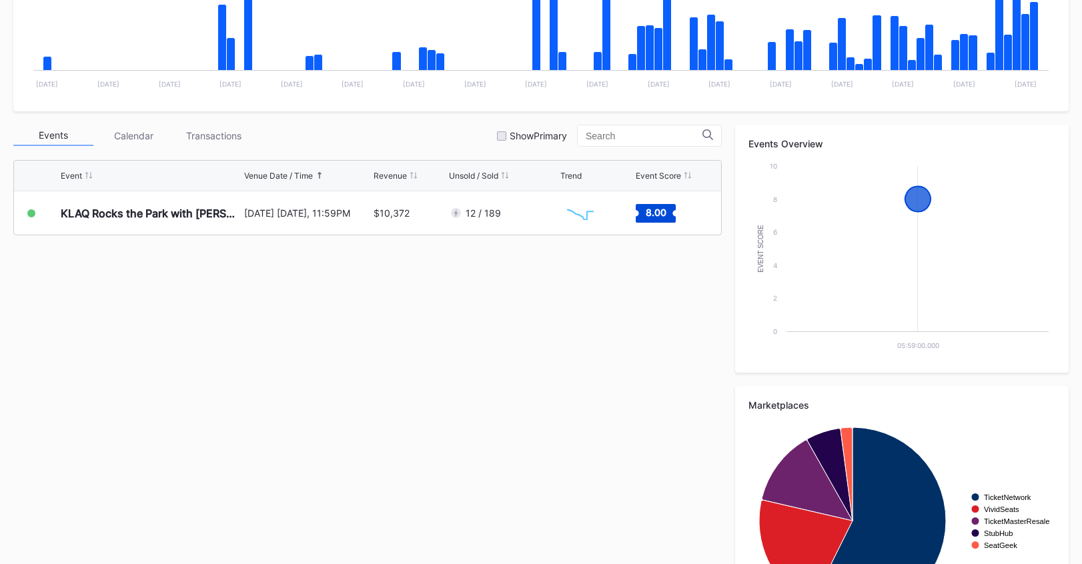
scroll to position [444, 0]
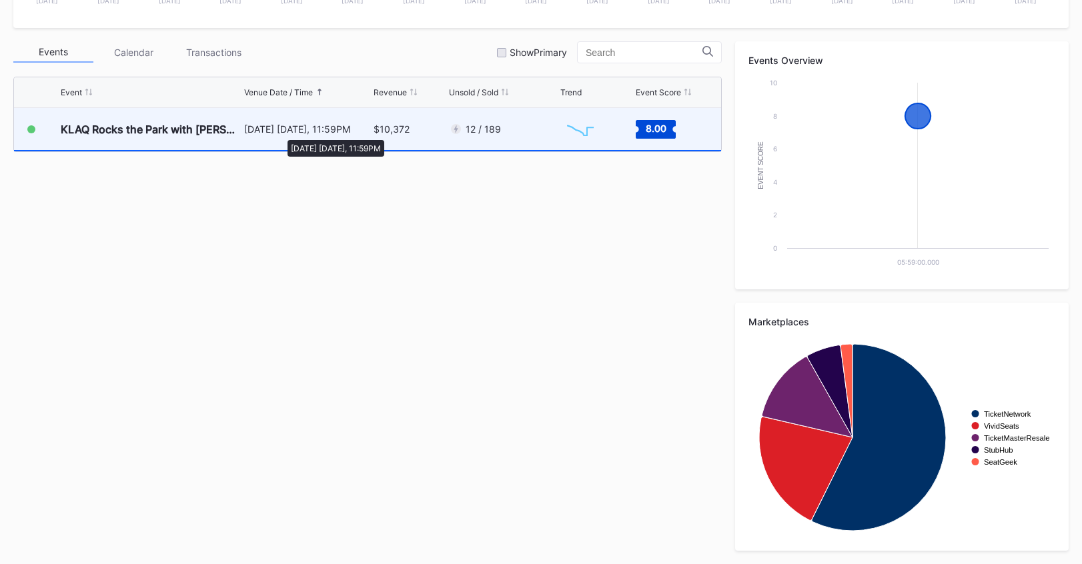
click at [281, 133] on div "[DATE] [DATE], 11:59PM" at bounding box center [307, 128] width 126 height 11
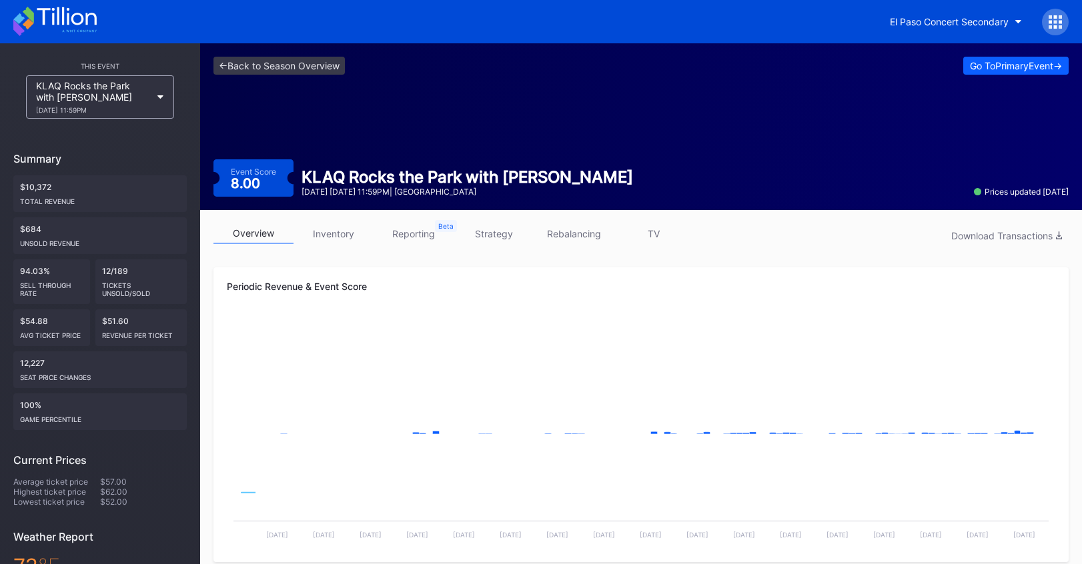
scroll to position [4, 0]
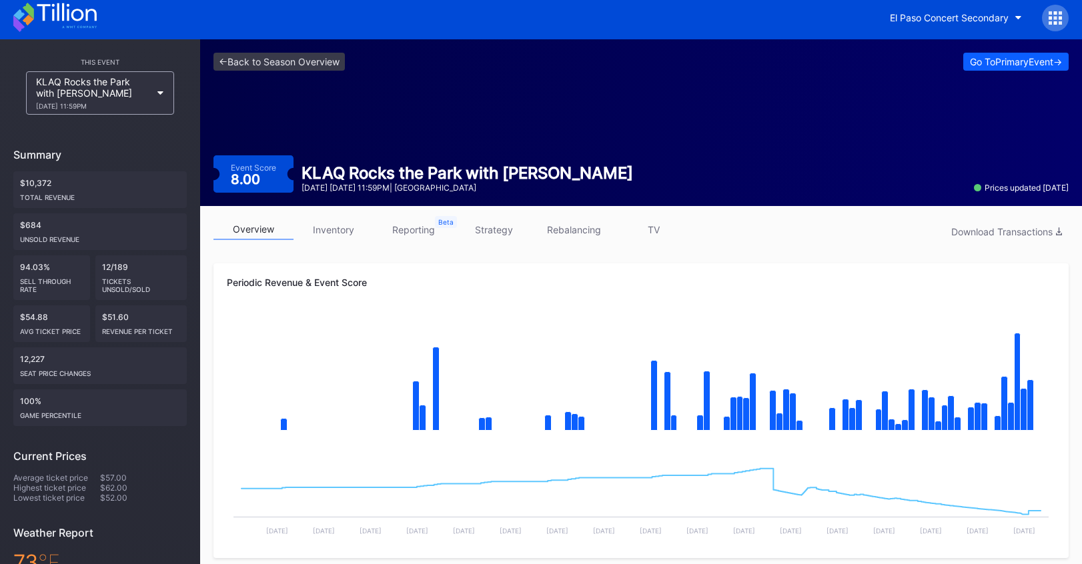
click at [581, 237] on link "rebalancing" at bounding box center [573, 229] width 80 height 21
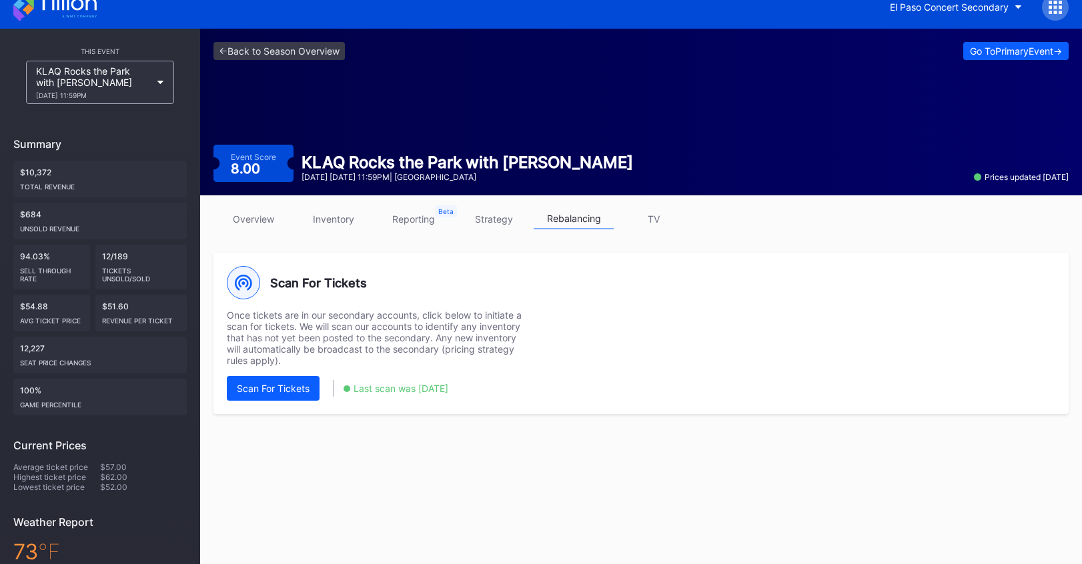
scroll to position [17, 0]
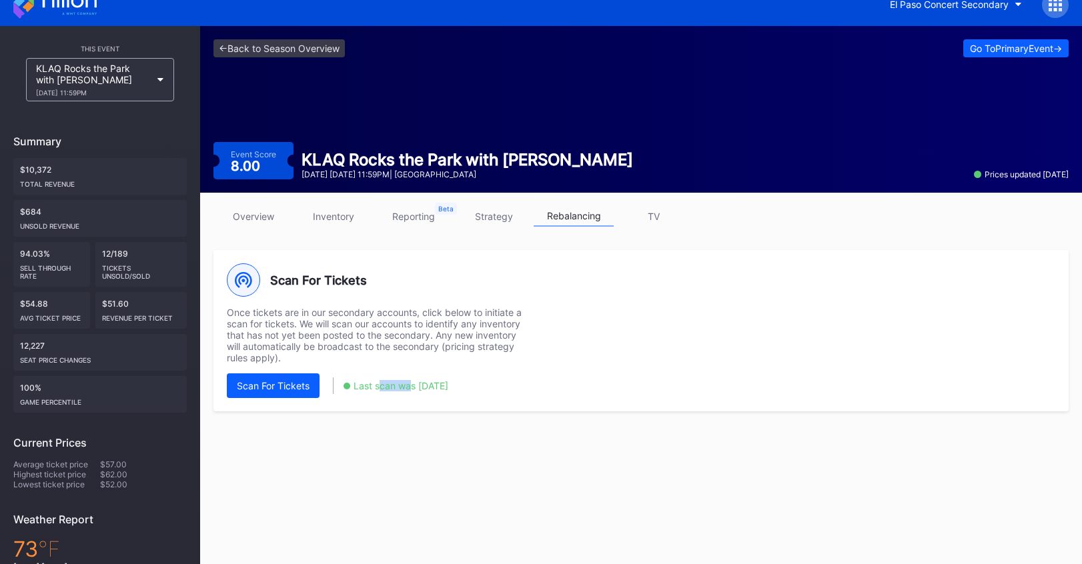
drag, startPoint x: 381, startPoint y: 385, endPoint x: 412, endPoint y: 385, distance: 31.3
click at [412, 385] on div "Last scan was [DATE]" at bounding box center [400, 385] width 95 height 11
click at [431, 385] on div "Last scan was [DATE]" at bounding box center [400, 385] width 95 height 11
click at [282, 376] on button "Scan For Tickets" at bounding box center [273, 385] width 93 height 25
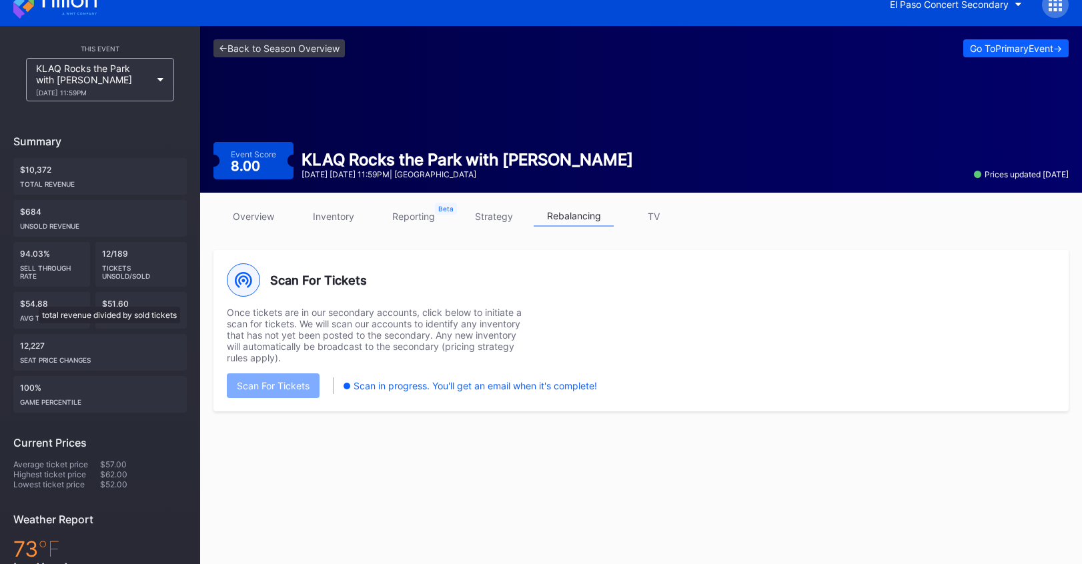
click at [33, 300] on div "$54.88 Avg ticket price" at bounding box center [51, 310] width 77 height 37
click at [116, 257] on div "12/189 Tickets Unsold/Sold" at bounding box center [141, 264] width 92 height 45
click at [117, 257] on div "12/189 Tickets Unsold/Sold" at bounding box center [141, 264] width 92 height 45
click at [266, 215] on link "overview" at bounding box center [253, 216] width 80 height 21
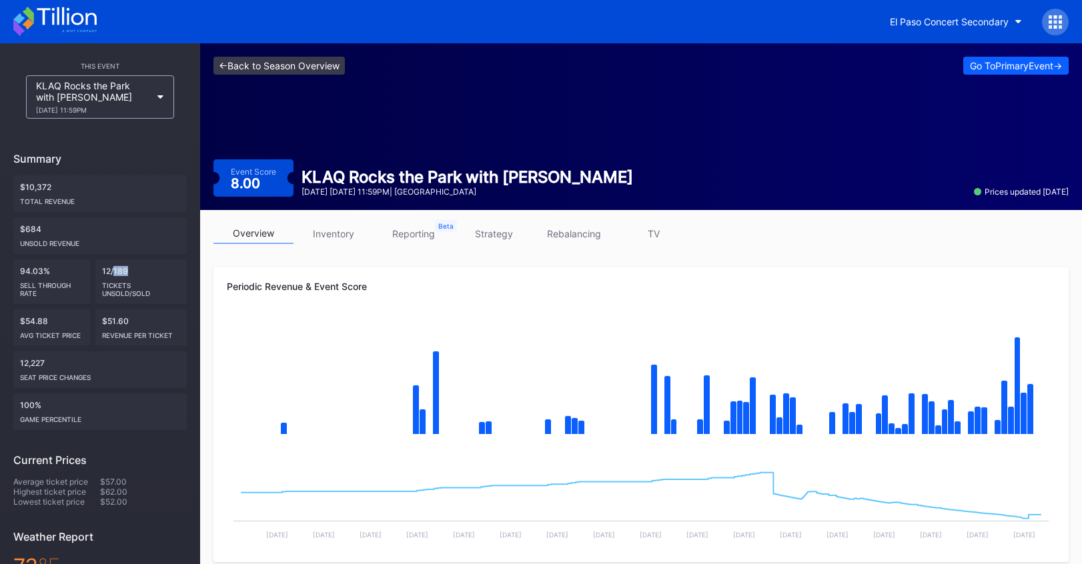
click at [323, 65] on link "<- Back to Season Overview" at bounding box center [278, 66] width 131 height 18
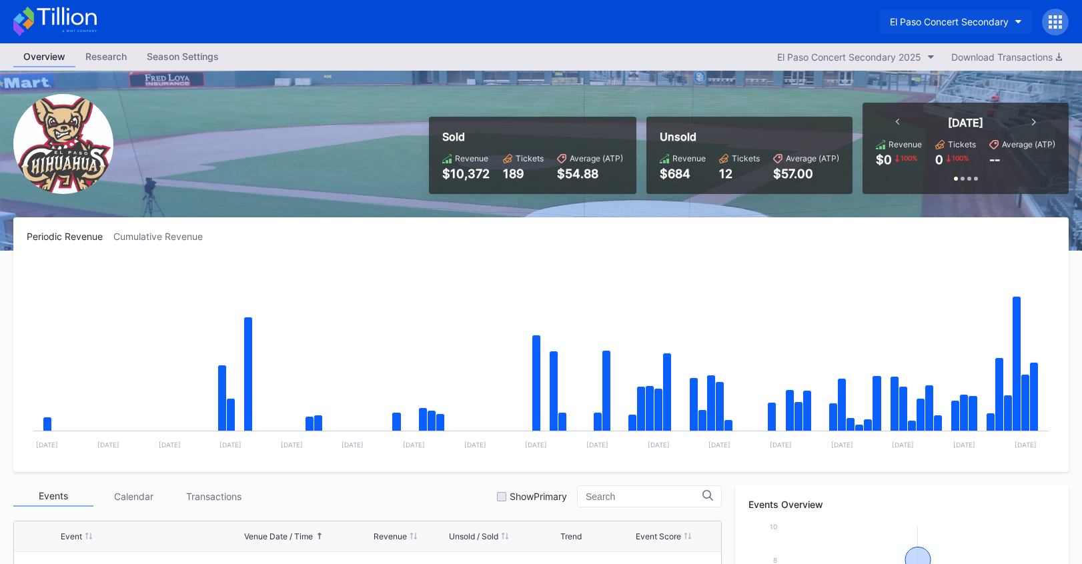
click at [932, 21] on div "El Paso Concert Secondary" at bounding box center [949, 21] width 119 height 11
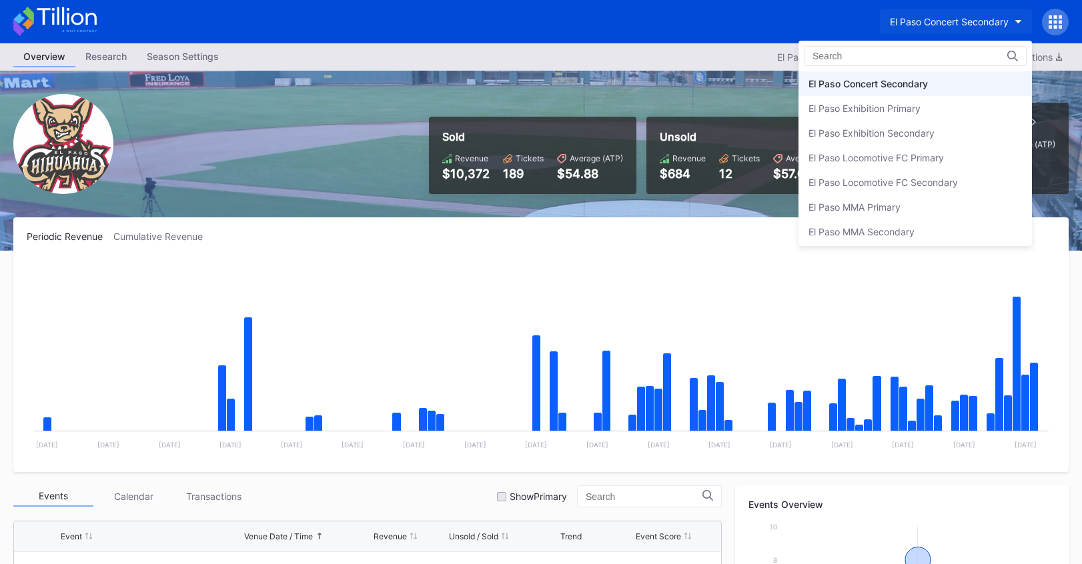
scroll to position [1201, 0]
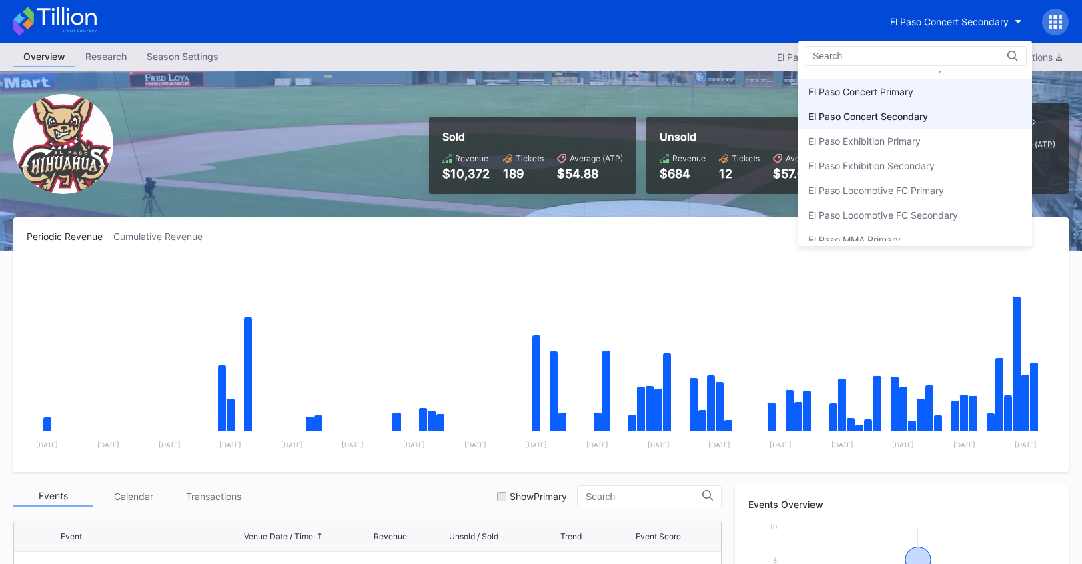
click at [936, 89] on div "El Paso Concert Primary" at bounding box center [914, 91] width 233 height 25
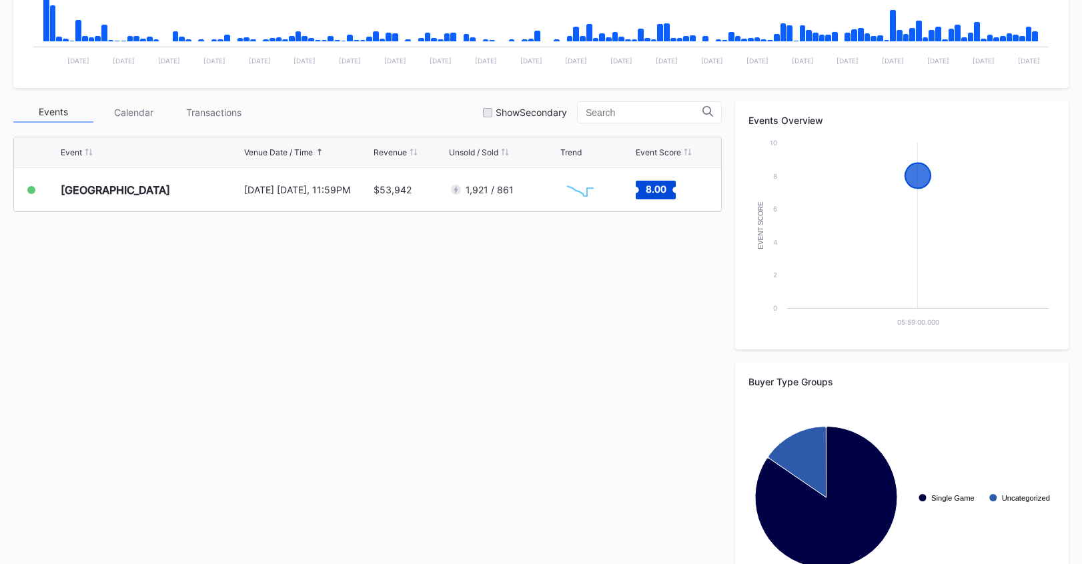
scroll to position [381, 0]
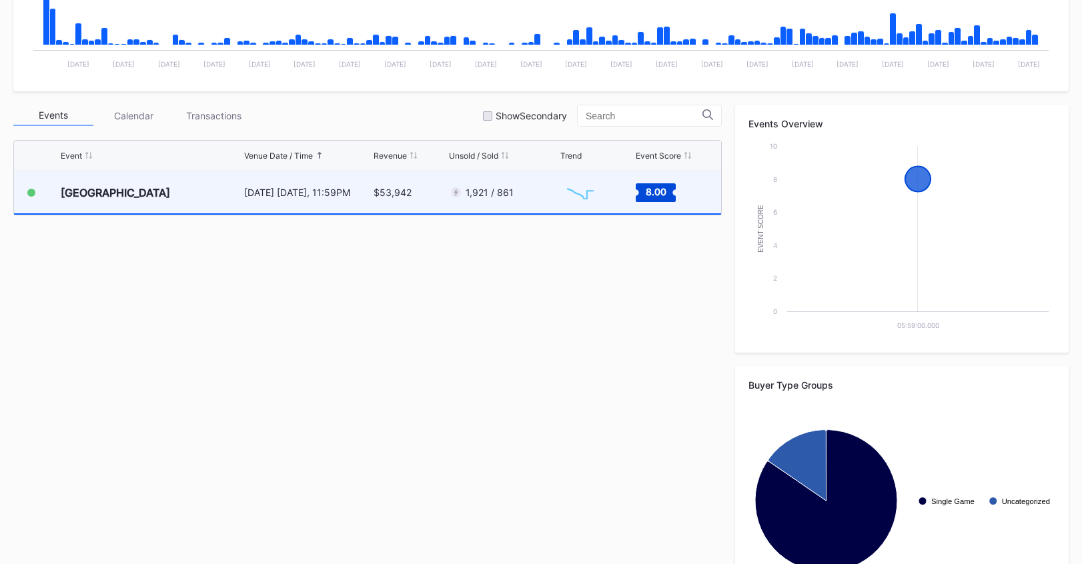
click at [510, 201] on div "1,921 / 861" at bounding box center [503, 192] width 108 height 42
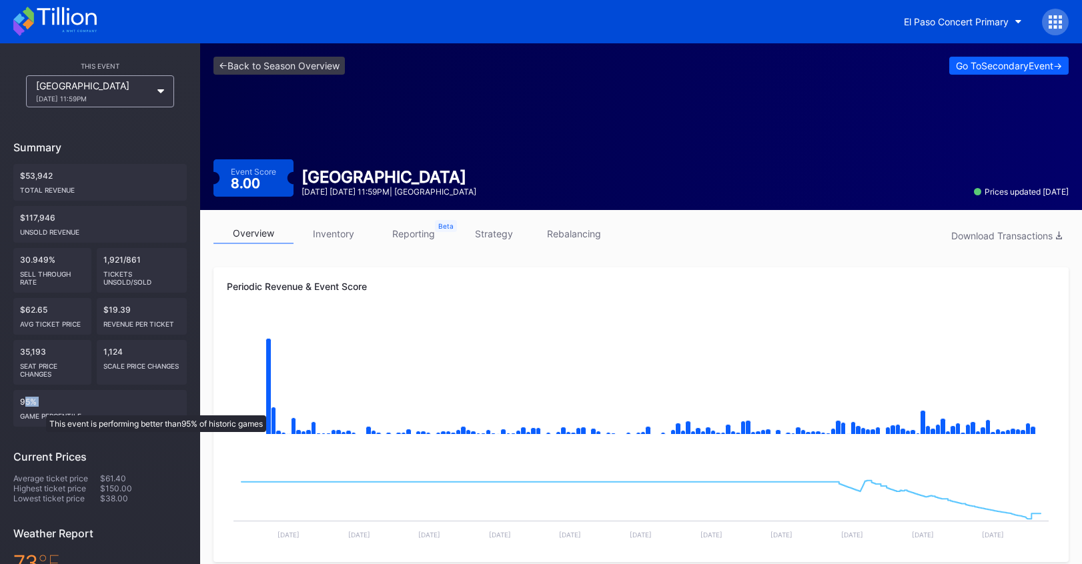
drag, startPoint x: 23, startPoint y: 406, endPoint x: 45, endPoint y: 409, distance: 22.3
click at [44, 409] on div "95% Game percentile" at bounding box center [99, 408] width 173 height 37
click at [45, 409] on div "Game percentile" at bounding box center [100, 413] width 160 height 13
click at [343, 237] on link "inventory" at bounding box center [333, 233] width 80 height 21
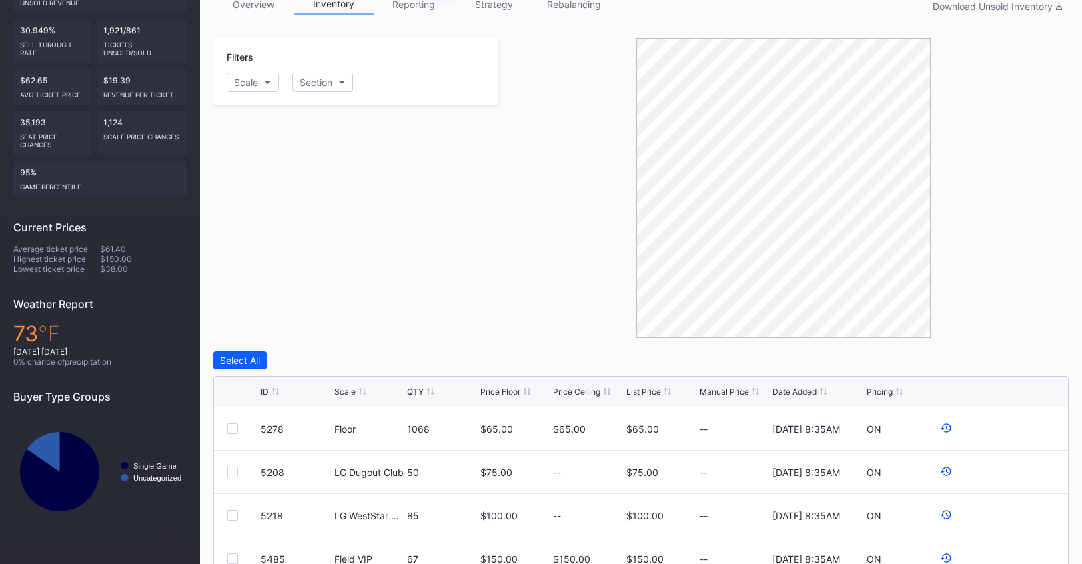
scroll to position [297, 0]
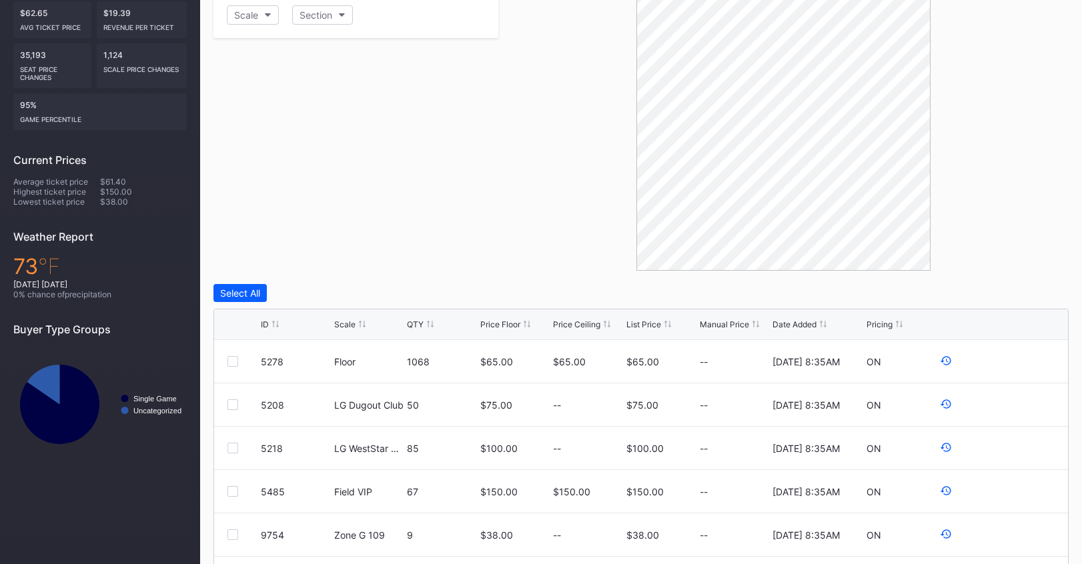
click at [633, 322] on div "List Price" at bounding box center [643, 324] width 35 height 10
click at [413, 323] on div "QTY" at bounding box center [415, 324] width 17 height 10
drag, startPoint x: 427, startPoint y: 365, endPoint x: 441, endPoint y: 365, distance: 14.0
click at [439, 365] on div "1068" at bounding box center [442, 361] width 70 height 11
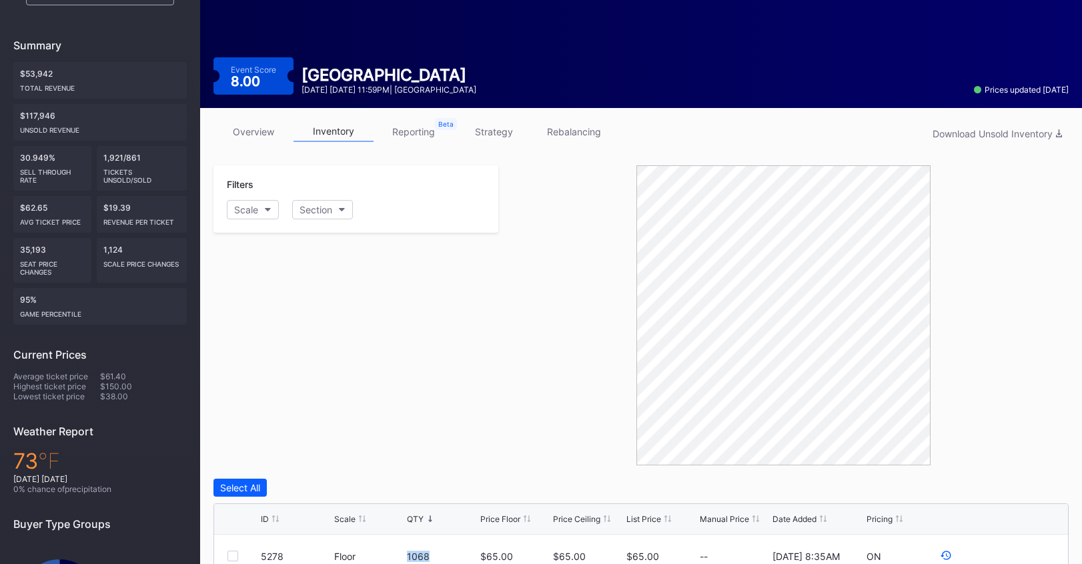
scroll to position [95, 0]
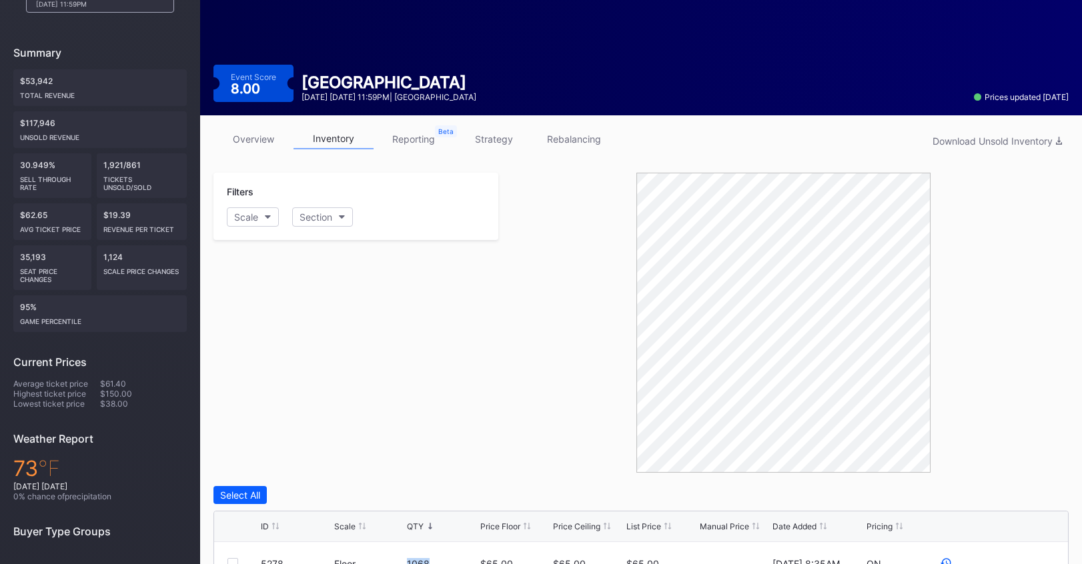
click at [241, 136] on link "overview" at bounding box center [253, 139] width 80 height 21
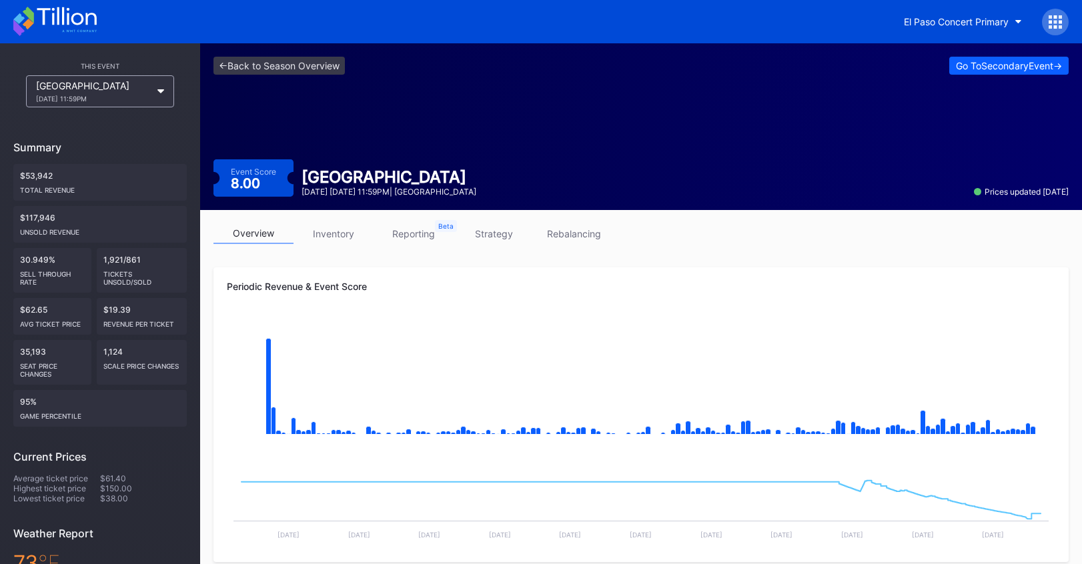
click at [355, 240] on link "inventory" at bounding box center [333, 233] width 80 height 21
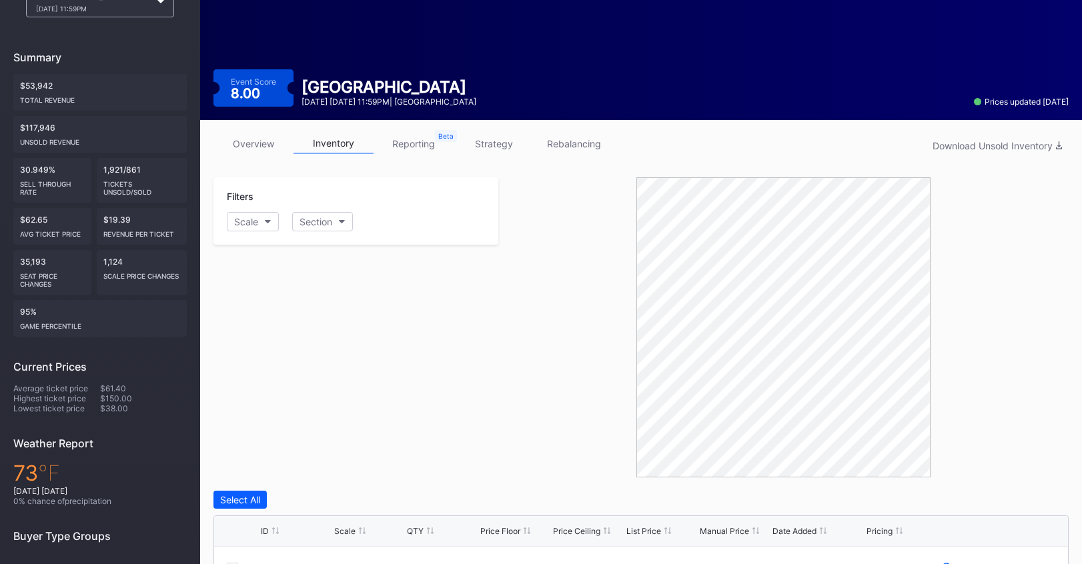
scroll to position [127, 0]
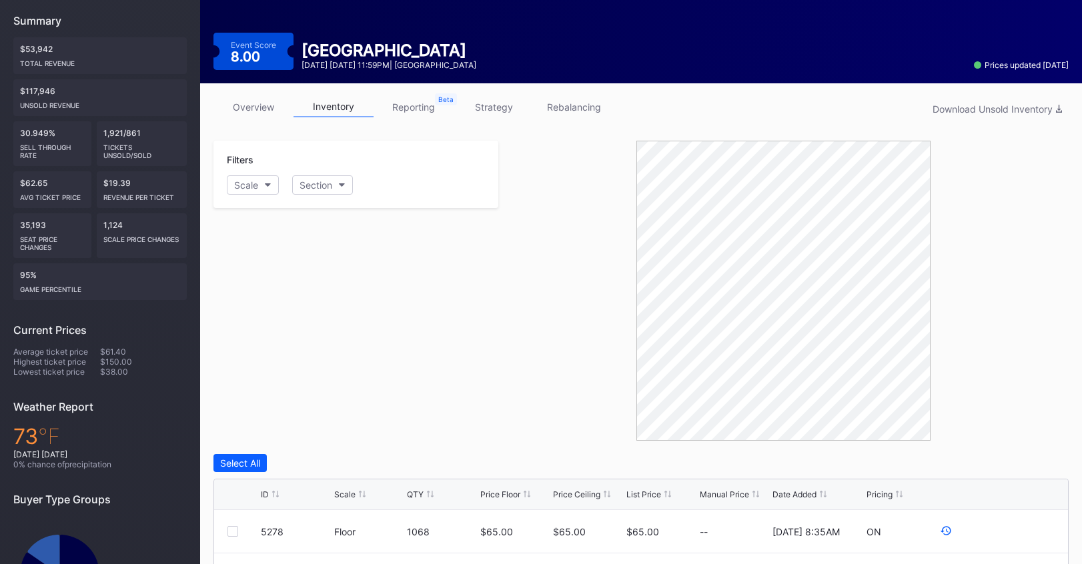
click at [243, 116] on link "overview" at bounding box center [253, 107] width 80 height 21
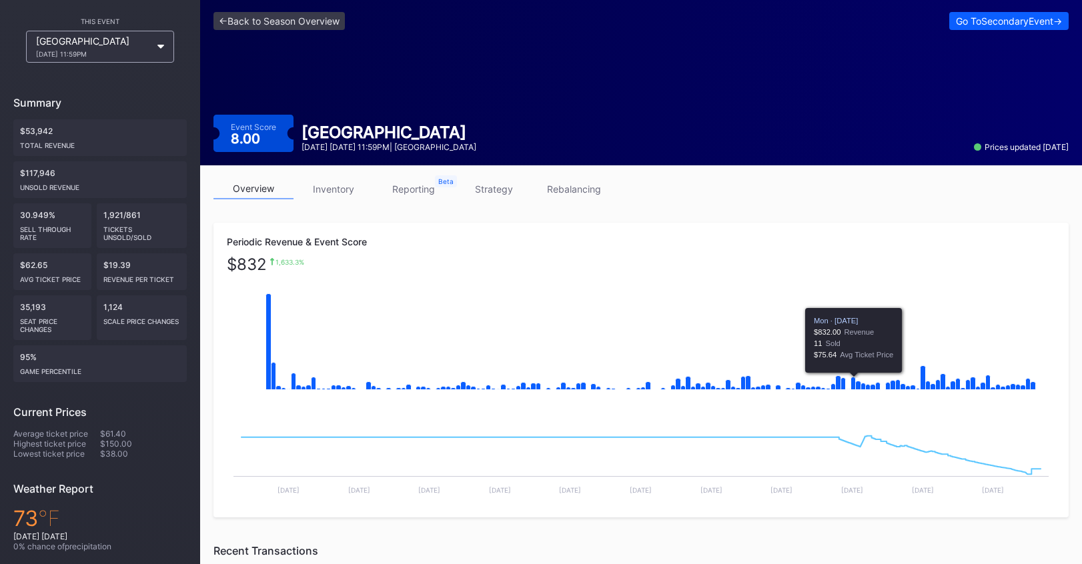
scroll to position [47, 0]
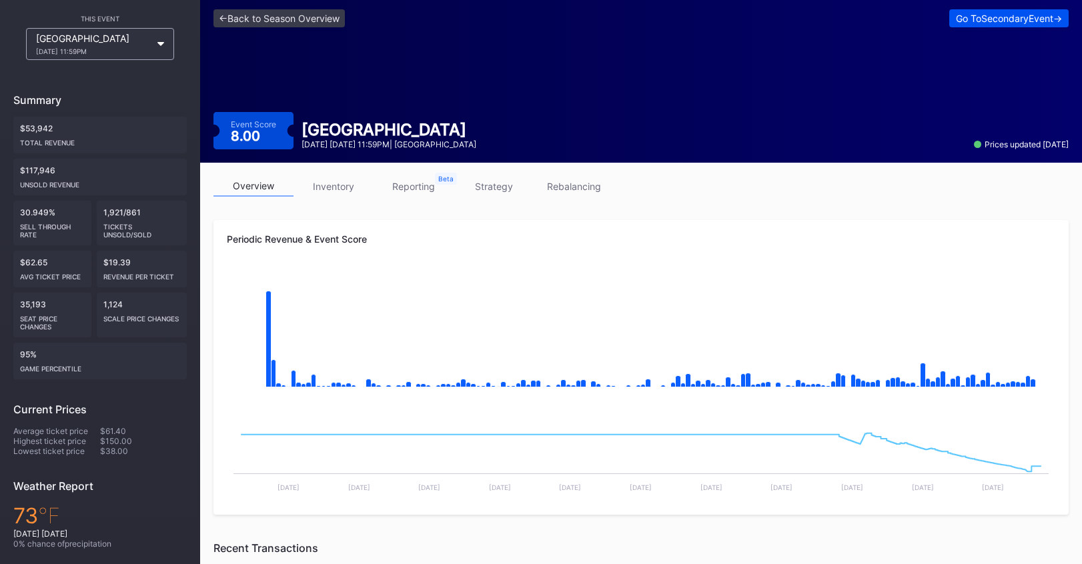
click at [984, 13] on div "Go To Secondary Event ->" at bounding box center [1009, 18] width 106 height 11
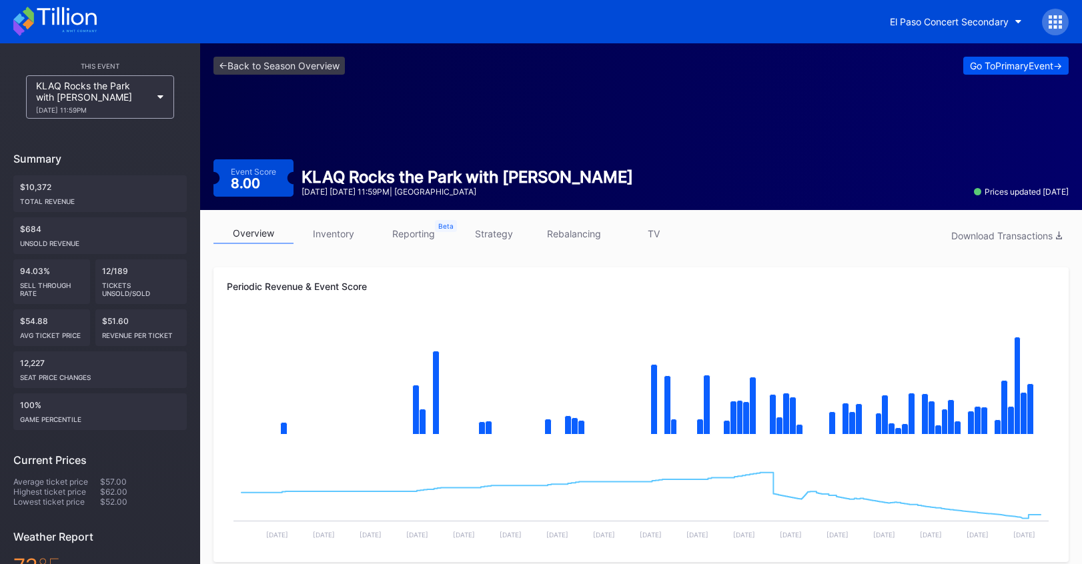
click at [1009, 63] on div "Go To Primary Event ->" at bounding box center [1016, 65] width 92 height 11
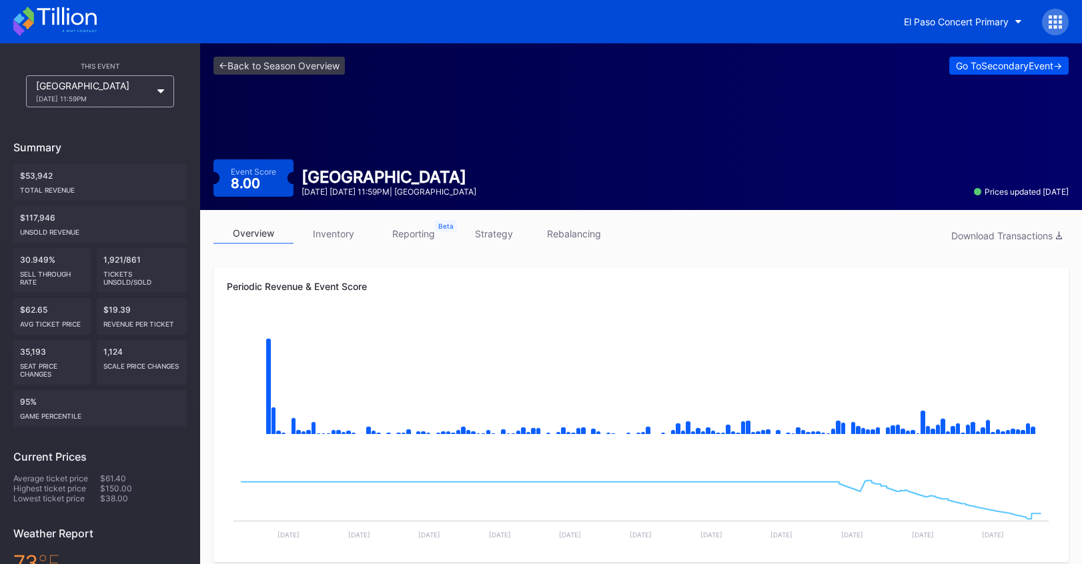
click at [992, 61] on div "Go To Secondary Event ->" at bounding box center [1009, 65] width 106 height 11
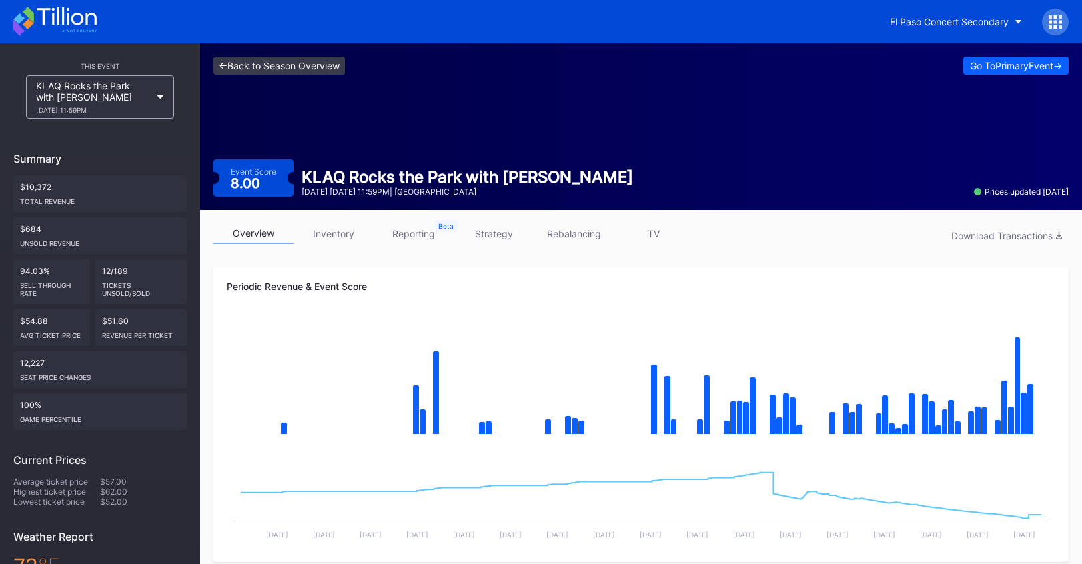
click at [280, 65] on link "<- Back to Season Overview" at bounding box center [278, 66] width 131 height 18
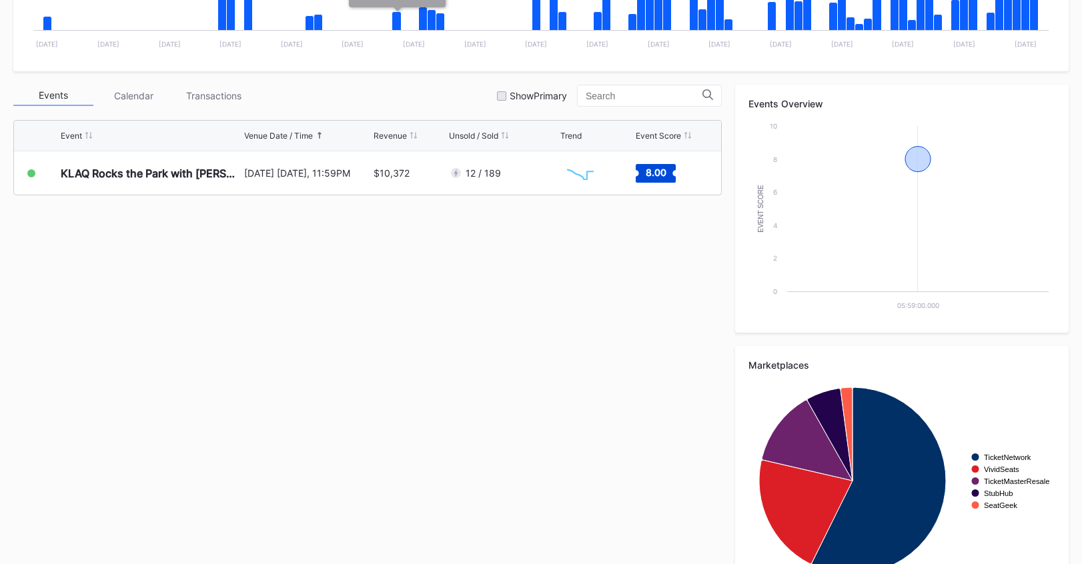
scroll to position [404, 0]
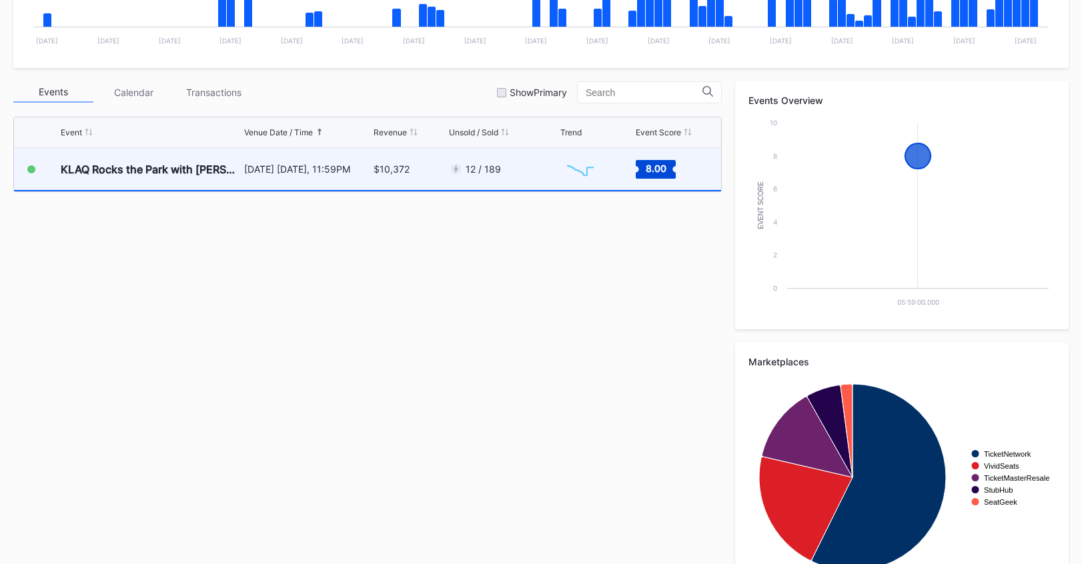
click at [397, 163] on div "$10,372" at bounding box center [391, 168] width 36 height 11
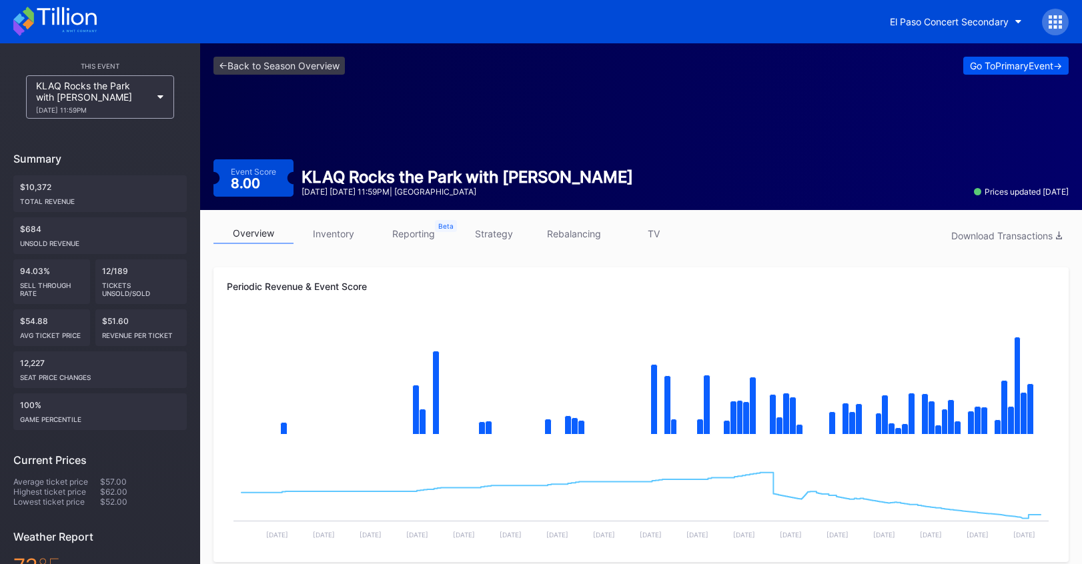
click at [1040, 71] on div "Go To Primary Event ->" at bounding box center [1016, 65] width 92 height 11
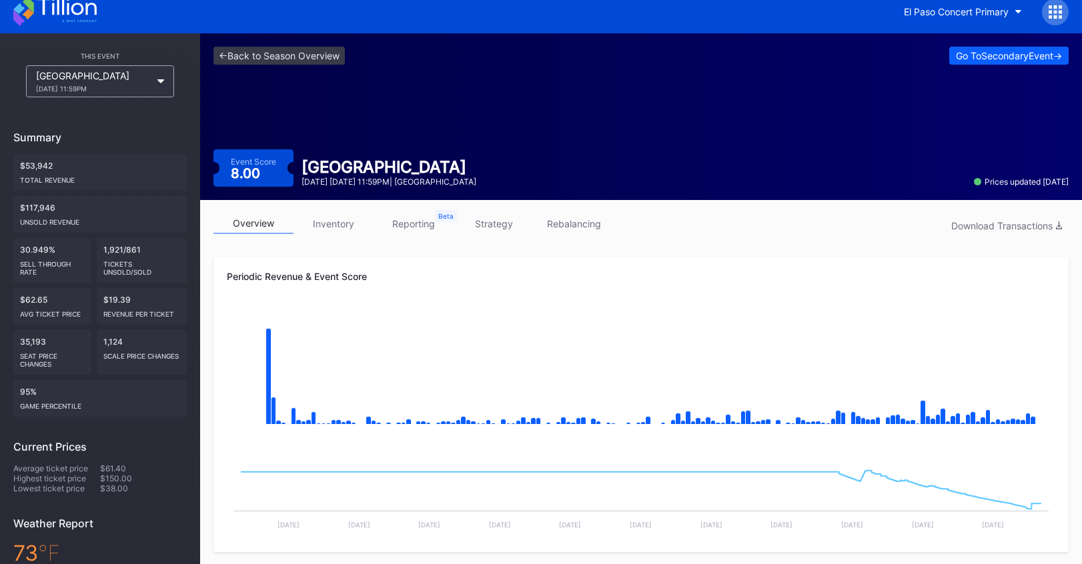
scroll to position [2, 0]
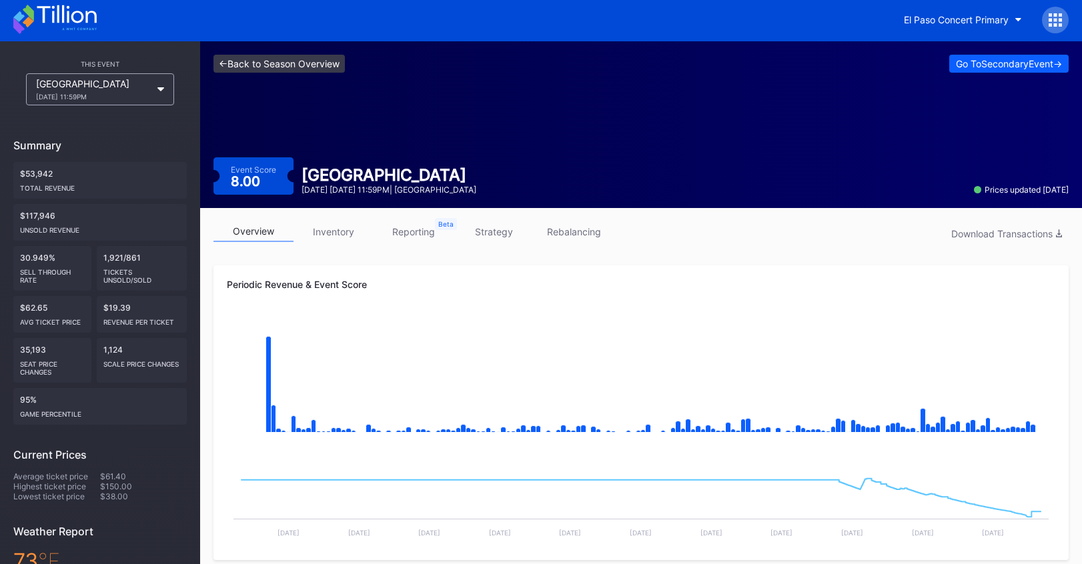
click at [331, 68] on link "<- Back to Season Overview" at bounding box center [278, 64] width 131 height 18
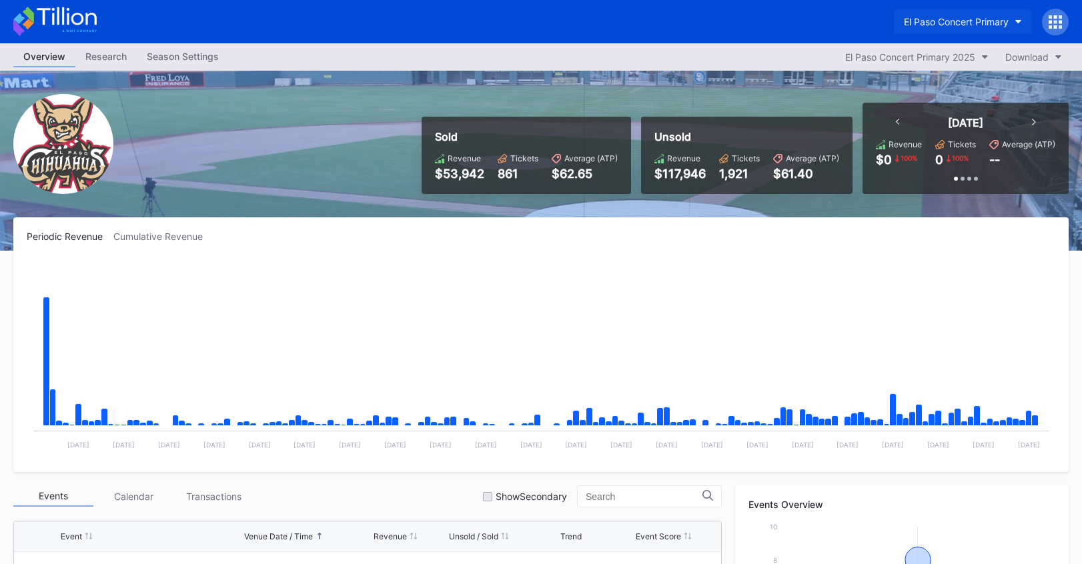
click at [974, 25] on div "El Paso Concert Primary" at bounding box center [956, 21] width 105 height 11
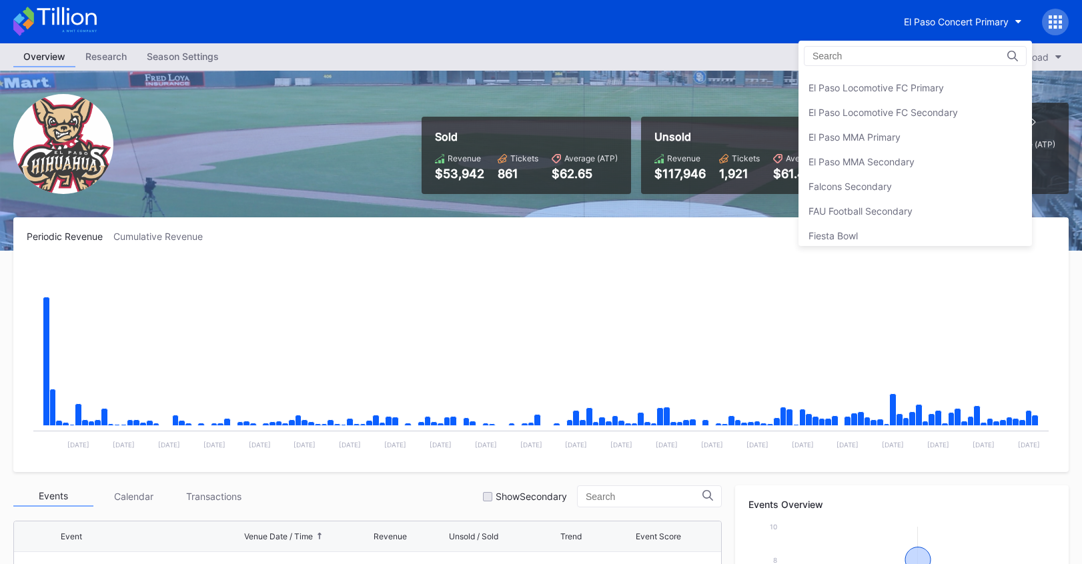
scroll to position [1306, 0]
click at [954, 143] on div "El Paso MMA Primary" at bounding box center [914, 135] width 233 height 25
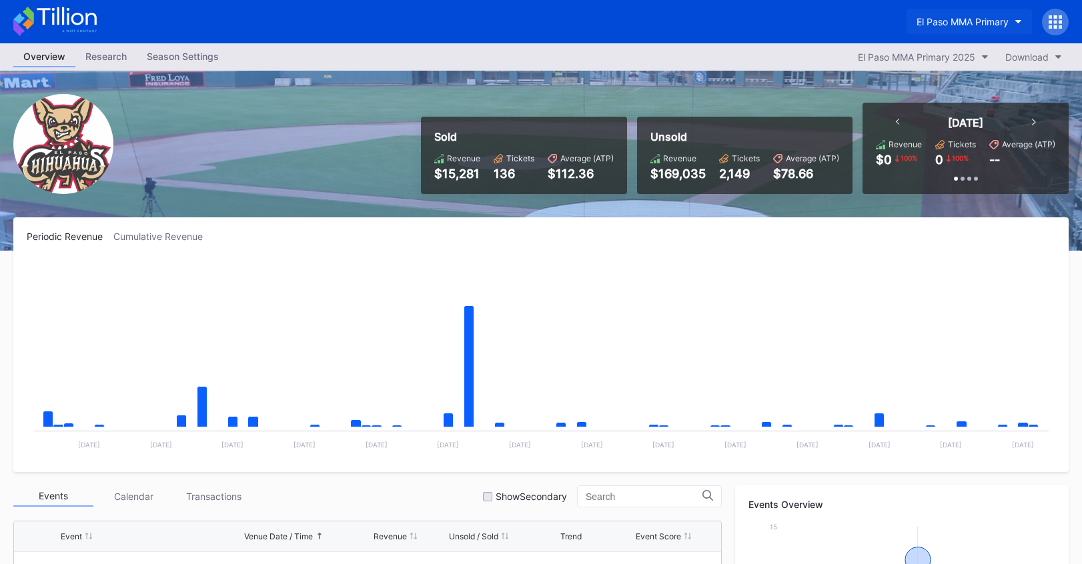
click at [972, 16] on div "El Paso MMA Primary" at bounding box center [962, 21] width 92 height 11
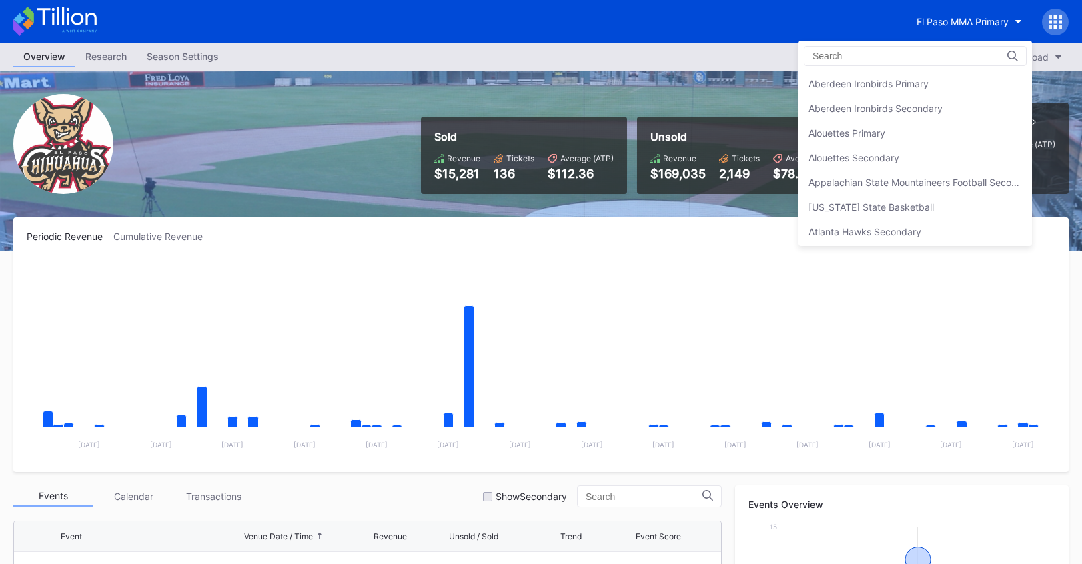
scroll to position [1357, 0]
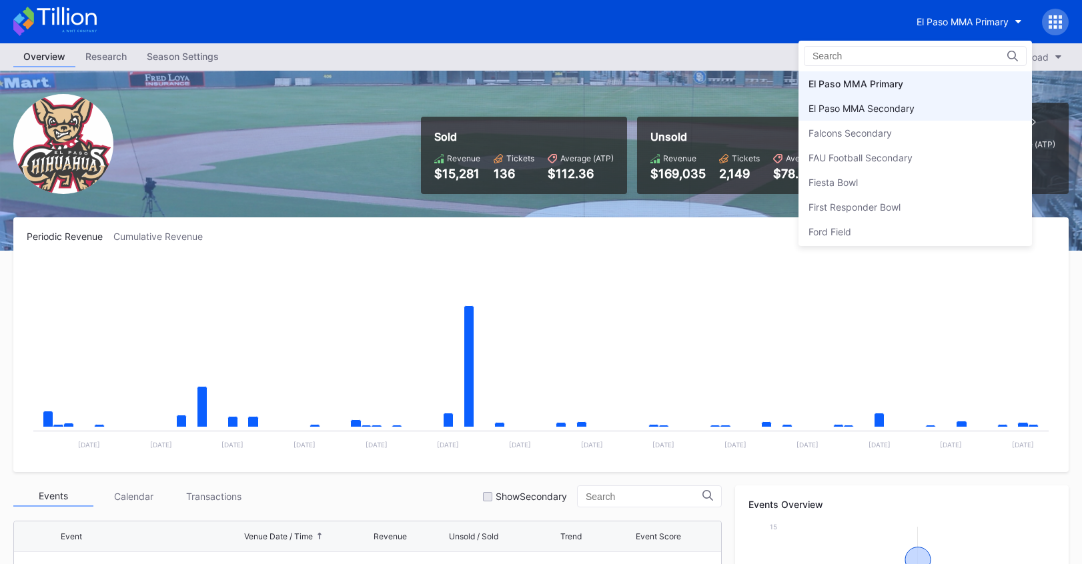
click at [948, 105] on div "El Paso MMA Secondary" at bounding box center [914, 108] width 233 height 25
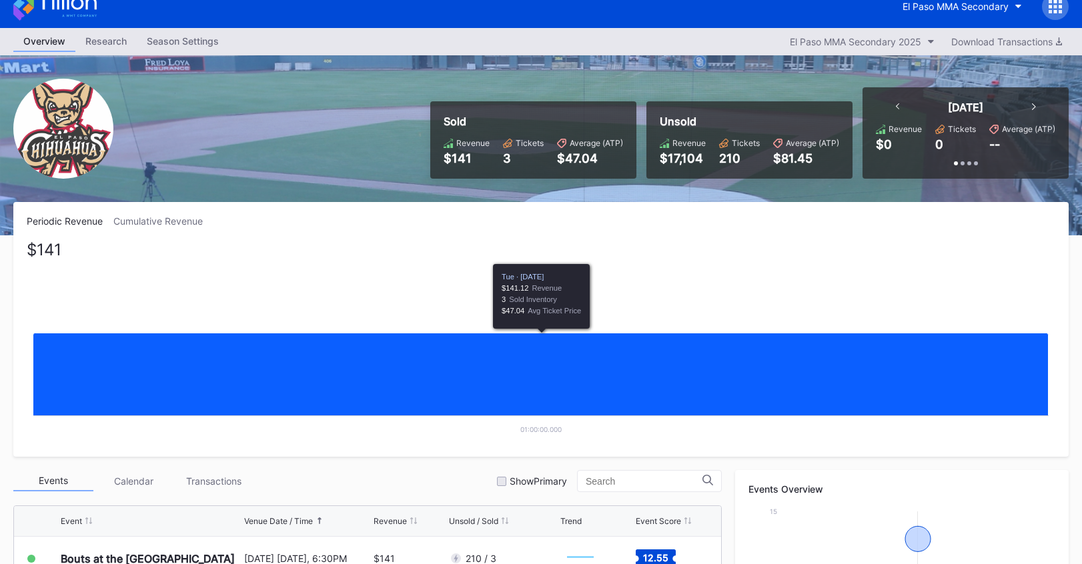
scroll to position [5, 0]
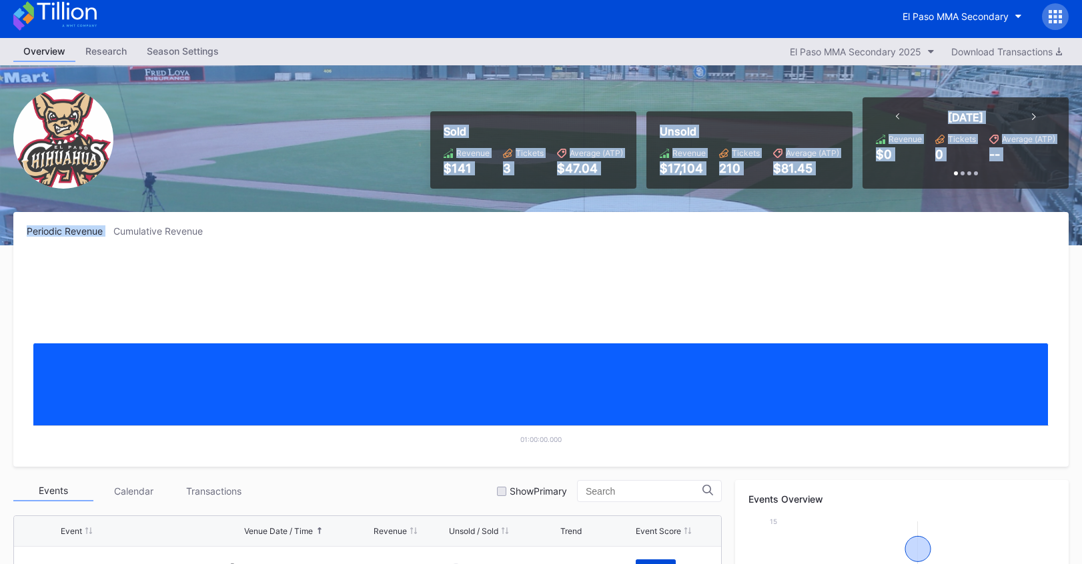
drag, startPoint x: 647, startPoint y: 165, endPoint x: 898, endPoint y: 217, distance: 256.2
click at [898, 217] on div "Overview Research Season Settings El Paso MMA Secondary 2025 Download Transacti…" at bounding box center [541, 520] width 1082 height 965
click at [898, 217] on div "Periodic Revenue Cumulative Revenue Created with Highcharts 11.2.0 Chart title …" at bounding box center [540, 339] width 1055 height 255
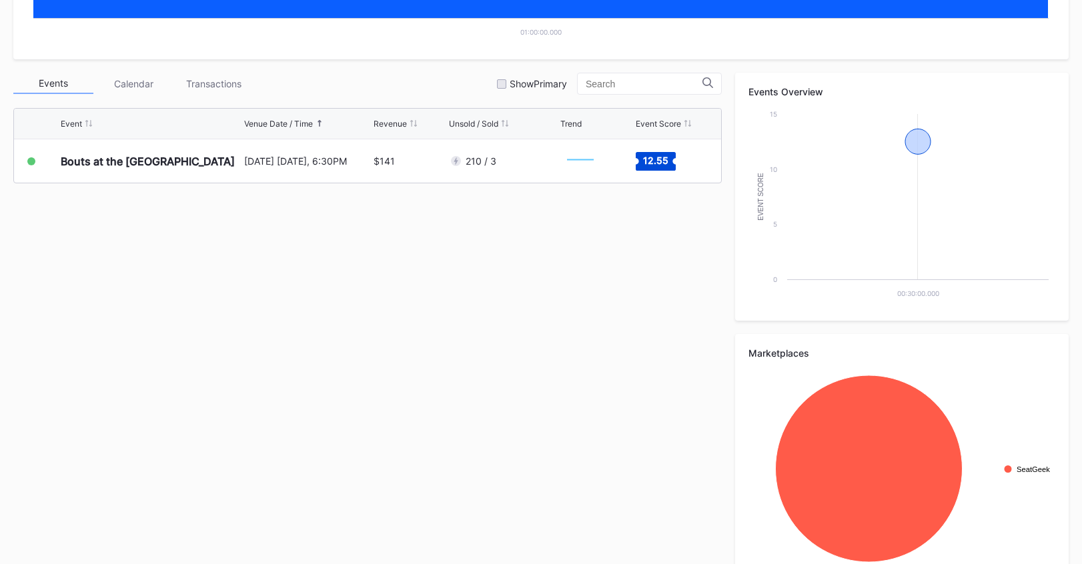
scroll to position [444, 0]
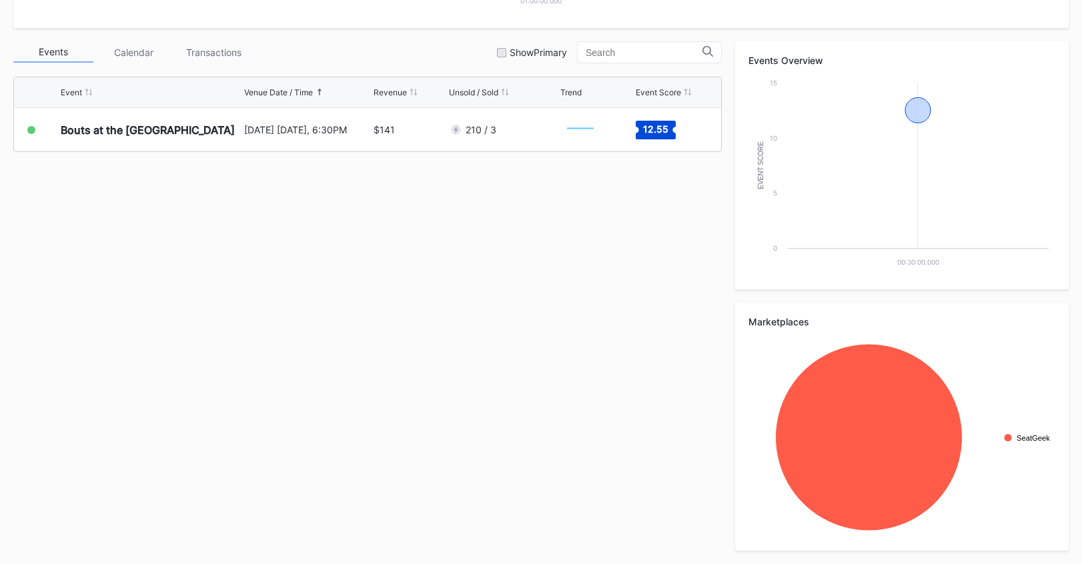
click at [414, 215] on div "Event Venue Date / Time Revenue Unsold / Sold Trend Event Score Bouts at the Ba…" at bounding box center [367, 153] width 708 height 167
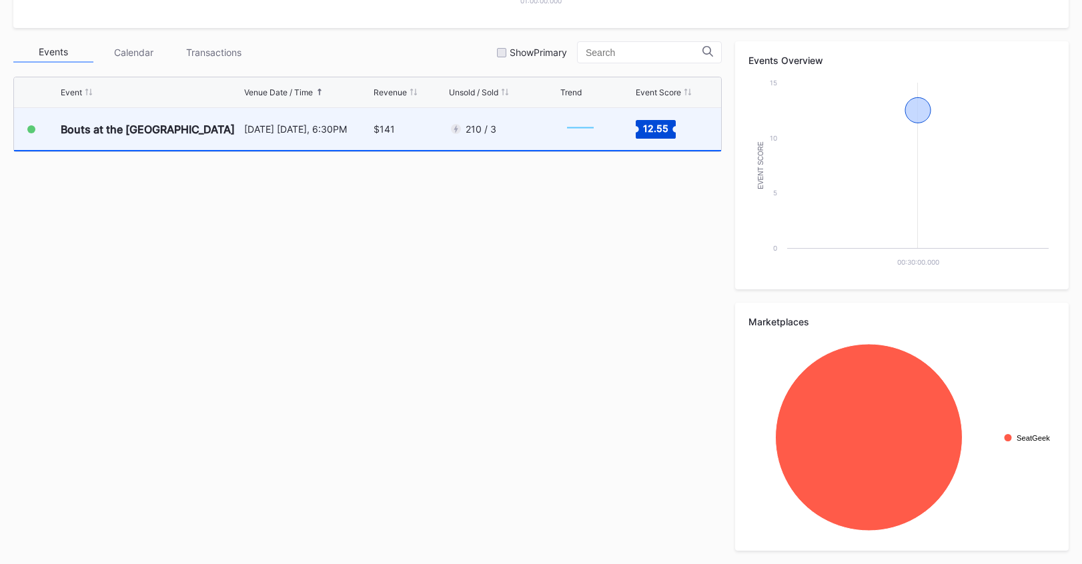
click at [412, 147] on div "$141" at bounding box center [409, 129] width 72 height 42
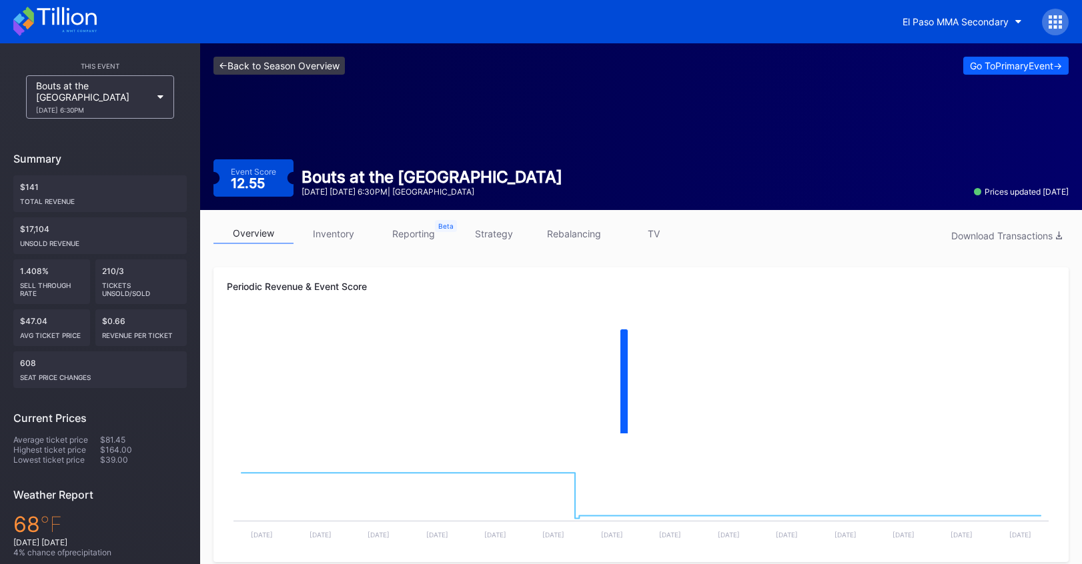
click at [299, 65] on link "<- Back to Season Overview" at bounding box center [278, 66] width 131 height 18
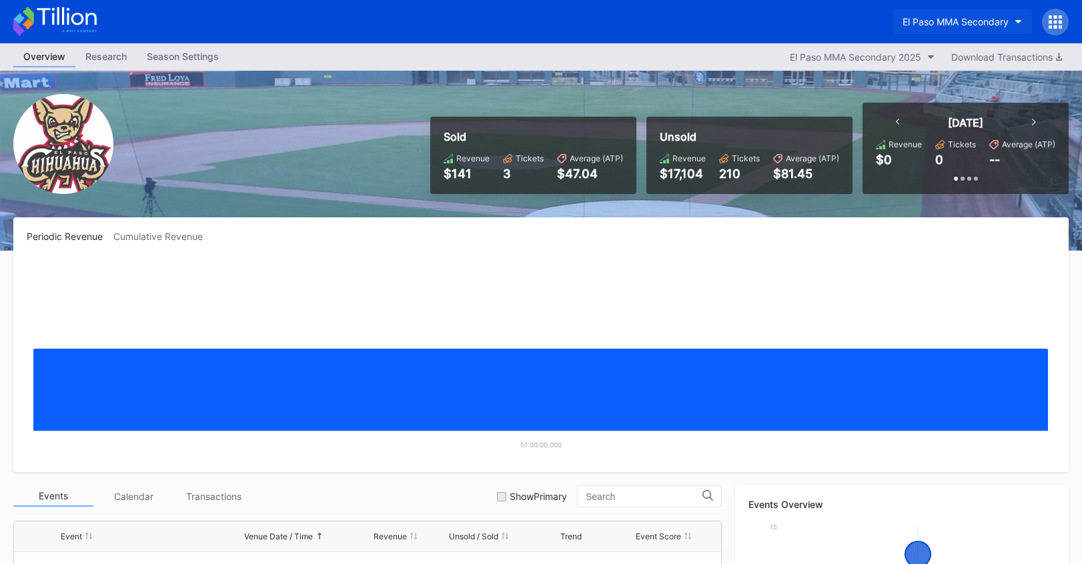
click at [972, 20] on div "El Paso MMA Secondary" at bounding box center [955, 21] width 106 height 11
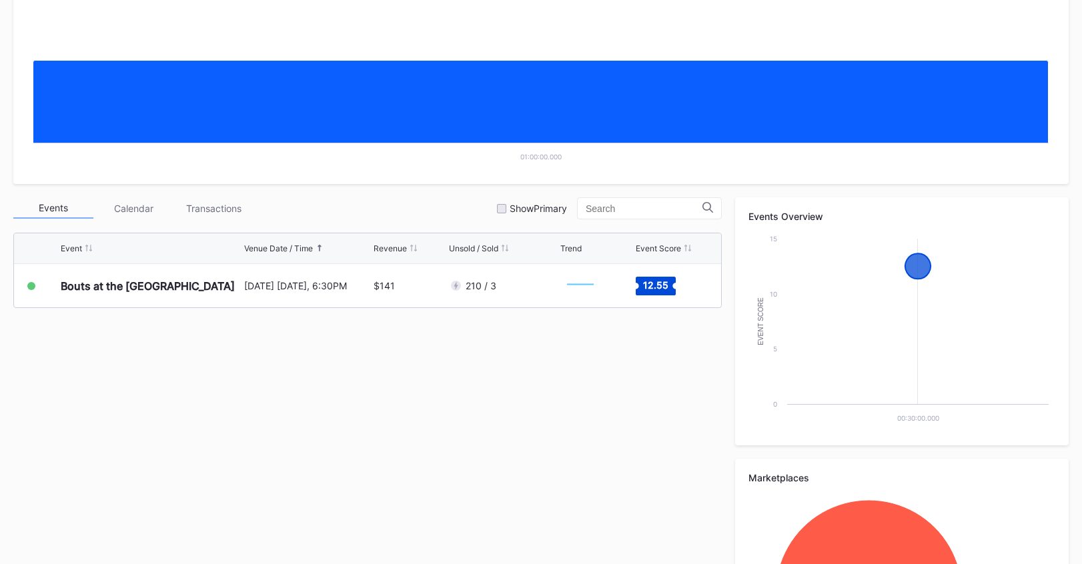
scroll to position [384, 0]
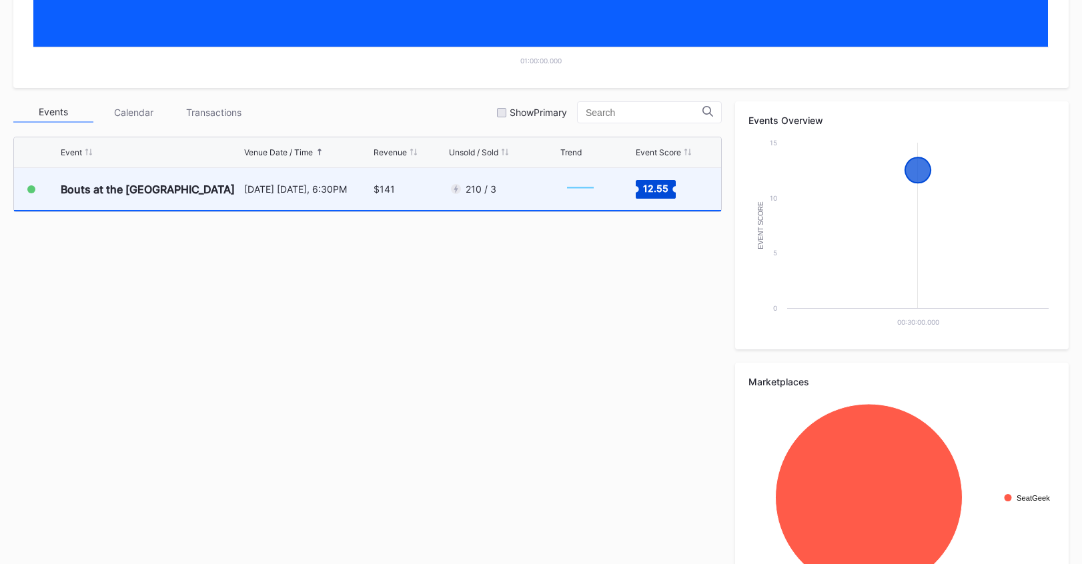
click at [417, 175] on div "$141" at bounding box center [409, 189] width 72 height 42
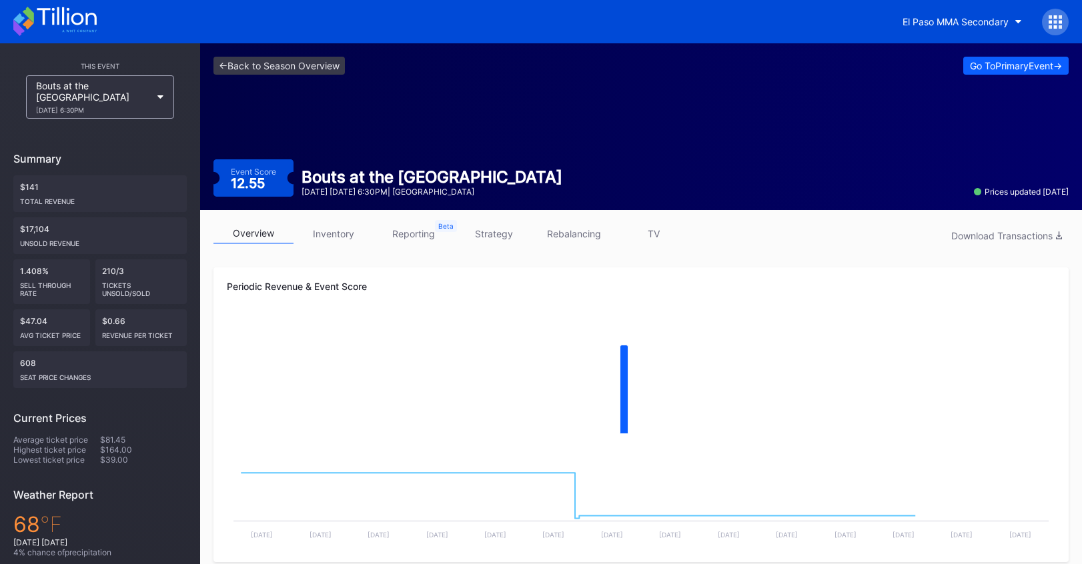
click at [1032, 75] on div "<- Back to Season Overview Go To Primary Event -> Event Score 12.55 Bouts at th…" at bounding box center [641, 126] width 882 height 167
click at [1029, 68] on div "Go To Primary Event ->" at bounding box center [1016, 65] width 92 height 11
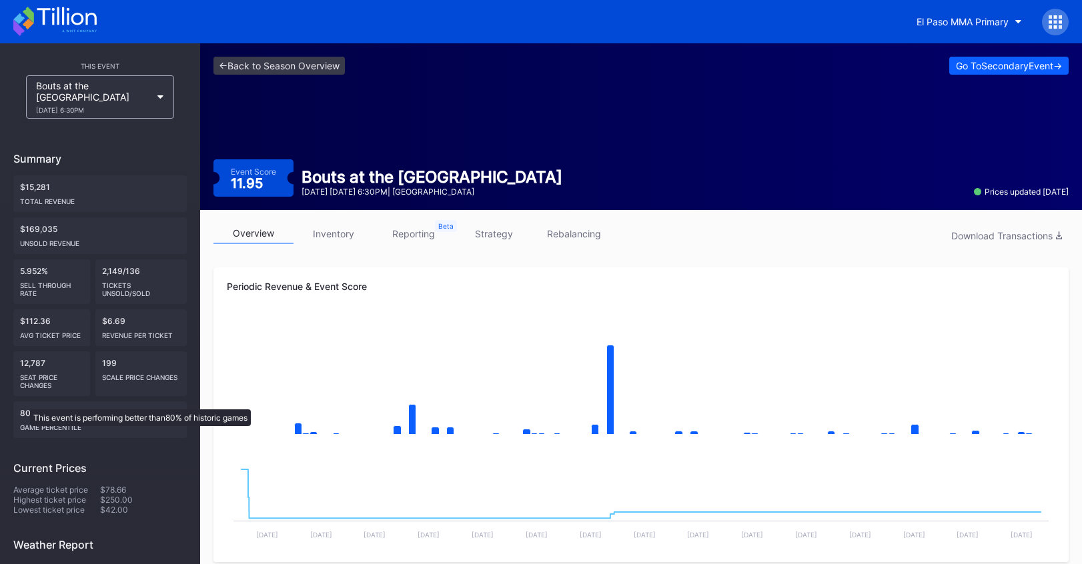
click at [23, 403] on div "80% Game percentile" at bounding box center [99, 419] width 173 height 37
click at [39, 402] on div "80% Game percentile" at bounding box center [99, 419] width 173 height 37
click at [1066, 16] on div at bounding box center [1055, 22] width 27 height 27
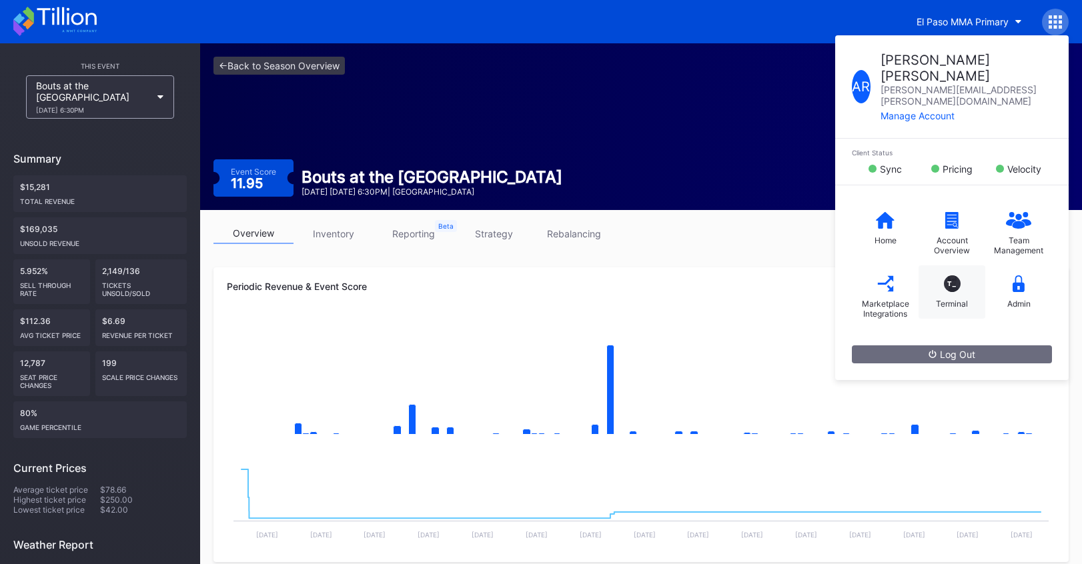
click at [963, 265] on div "T_ Terminal" at bounding box center [951, 291] width 67 height 53
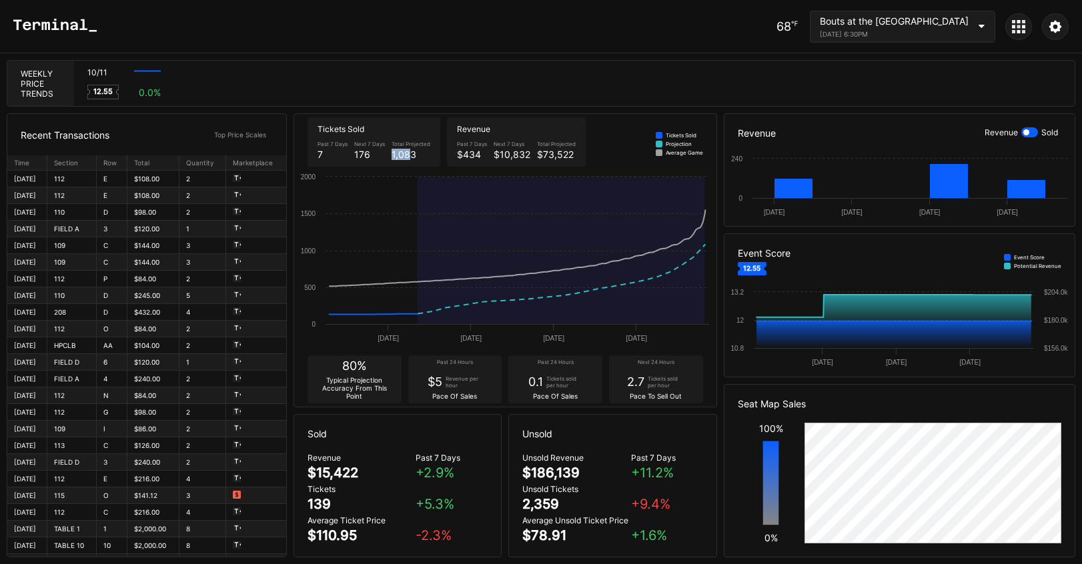
drag, startPoint x: 392, startPoint y: 155, endPoint x: 416, endPoint y: 183, distance: 36.4
click at [411, 155] on div "1,083" at bounding box center [410, 154] width 39 height 11
click at [448, 65] on div "10/11 Created with Highcharts 11.2.0 12.55 0.0 %" at bounding box center [574, 83] width 1000 height 45
click at [400, 155] on div "1,083" at bounding box center [410, 154] width 39 height 11
click at [401, 155] on div "1,083" at bounding box center [410, 154] width 39 height 11
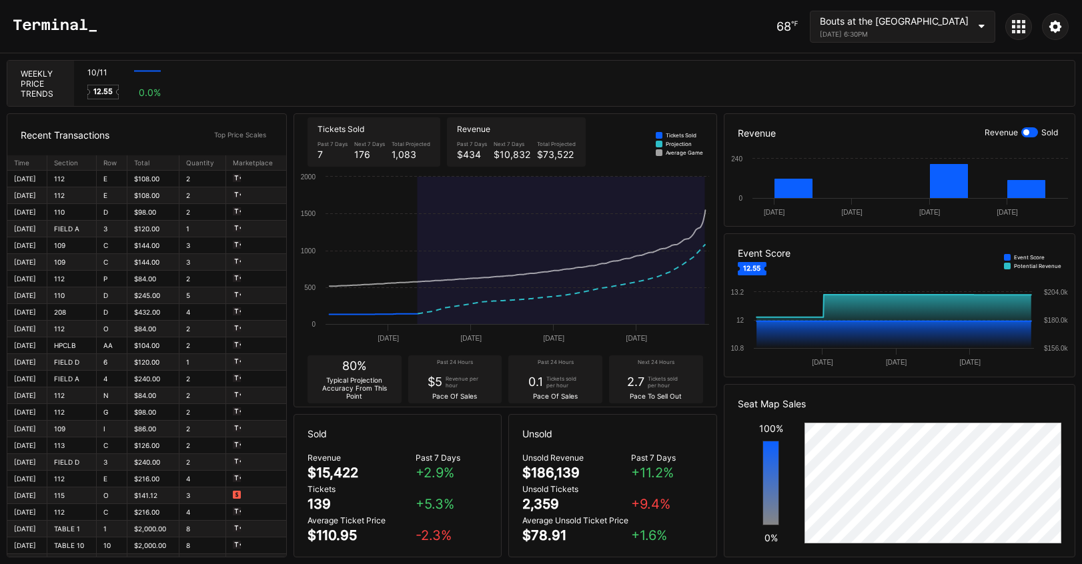
drag, startPoint x: 570, startPoint y: 503, endPoint x: 505, endPoint y: 503, distance: 65.3
click at [505, 503] on div "Recent Transactions Top Price Scales Time Section Row Total Quantity Marketplac…" at bounding box center [541, 335] width 1082 height 457
drag, startPoint x: 524, startPoint y: 505, endPoint x: 574, endPoint y: 505, distance: 50.0
click at [574, 505] on div "Unsold Tickets 2,359" at bounding box center [576, 498] width 108 height 28
drag, startPoint x: 553, startPoint y: 505, endPoint x: 507, endPoint y: 505, distance: 46.7
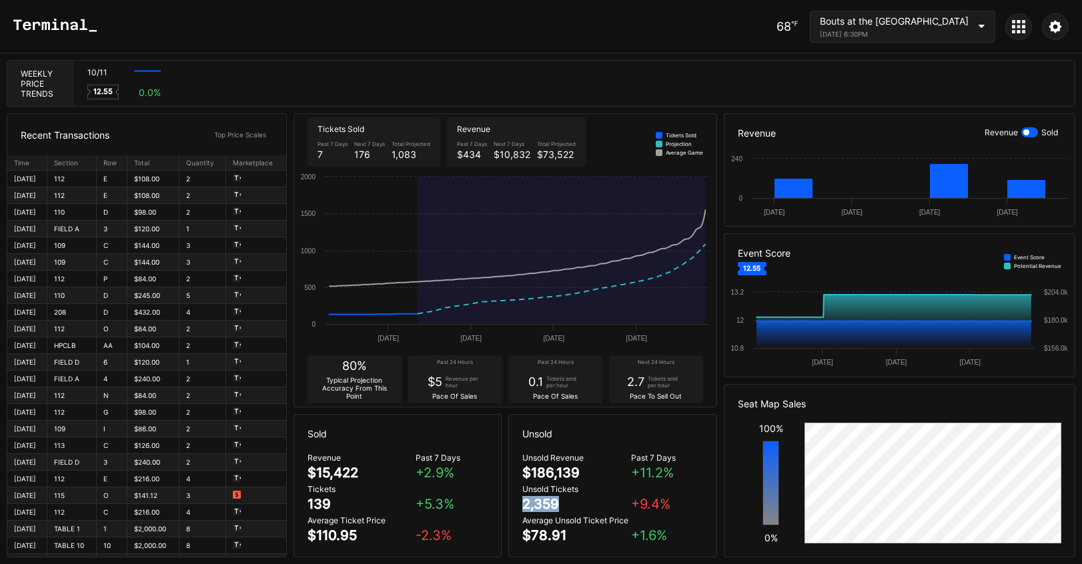
click at [507, 505] on div "Recent Transactions Top Price Scales Time Section Row Total Quantity Marketplac…" at bounding box center [541, 335] width 1082 height 457
click at [1006, 27] on div at bounding box center [1018, 26] width 27 height 27
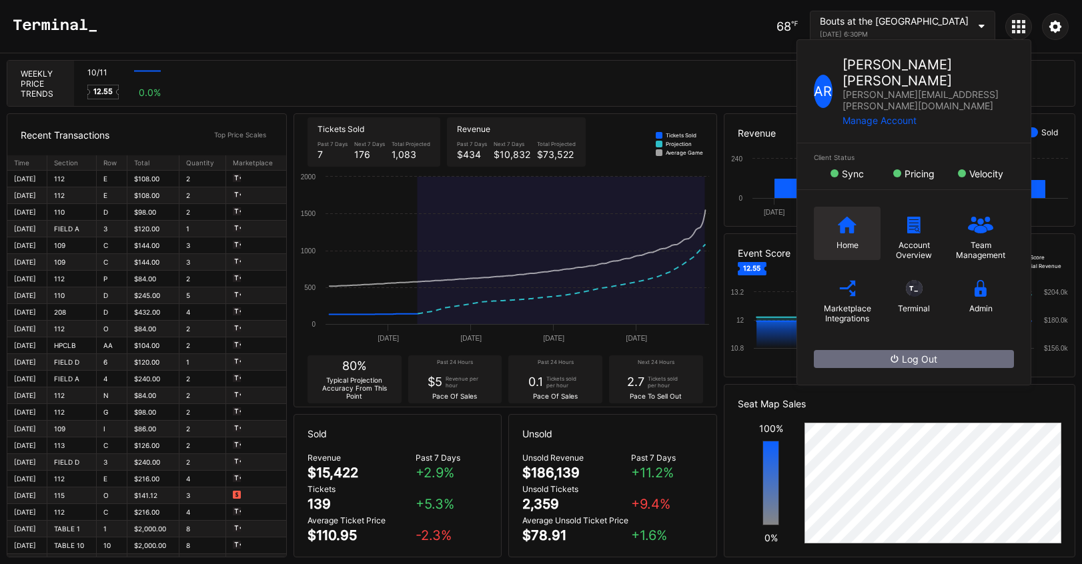
click at [845, 240] on div "Home" at bounding box center [847, 245] width 22 height 10
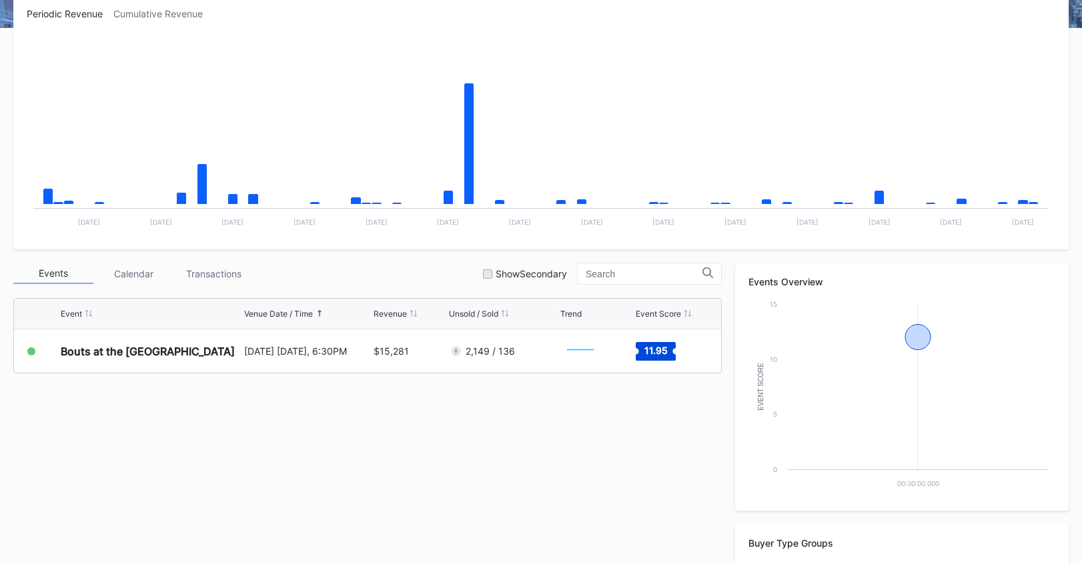
scroll to position [225, 0]
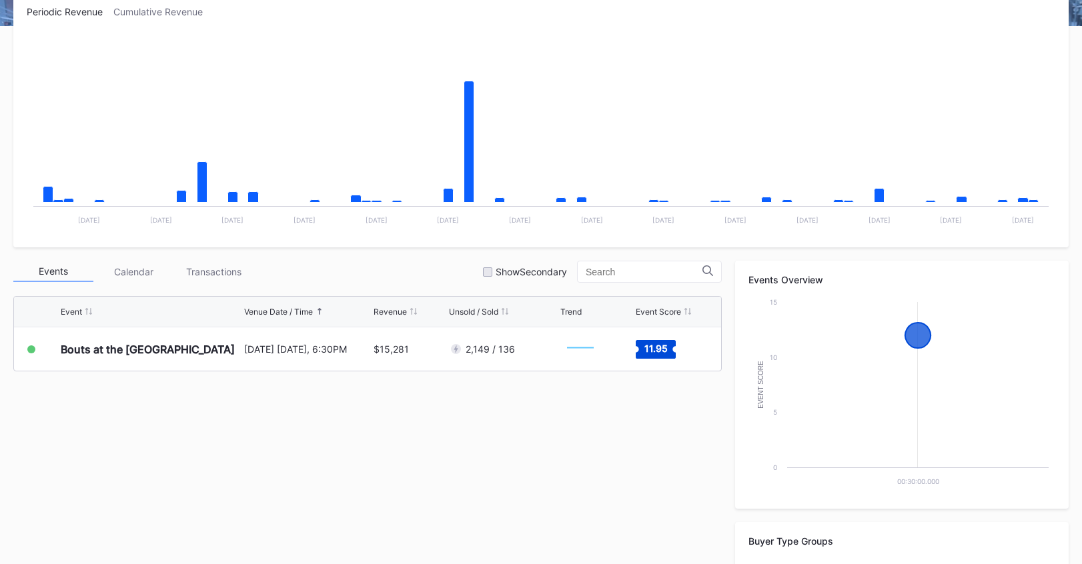
click at [385, 376] on div "Event Venue Date / Time Revenue Unsold / Sold Trend Event Score Bouts at the Ba…" at bounding box center [367, 372] width 708 height 167
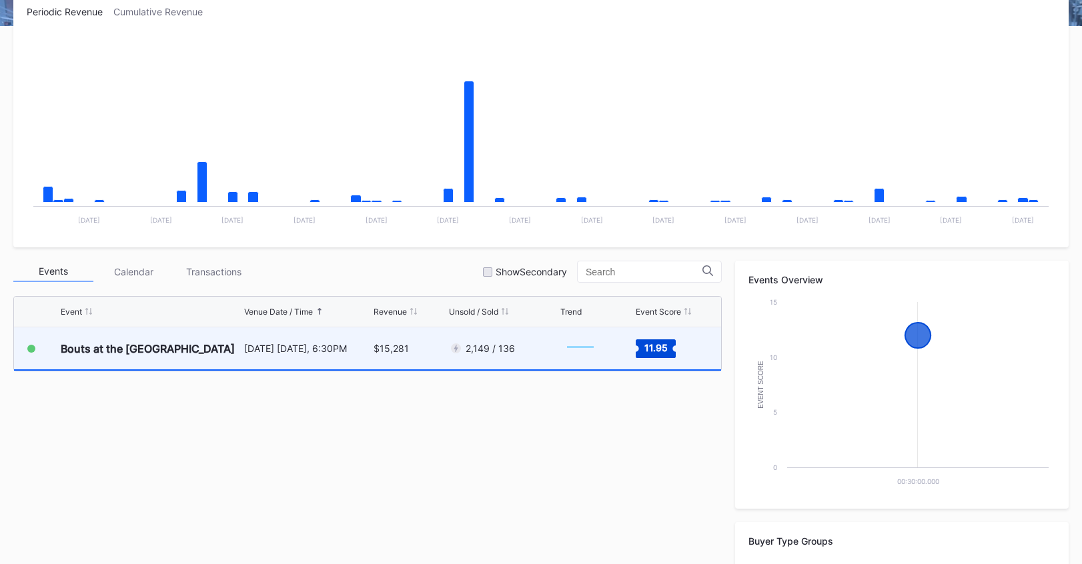
click at [384, 363] on div "$15,281" at bounding box center [409, 348] width 72 height 42
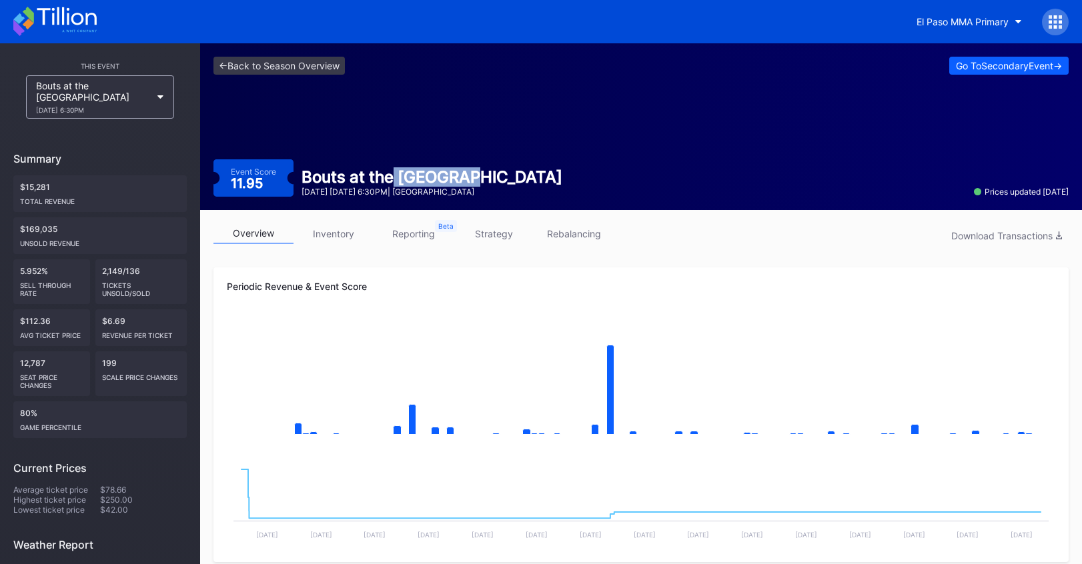
drag, startPoint x: 393, startPoint y: 173, endPoint x: 527, endPoint y: 183, distance: 134.4
click at [527, 183] on div "Event Score 11.95 Bouts at the Ballpark October 11 Saturday 6:30PM | Southwest …" at bounding box center [640, 177] width 855 height 37
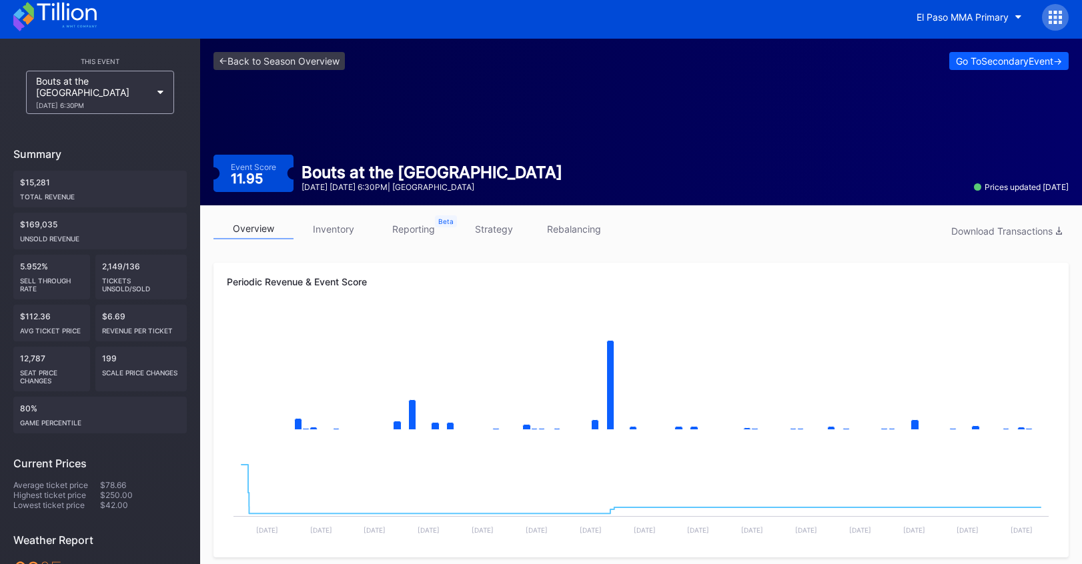
click at [329, 226] on link "inventory" at bounding box center [333, 229] width 80 height 21
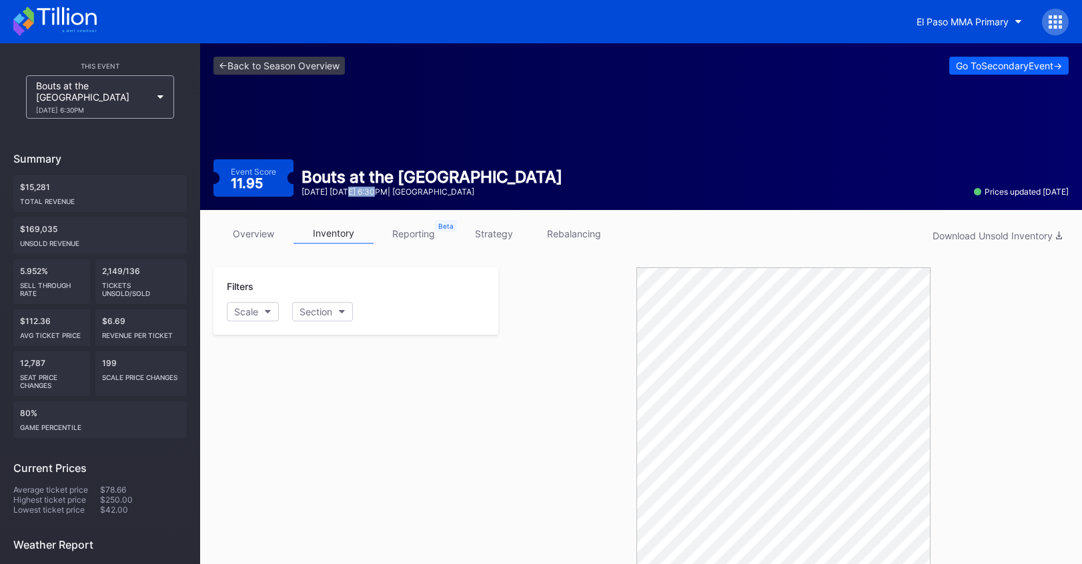
drag, startPoint x: 353, startPoint y: 188, endPoint x: 381, endPoint y: 189, distance: 27.4
click at [381, 189] on div "October 11 Saturday 6:30PM | Southwest University Park" at bounding box center [431, 192] width 261 height 10
click at [318, 65] on link "<- Back to Season Overview" at bounding box center [278, 66] width 131 height 18
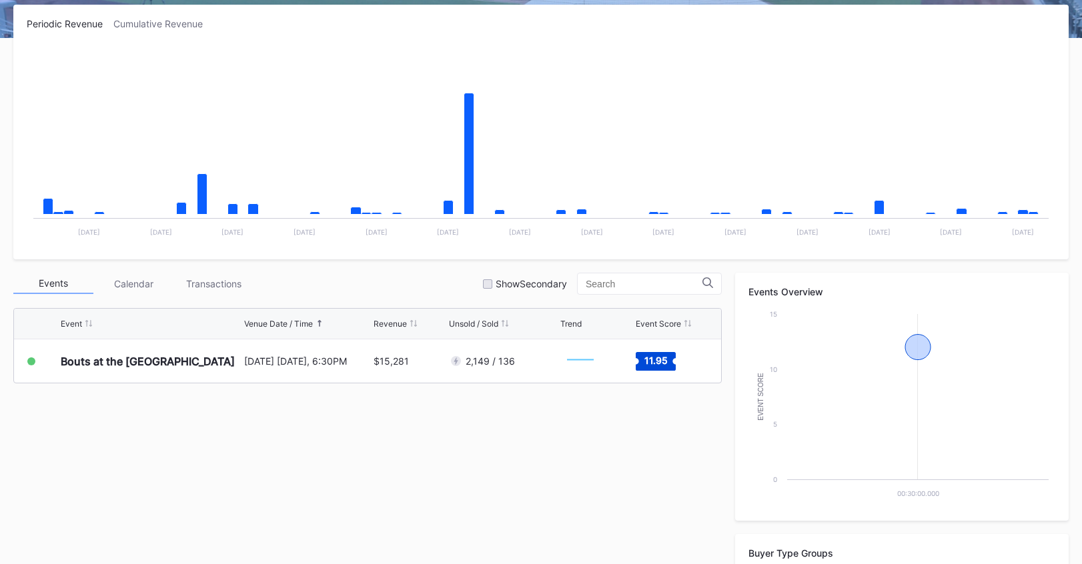
scroll to position [444, 0]
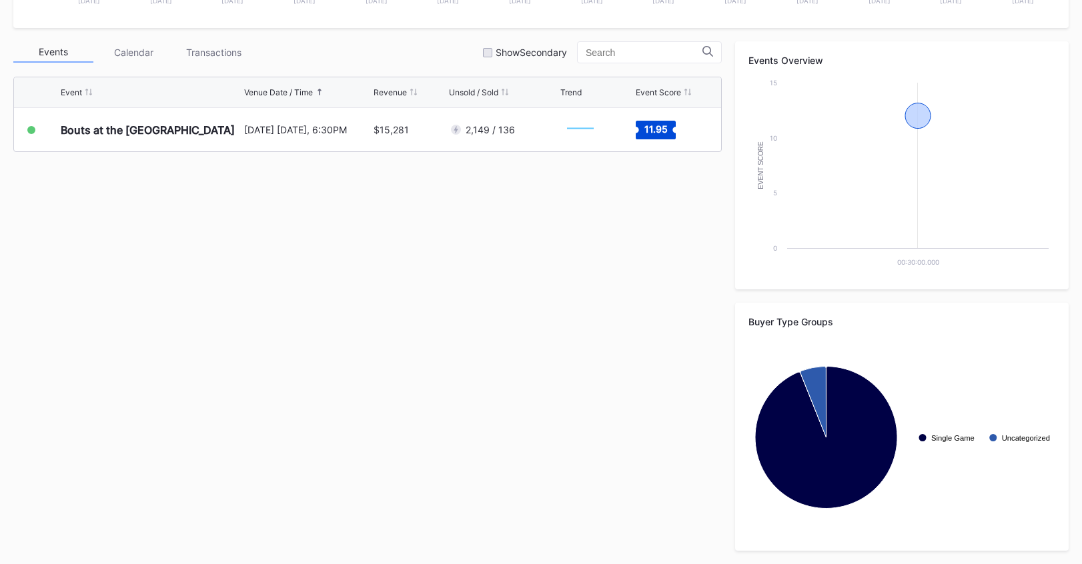
click at [341, 301] on div "Events Calendar Transactions Show Secondary Event Venue Date / Time Revenue Uns…" at bounding box center [540, 295] width 1055 height 509
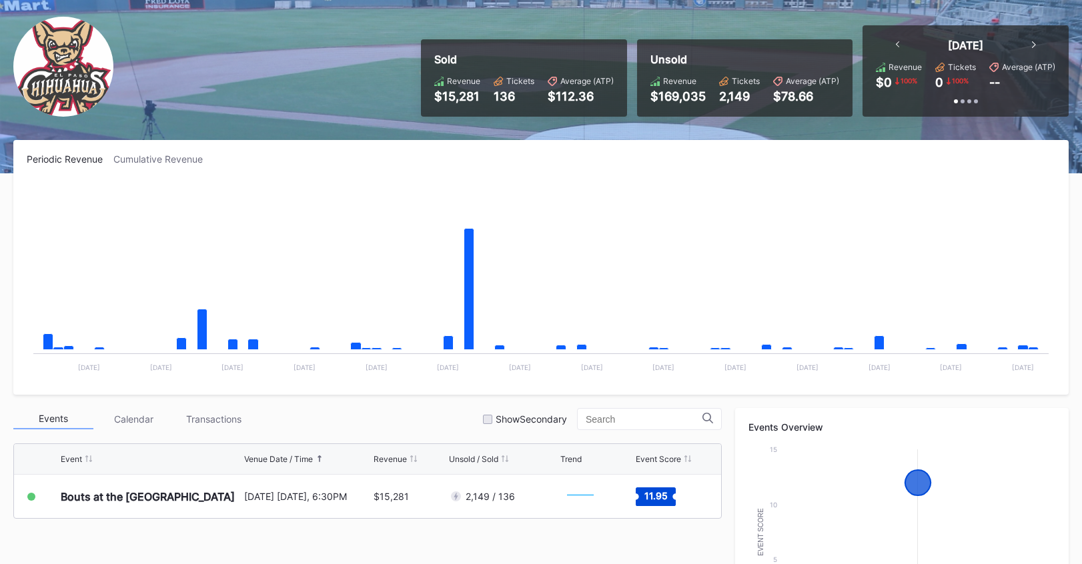
scroll to position [0, 0]
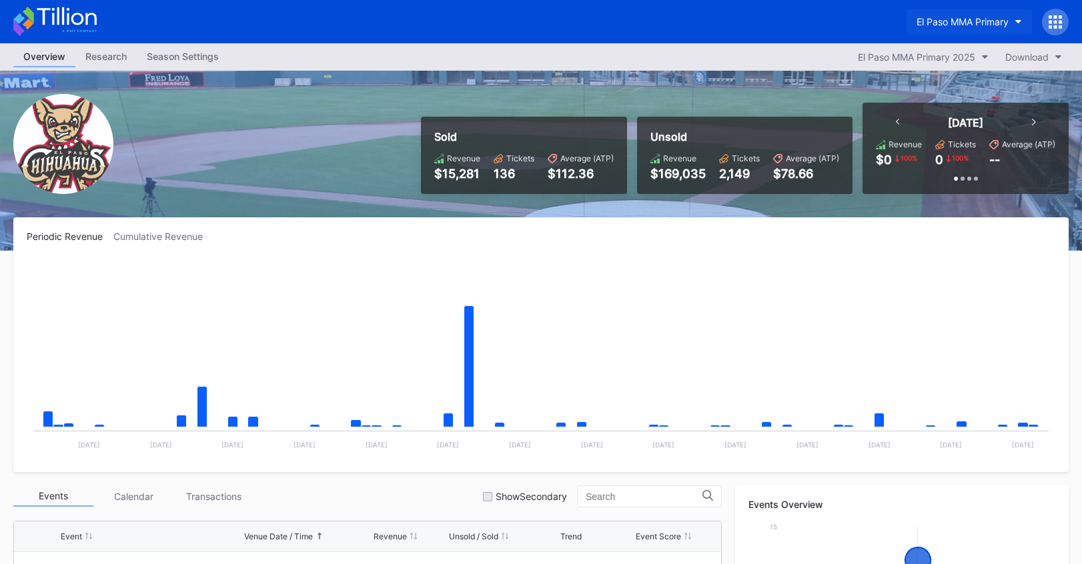
click at [954, 22] on div "El Paso MMA Primary" at bounding box center [962, 21] width 92 height 11
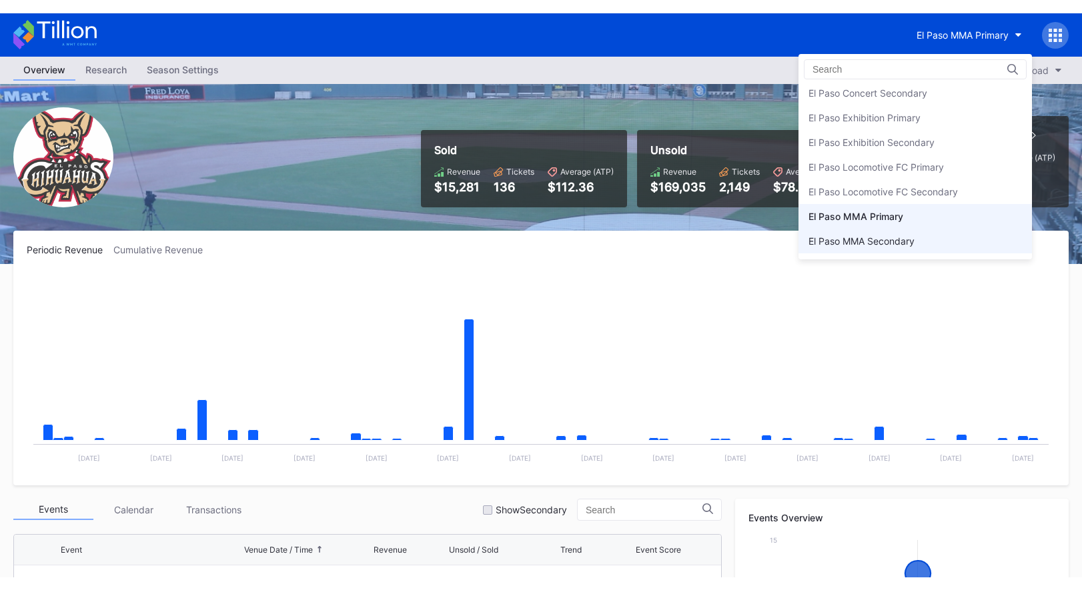
scroll to position [1237, 0]
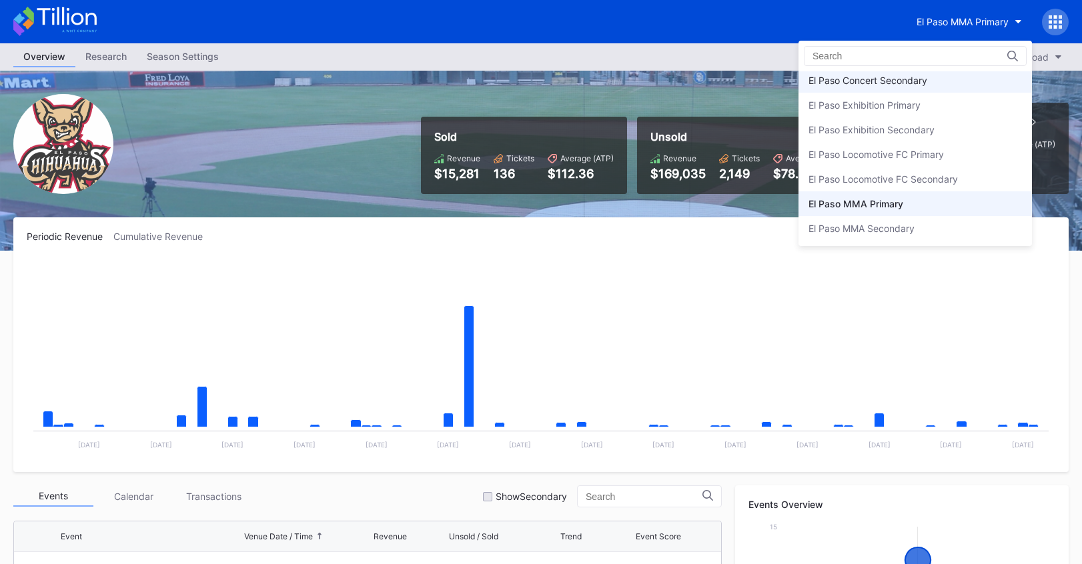
click at [864, 81] on div "El Paso Concert Secondary" at bounding box center [867, 80] width 119 height 11
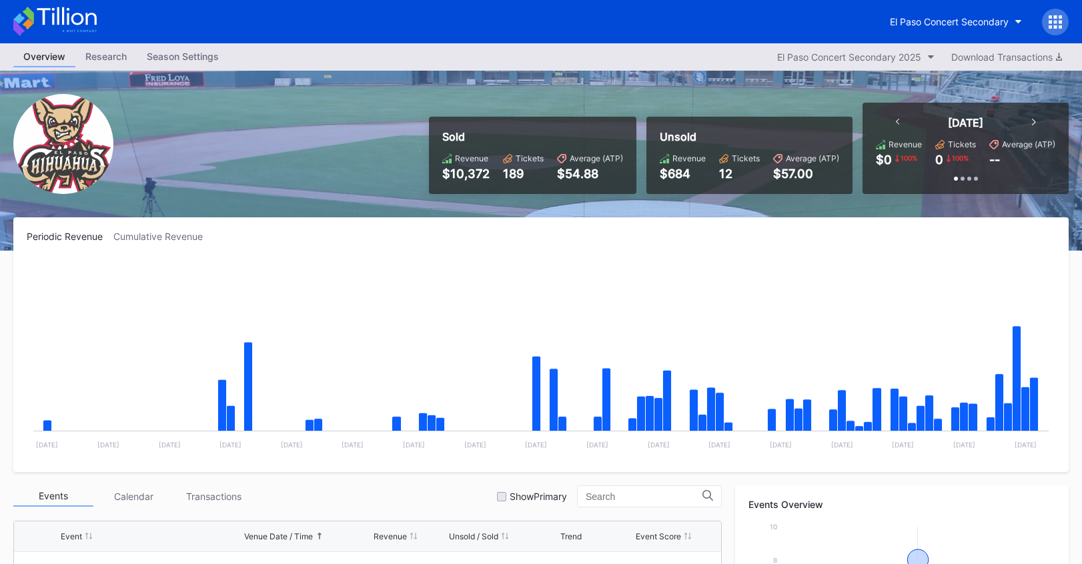
click at [1072, 21] on div "El Paso Concert Secondary" at bounding box center [541, 21] width 1082 height 43
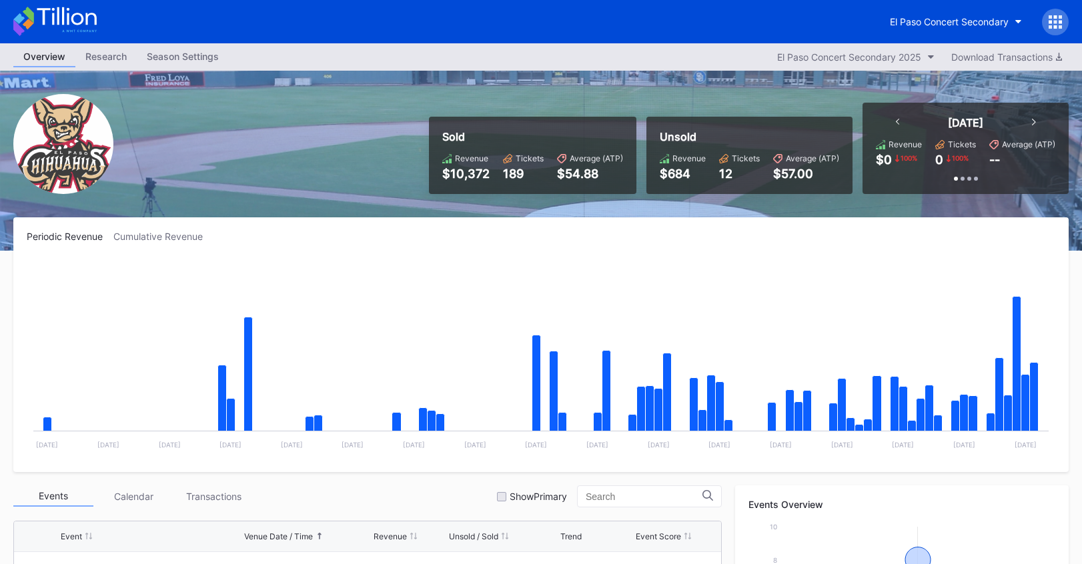
click at [1049, 22] on icon at bounding box center [1049, 21] width 3 height 3
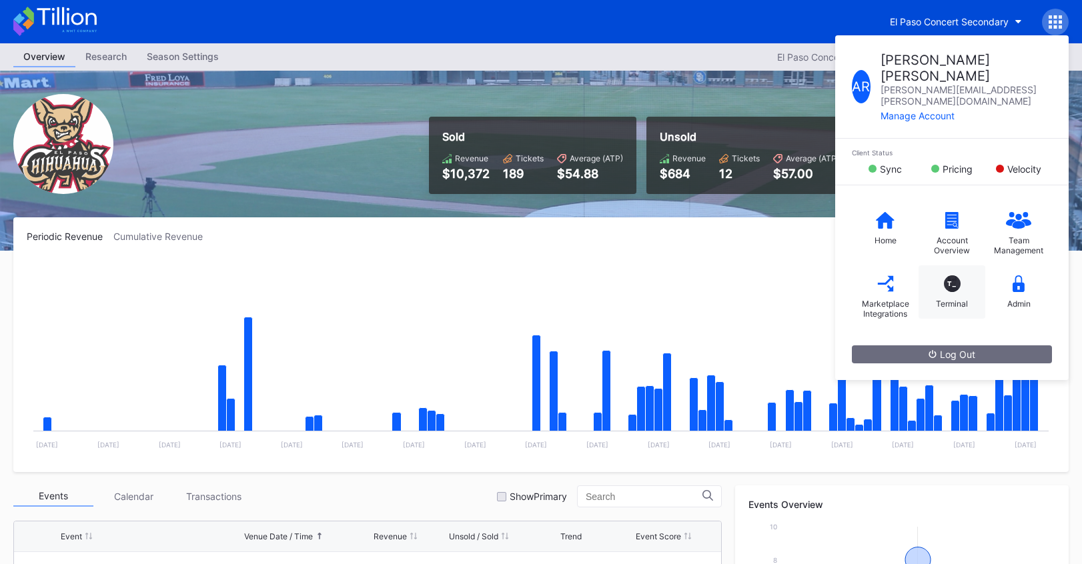
click at [950, 299] on div "Terminal" at bounding box center [952, 304] width 32 height 10
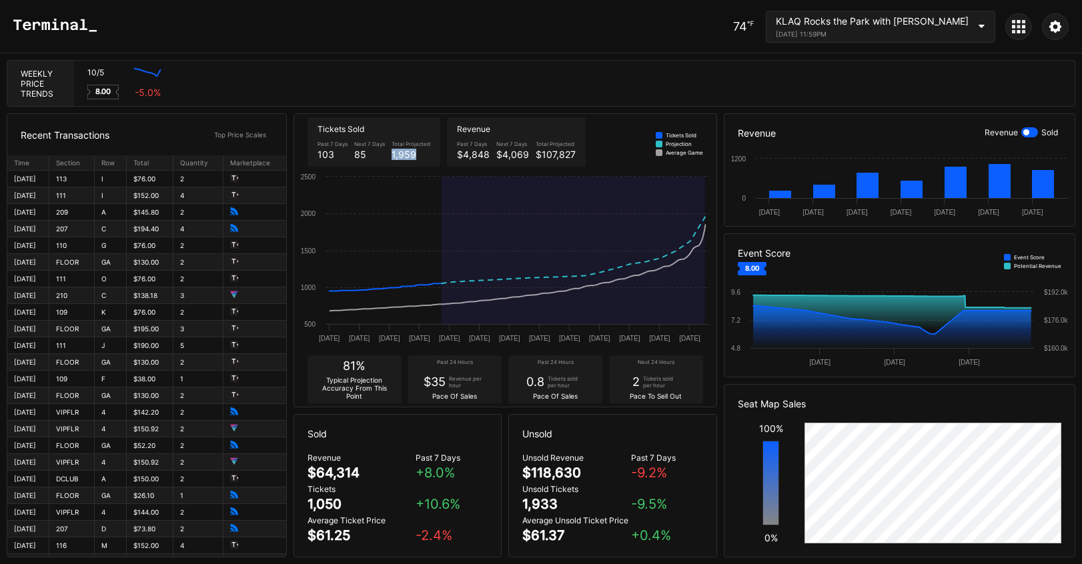
drag, startPoint x: 389, startPoint y: 156, endPoint x: 417, endPoint y: 156, distance: 28.0
click at [417, 156] on div "Past 7 Days 103 Next 7 Days 85 Total Projected 1,959" at bounding box center [373, 150] width 119 height 26
click at [417, 156] on div "1,959" at bounding box center [410, 154] width 39 height 11
drag, startPoint x: 763, startPoint y: 29, endPoint x: 774, endPoint y: 27, distance: 11.4
click at [754, 27] on div "74 ℉" at bounding box center [743, 26] width 21 height 14
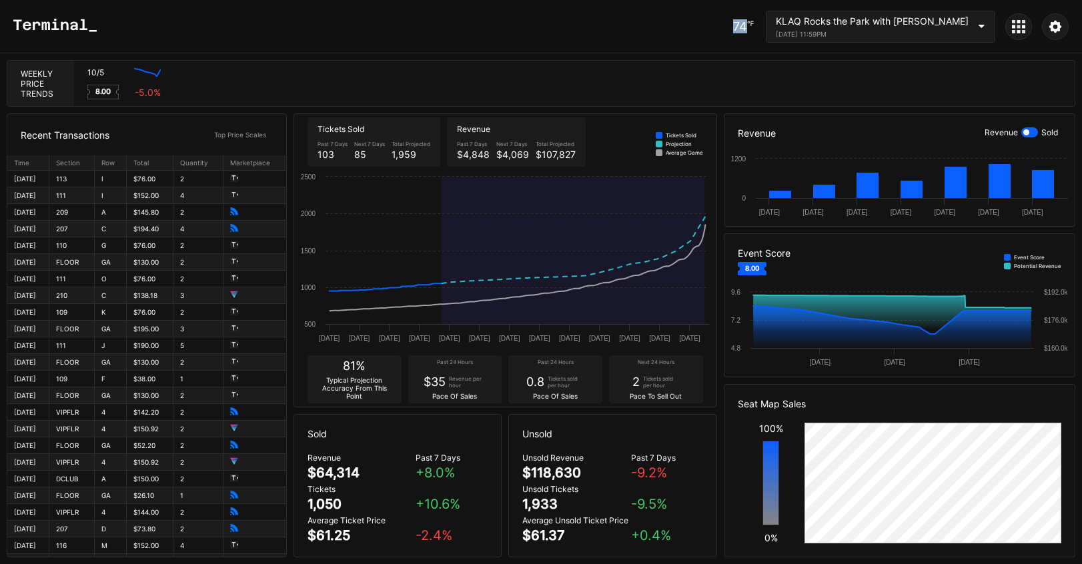
click at [754, 27] on div "74 ℉" at bounding box center [743, 26] width 21 height 14
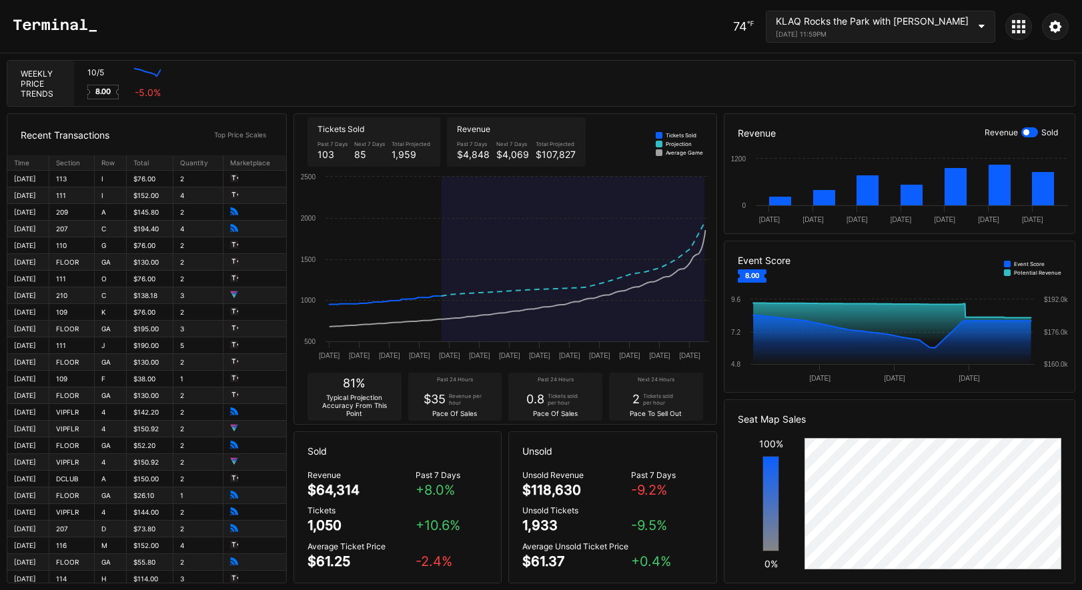
click at [98, 28] on div "74 ℉ KLAQ Rocks the Park with Scott Stapp October 4, 2025 11:59PM" at bounding box center [541, 26] width 1082 height 53
drag, startPoint x: 373, startPoint y: 158, endPoint x: 475, endPoint y: 164, distance: 102.2
click at [471, 164] on div "Tickets Sold Past 7 Days 103 Next 7 Days 85 Total Projected 1,959 Revenue Past …" at bounding box center [505, 142] width 422 height 56
click at [511, 157] on div "$4,069" at bounding box center [512, 154] width 33 height 11
drag, startPoint x: 393, startPoint y: 155, endPoint x: 413, endPoint y: 156, distance: 20.0
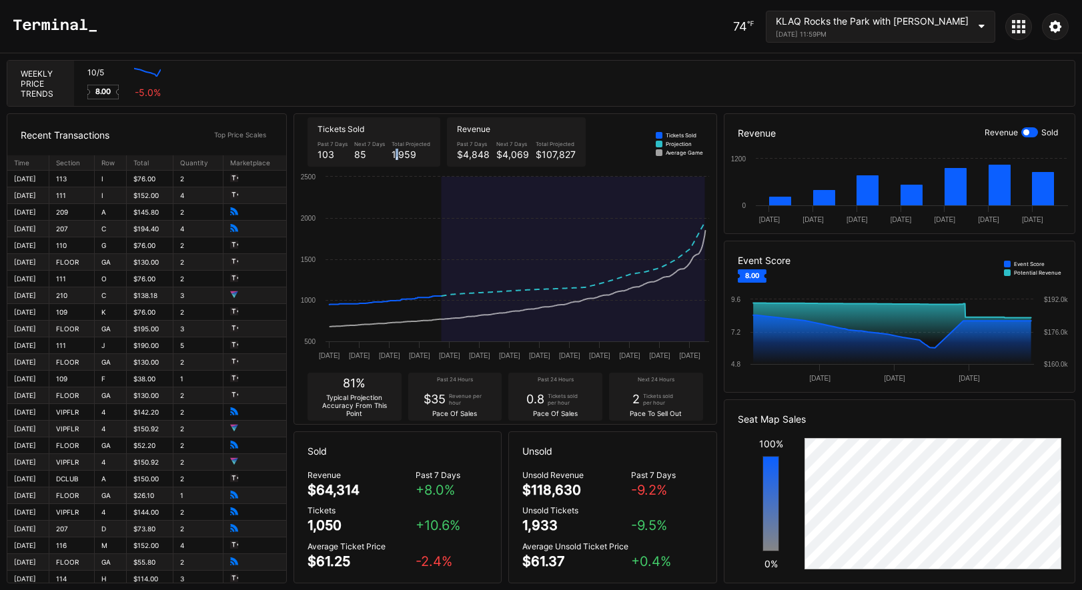
click at [411, 156] on div "1,959" at bounding box center [410, 154] width 39 height 11
click at [419, 156] on div "1,959" at bounding box center [410, 154] width 39 height 11
click at [56, 35] on div "74 ℉ KLAQ Rocks the Park with Scott Stapp October 4, 2025 11:59PM" at bounding box center [541, 26] width 1082 height 53
click at [60, 29] on icon at bounding box center [54, 25] width 83 height 13
click at [1024, 31] on icon at bounding box center [1023, 31] width 3 height 3
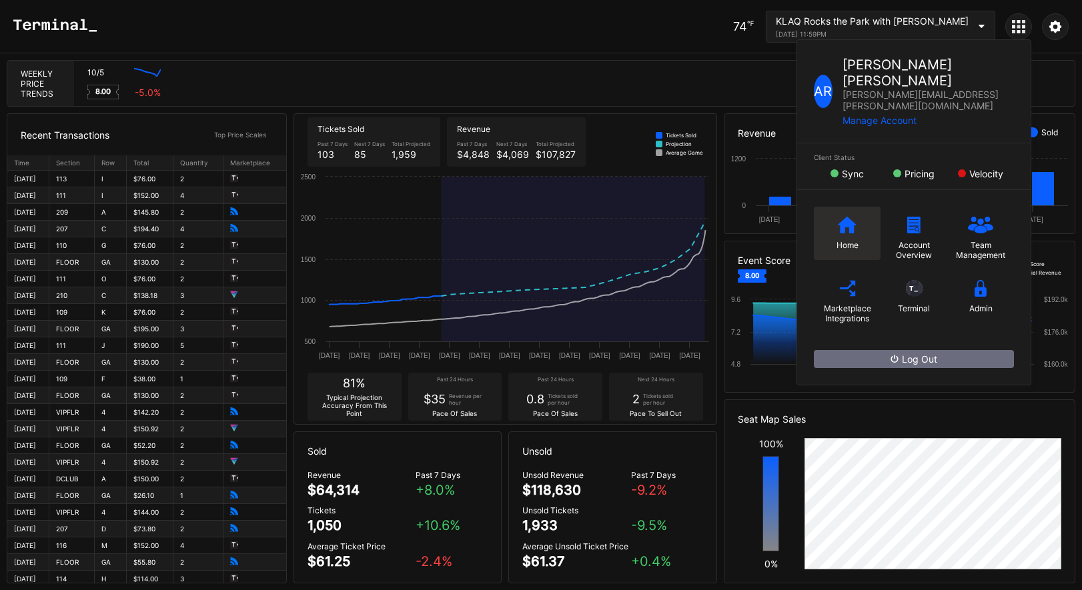
click at [828, 207] on div "Home" at bounding box center [847, 233] width 67 height 53
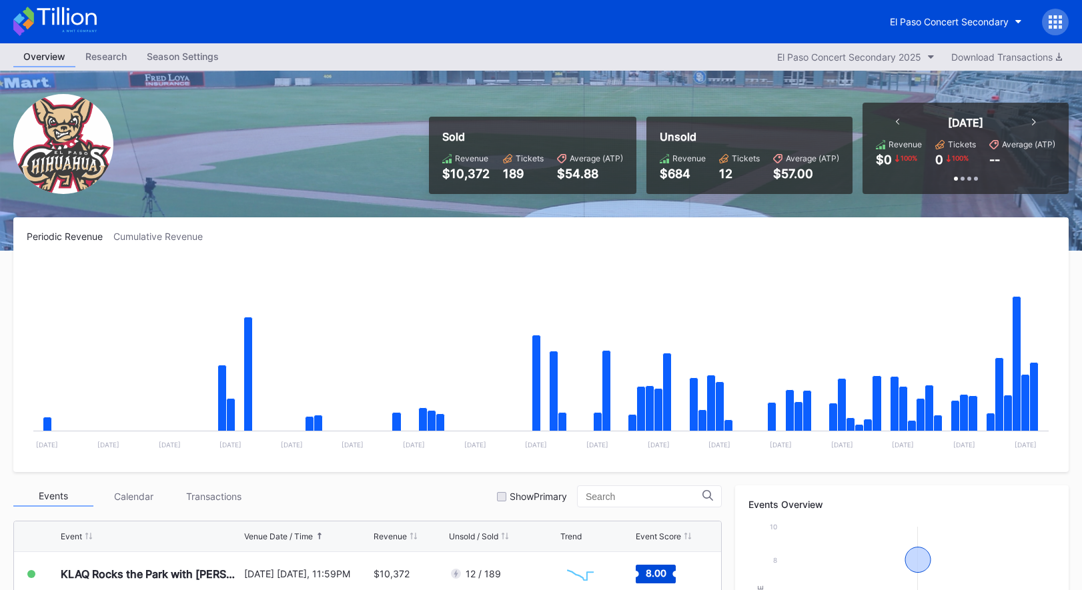
click at [102, 23] on div "El Paso Concert Secondary" at bounding box center [541, 21] width 1082 height 43
click at [93, 22] on icon at bounding box center [54, 21] width 83 height 29
click at [940, 25] on div "El Paso Concert Secondary" at bounding box center [949, 21] width 119 height 11
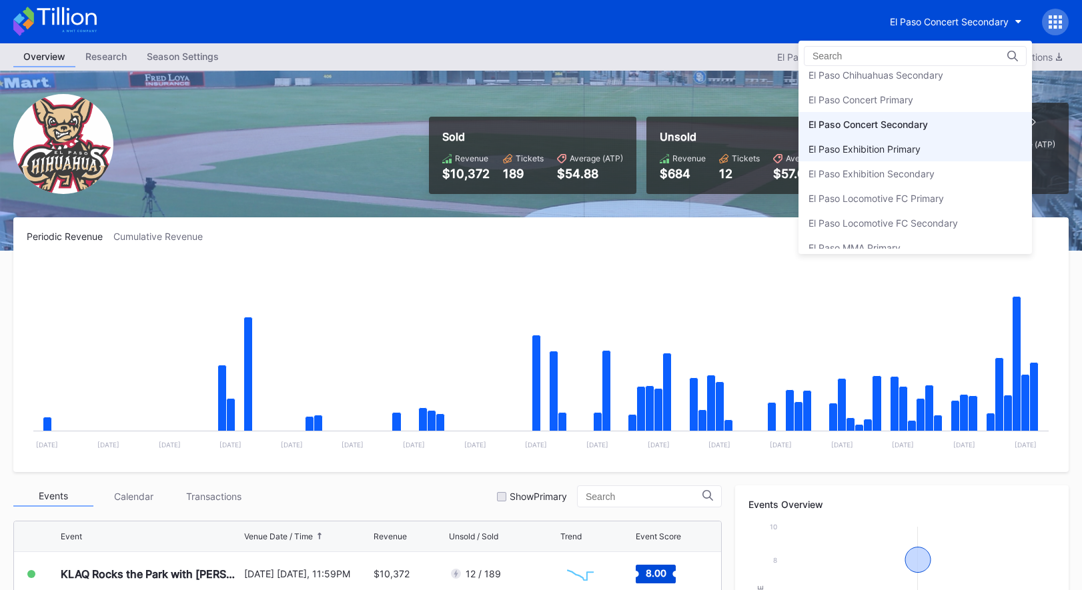
scroll to position [1187, 0]
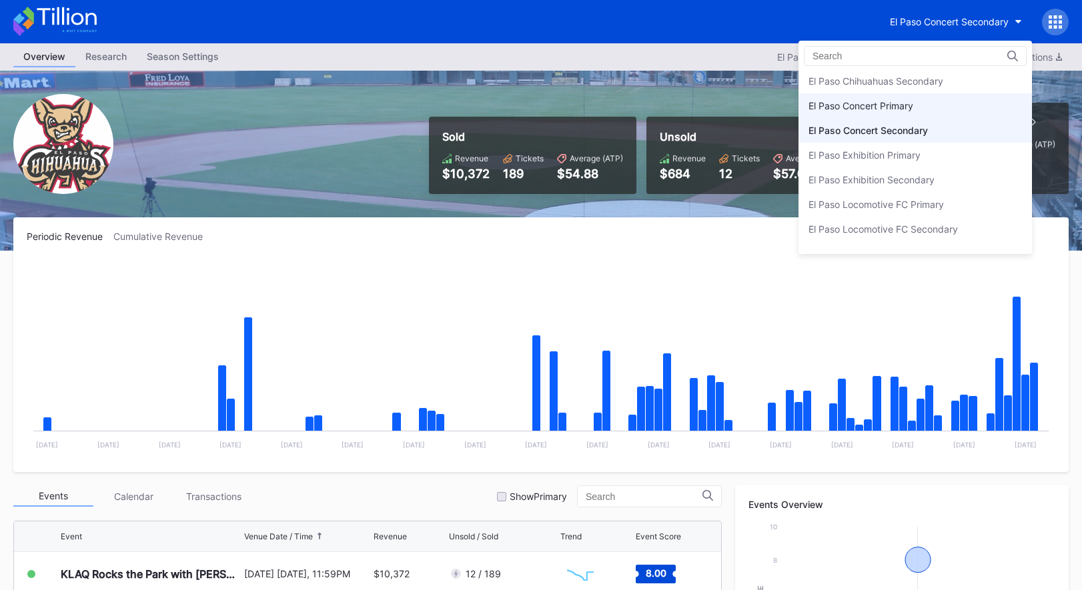
click at [914, 113] on div "El Paso Concert Primary" at bounding box center [914, 105] width 233 height 25
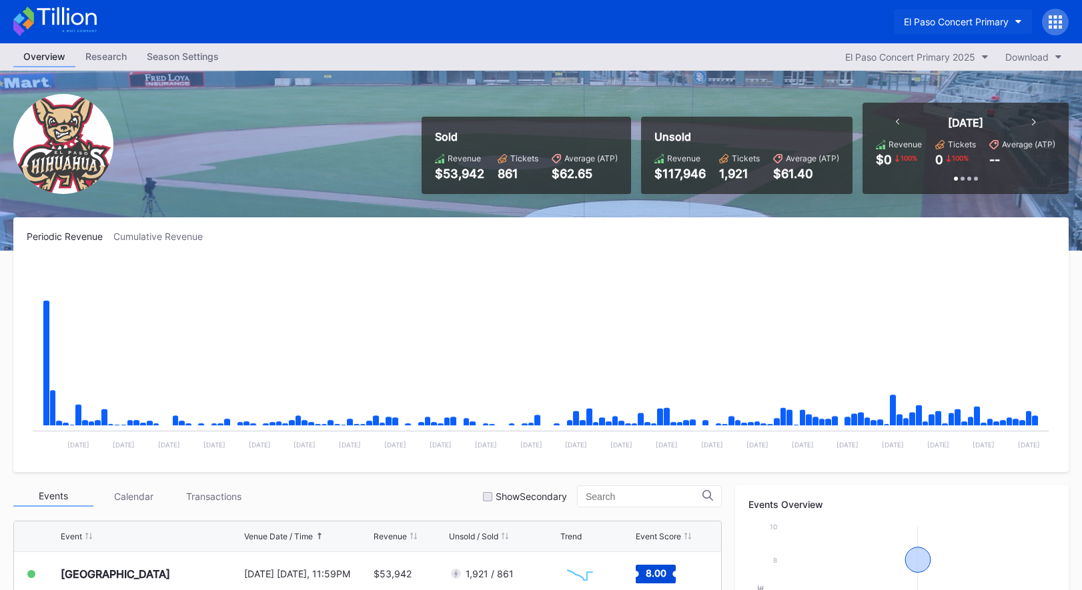
click at [980, 18] on div "El Paso Concert Primary" at bounding box center [956, 21] width 105 height 11
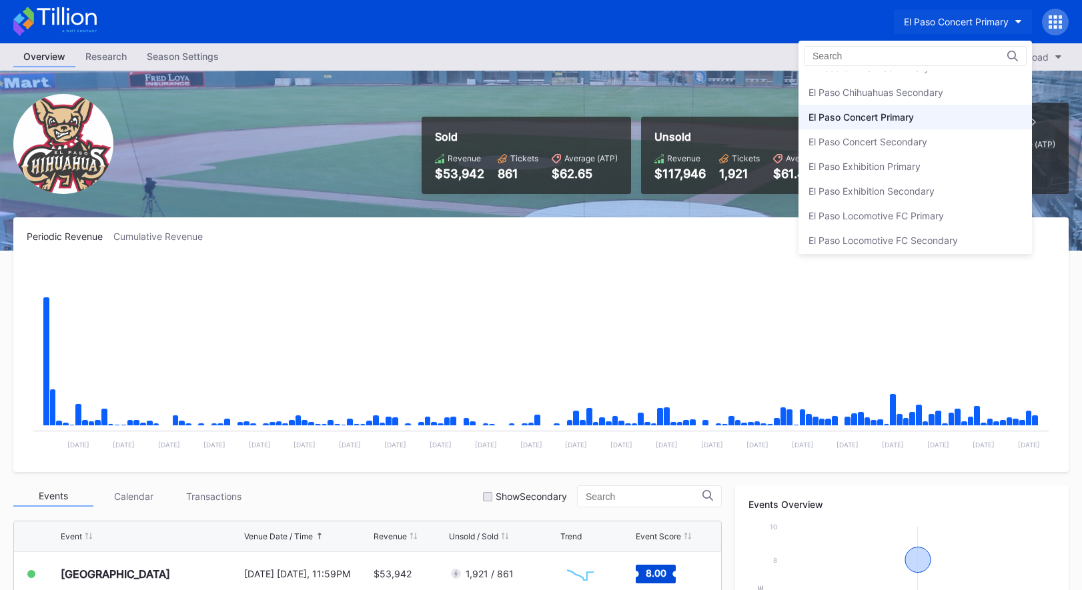
scroll to position [1159, 0]
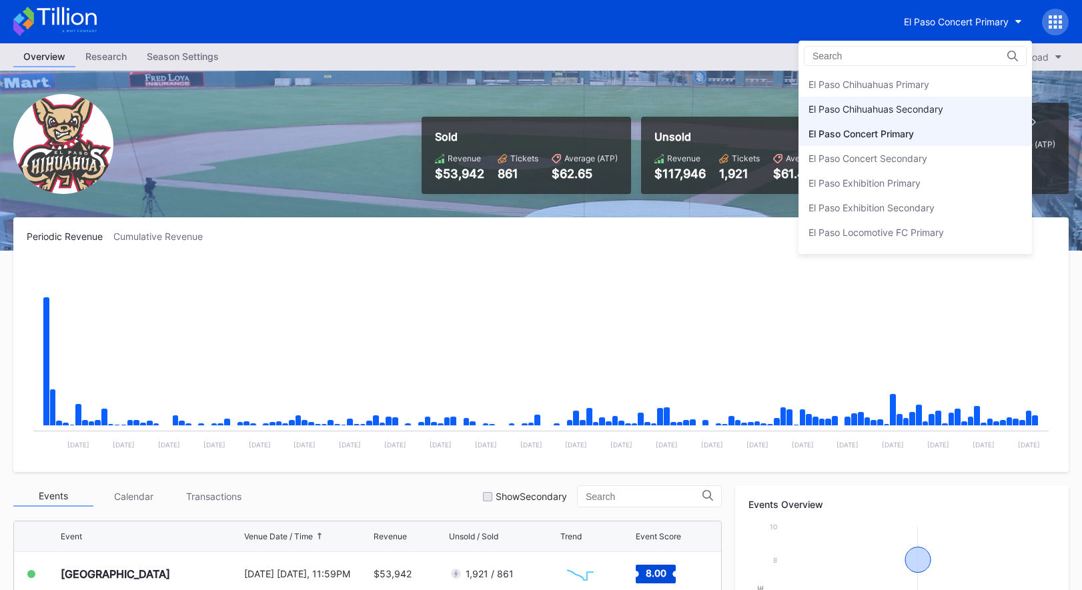
click at [928, 112] on div "El Paso Chihuahuas Secondary" at bounding box center [875, 108] width 135 height 11
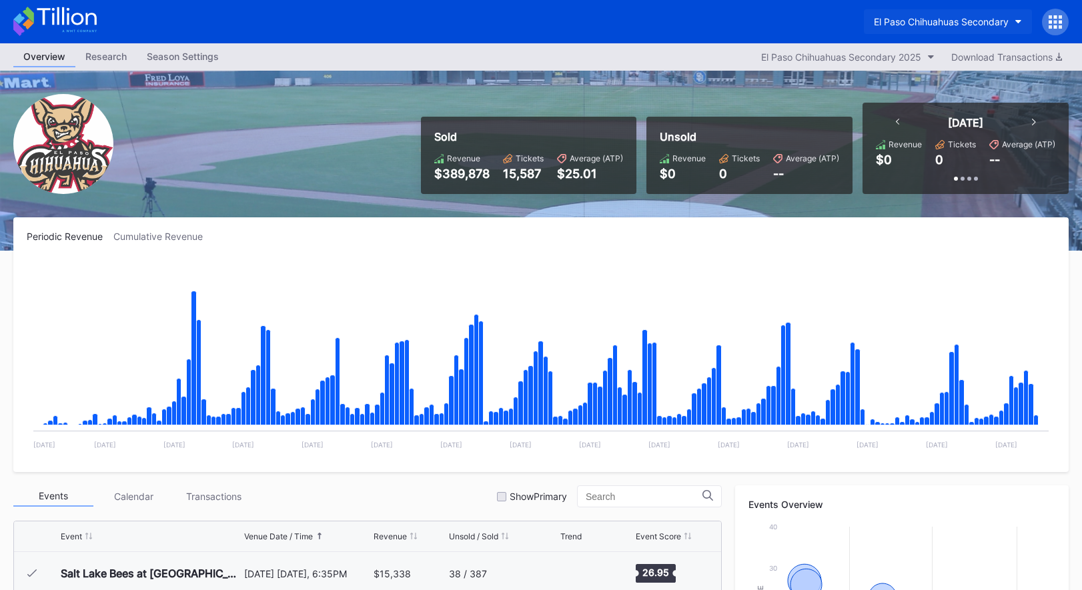
click at [953, 15] on button "El Paso Chihuahuas Secondary" at bounding box center [948, 21] width 168 height 25
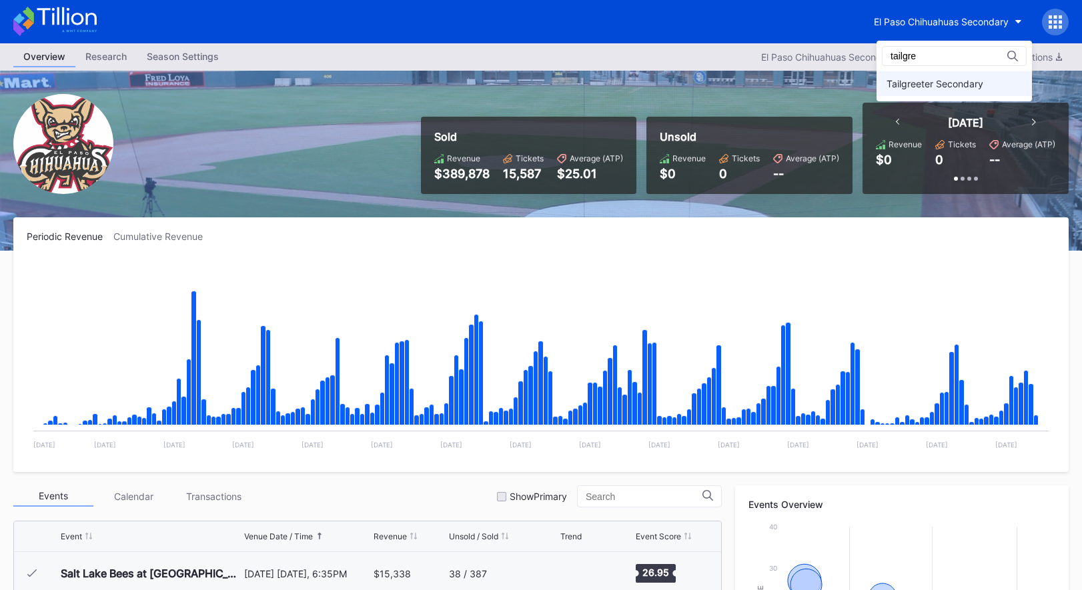
type input "tailgre"
click at [954, 79] on div "Tailgreeter Secondary" at bounding box center [934, 83] width 97 height 11
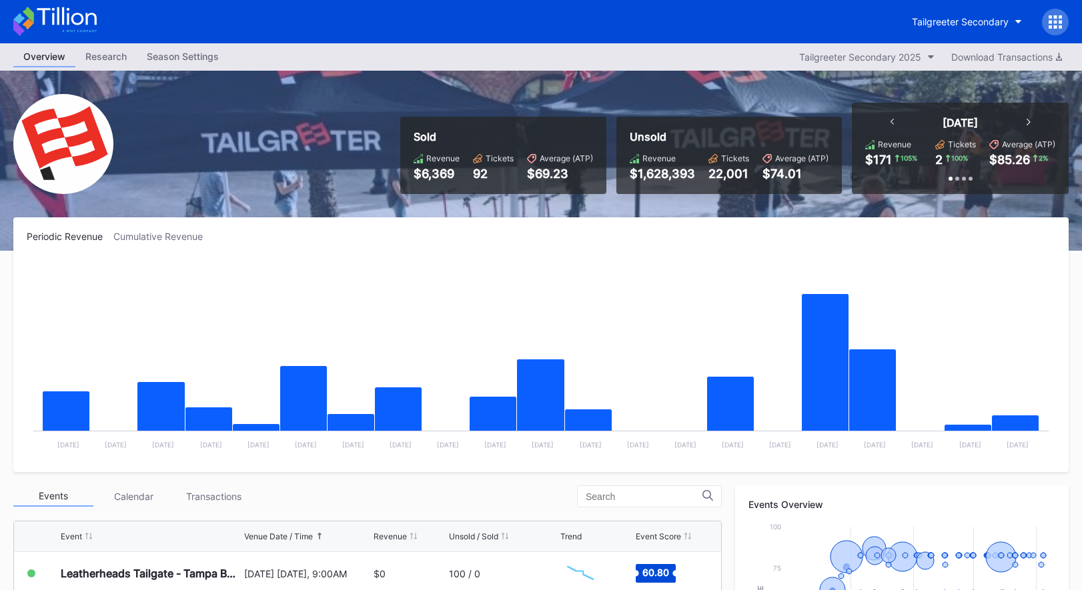
click at [77, 23] on icon at bounding box center [66, 16] width 59 height 18
click at [73, 19] on icon at bounding box center [54, 21] width 83 height 29
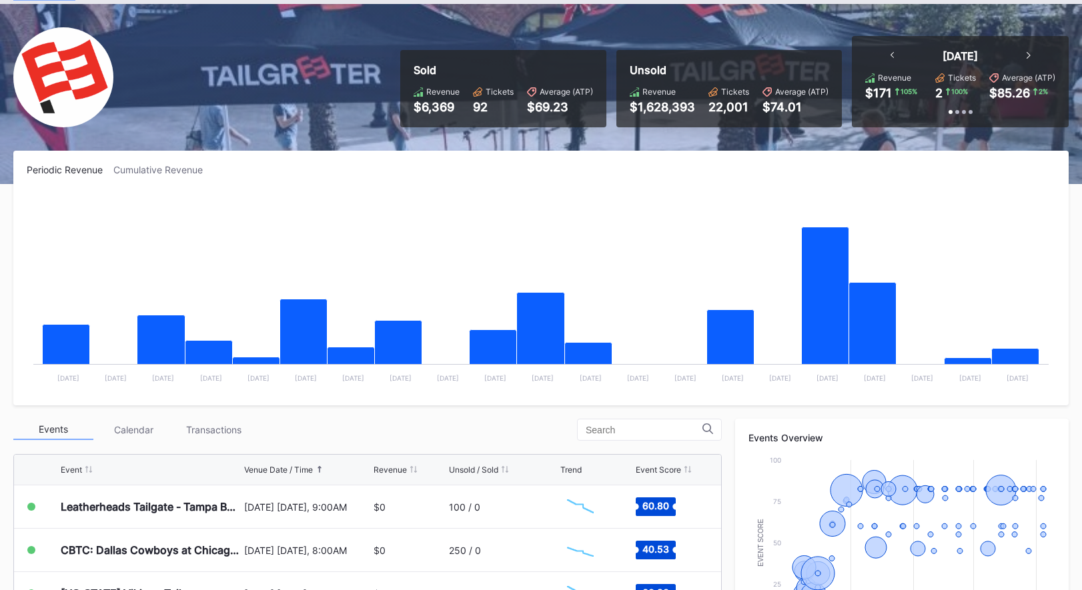
scroll to position [76, 0]
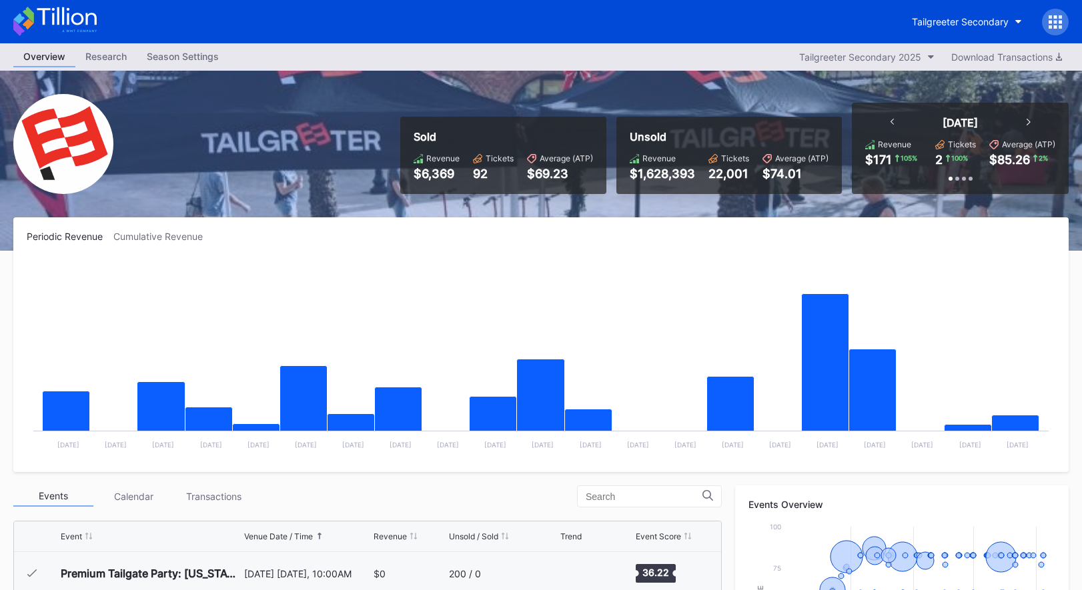
click at [53, 15] on icon at bounding box center [66, 16] width 59 height 18
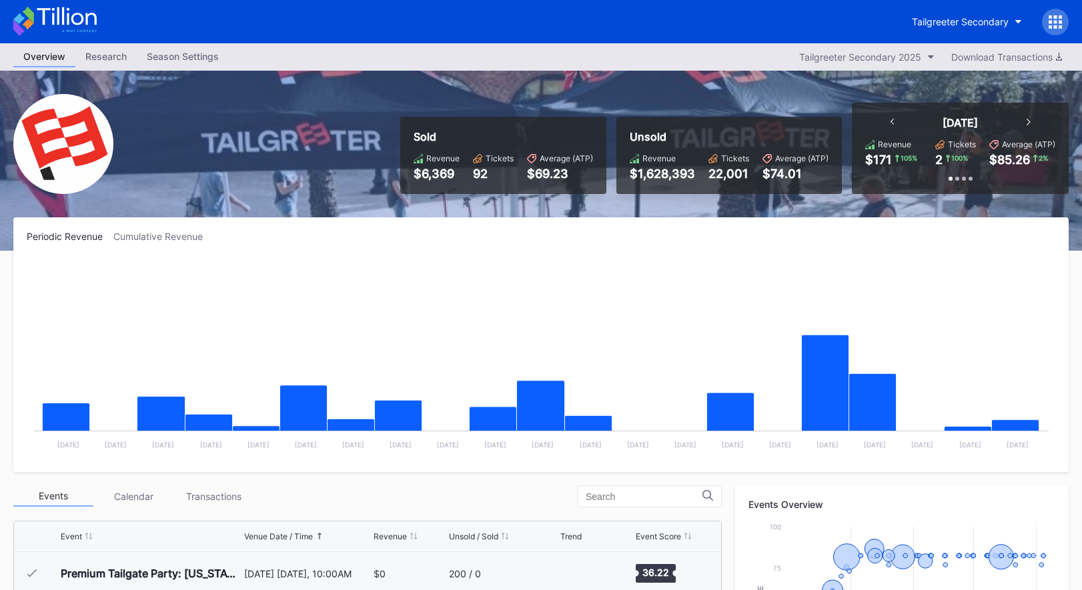
scroll to position [607, 0]
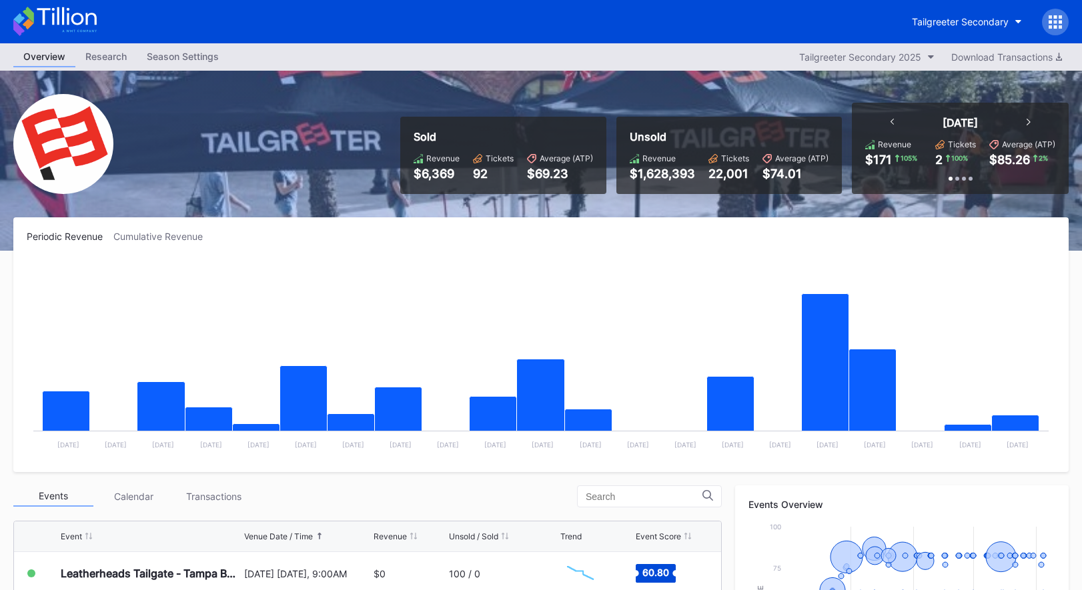
click at [562, 61] on div "Overview Research Season Settings Tailgreeter Secondary 2025 Download Transacti…" at bounding box center [541, 56] width 1082 height 27
click at [80, 19] on icon at bounding box center [54, 21] width 83 height 29
click at [83, 16] on icon at bounding box center [54, 21] width 83 height 29
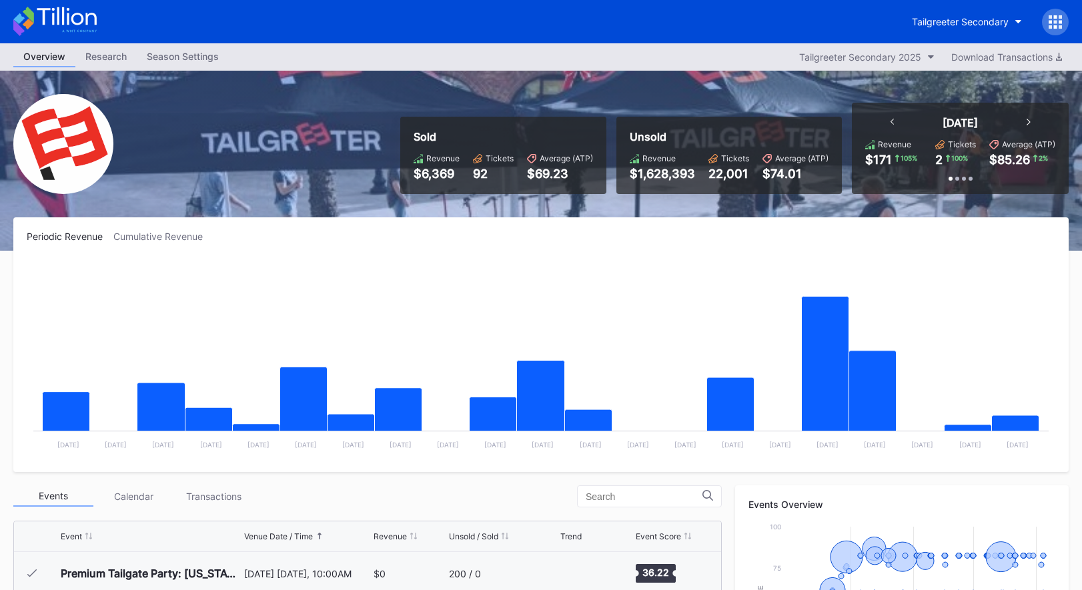
scroll to position [607, 0]
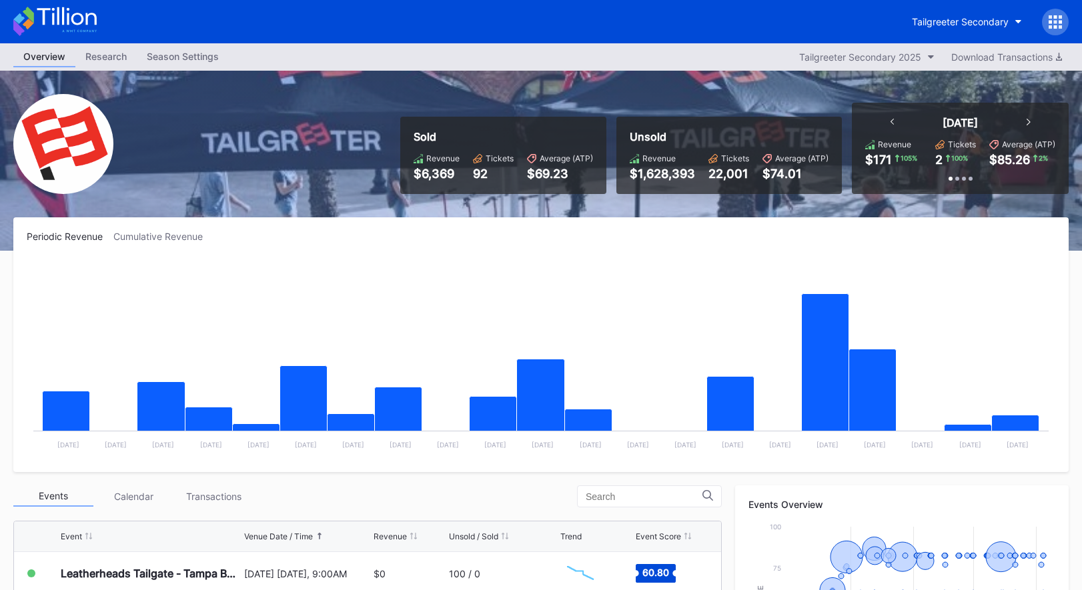
click at [54, 8] on icon at bounding box center [54, 21] width 83 height 29
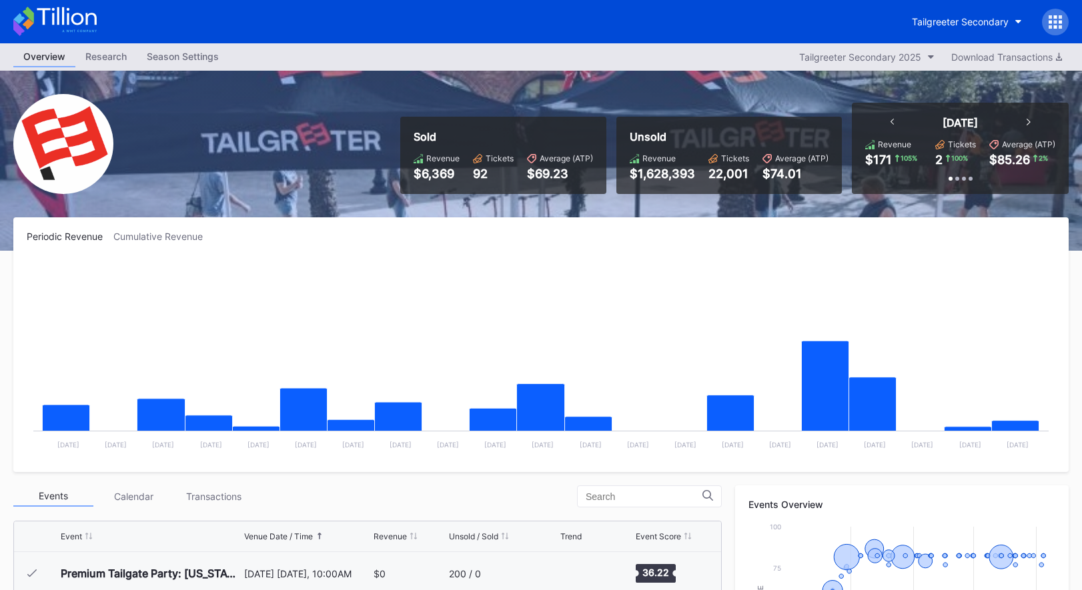
scroll to position [607, 0]
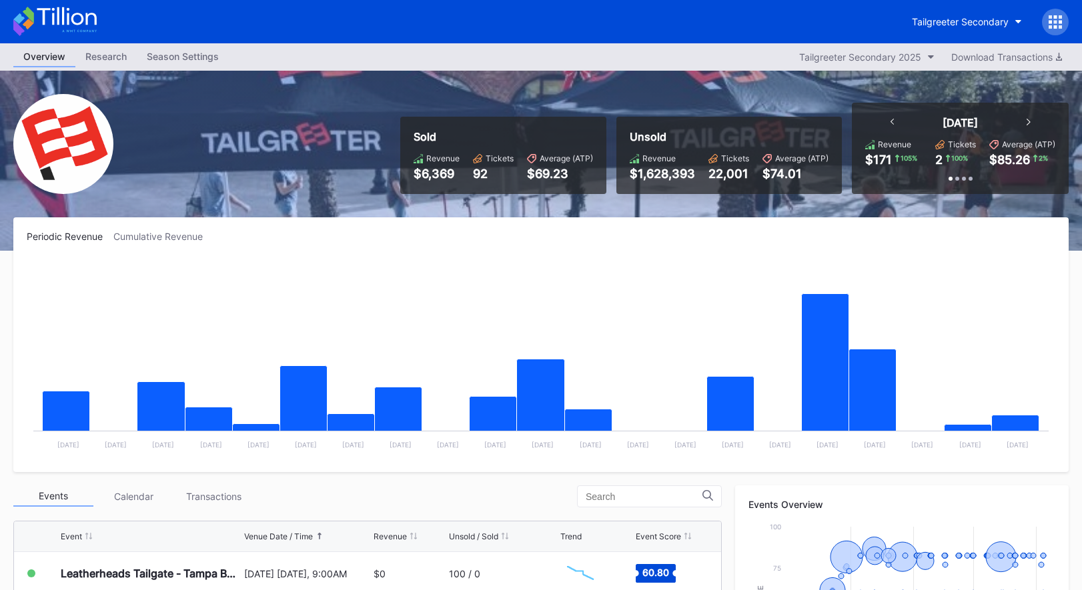
click at [93, 9] on icon at bounding box center [54, 21] width 83 height 29
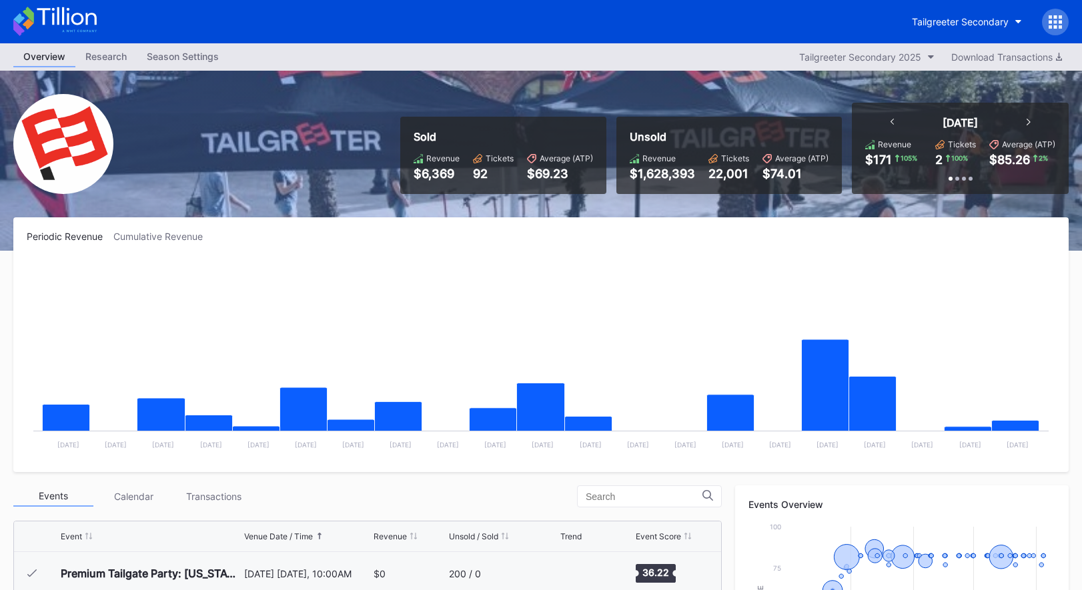
scroll to position [607, 0]
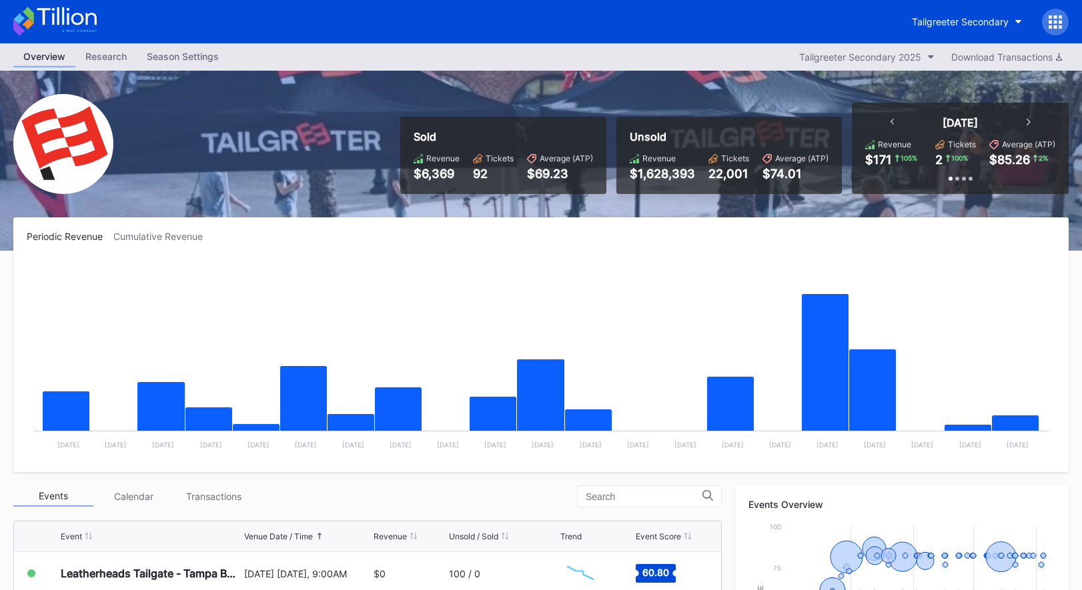
click at [53, 17] on icon at bounding box center [66, 16] width 59 height 18
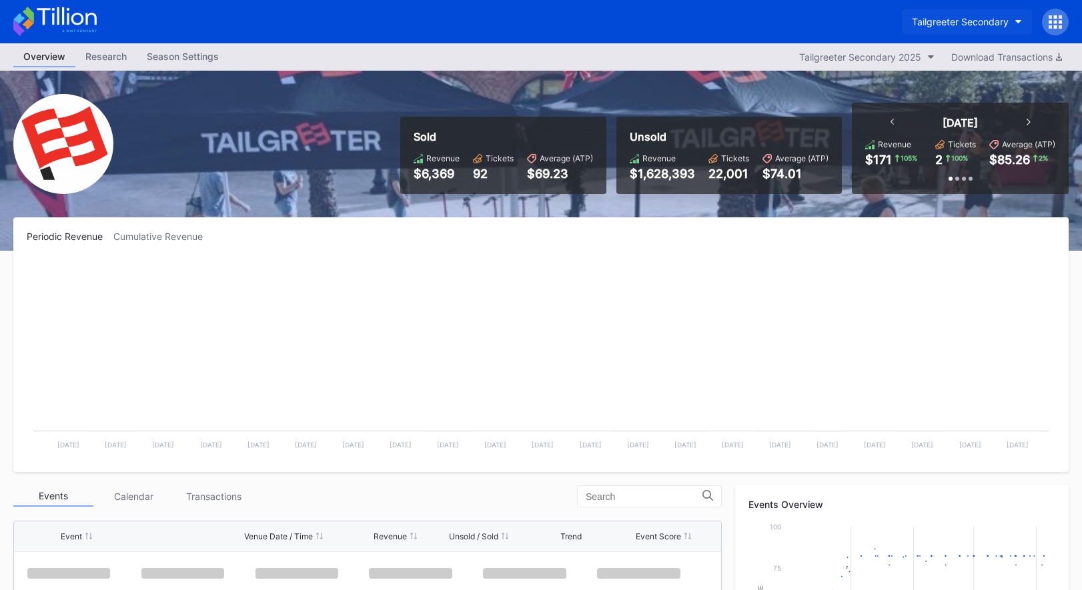
click at [945, 17] on div "Tailgreeter Secondary" at bounding box center [960, 21] width 97 height 11
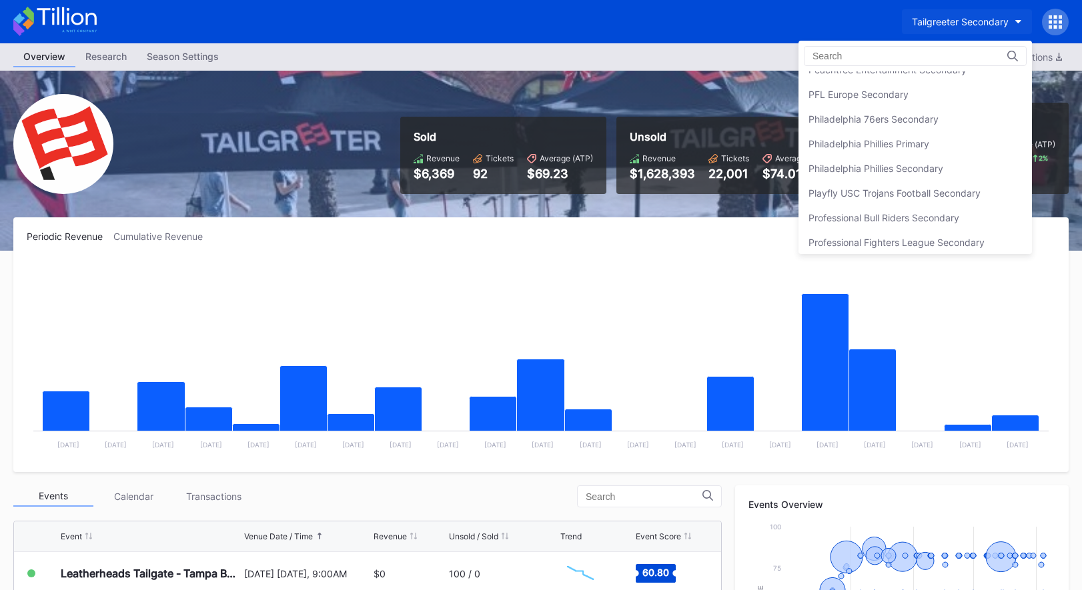
scroll to position [2863, 0]
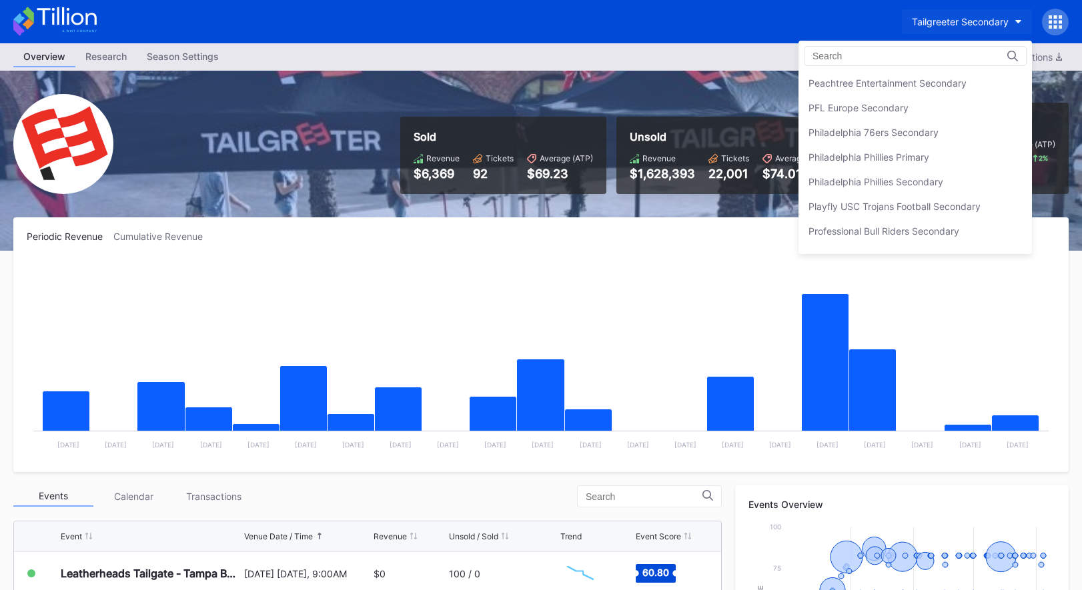
click at [924, 120] on div "Philadelphia 76ers Secondary" at bounding box center [914, 132] width 233 height 25
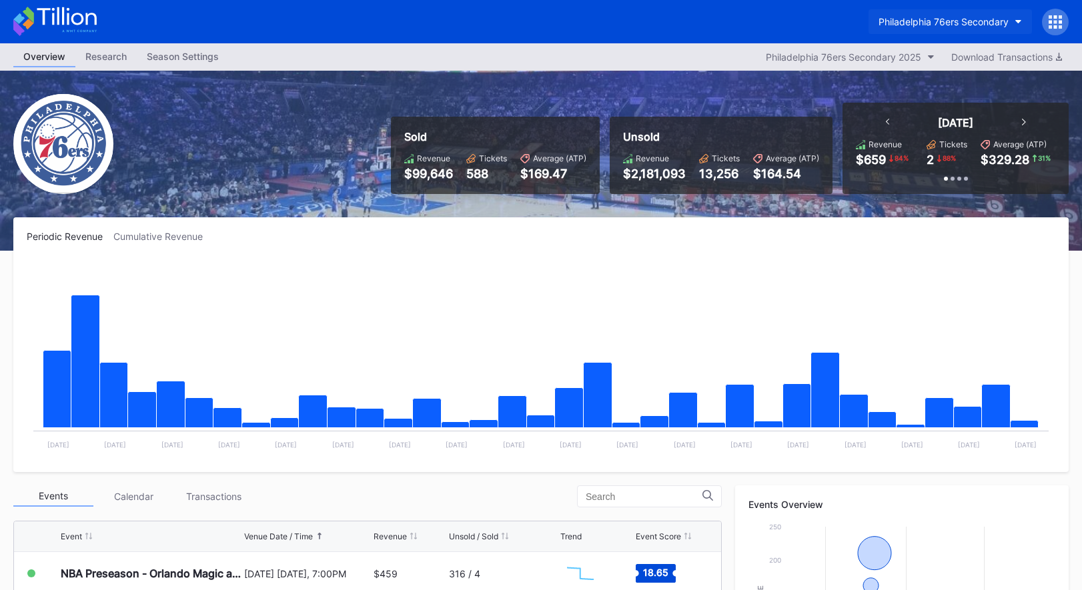
click at [989, 19] on div "Philadelphia 76ers Secondary" at bounding box center [943, 21] width 130 height 11
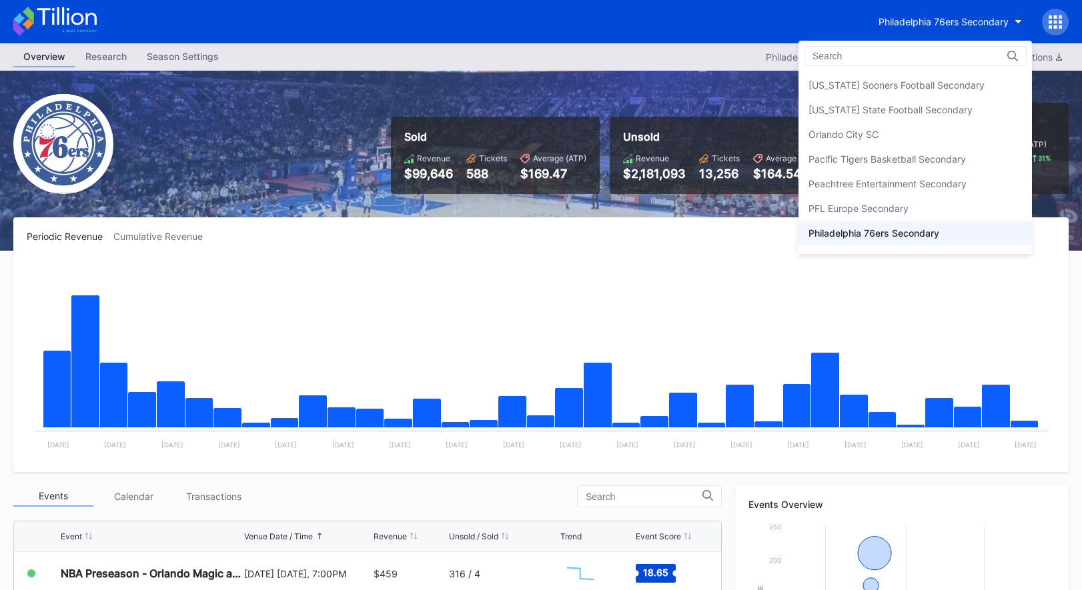
scroll to position [2761, 0]
click at [921, 177] on div "Peachtree Entertainment Secondary" at bounding box center [914, 184] width 233 height 25
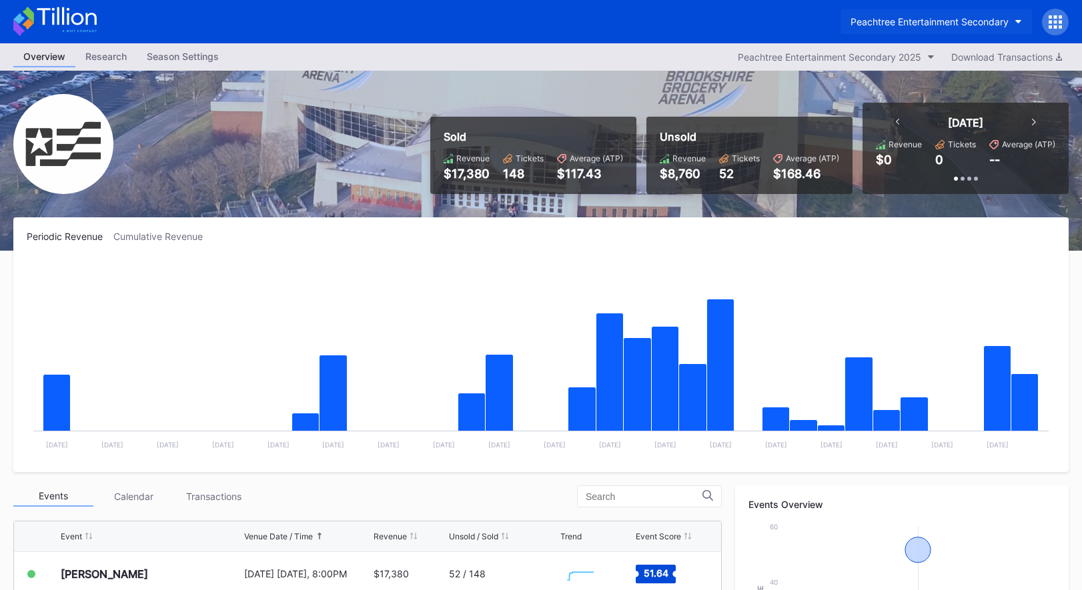
click at [951, 13] on button "Peachtree Entertainment Secondary" at bounding box center [935, 21] width 191 height 25
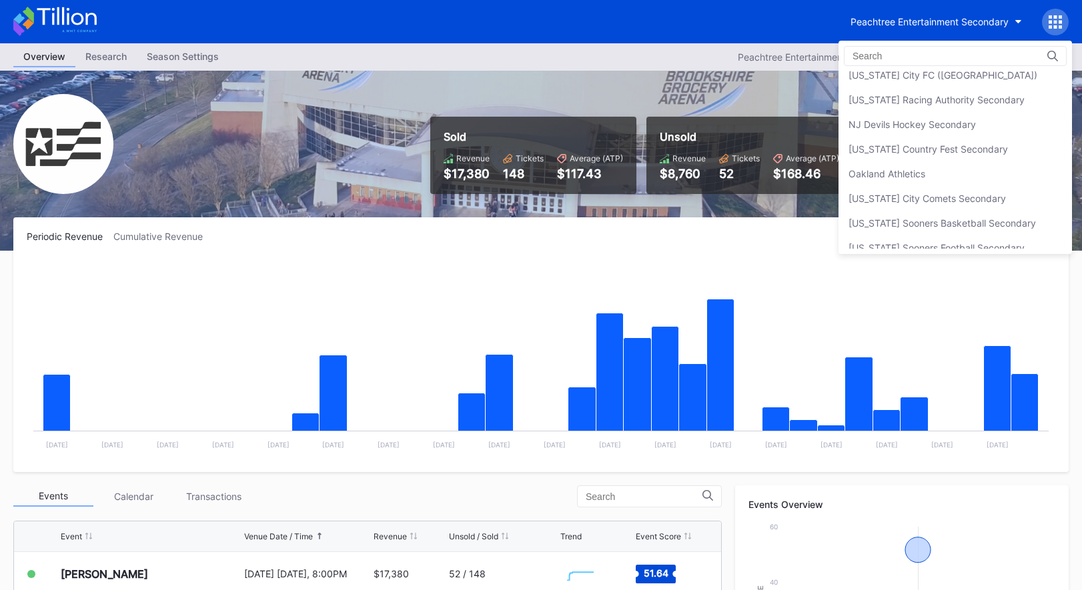
scroll to position [2597, 0]
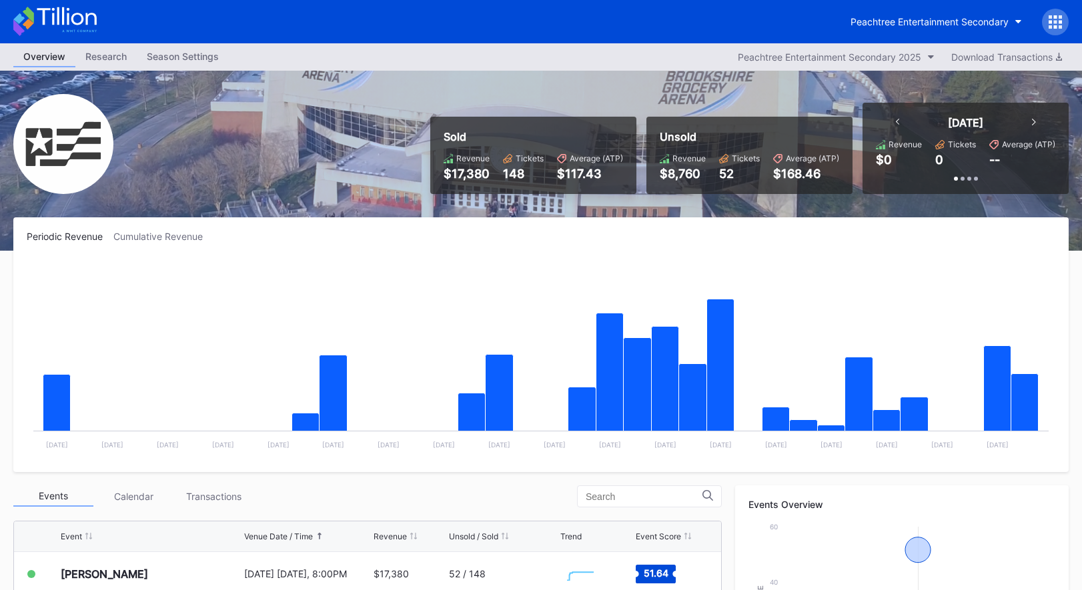
click at [56, 22] on icon at bounding box center [54, 21] width 83 height 29
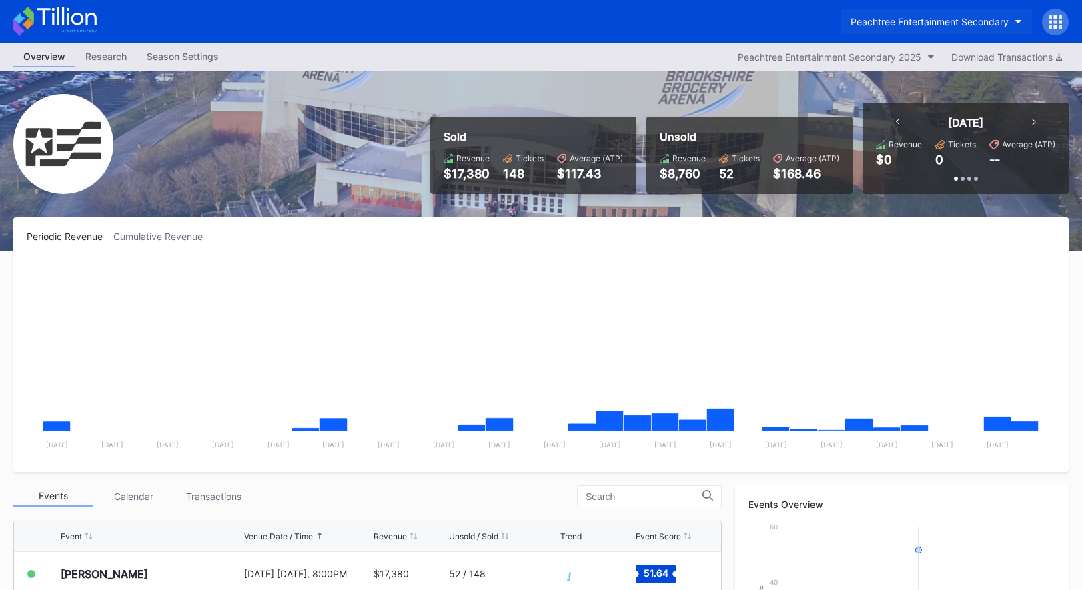
click at [972, 17] on div "Peachtree Entertainment Secondary" at bounding box center [929, 21] width 158 height 11
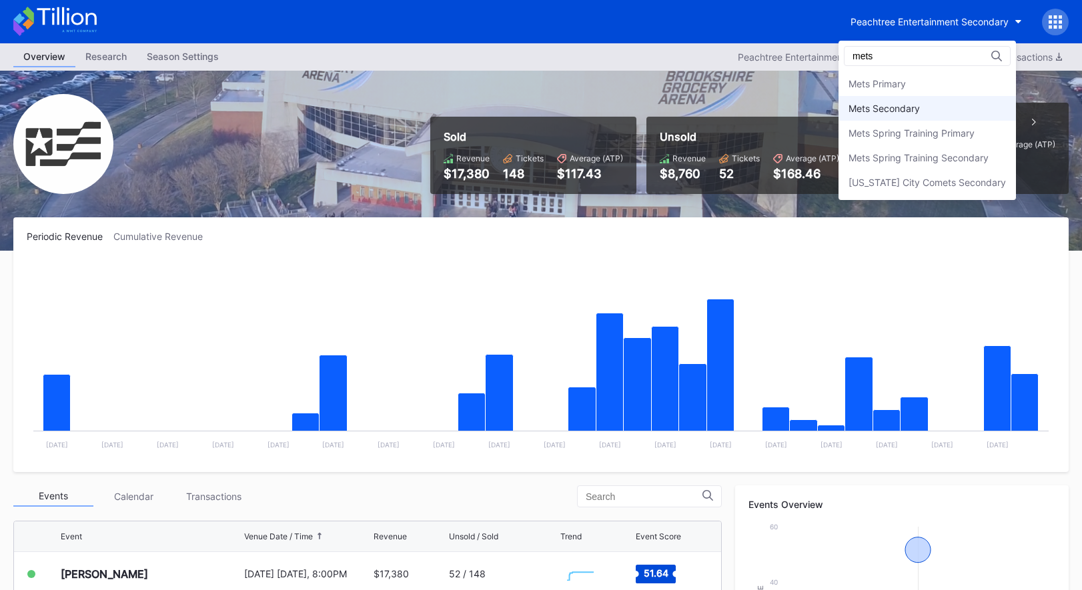
type input "mets"
click at [947, 109] on div "Mets Secondary" at bounding box center [926, 108] width 177 height 25
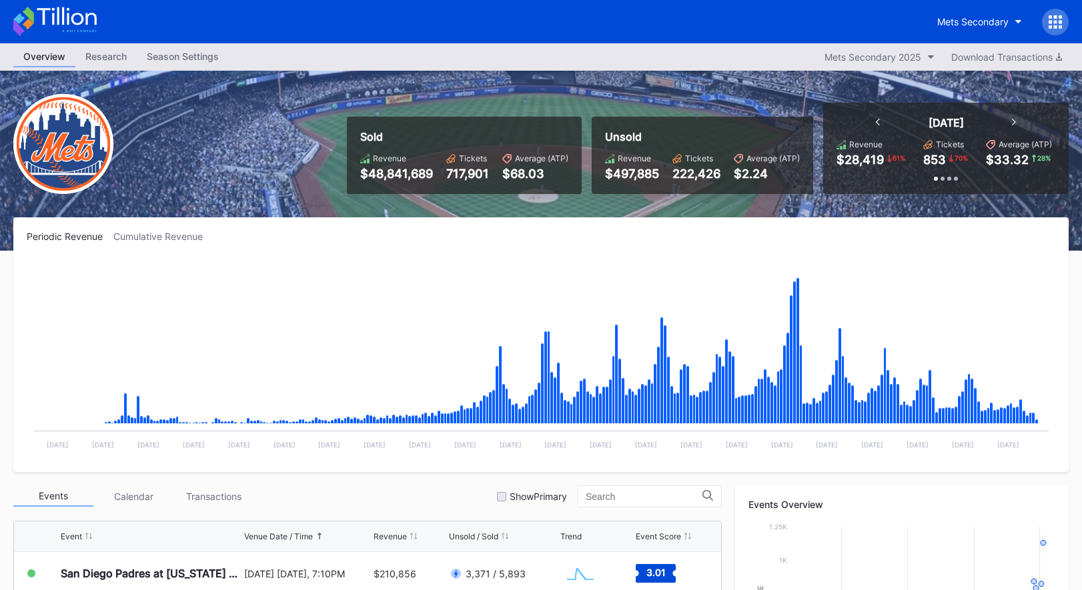
click at [58, 13] on icon at bounding box center [66, 16] width 59 height 18
click at [999, 21] on div "Mets Secondary" at bounding box center [972, 21] width 71 height 11
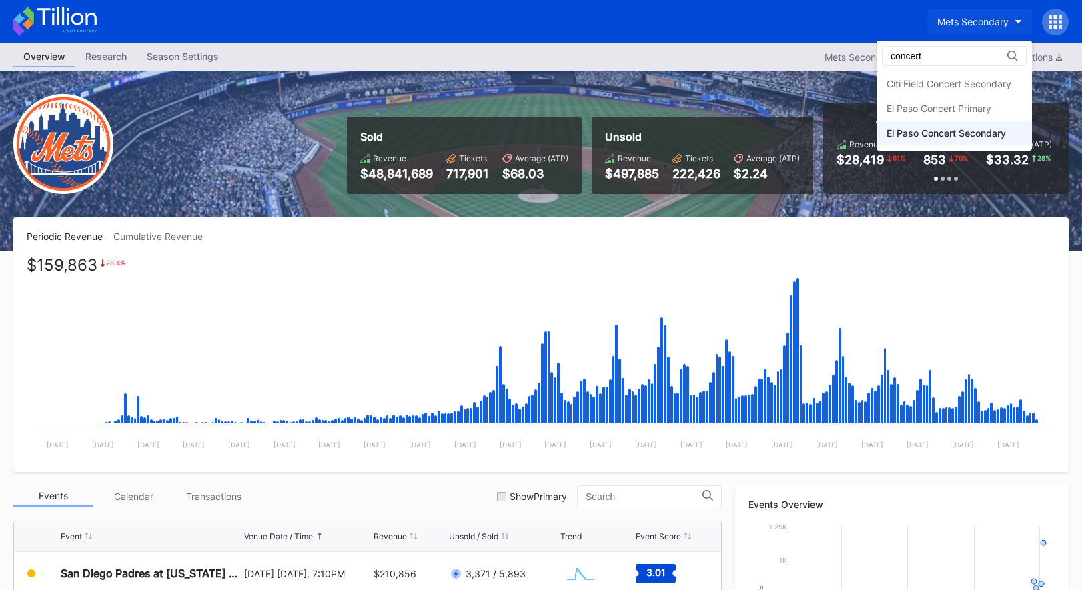
type input "concert"
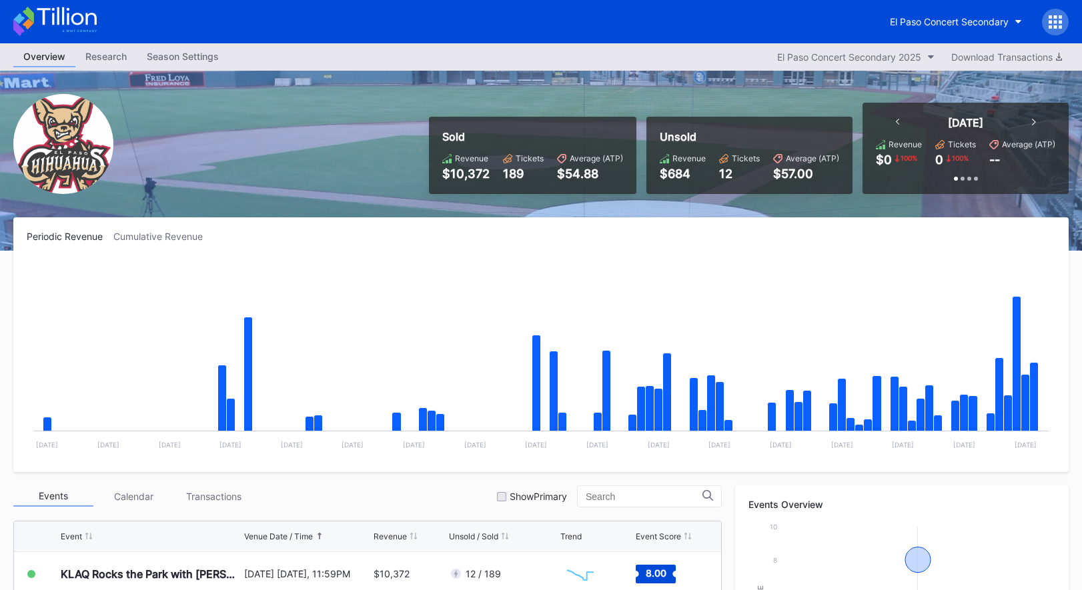
click at [1047, 25] on div at bounding box center [1055, 22] width 27 height 27
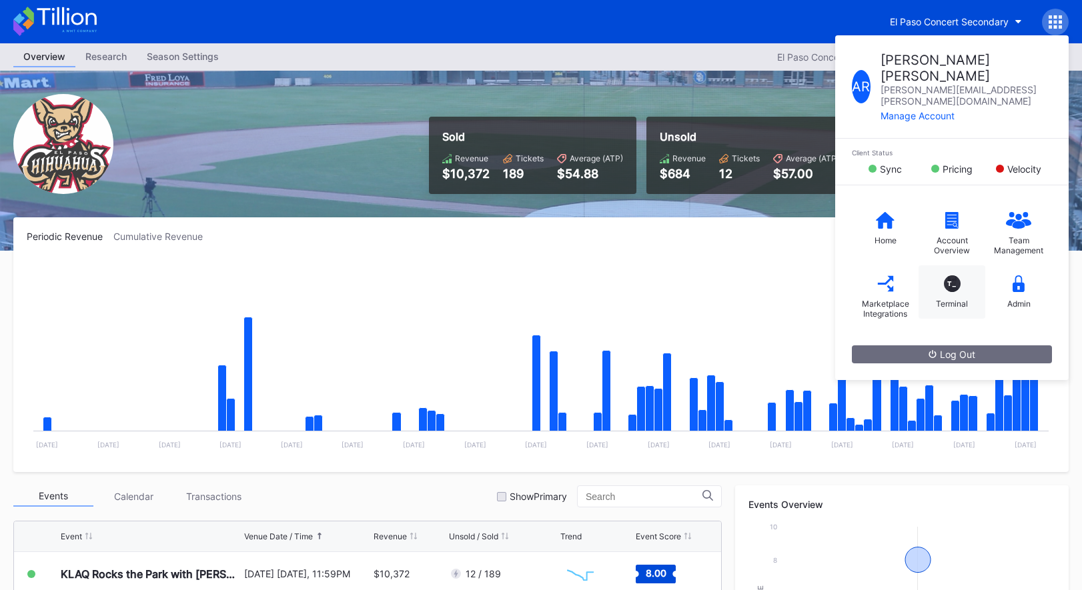
click at [956, 265] on div "T_ Terminal" at bounding box center [951, 291] width 67 height 53
